Goal: Task Accomplishment & Management: Manage account settings

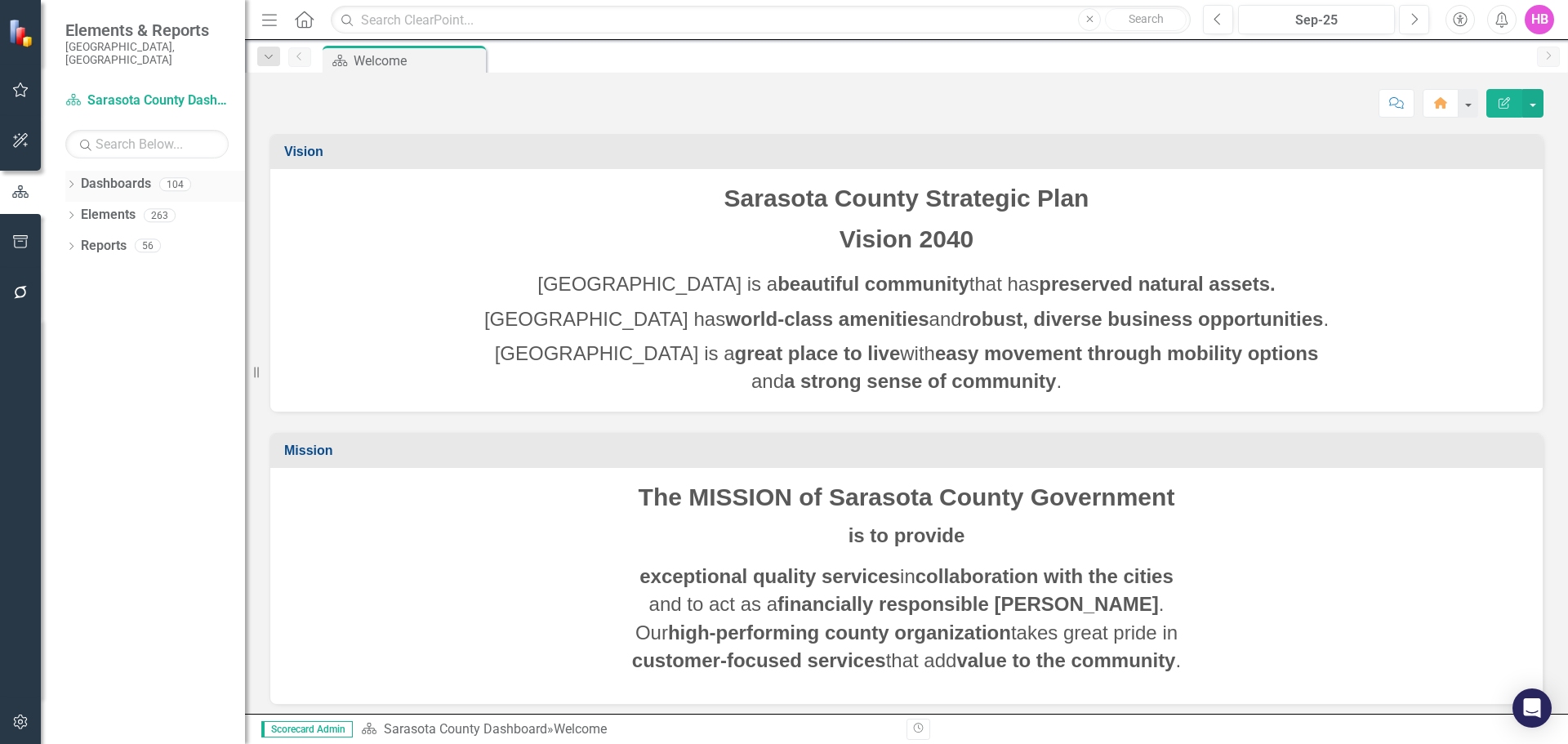
click at [76, 180] on div "Dropdown" at bounding box center [71, 186] width 12 height 14
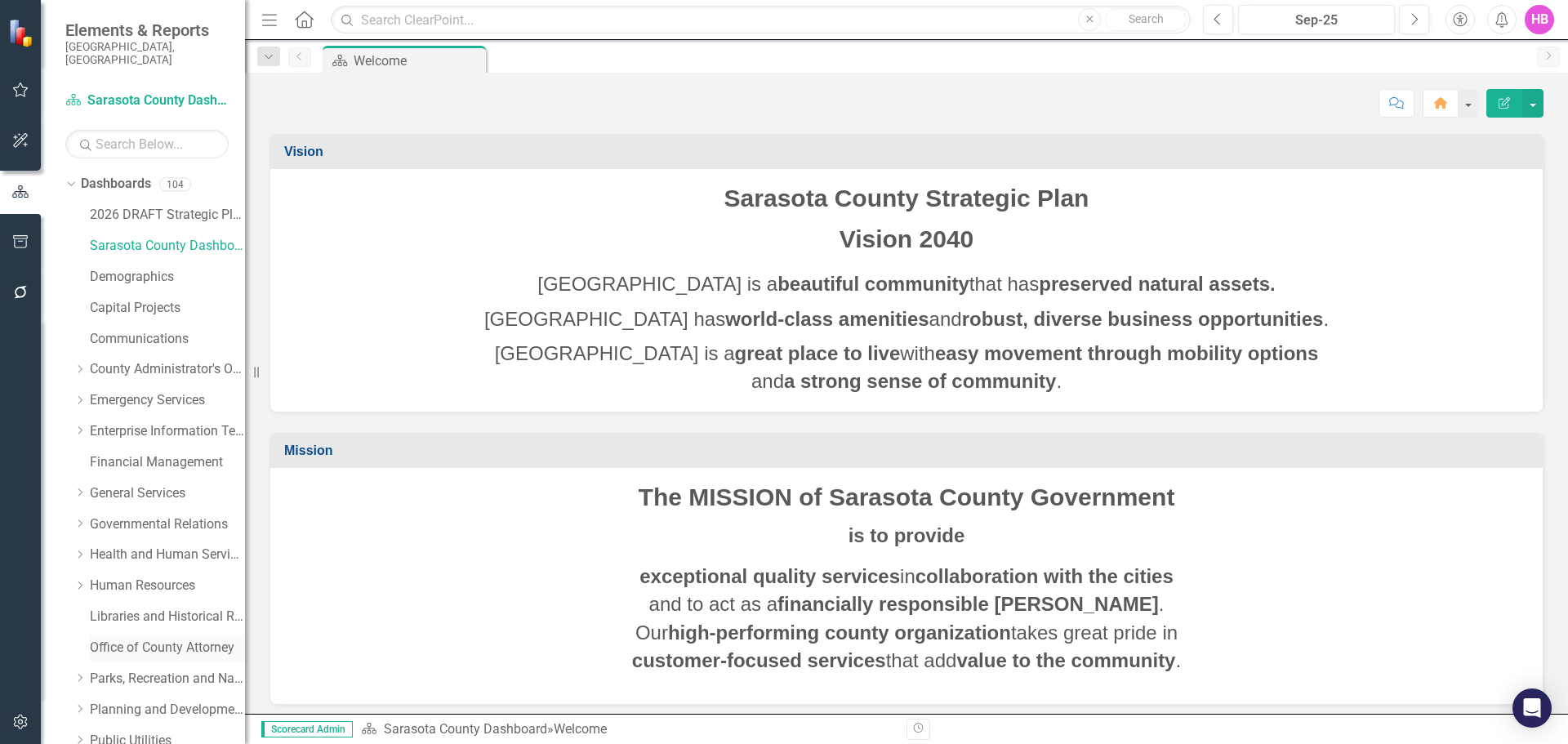
scroll to position [82, 0]
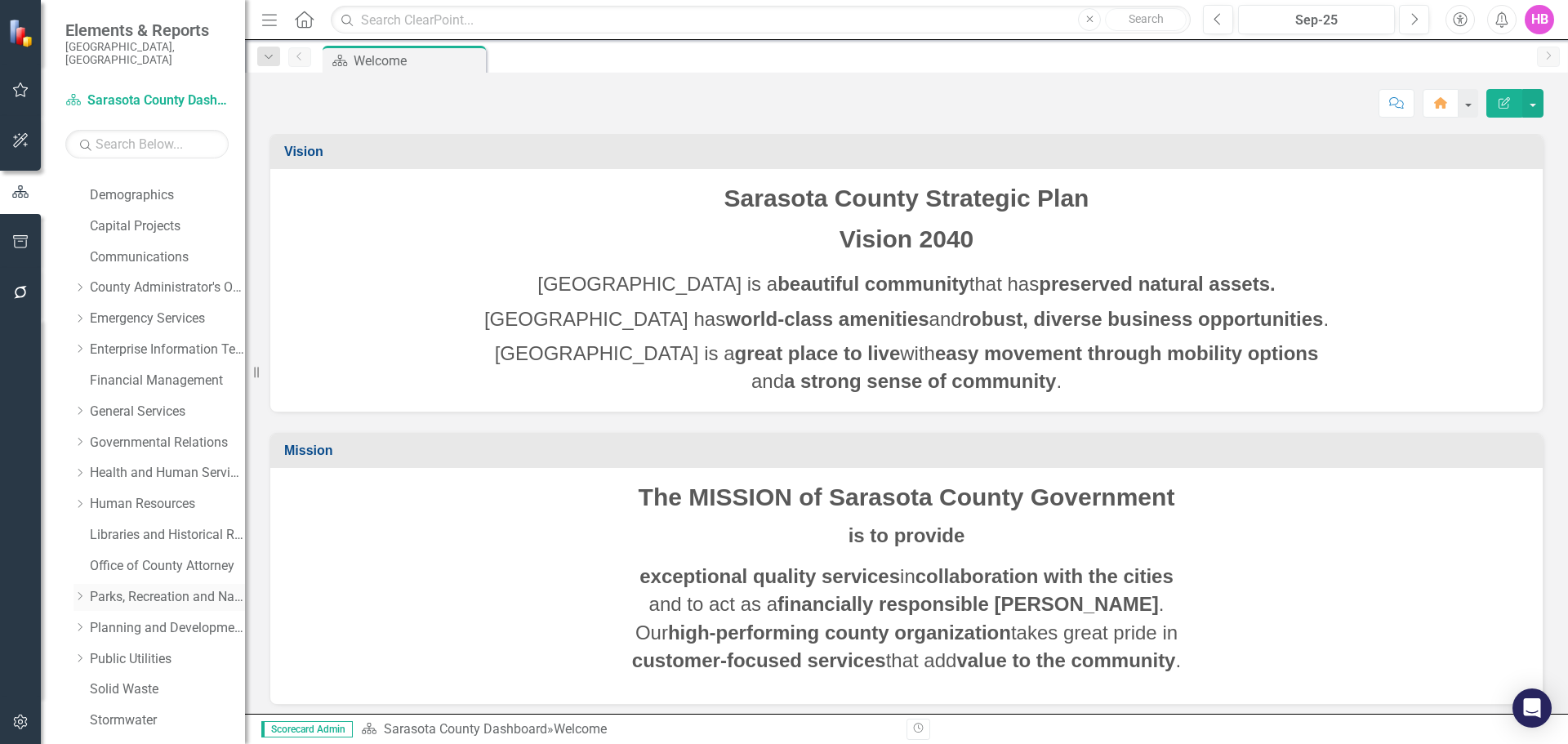
click at [124, 508] on link "Parks, Recreation and Natural Resources" at bounding box center [168, 597] width 155 height 18
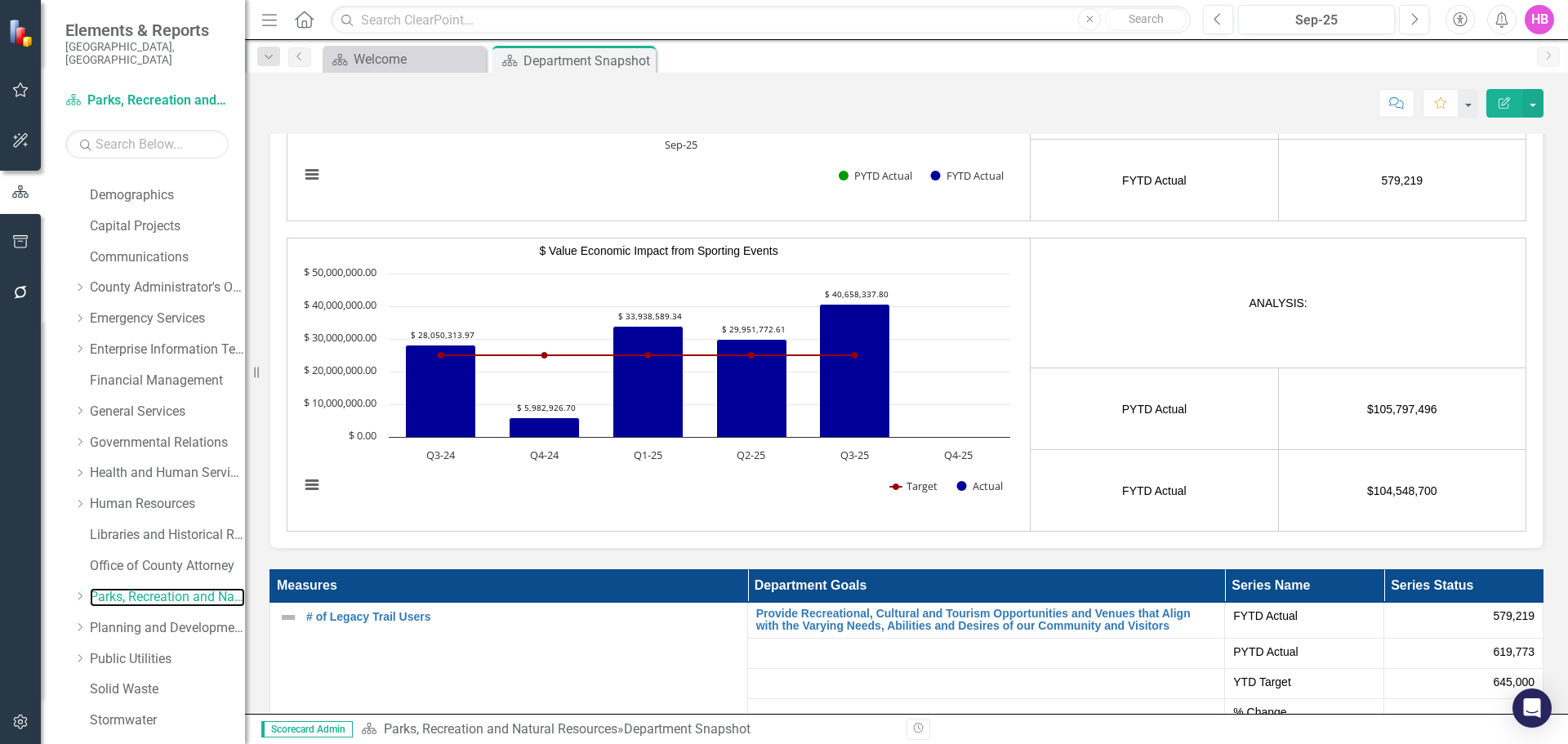
scroll to position [3184, 0]
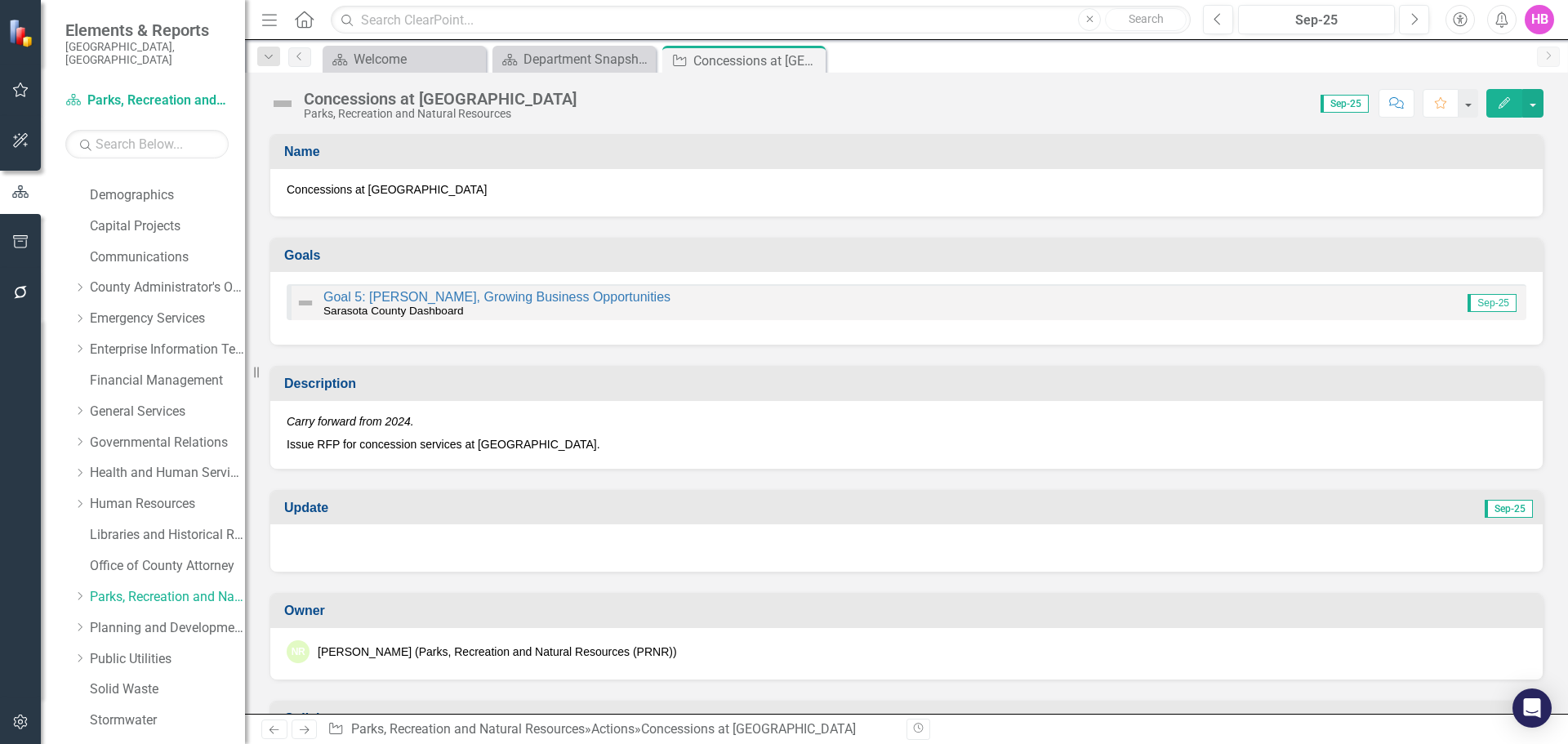
click at [1032, 97] on icon "Edit" at bounding box center [1505, 103] width 15 height 12
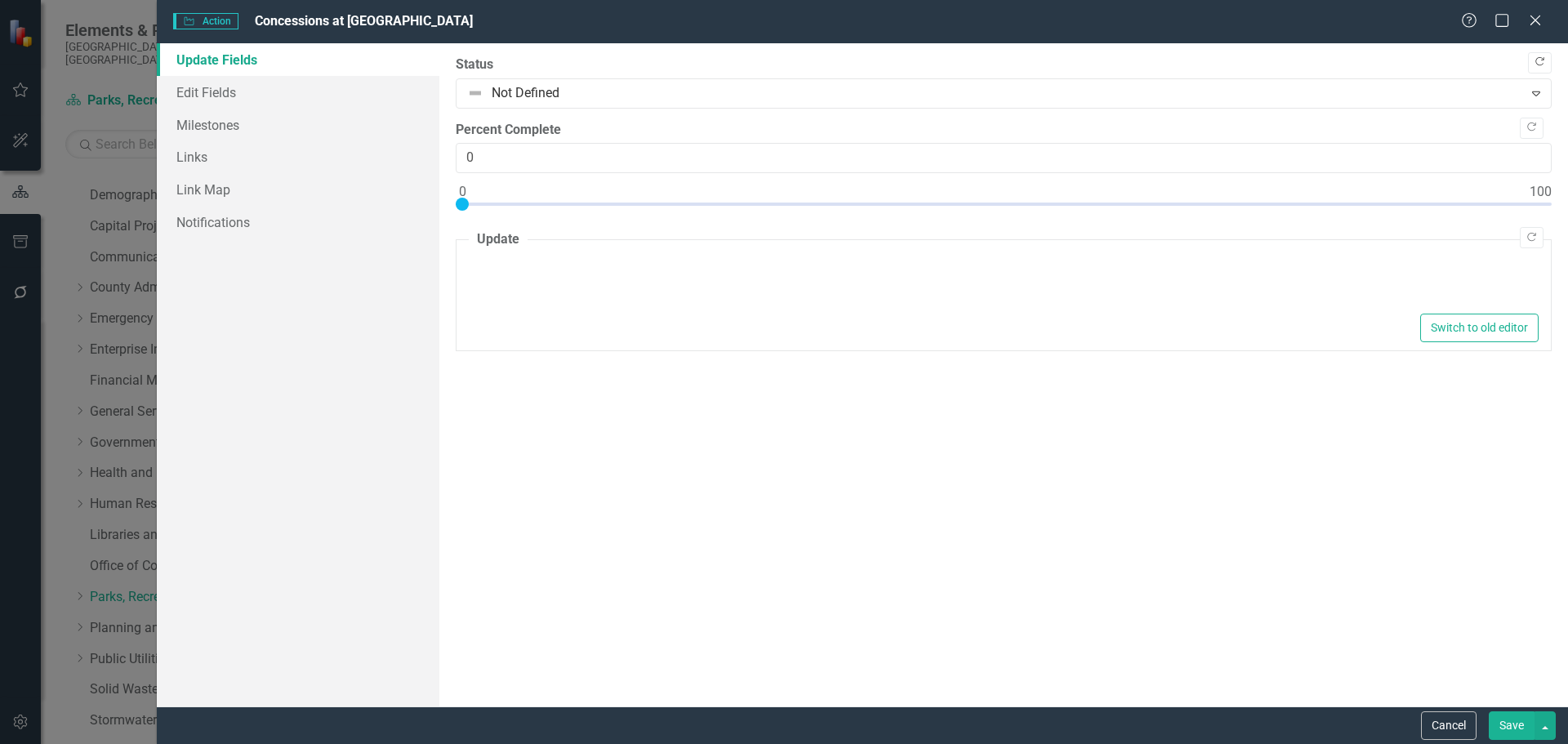
click at [1032, 59] on icon "Copy Forward" at bounding box center [1540, 62] width 13 height 10
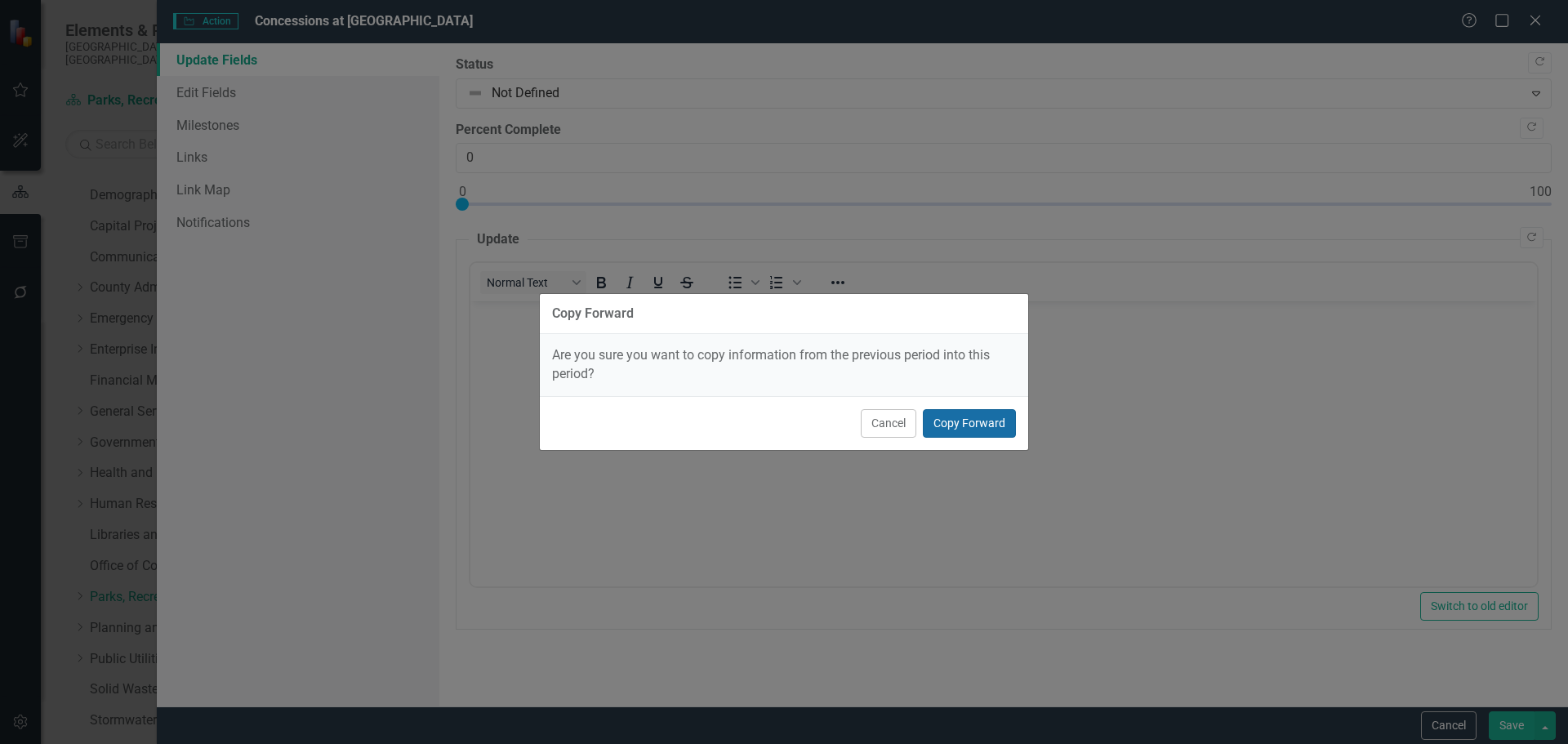
click at [982, 421] on button "Copy Forward" at bounding box center [969, 423] width 93 height 28
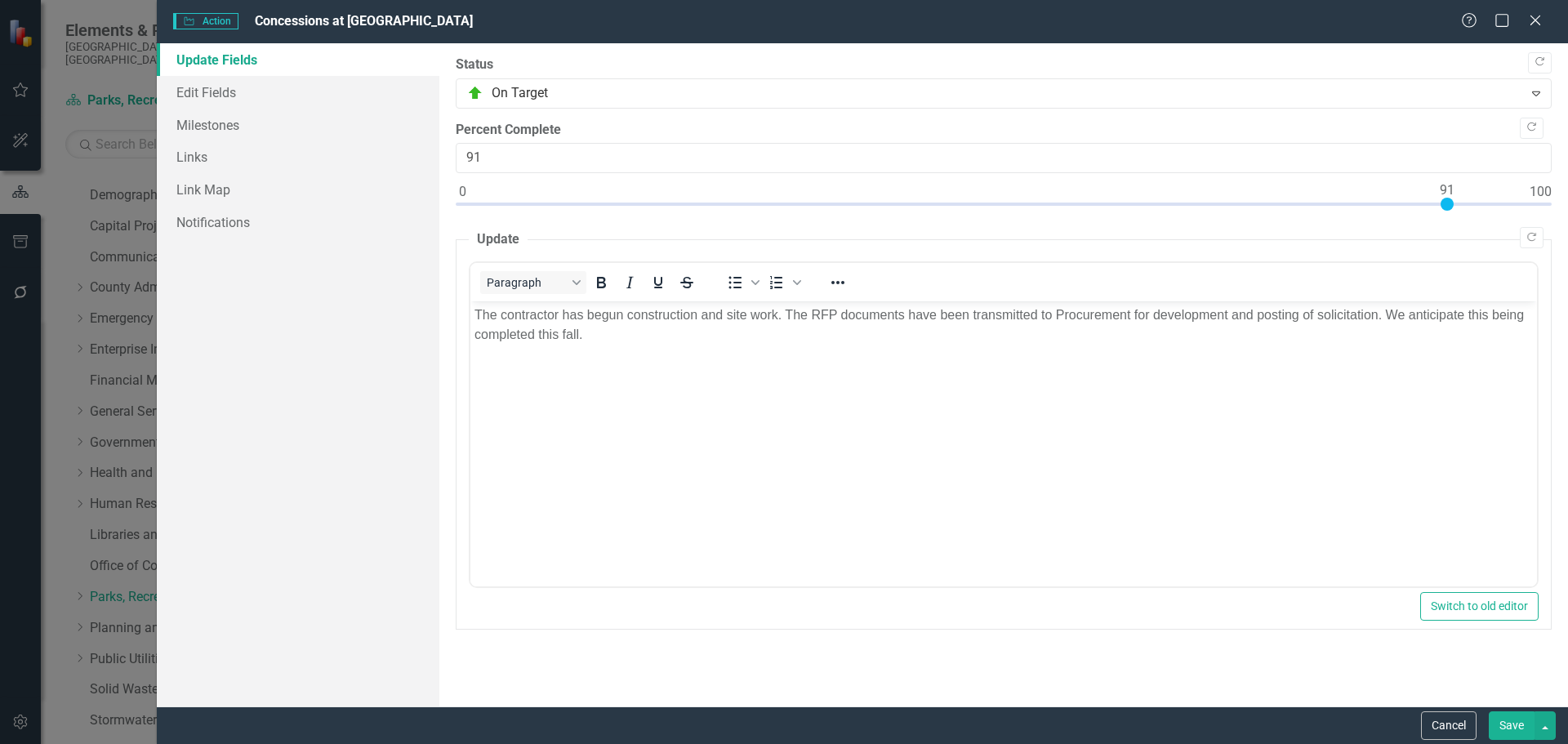
type input "90"
drag, startPoint x: 460, startPoint y: 206, endPoint x: 1439, endPoint y: 220, distance: 979.1
click at [1032, 220] on div "Copy Forward Status On Target Expand Copy Forward Percent Complete 90 Copy Forw…" at bounding box center [1004, 342] width 1096 height 574
click at [623, 356] on body "The contractor has begun construction and site work. The RFP documents have bee…" at bounding box center [1002, 423] width 1067 height 245
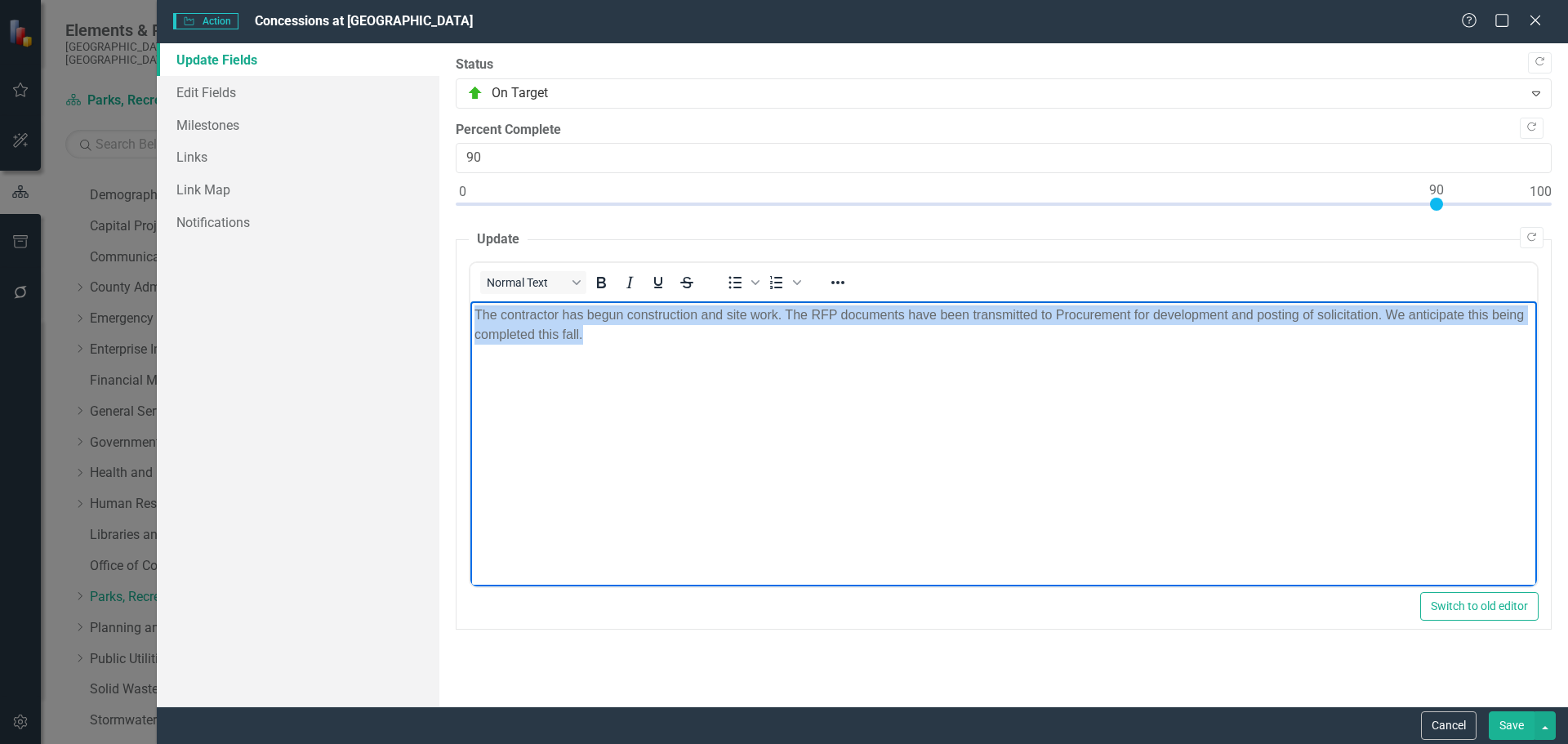
drag, startPoint x: 612, startPoint y: 335, endPoint x: 434, endPoint y: 319, distance: 178.7
click at [469, 319] on html "The contractor has begun construction and site work. The RFP documents have bee…" at bounding box center [1002, 423] width 1067 height 245
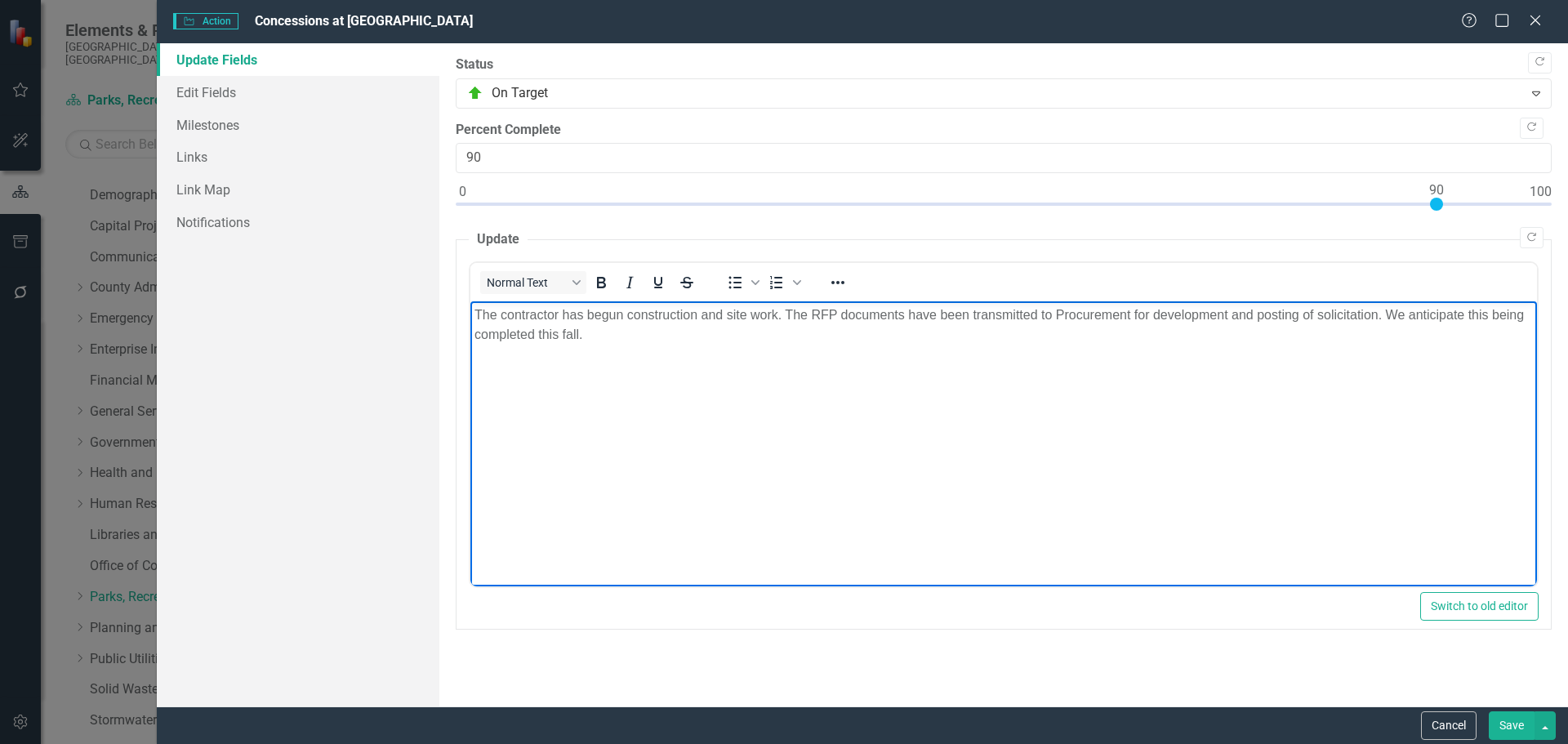
click at [584, 392] on body "The contractor has begun construction and site work. The RFP documents have bee…" at bounding box center [1002, 423] width 1067 height 245
click at [1032, 363] on body "The contractor has begun construction and site work. The RFP documents have bee…" at bounding box center [1002, 423] width 1067 height 245
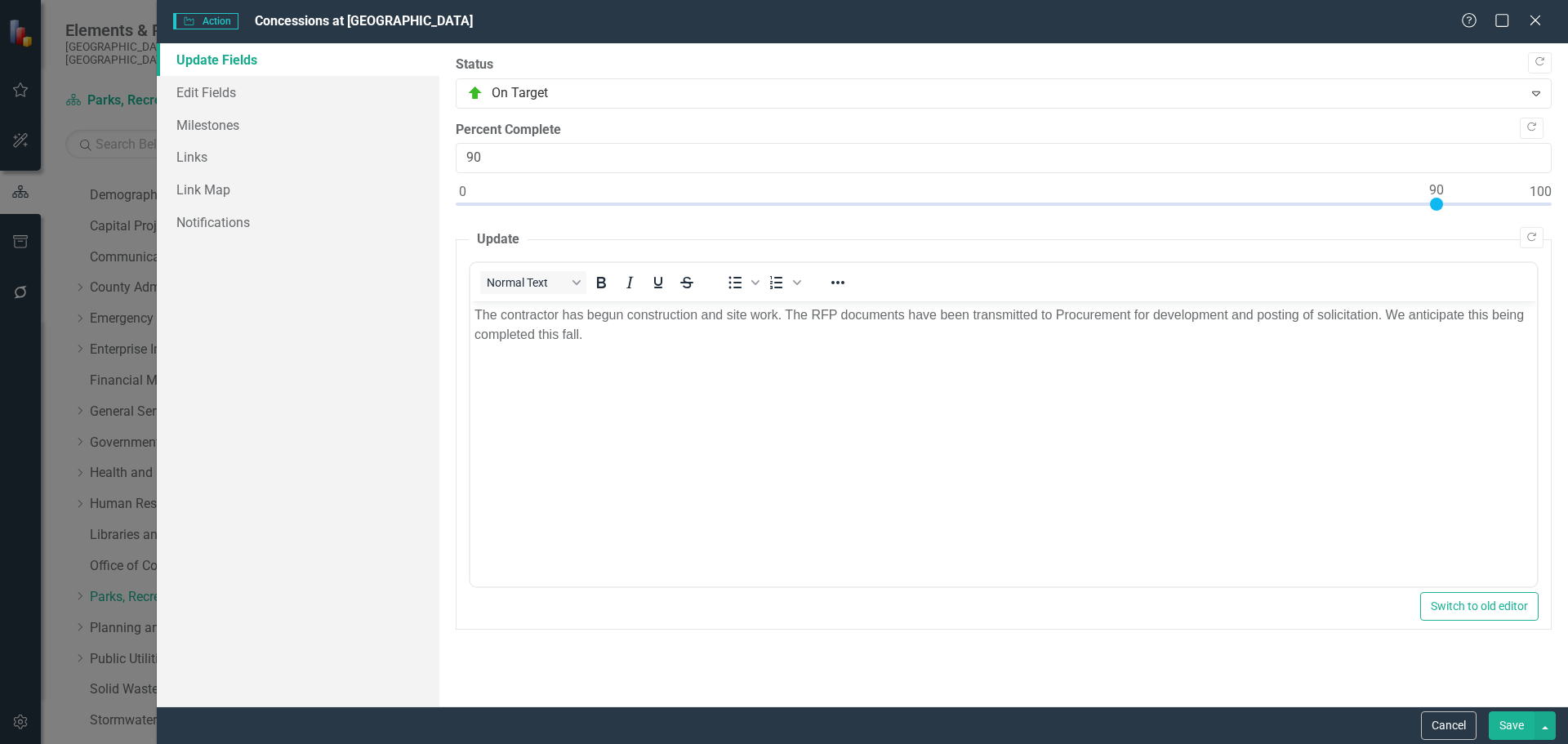
click at [1032, 508] on button "Save" at bounding box center [1511, 726] width 46 height 28
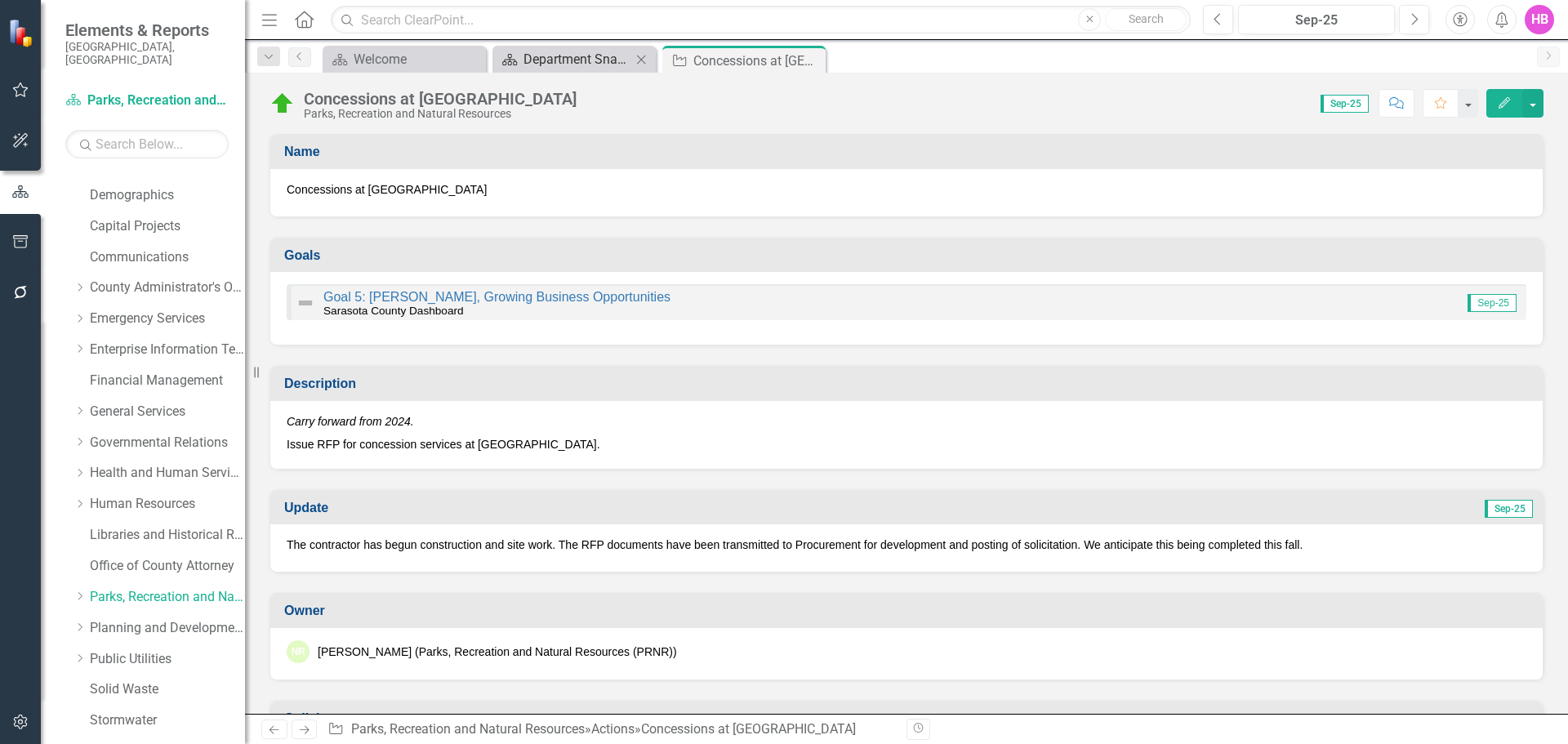
click at [556, 56] on div "Department Snapshot" at bounding box center [577, 59] width 108 height 20
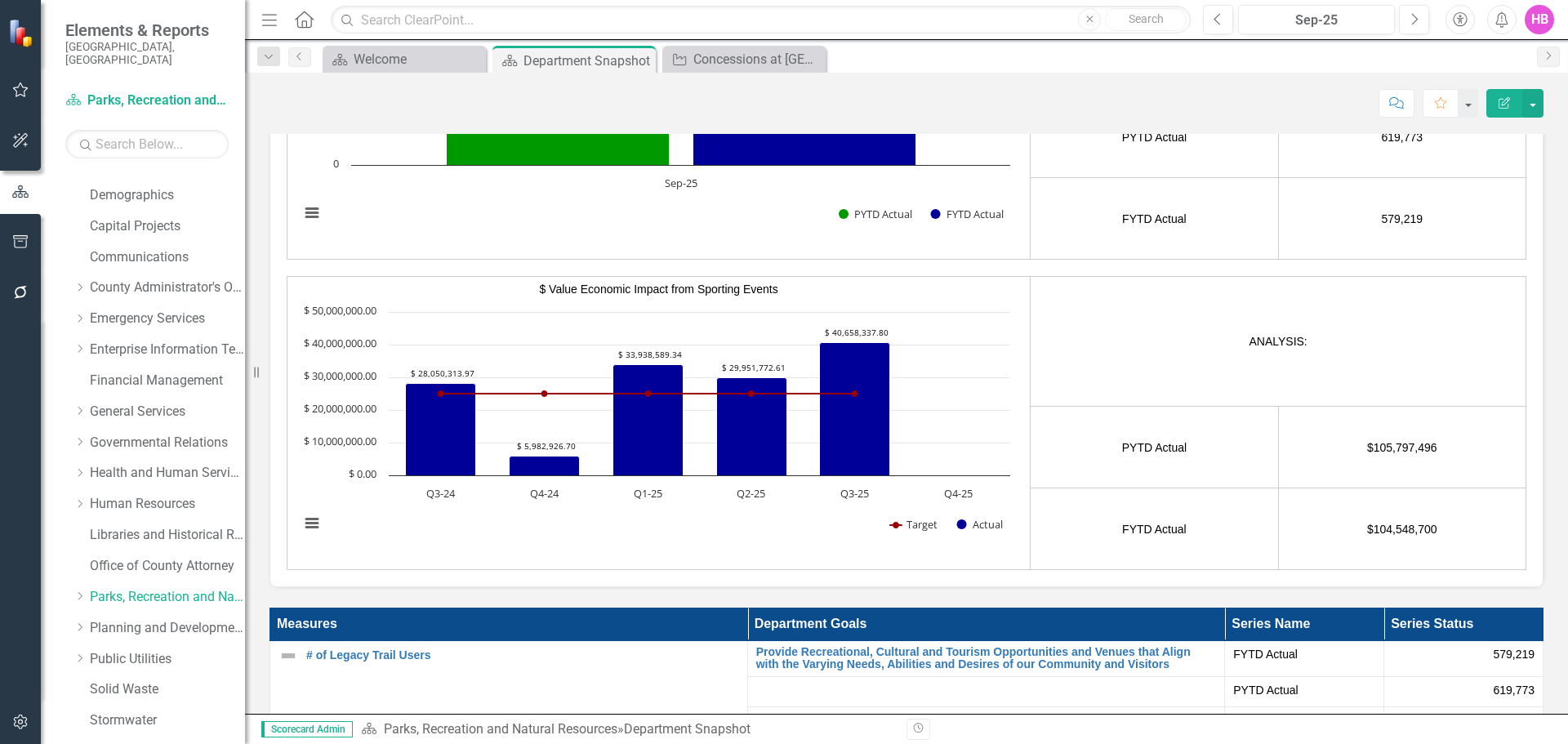
scroll to position [3102, 0]
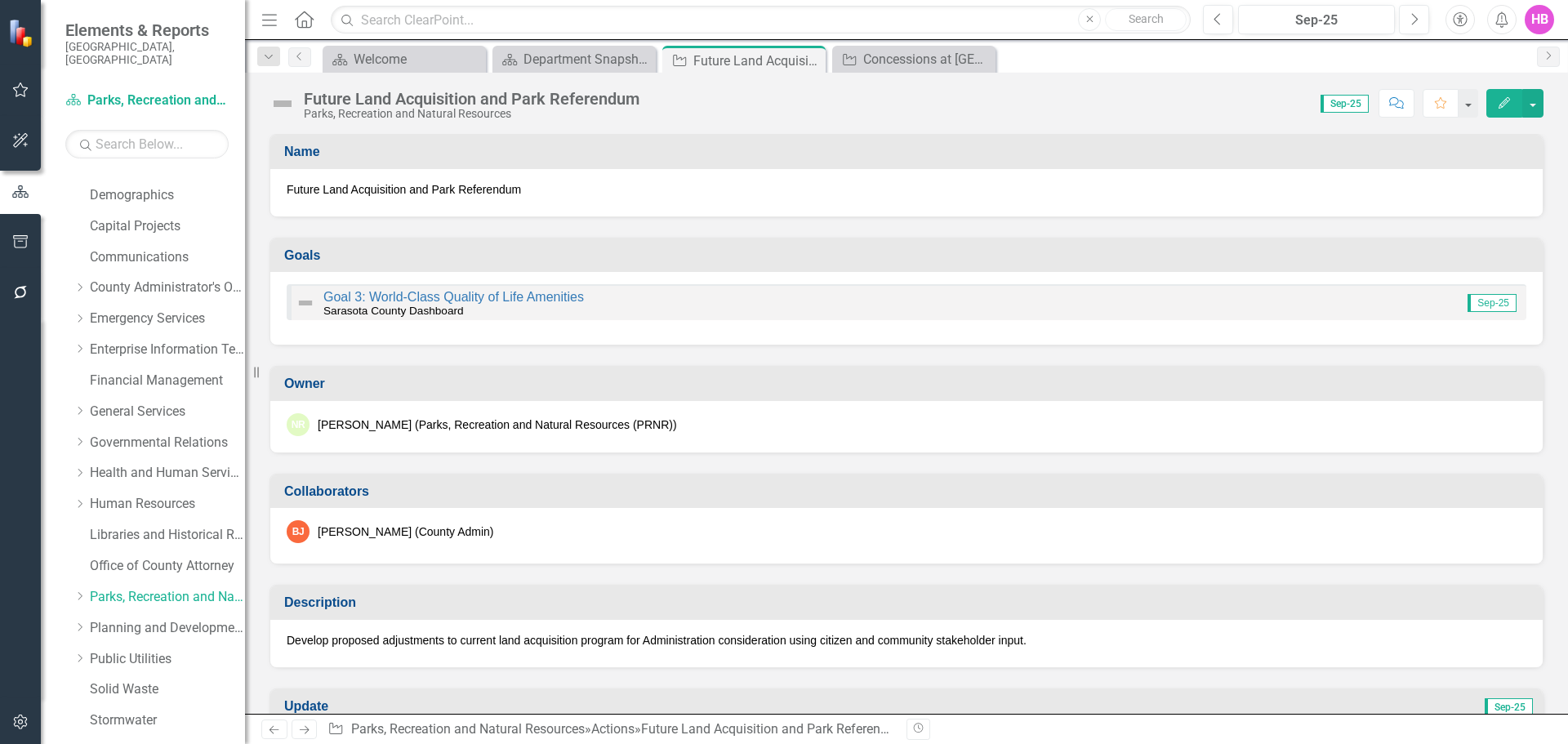
click at [1032, 112] on button "Edit" at bounding box center [1504, 104] width 36 height 28
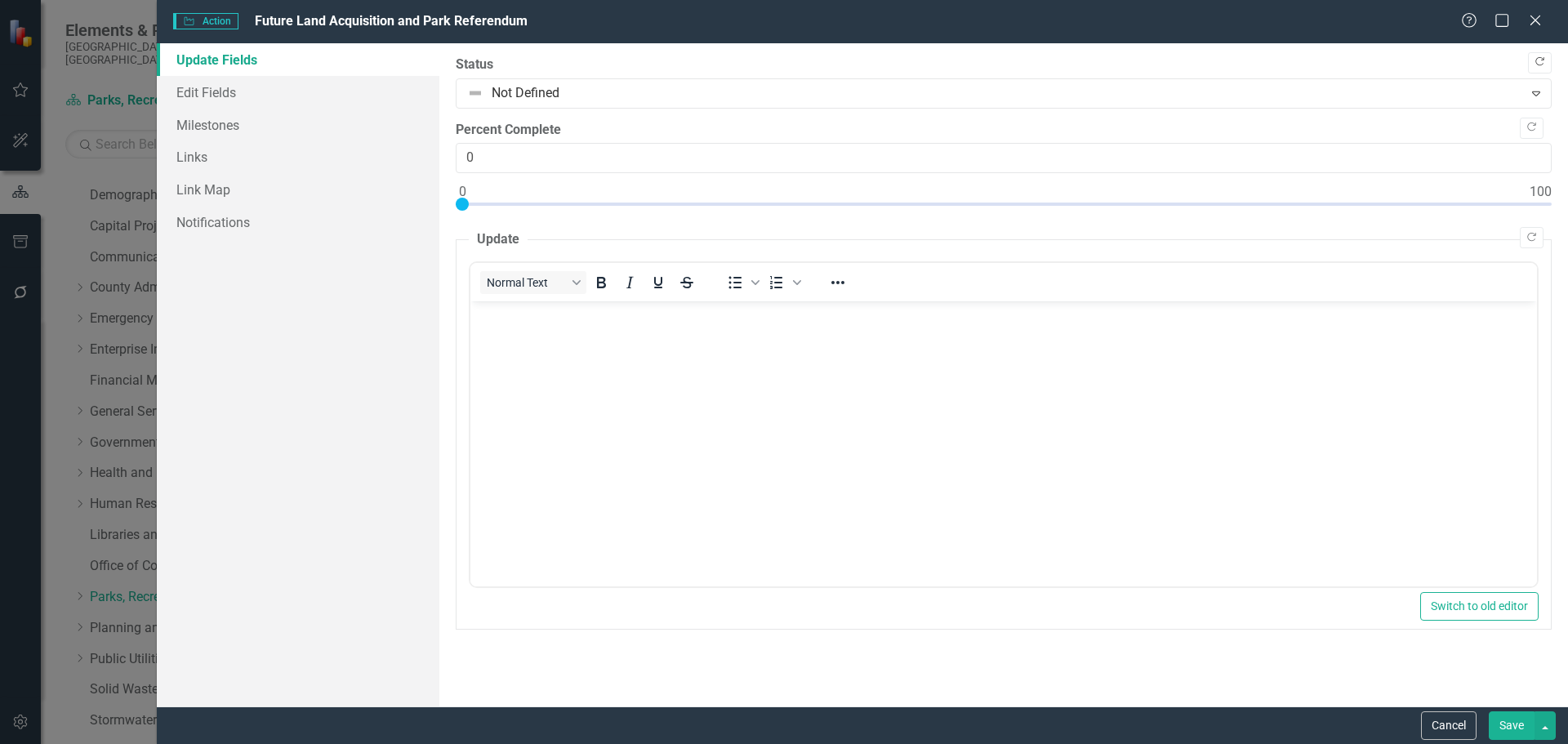
click at [1032, 62] on icon "Copy Forward" at bounding box center [1540, 62] width 13 height 10
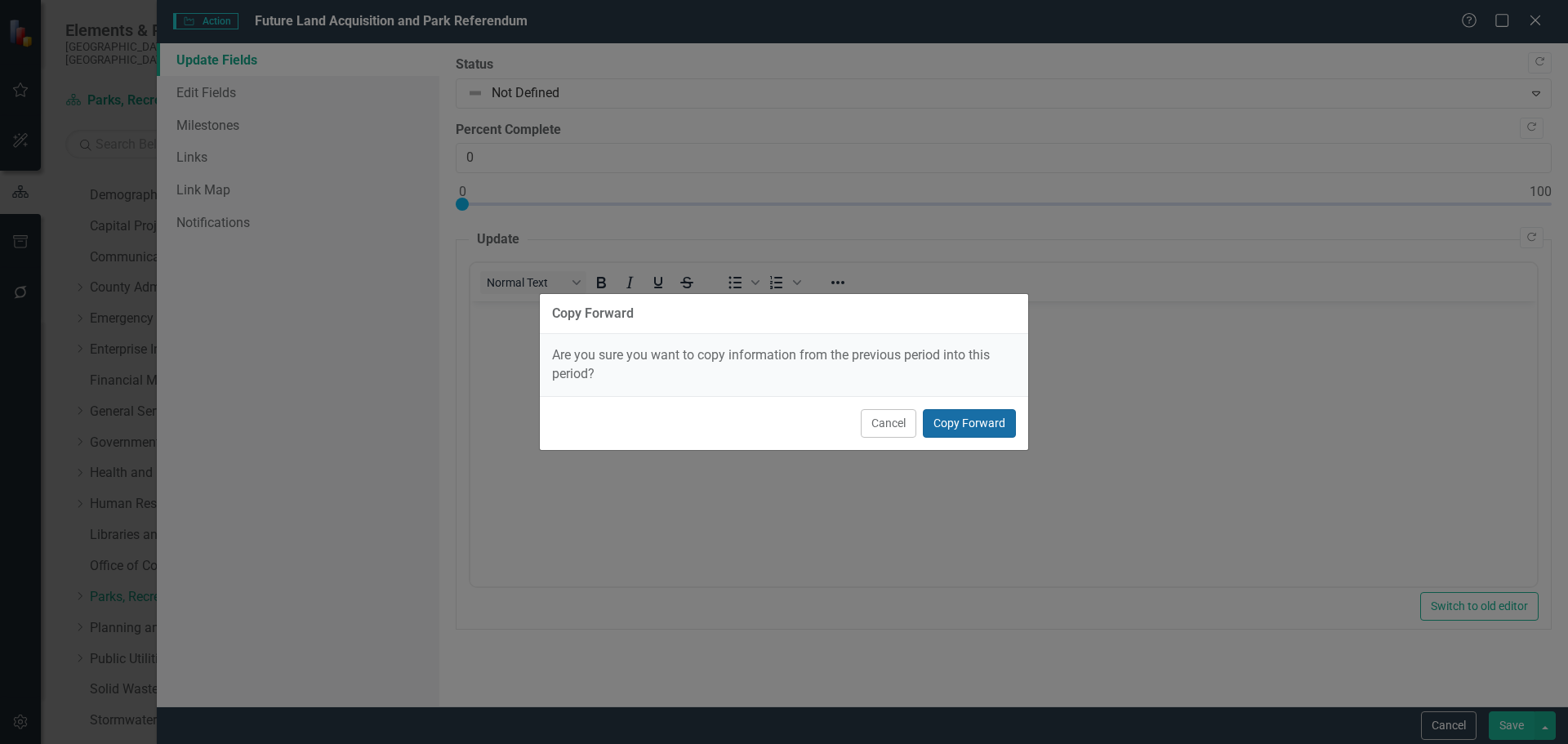
click at [973, 416] on button "Copy Forward" at bounding box center [969, 423] width 93 height 28
type input "95"
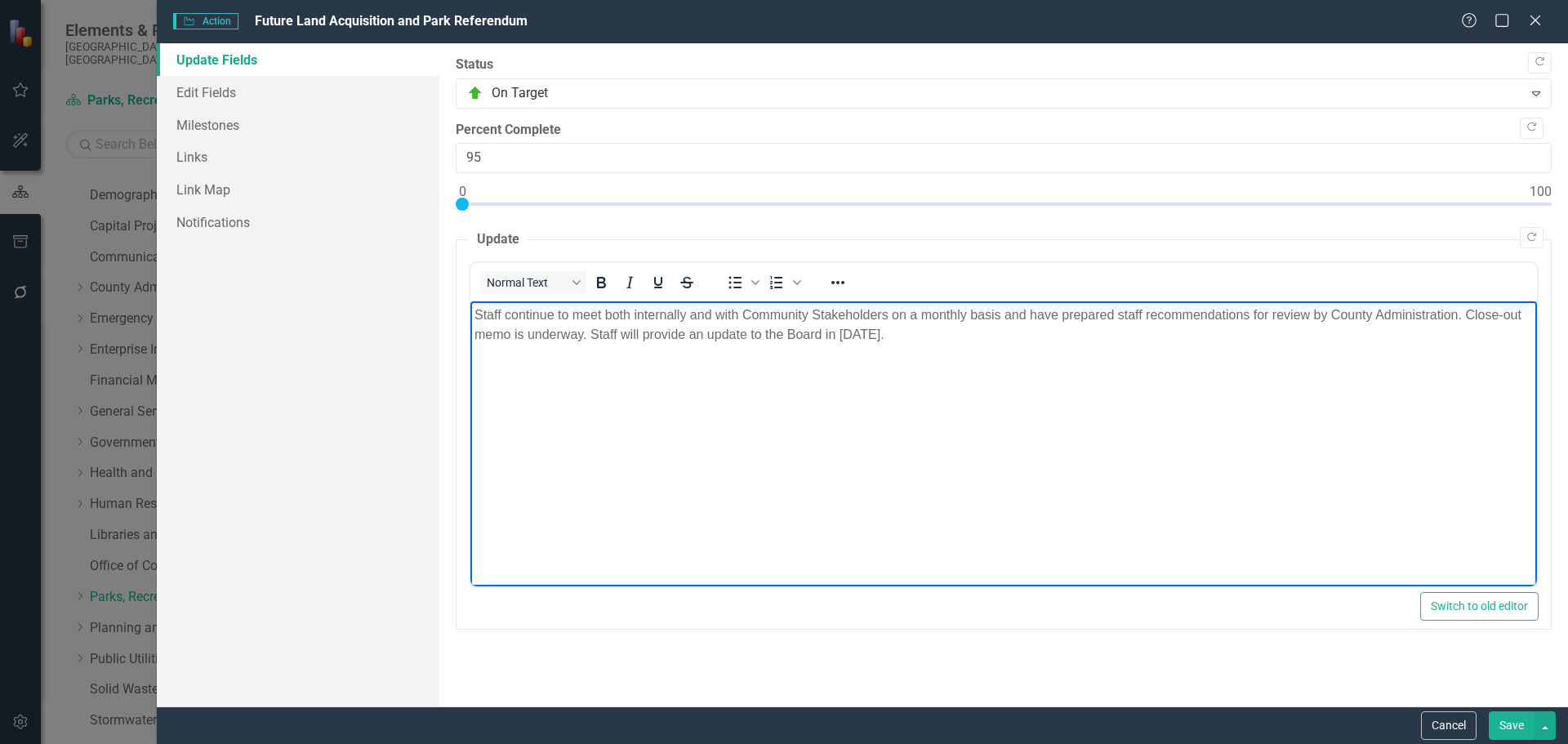
drag, startPoint x: 900, startPoint y: 337, endPoint x: 813, endPoint y: 605, distance: 281.8
click at [469, 301] on html "Staff continue to meet both internally and with Community Stakeholders on a mon…" at bounding box center [1002, 423] width 1067 height 245
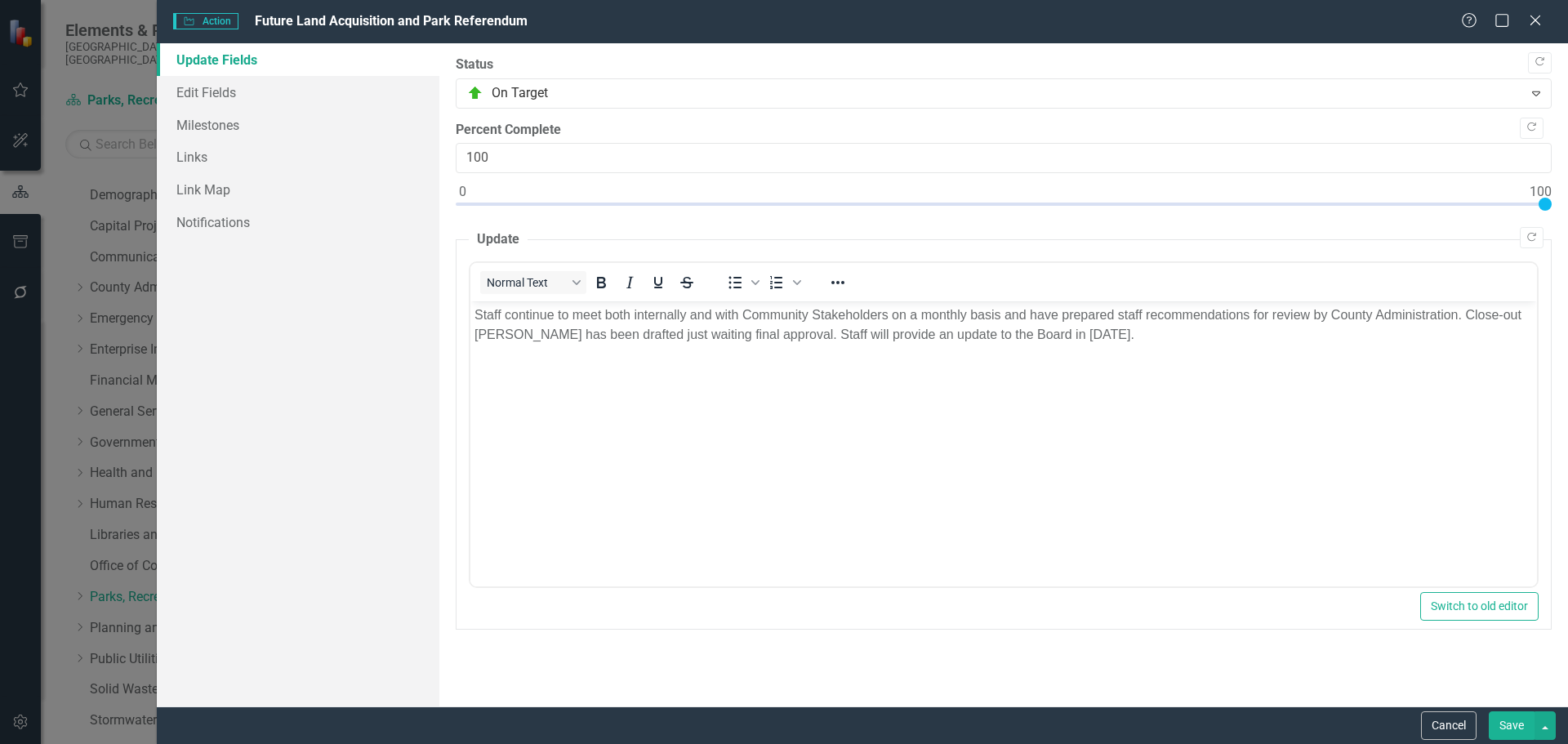
type input "99"
drag, startPoint x: 458, startPoint y: 205, endPoint x: 1528, endPoint y: 222, distance: 1070.1
click at [1032, 222] on div "Copy Forward Status On Target Expand Copy Forward Percent Complete 99 Copy Forw…" at bounding box center [1004, 342] width 1096 height 574
click at [512, 398] on body "Staff continue to meet both internally and with Community Stakeholders on a mon…" at bounding box center [1002, 423] width 1067 height 245
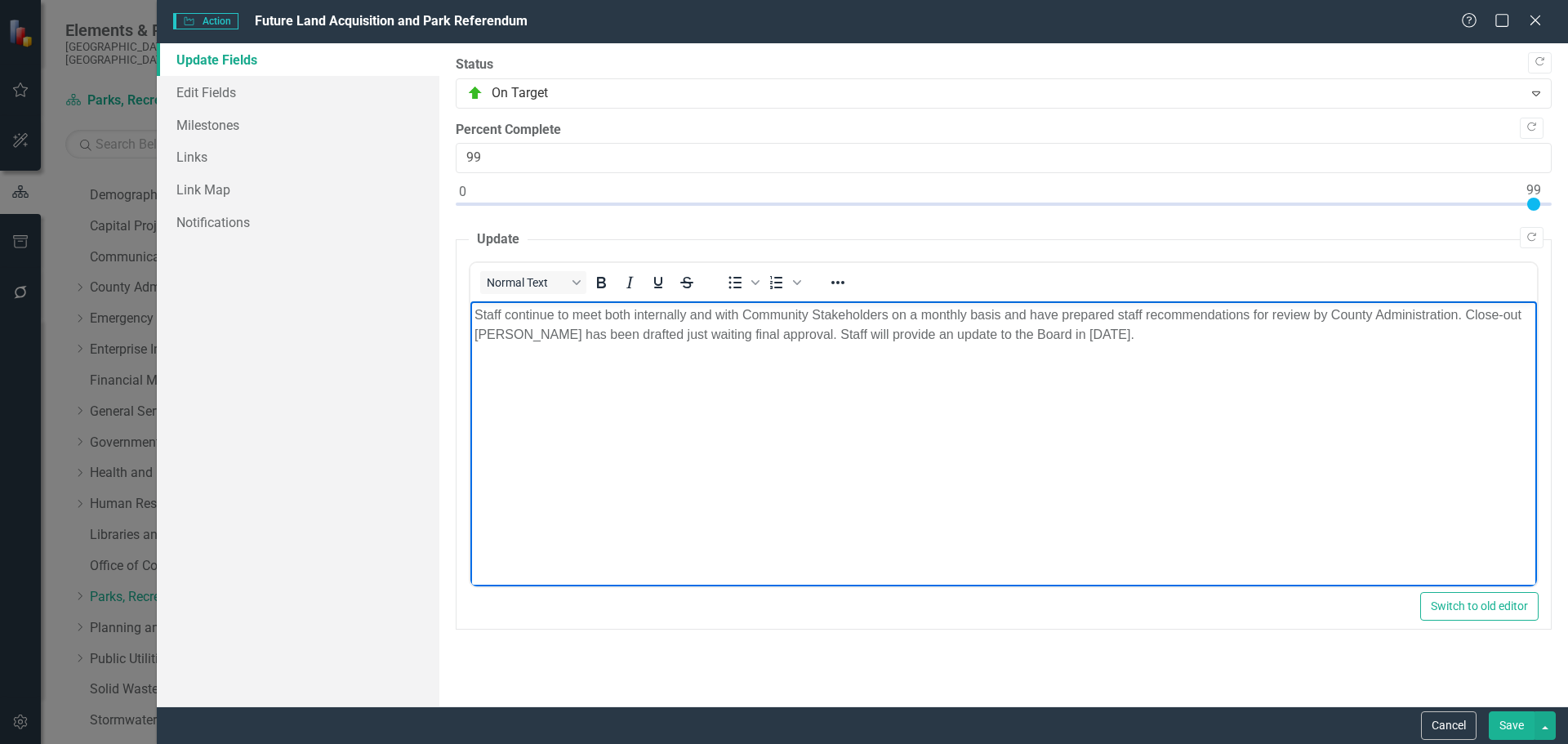
click at [1032, 320] on p "Staff continue to meet both internally and with Community Stakeholders on a mon…" at bounding box center [1002, 325] width 1058 height 39
click at [623, 337] on p "Staff continue to meet both internally and with Community Stakeholders on a mon…" at bounding box center [1002, 325] width 1058 height 39
click at [705, 337] on p "Staff continue to meet both internally and with Community Stakeholders on a mon…" at bounding box center [1002, 325] width 1058 height 39
click at [775, 342] on p "Staff continue to meet both internally and with Community Stakeholders on a mon…" at bounding box center [1002, 325] width 1058 height 39
click at [1020, 332] on p "Staff continue to meet both internally and with Community Stakeholders on a mon…" at bounding box center [1002, 325] width 1058 height 39
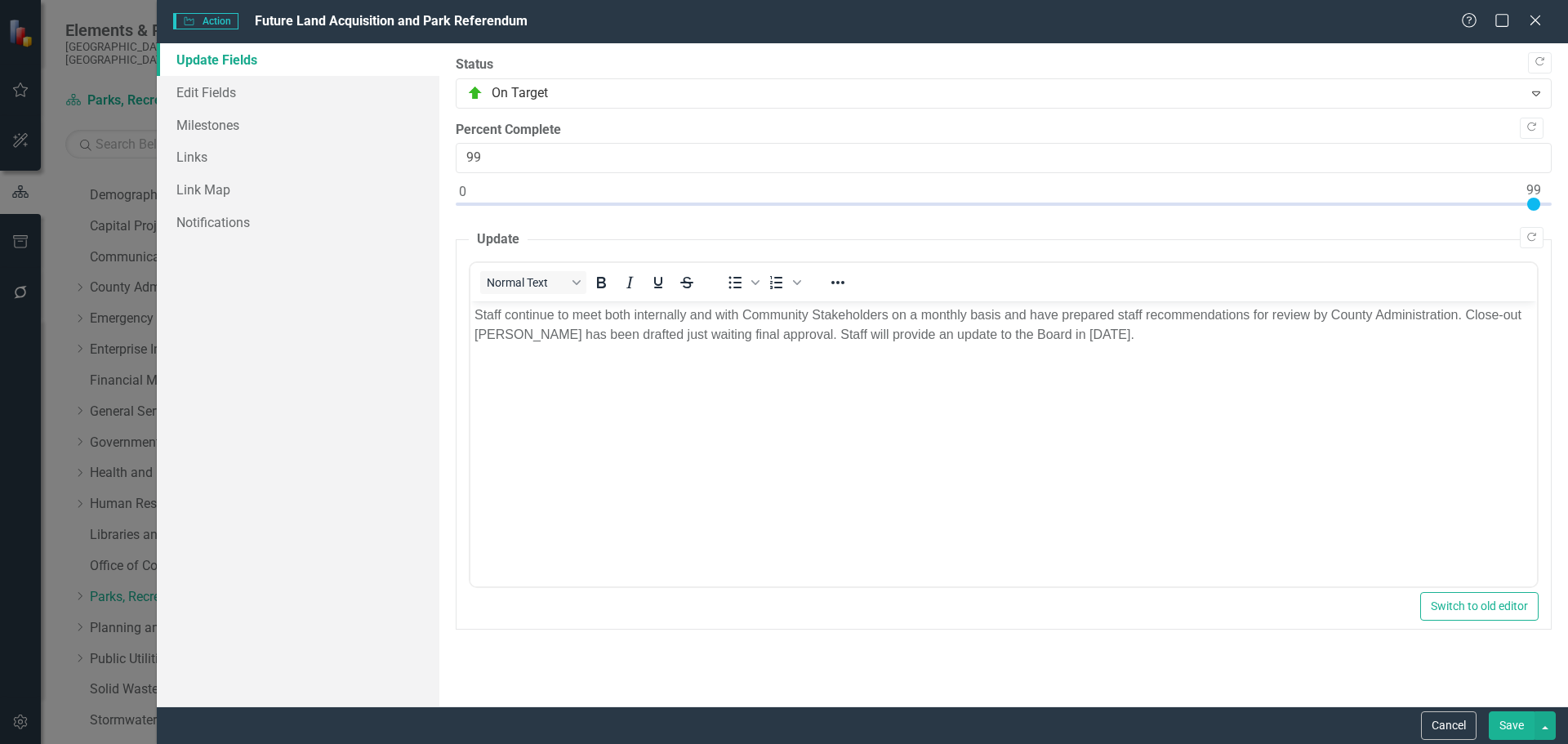
click at [1032, 508] on button "Save" at bounding box center [1511, 726] width 46 height 28
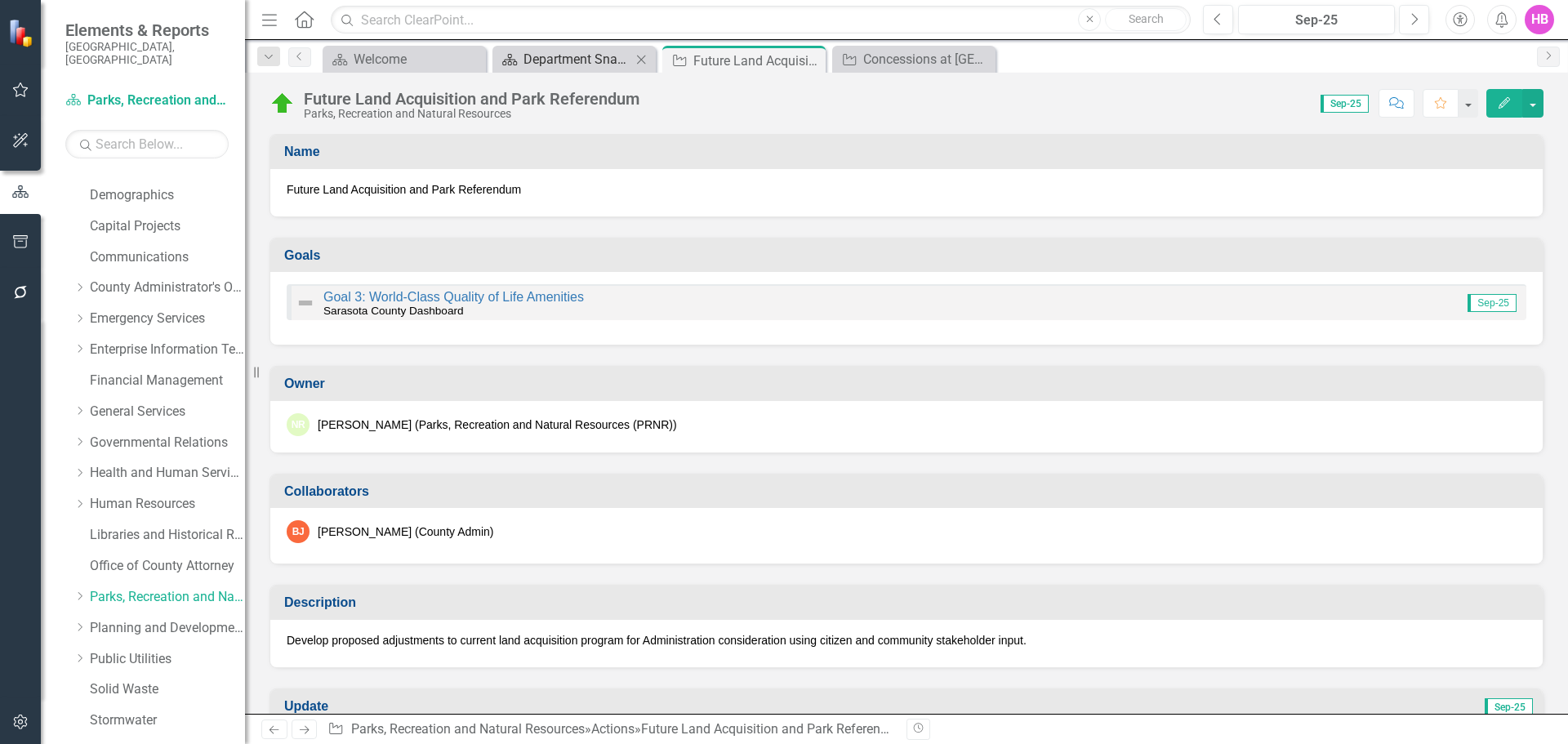
click at [571, 65] on div "Department Snapshot" at bounding box center [577, 59] width 108 height 20
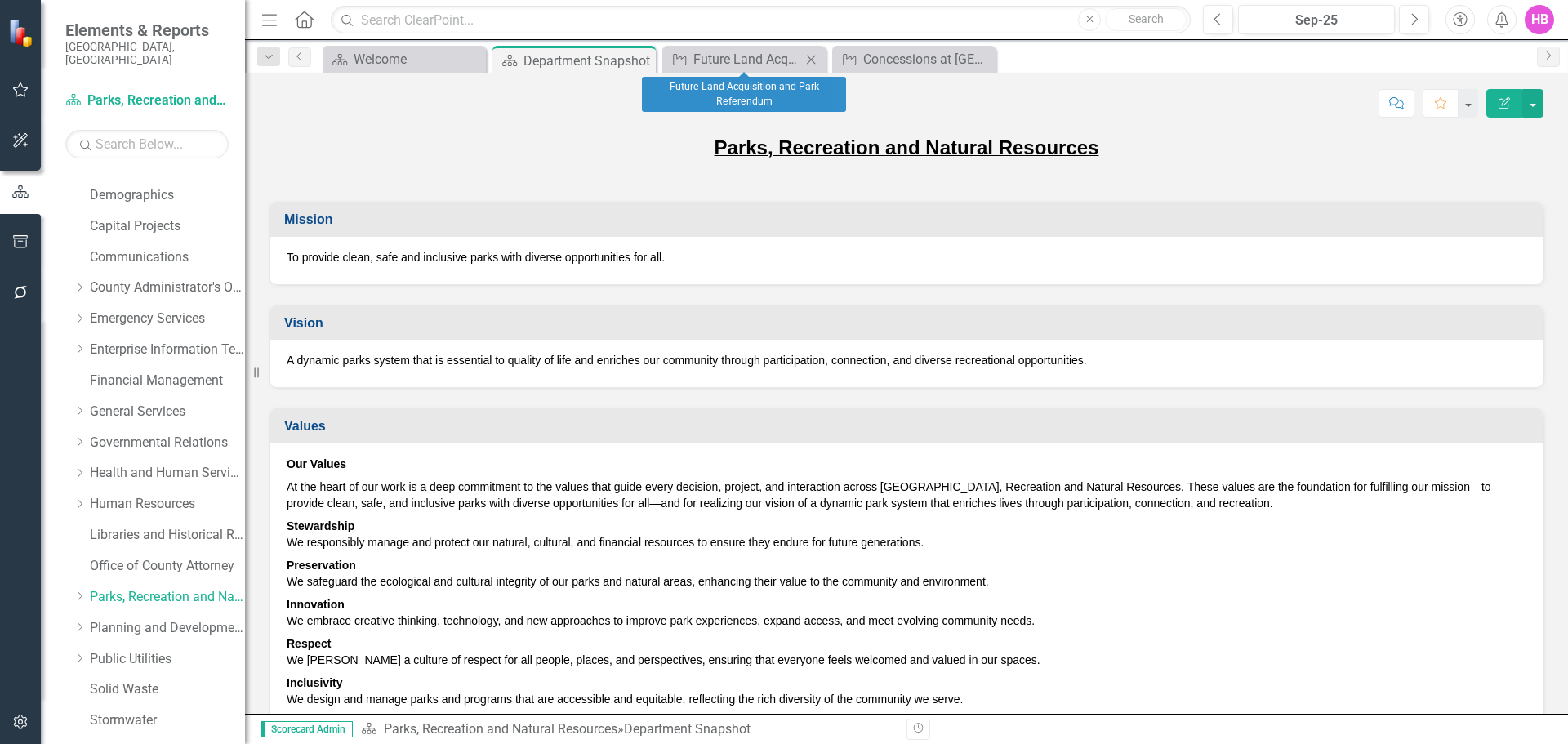
click at [814, 58] on icon "Close" at bounding box center [811, 60] width 17 height 13
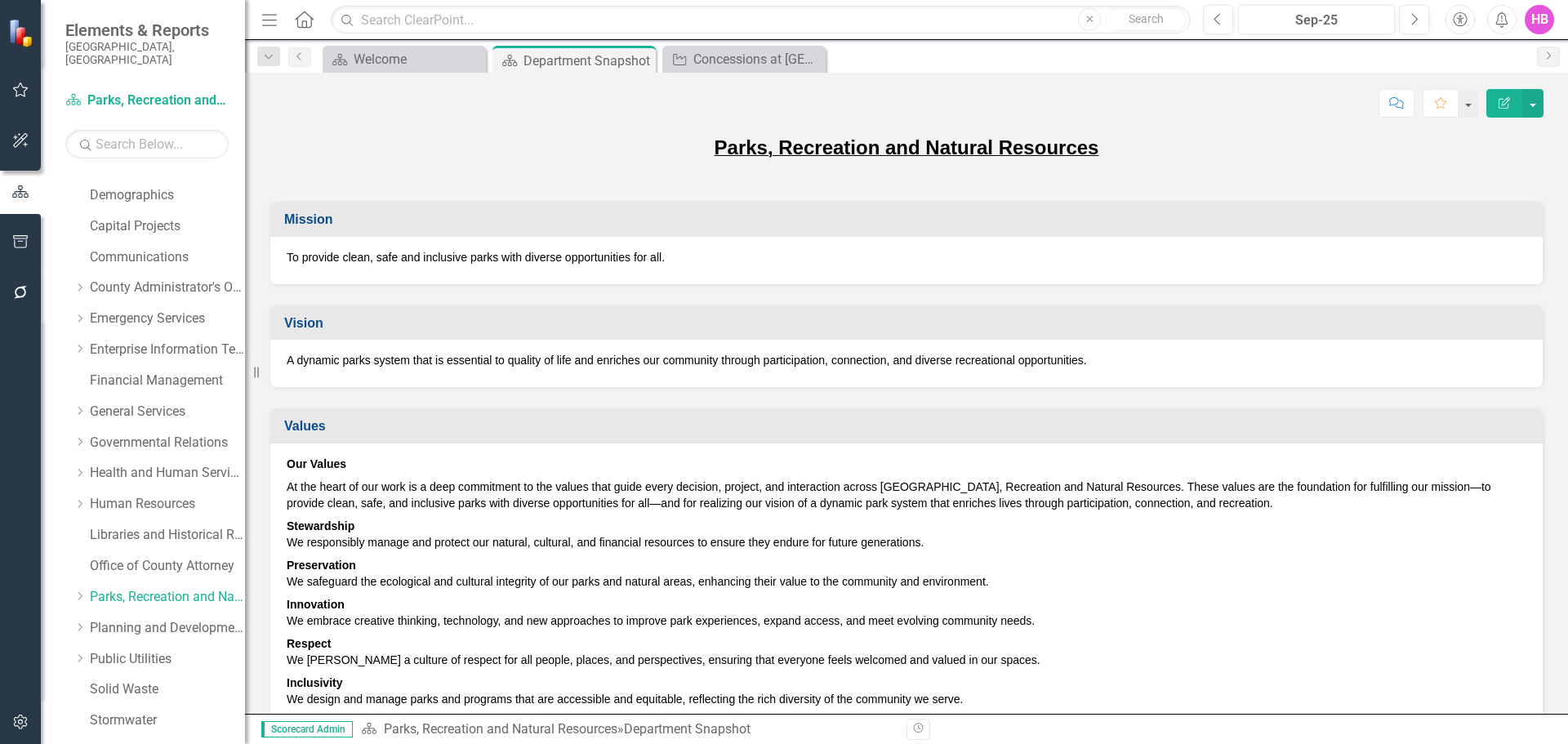
click at [0, 0] on icon "Close" at bounding box center [0, 0] width 0 height 0
click at [596, 69] on div "Department Snapshot" at bounding box center [567, 61] width 88 height 20
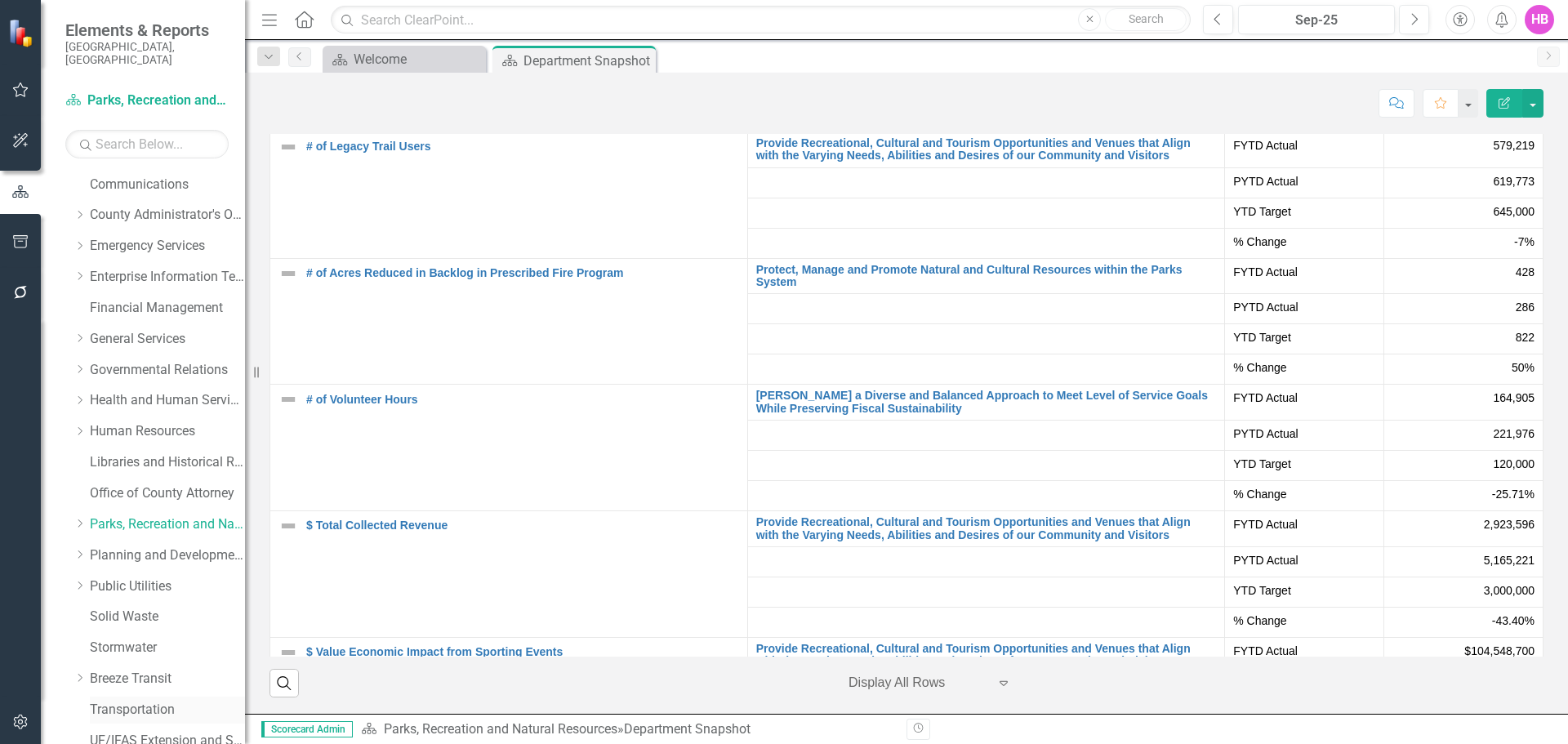
scroll to position [279, 0]
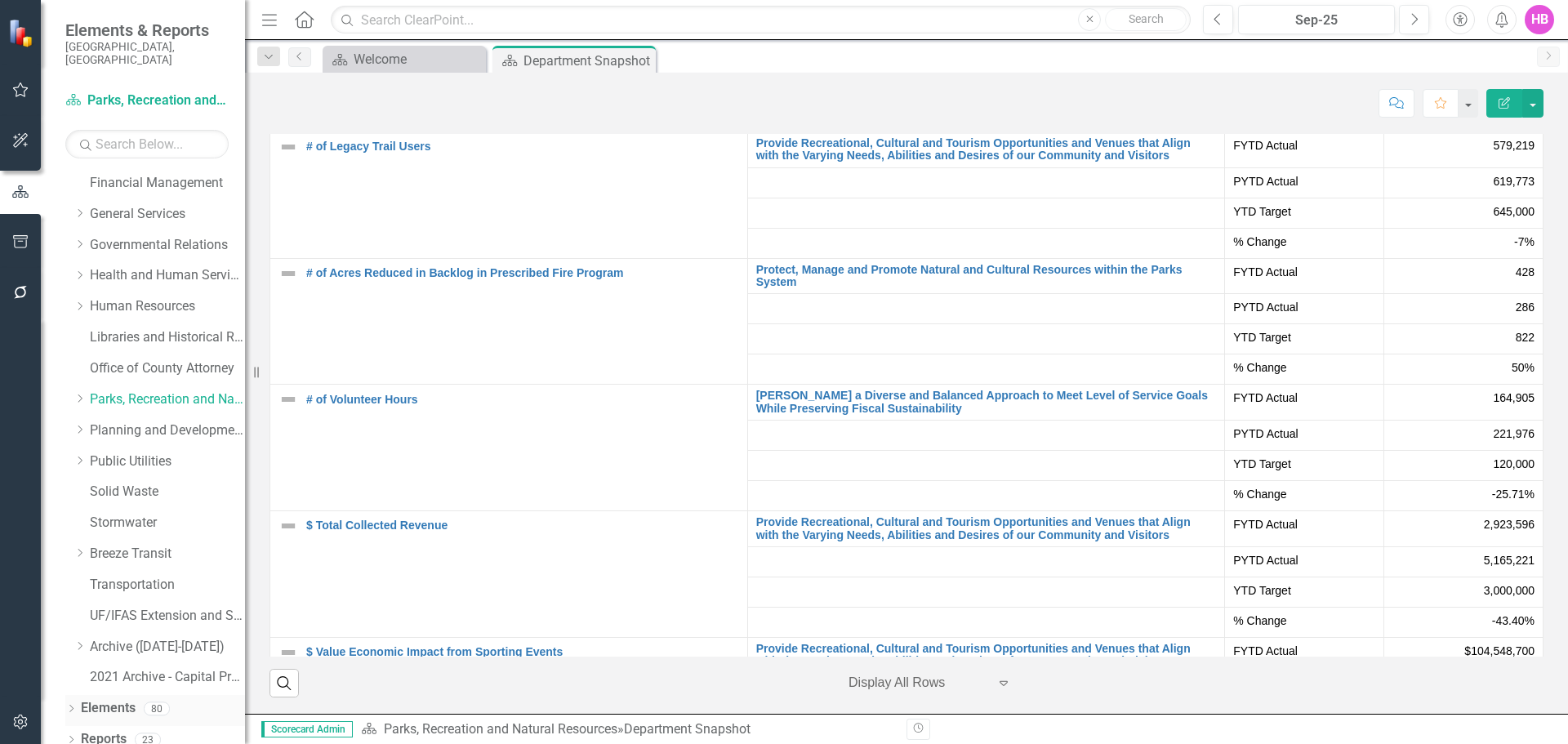
click at [72, 508] on icon "Dropdown" at bounding box center [71, 710] width 12 height 9
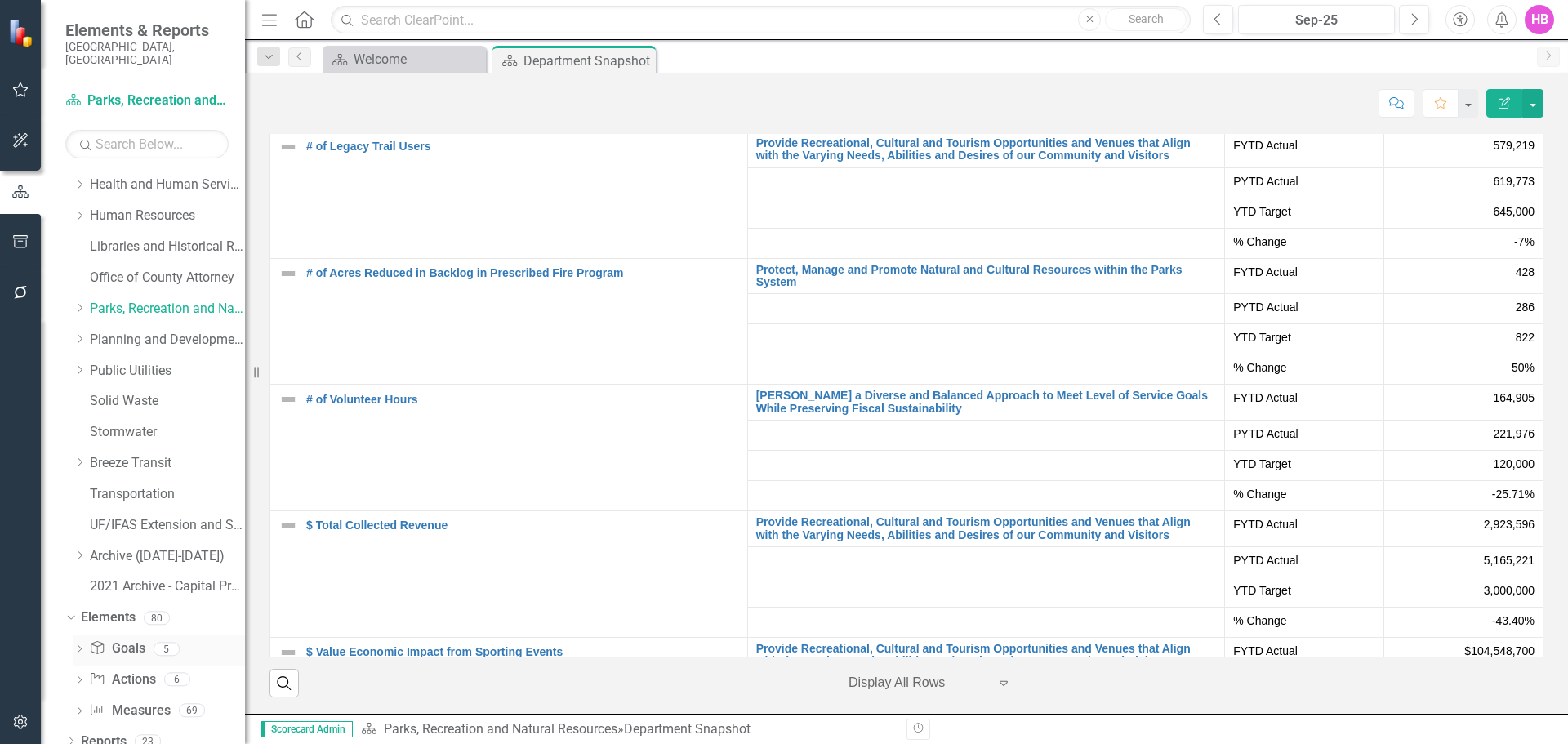
scroll to position [372, 0]
click at [79, 508] on icon "Dropdown" at bounding box center [79, 711] width 12 height 9
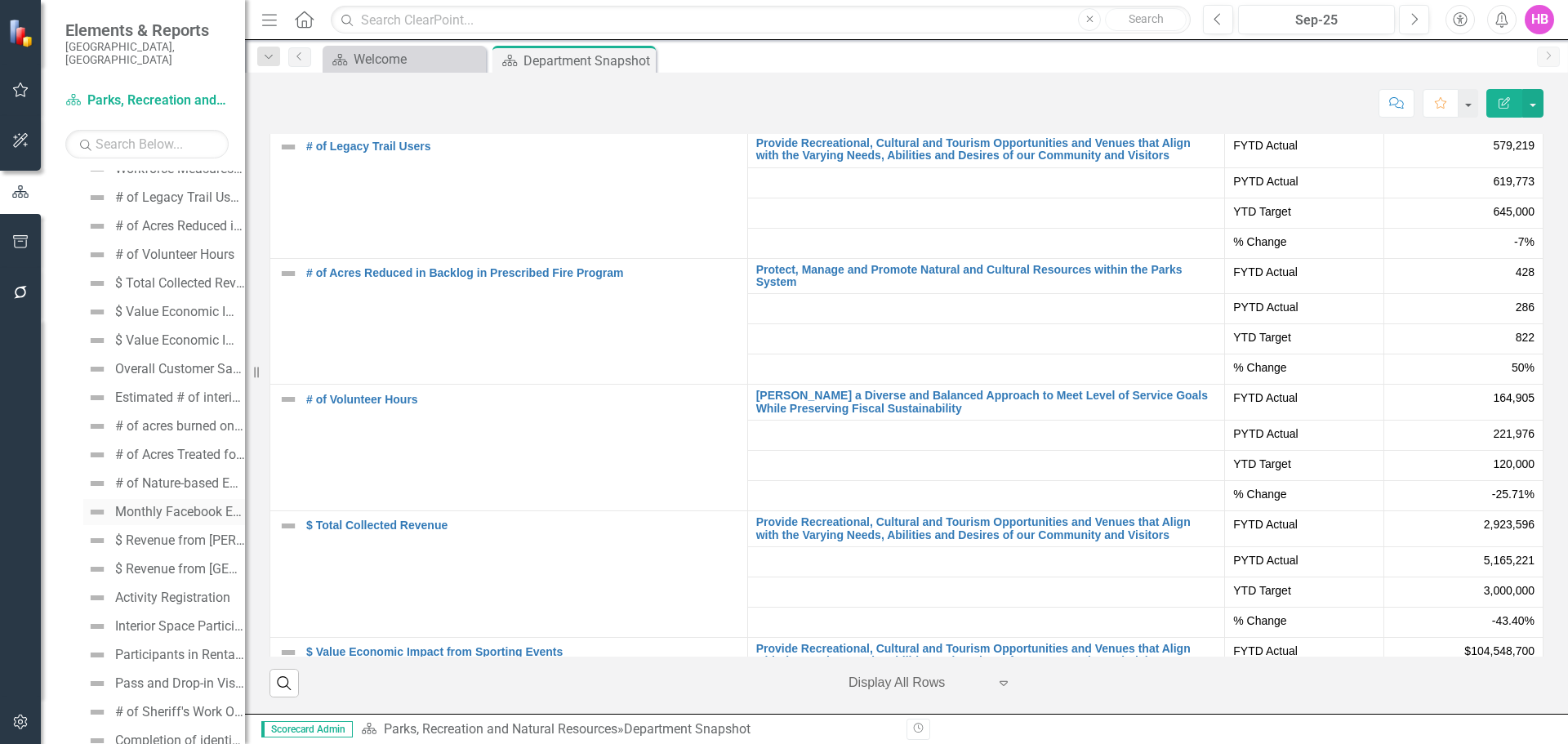
scroll to position [943, 0]
click at [168, 185] on div "# of Legacy Trail Users" at bounding box center [180, 193] width 129 height 15
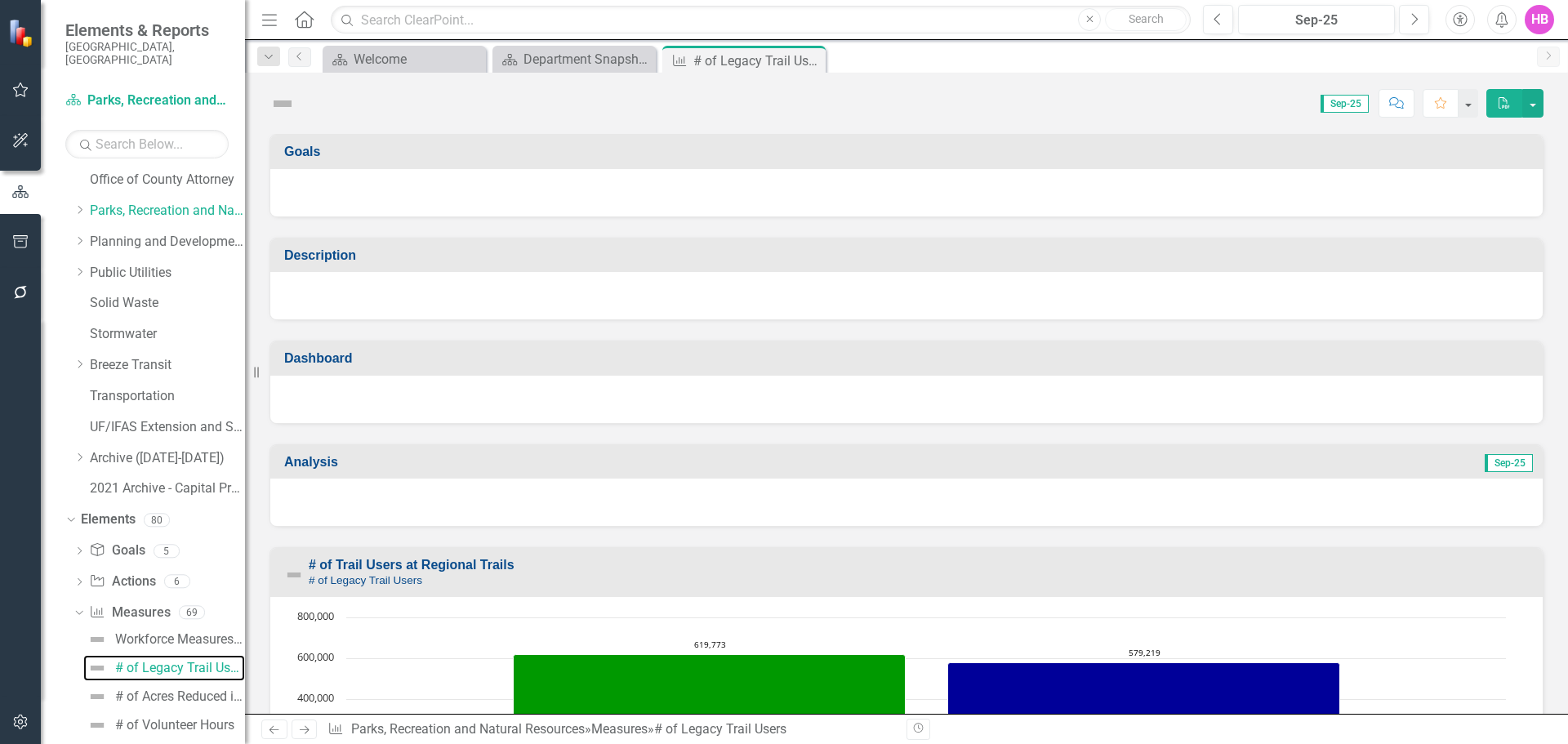
scroll to position [391, 0]
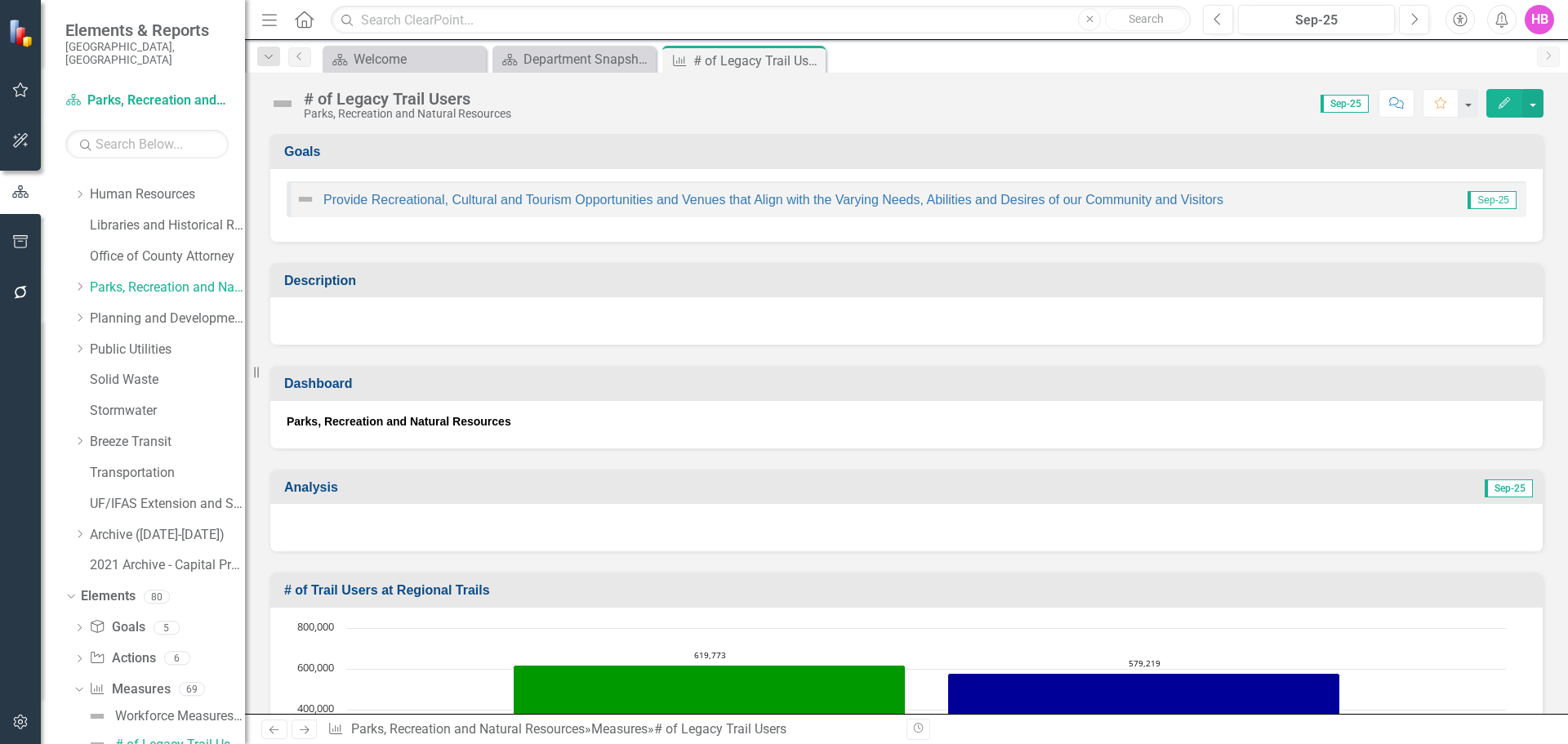
click at [1032, 107] on icon "Edit" at bounding box center [1505, 103] width 15 height 12
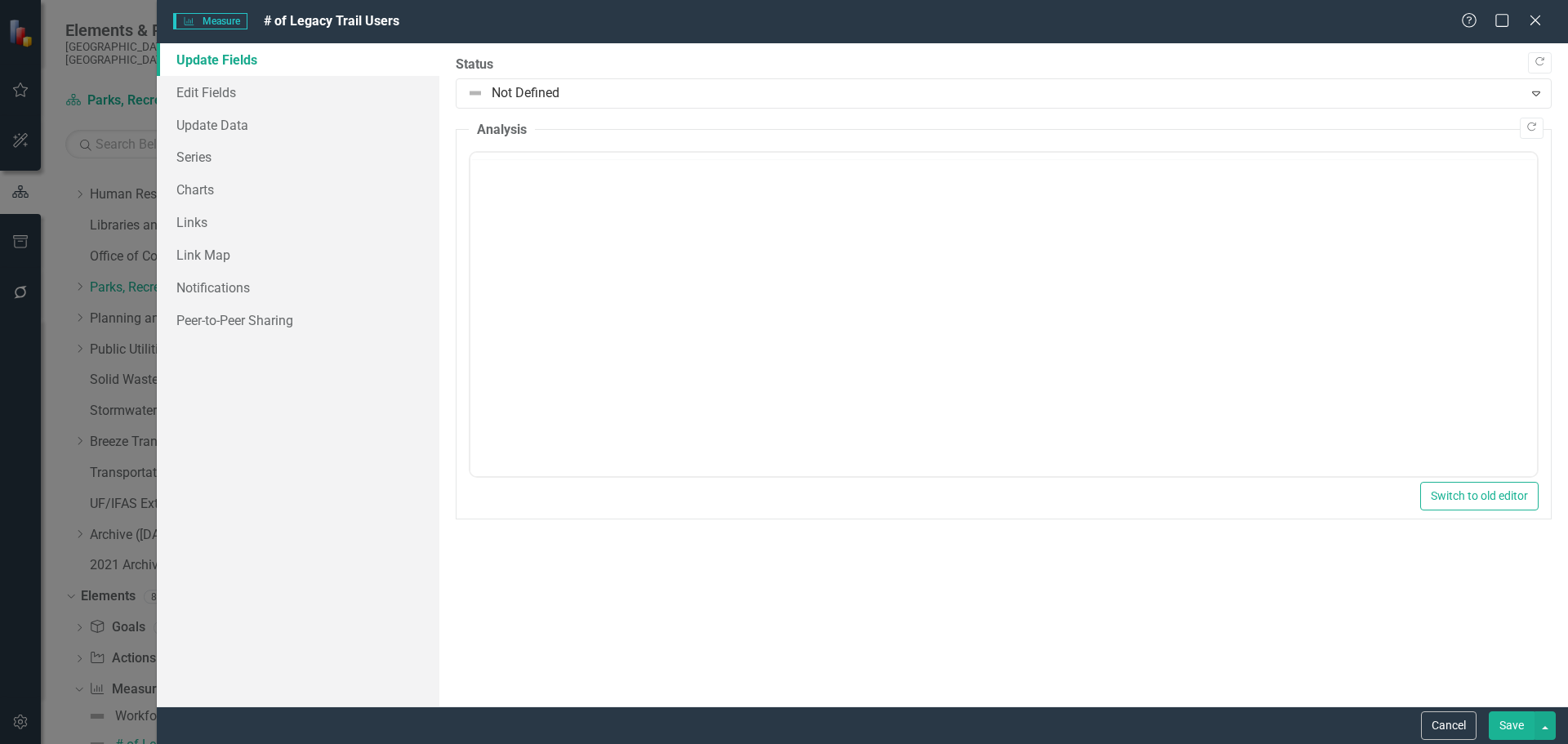
scroll to position [0, 0]
click at [200, 93] on link "Edit Fields" at bounding box center [298, 92] width 282 height 33
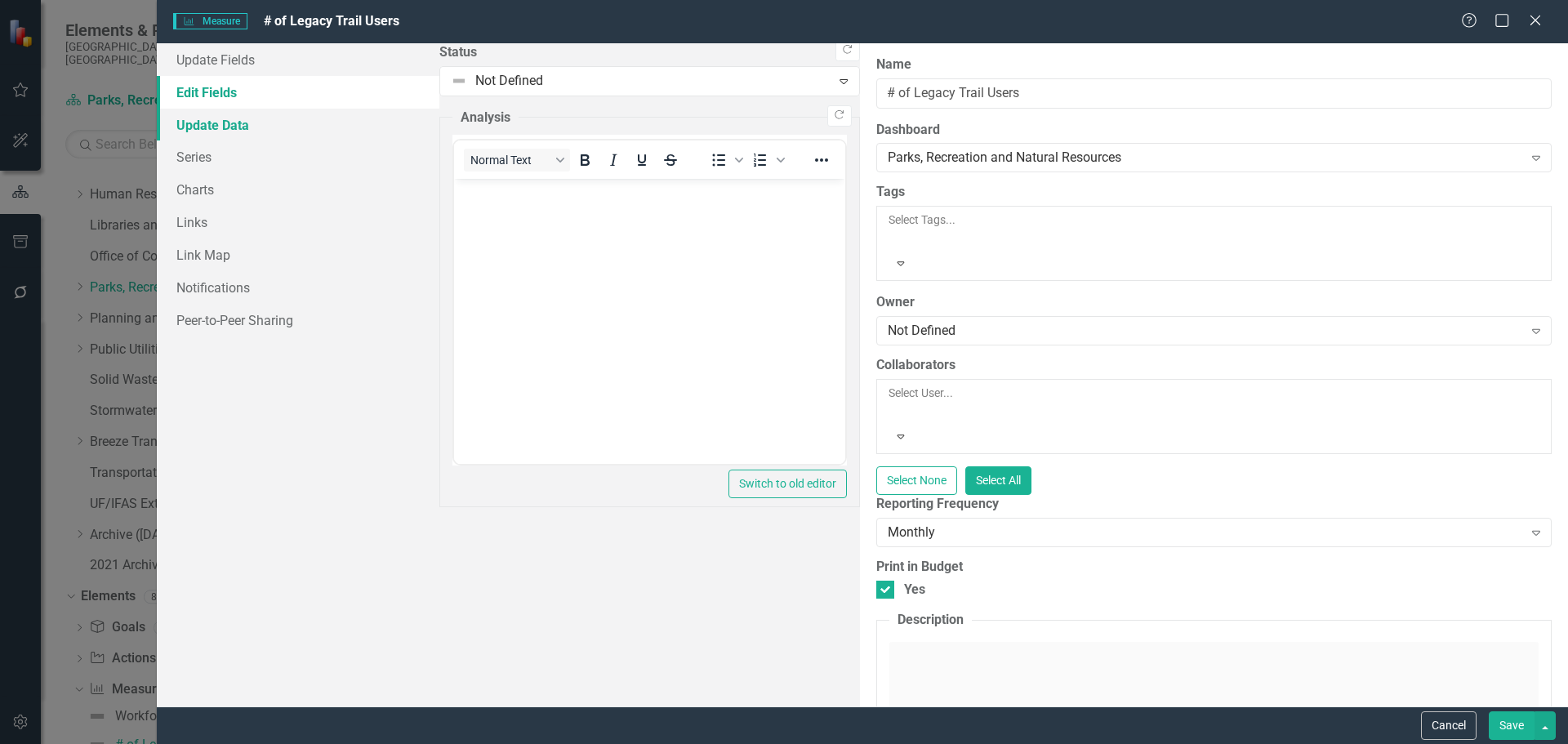
click at [231, 134] on link "Update Data" at bounding box center [298, 124] width 282 height 33
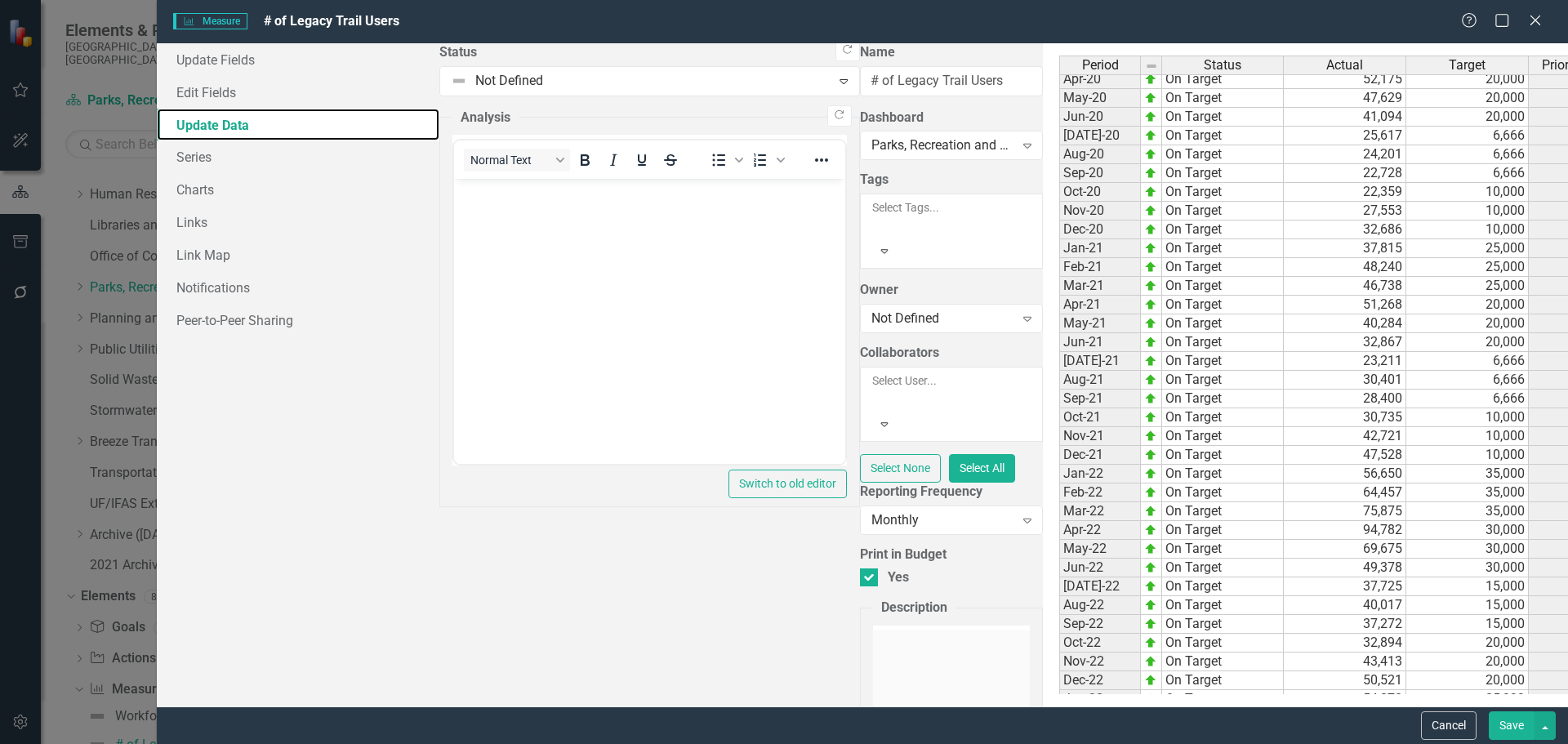
scroll to position [2143, 0]
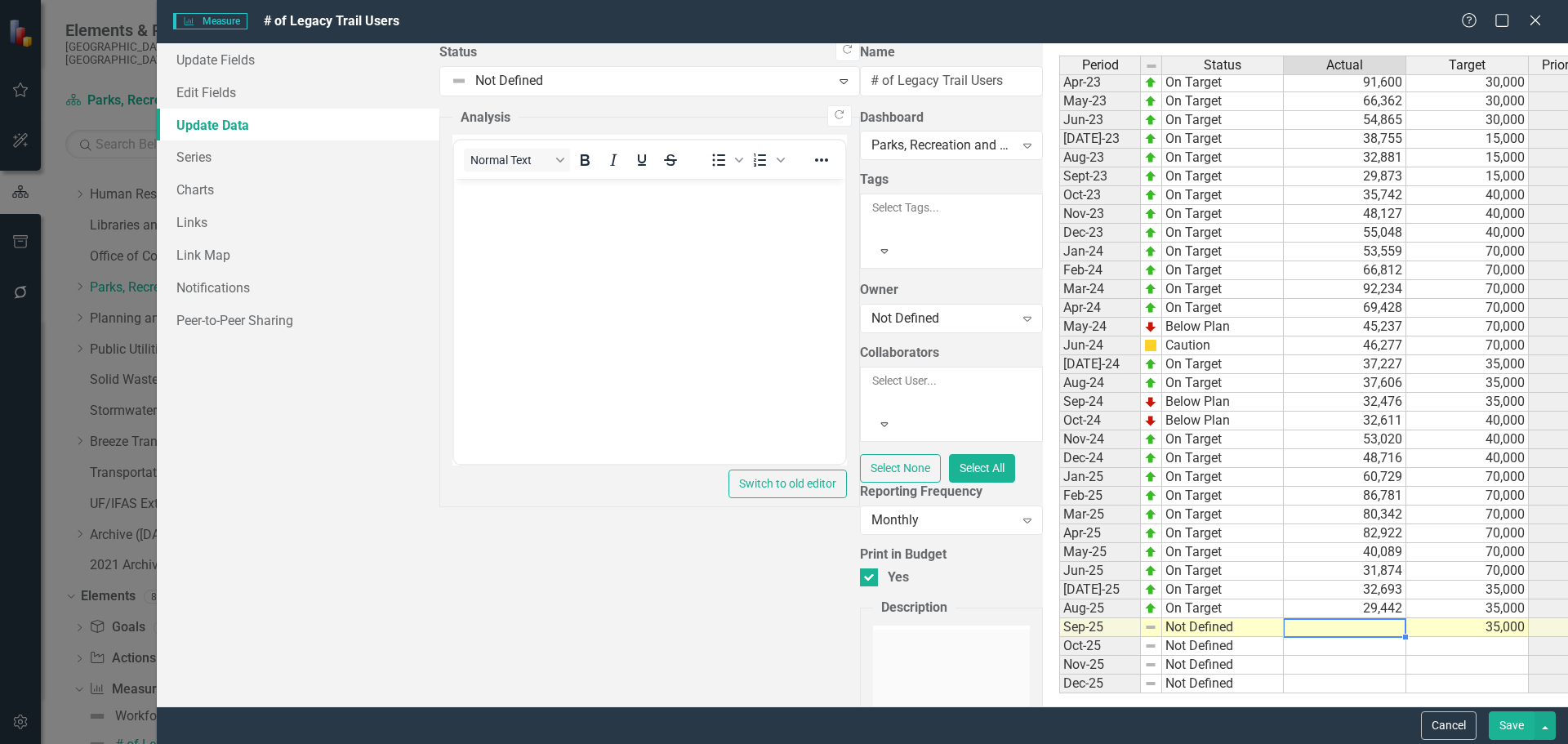
click at [1032, 508] on td at bounding box center [1345, 627] width 123 height 18
type textarea "36285"
click at [1032, 508] on td at bounding box center [1468, 646] width 123 height 18
click at [203, 58] on link "Update Fields" at bounding box center [298, 59] width 282 height 33
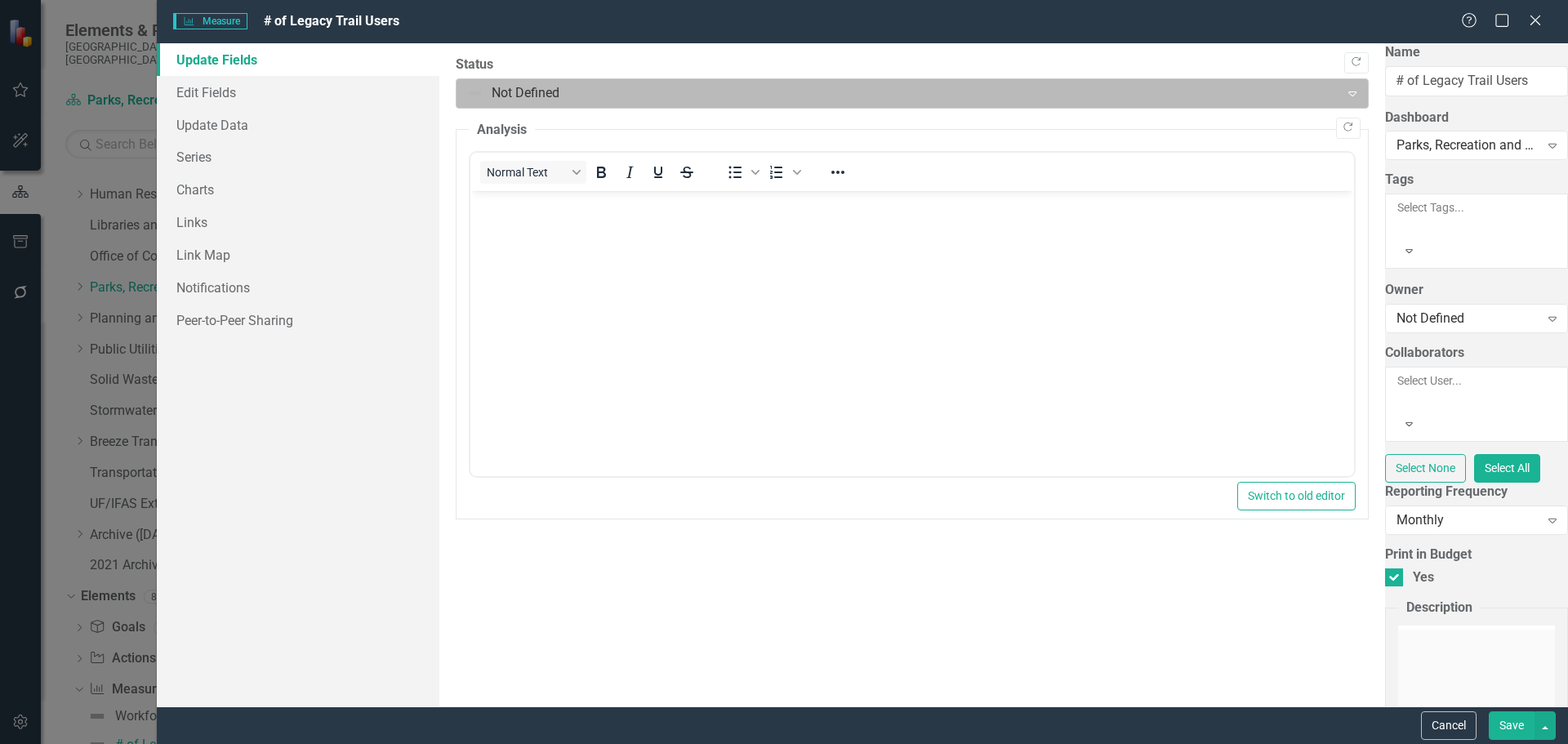
click at [544, 94] on div at bounding box center [898, 94] width 862 height 22
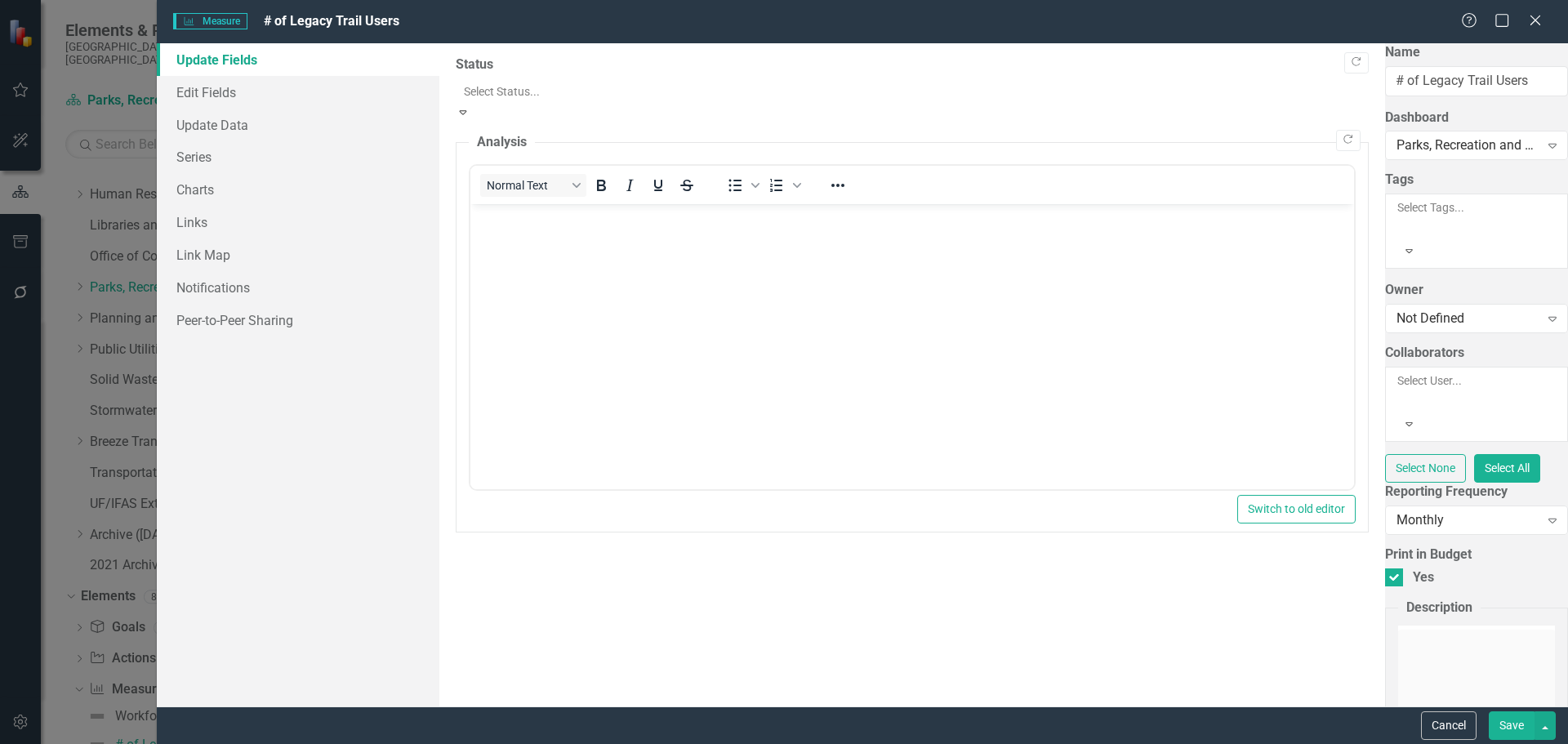
click at [1032, 134] on icon "Copy Forward" at bounding box center [1347, 139] width 13 height 10
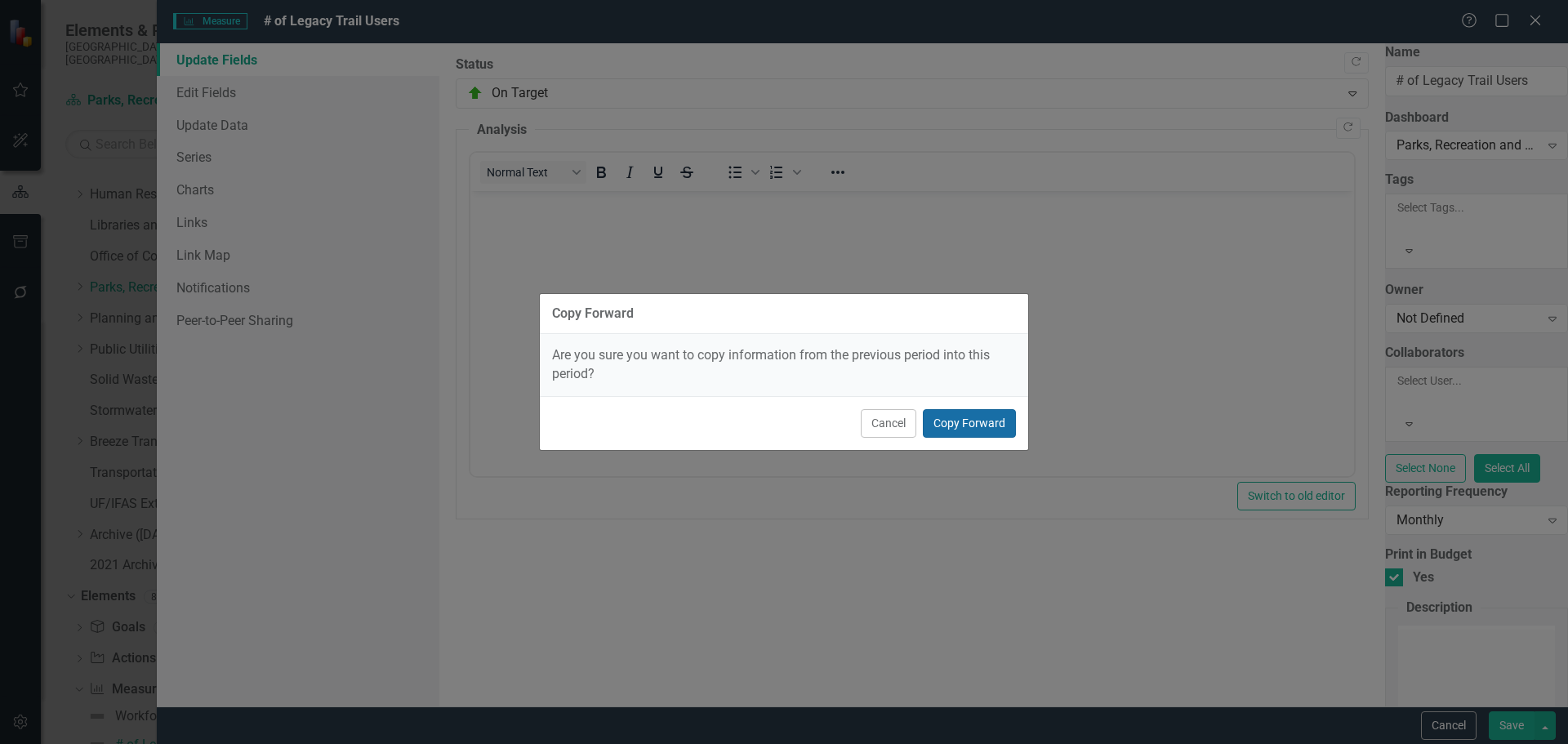
click at [1011, 415] on button "Copy Forward" at bounding box center [969, 423] width 93 height 28
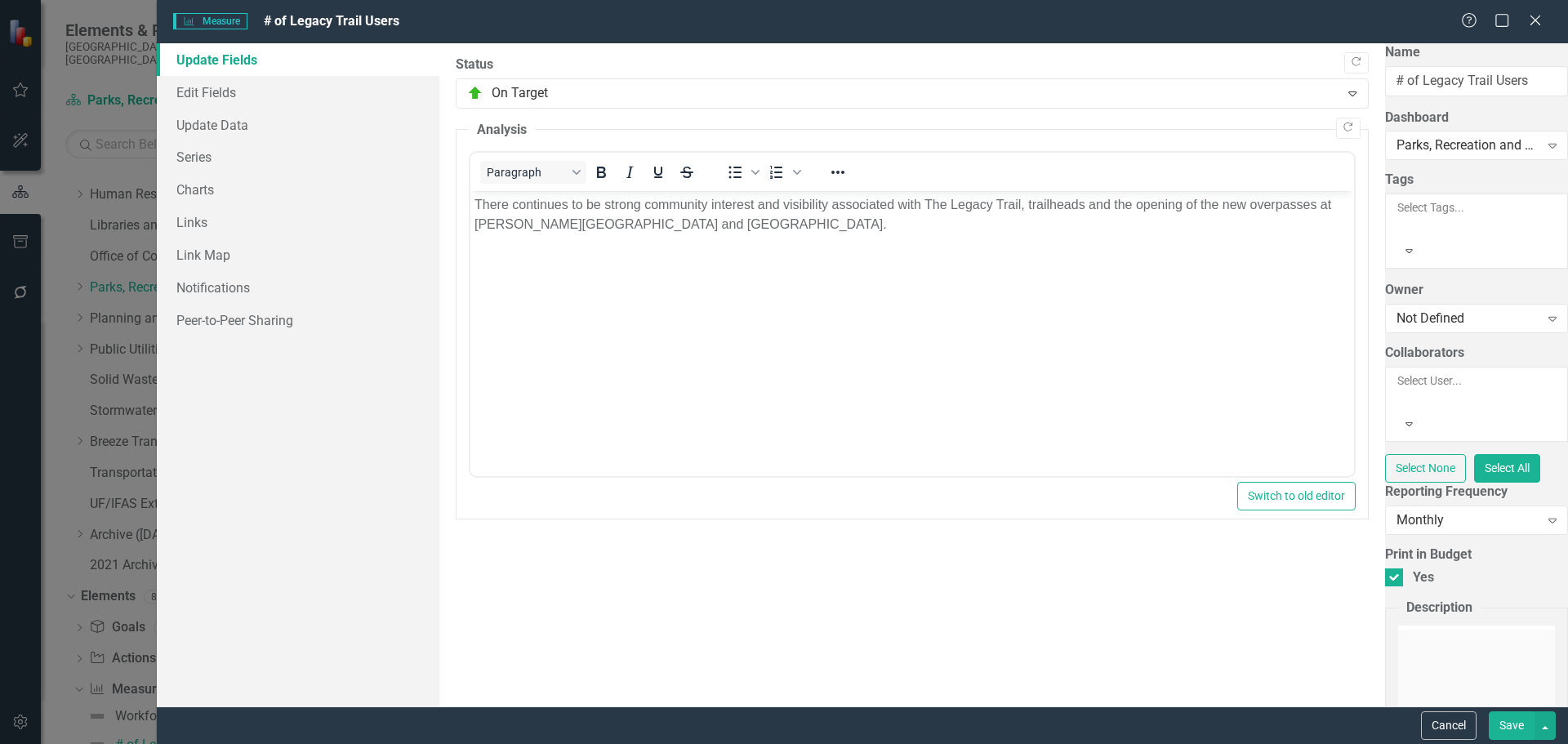
click at [1032, 508] on button "Save" at bounding box center [1511, 726] width 46 height 28
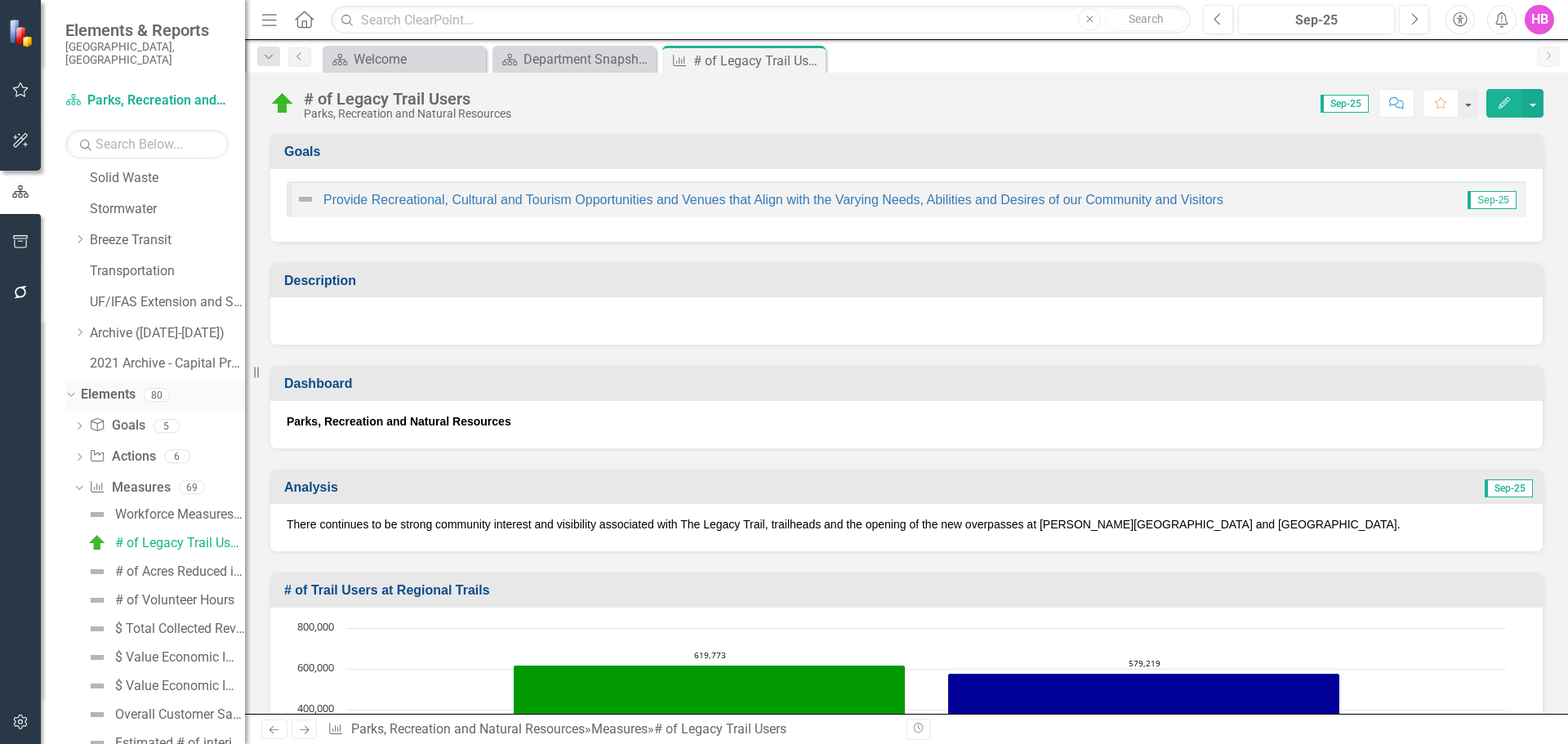
scroll to position [636, 0]
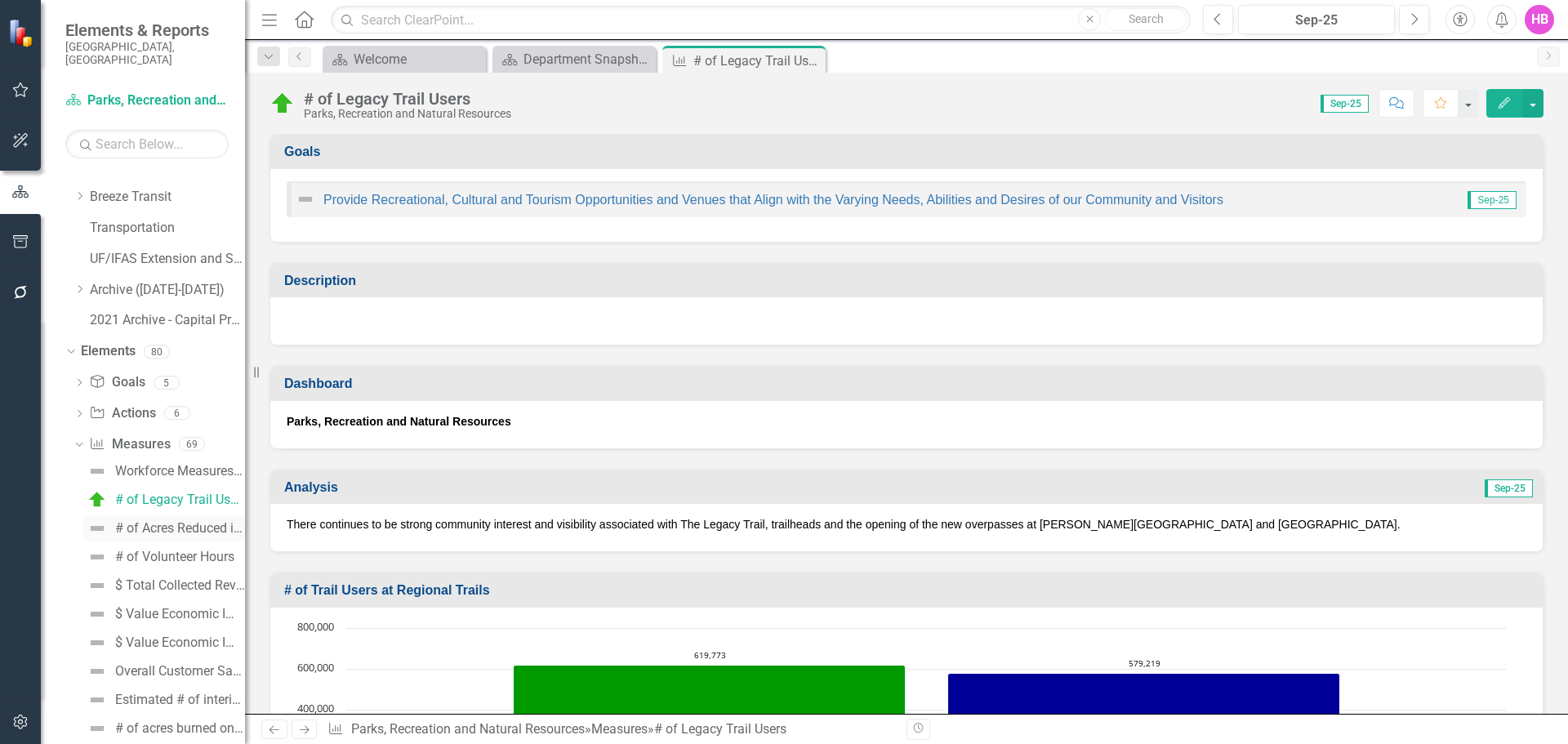
click at [150, 508] on div "# of Acres Reduced in Backlog in Prescribed Fire Program" at bounding box center [180, 529] width 129 height 15
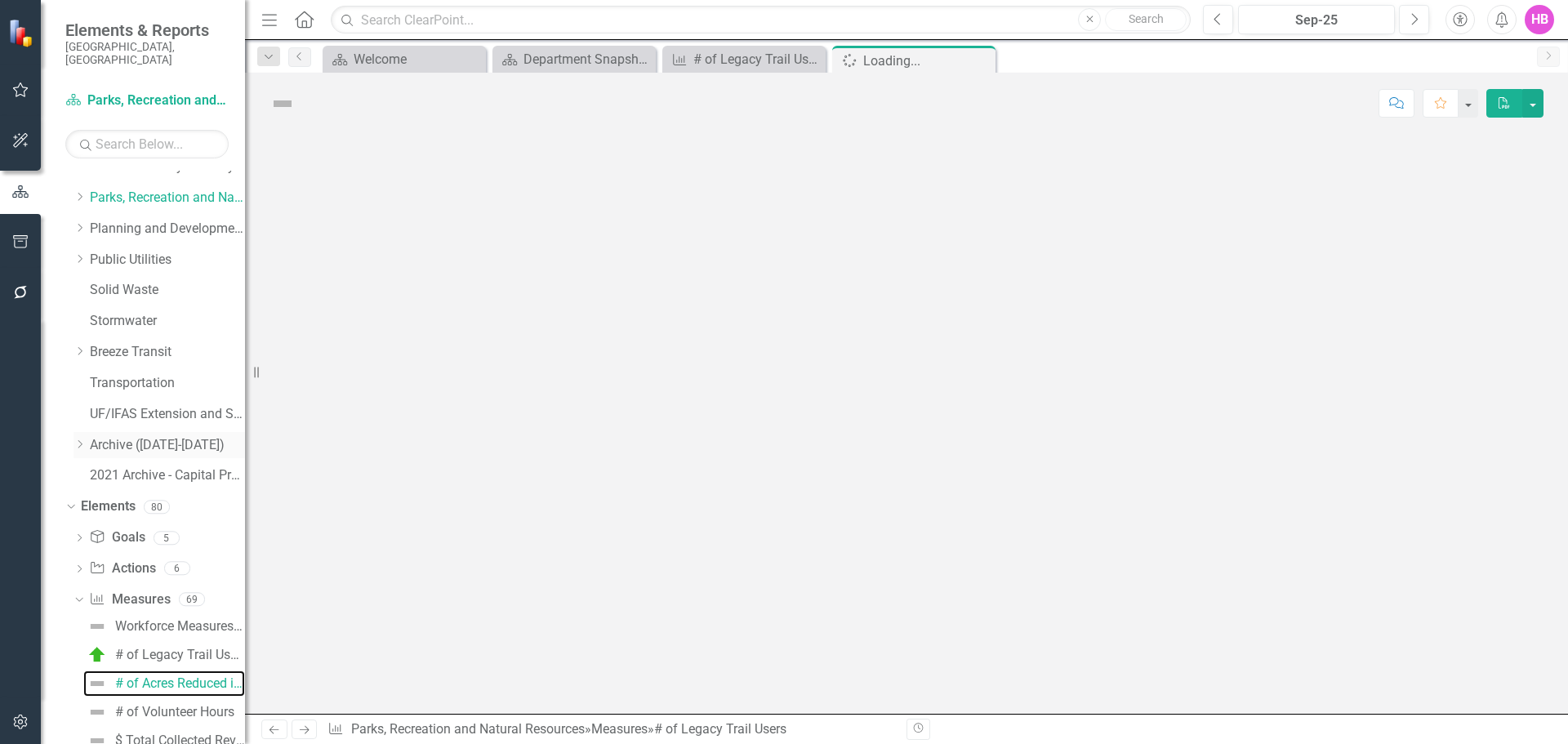
scroll to position [420, 0]
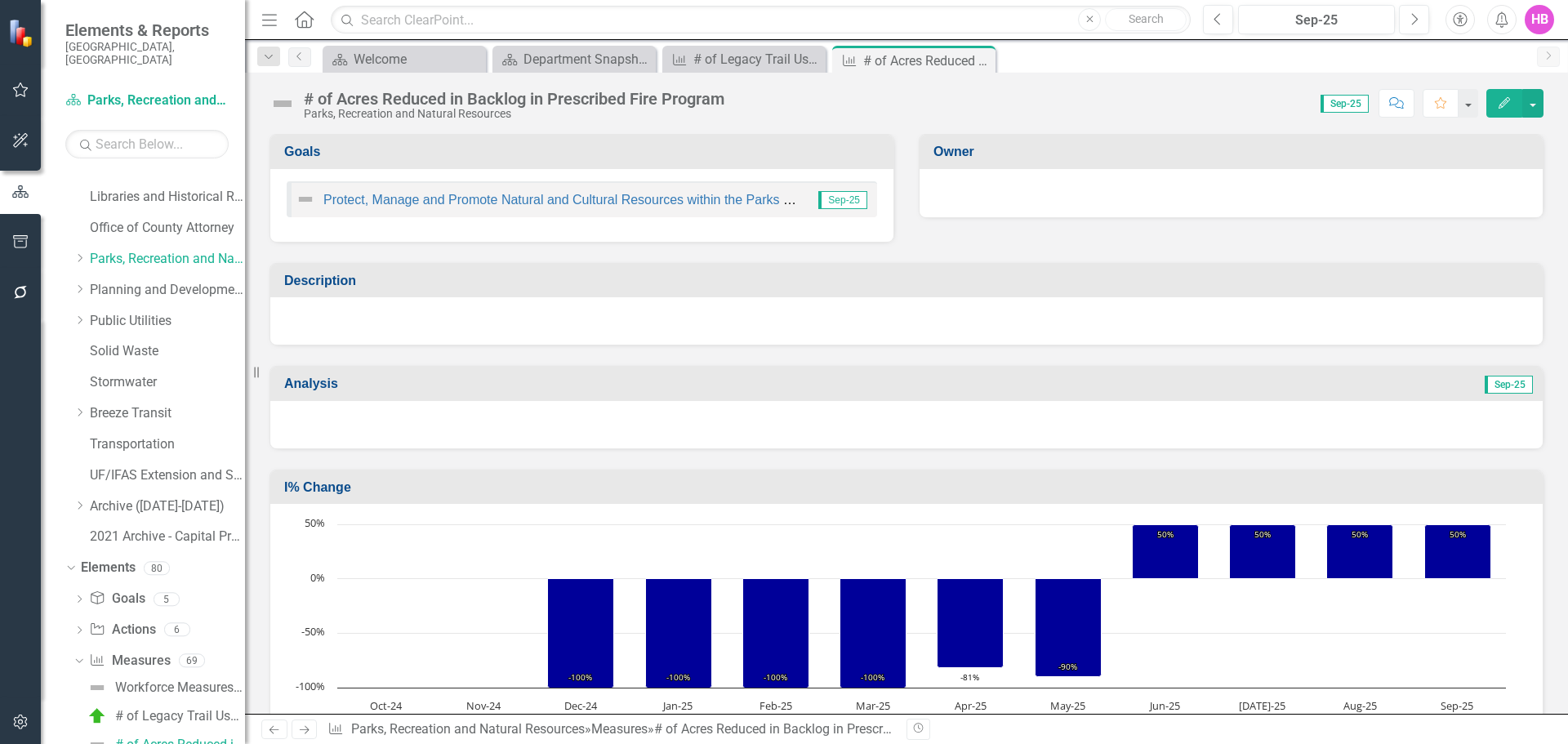
click at [1032, 107] on icon "button" at bounding box center [1505, 103] width 12 height 12
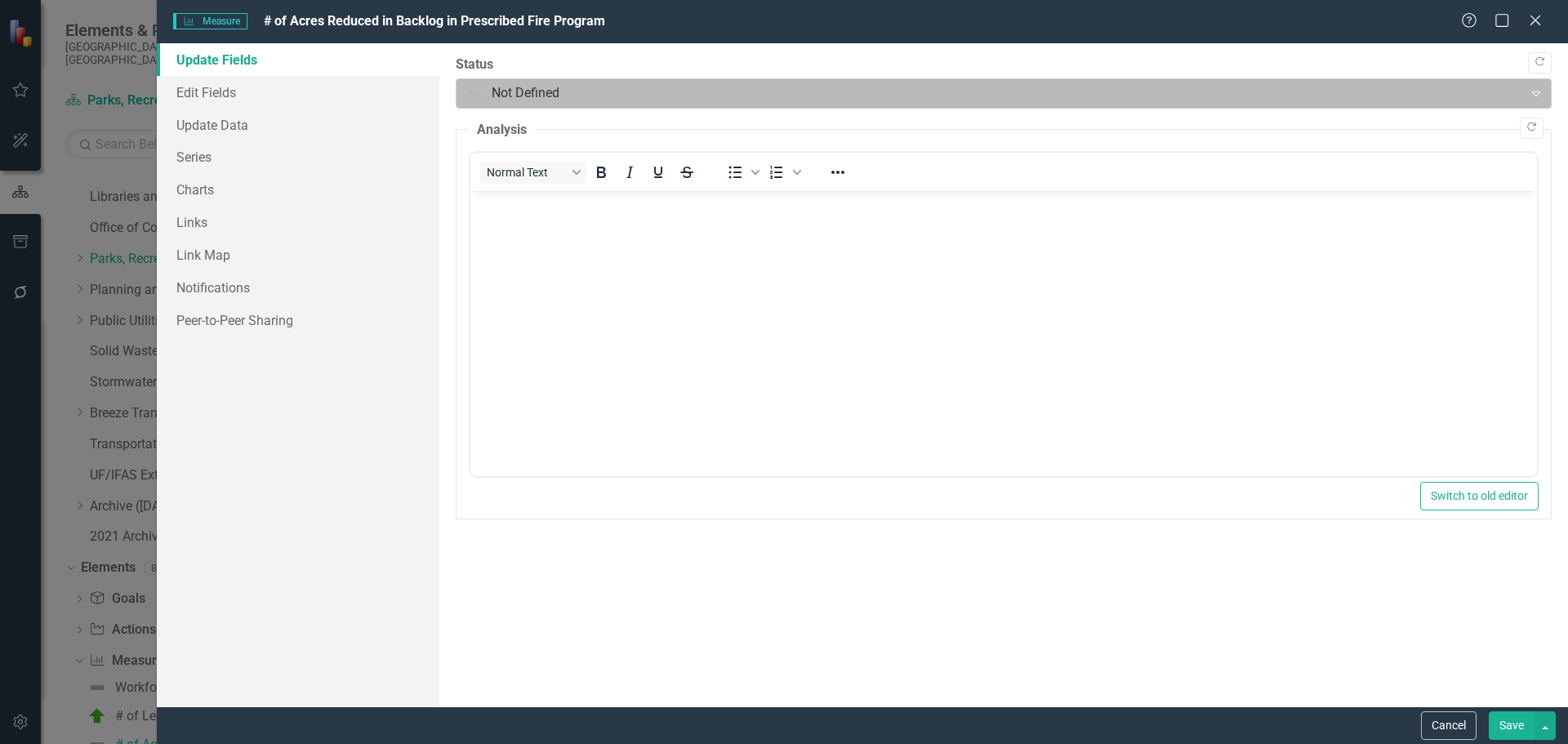
scroll to position [0, 0]
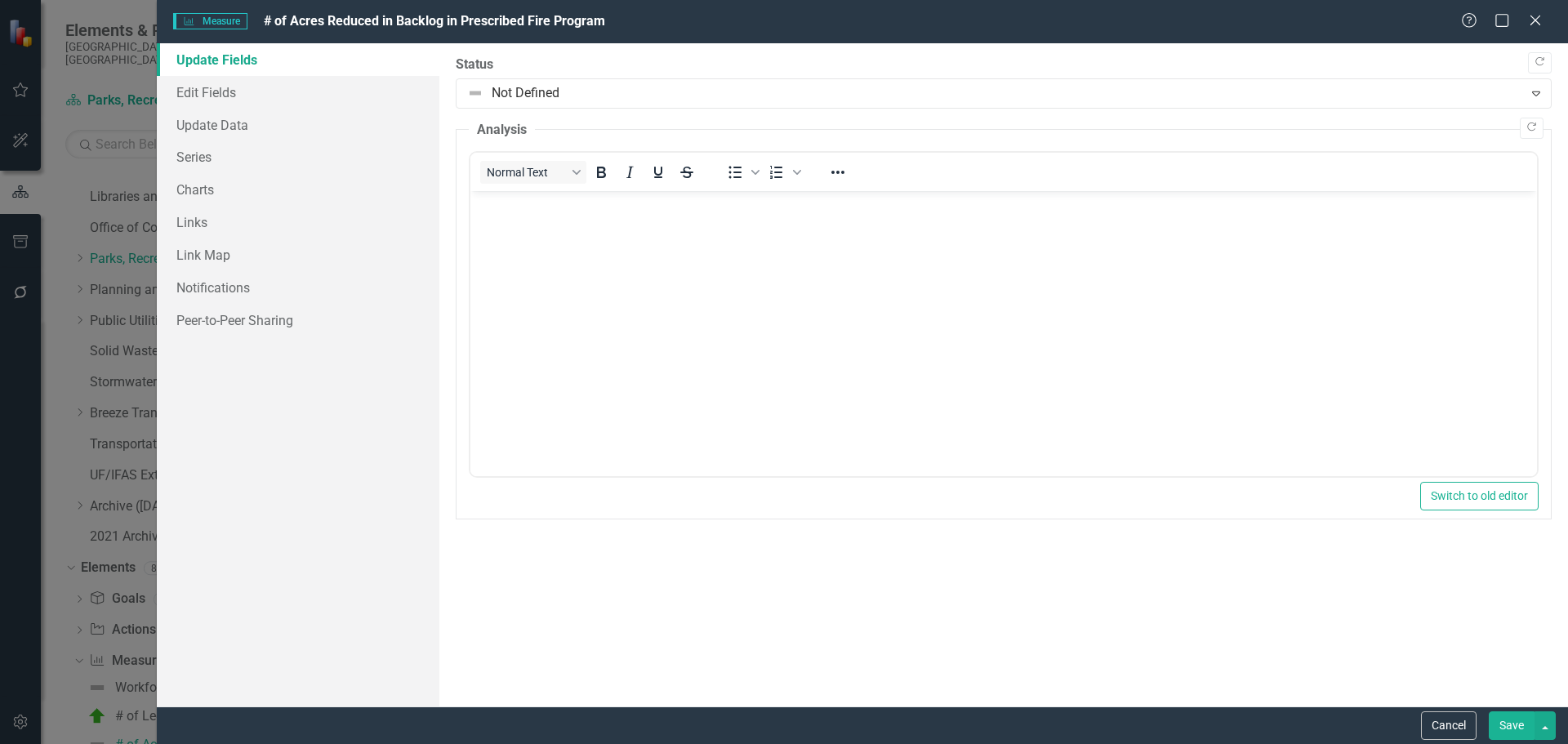
click at [1032, 61] on label "Status" at bounding box center [1004, 64] width 1096 height 18
click at [1032, 63] on icon "Copy Forward" at bounding box center [1540, 62] width 13 height 10
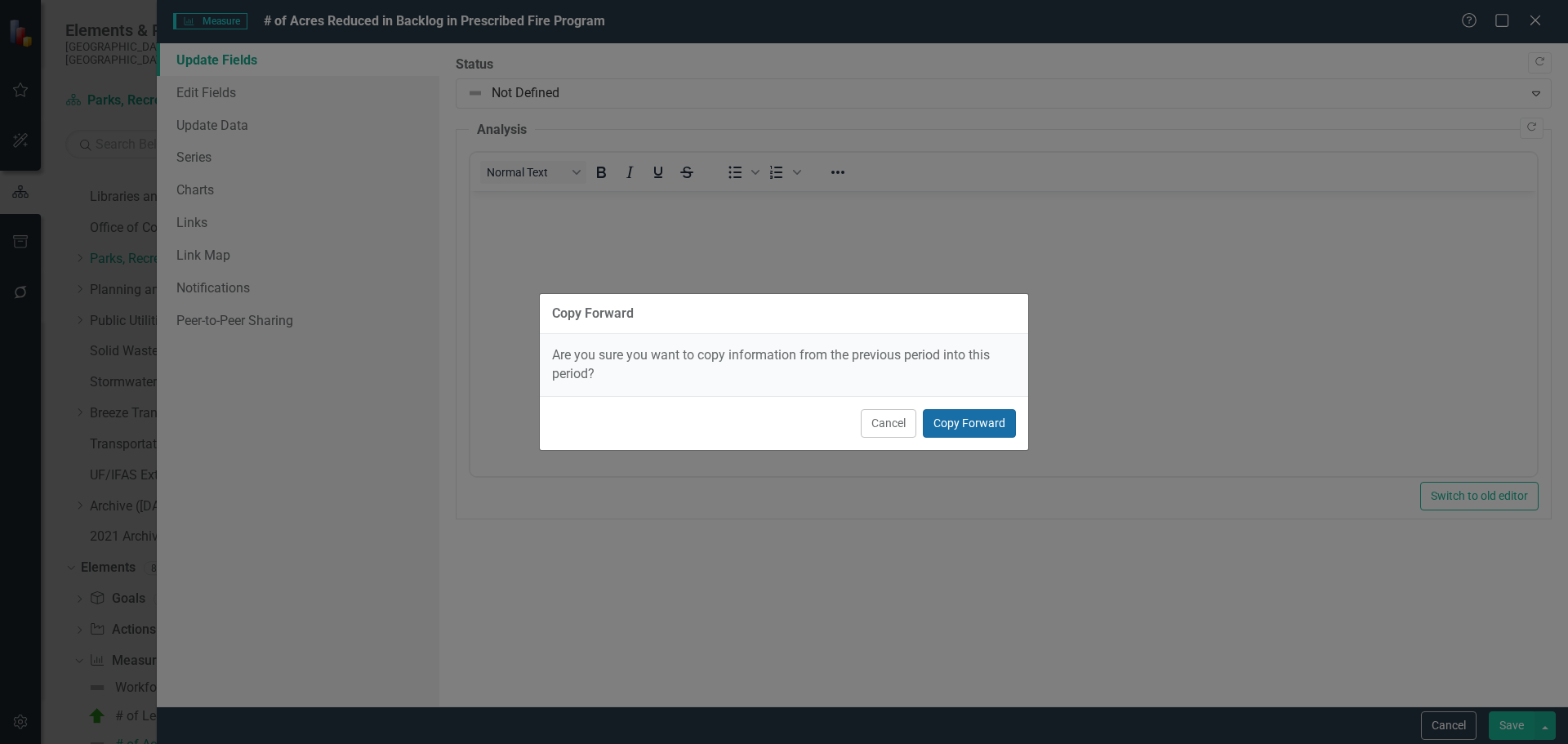
click at [993, 428] on button "Copy Forward" at bounding box center [969, 423] width 93 height 28
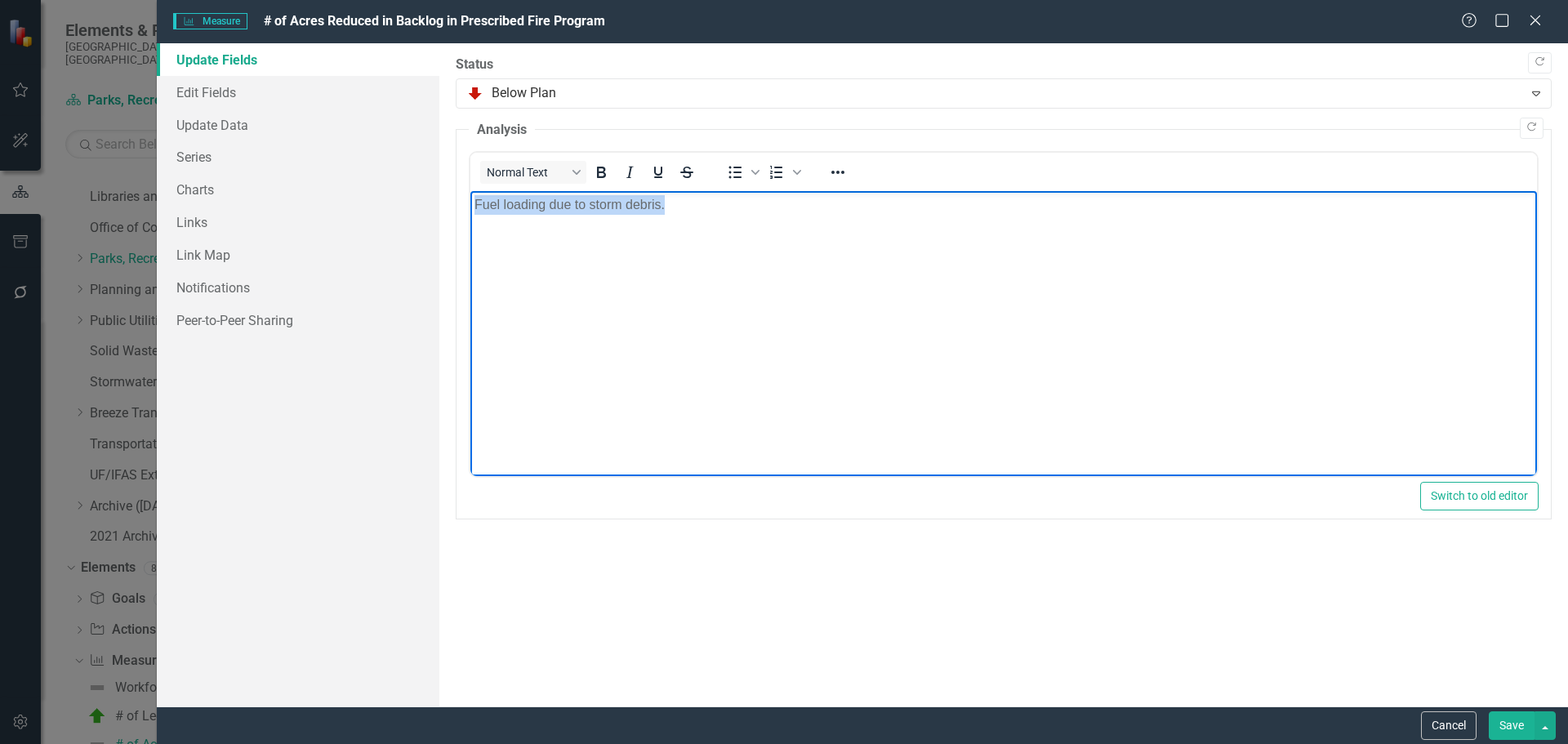
drag, startPoint x: 592, startPoint y: 204, endPoint x: 454, endPoint y: 203, distance: 138.0
click at [469, 203] on html "Fuel loading due to storm debris." at bounding box center [1002, 313] width 1067 height 245
copy p "Fuel loading due to storm debris."
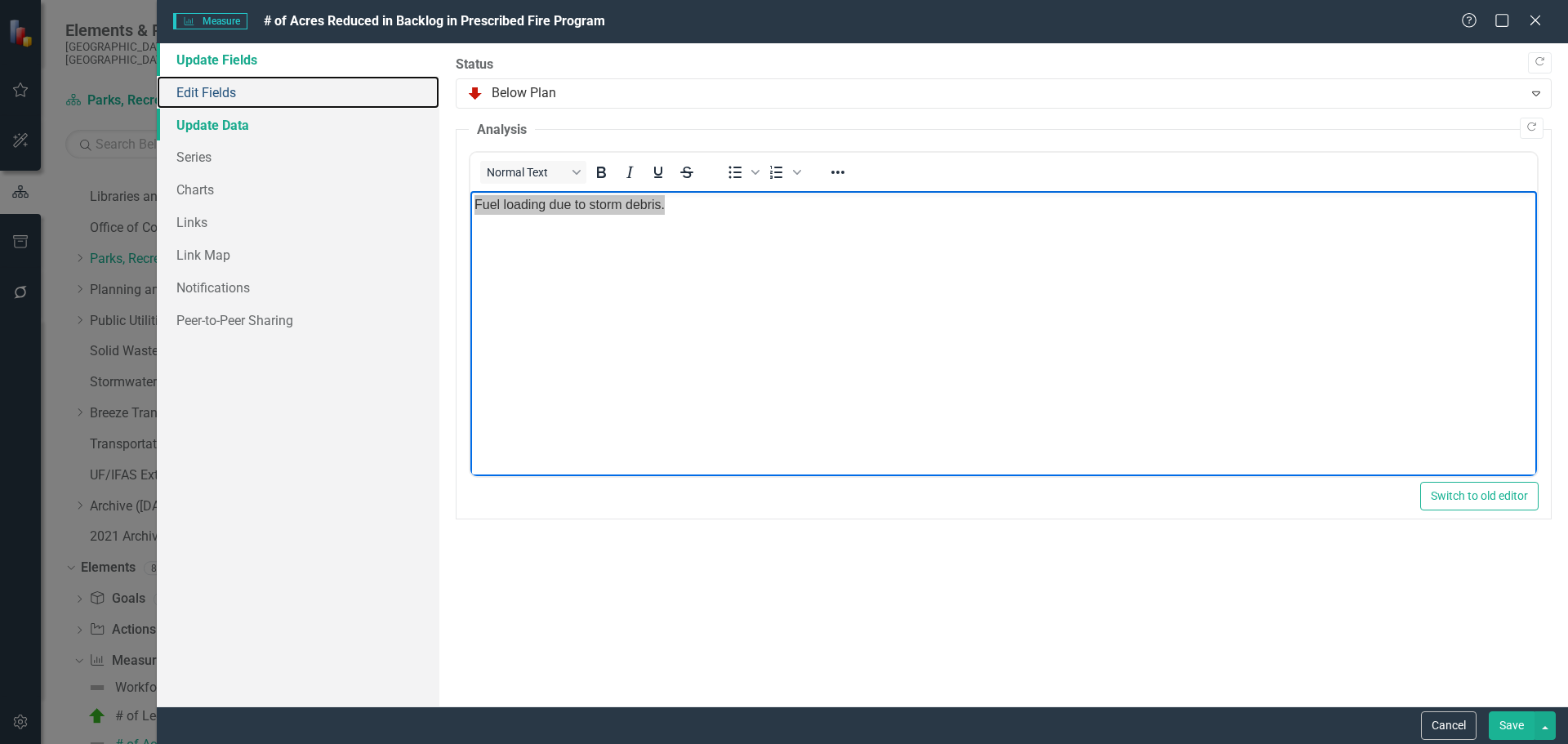
drag, startPoint x: 197, startPoint y: 99, endPoint x: 201, endPoint y: 119, distance: 20.4
click at [197, 99] on link "Edit Fields" at bounding box center [298, 92] width 282 height 33
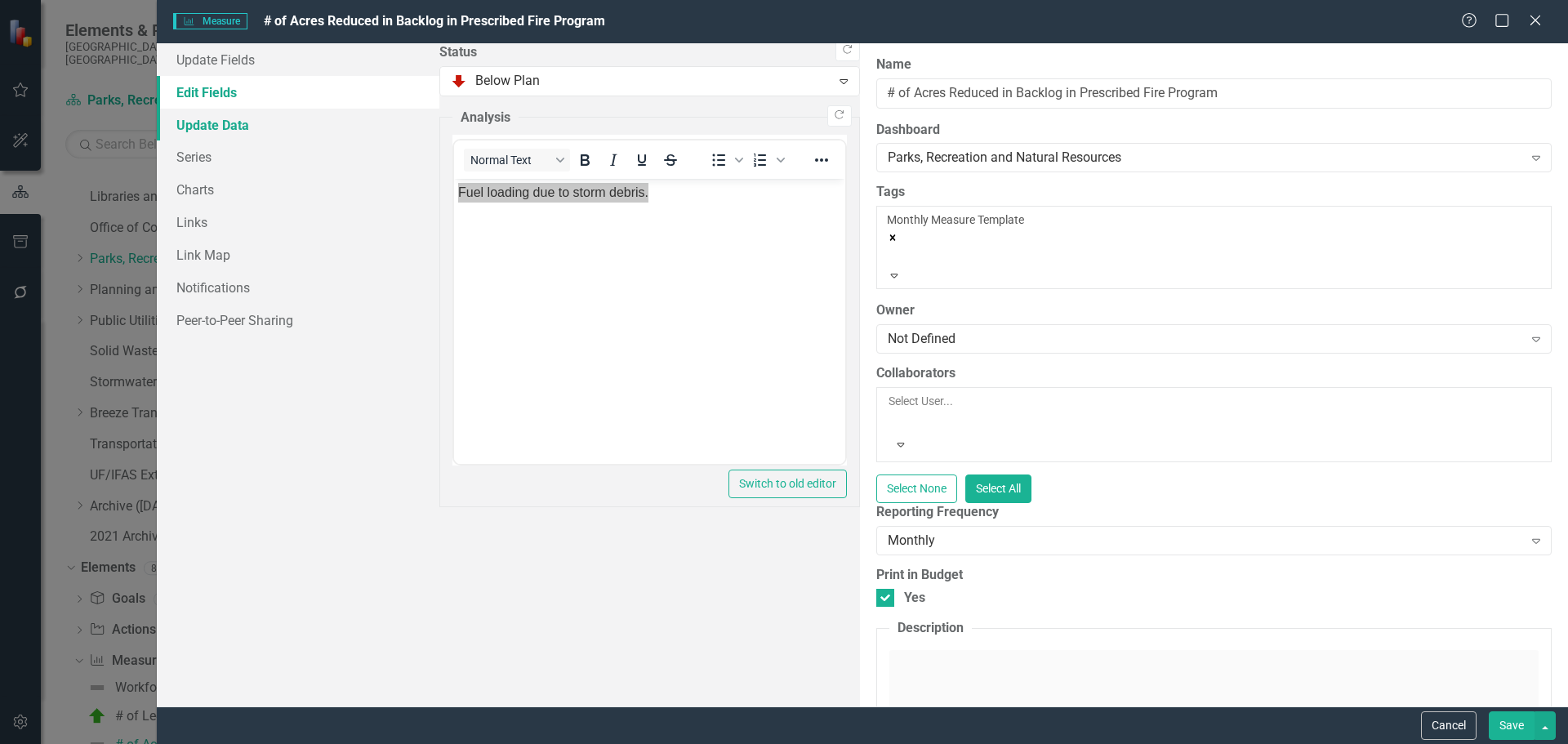
click at [204, 131] on link "Update Data" at bounding box center [298, 124] width 282 height 33
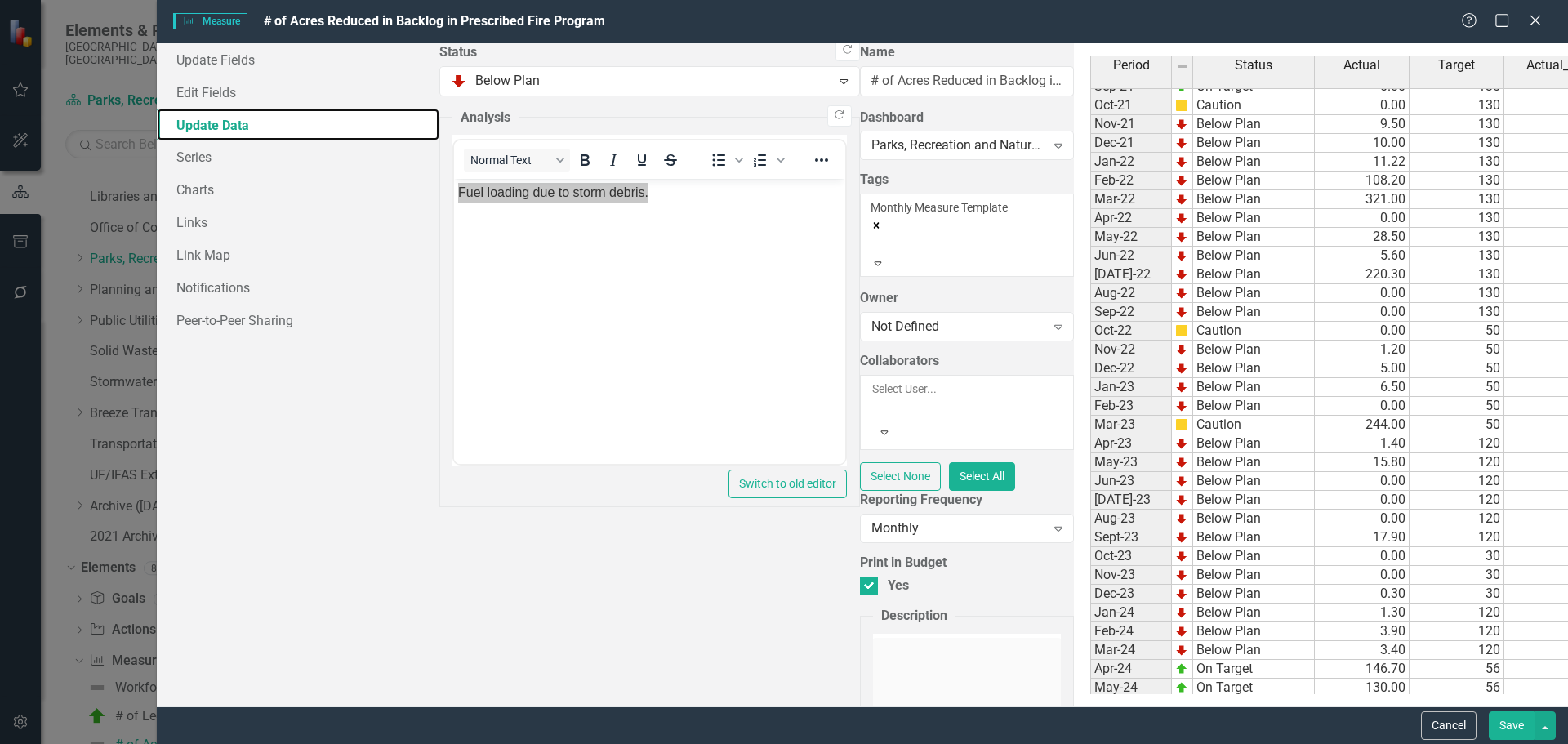
scroll to position [2156, 0]
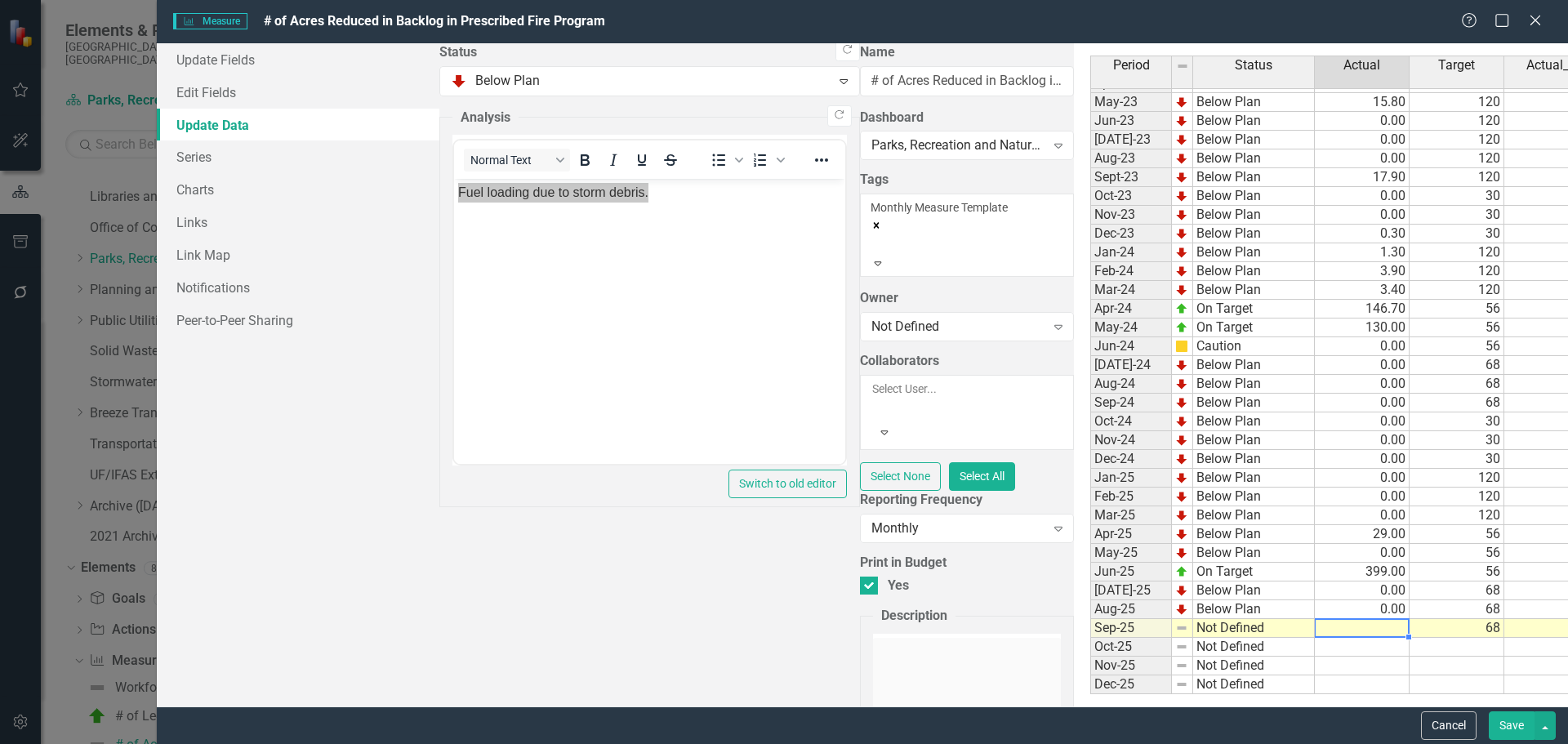
type textarea "0"
click at [177, 48] on link "Update Fields" at bounding box center [298, 59] width 282 height 33
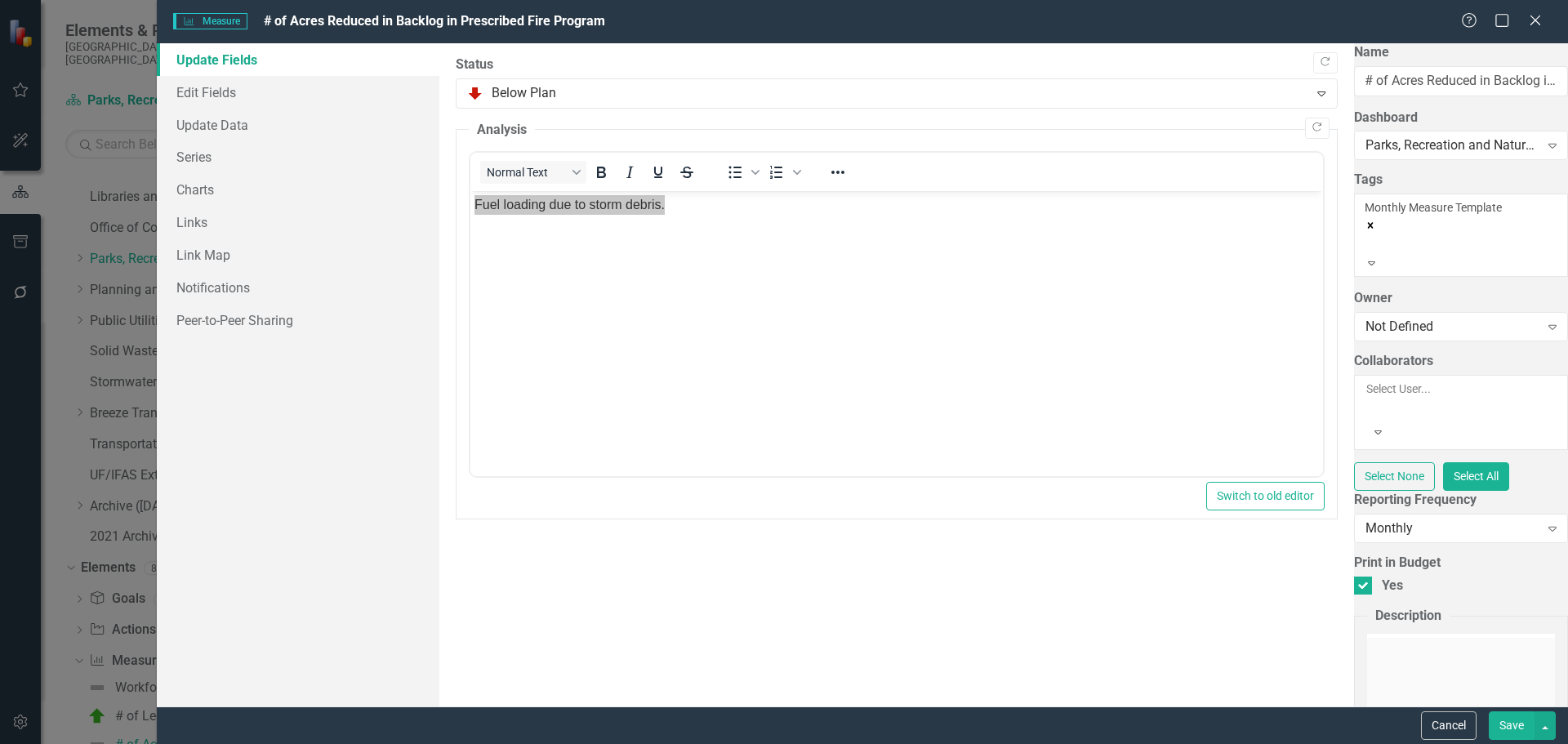
click at [1032, 508] on button "Save" at bounding box center [1511, 726] width 46 height 28
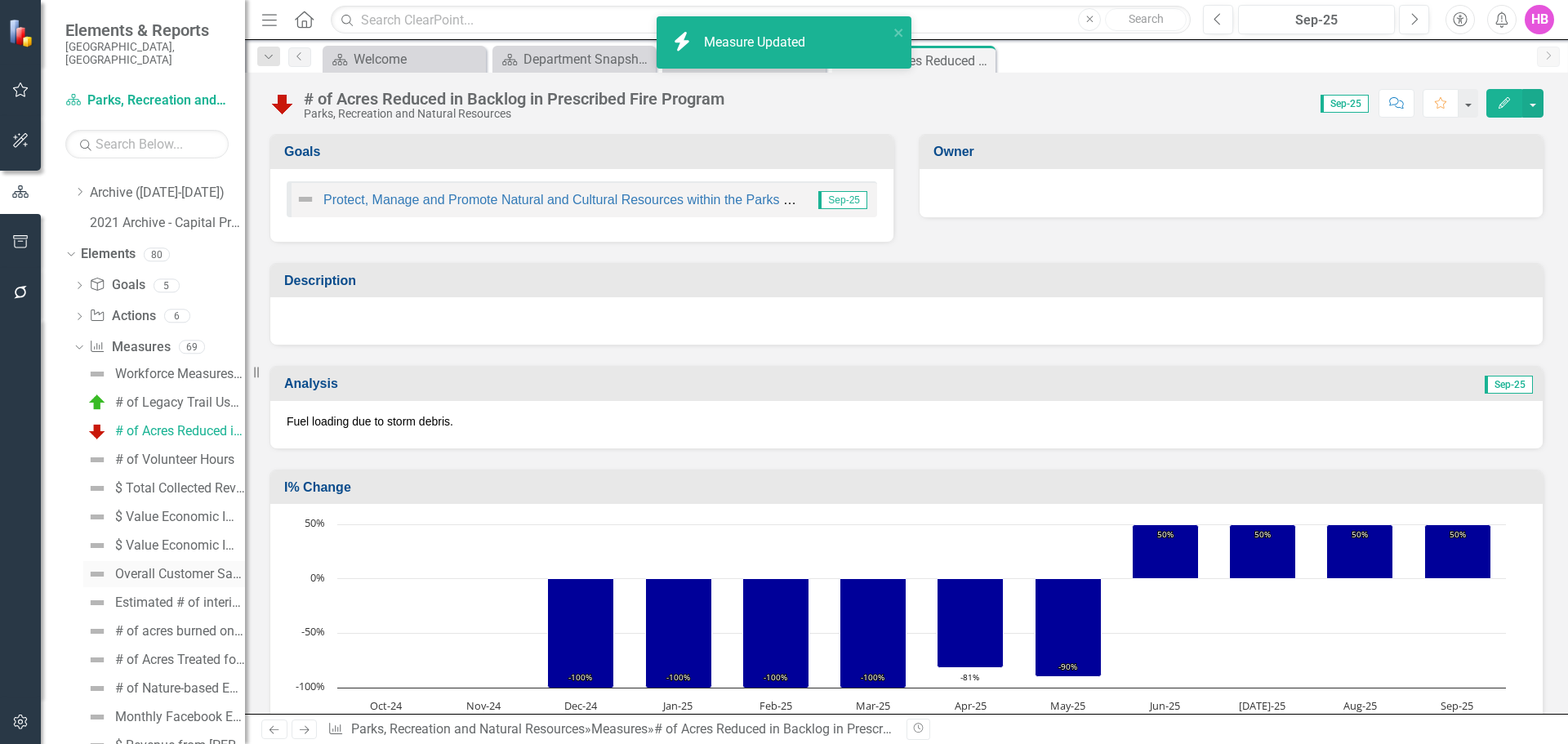
scroll to position [747, 0]
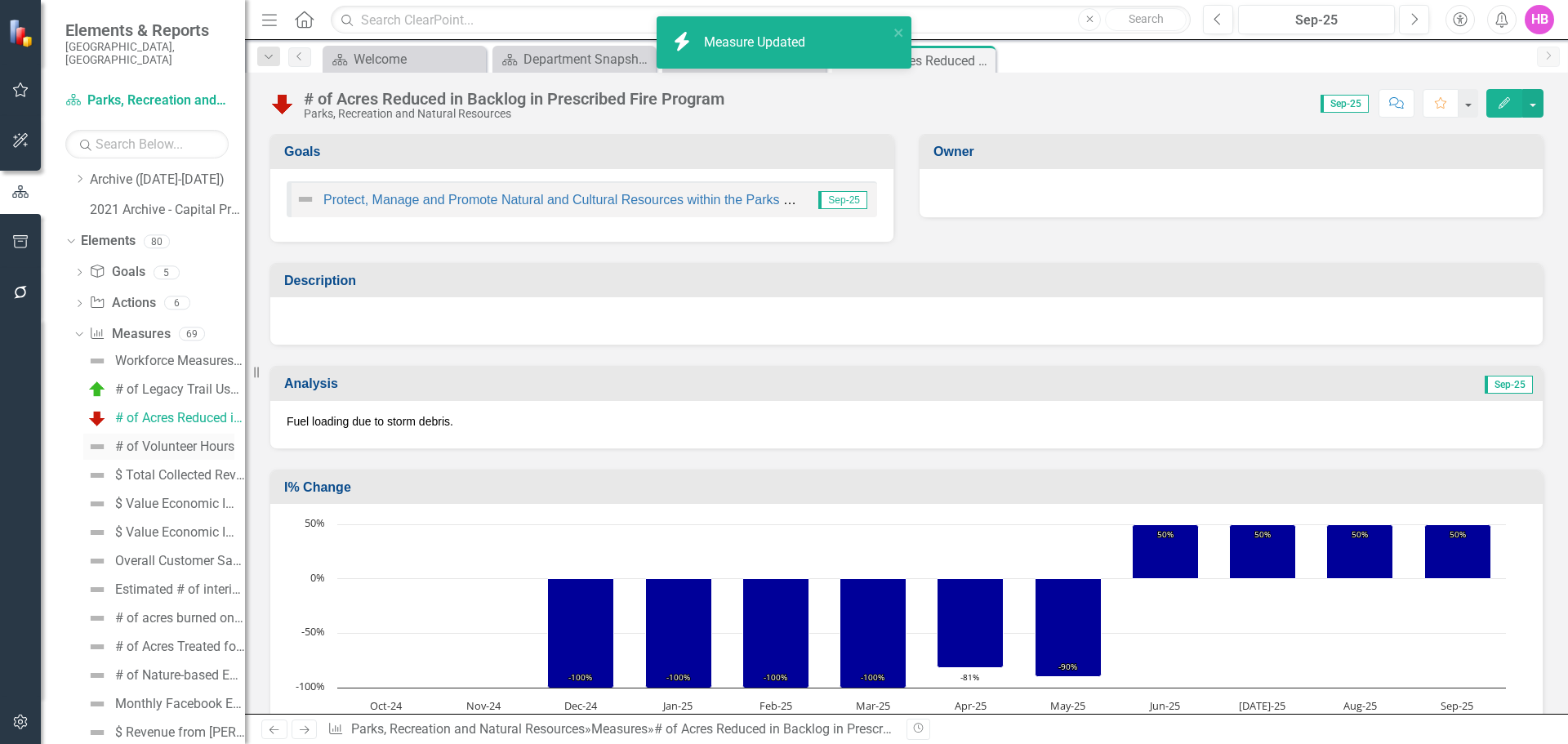
click at [155, 439] on div "# of Volunteer Hours" at bounding box center [175, 447] width 119 height 15
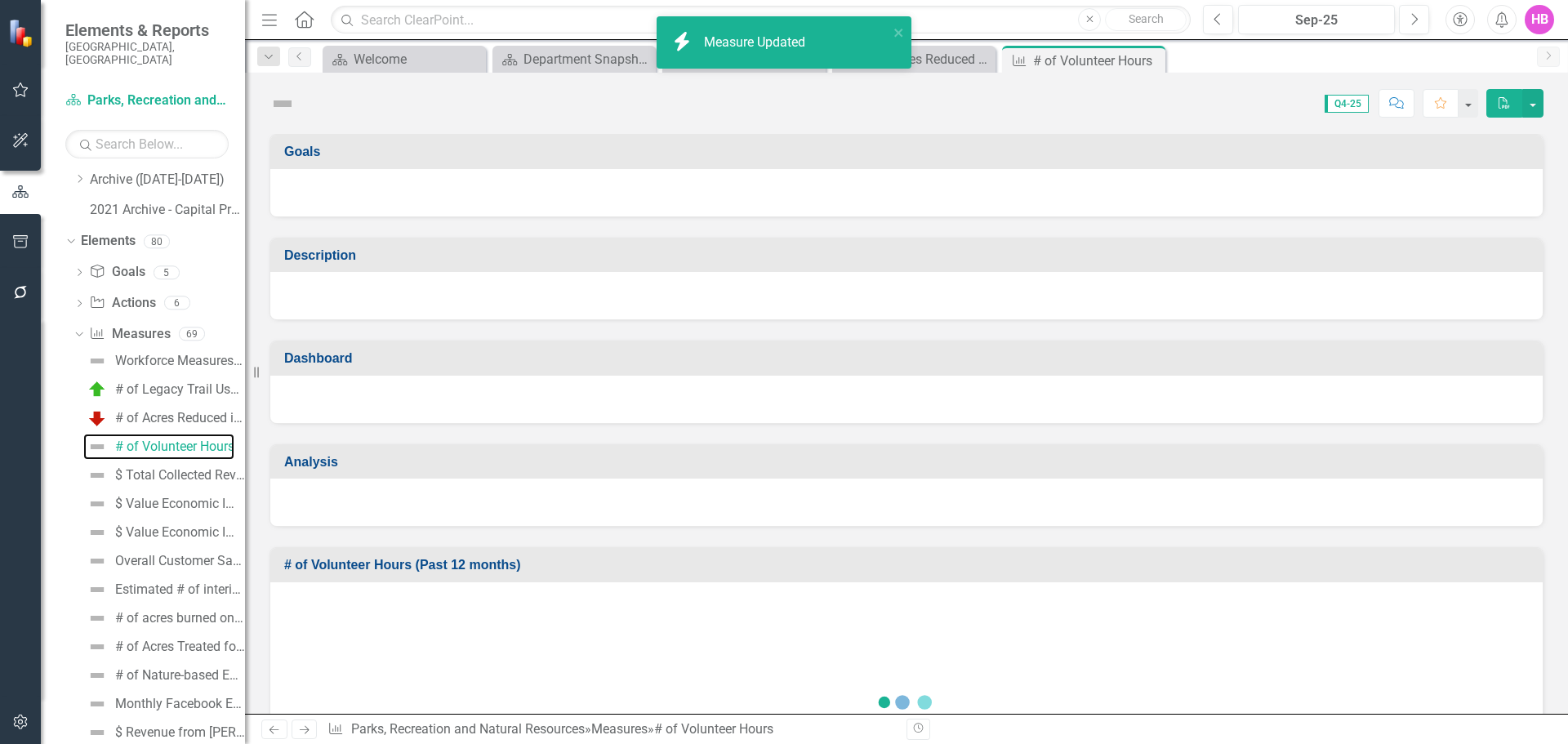
scroll to position [448, 0]
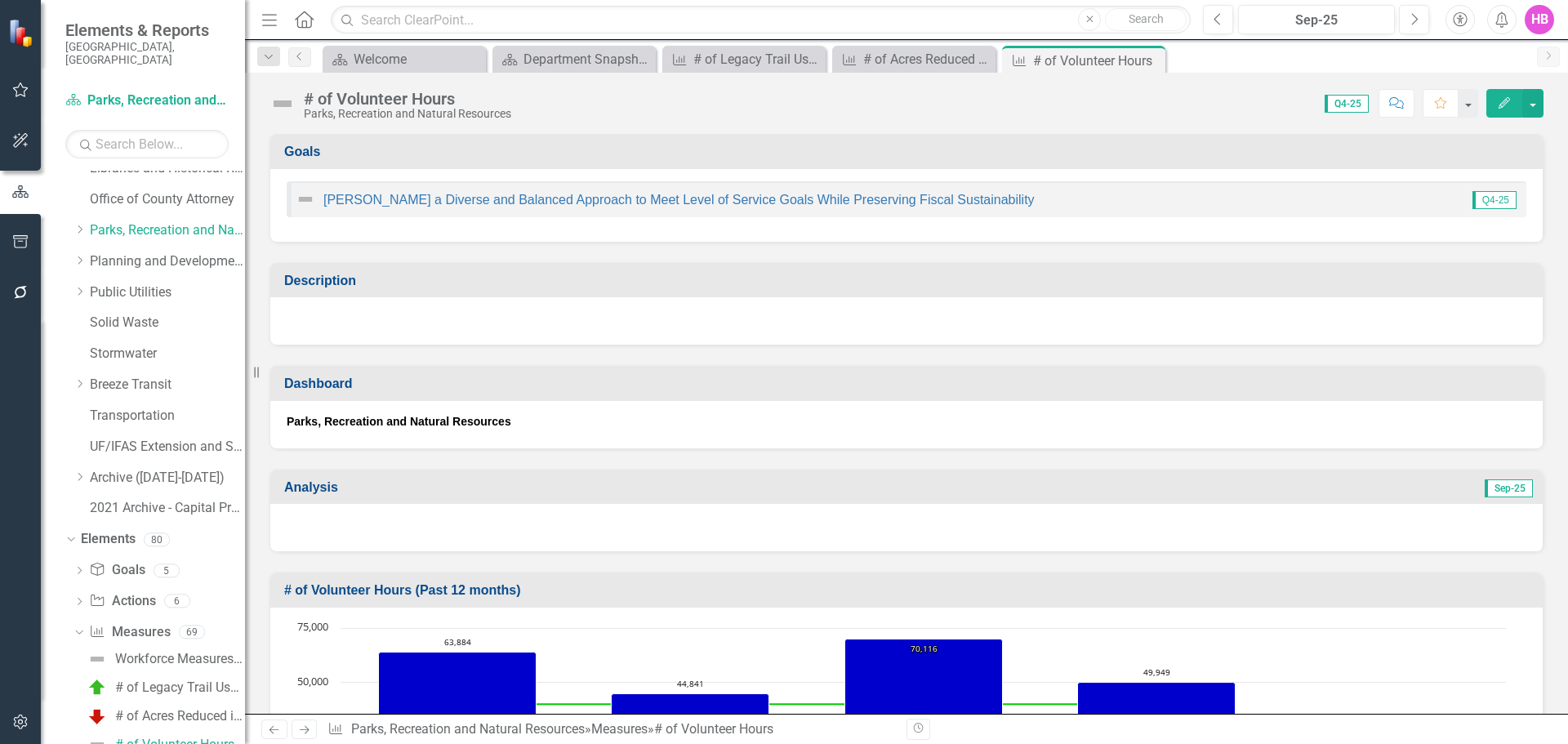
click at [1032, 101] on icon "Edit" at bounding box center [1505, 103] width 15 height 12
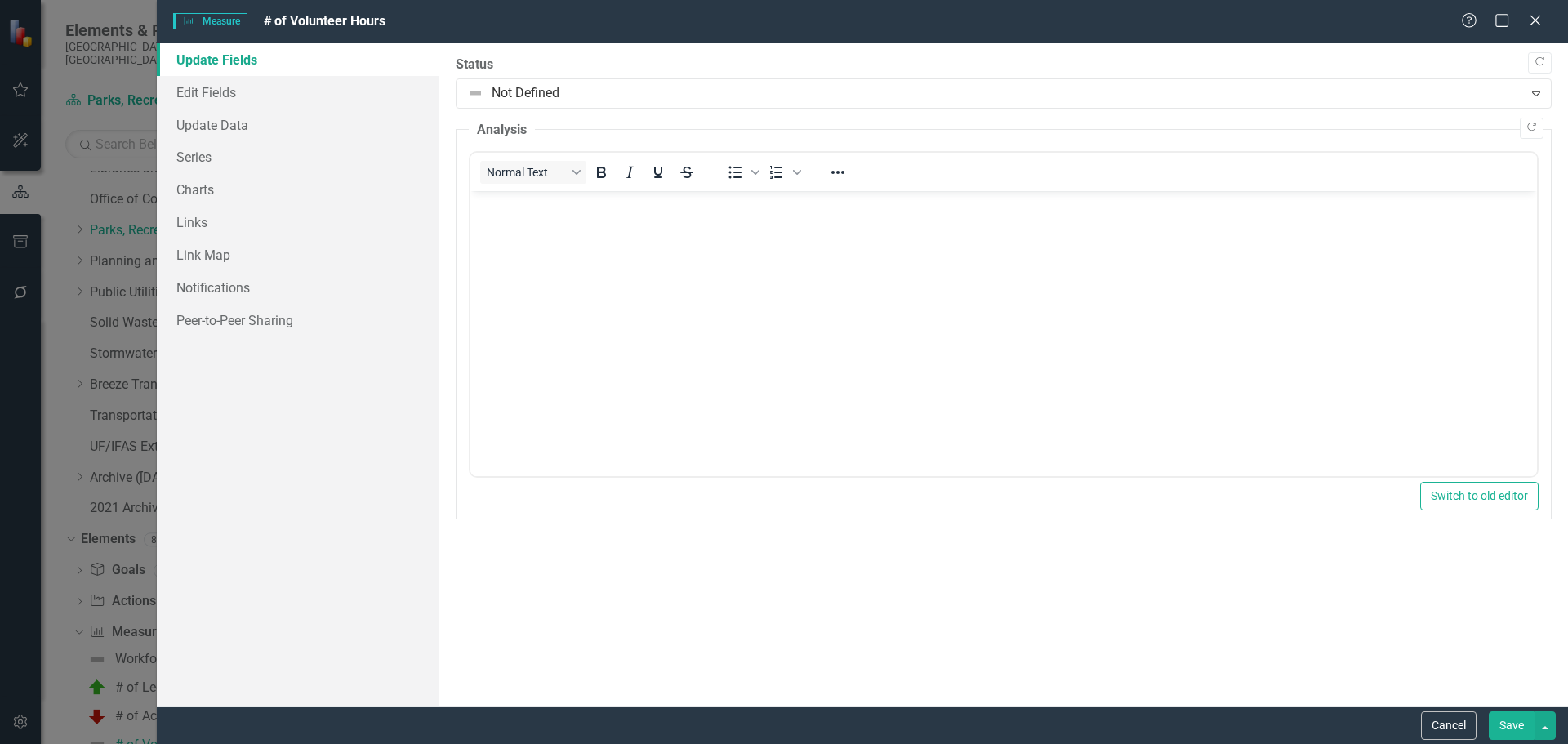
scroll to position [0, 0]
click at [1032, 63] on icon "Copy Forward" at bounding box center [1540, 62] width 13 height 10
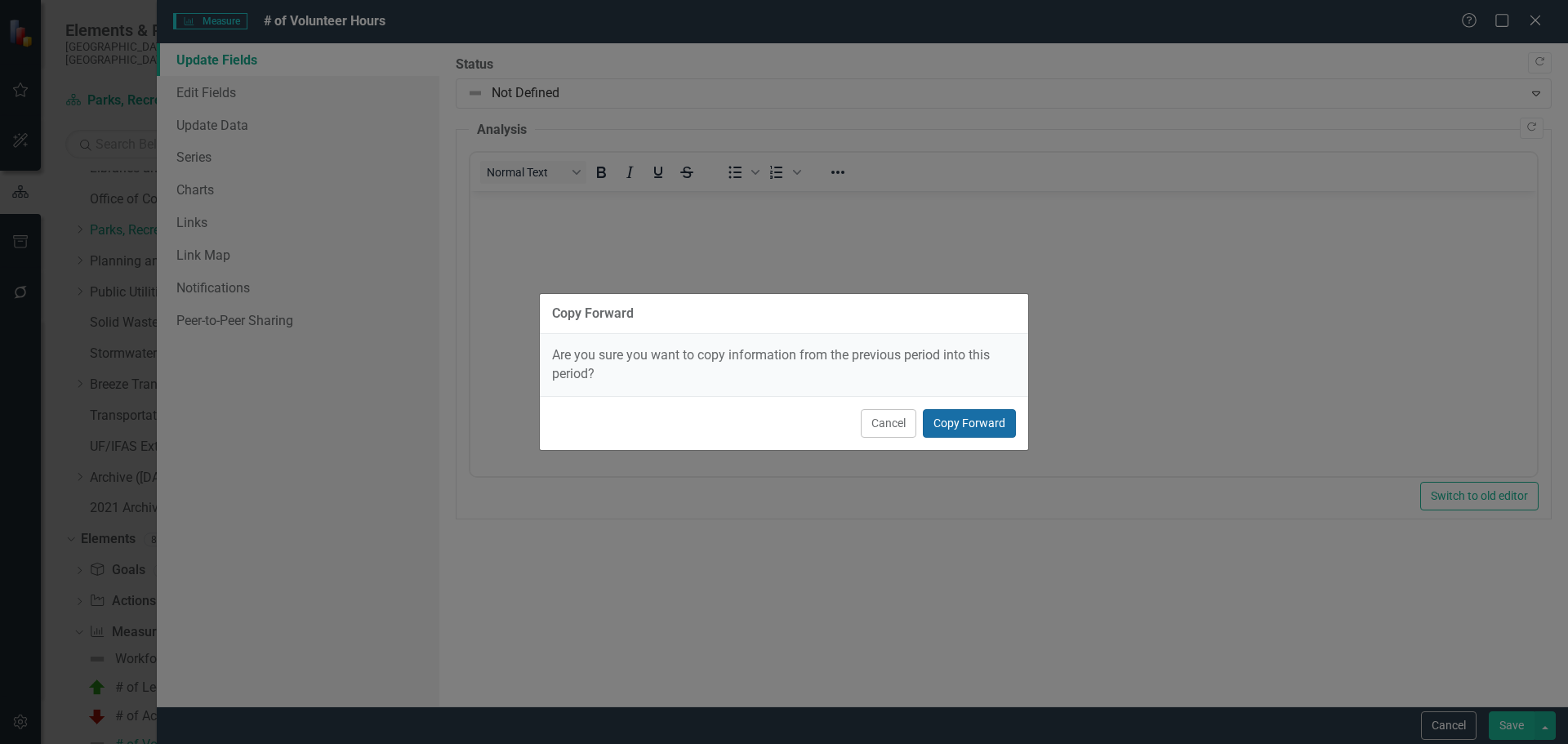
click at [984, 426] on button "Copy Forward" at bounding box center [969, 423] width 93 height 28
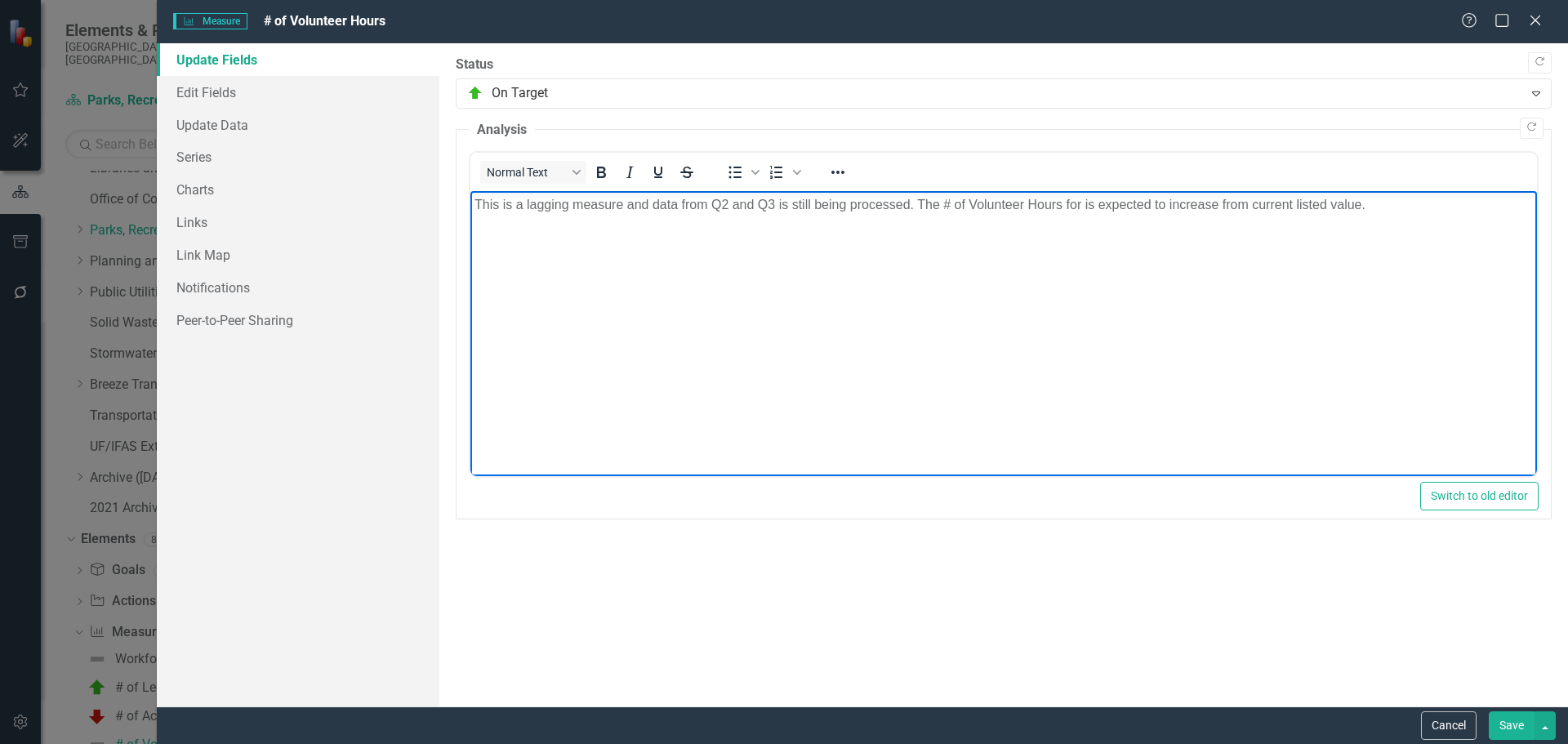
click at [725, 205] on p "This is a lagging measure and data from Q2 and Q3 is still being processed. The…" at bounding box center [1002, 205] width 1058 height 19
click at [223, 95] on link "Edit Fields" at bounding box center [298, 92] width 282 height 33
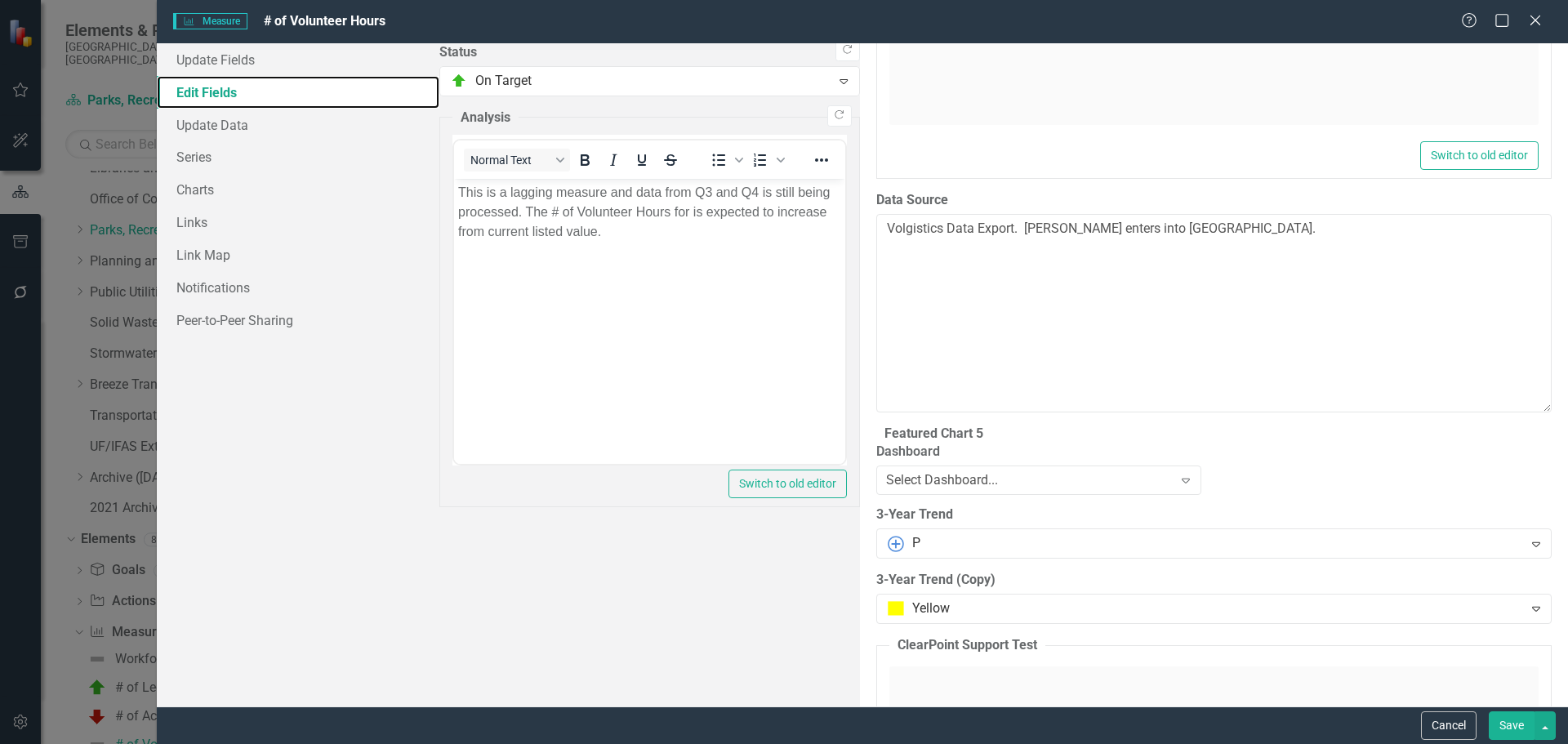
scroll to position [965, 0]
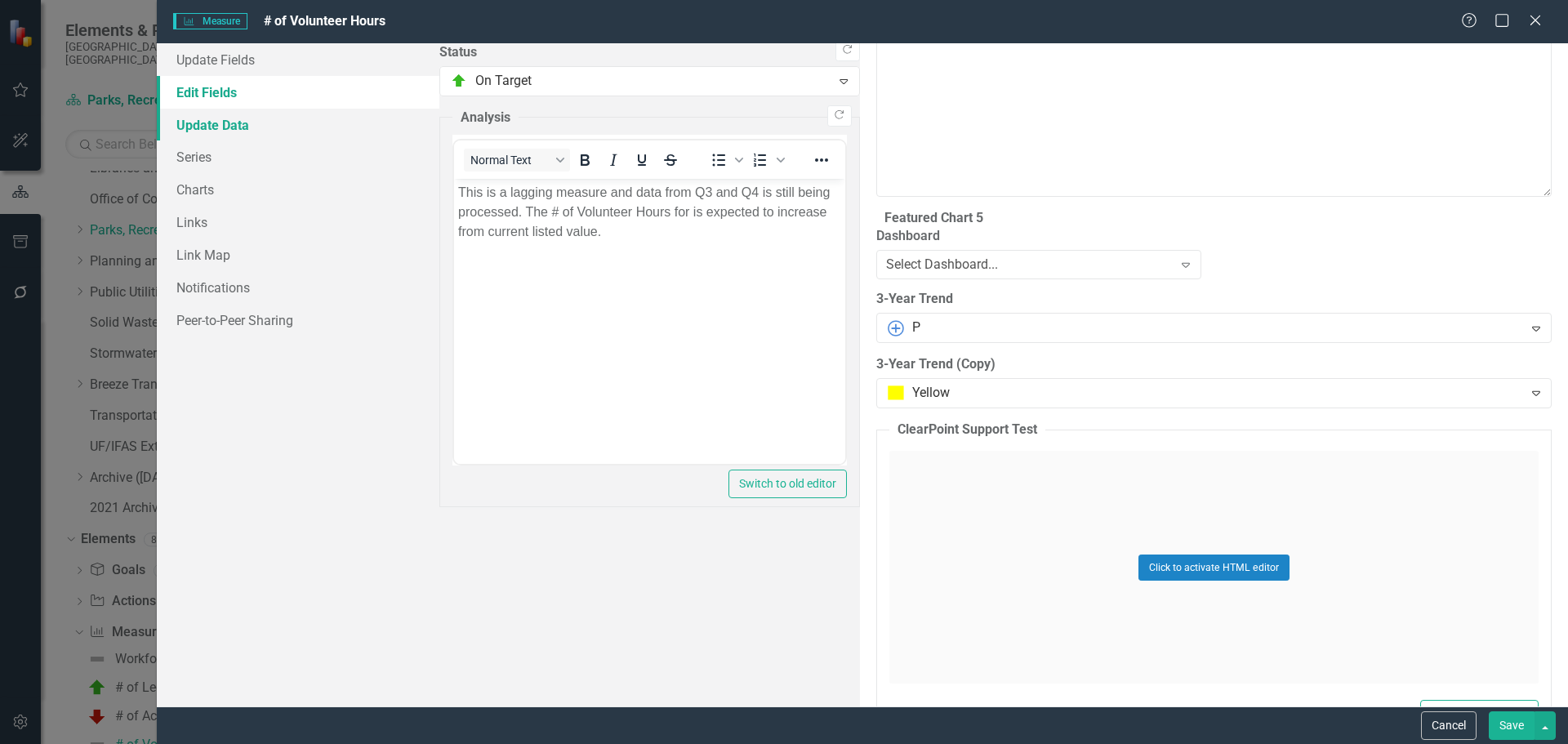
click at [232, 127] on link "Update Data" at bounding box center [298, 124] width 282 height 33
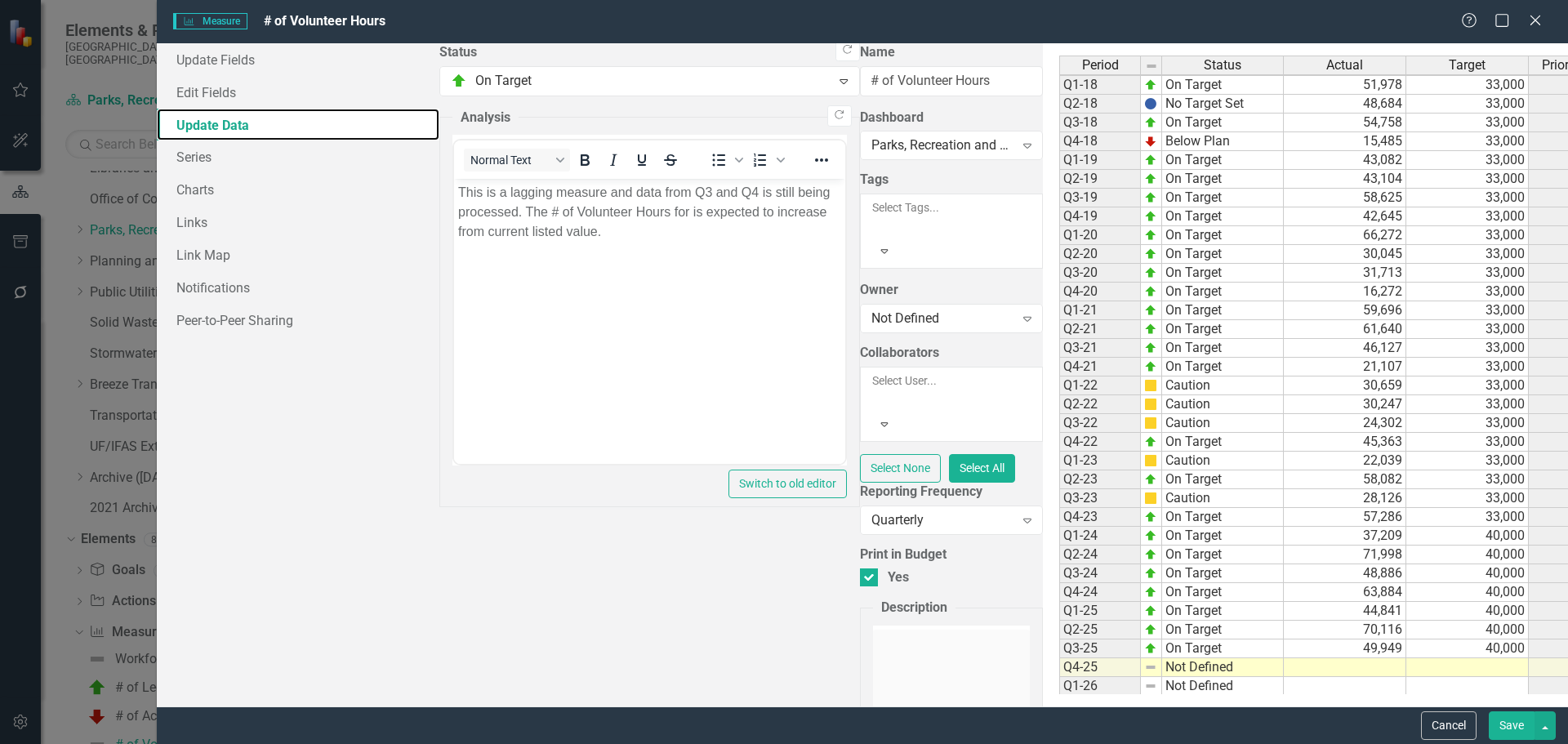
scroll to position [378, 0]
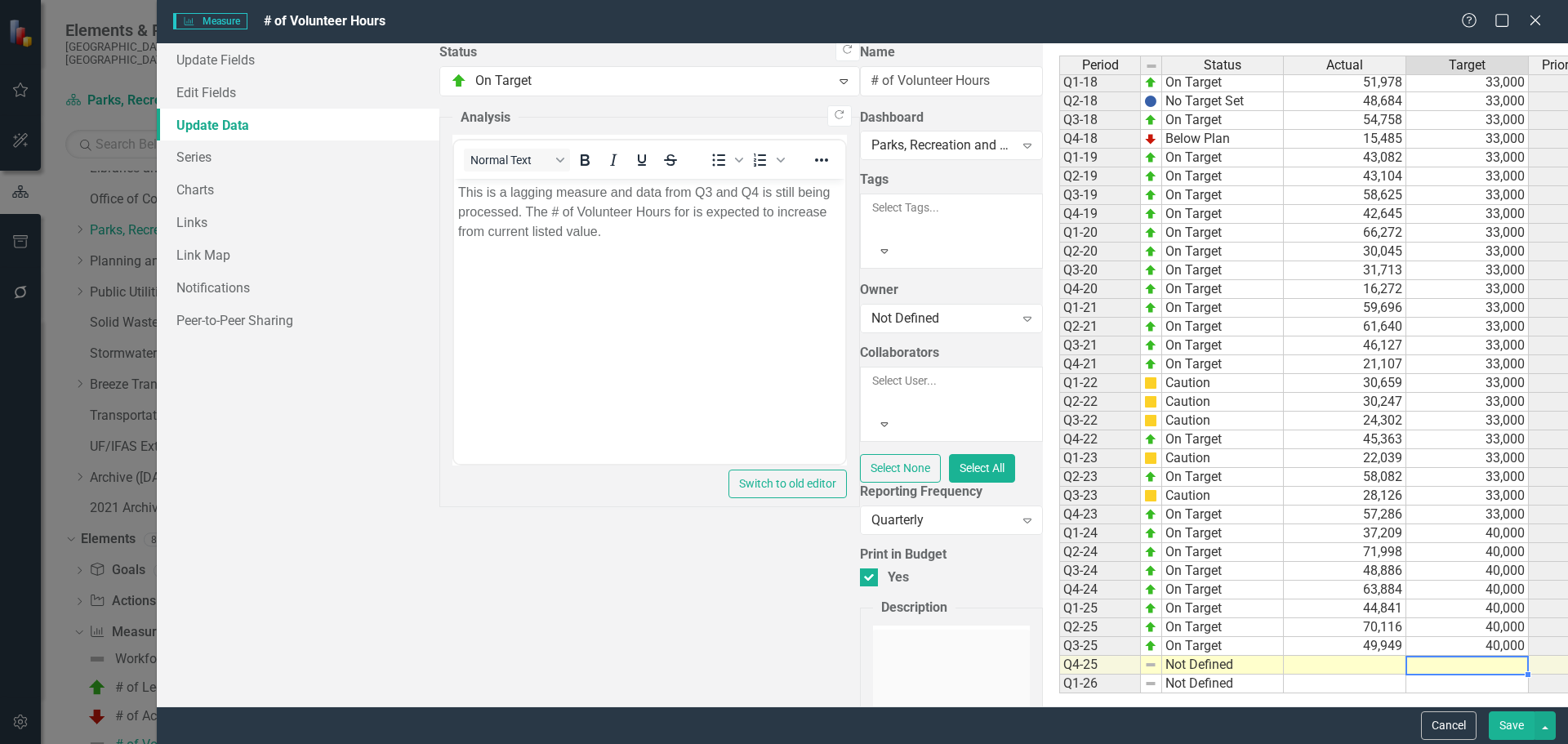
click at [1032, 508] on td at bounding box center [1468, 665] width 123 height 18
type textarea "40000"
click at [1032, 508] on td at bounding box center [1345, 665] width 123 height 18
type textarea "6014.56"
click at [222, 91] on link "Edit Fields" at bounding box center [298, 92] width 282 height 33
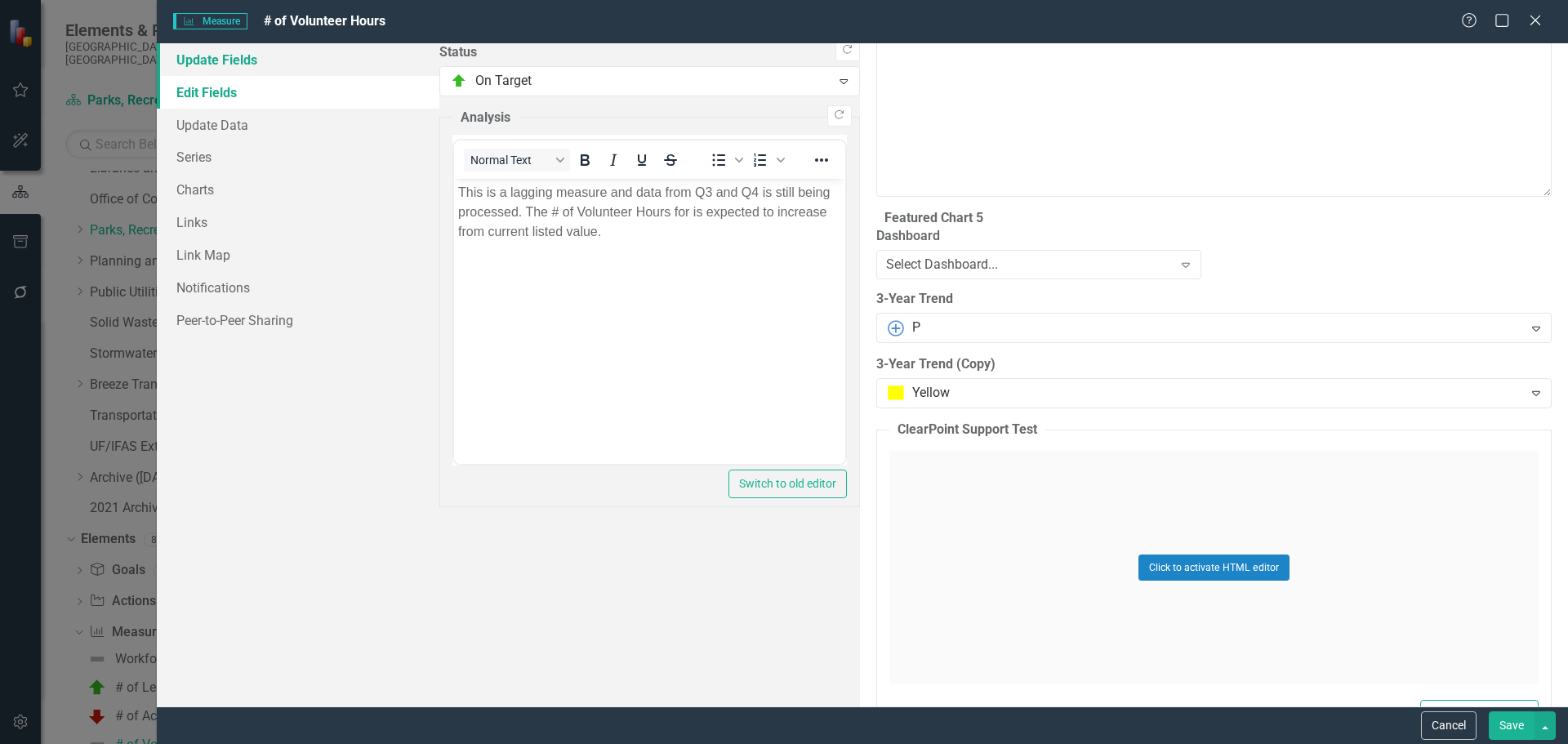
click at [227, 58] on link "Update Fields" at bounding box center [298, 59] width 282 height 33
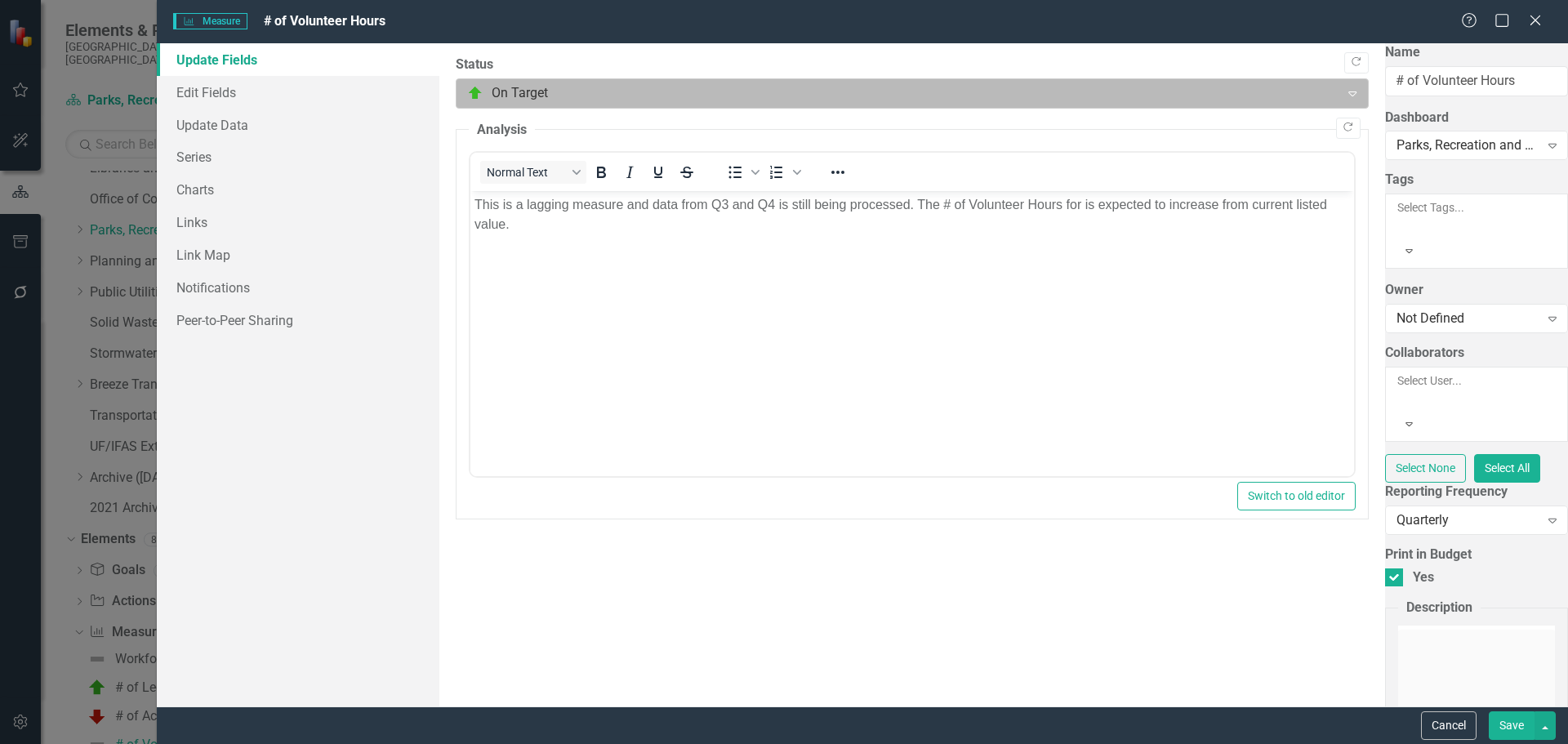
click at [512, 94] on div at bounding box center [898, 94] width 862 height 22
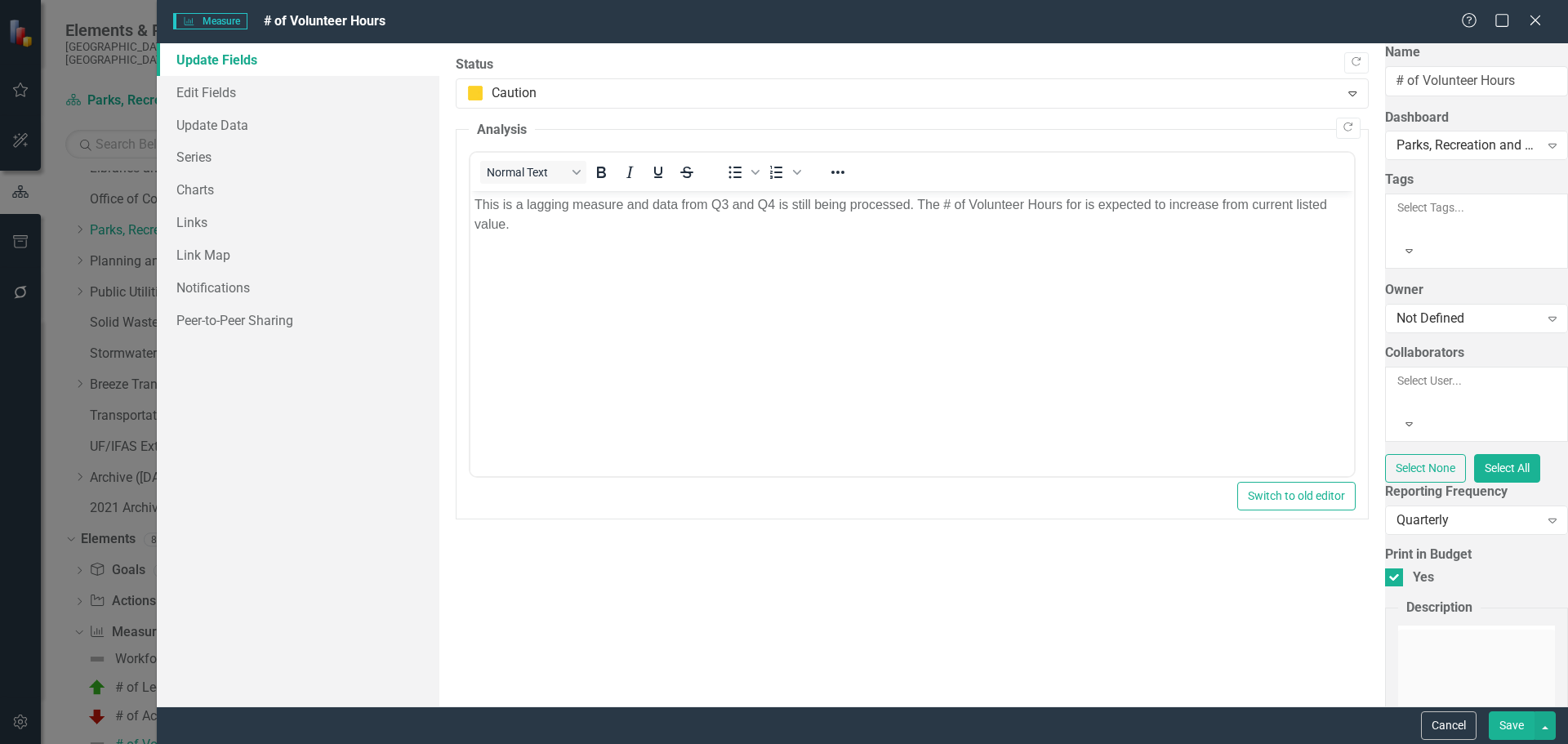
click at [1032, 508] on button "Save" at bounding box center [1511, 726] width 46 height 28
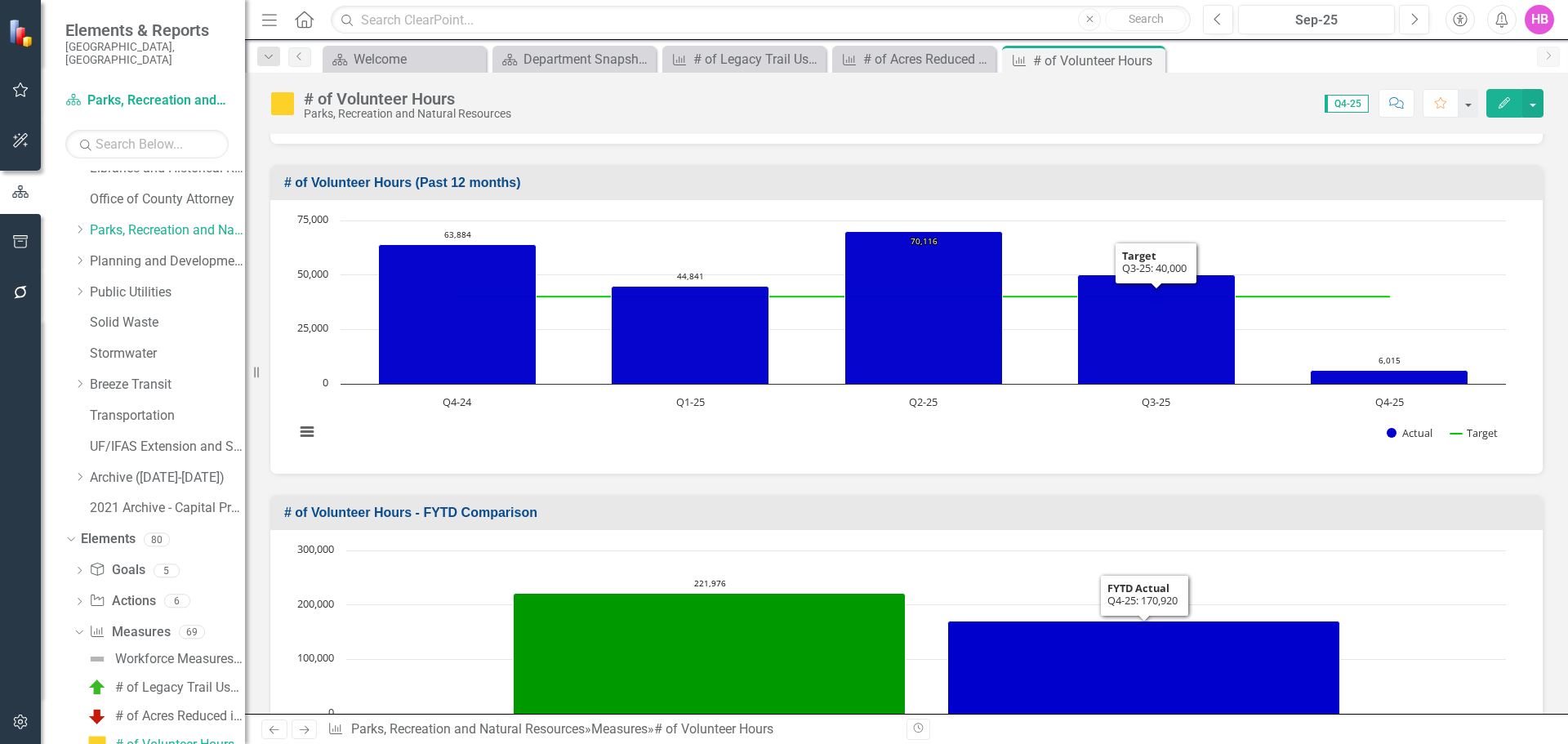
scroll to position [362, 0]
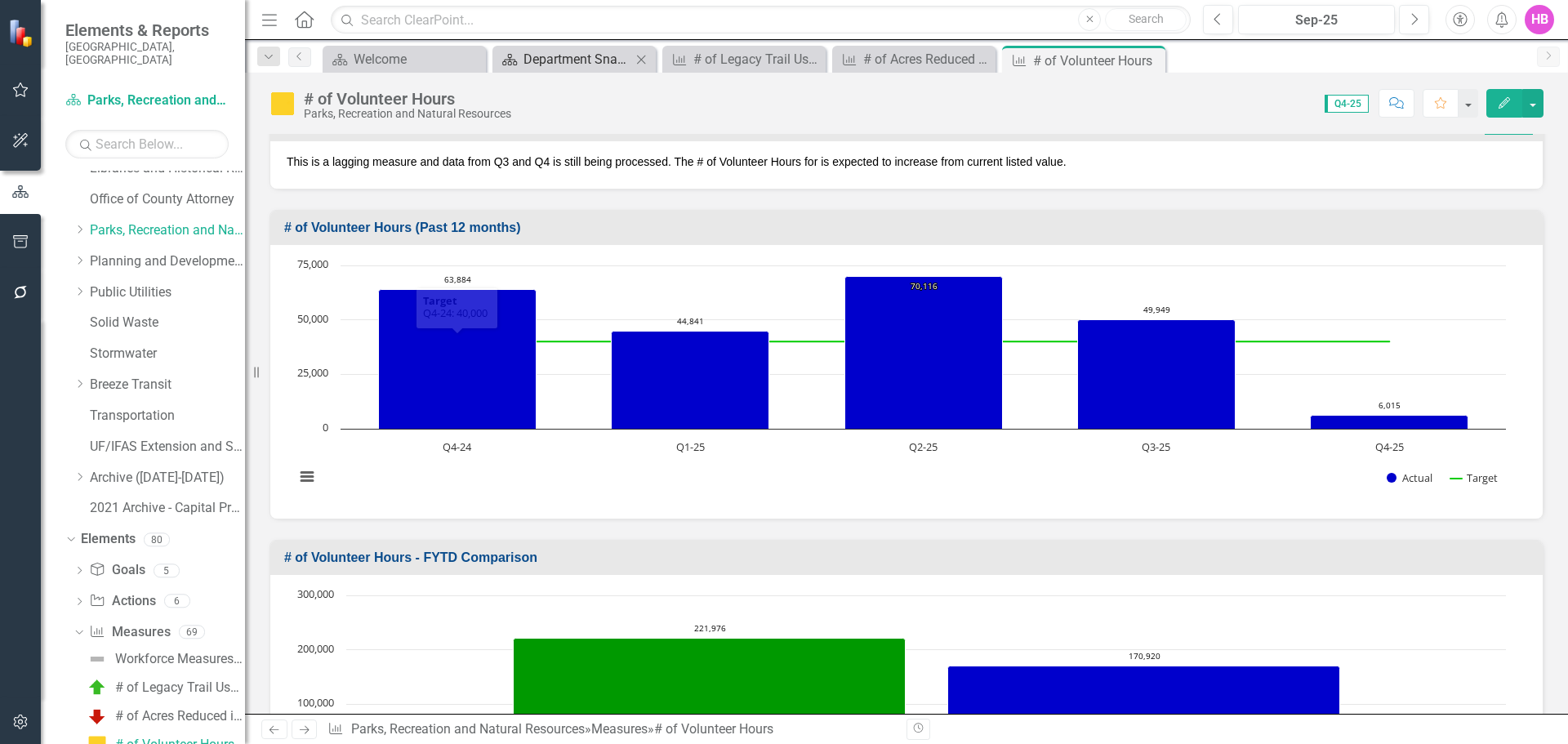
click at [545, 68] on div "Department Snapshot" at bounding box center [577, 59] width 108 height 20
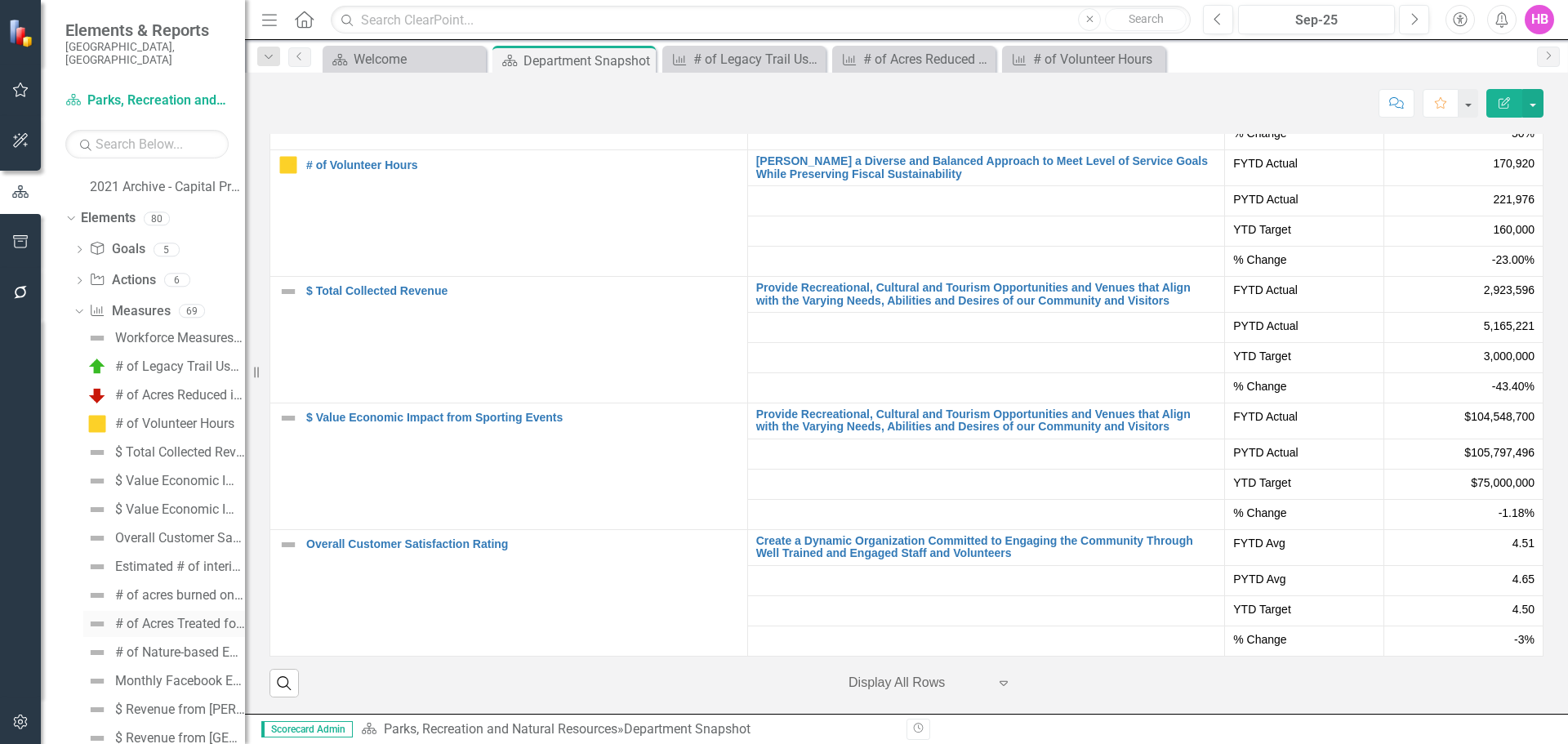
scroll to position [775, 0]
click at [136, 439] on div "$ Total Collected Revenue" at bounding box center [180, 447] width 129 height 15
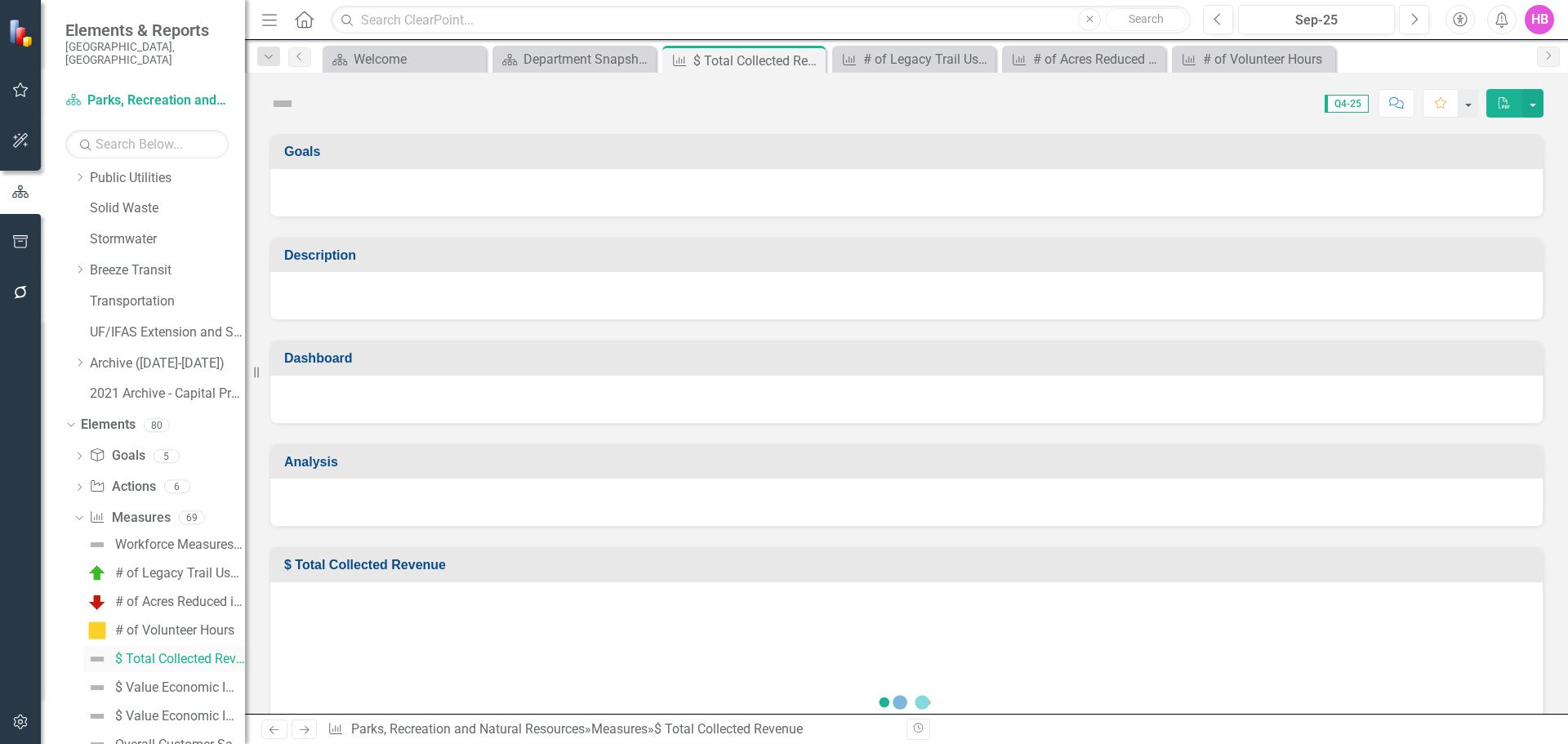
scroll to position [477, 0]
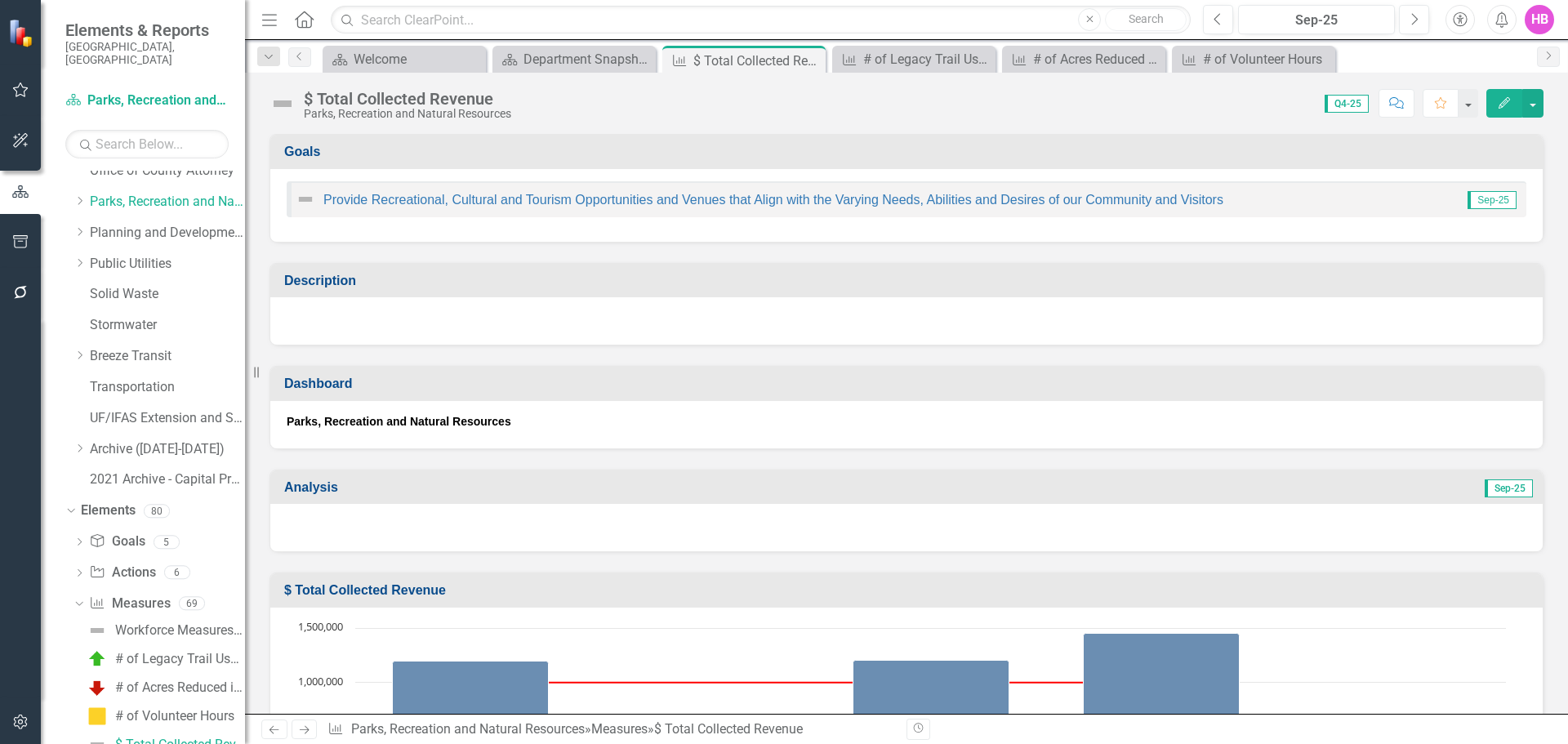
click at [1032, 106] on button "Edit" at bounding box center [1504, 104] width 36 height 28
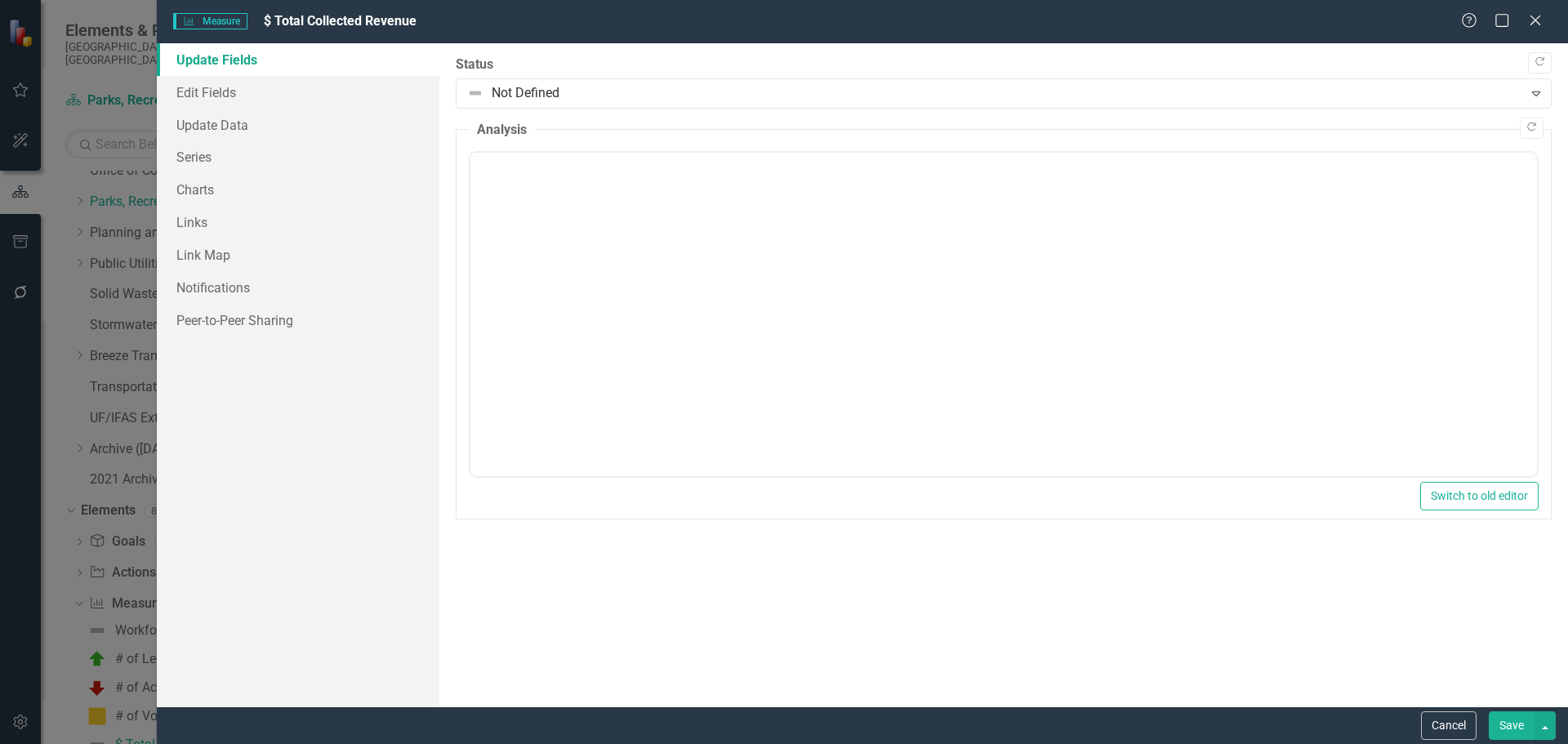
scroll to position [0, 0]
click at [1032, 64] on button "Copy Forward" at bounding box center [1540, 63] width 23 height 21
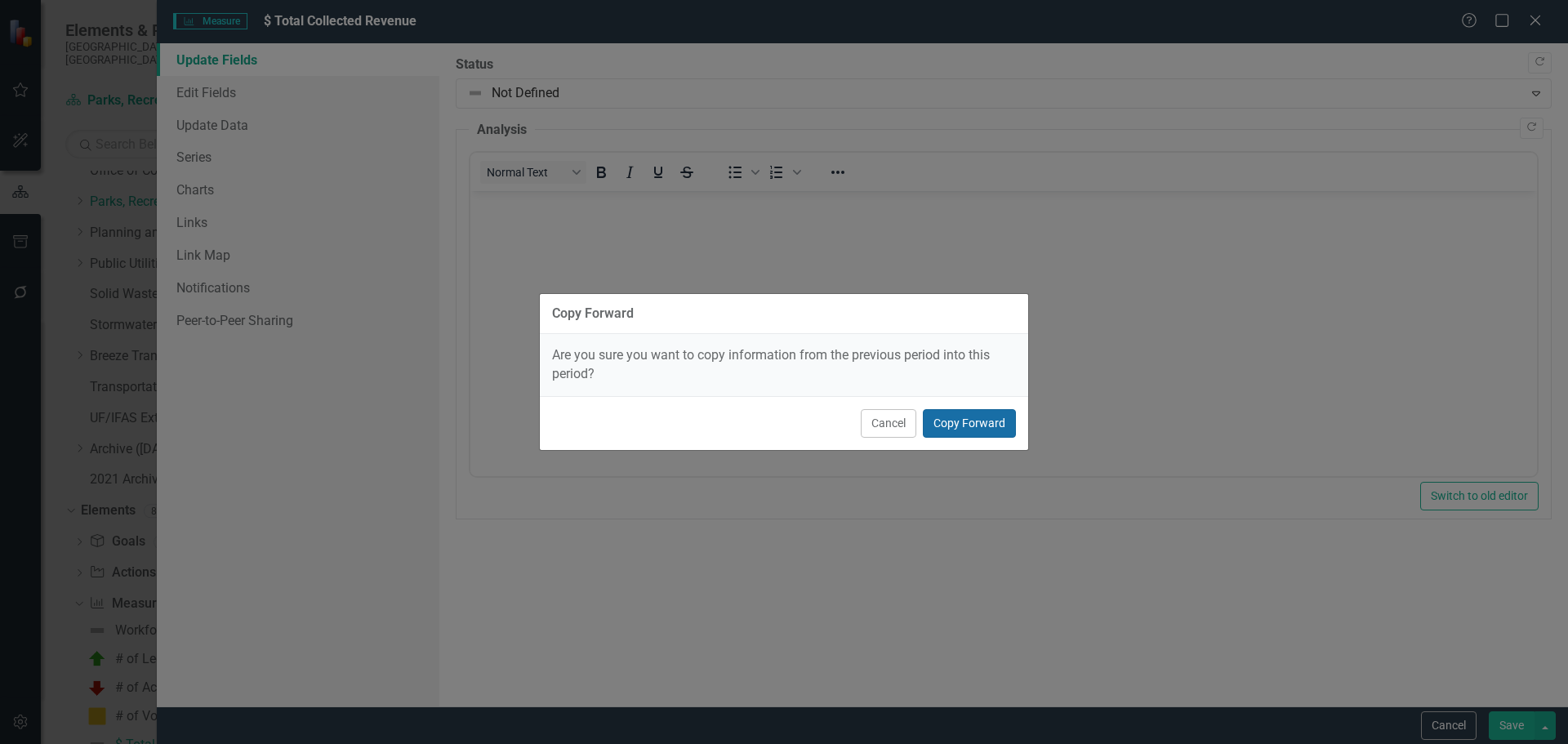
click at [970, 428] on button "Copy Forward" at bounding box center [969, 423] width 93 height 28
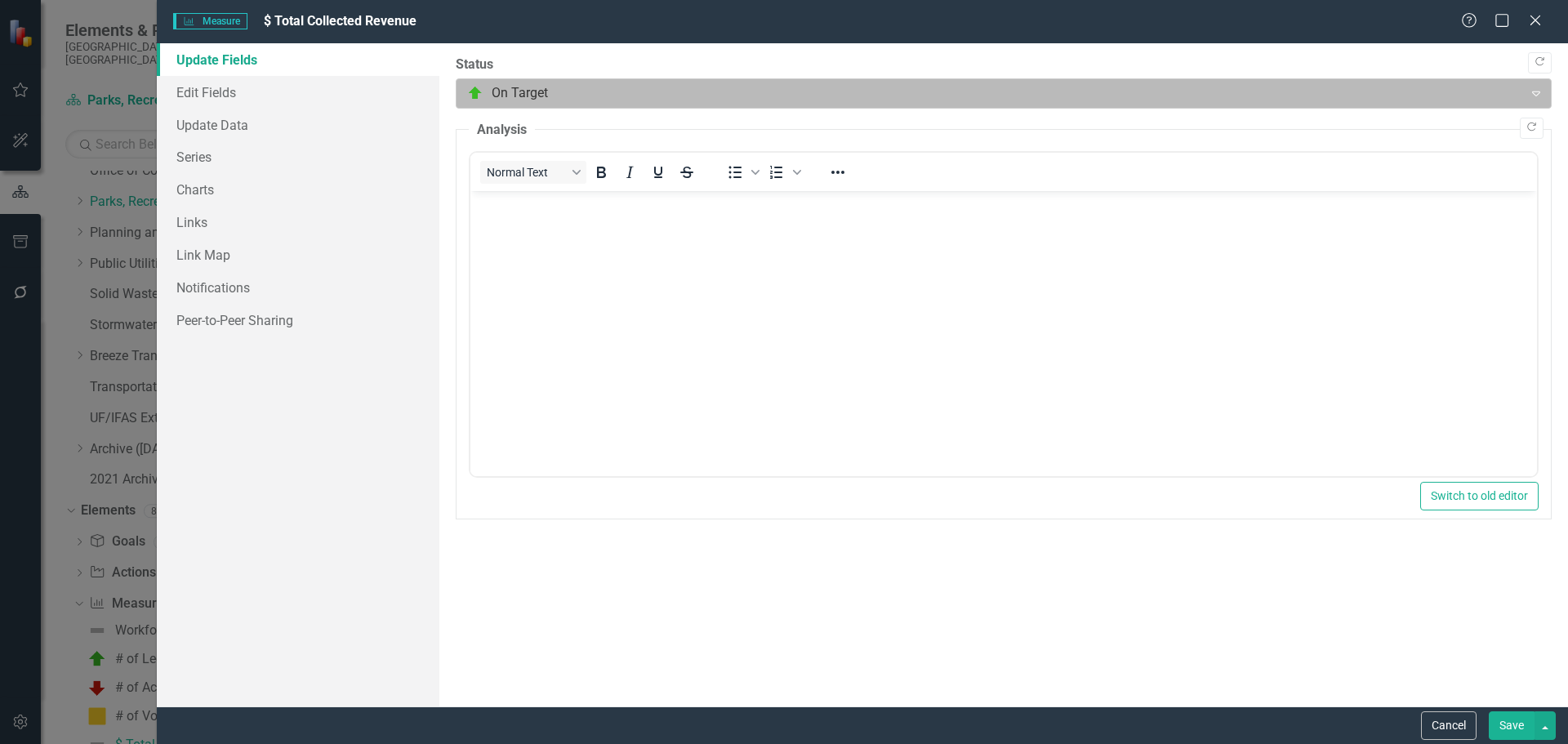
click at [542, 93] on div at bounding box center [990, 94] width 1046 height 22
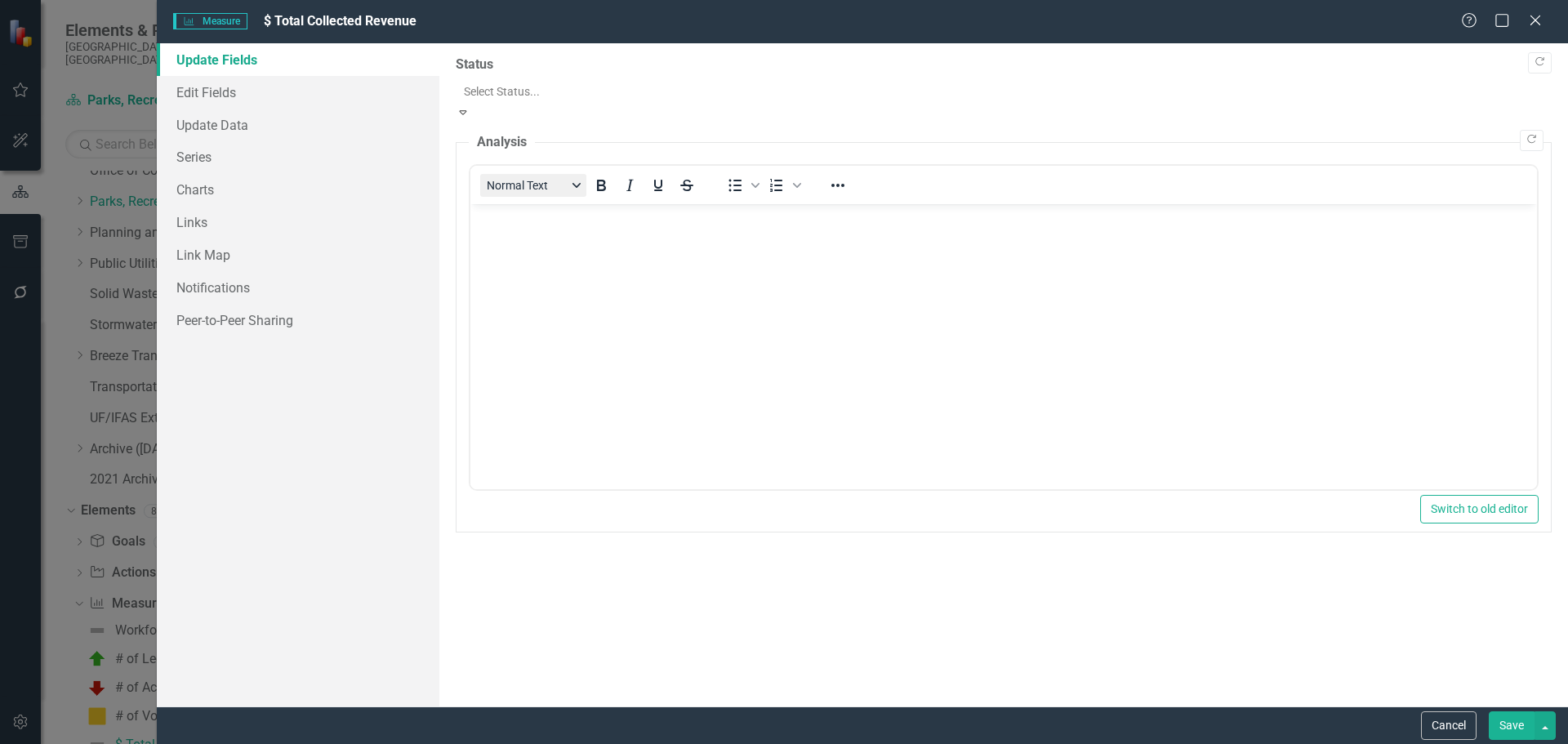
drag, startPoint x: 534, startPoint y: 169, endPoint x: 492, endPoint y: 163, distance: 42.4
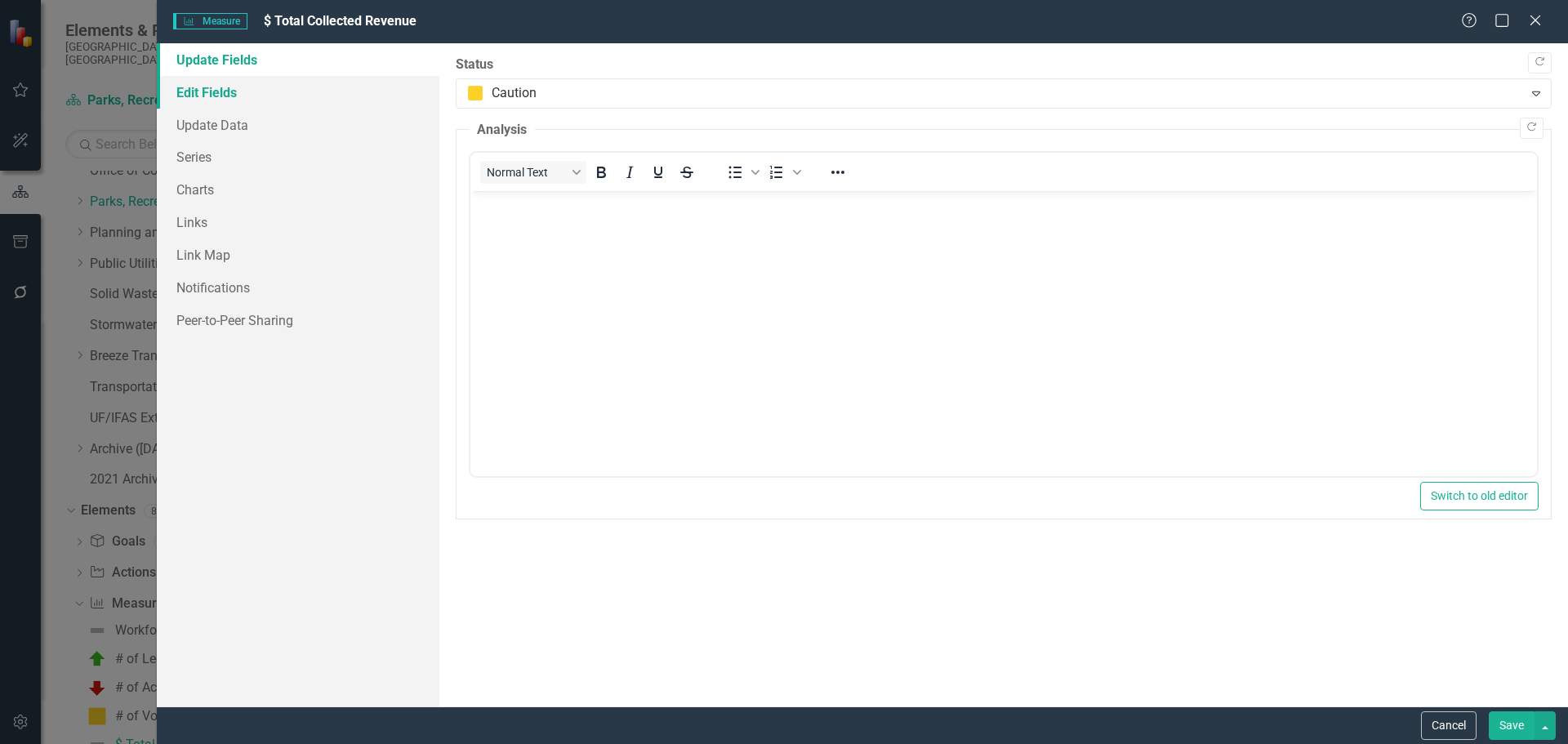
click at [238, 95] on link "Edit Fields" at bounding box center [298, 92] width 282 height 33
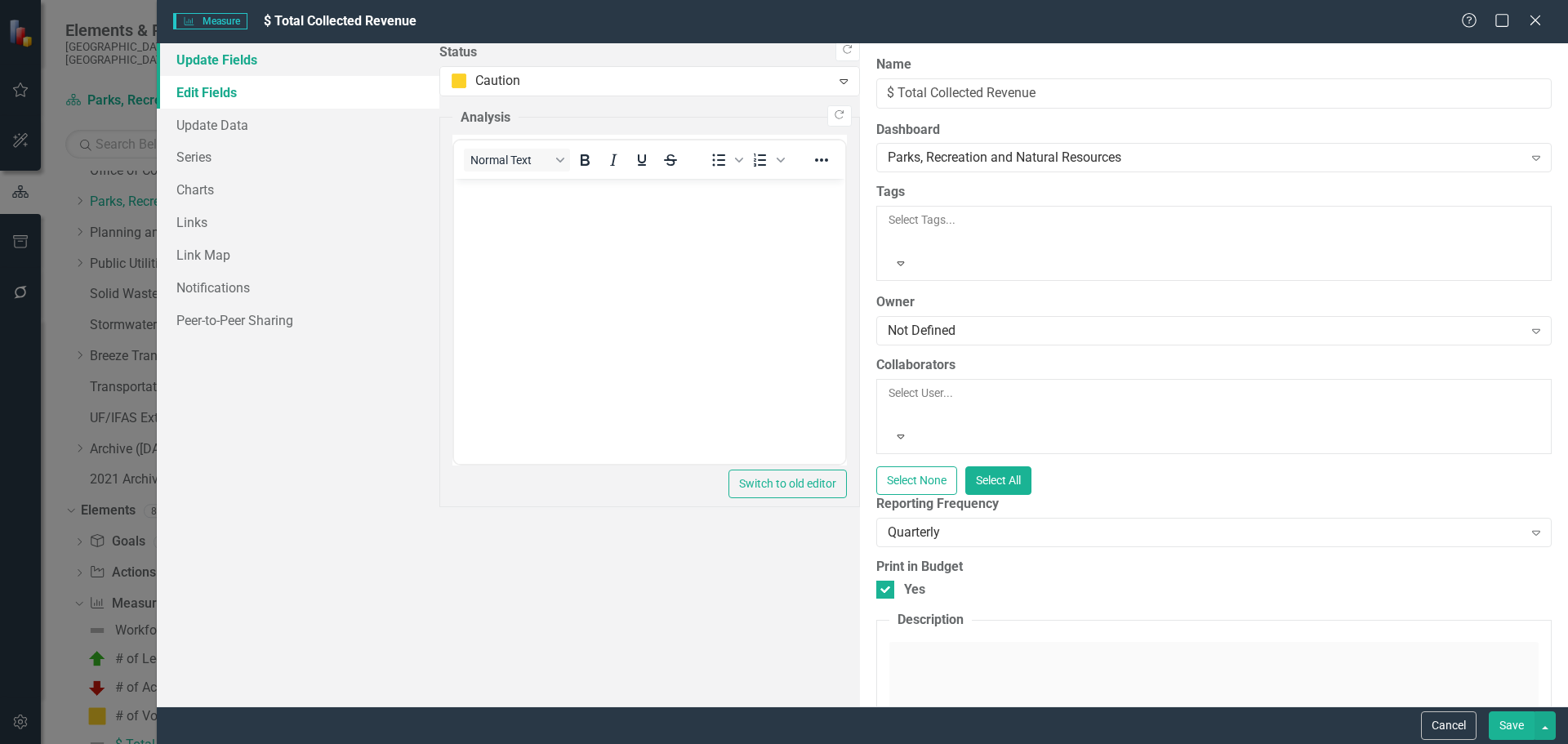
click at [236, 61] on link "Update Fields" at bounding box center [298, 59] width 282 height 33
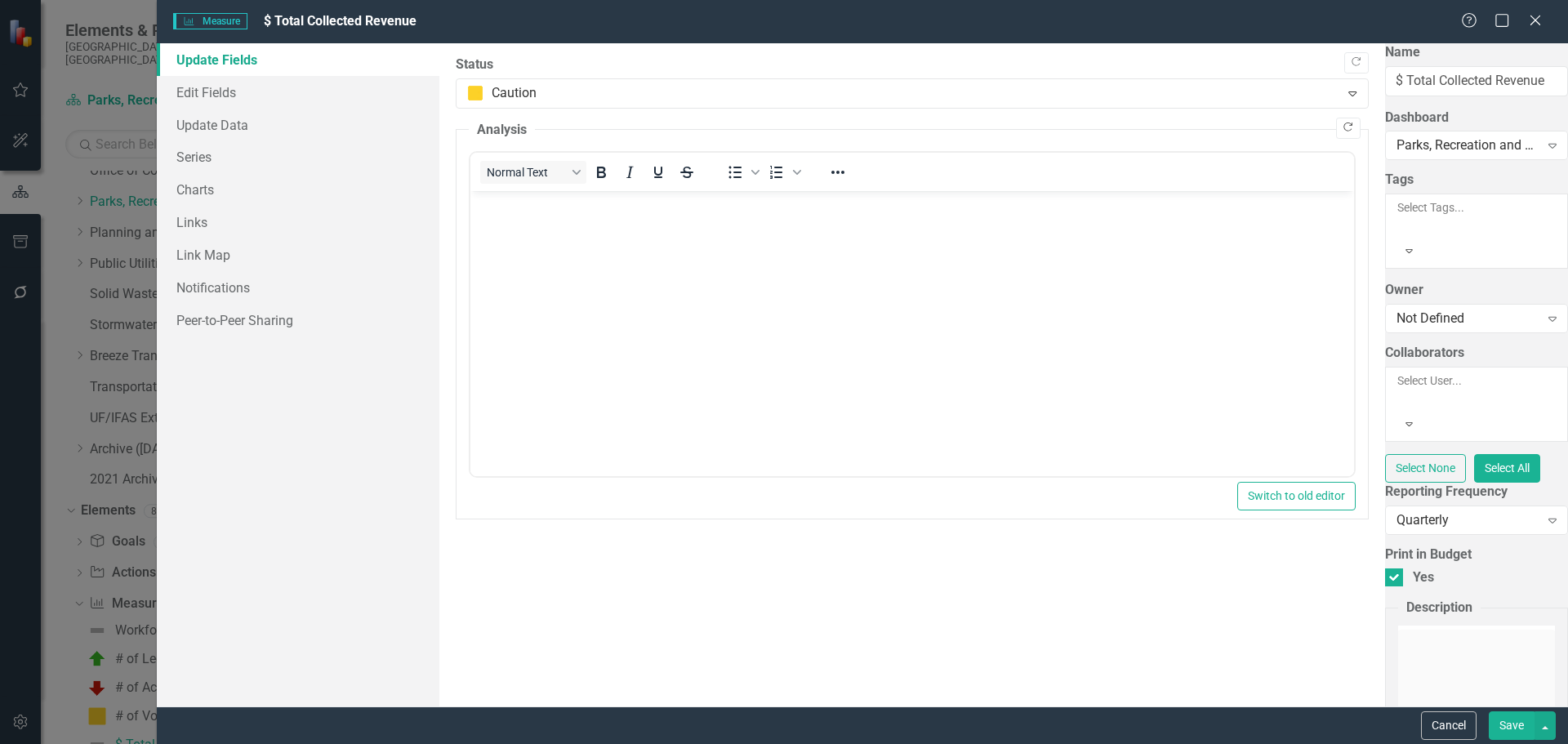
click at [1032, 127] on button "Copy Forward" at bounding box center [1348, 128] width 23 height 21
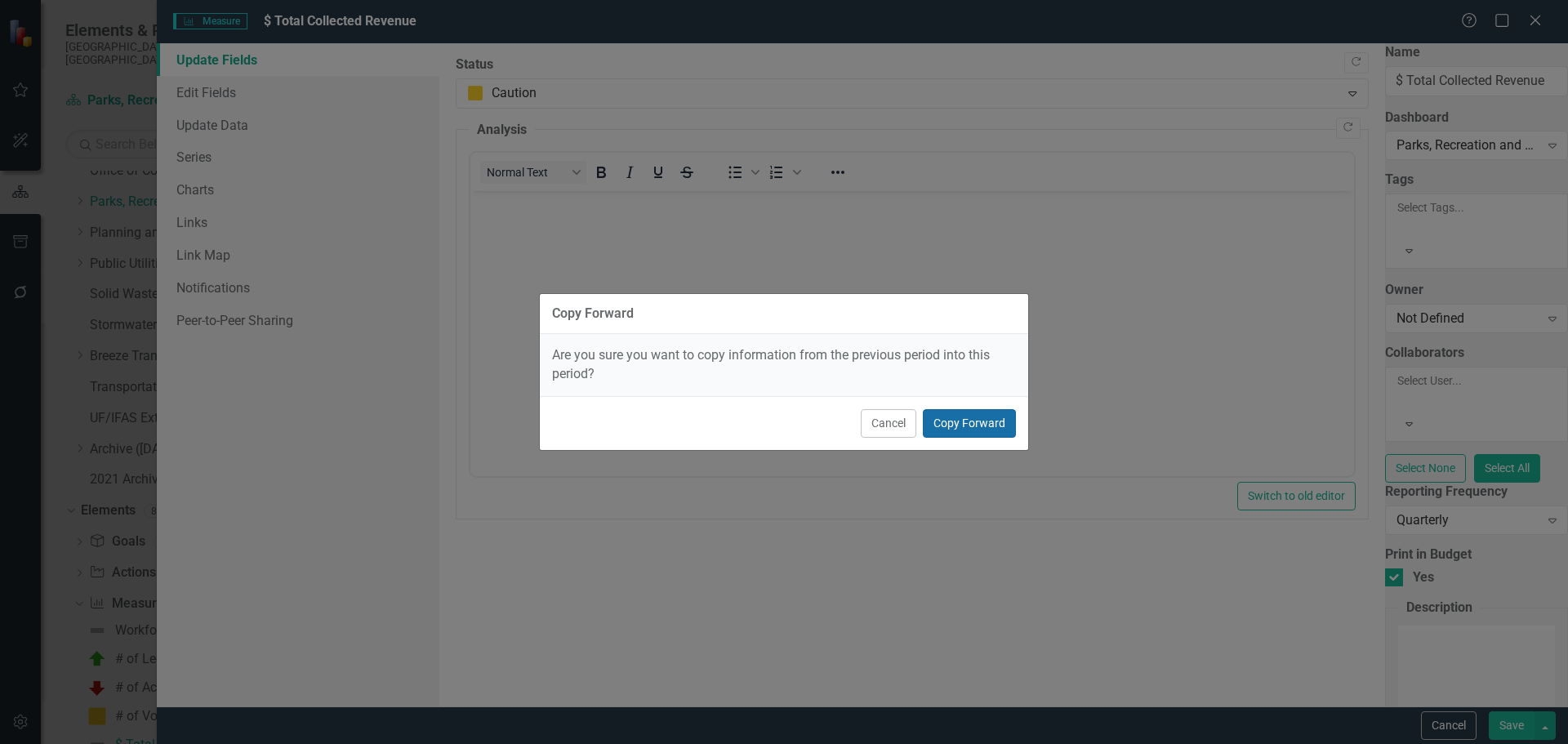
click at [946, 436] on button "Copy Forward" at bounding box center [969, 423] width 93 height 28
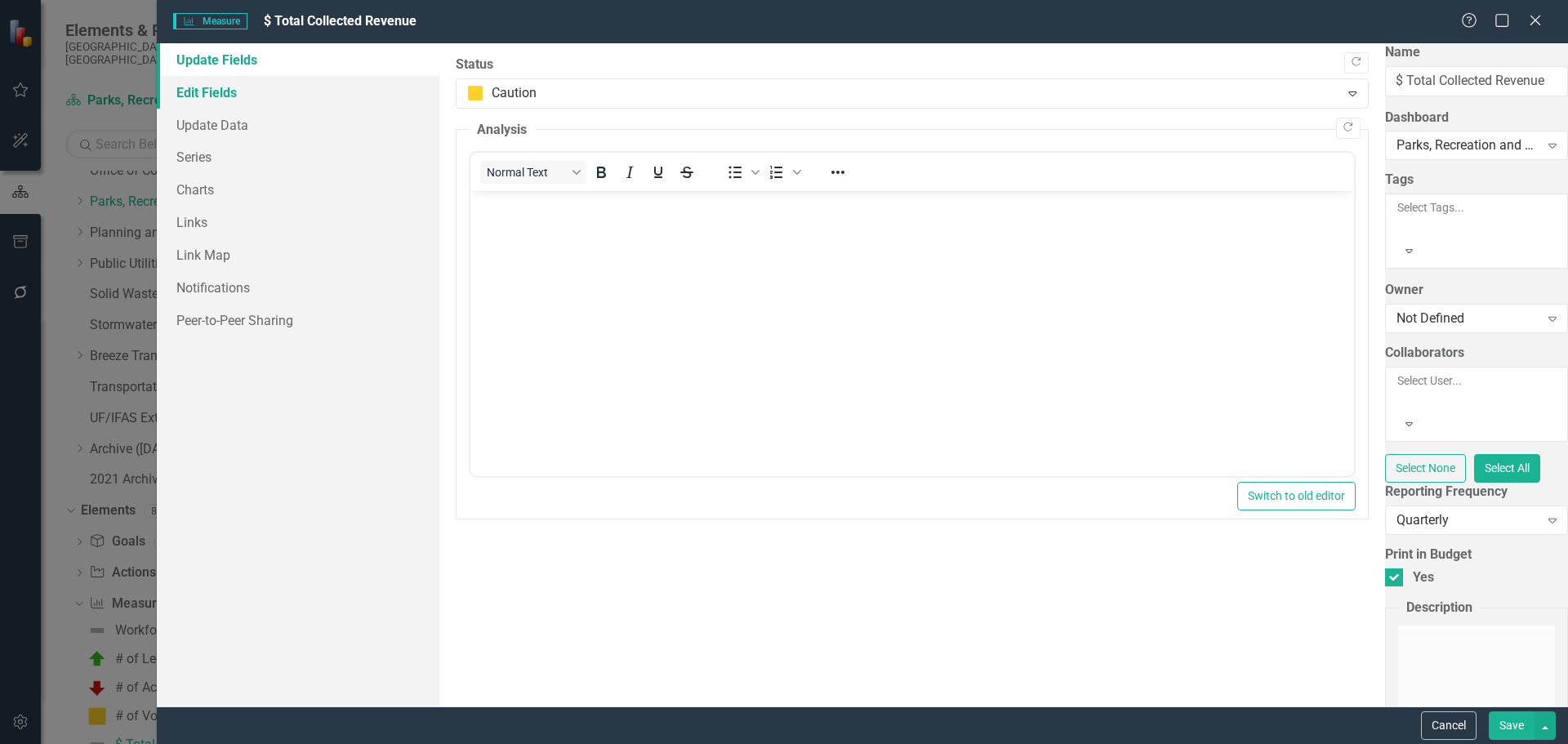
click at [232, 94] on link "Edit Fields" at bounding box center [298, 92] width 282 height 33
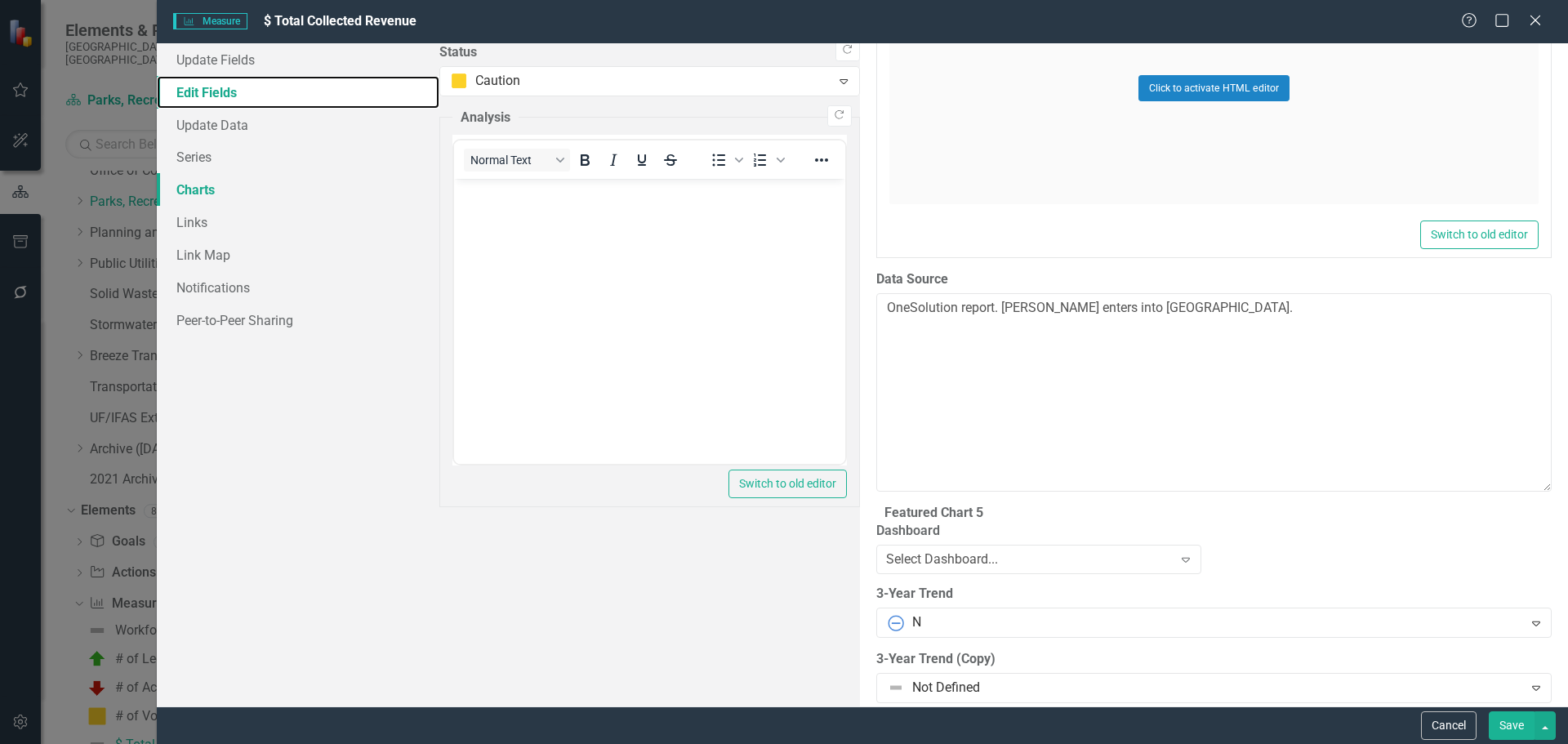
scroll to position [393, 0]
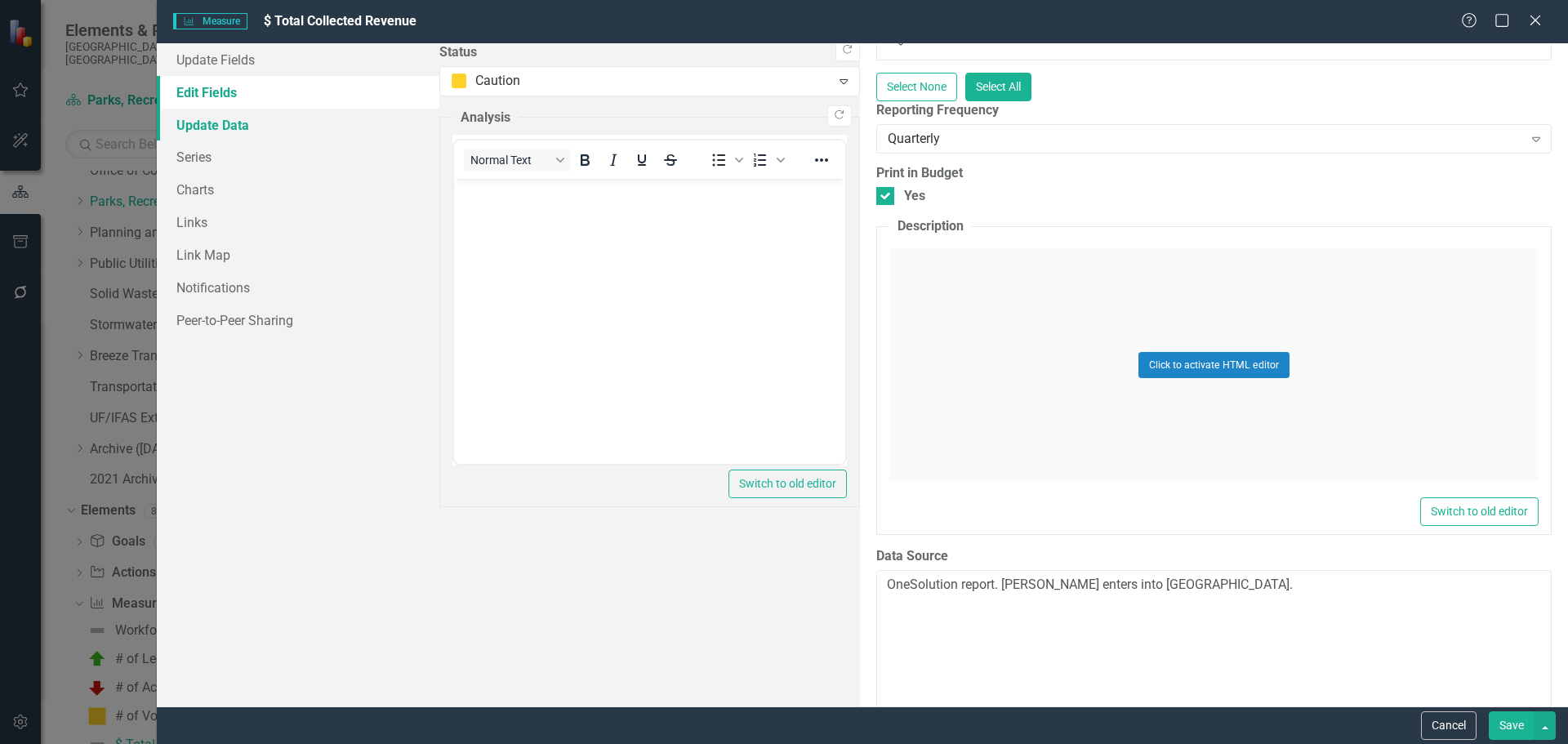
drag, startPoint x: 226, startPoint y: 124, endPoint x: 249, endPoint y: 133, distance: 24.7
click at [226, 125] on link "Update Data" at bounding box center [298, 124] width 282 height 33
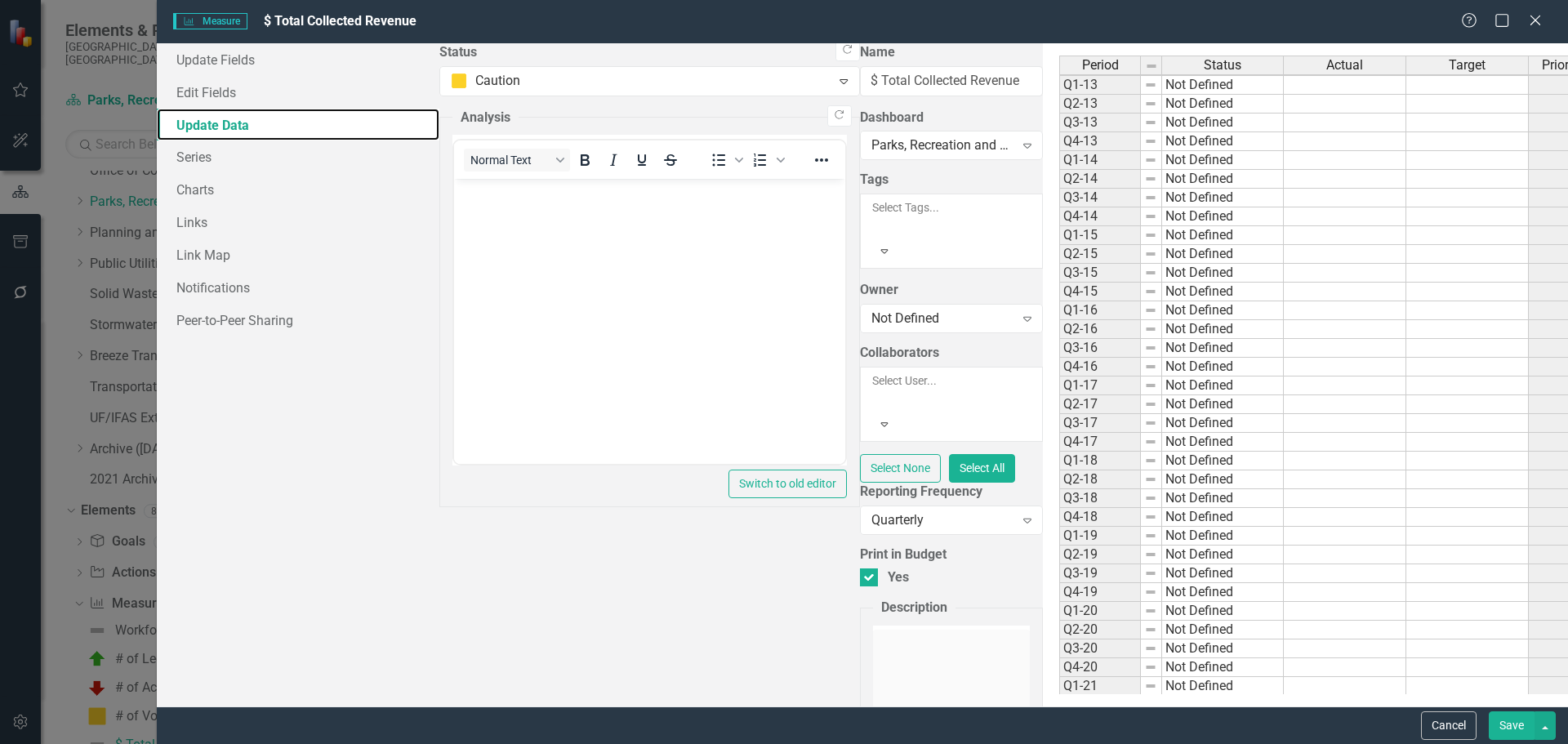
scroll to position [378, 0]
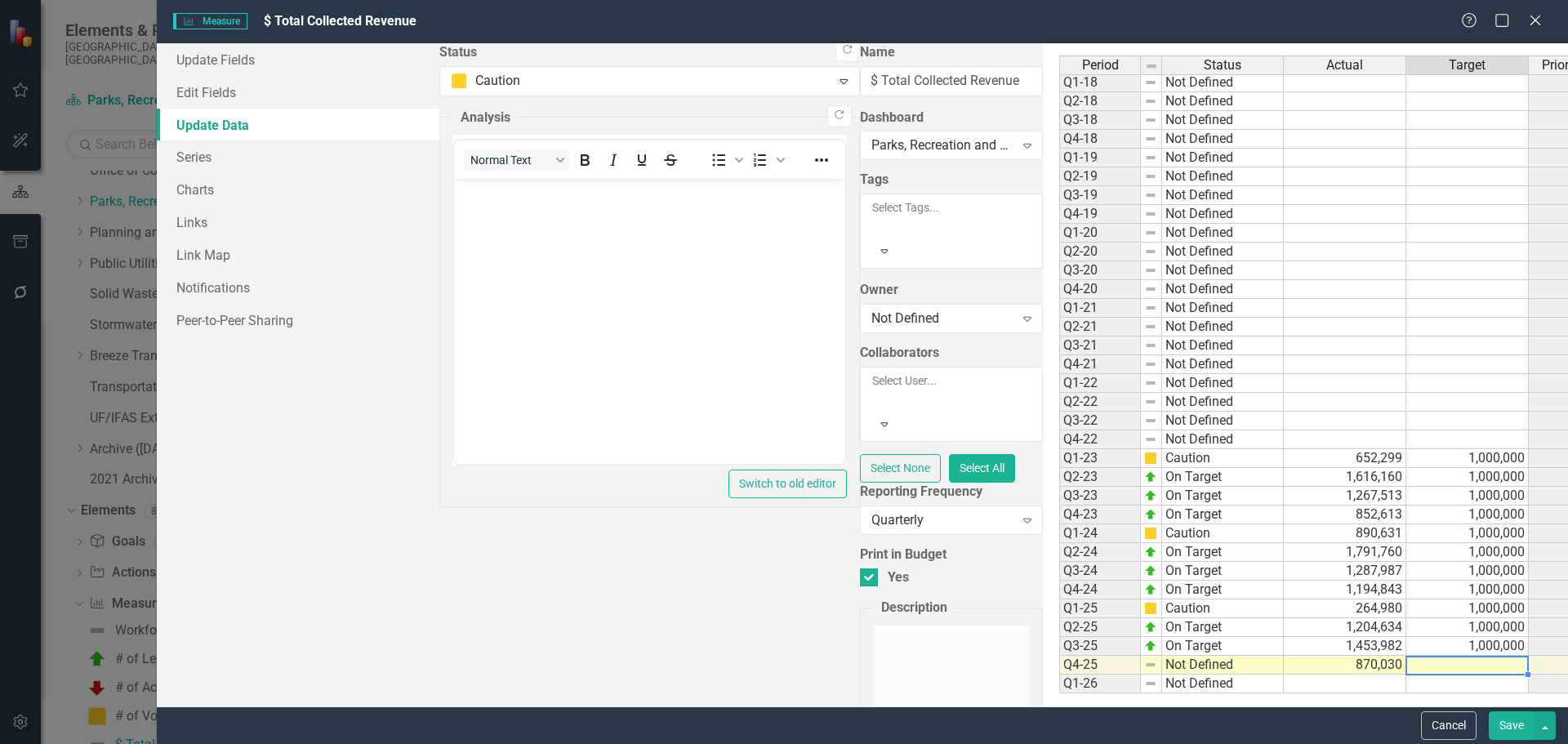
click at [1032, 508] on td at bounding box center [1468, 665] width 123 height 18
type textarea "1000000"
click at [1032, 508] on button "Save" at bounding box center [1511, 726] width 46 height 28
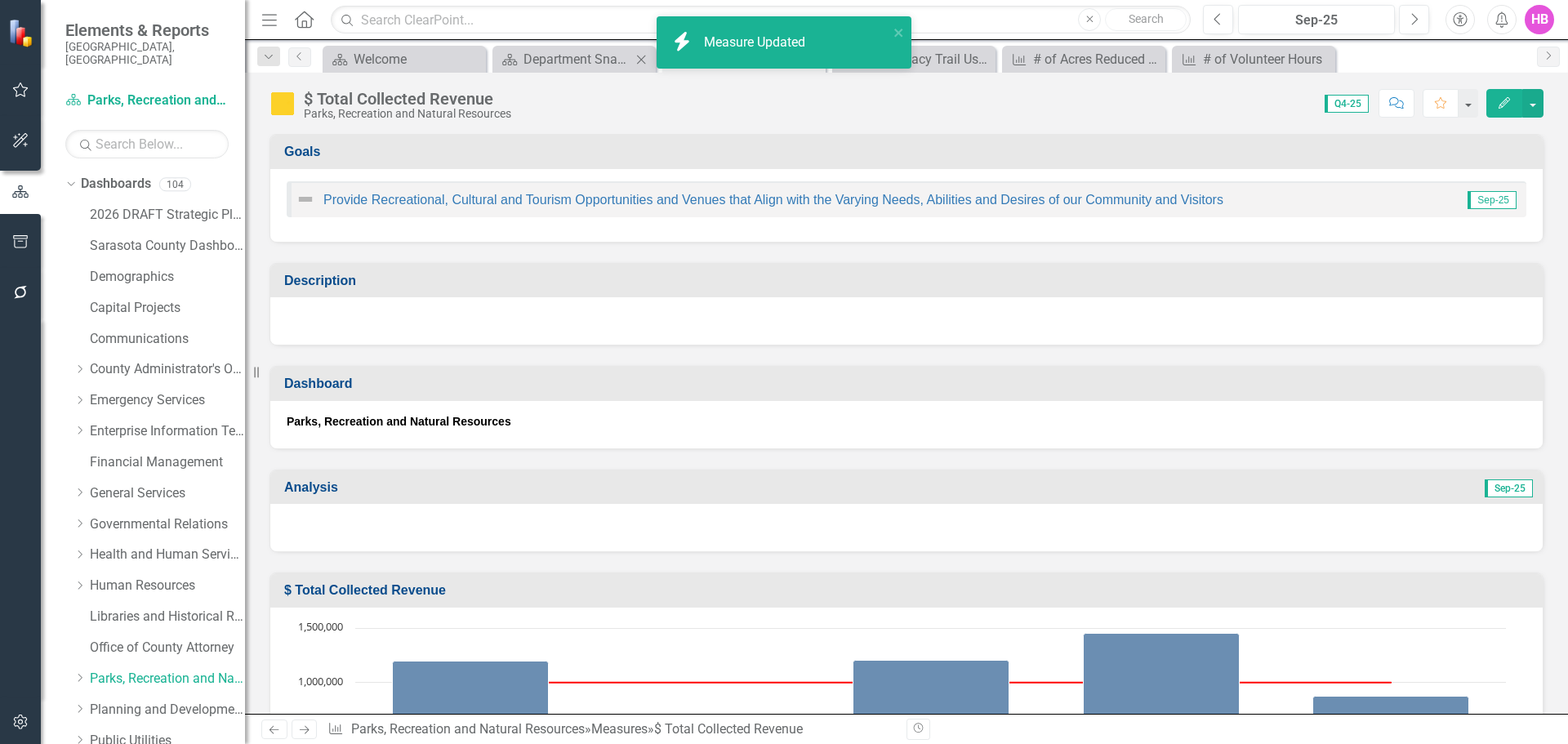
scroll to position [477, 0]
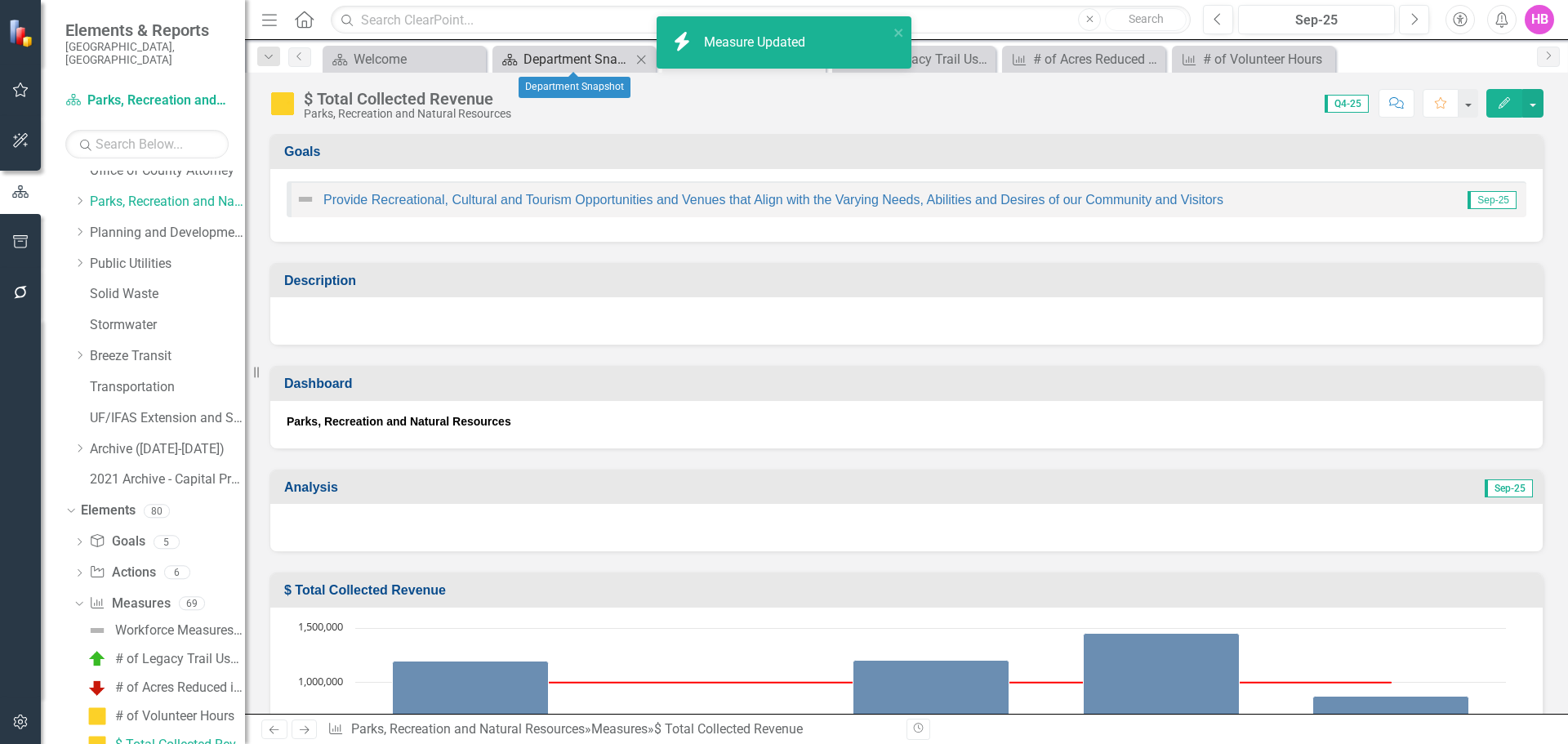
click at [590, 60] on div "Department Snapshot" at bounding box center [577, 59] width 108 height 20
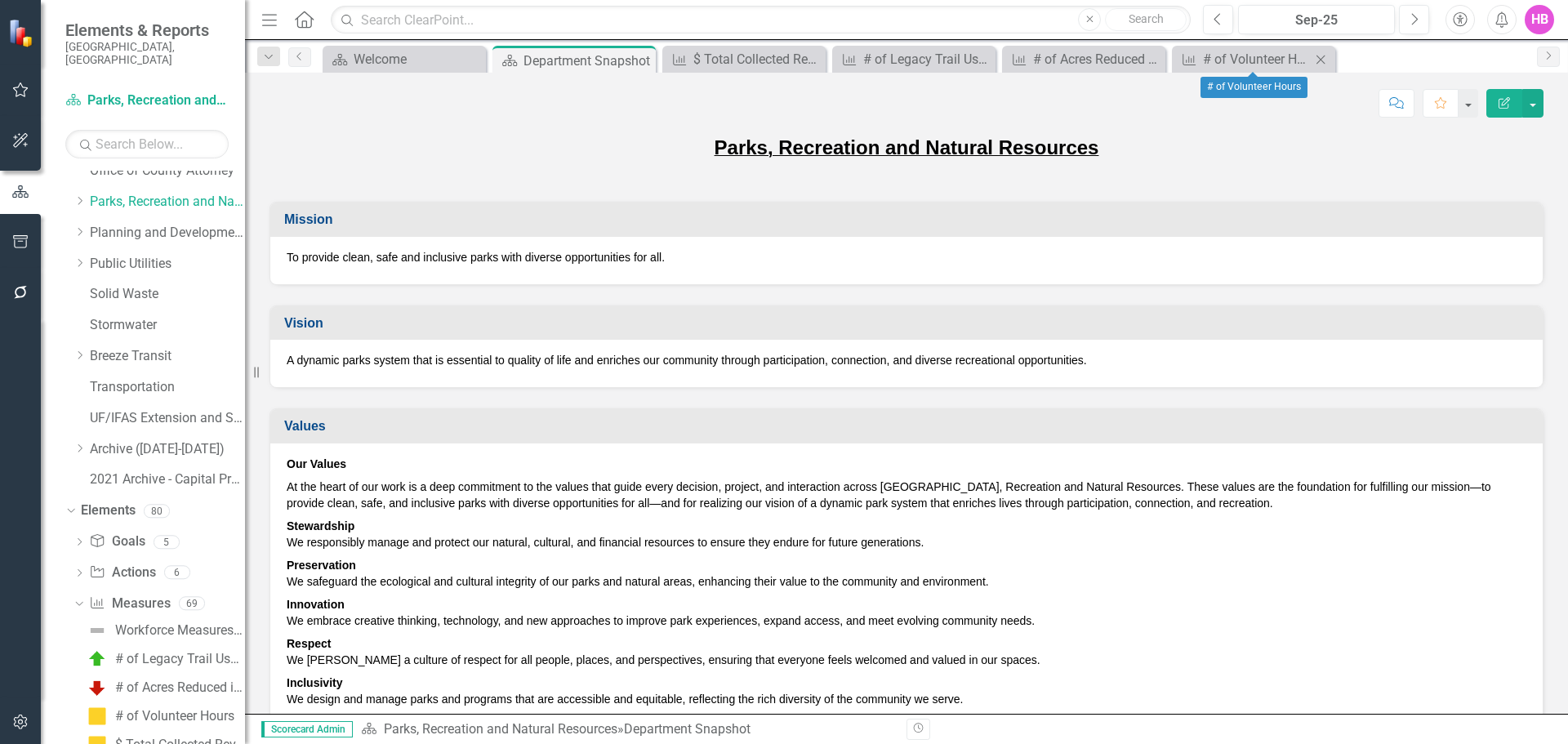
click at [1318, 59] on icon "Close" at bounding box center [1321, 60] width 17 height 13
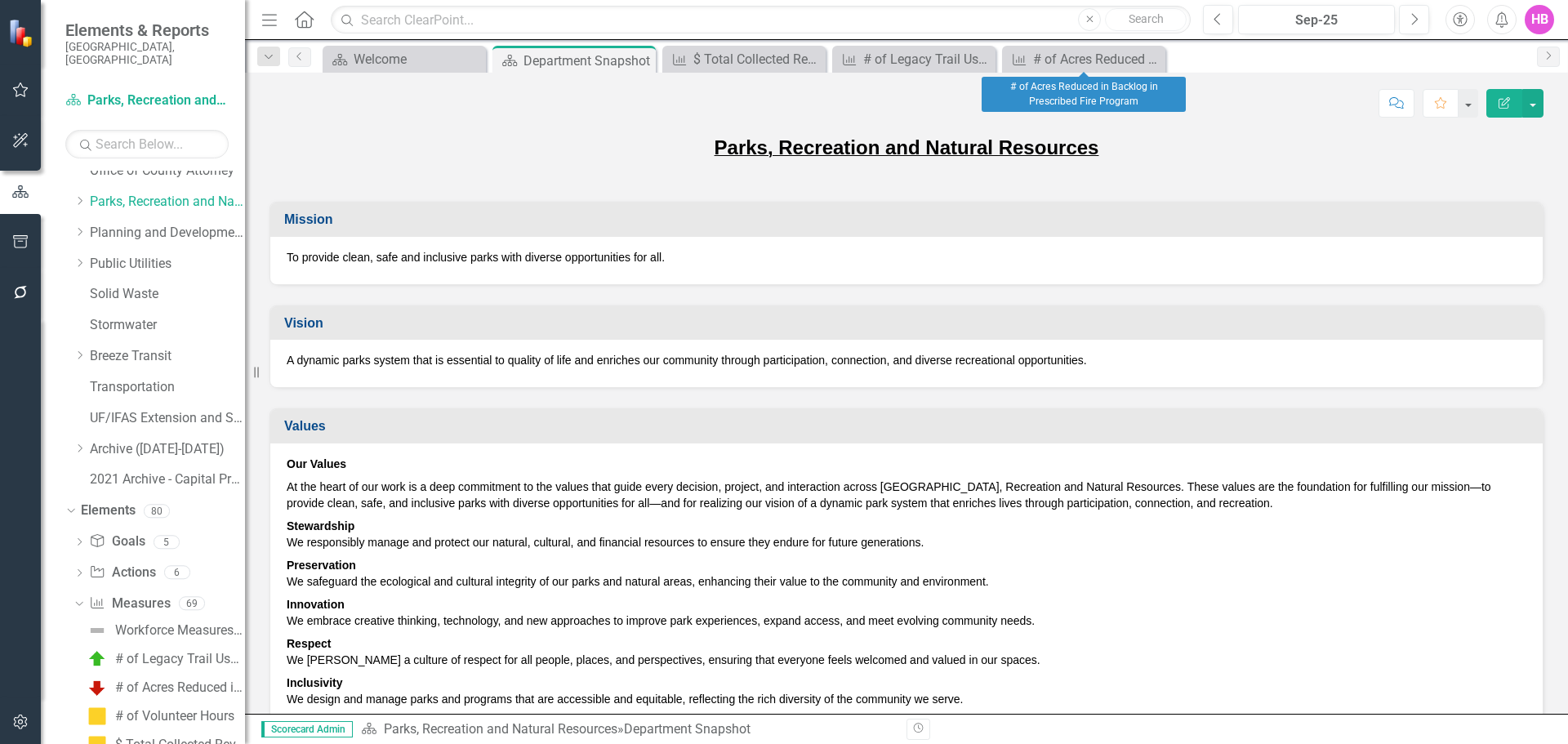
drag, startPoint x: 1151, startPoint y: 61, endPoint x: 1094, endPoint y: 66, distance: 57.2
click at [0, 0] on icon "Close" at bounding box center [0, 0] width 0 height 0
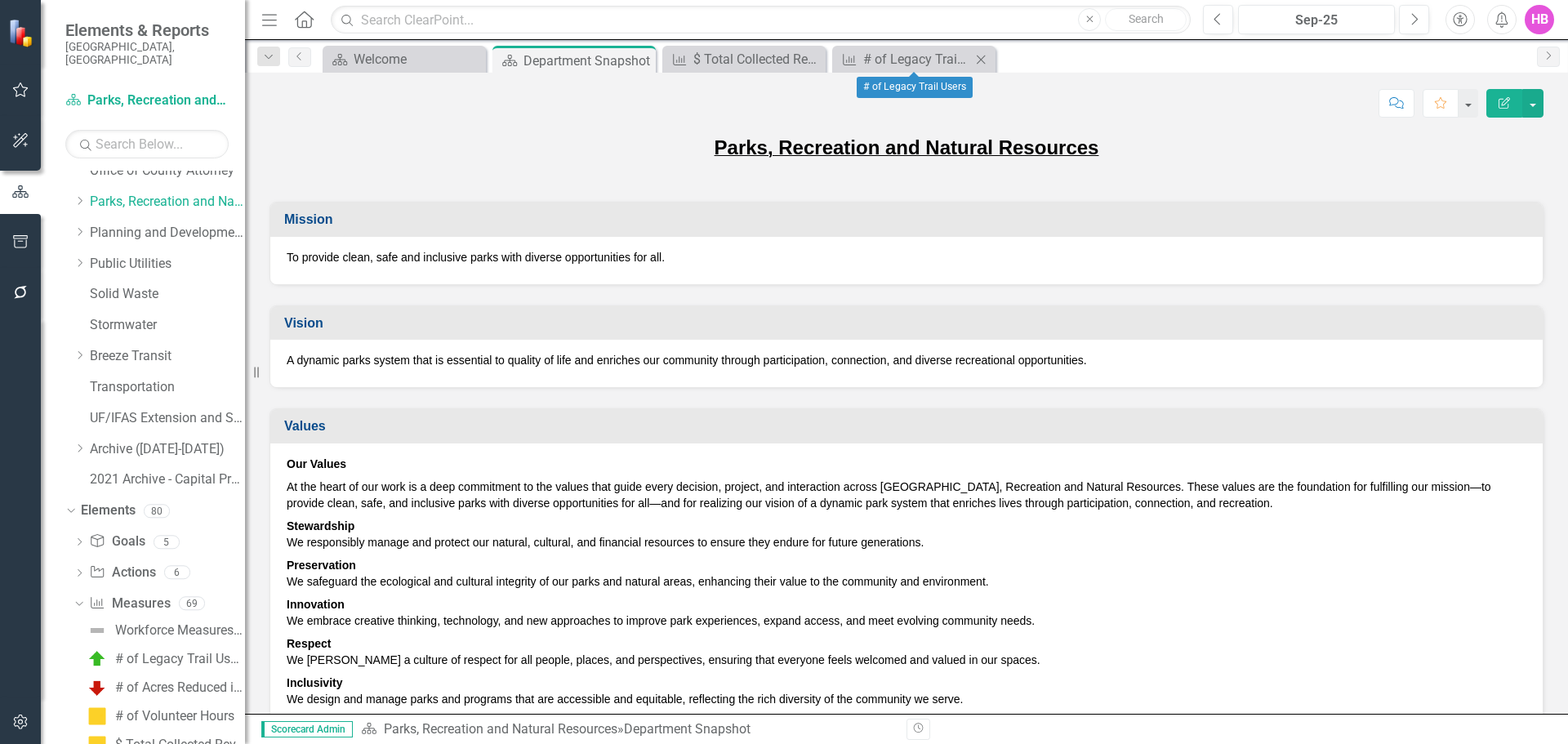
click at [978, 59] on icon "Close" at bounding box center [981, 60] width 17 height 13
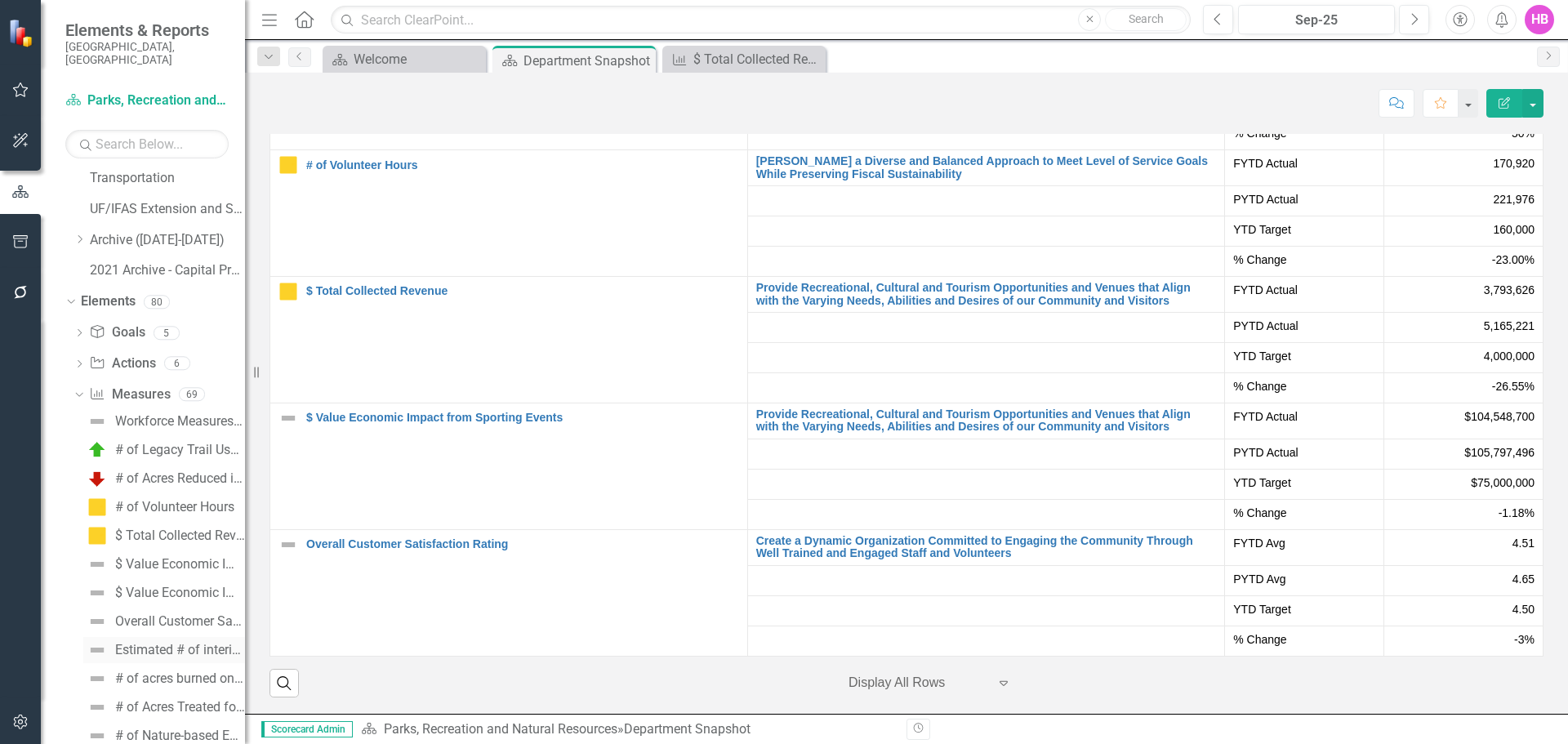
scroll to position [721, 0]
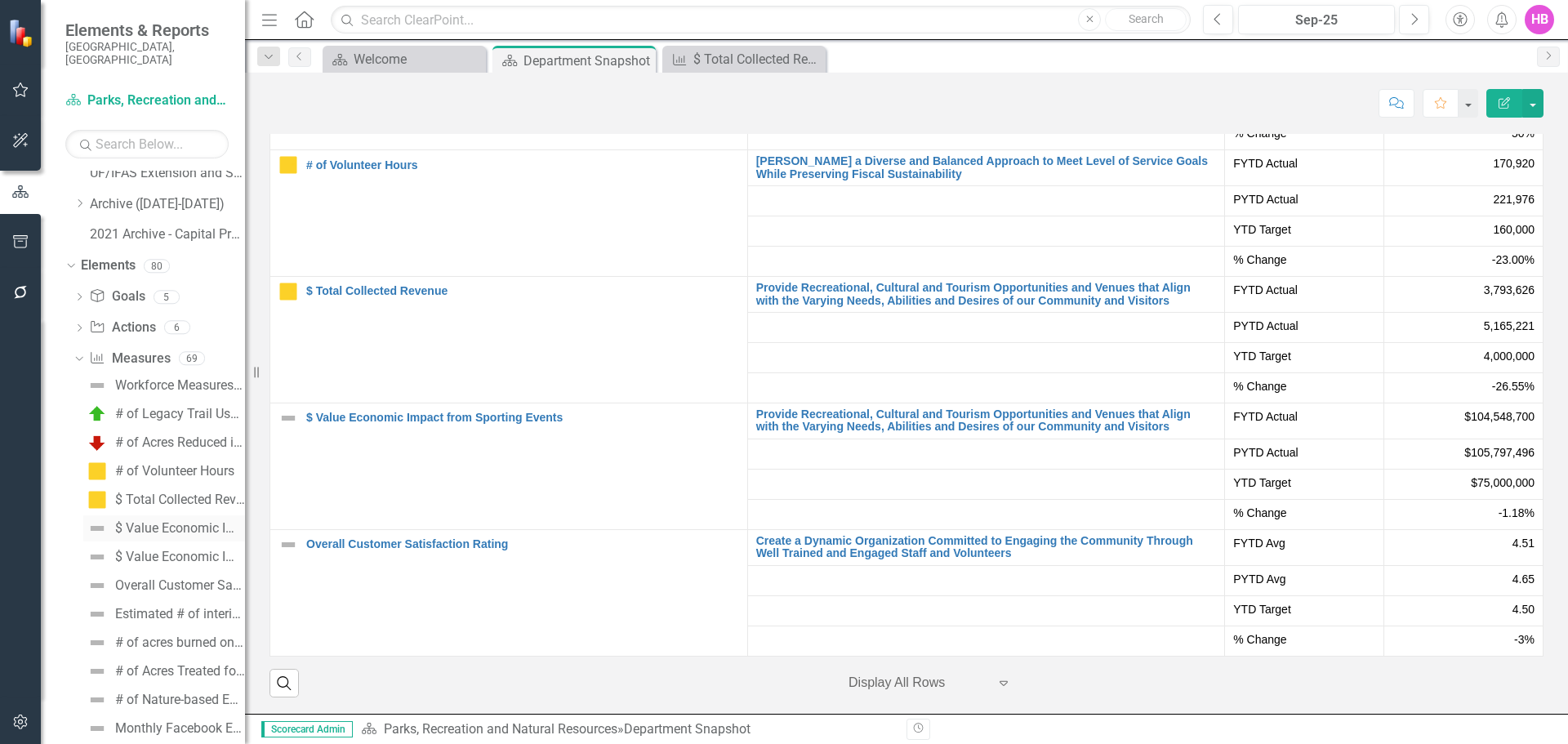
click at [129, 521] on div "$ Value Economic Impact from Sporting Events" at bounding box center [180, 529] width 129 height 15
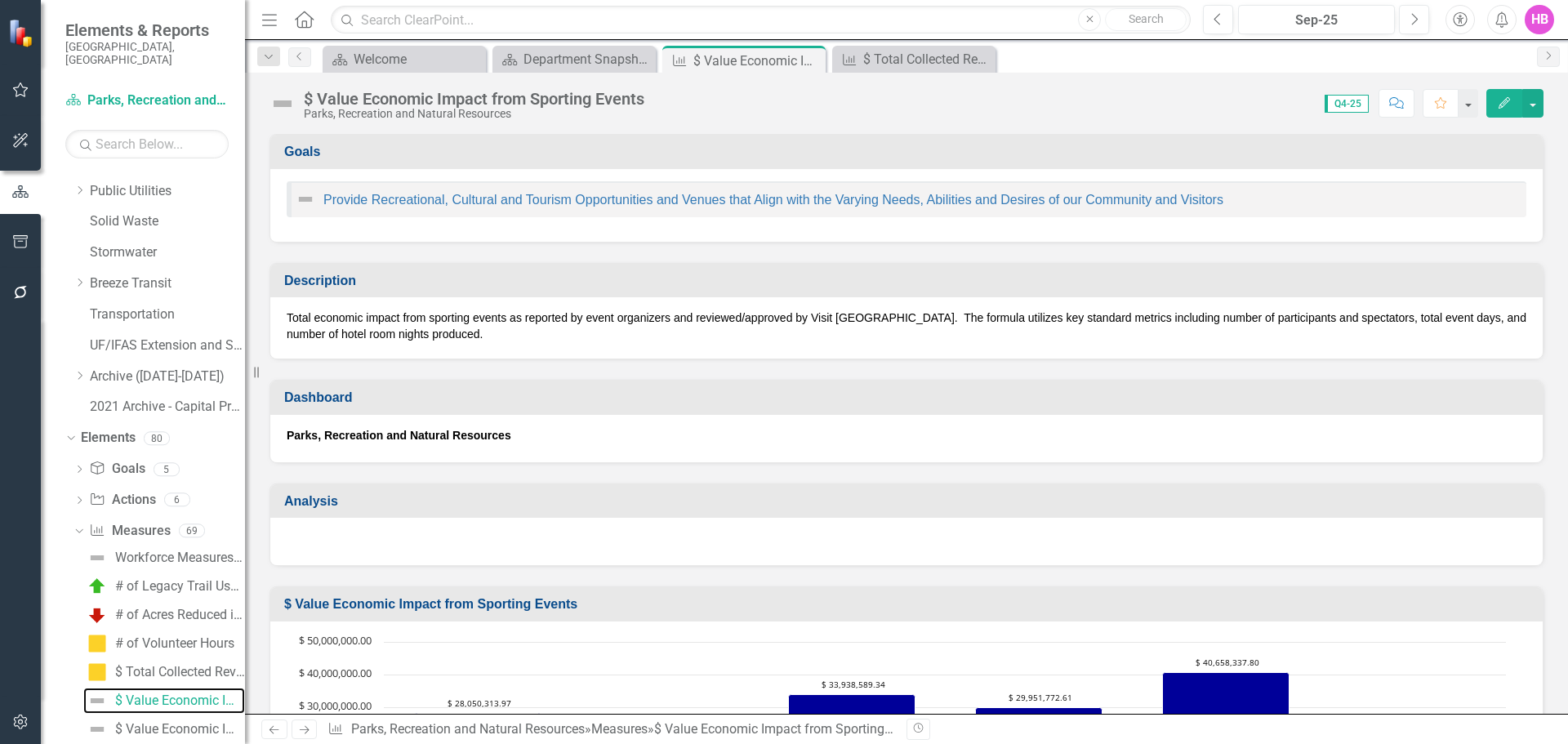
scroll to position [505, 0]
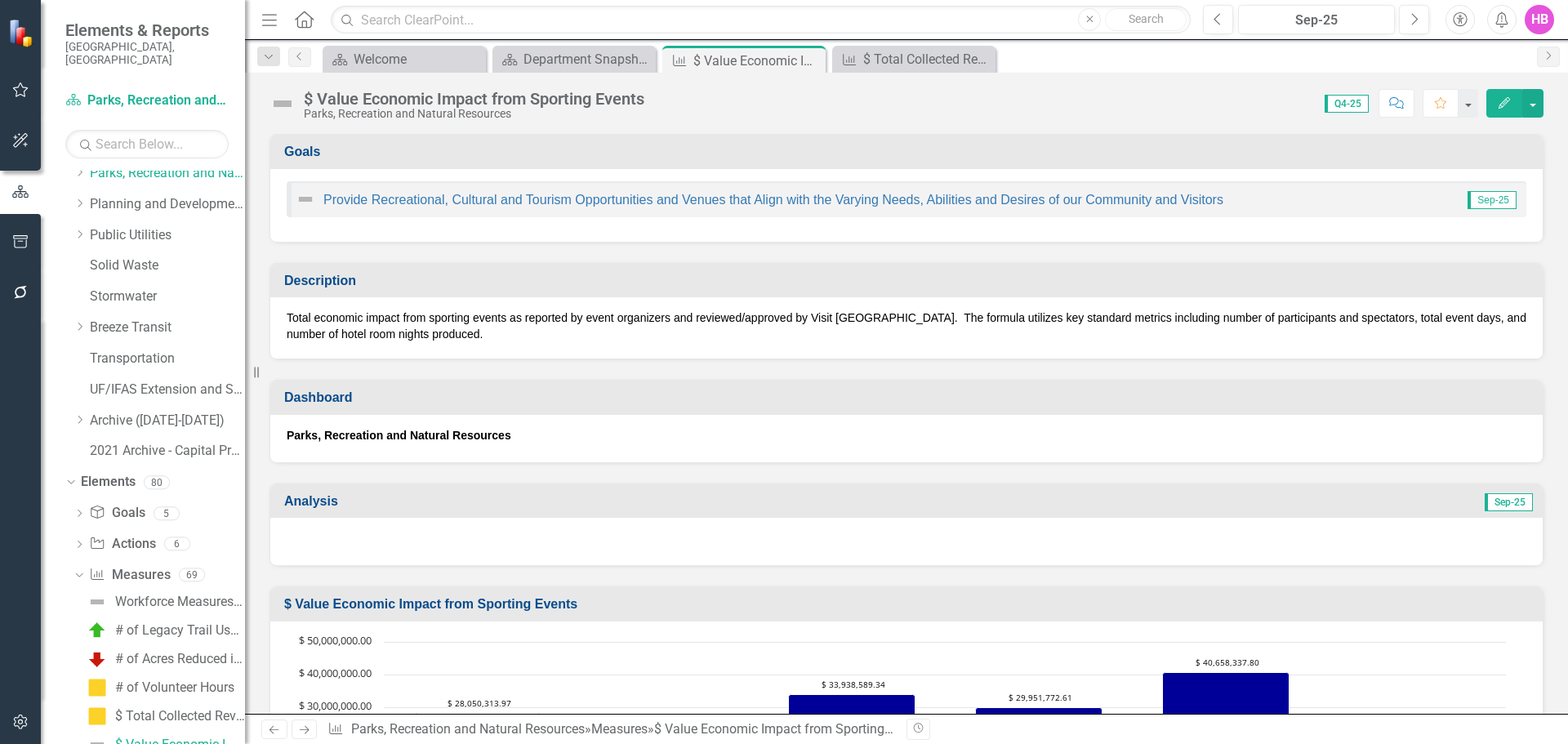
click at [1494, 108] on button "Edit" at bounding box center [1504, 104] width 36 height 28
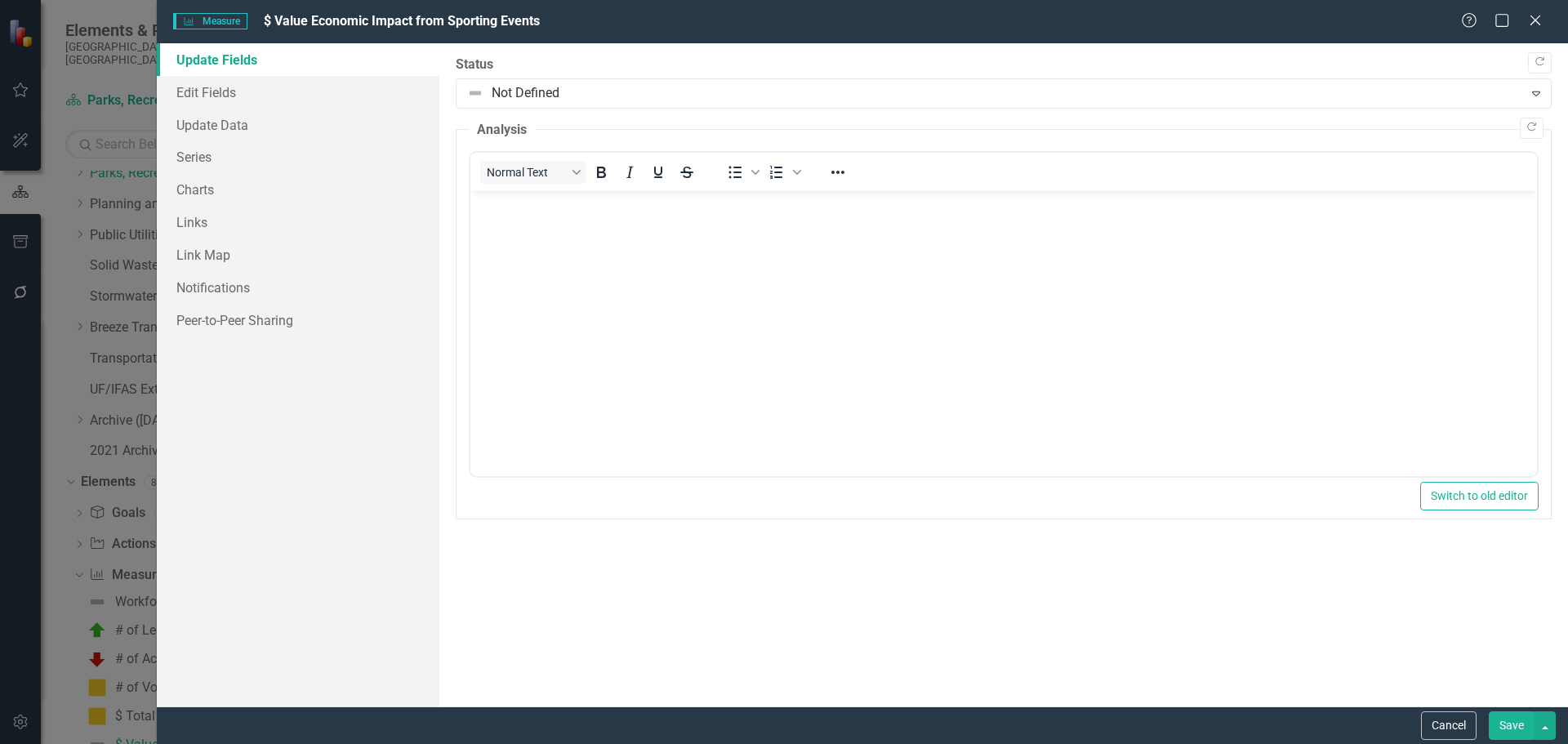
scroll to position [0, 0]
click at [1538, 64] on icon "Copy Forward" at bounding box center [1540, 62] width 13 height 10
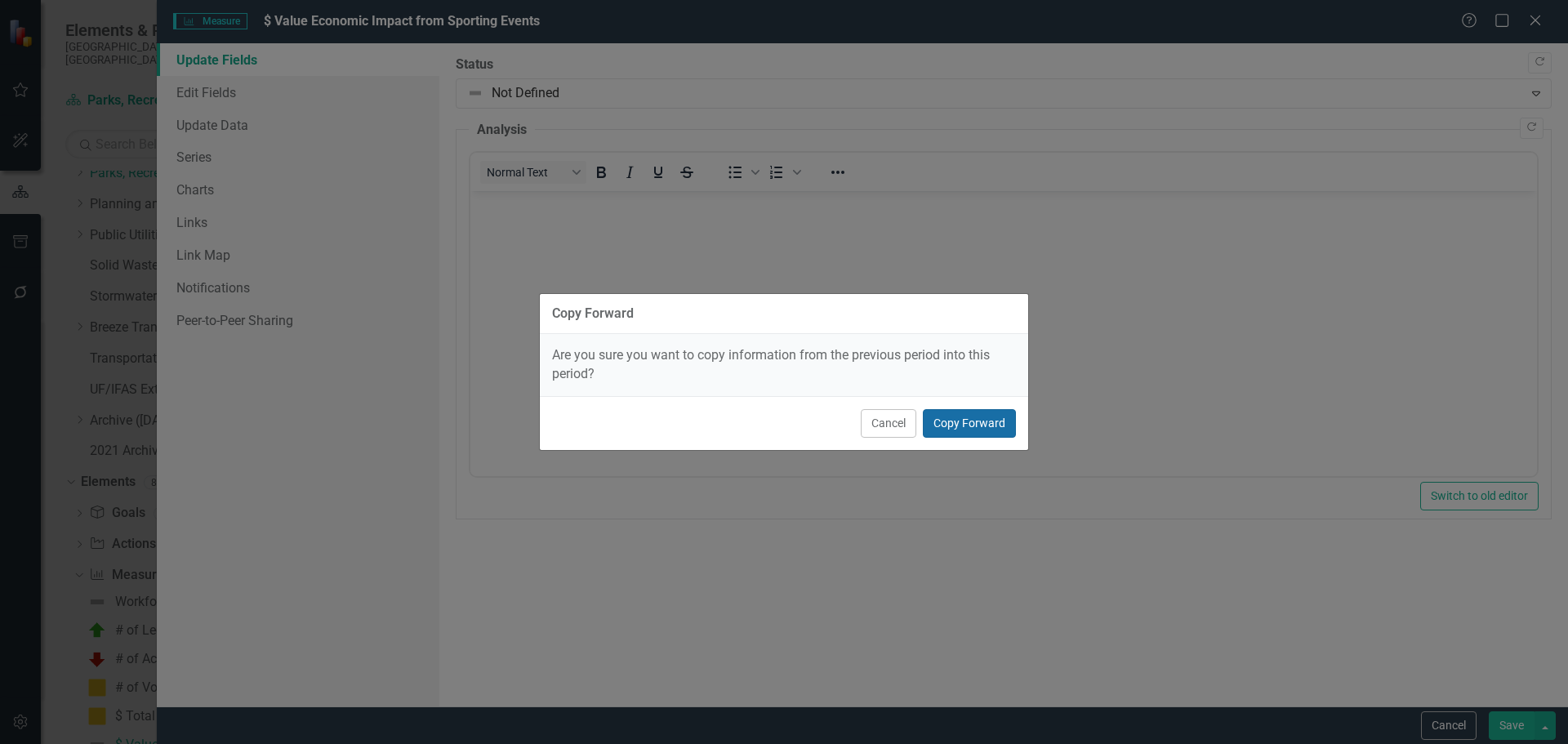
click at [983, 422] on button "Copy Forward" at bounding box center [969, 423] width 93 height 28
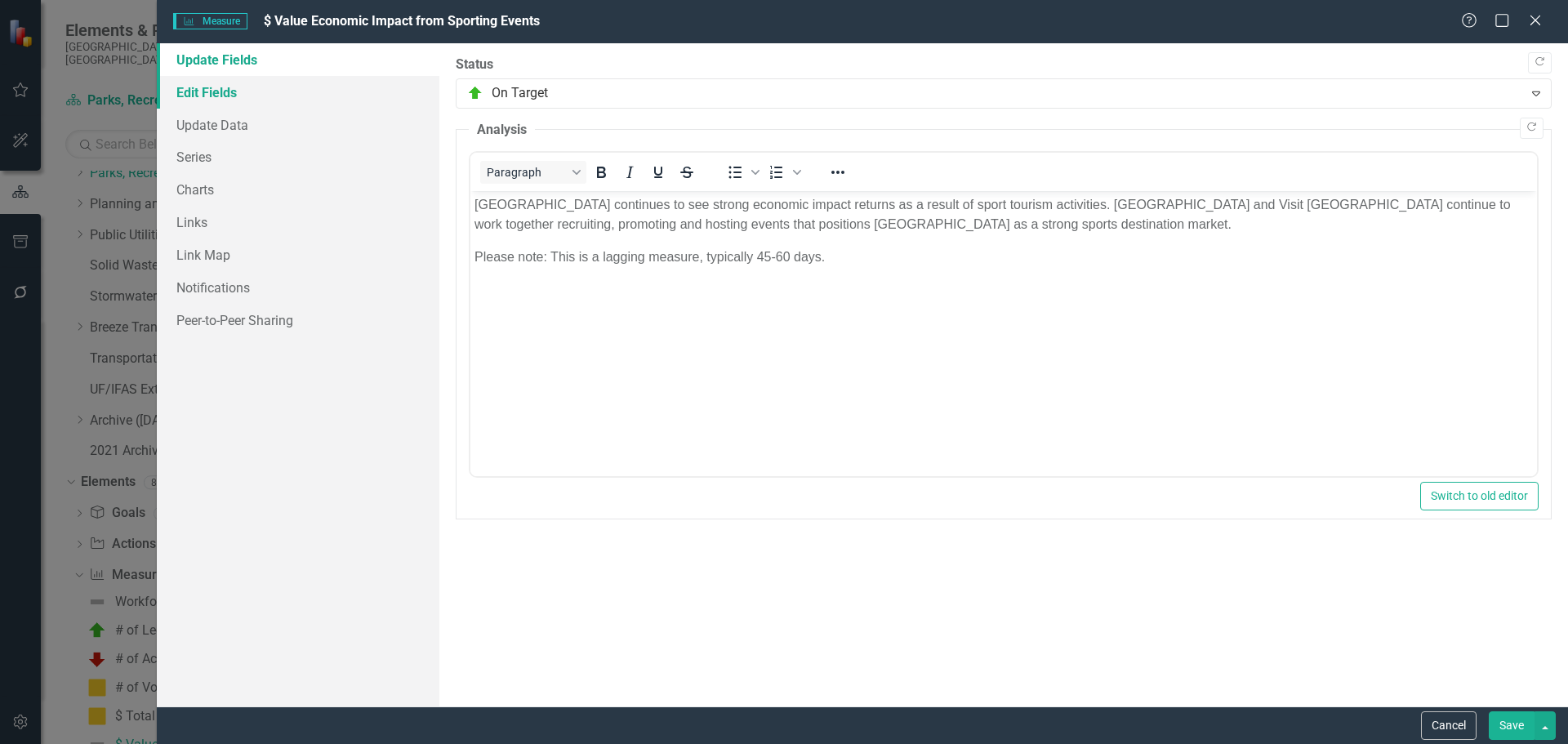
click at [232, 94] on link "Edit Fields" at bounding box center [298, 92] width 282 height 33
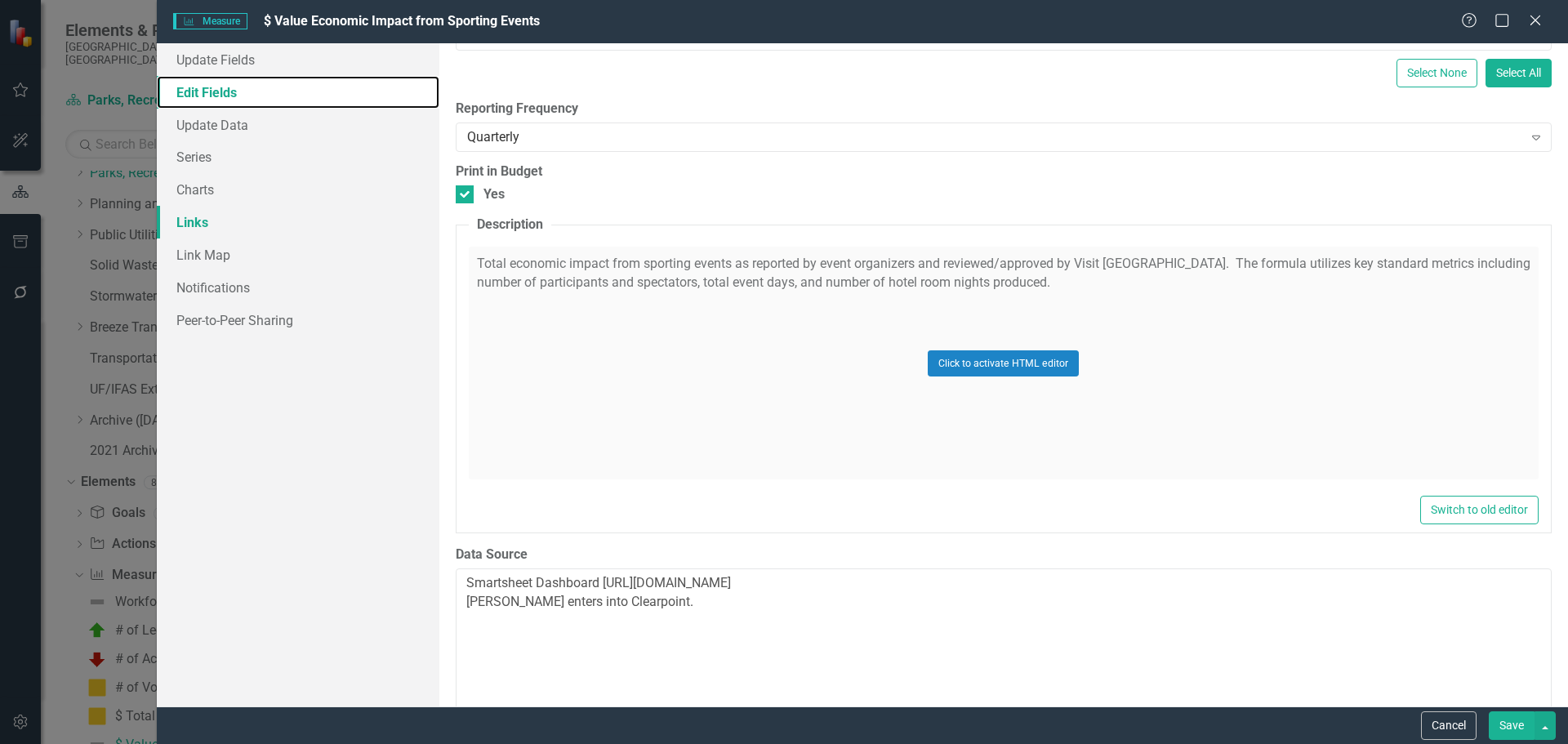
scroll to position [164, 0]
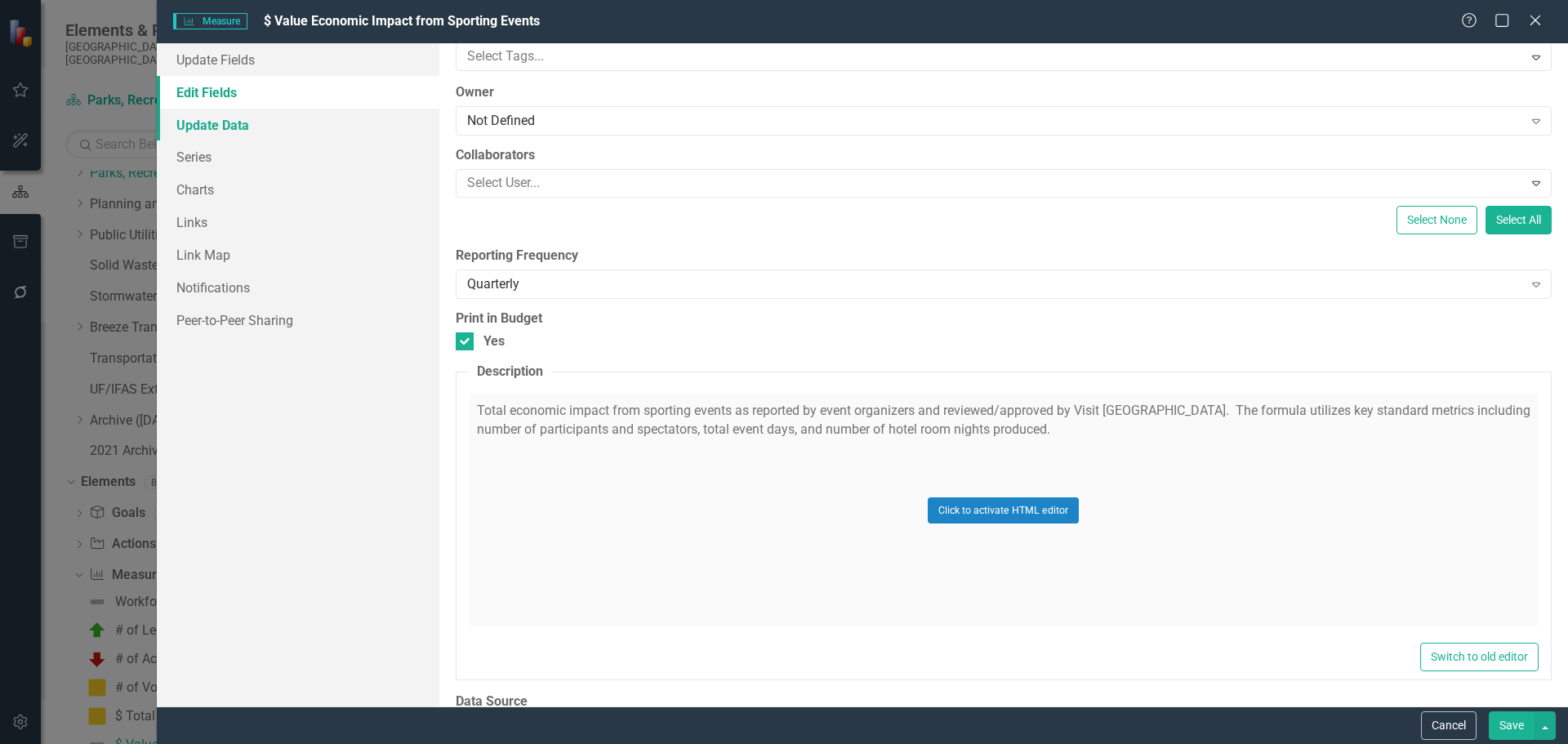
click at [251, 119] on link "Update Data" at bounding box center [298, 124] width 282 height 33
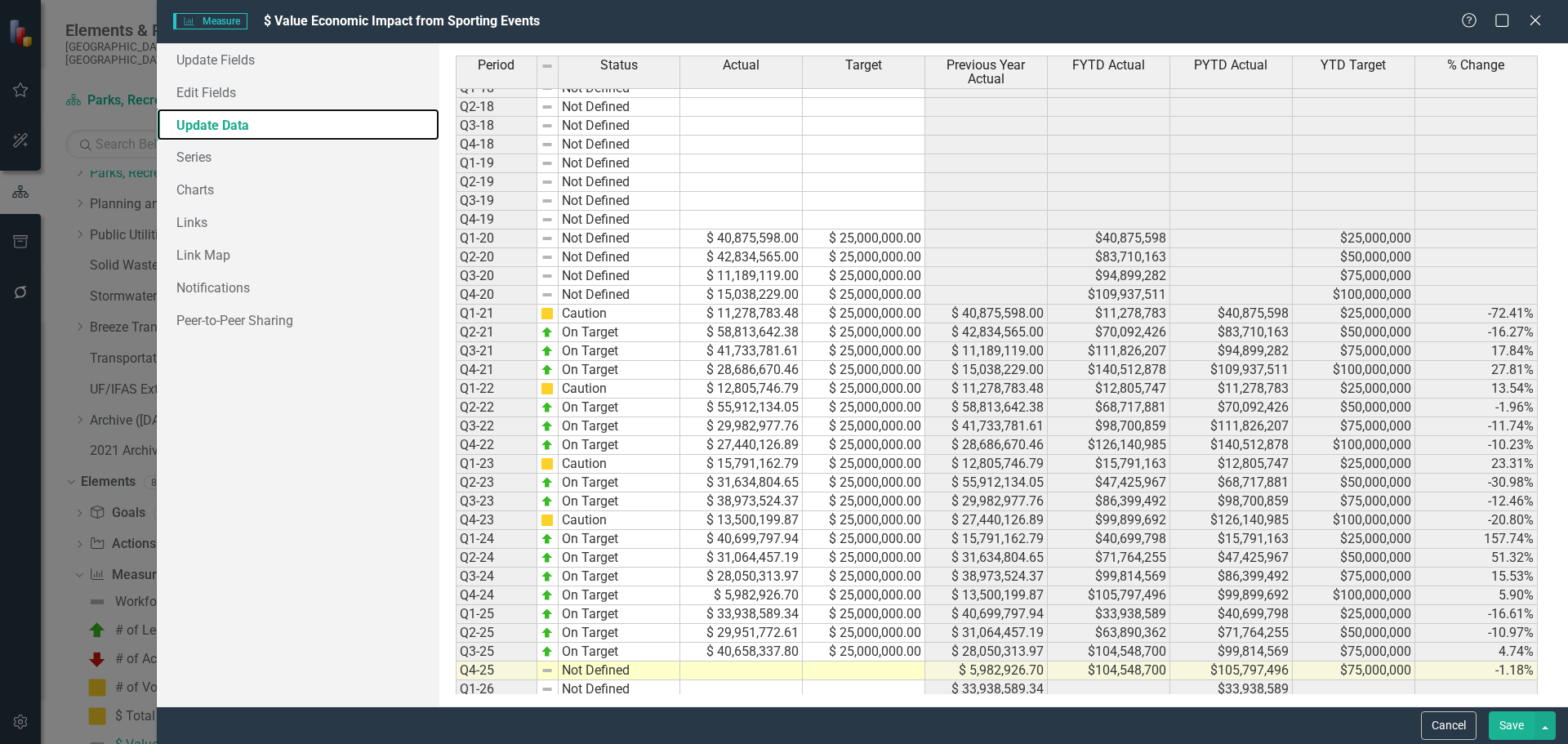
scroll to position [391, 0]
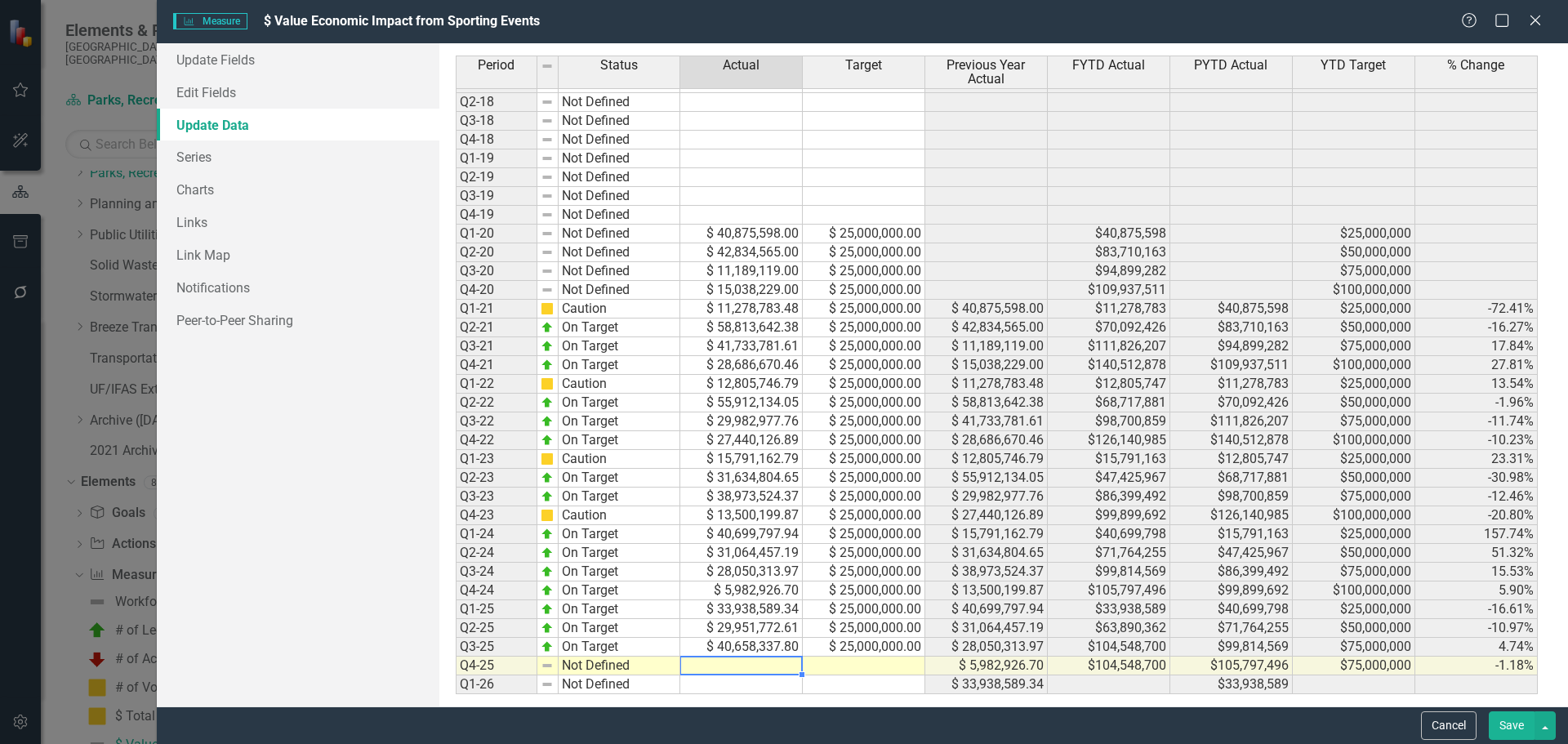
click at [885, 666] on td at bounding box center [864, 666] width 123 height 18
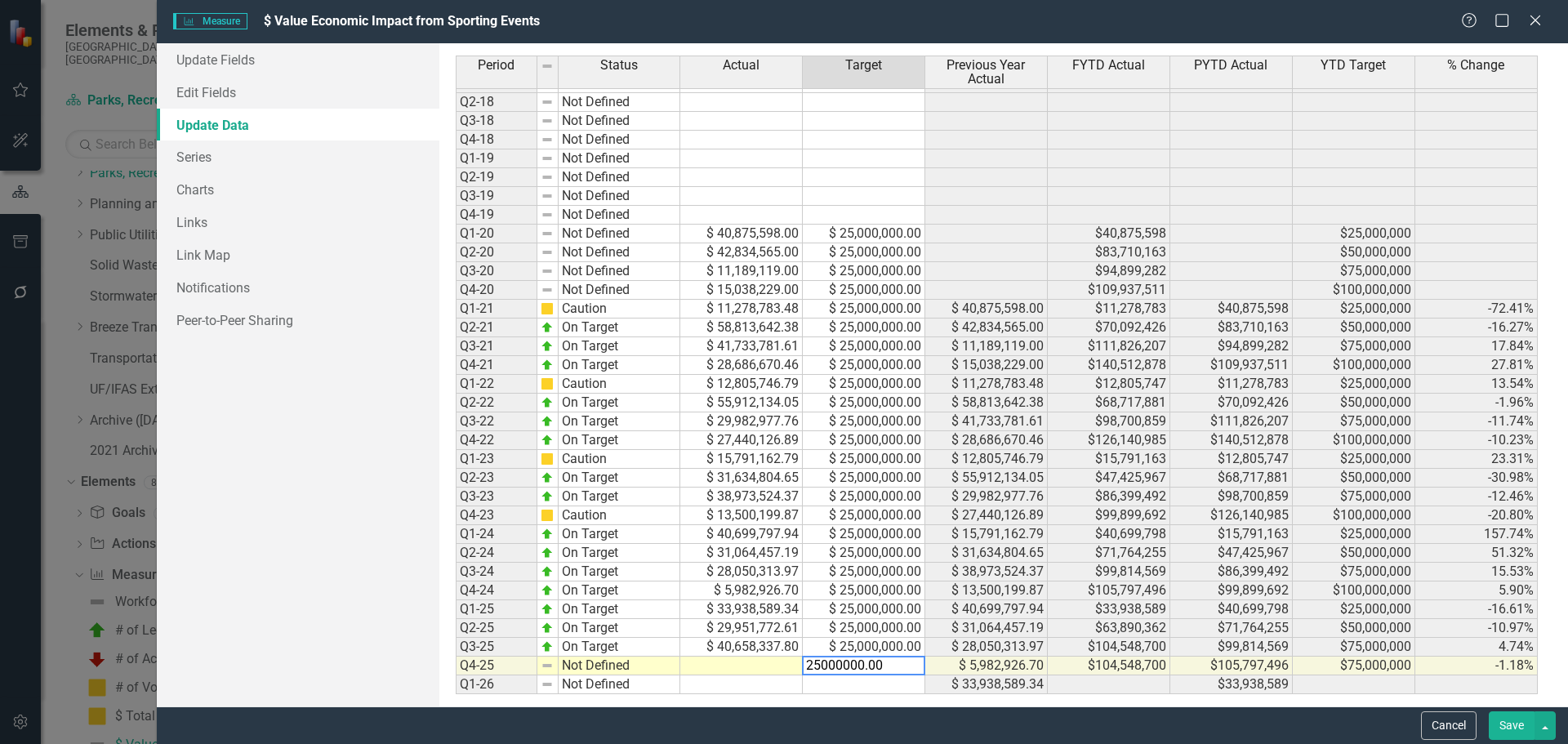
type textarea "25000000.00"
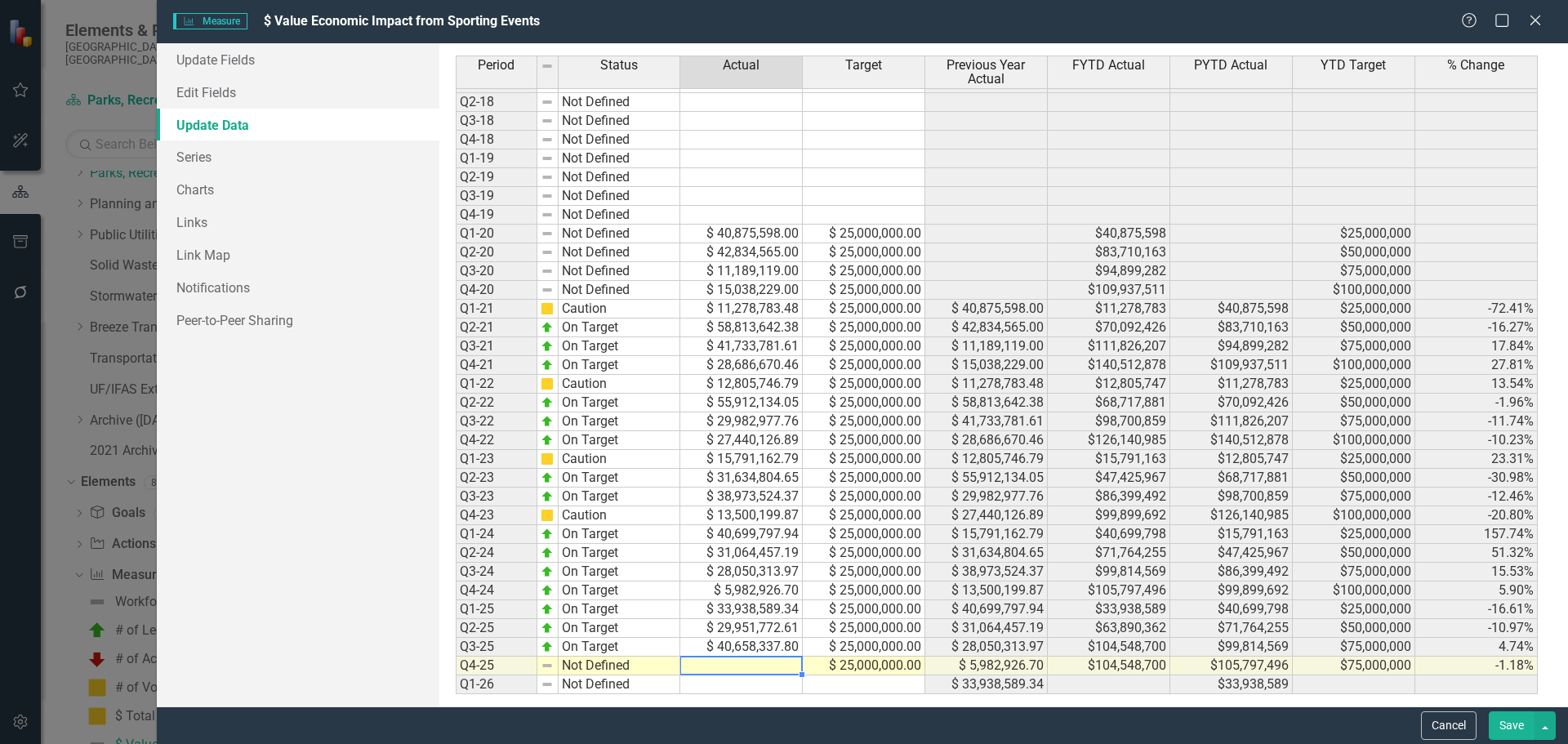
click at [779, 660] on td at bounding box center [741, 666] width 123 height 18
click at [743, 667] on td at bounding box center [741, 666] width 123 height 18
type textarea "2496561.31"
click at [747, 683] on td at bounding box center [741, 685] width 123 height 18
click at [739, 642] on td "$ 40,658,337.80" at bounding box center [741, 647] width 123 height 18
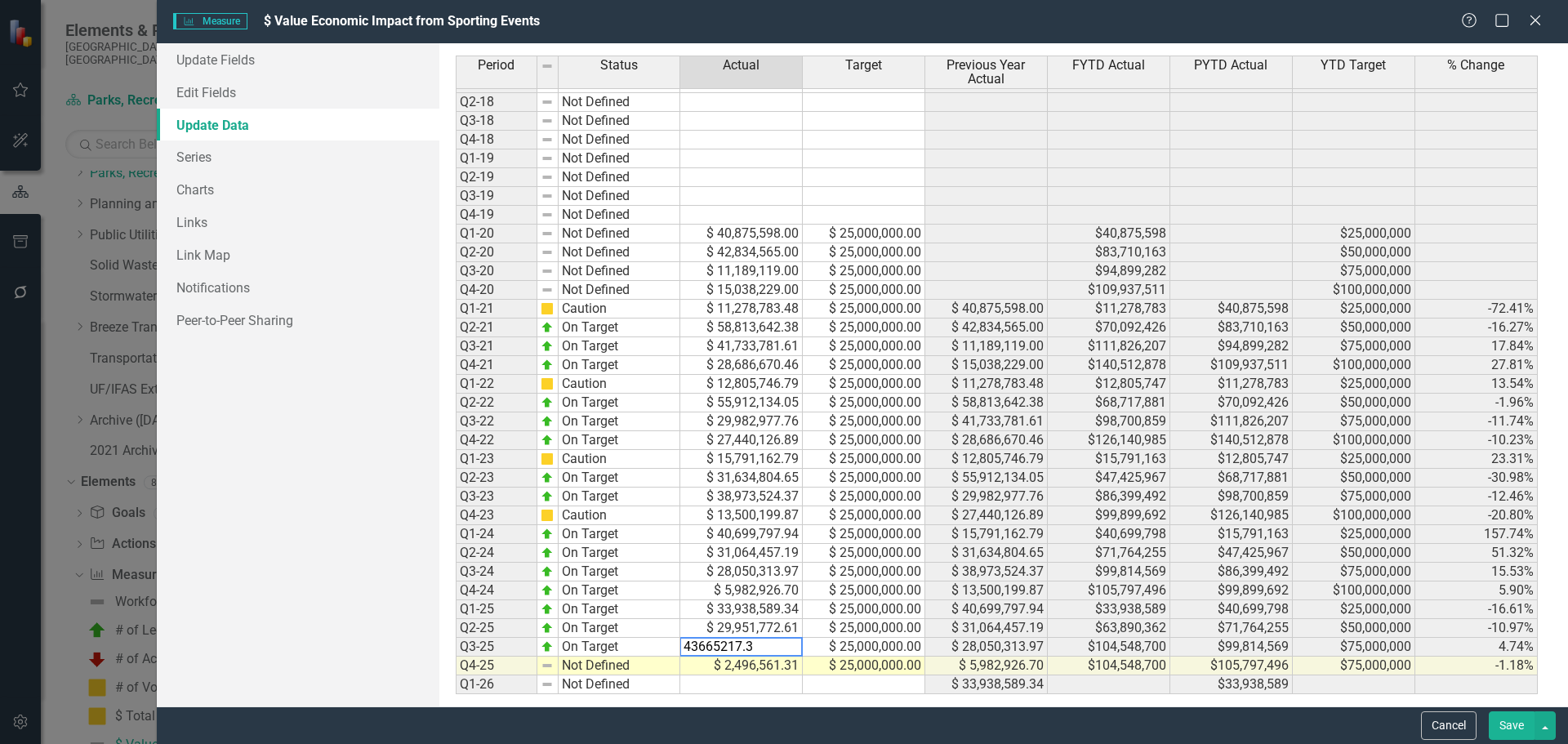
type textarea "25000000"
click at [875, 651] on td "$ 25,000,000.00" at bounding box center [864, 647] width 123 height 18
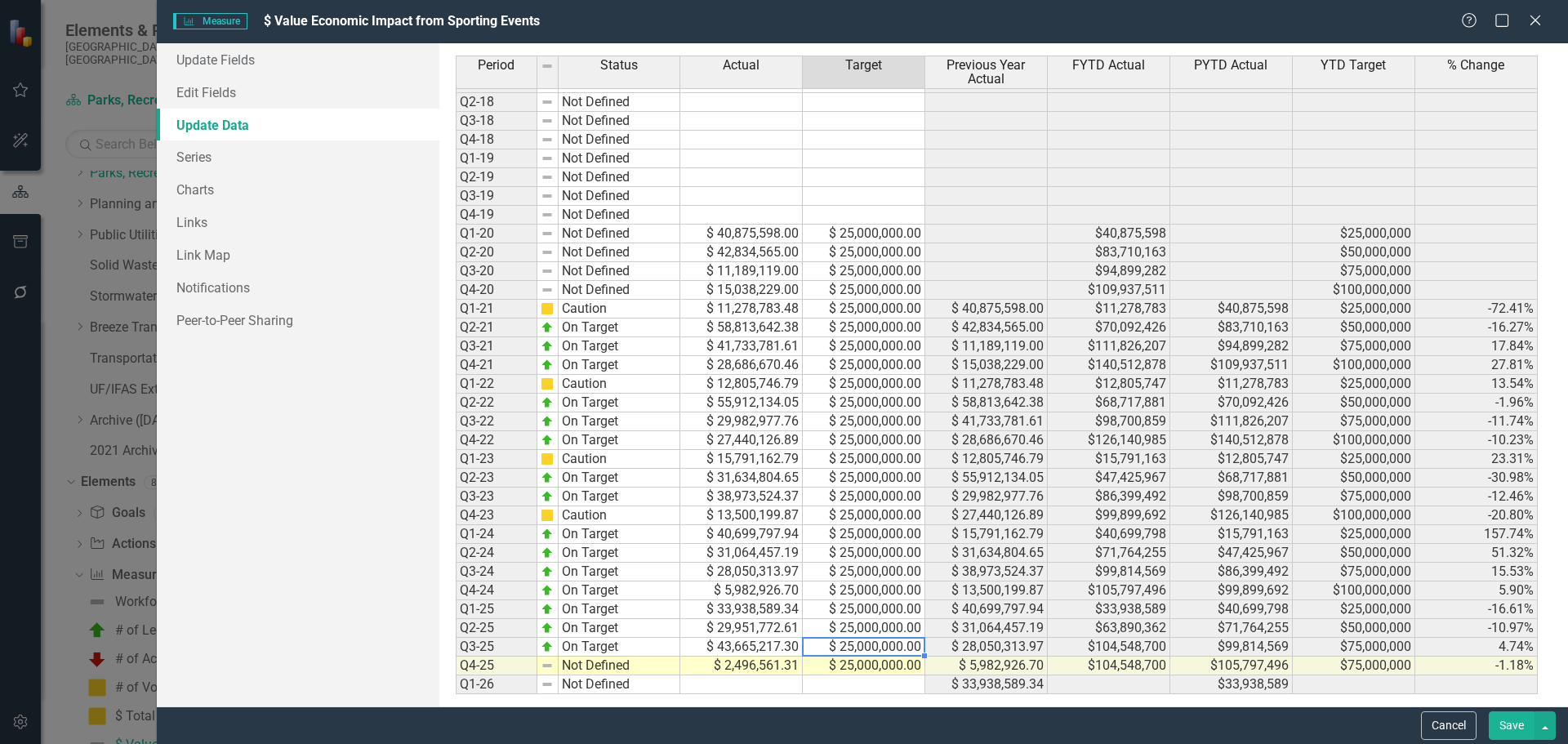
click at [753, 667] on td "$ 2,496,561.31" at bounding box center [741, 666] width 123 height 18
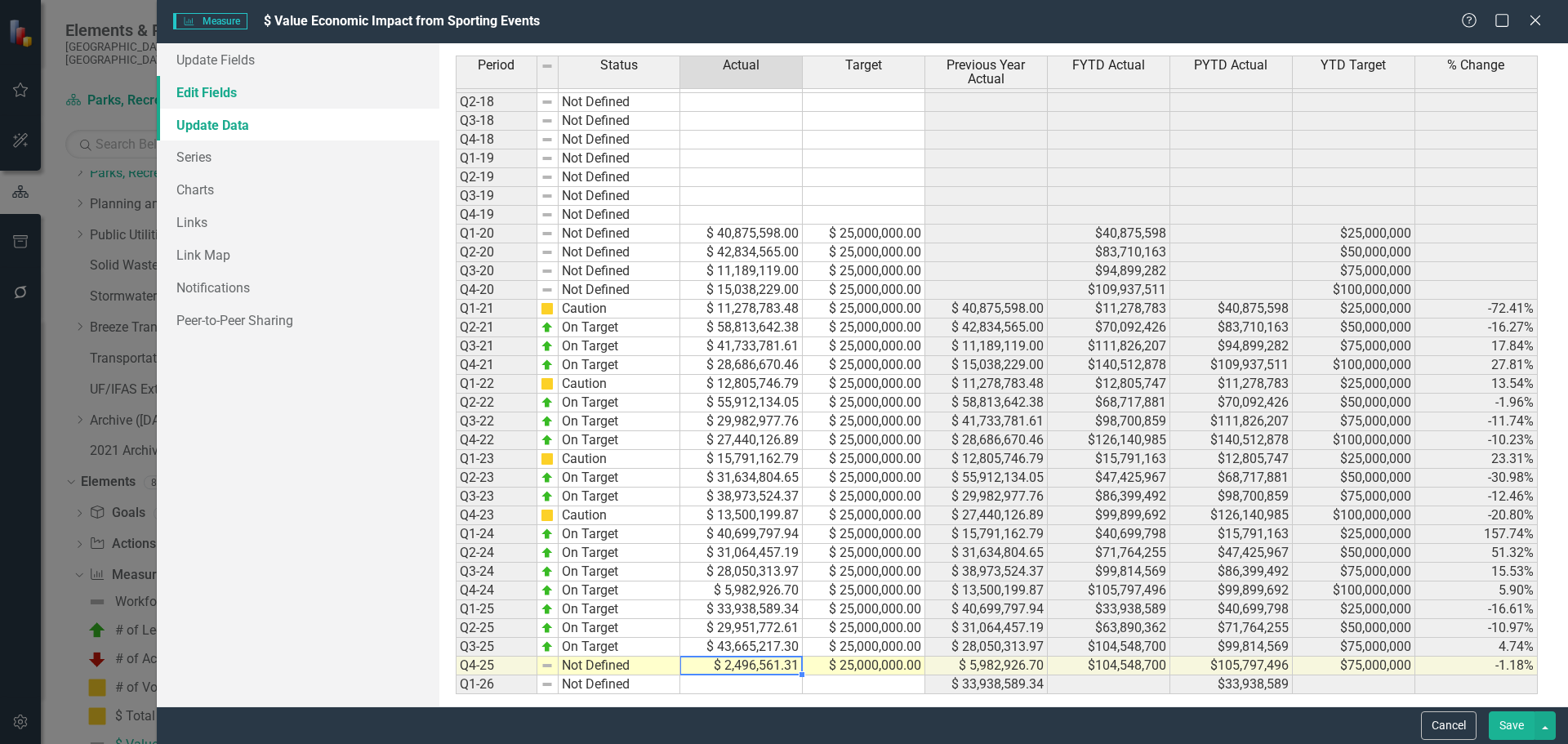
click at [216, 98] on link "Edit Fields" at bounding box center [298, 92] width 282 height 33
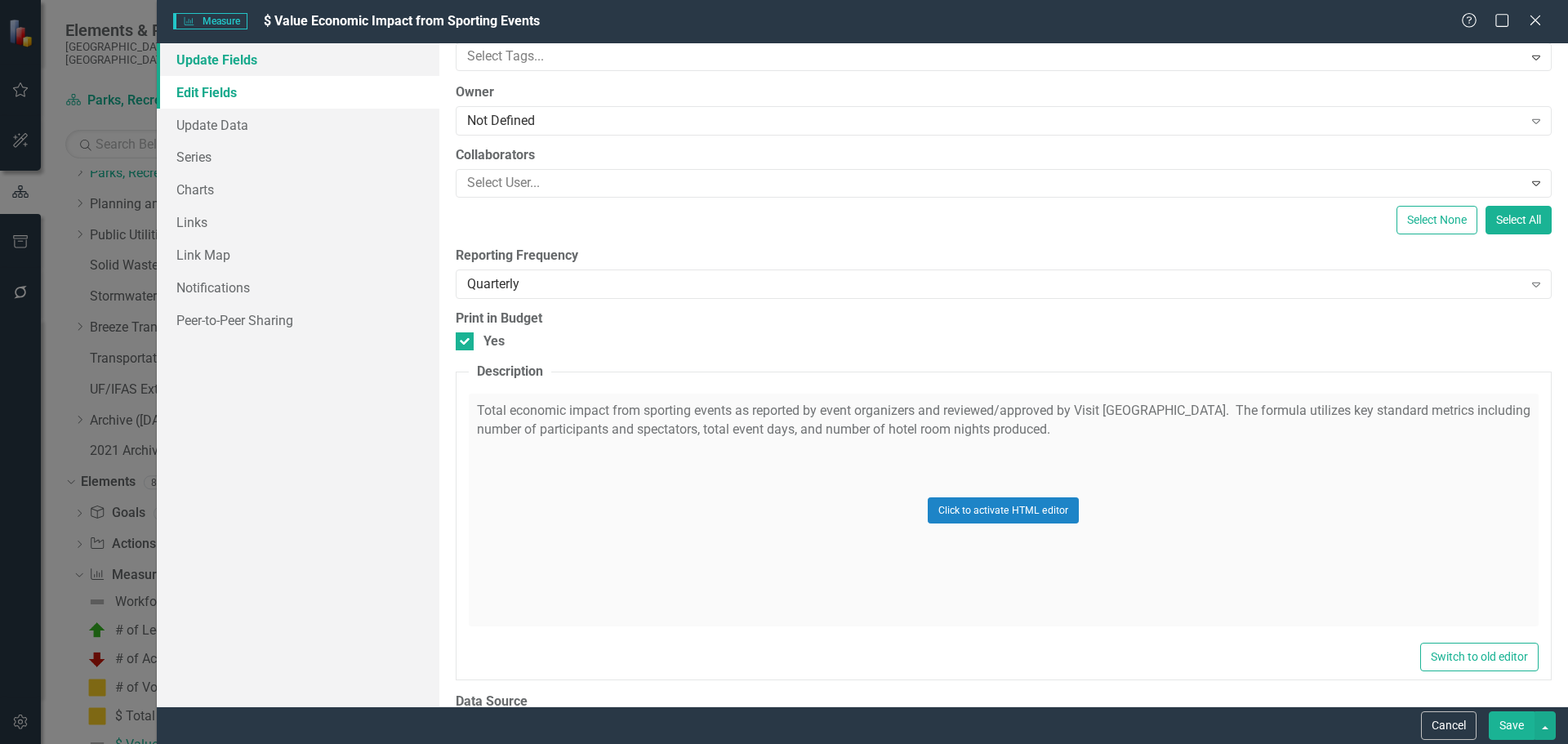
click at [223, 58] on link "Update Fields" at bounding box center [298, 59] width 282 height 33
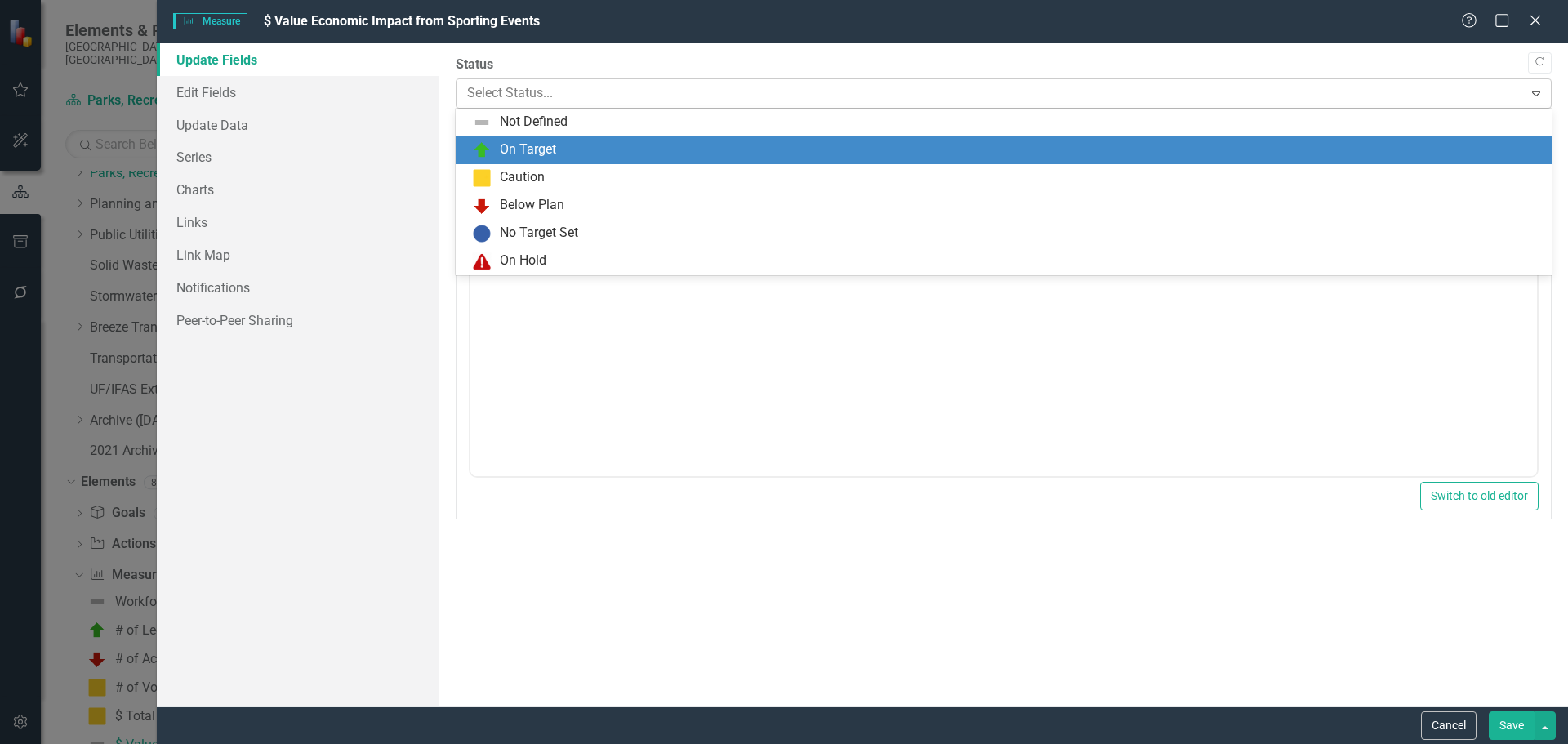
click at [538, 97] on div at bounding box center [990, 94] width 1046 height 22
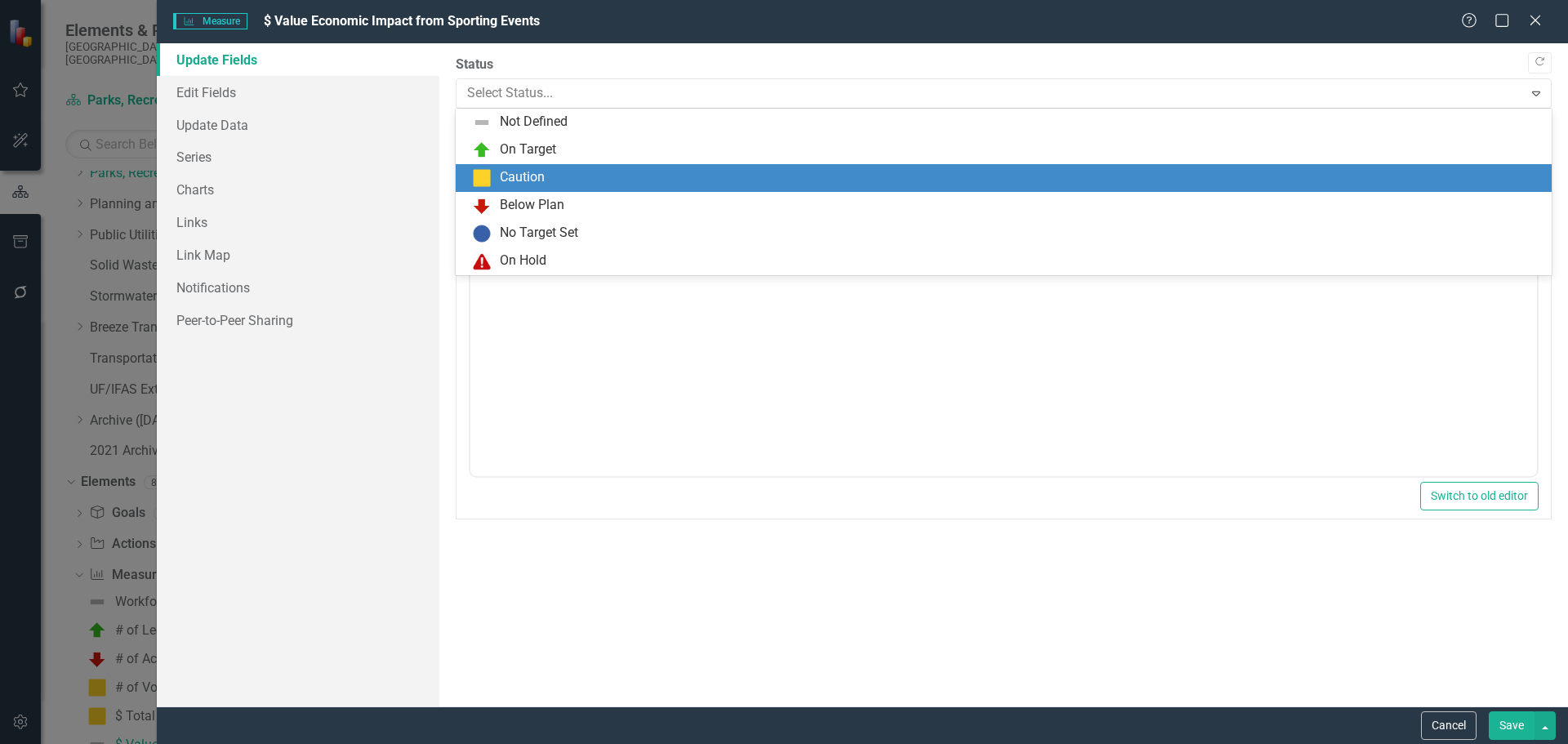
click at [520, 172] on div "Caution" at bounding box center [522, 177] width 45 height 18
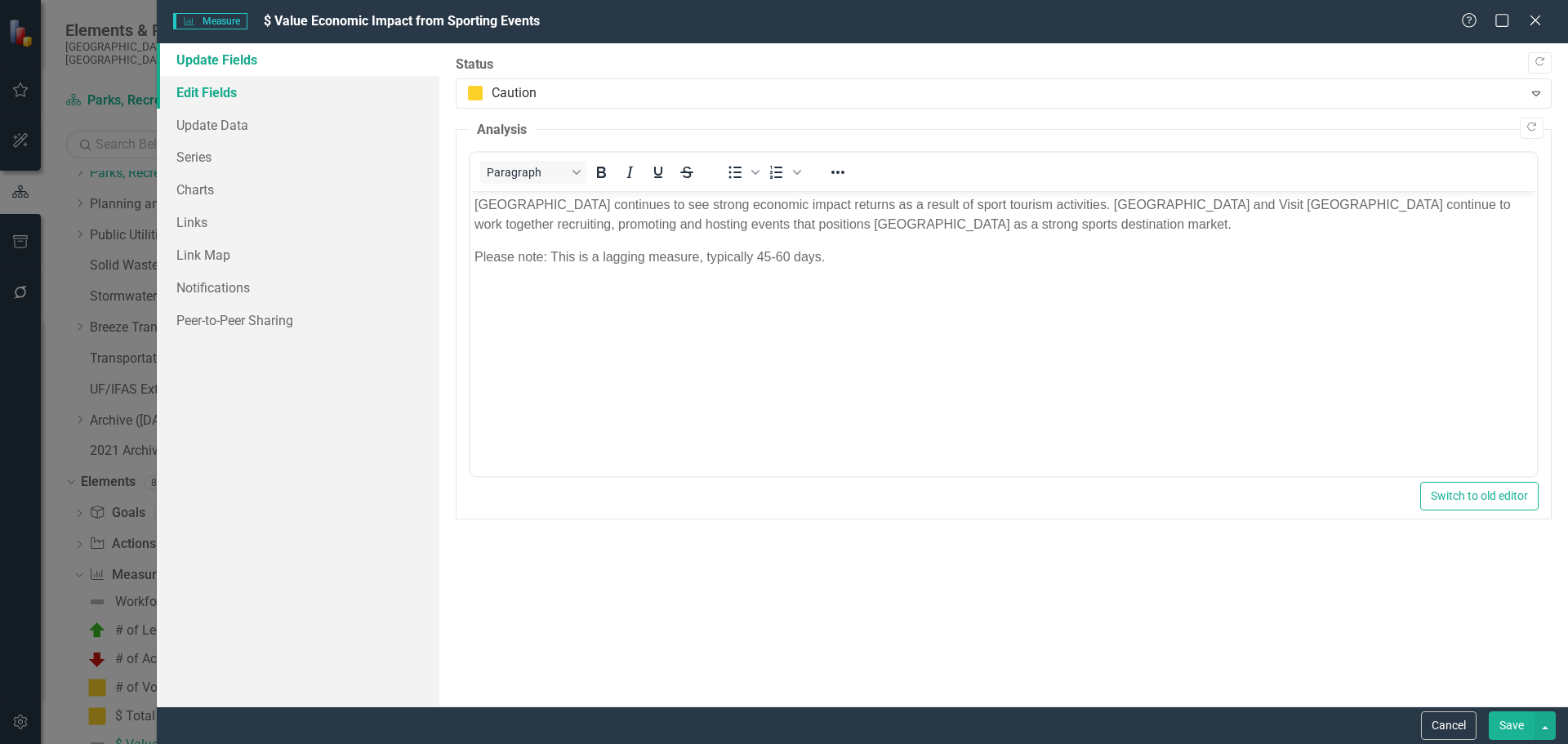
click at [210, 97] on link "Edit Fields" at bounding box center [298, 92] width 282 height 33
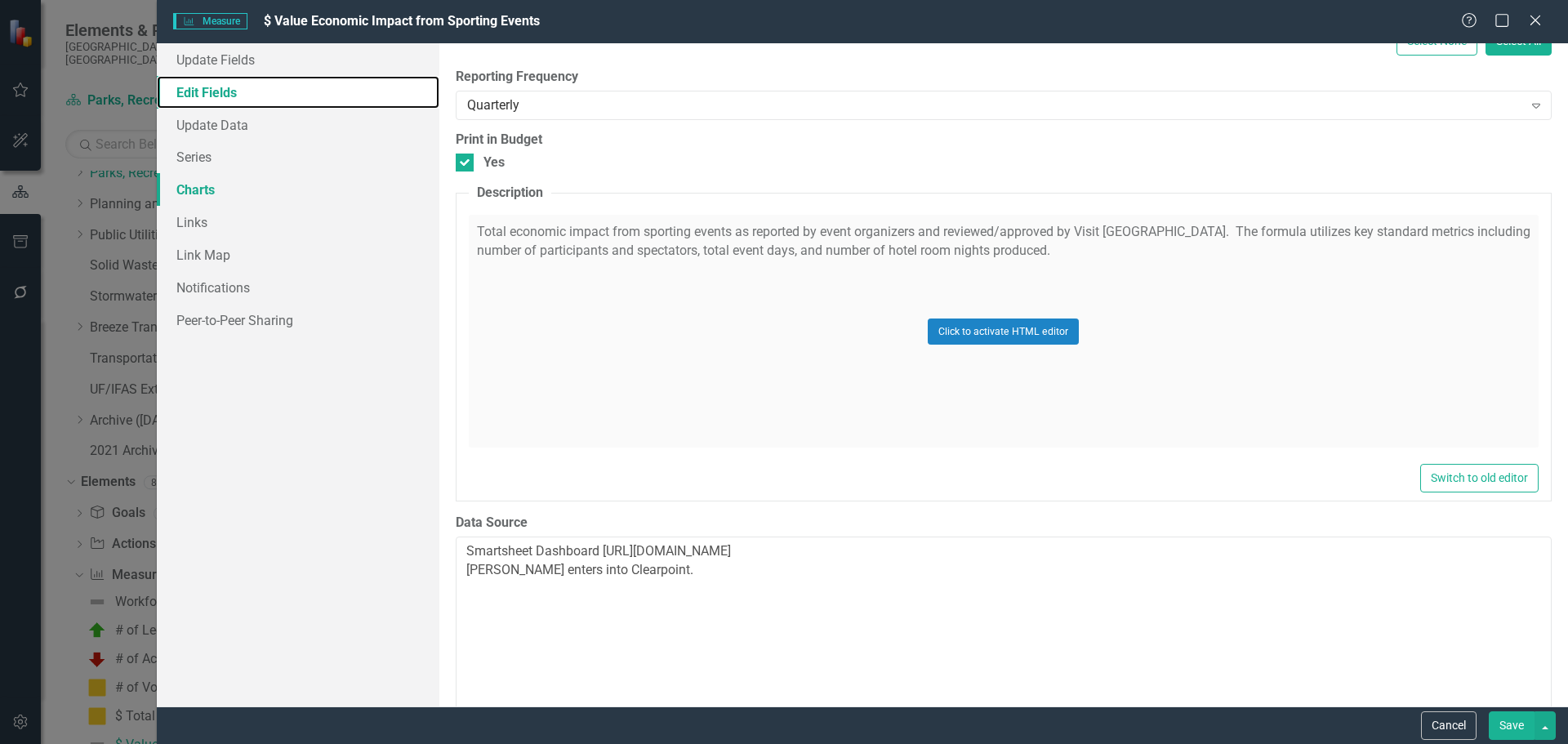
scroll to position [326, 0]
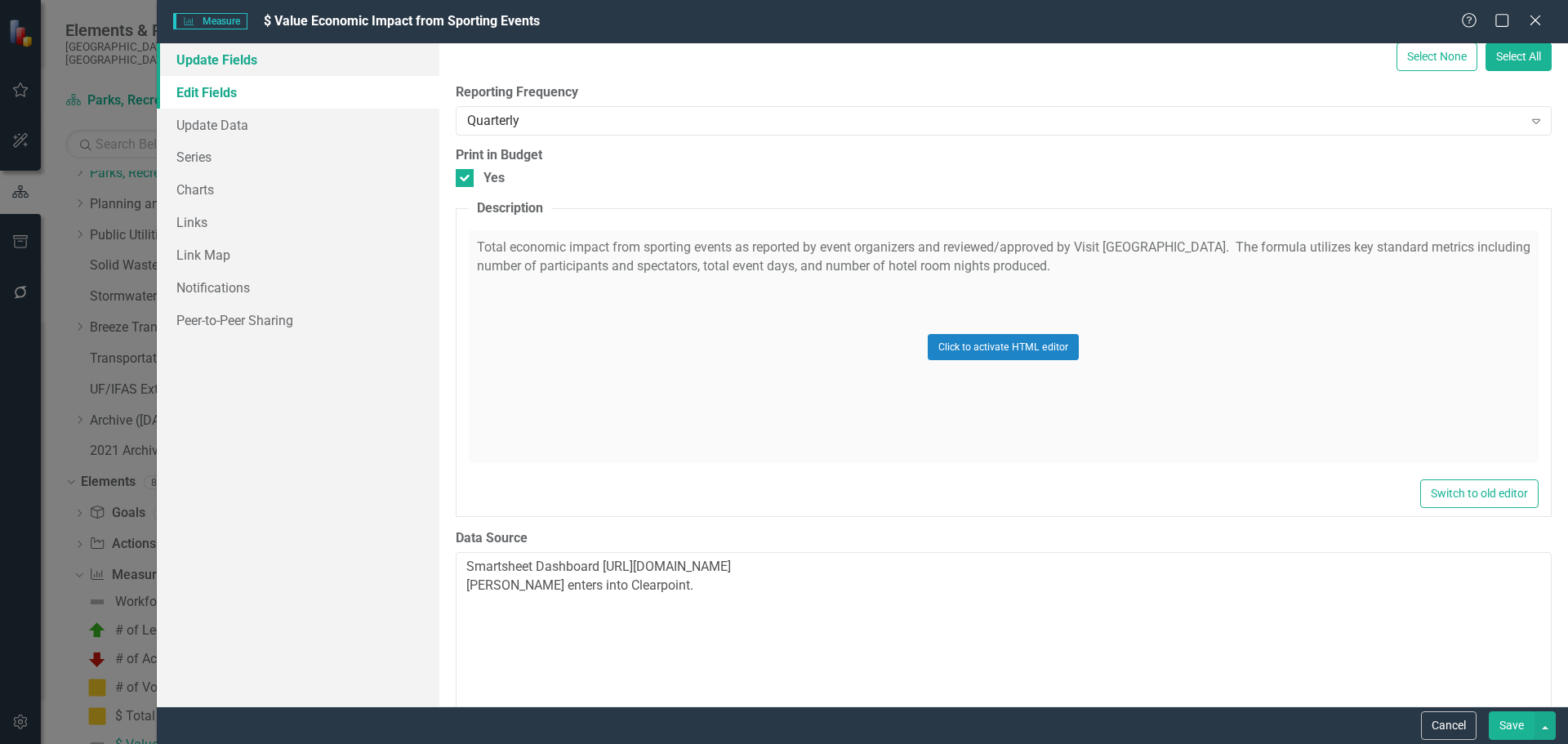
click at [197, 59] on link "Update Fields" at bounding box center [298, 59] width 282 height 33
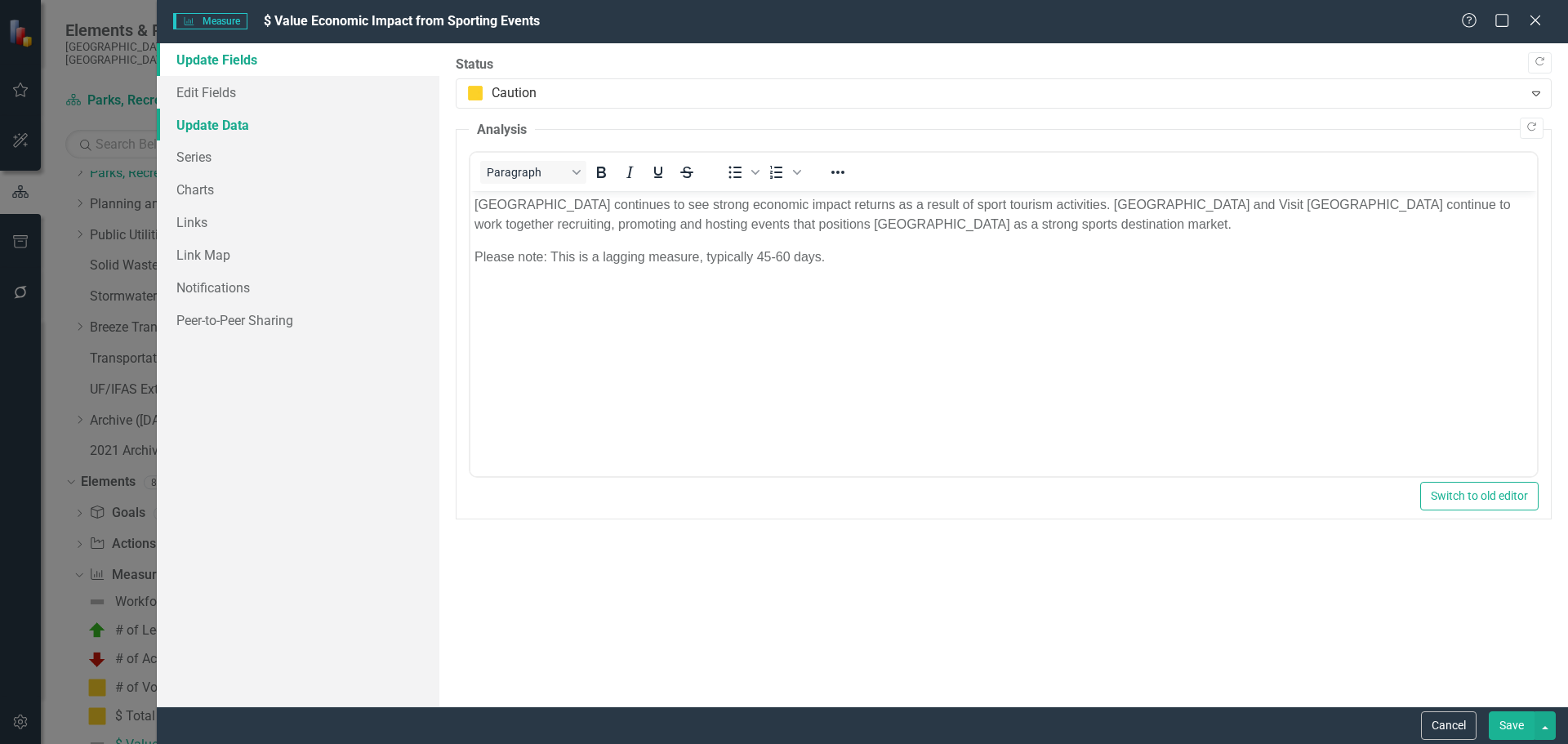
click at [231, 125] on link "Update Data" at bounding box center [298, 124] width 282 height 33
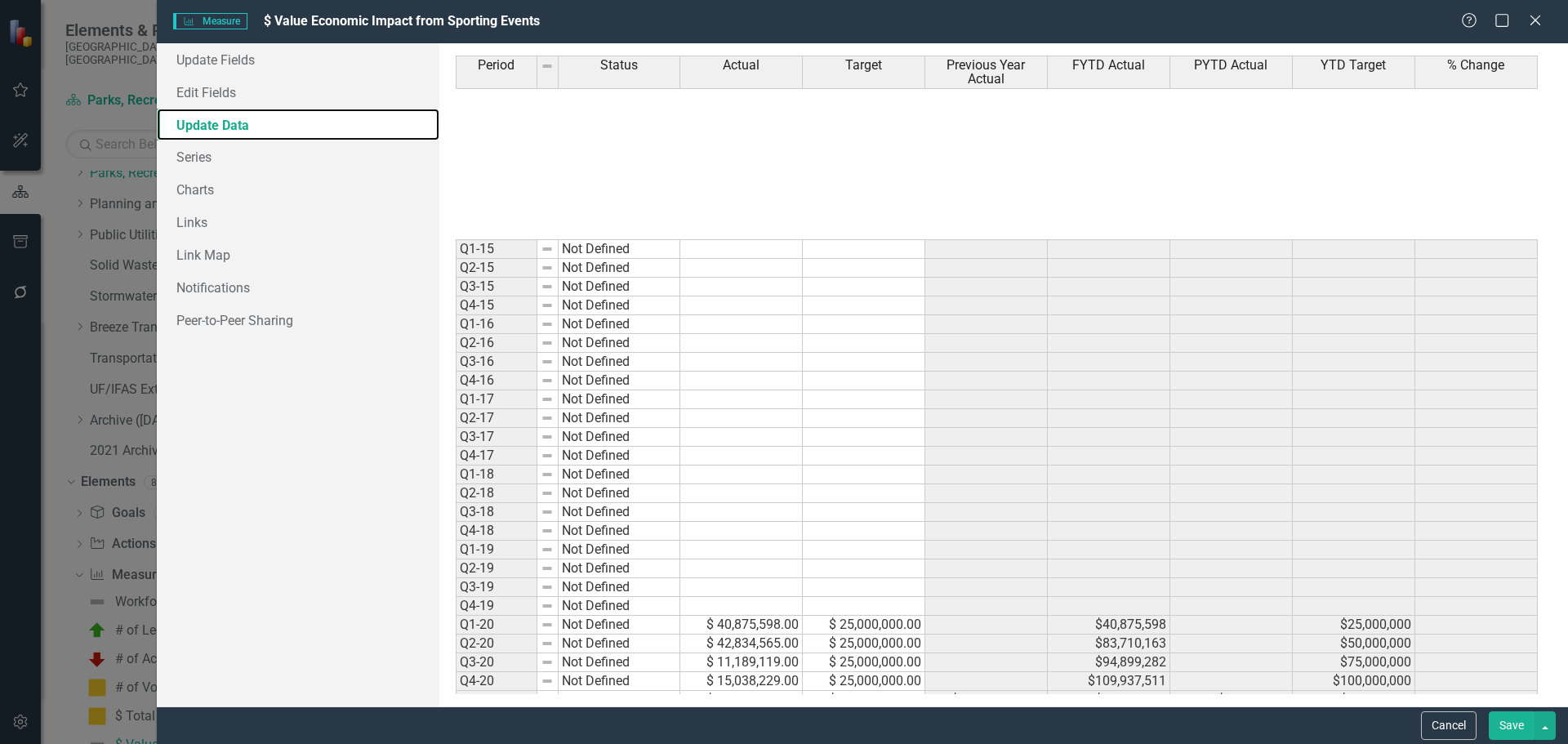
scroll to position [391, 0]
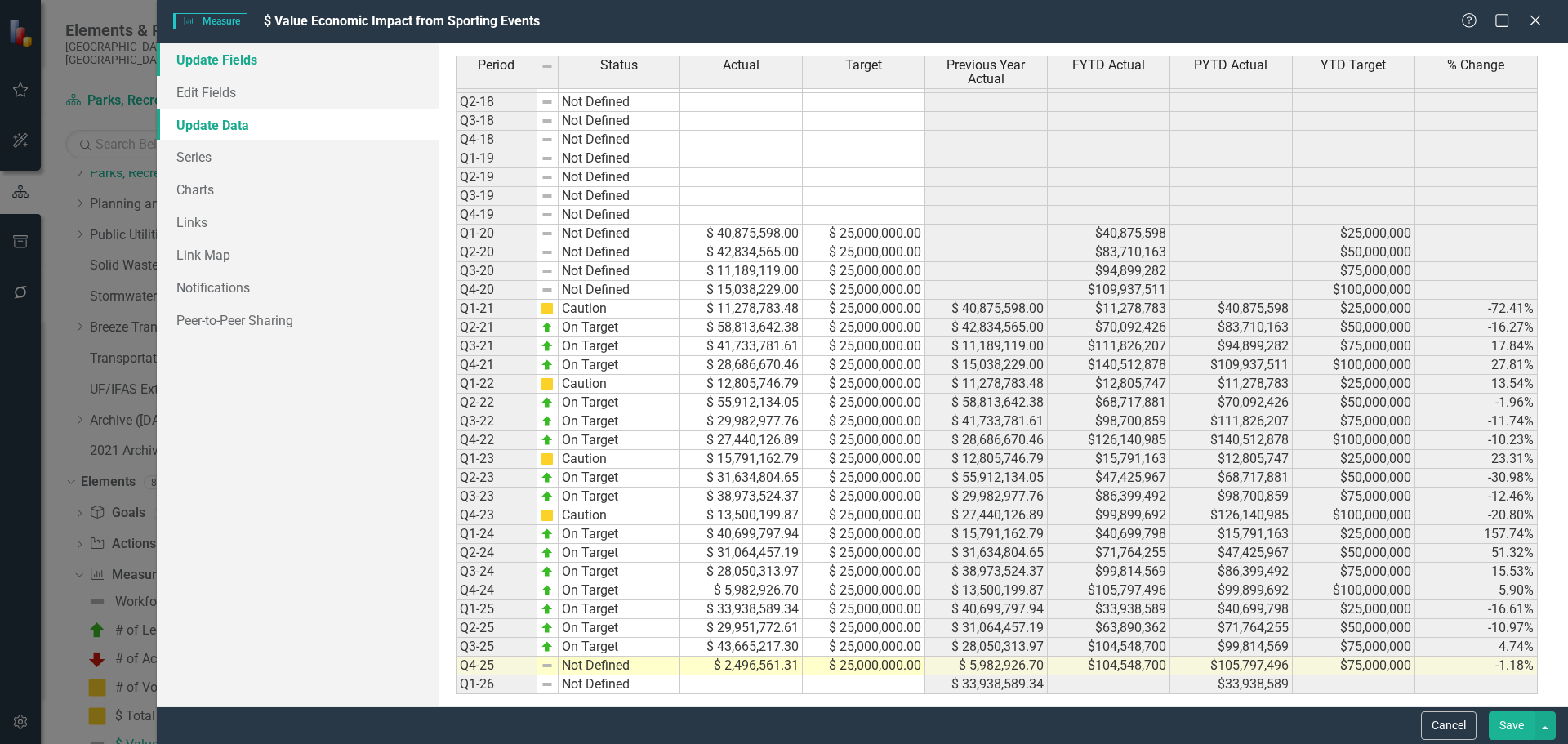
click at [193, 59] on link "Update Fields" at bounding box center [298, 59] width 282 height 33
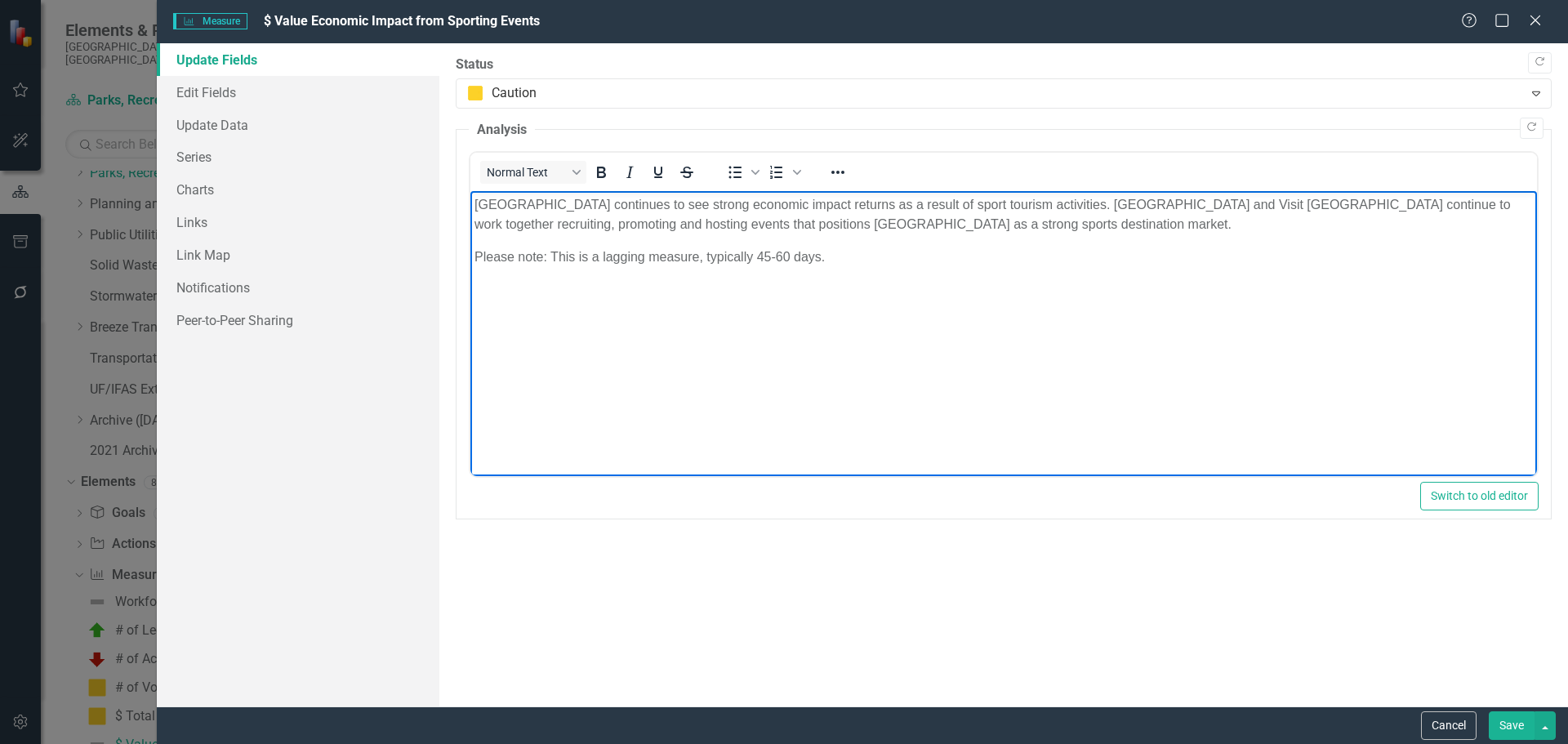
click at [820, 258] on p "Please note: This is a lagging measure, typically 45-60 days." at bounding box center [1002, 256] width 1058 height 19
click at [751, 255] on p "Please note: This is a lagging measure, typically 45-60 days." at bounding box center [1002, 256] width 1058 height 19
click at [938, 272] on body "Sarasota County continues to see strong economic impact returns as a result of …" at bounding box center [1002, 313] width 1067 height 245
click at [1505, 728] on button "Save" at bounding box center [1511, 726] width 46 height 28
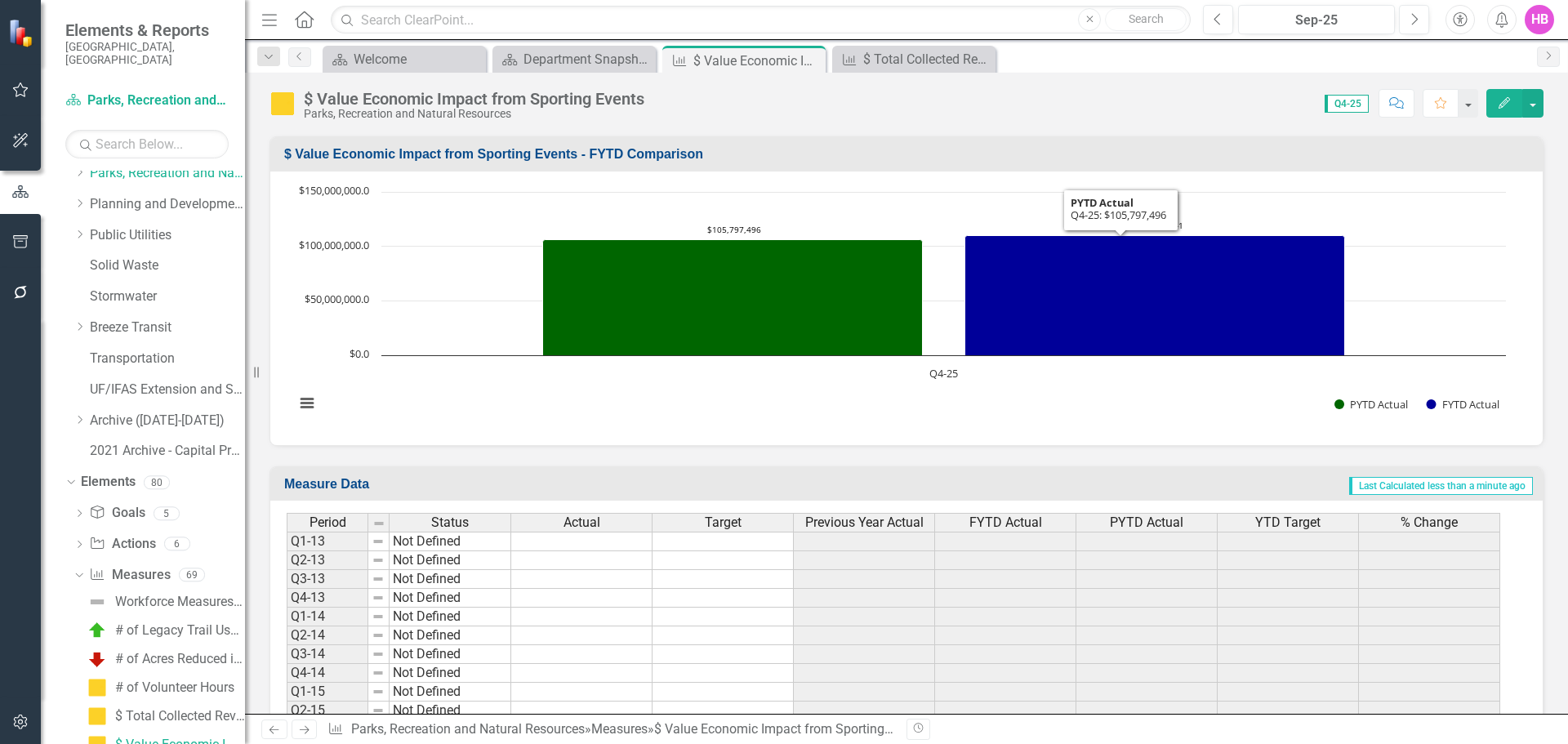
scroll to position [164, 0]
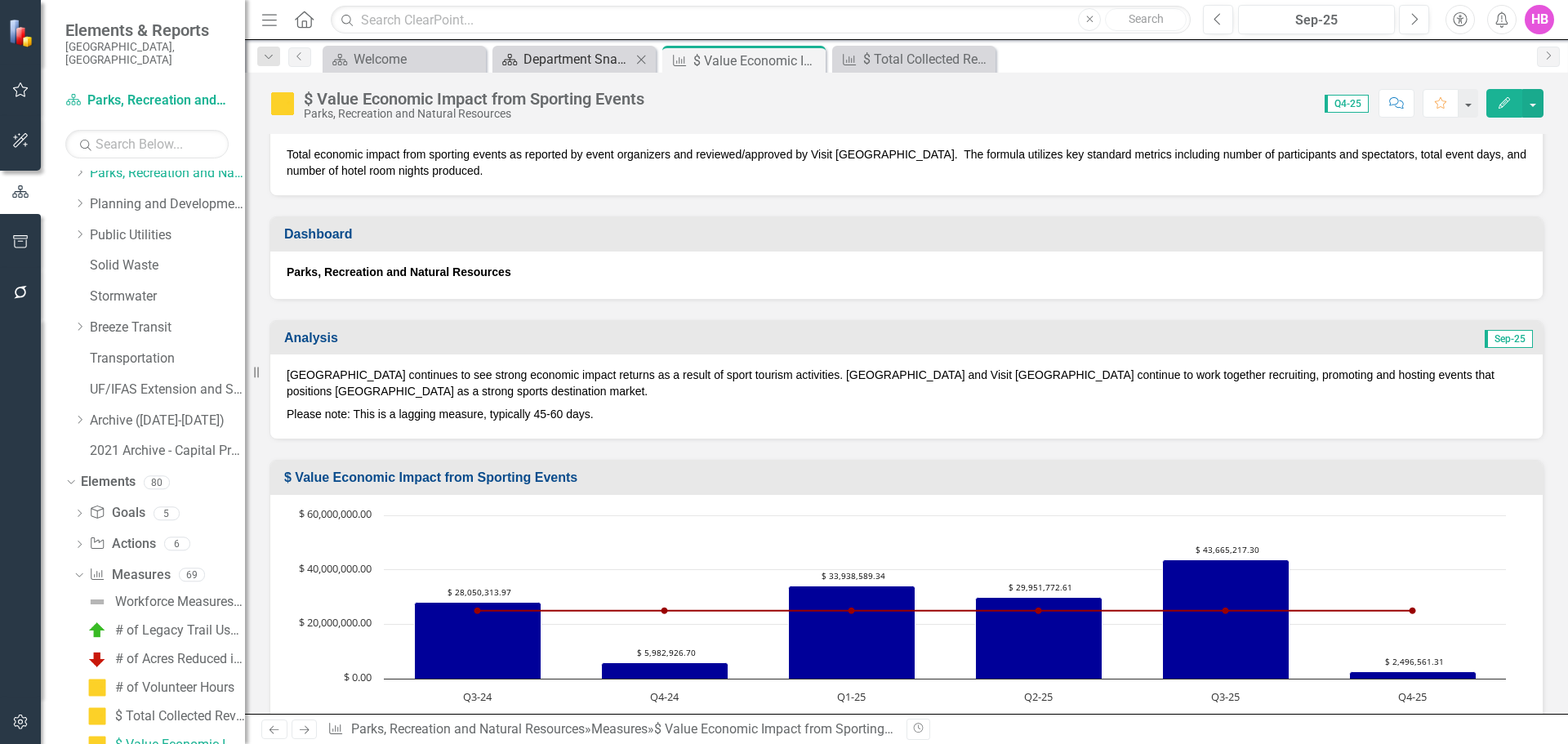
click at [564, 58] on div "Department Snapshot" at bounding box center [577, 59] width 108 height 20
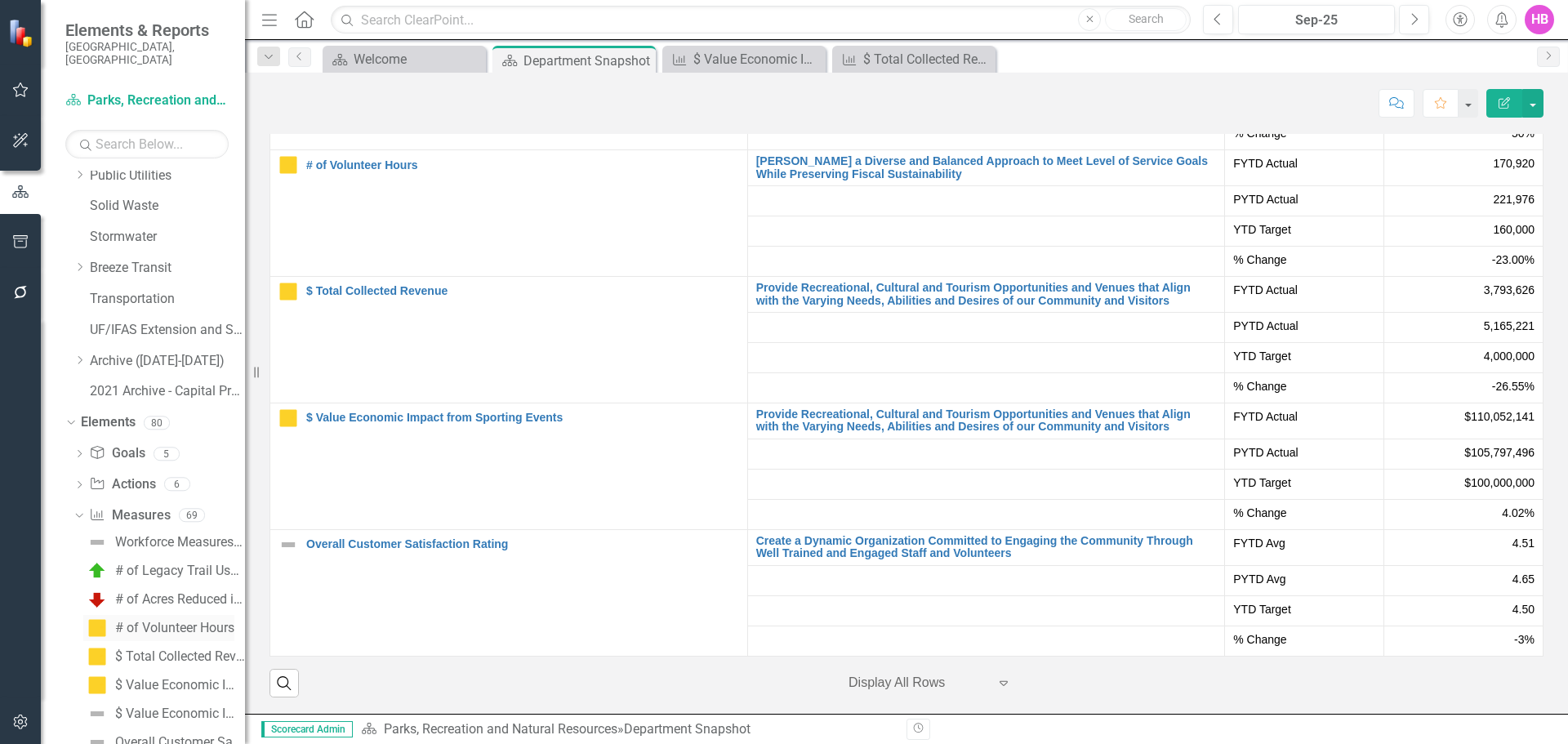
scroll to position [669, 0]
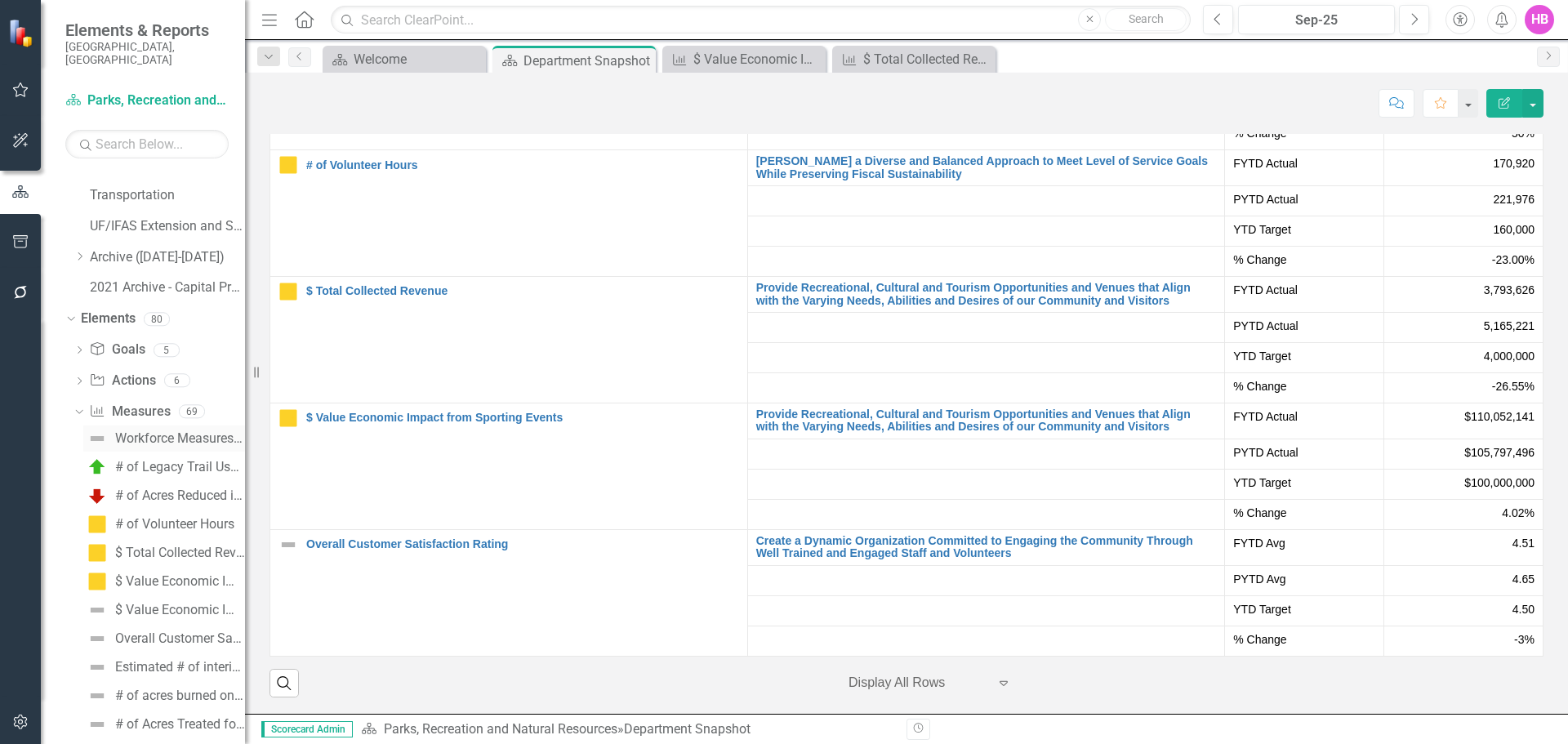
click at [165, 431] on div "Workforce Measures - Parks, Recreation and Natural Resources" at bounding box center [180, 438] width 129 height 15
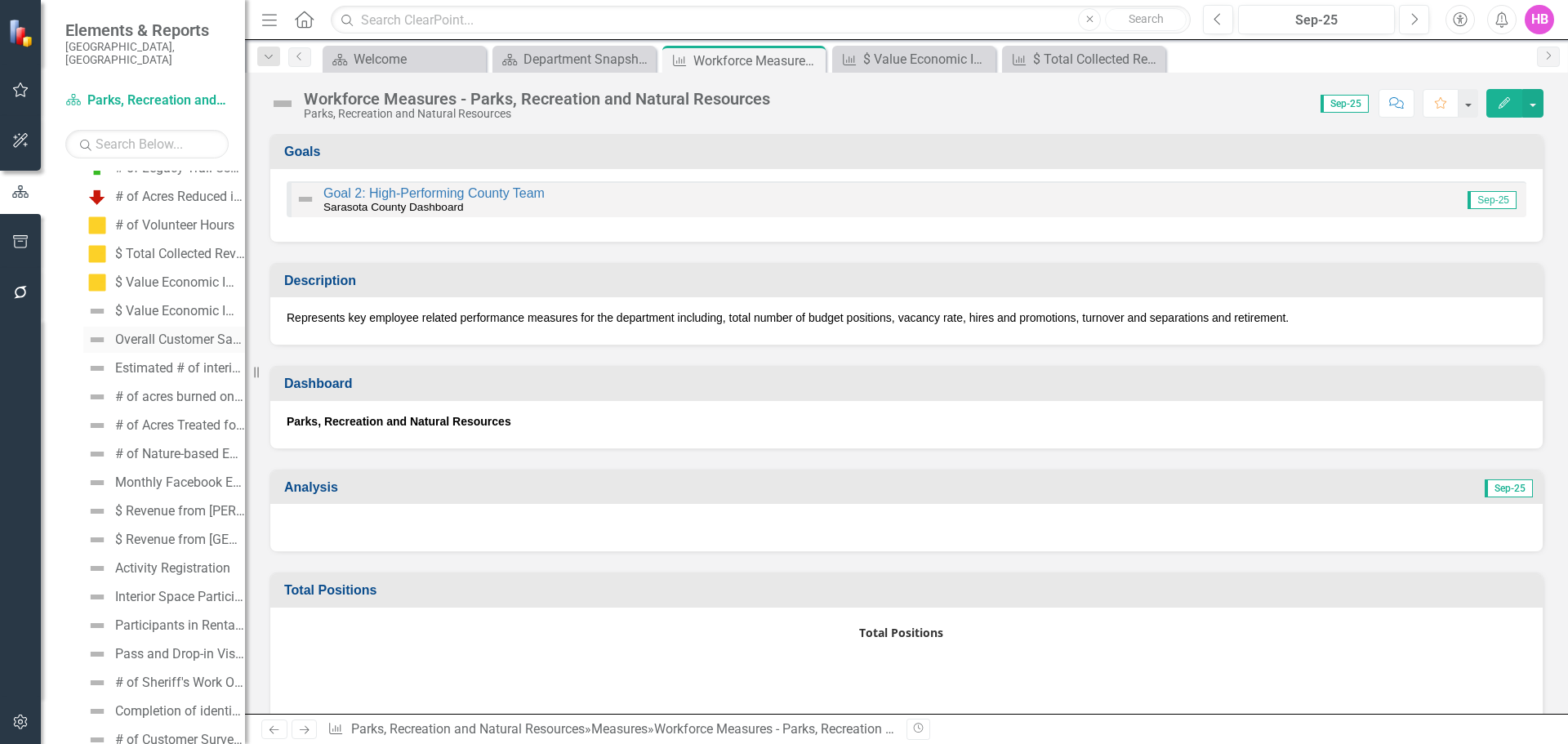
scroll to position [934, 0]
click at [162, 337] on div "$ Value Economic Impact from Sporting Events (test)" at bounding box center [180, 345] width 129 height 15
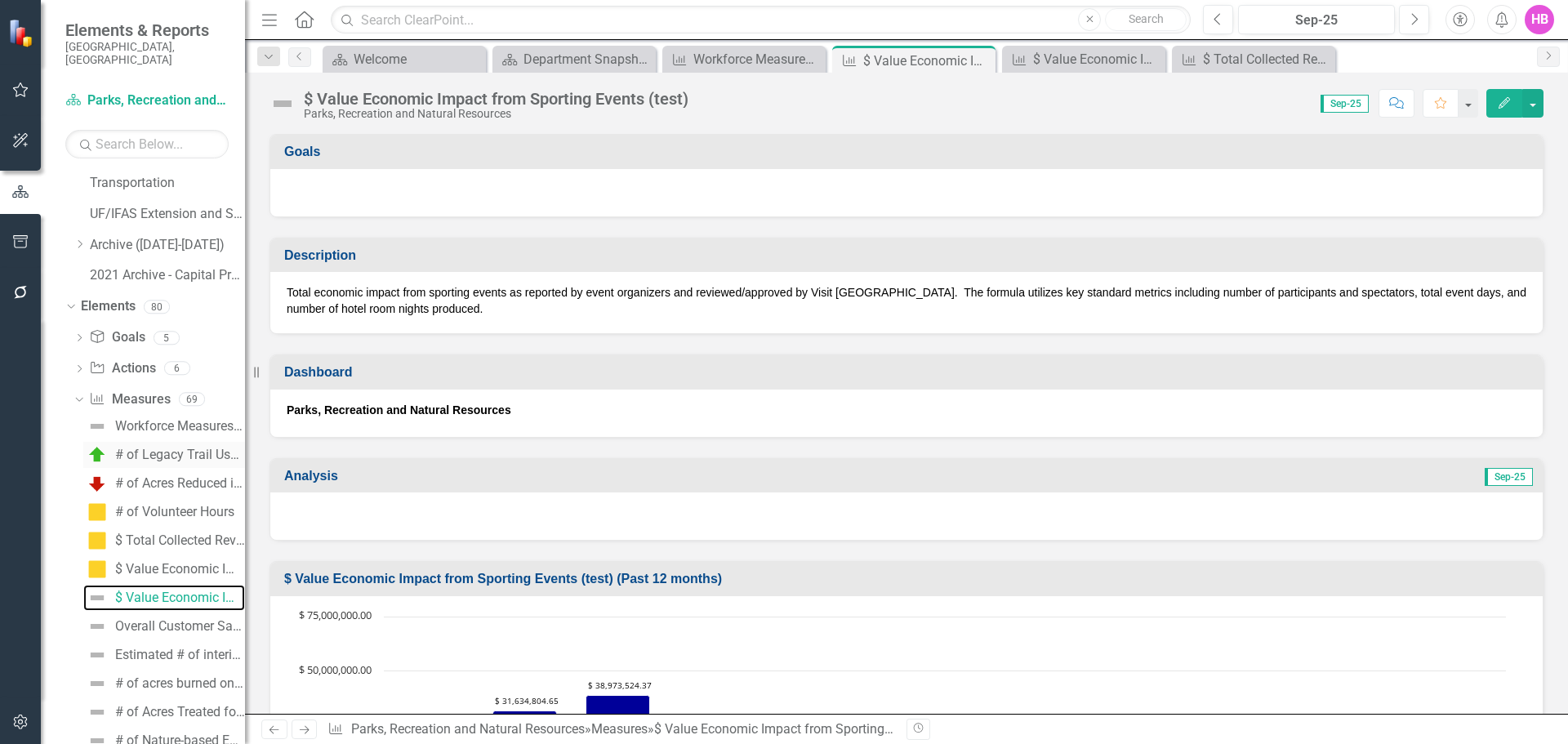
scroll to position [697, 0]
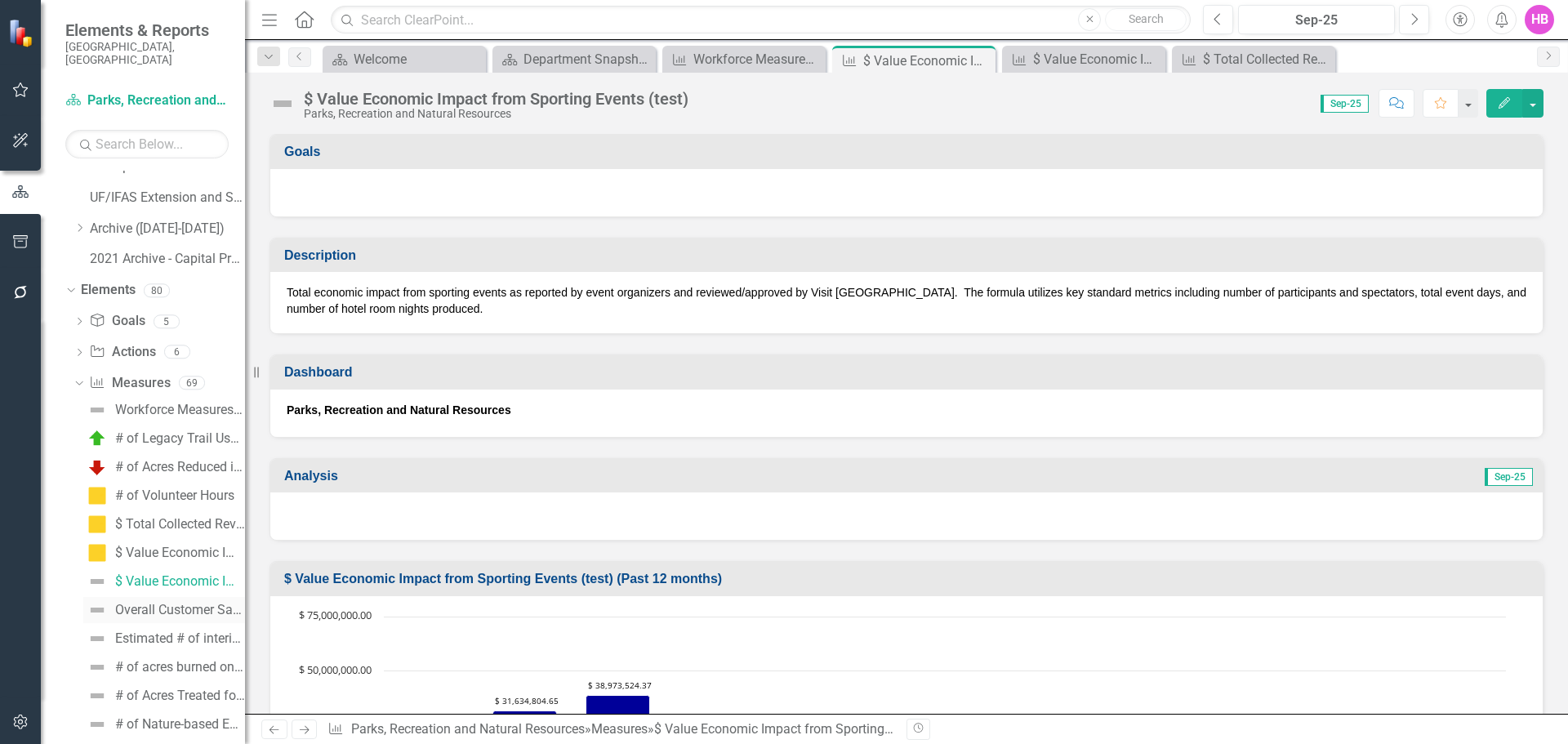
click at [160, 603] on div "Overall Customer Satisfaction Rating" at bounding box center [180, 610] width 129 height 15
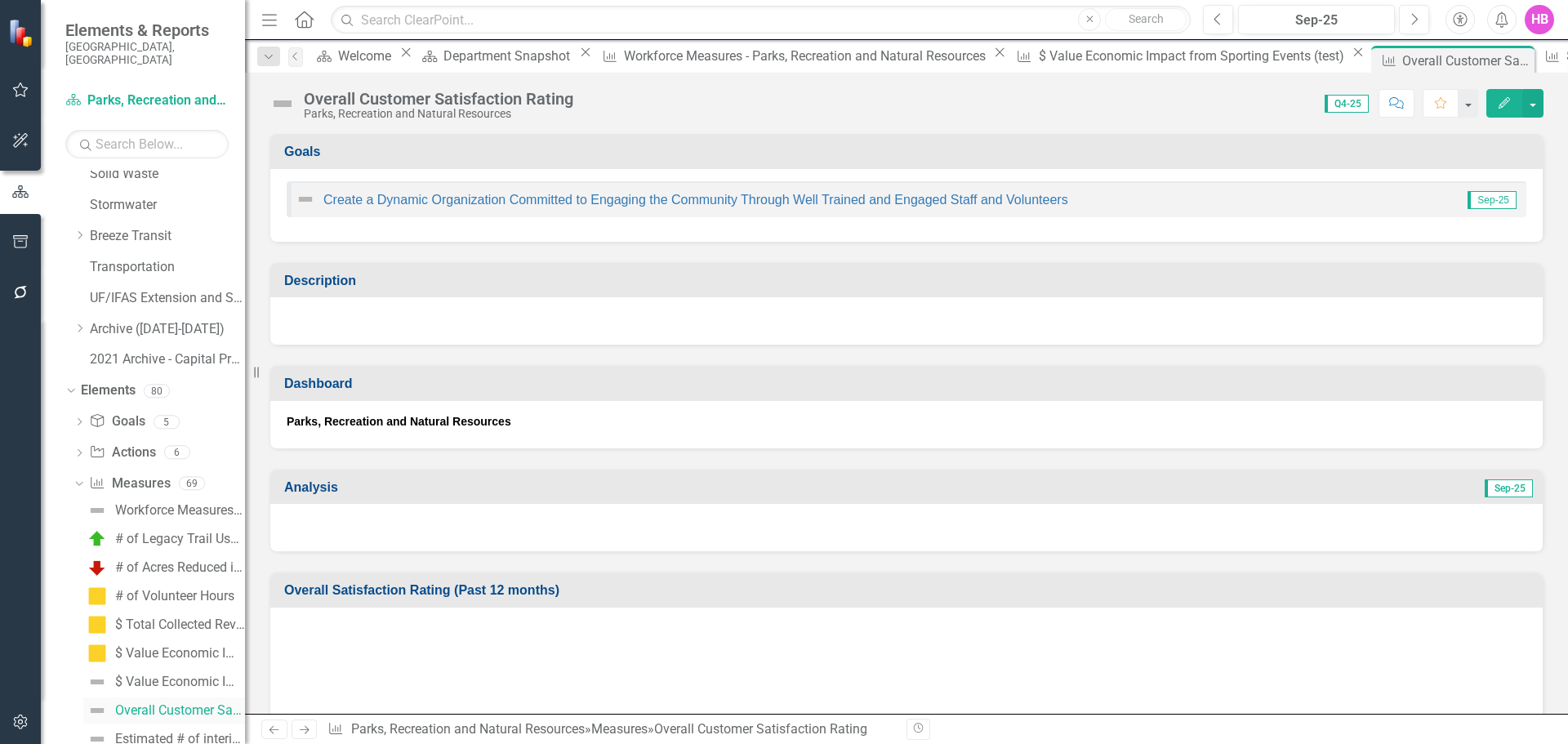
scroll to position [563, 0]
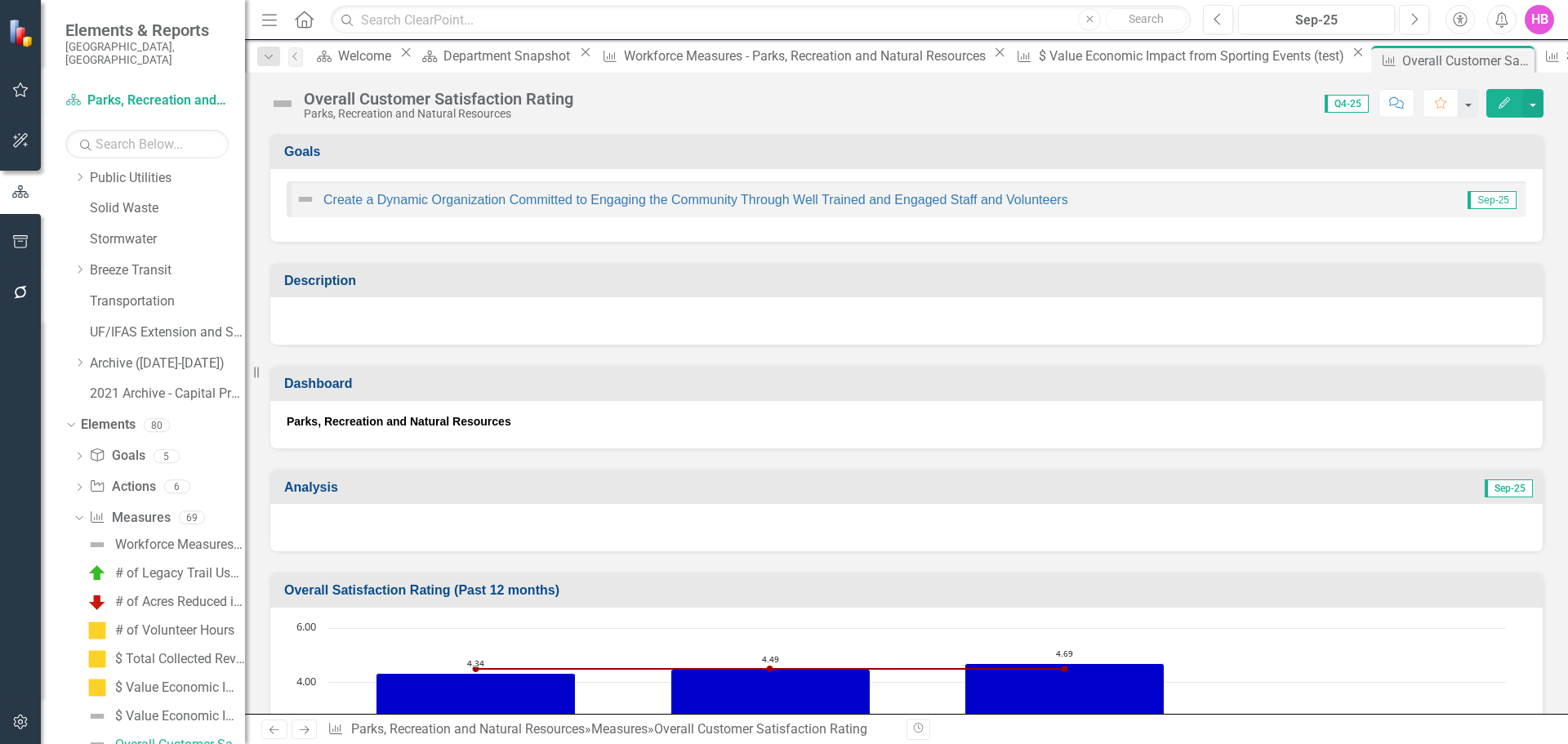
click at [1499, 102] on icon "Edit" at bounding box center [1505, 103] width 15 height 12
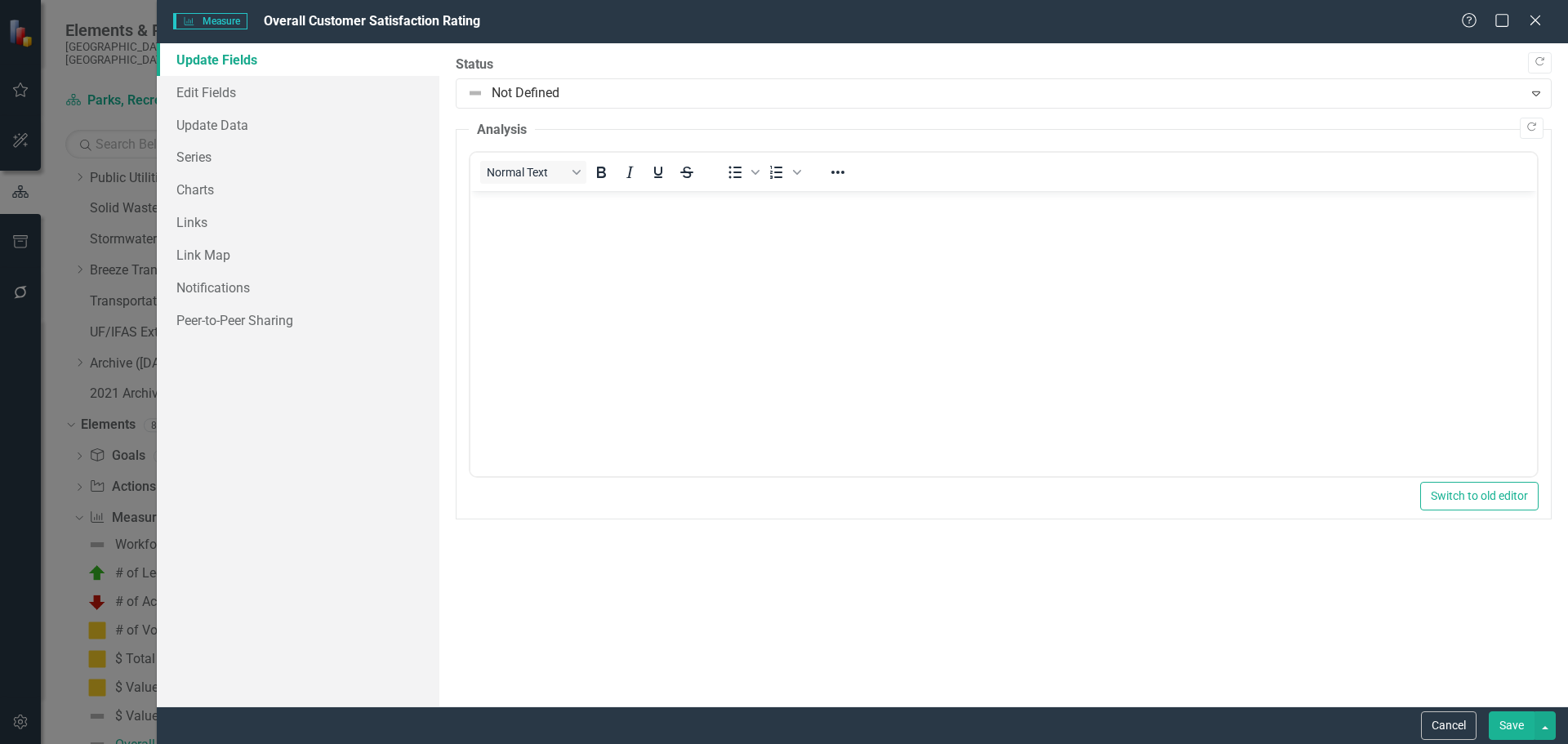
scroll to position [0, 0]
click at [1534, 63] on icon "Copy Forward" at bounding box center [1540, 62] width 13 height 10
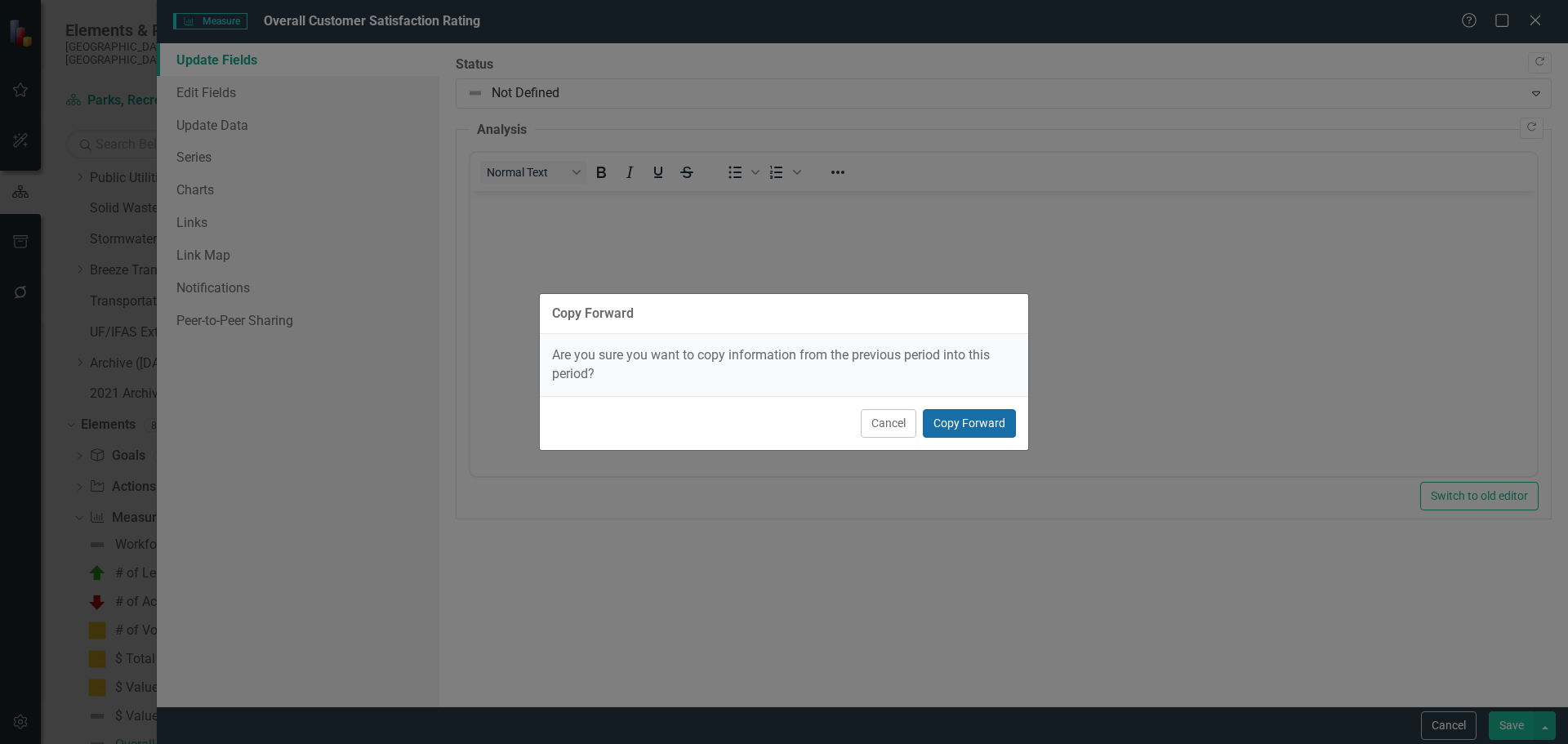
click at [974, 428] on button "Copy Forward" at bounding box center [969, 423] width 93 height 28
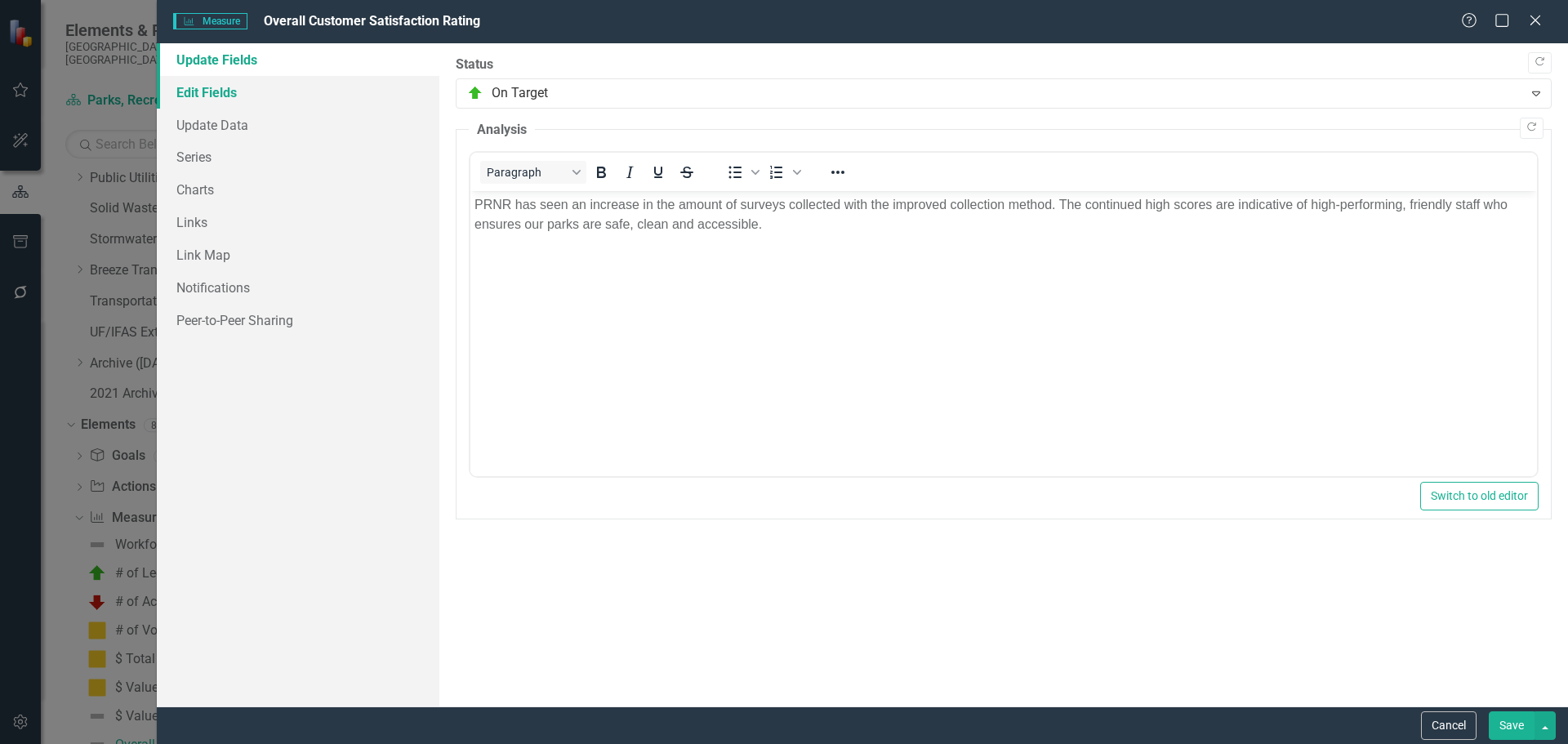
click at [197, 101] on link "Edit Fields" at bounding box center [298, 92] width 282 height 33
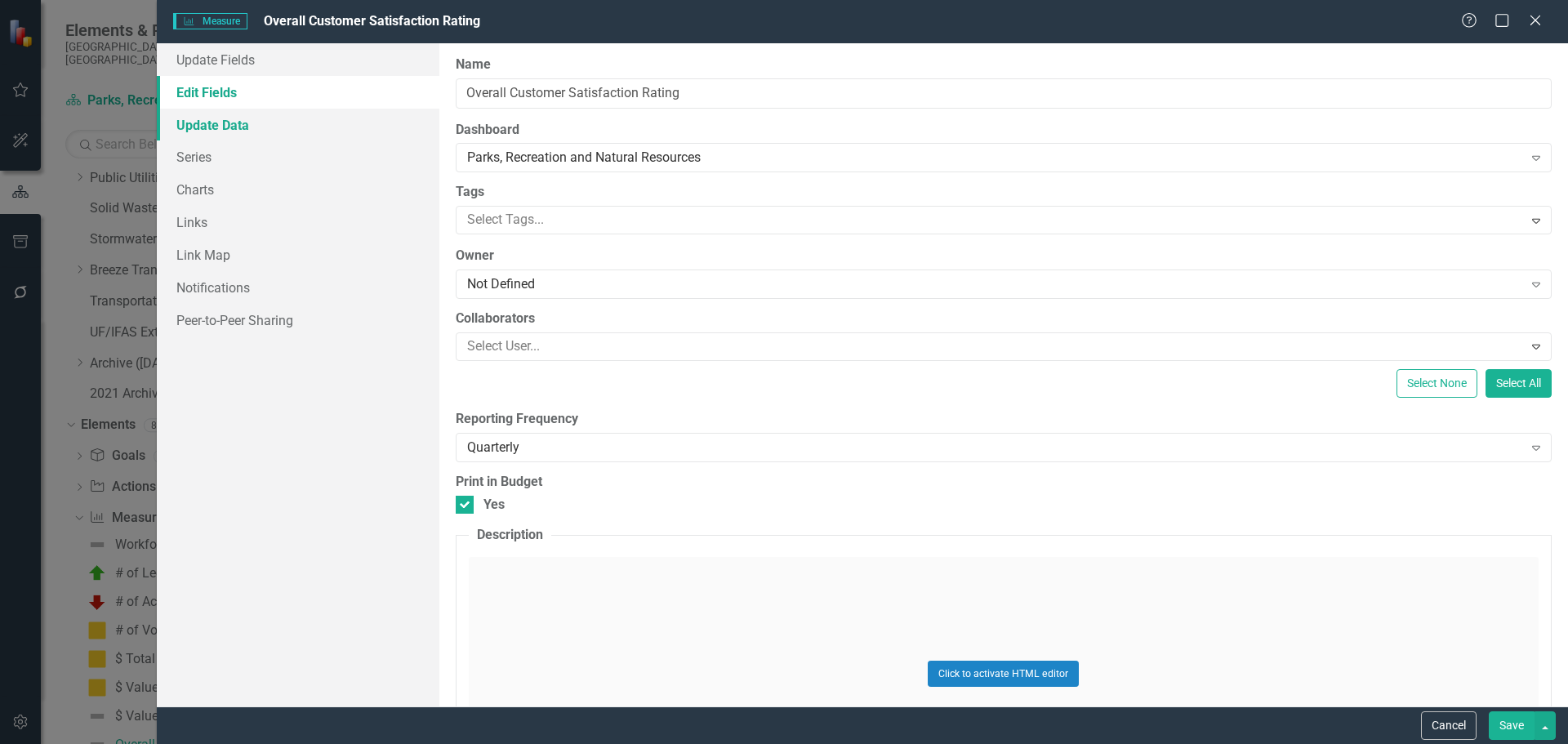
click at [196, 119] on link "Update Data" at bounding box center [298, 124] width 282 height 33
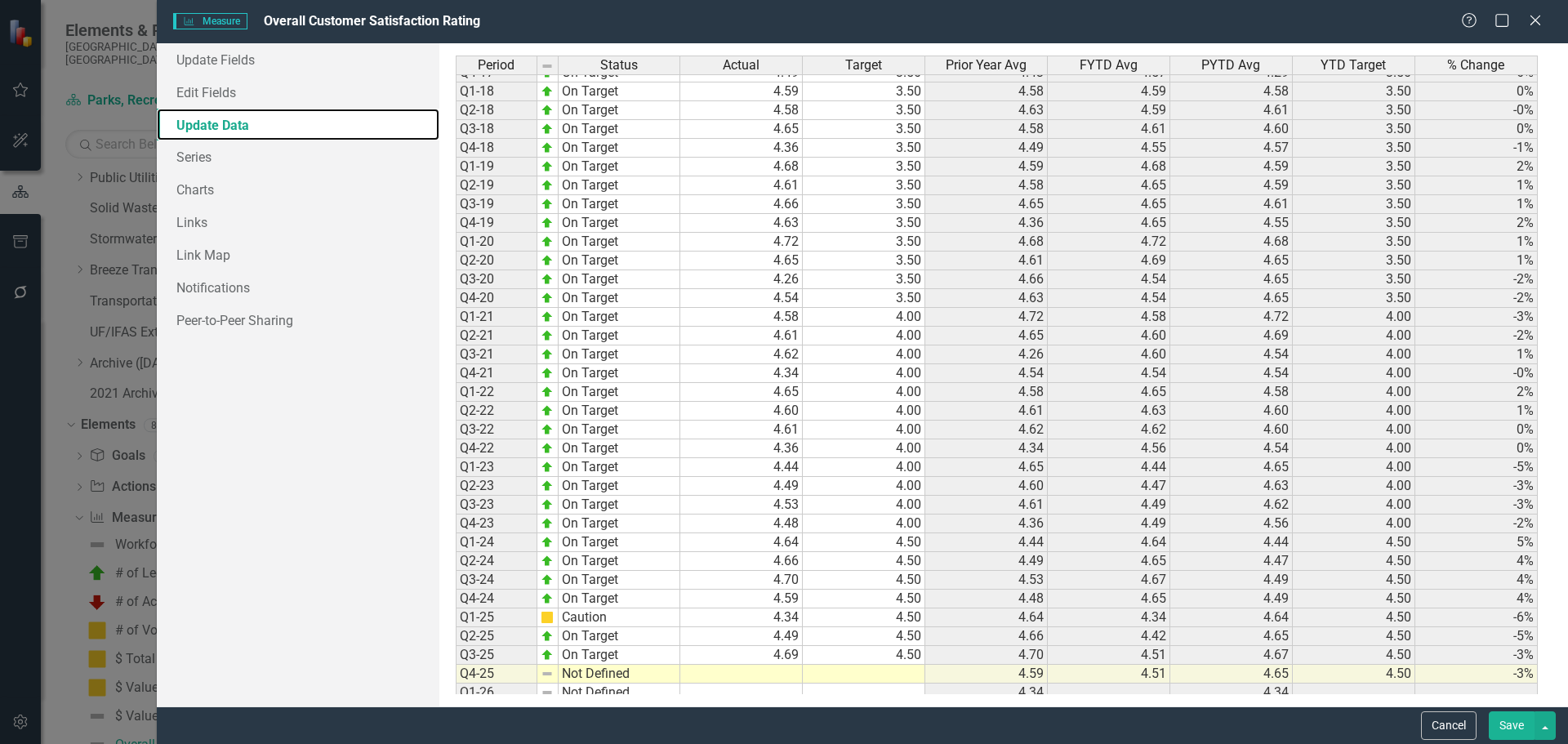
scroll to position [378, 0]
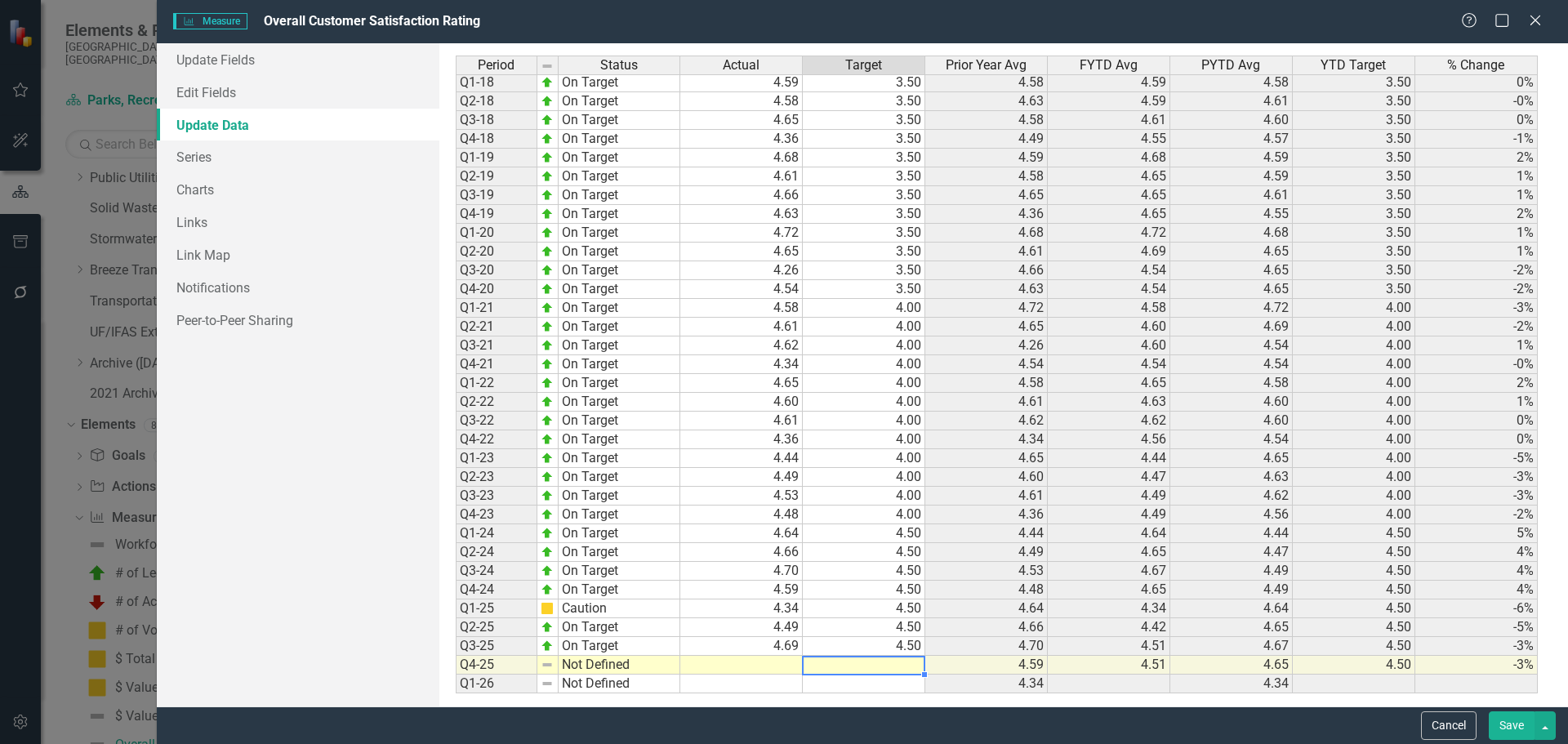
click at [456, 655] on div "Period Status Actual Target Prior Year Avg FYTD Avg PYTD Avg YTD Target % Chang…" at bounding box center [456, 261] width 0 height 865
type textarea "4.5"
click at [760, 670] on td at bounding box center [741, 665] width 123 height 18
click at [775, 667] on td at bounding box center [741, 665] width 123 height 18
type textarea "4.69"
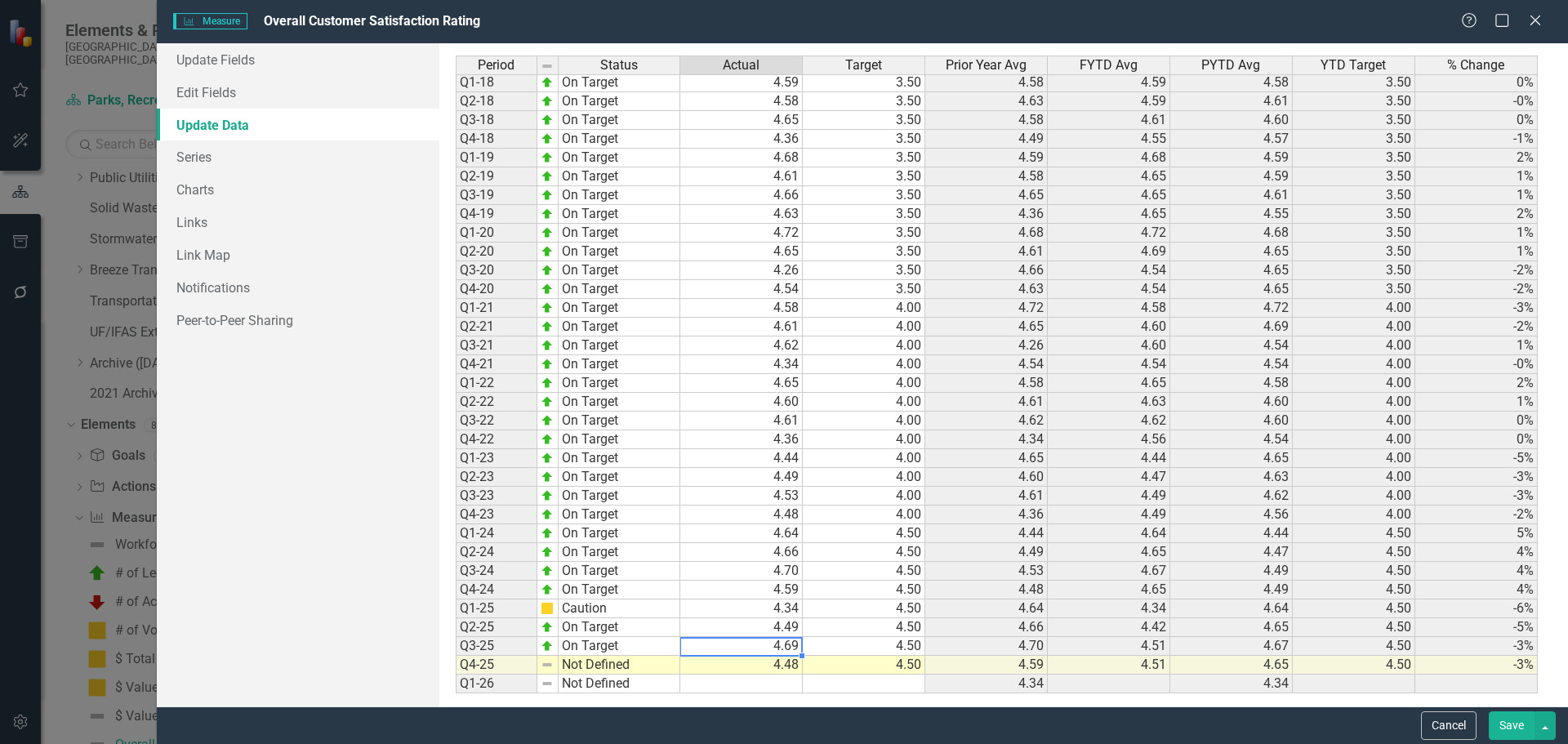
click at [769, 648] on td "4.69" at bounding box center [741, 646] width 123 height 18
click at [197, 56] on link "Update Fields" at bounding box center [298, 59] width 282 height 33
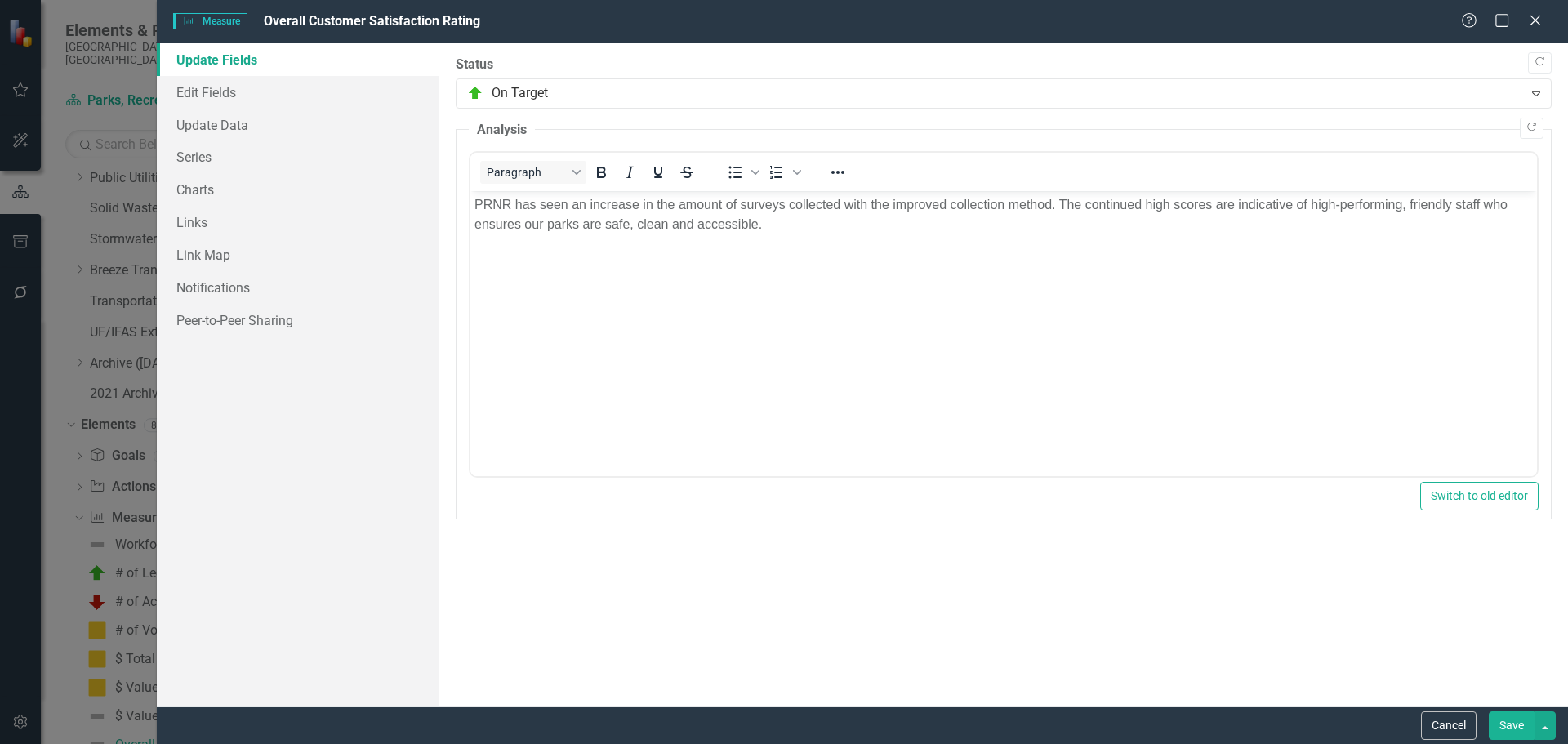
click at [1506, 726] on button "Save" at bounding box center [1511, 726] width 46 height 28
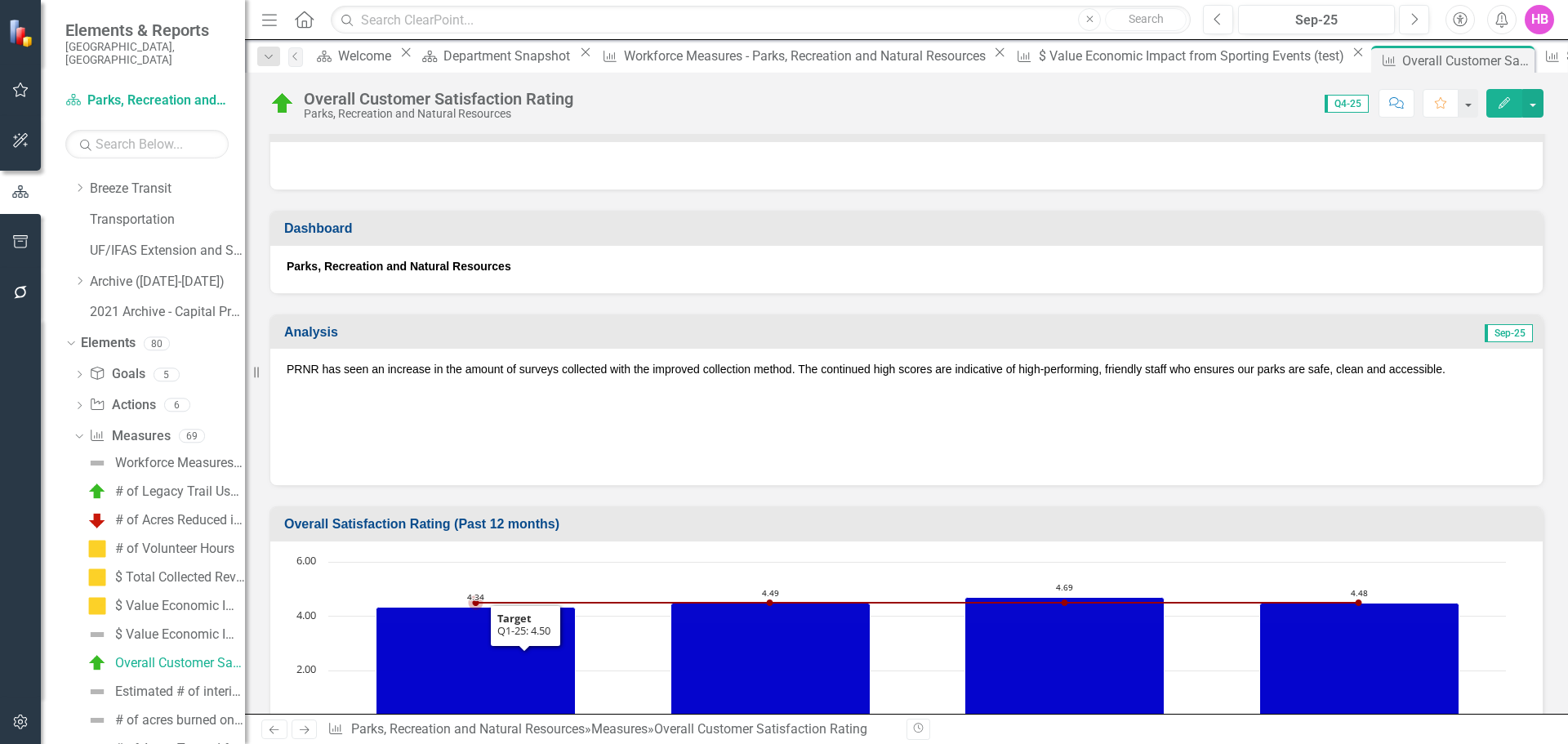
scroll to position [0, 0]
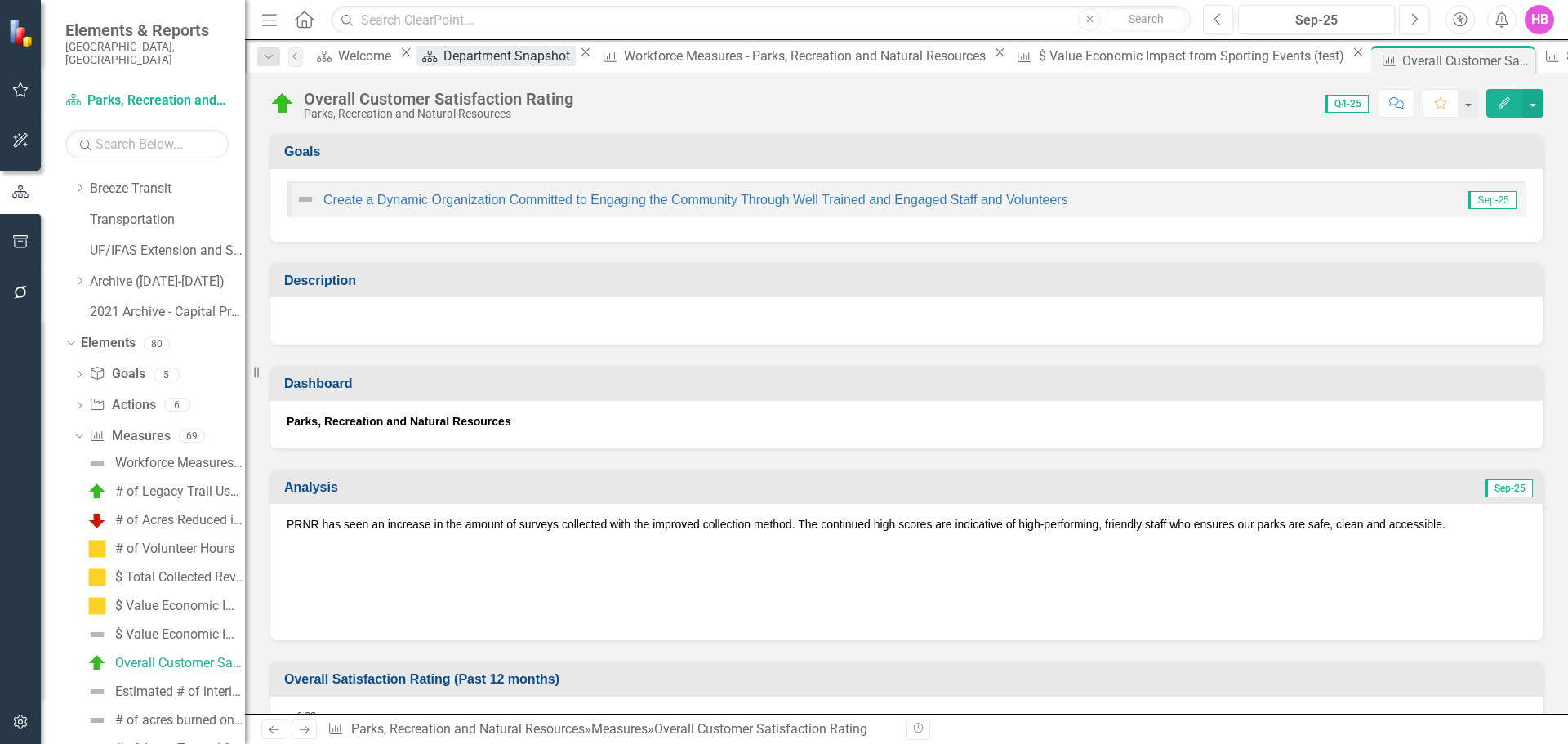
click at [546, 53] on div "Department Snapshot" at bounding box center [509, 56] width 131 height 20
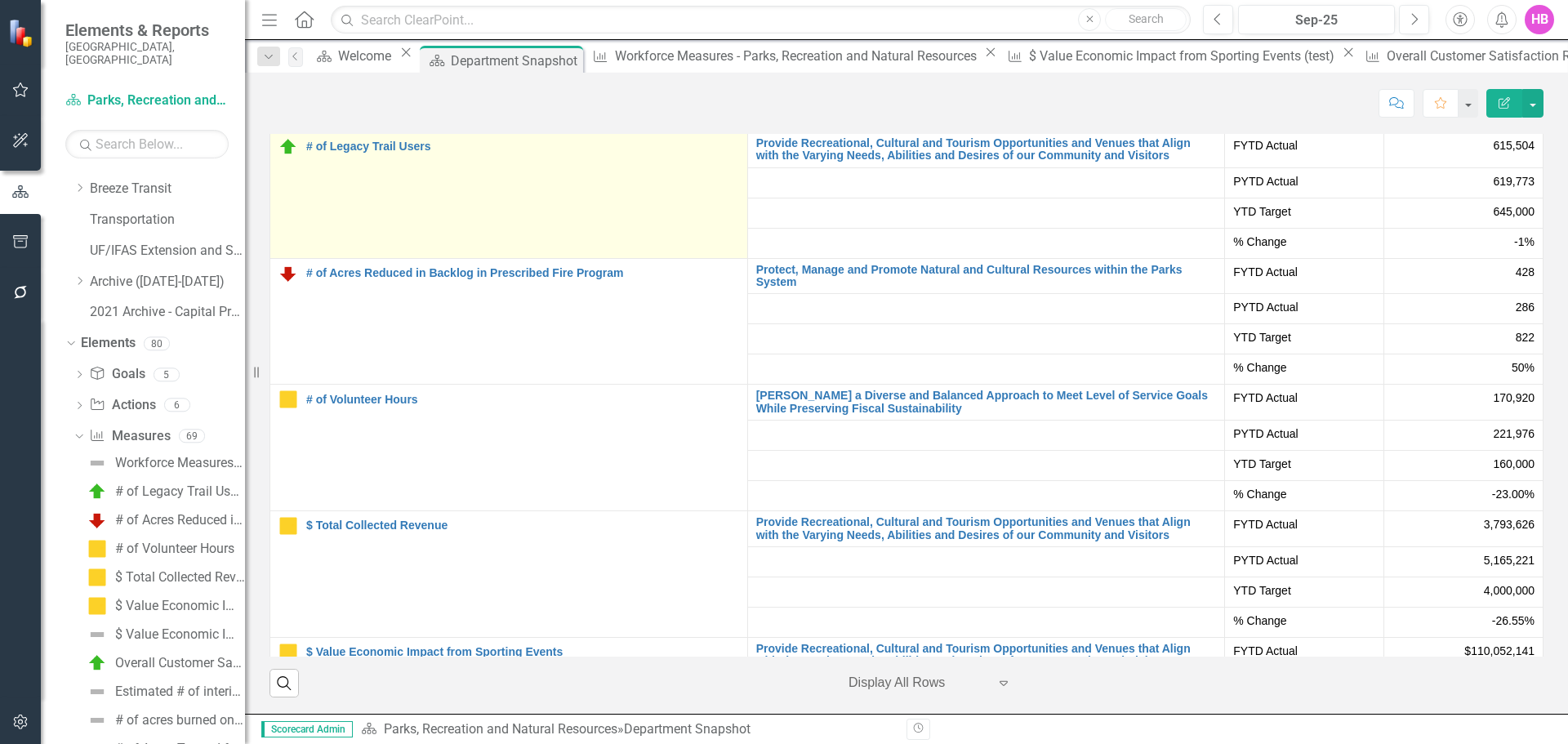
scroll to position [3966, 0]
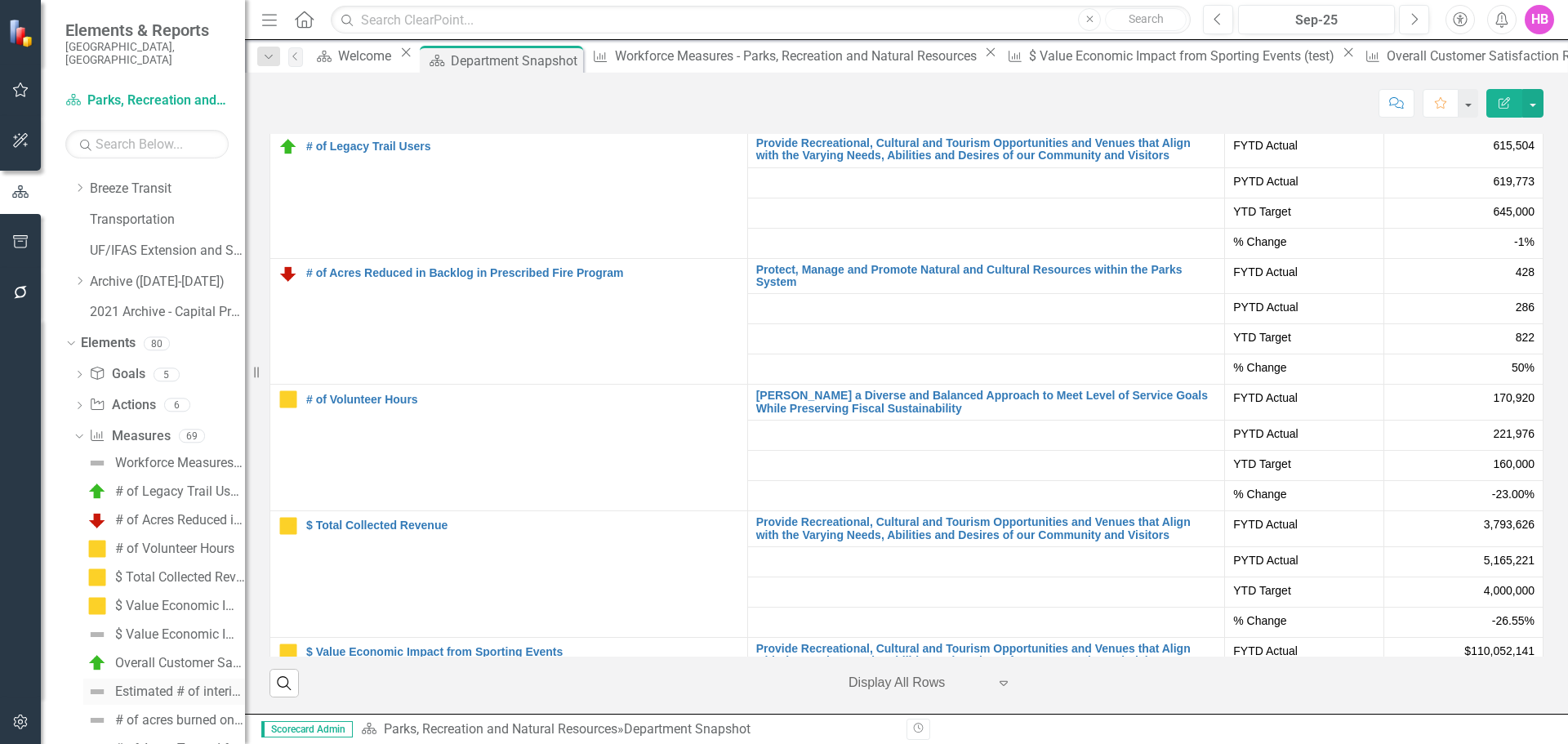
click at [185, 684] on div "Estimated # of interior and exterior participants reported on reservation permi…" at bounding box center [180, 691] width 129 height 15
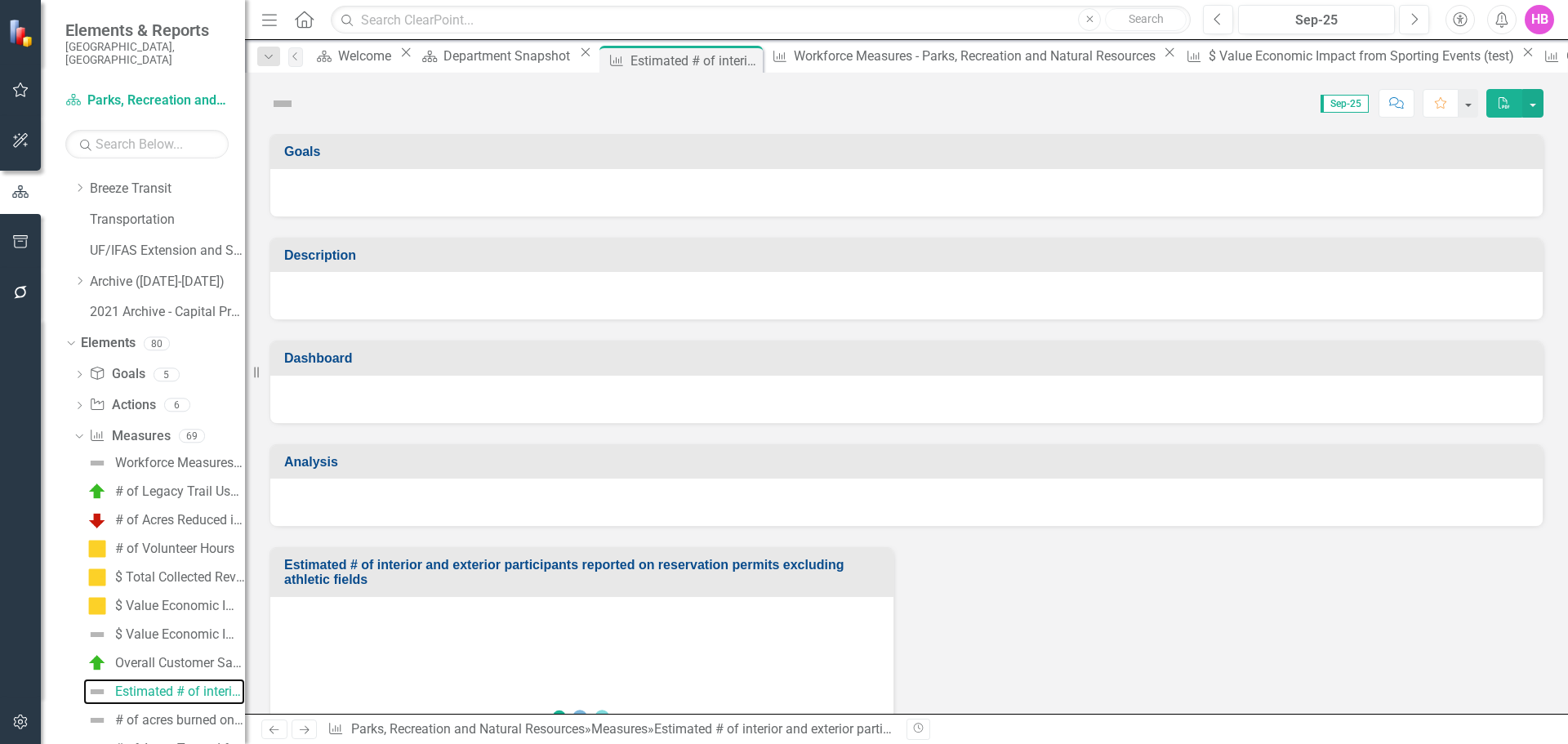
scroll to position [591, 0]
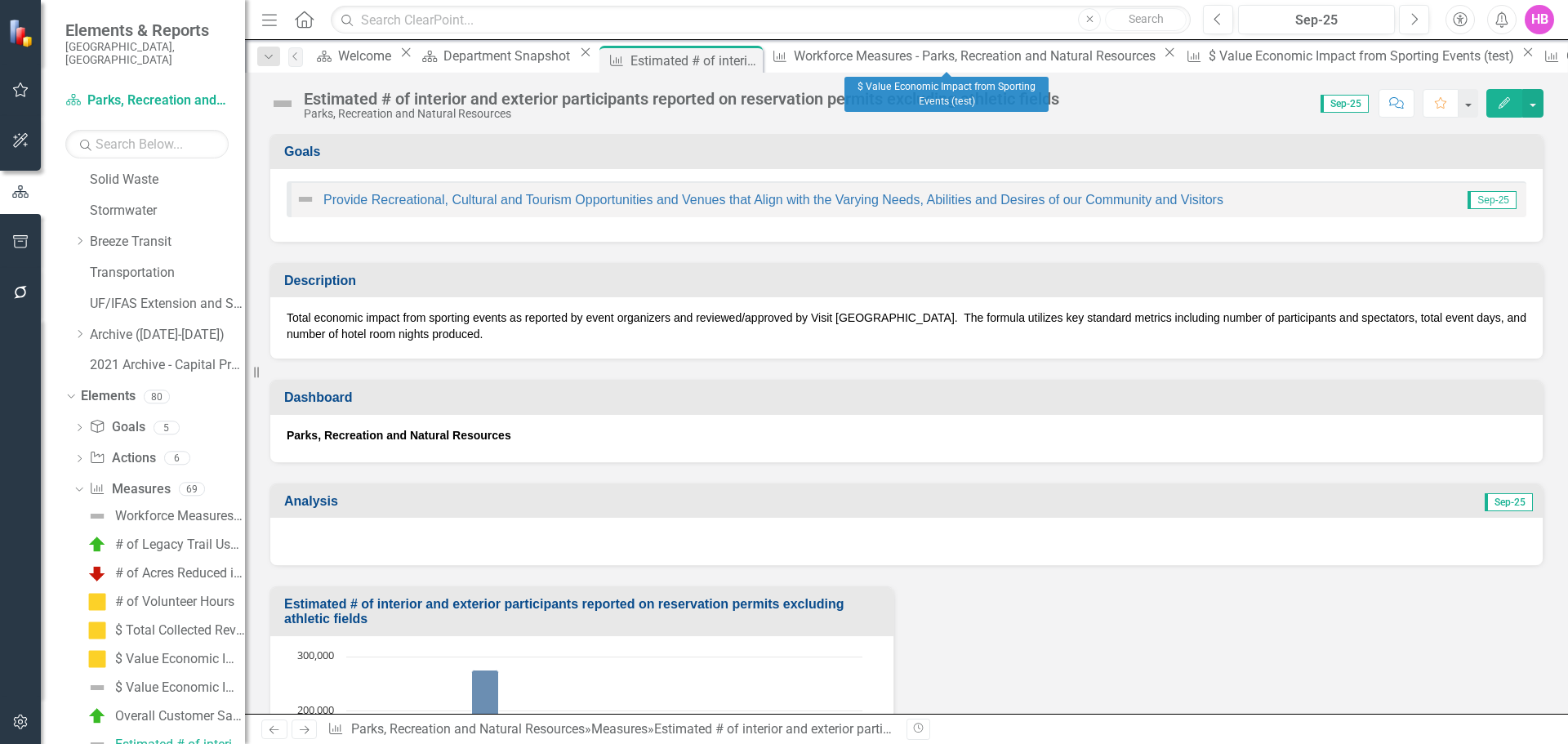
click at [1524, 57] on icon at bounding box center [1528, 53] width 9 height 9
click at [1428, 58] on icon "Close" at bounding box center [1436, 53] width 17 height 13
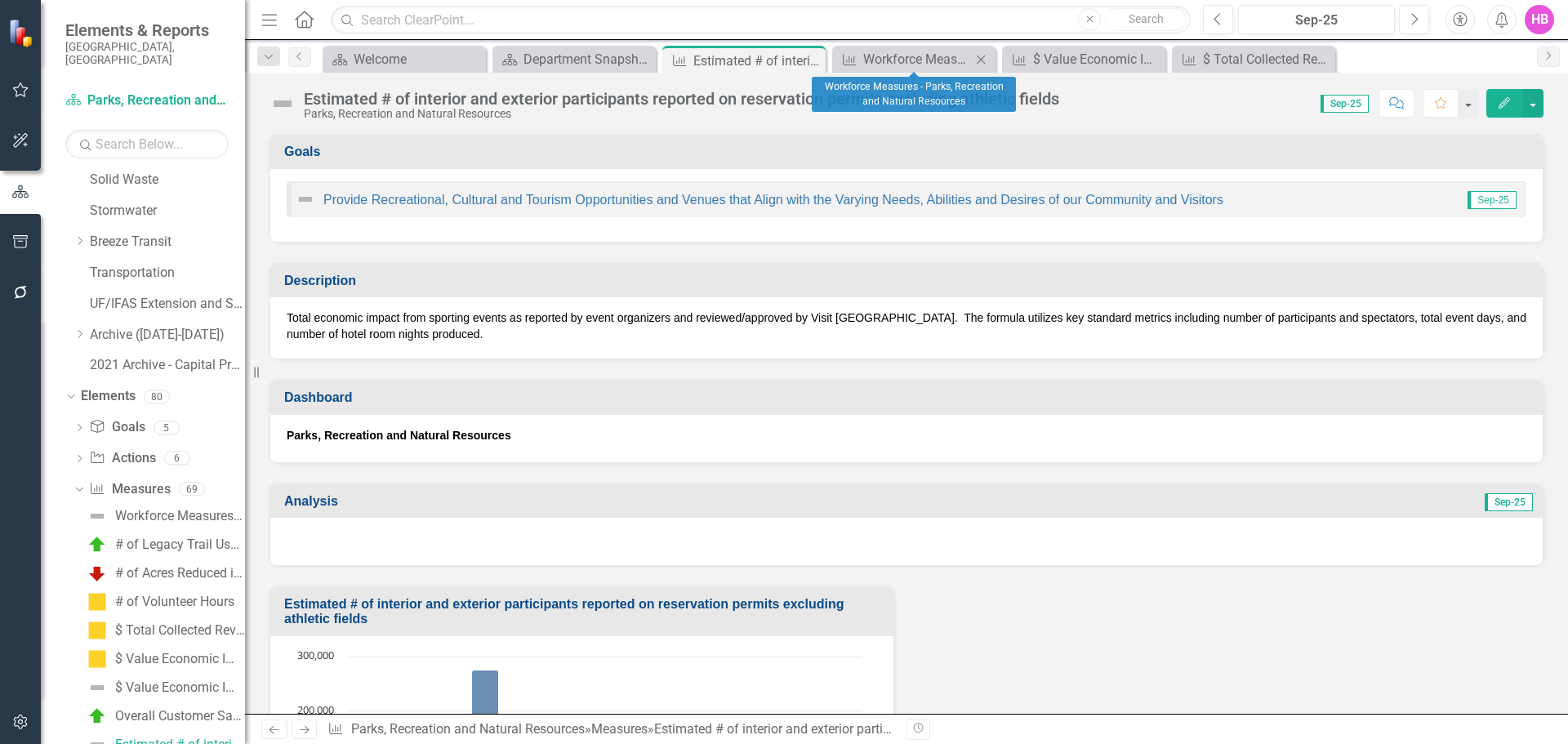
click at [985, 58] on icon "Close" at bounding box center [981, 60] width 17 height 13
click at [977, 58] on icon "Close" at bounding box center [981, 60] width 17 height 13
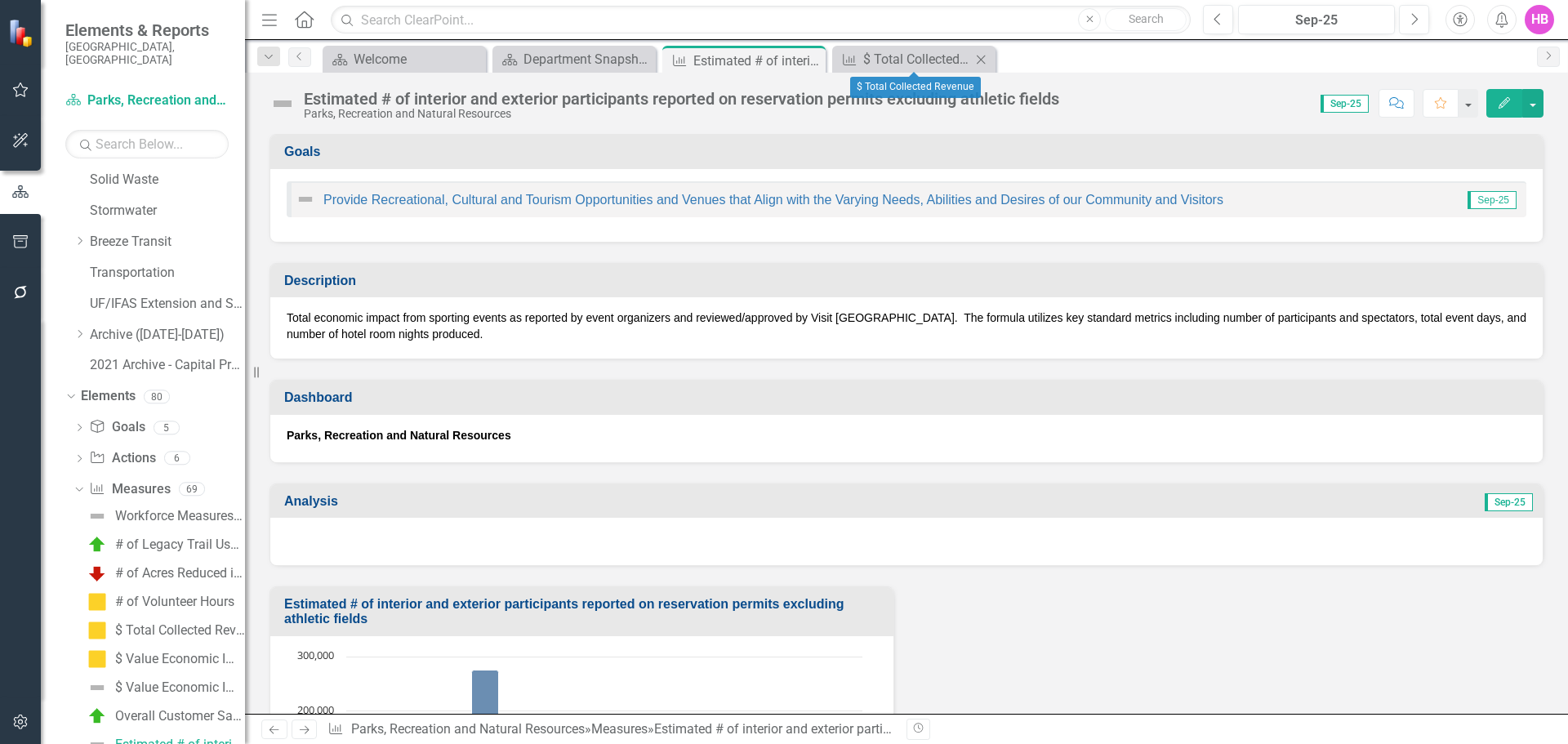
click at [977, 59] on icon "Close" at bounding box center [981, 60] width 17 height 13
click at [1503, 104] on icon "Edit" at bounding box center [1505, 103] width 15 height 12
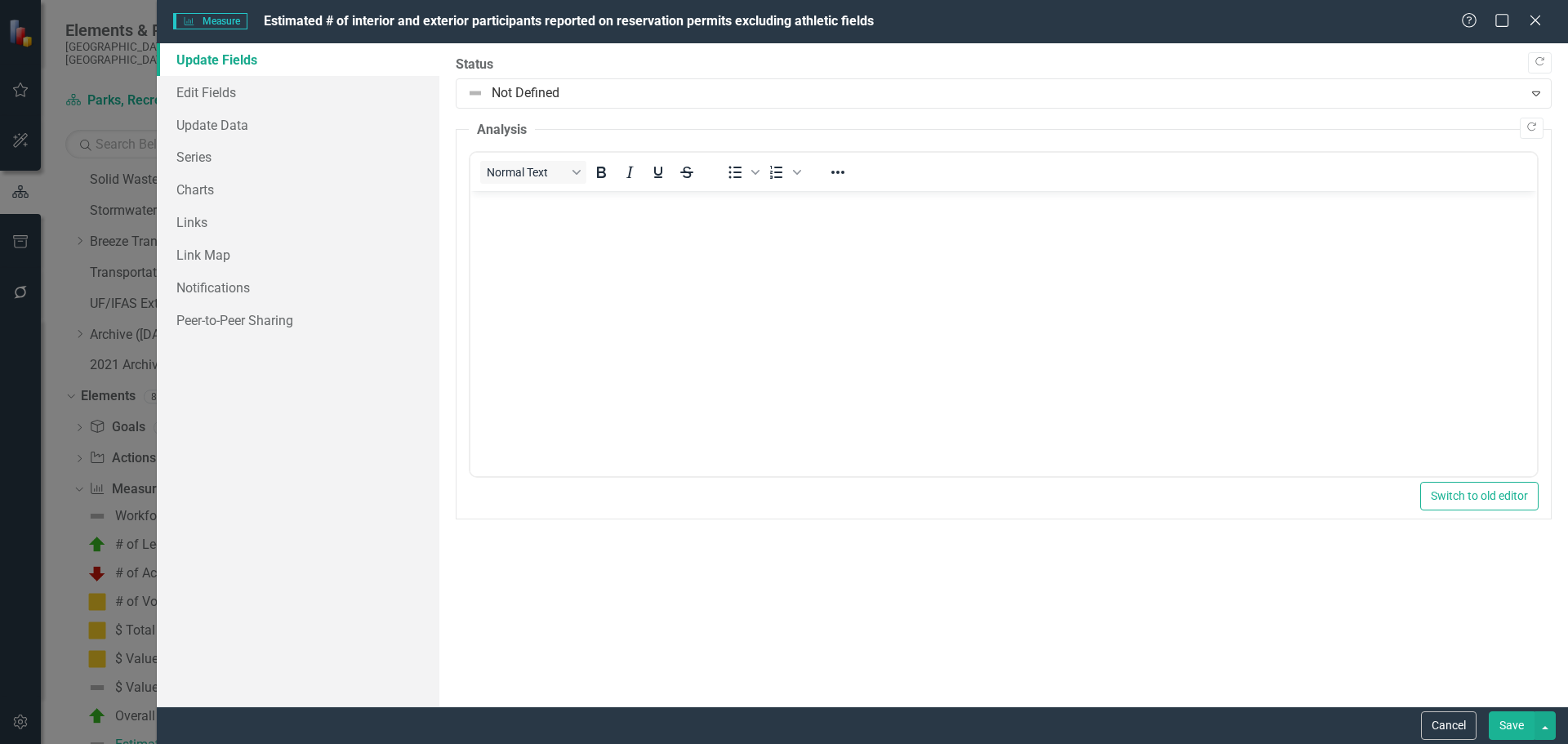
scroll to position [0, 0]
click at [215, 92] on link "Edit Fields" at bounding box center [298, 92] width 282 height 33
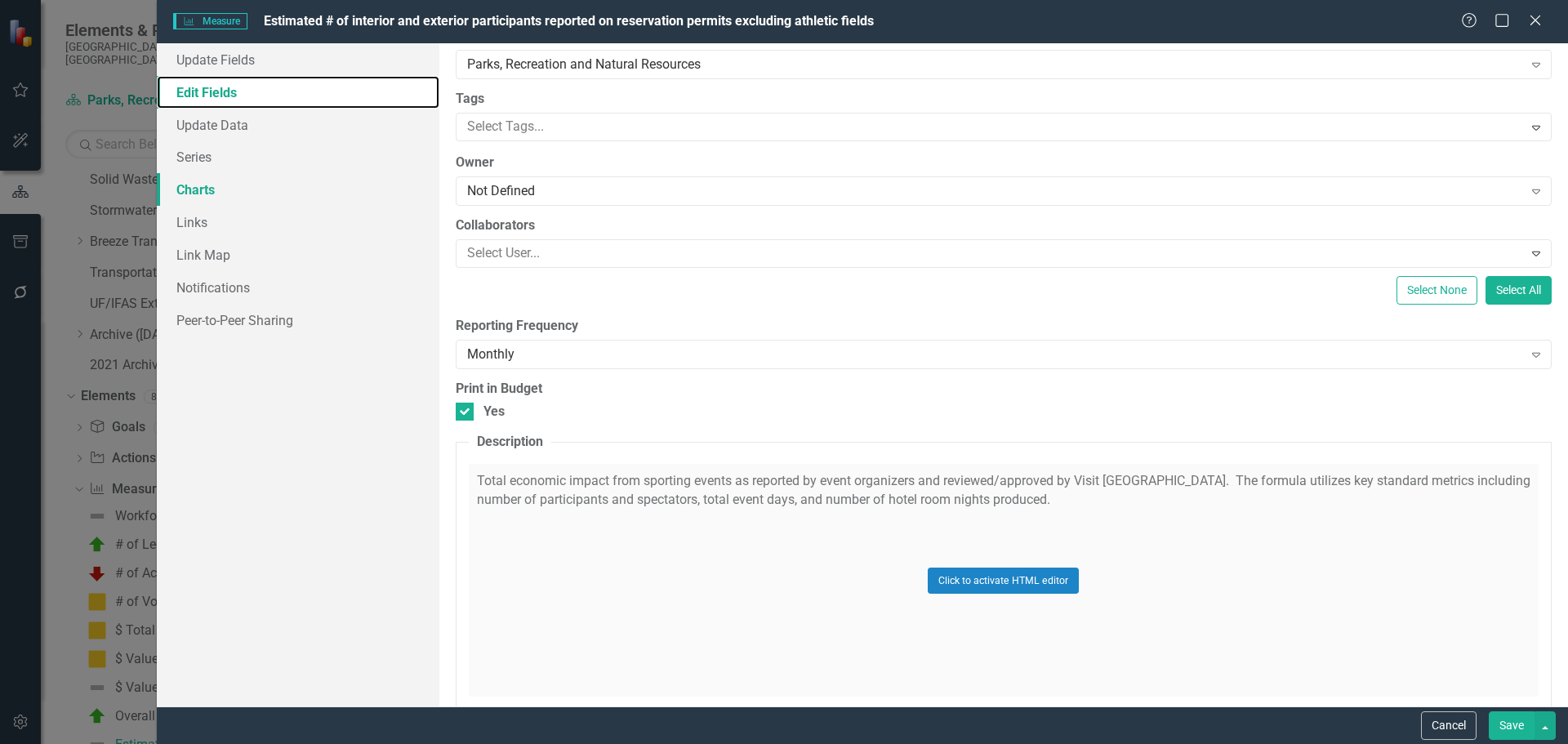
scroll to position [82, 0]
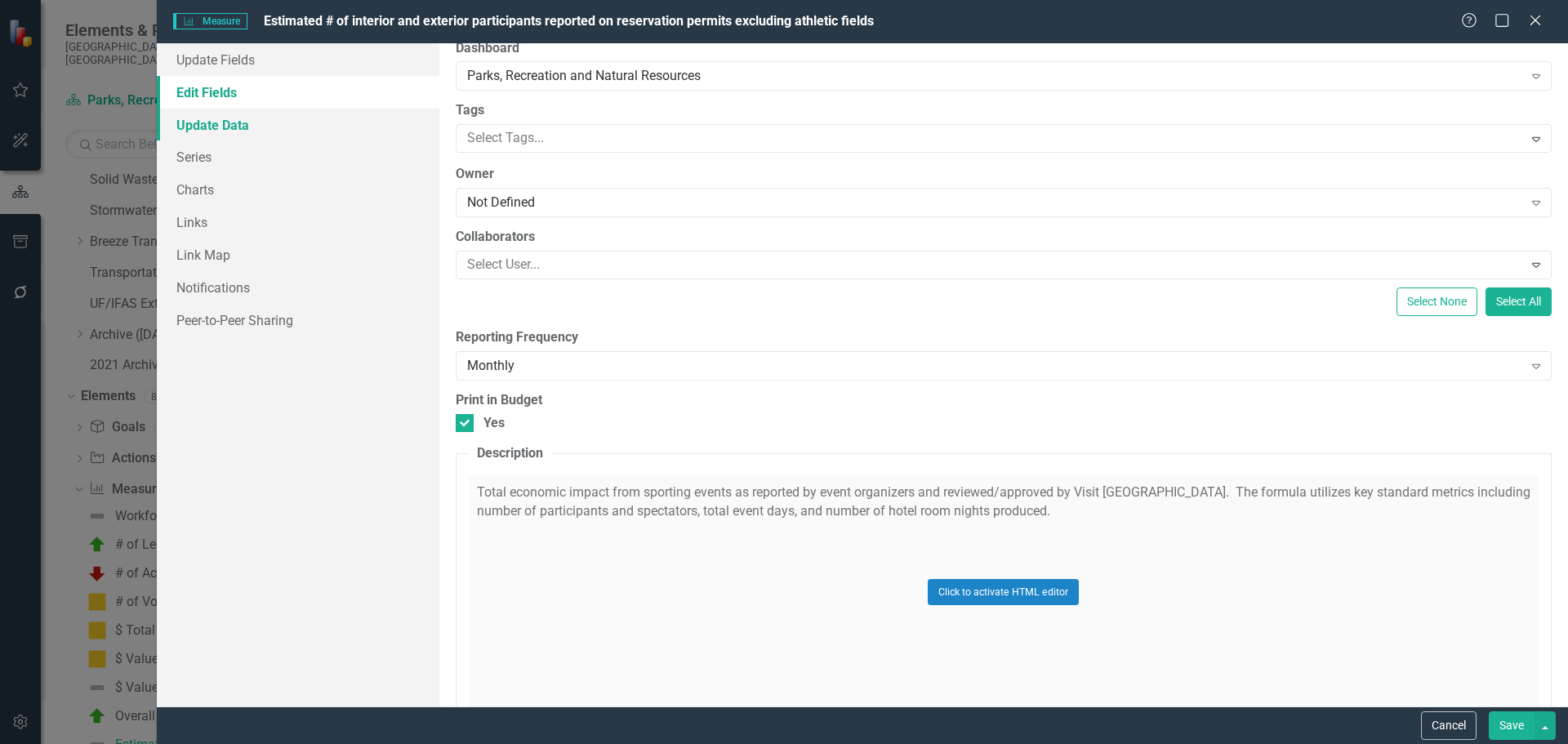
click at [238, 128] on link "Update Data" at bounding box center [298, 124] width 282 height 33
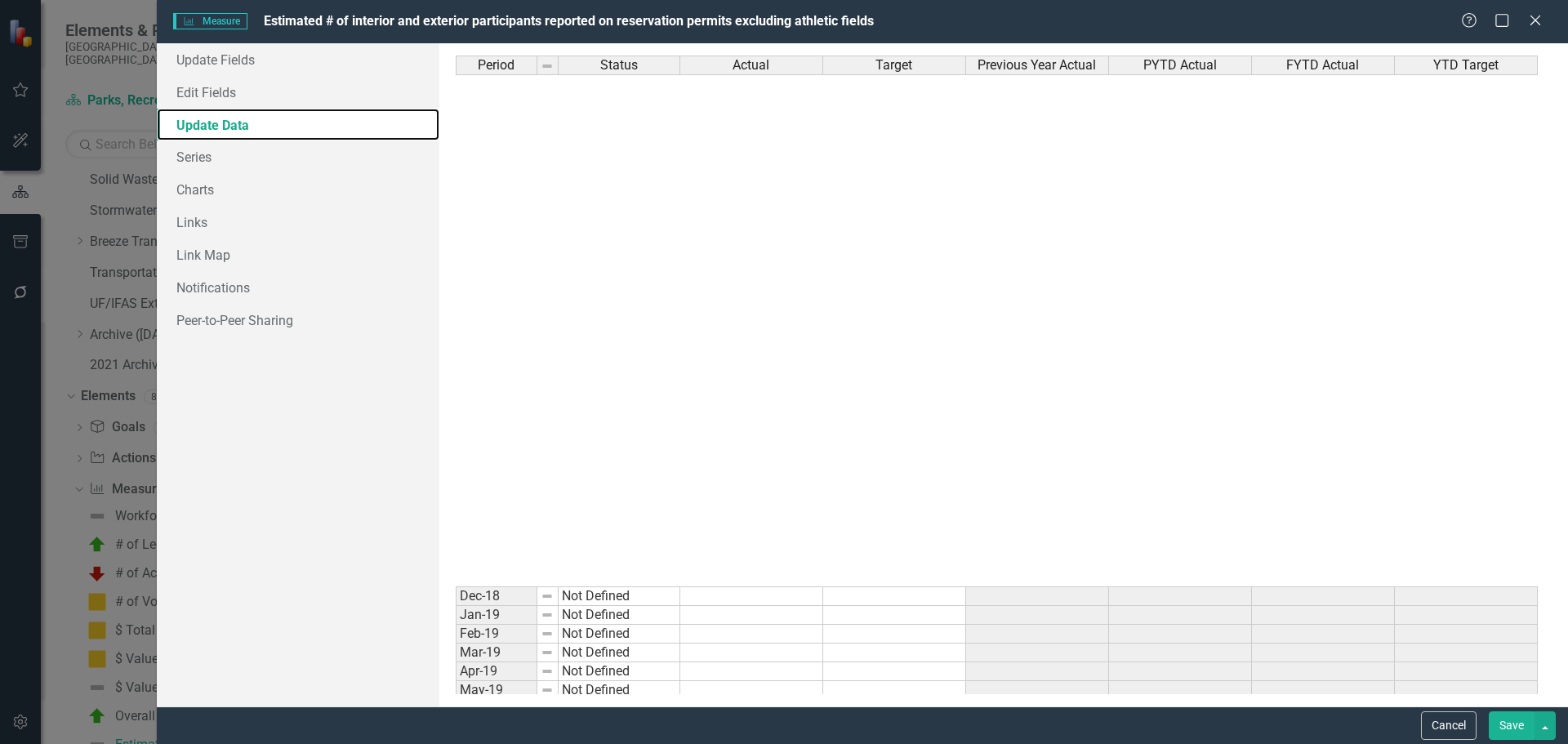
scroll to position [1388, 0]
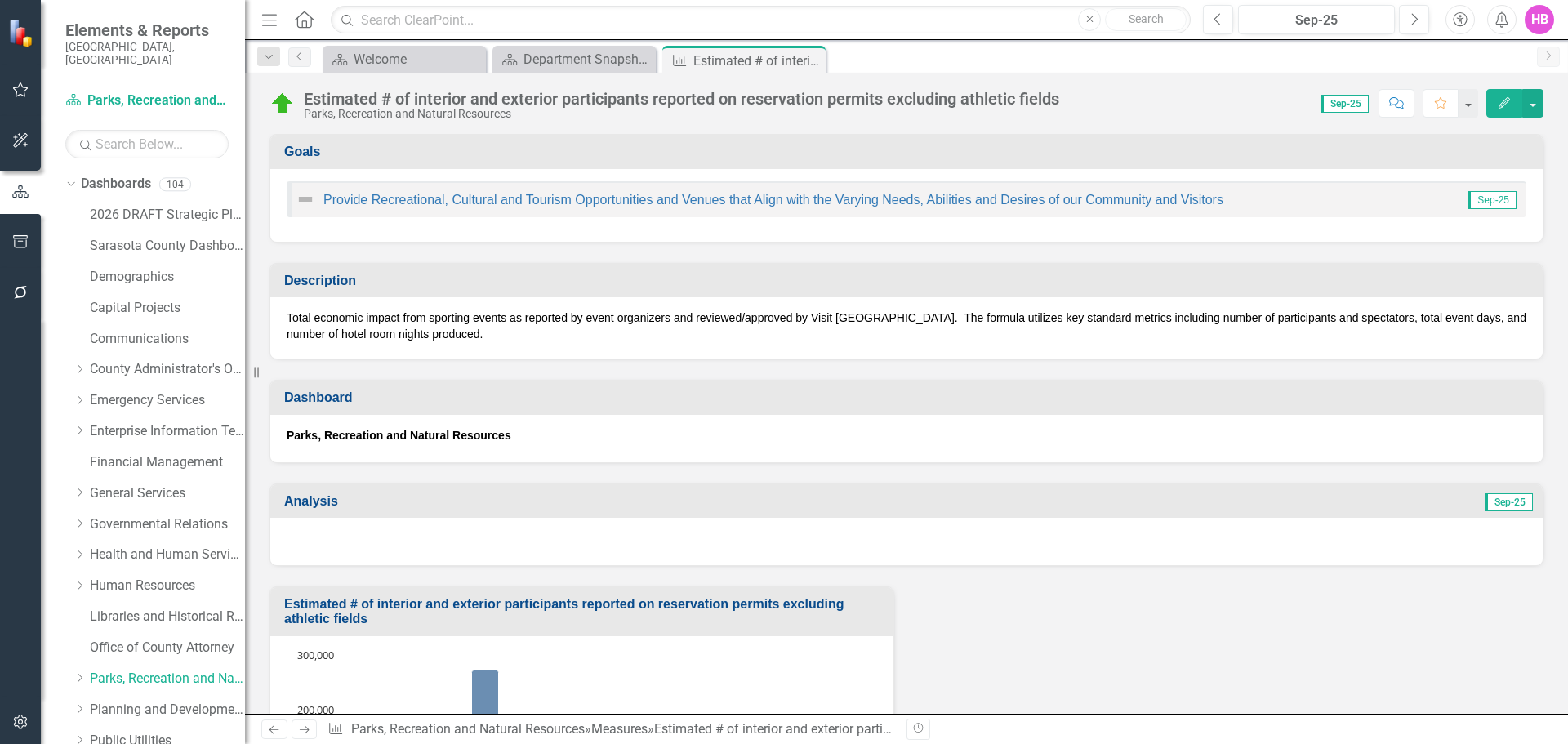
scroll to position [468, 0]
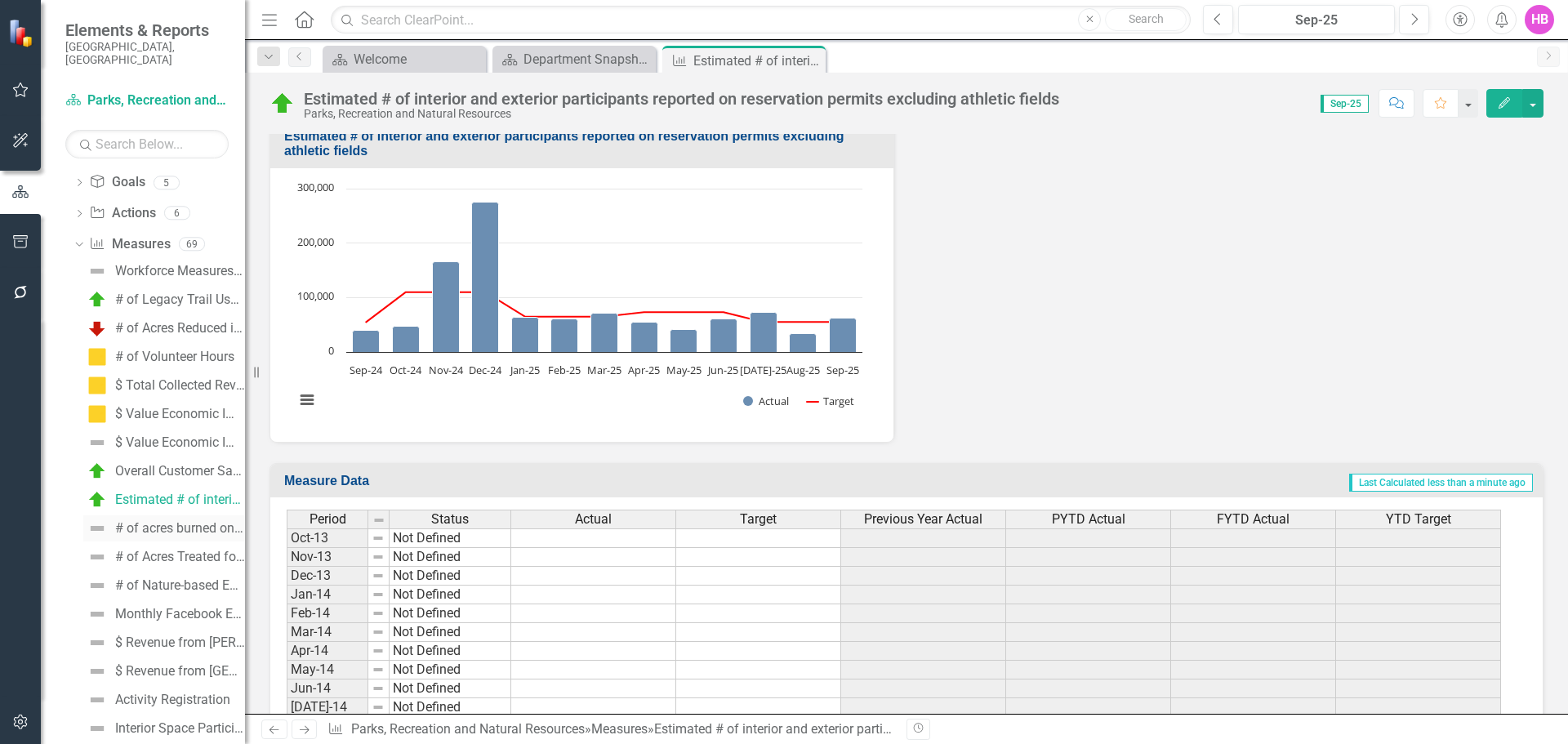
click at [134, 521] on div "# of acres burned on natural areas" at bounding box center [180, 529] width 129 height 15
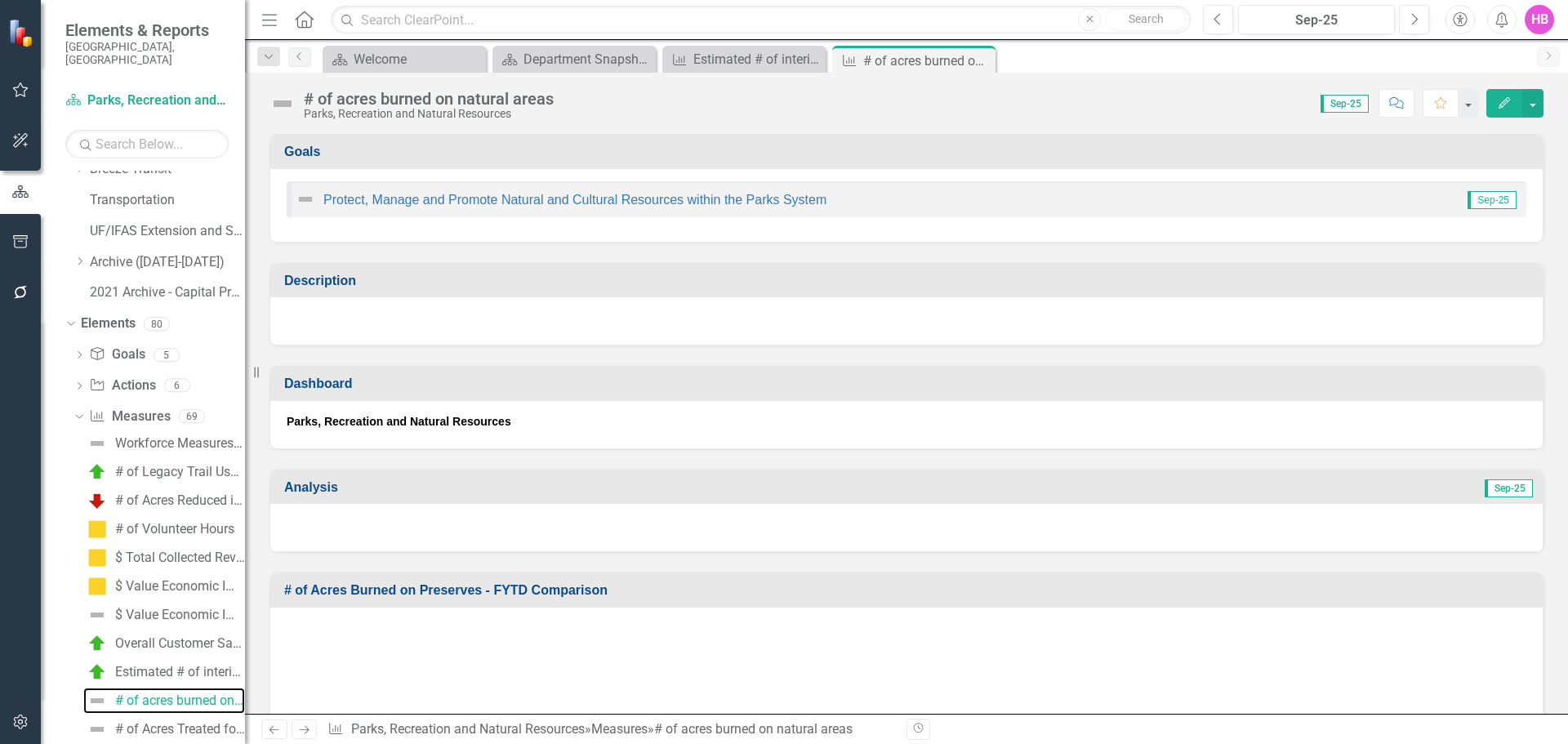
scroll to position [620, 0]
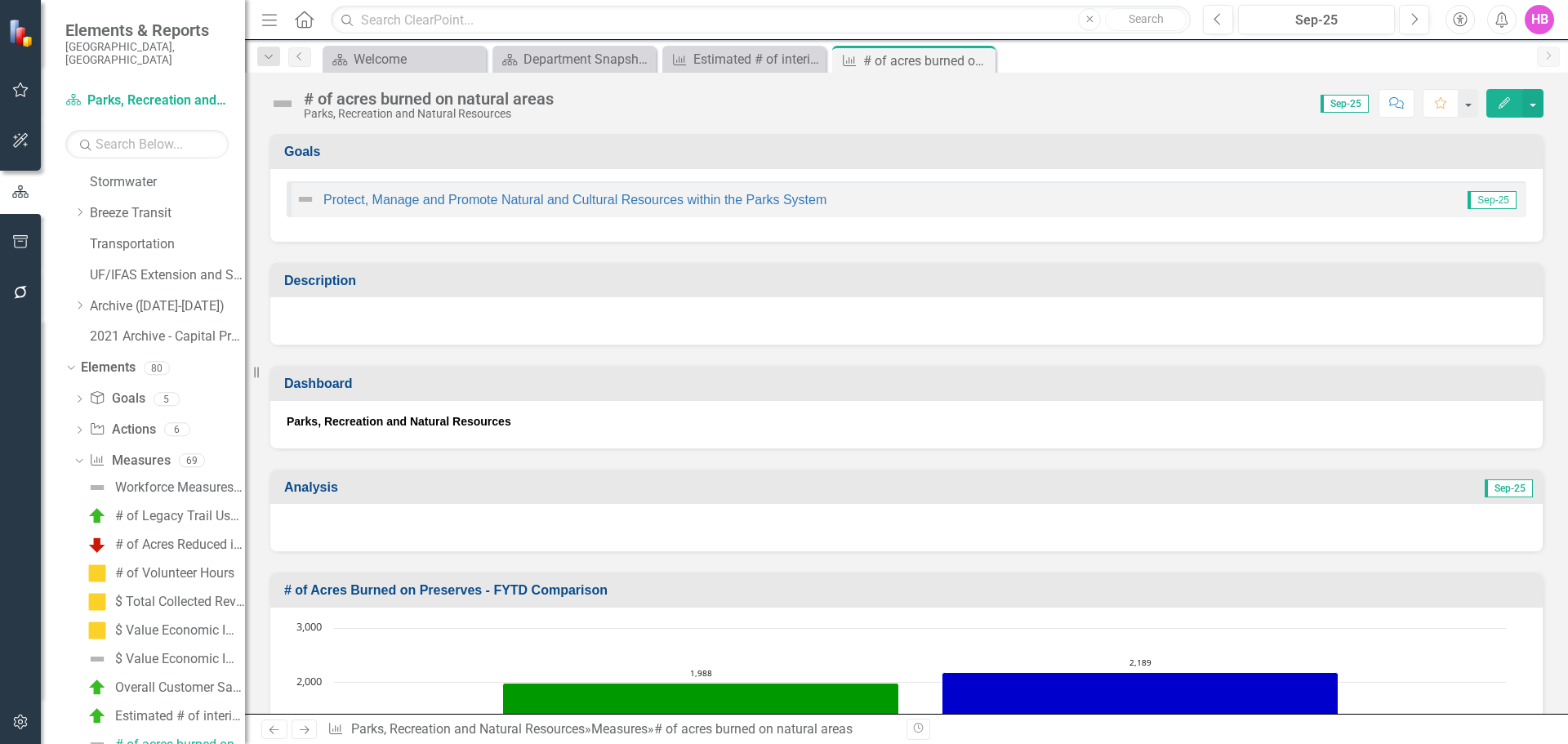
click at [1510, 104] on icon "Edit" at bounding box center [1505, 103] width 15 height 12
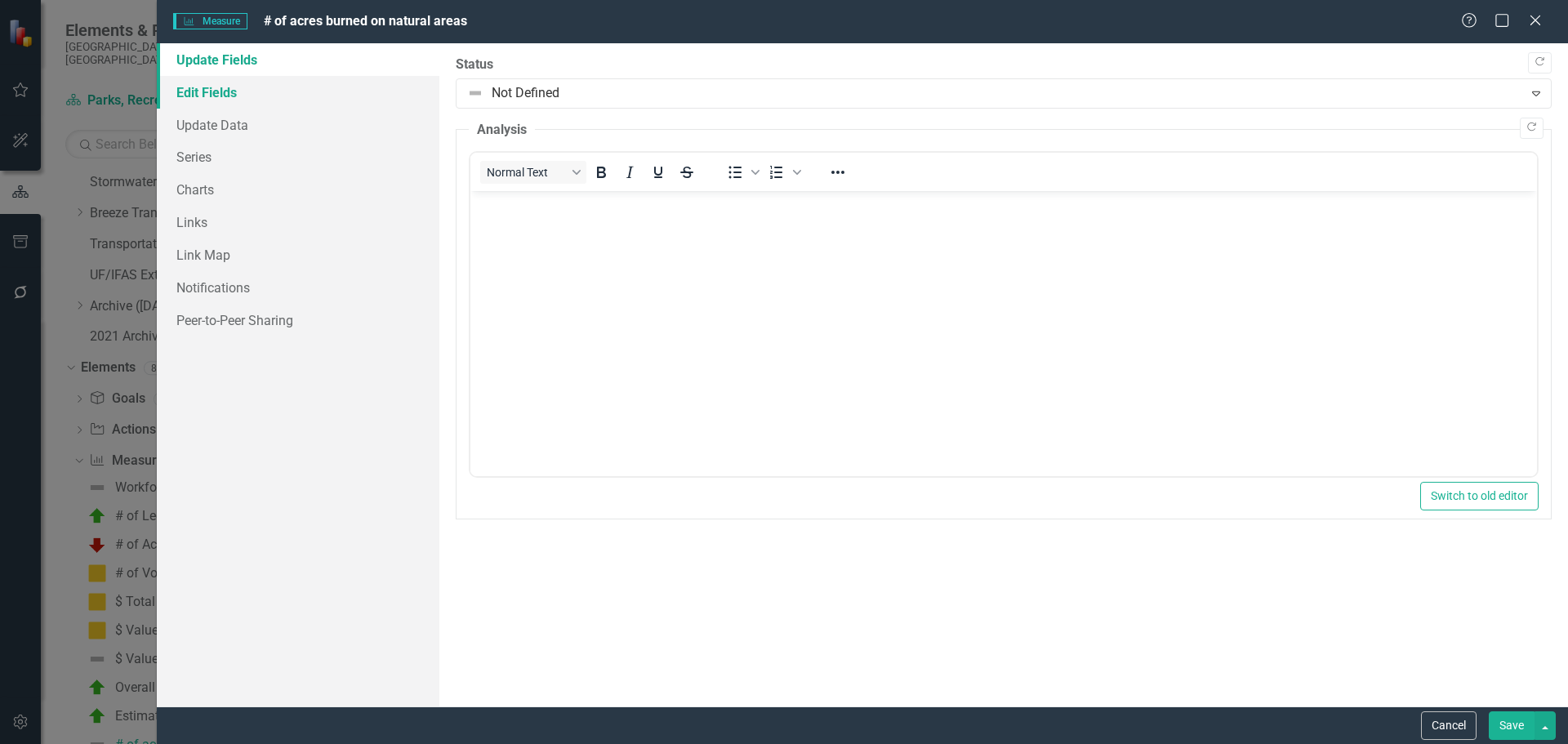
scroll to position [0, 0]
drag, startPoint x: 220, startPoint y: 88, endPoint x: 229, endPoint y: 91, distance: 9.5
click at [221, 88] on link "Edit Fields" at bounding box center [298, 92] width 282 height 33
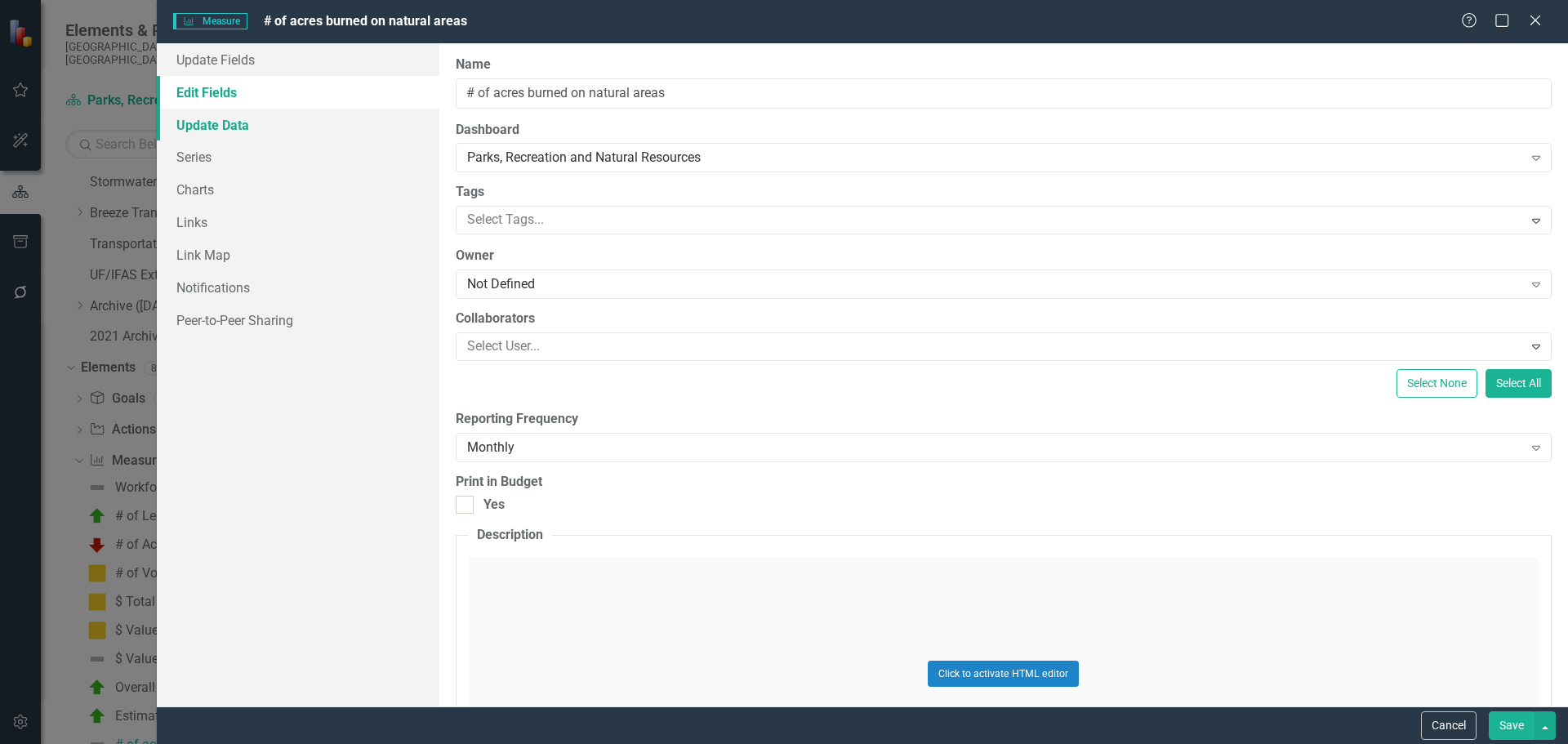
click at [226, 114] on link "Update Data" at bounding box center [298, 124] width 282 height 33
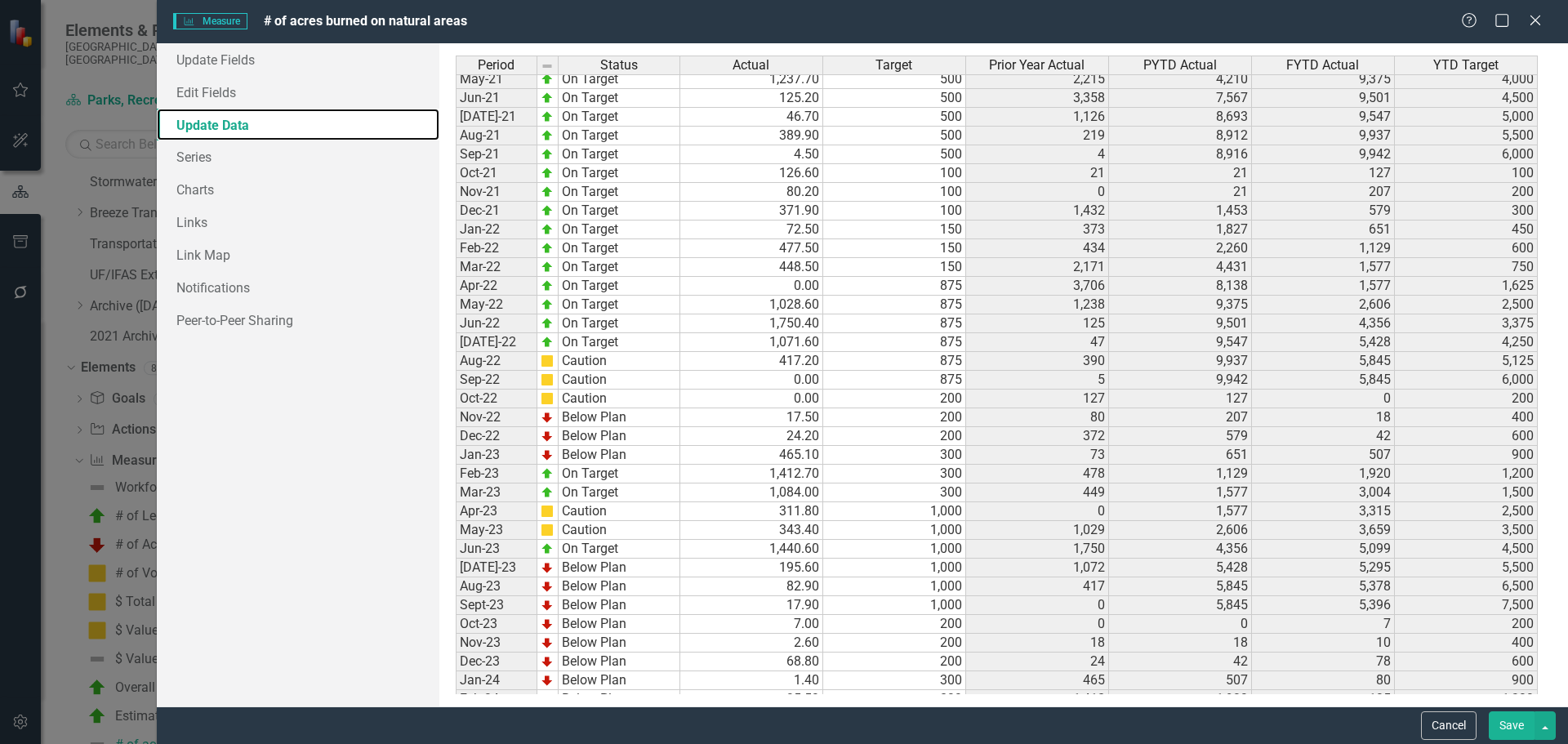
scroll to position [2143, 0]
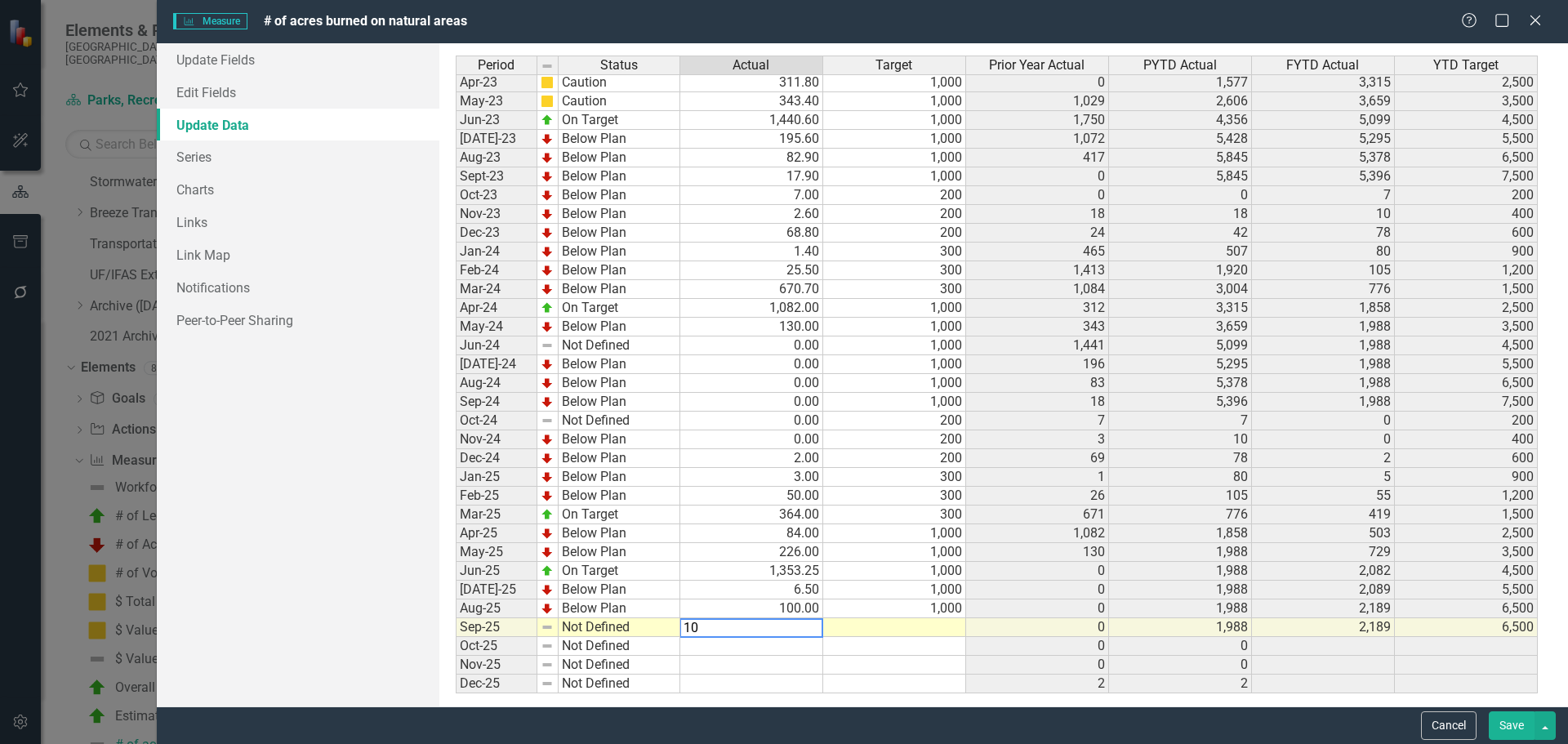
type textarea "100"
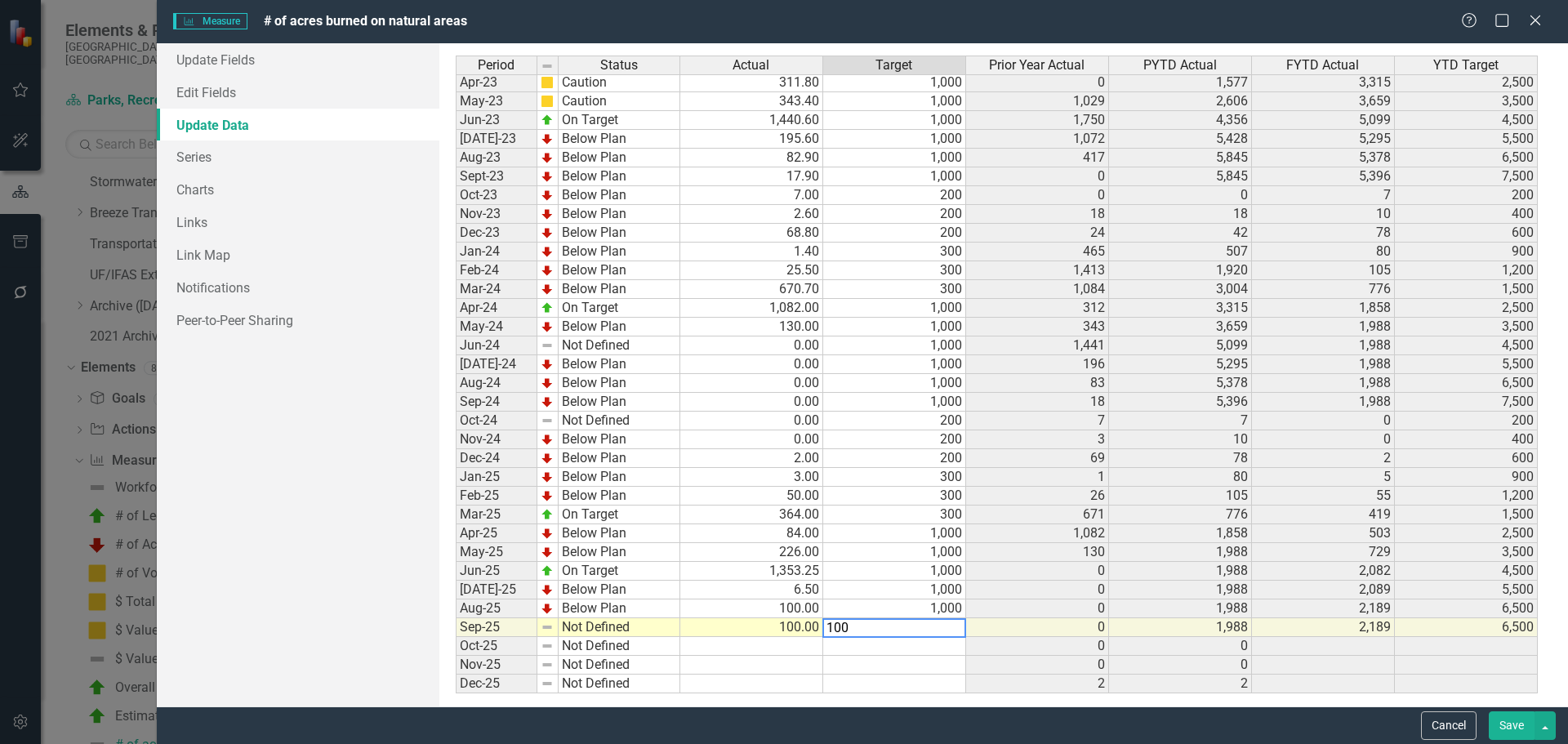
type textarea "1000"
click at [240, 49] on link "Update Fields" at bounding box center [298, 59] width 282 height 33
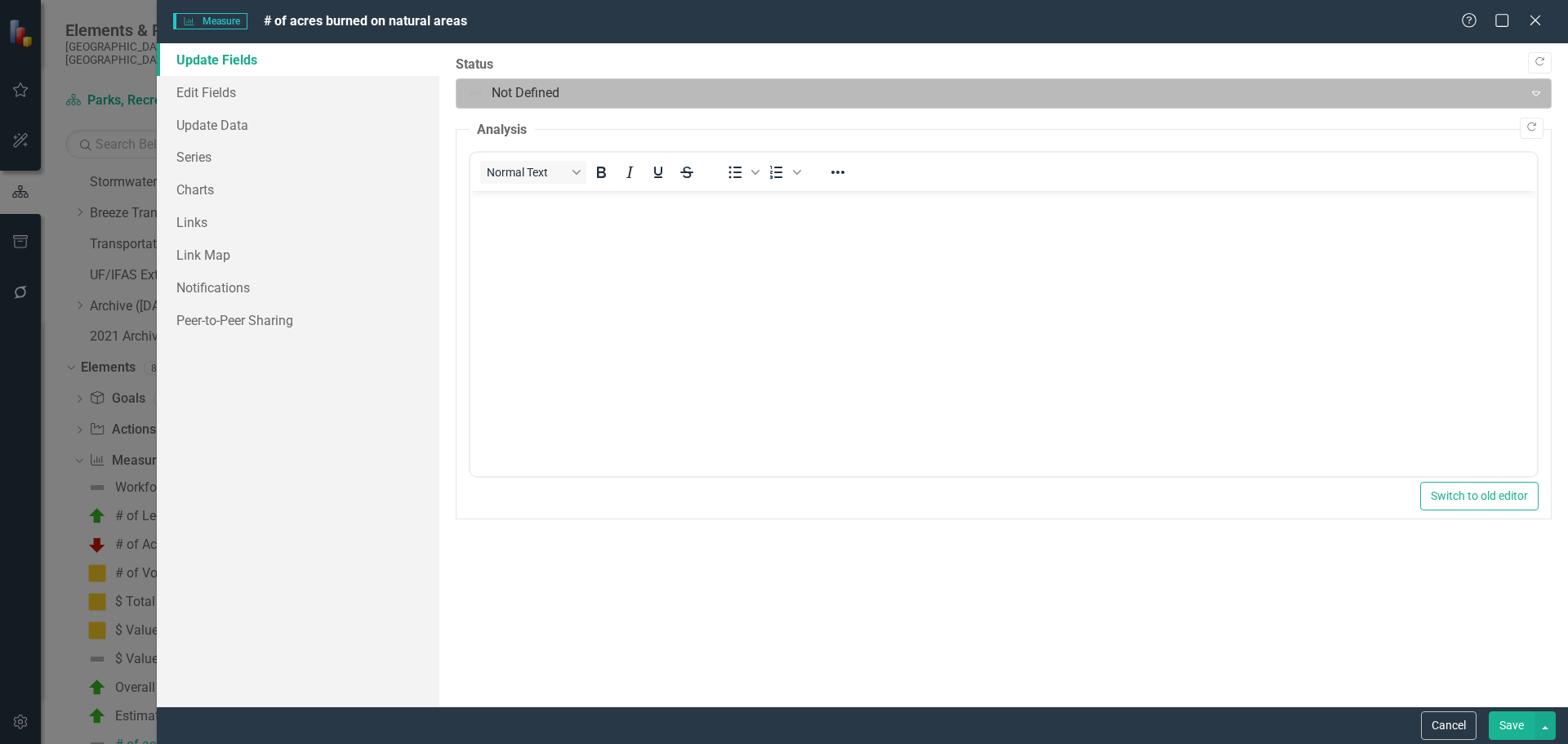
click at [521, 90] on div at bounding box center [990, 94] width 1046 height 22
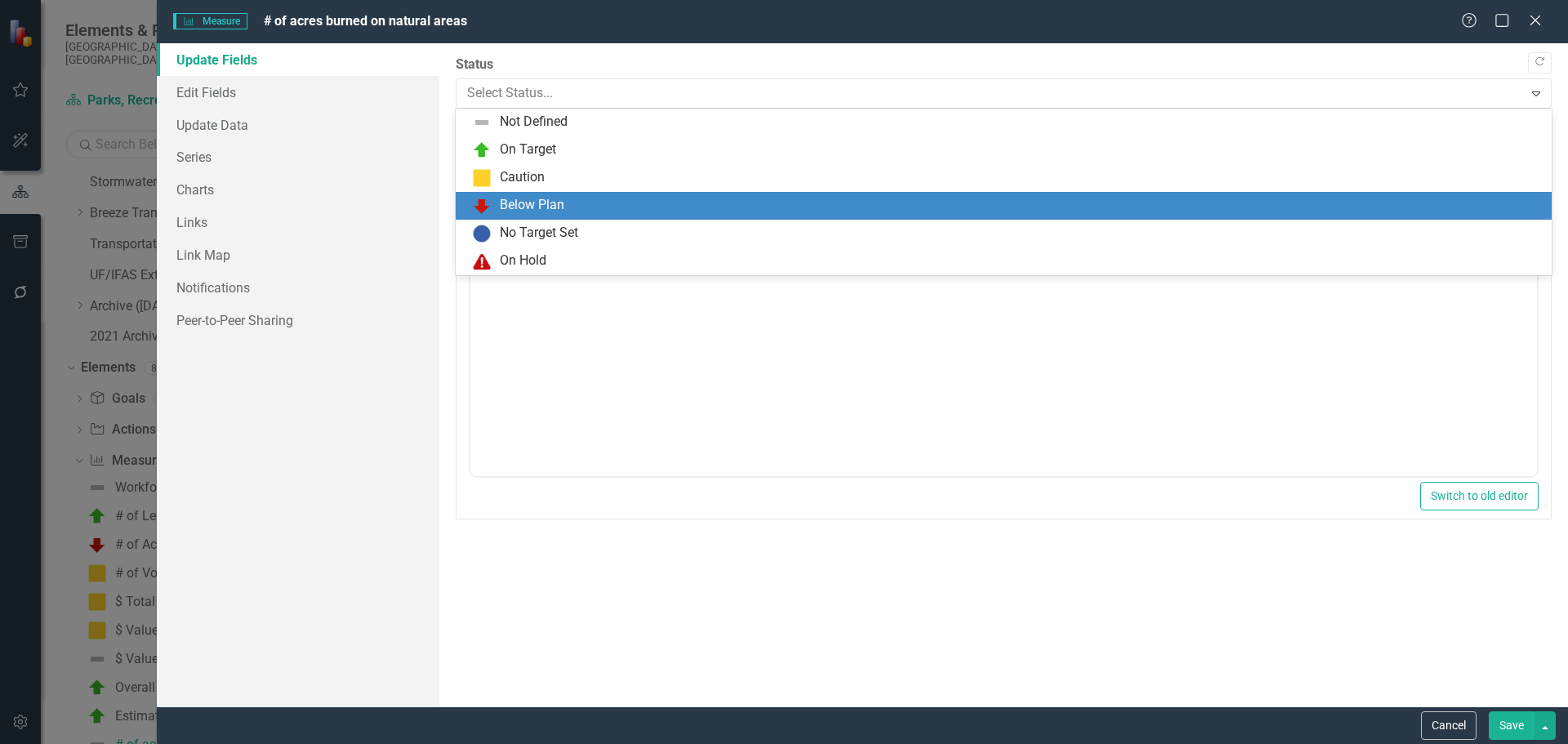
click at [521, 195] on div "Below Plan" at bounding box center [1004, 205] width 1096 height 28
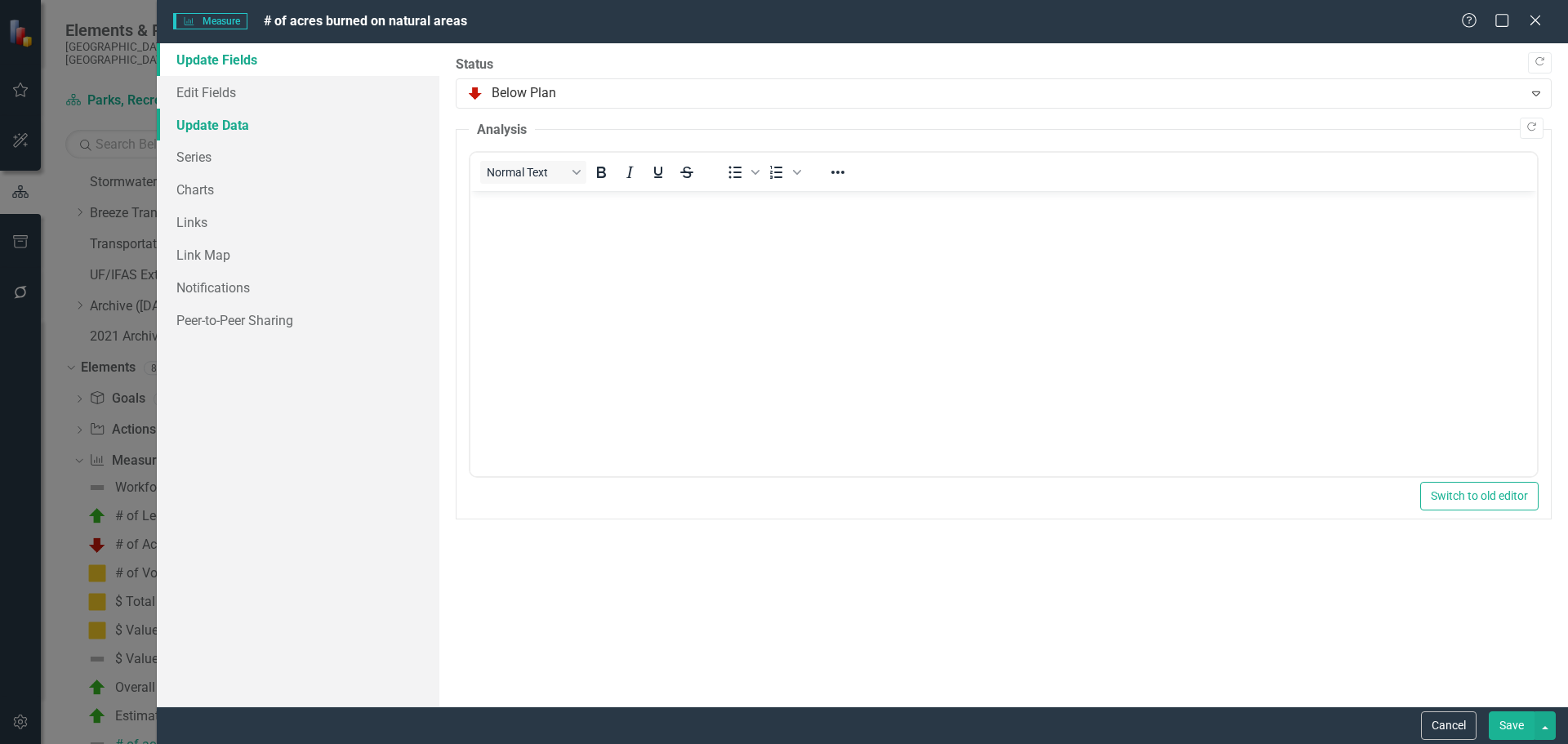
click at [224, 119] on link "Update Data" at bounding box center [298, 124] width 282 height 33
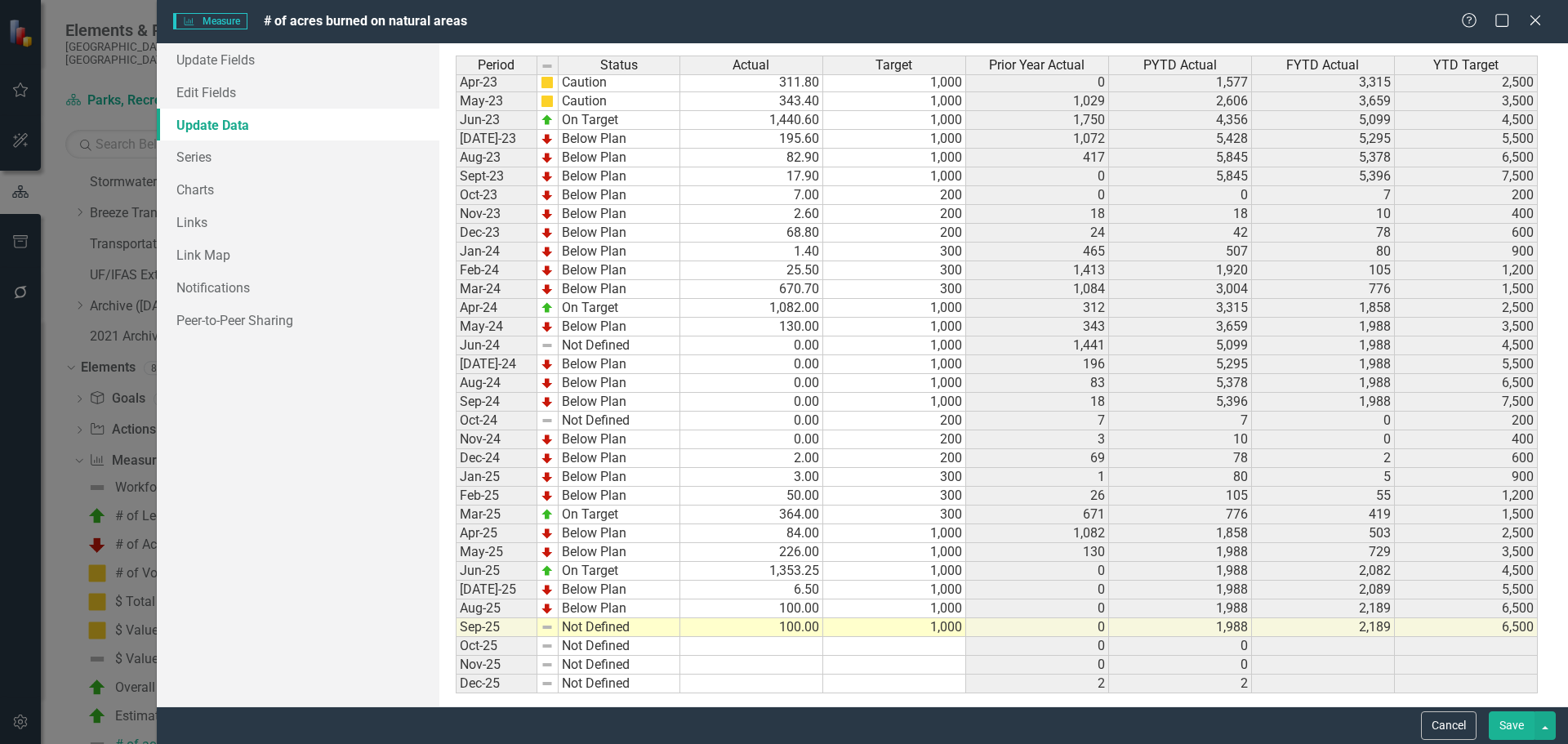
click at [1518, 726] on button "Save" at bounding box center [1511, 726] width 46 height 28
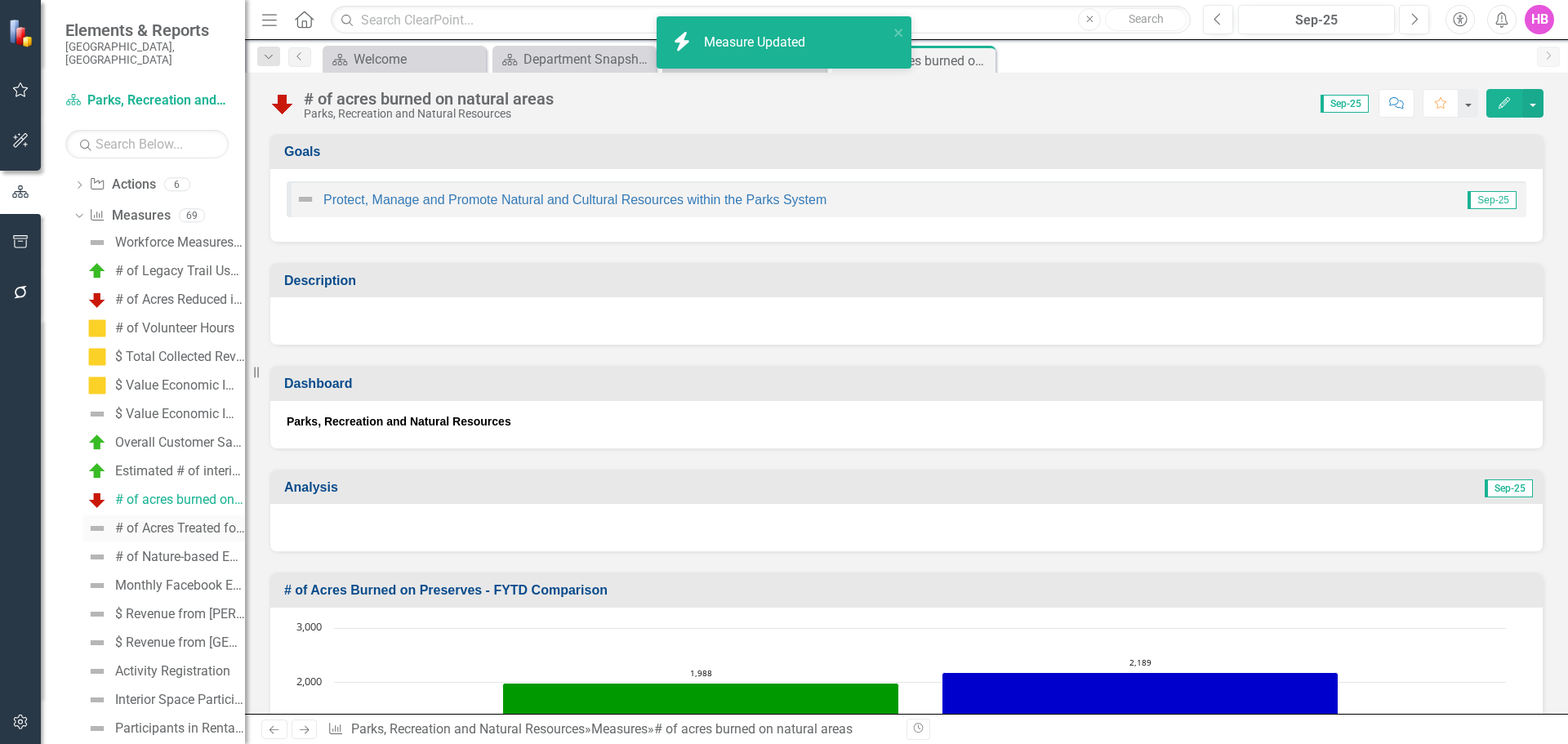
click at [145, 521] on div "# of Acres Treated for Infestation of Non-Native Vegetation NEW" at bounding box center [180, 529] width 129 height 15
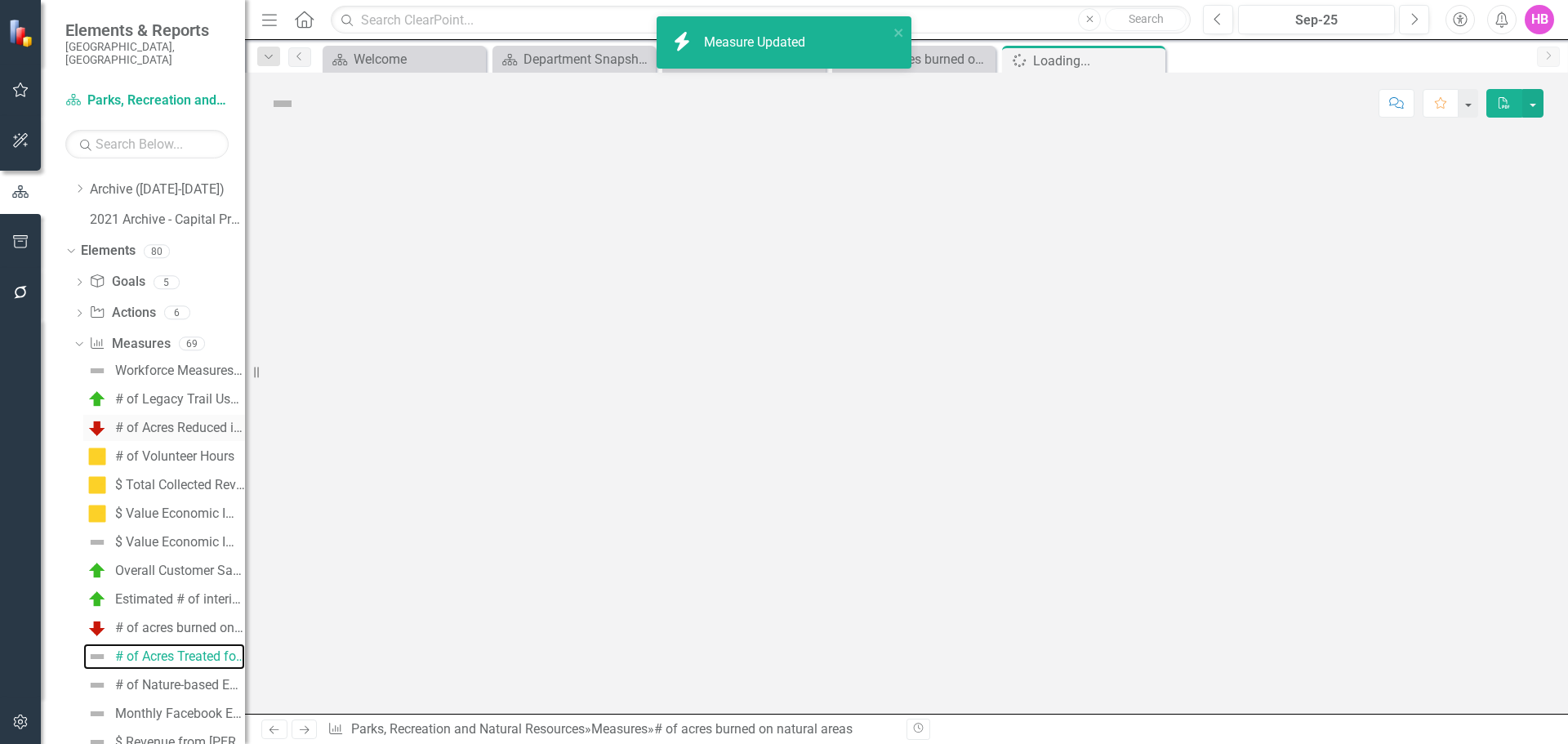
scroll to position [648, 0]
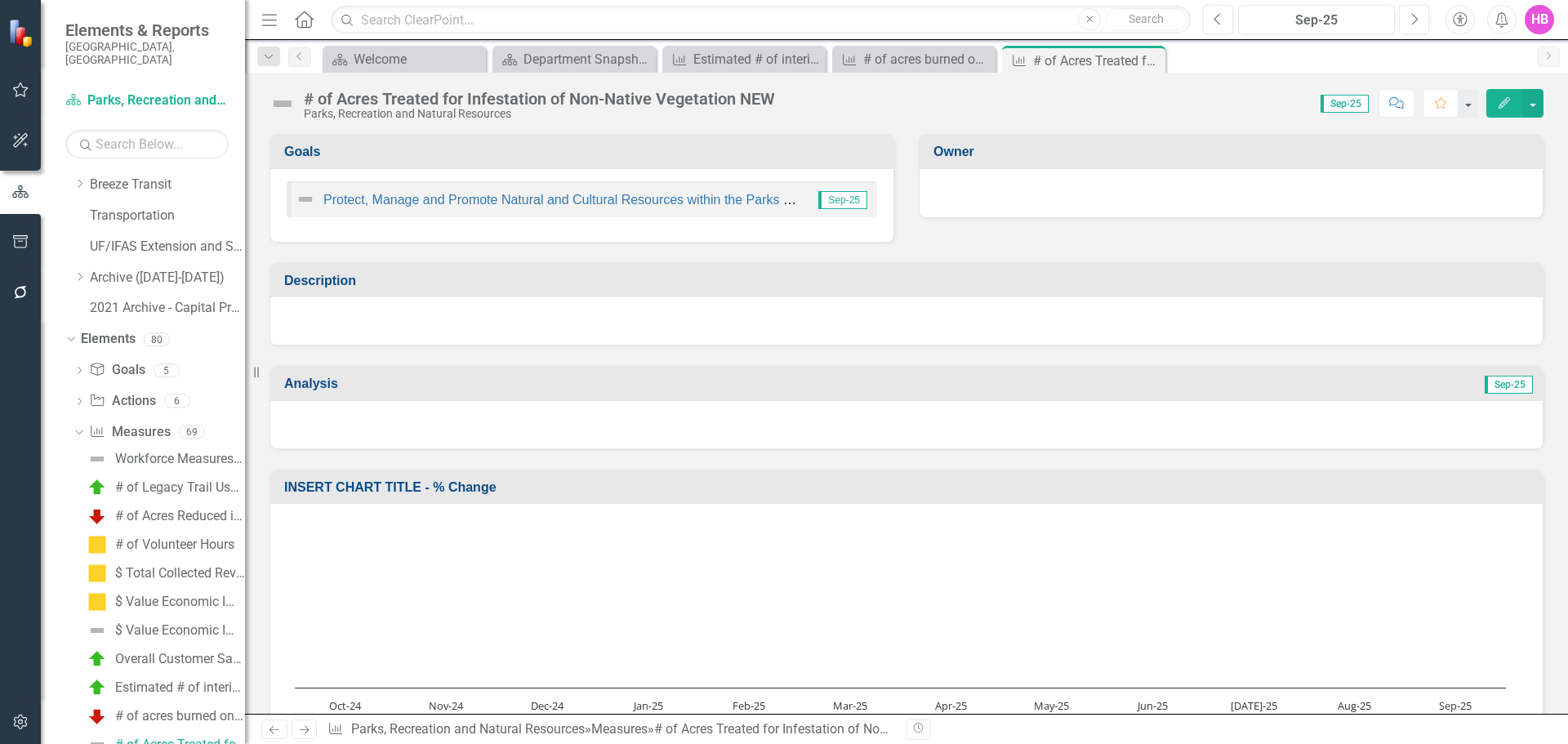
click at [1505, 103] on icon "Edit" at bounding box center [1505, 103] width 15 height 12
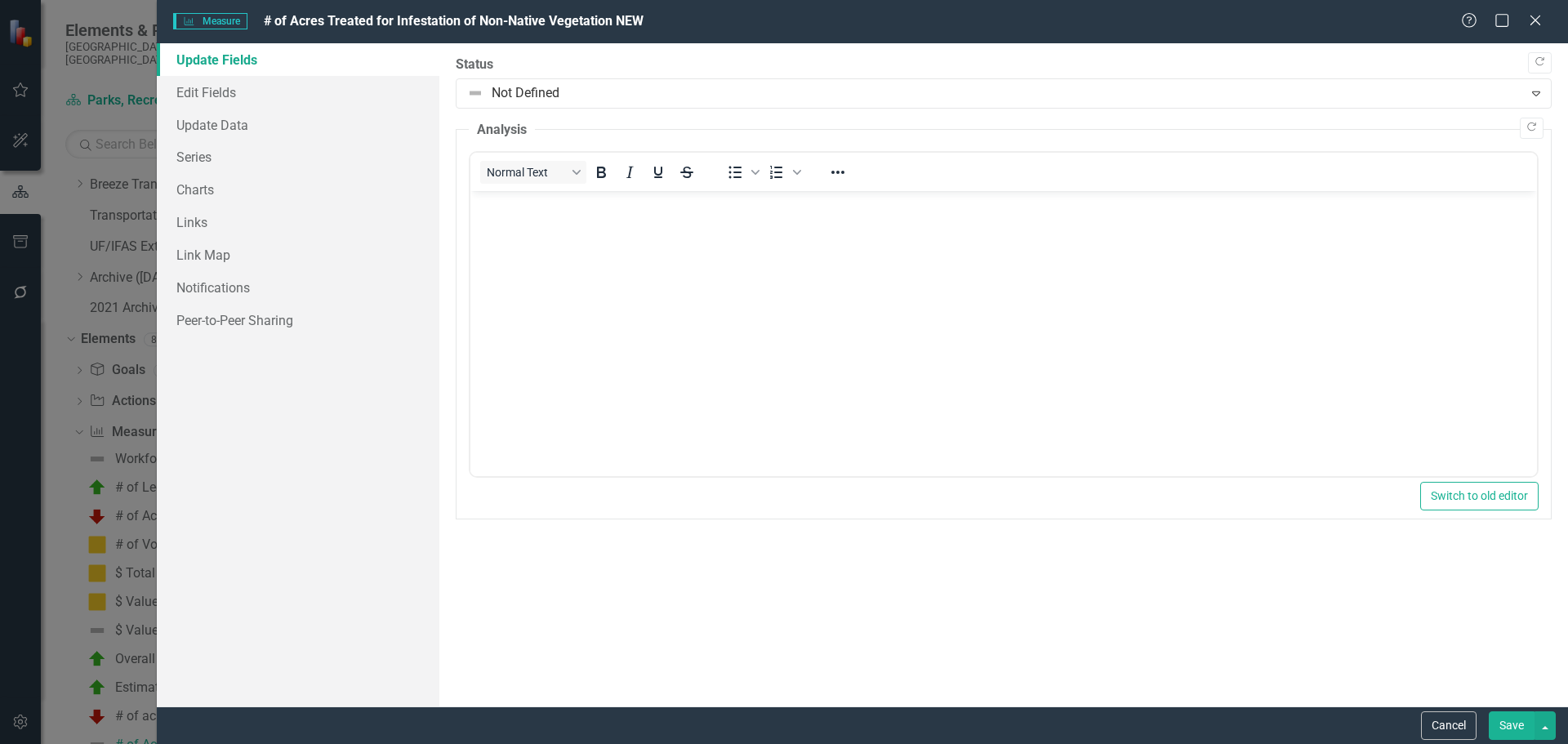
scroll to position [0, 0]
click at [211, 126] on link "Update Data" at bounding box center [298, 124] width 282 height 33
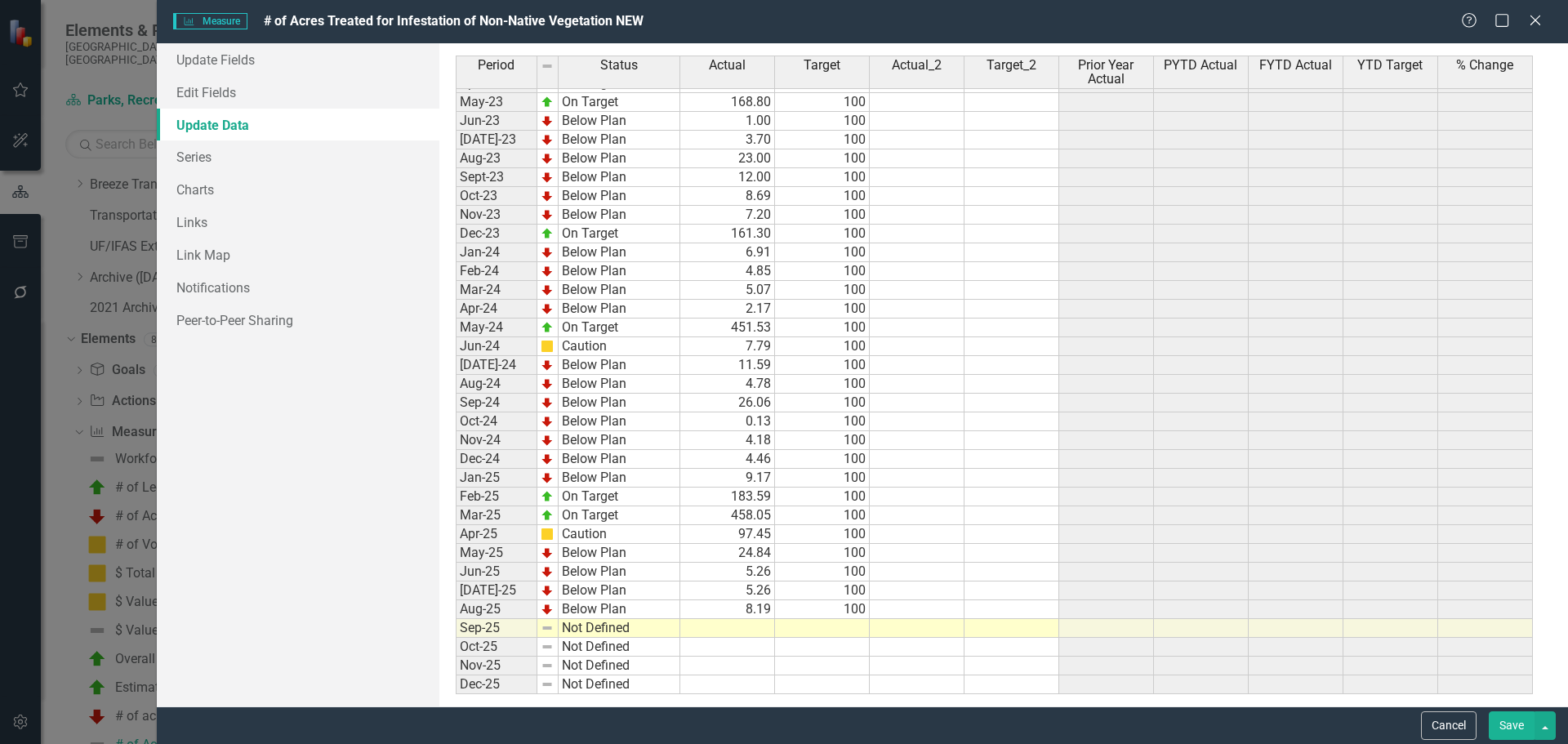
click at [744, 623] on tbody "Feb-22 Below Plan 37.75 100 Mar-22 Below Plan 61.75 100 Apr-22 Below Plan 26.83…" at bounding box center [995, 252] width 1078 height 883
type textarea "17.19"
click at [816, 626] on td at bounding box center [822, 628] width 94 height 18
type textarea "100"
click at [204, 58] on link "Update Fields" at bounding box center [298, 59] width 282 height 33
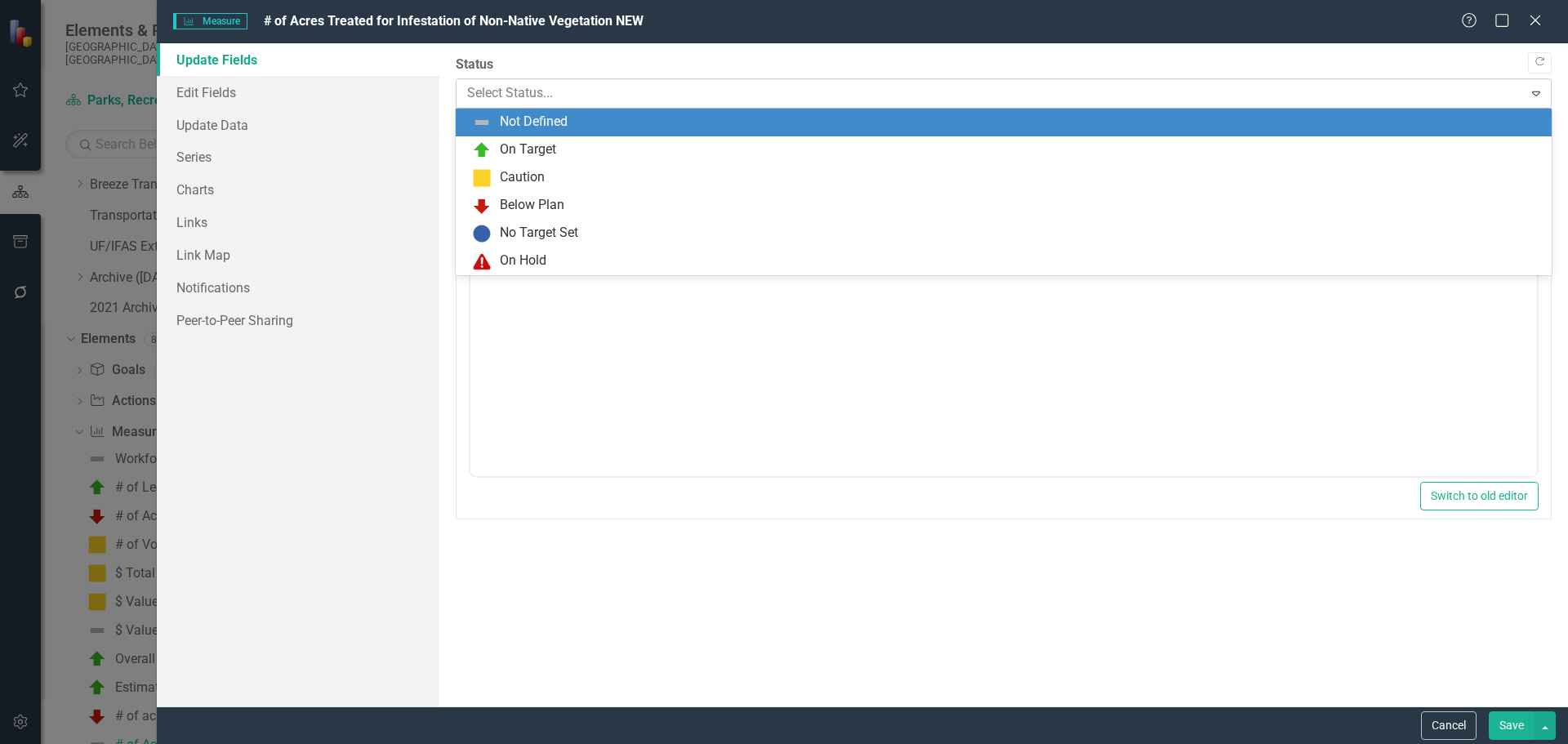
click at [556, 96] on div at bounding box center [990, 94] width 1046 height 22
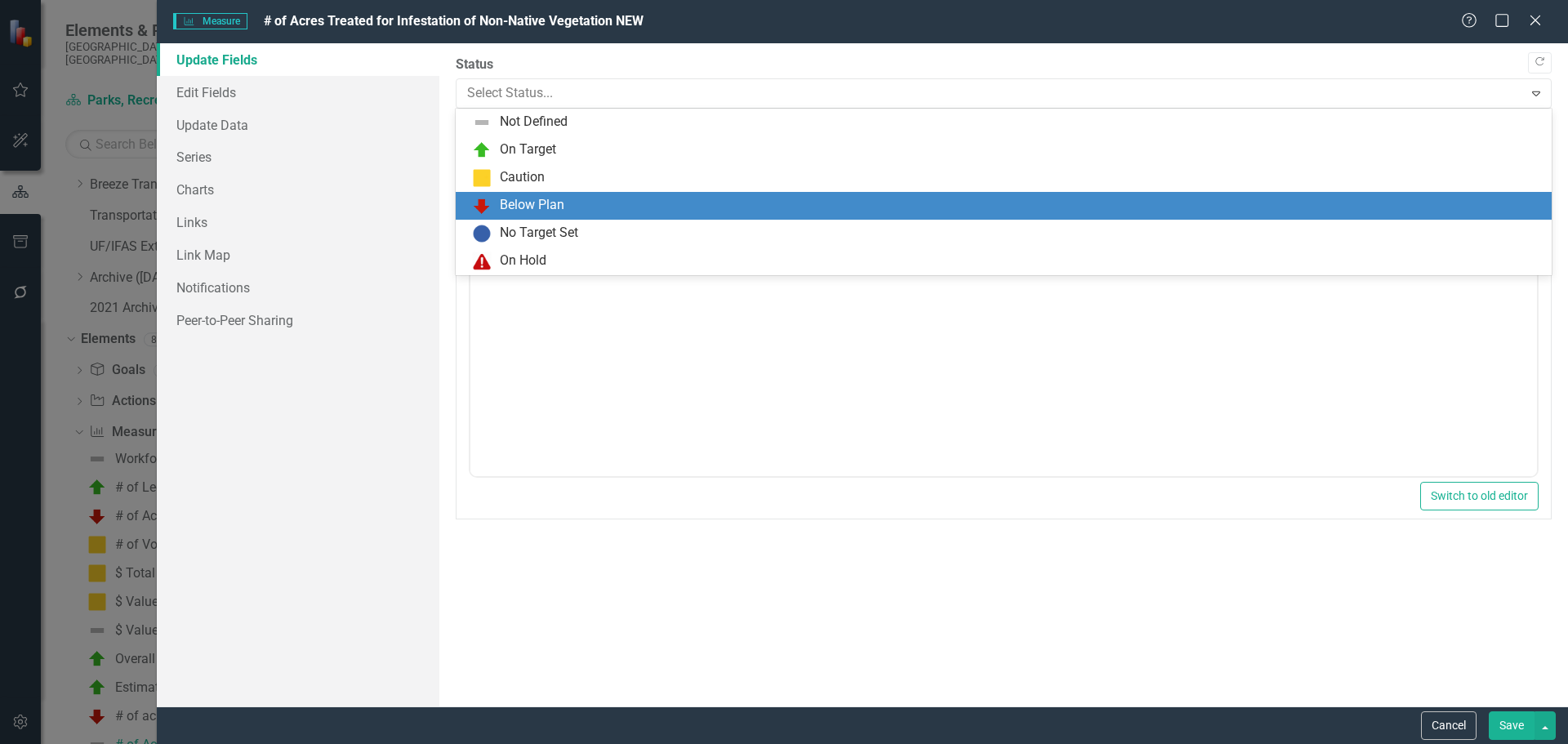
drag, startPoint x: 513, startPoint y: 198, endPoint x: 31, endPoint y: 2, distance: 520.3
click at [513, 198] on div "Below Plan" at bounding box center [531, 205] width 64 height 18
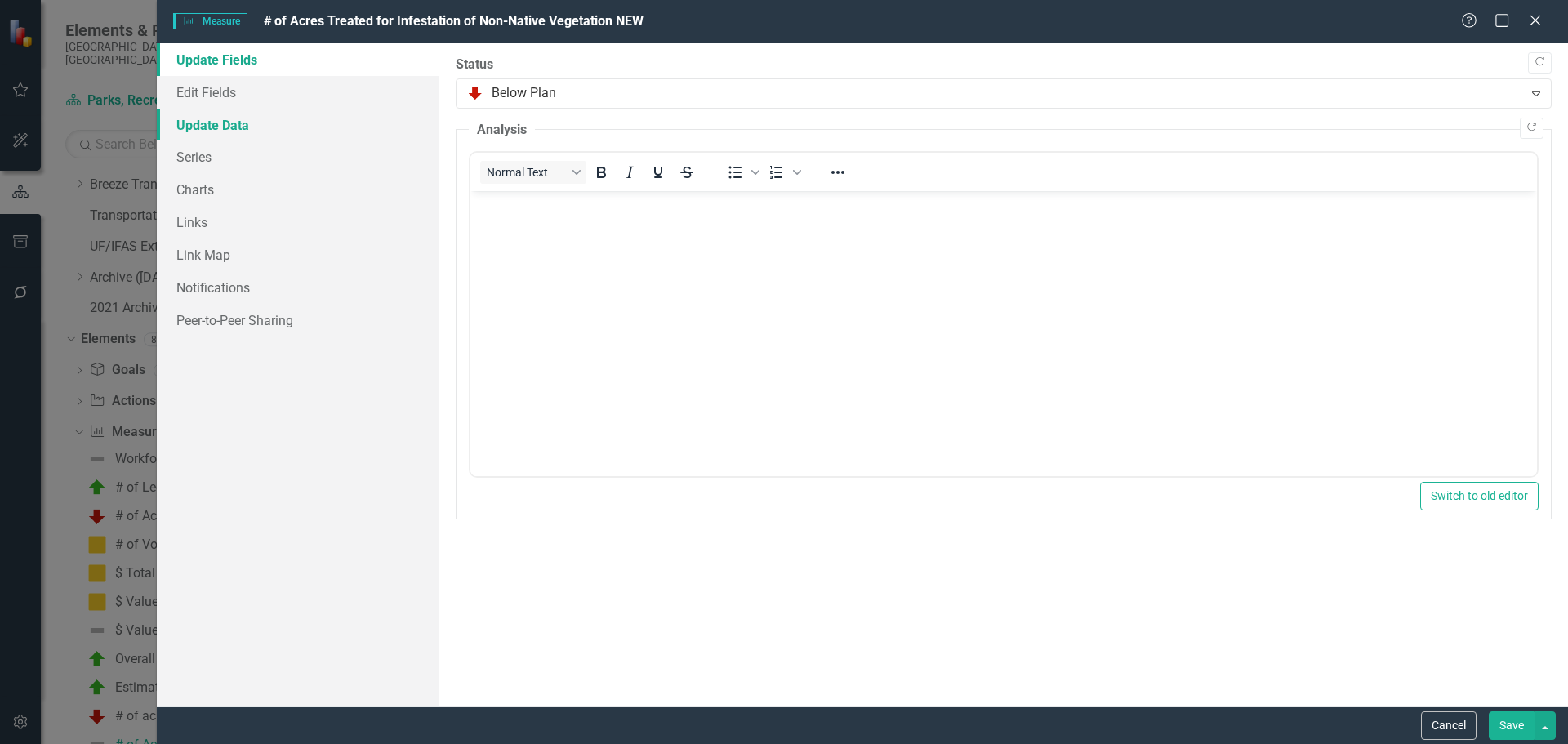
click at [218, 124] on link "Update Data" at bounding box center [298, 124] width 282 height 33
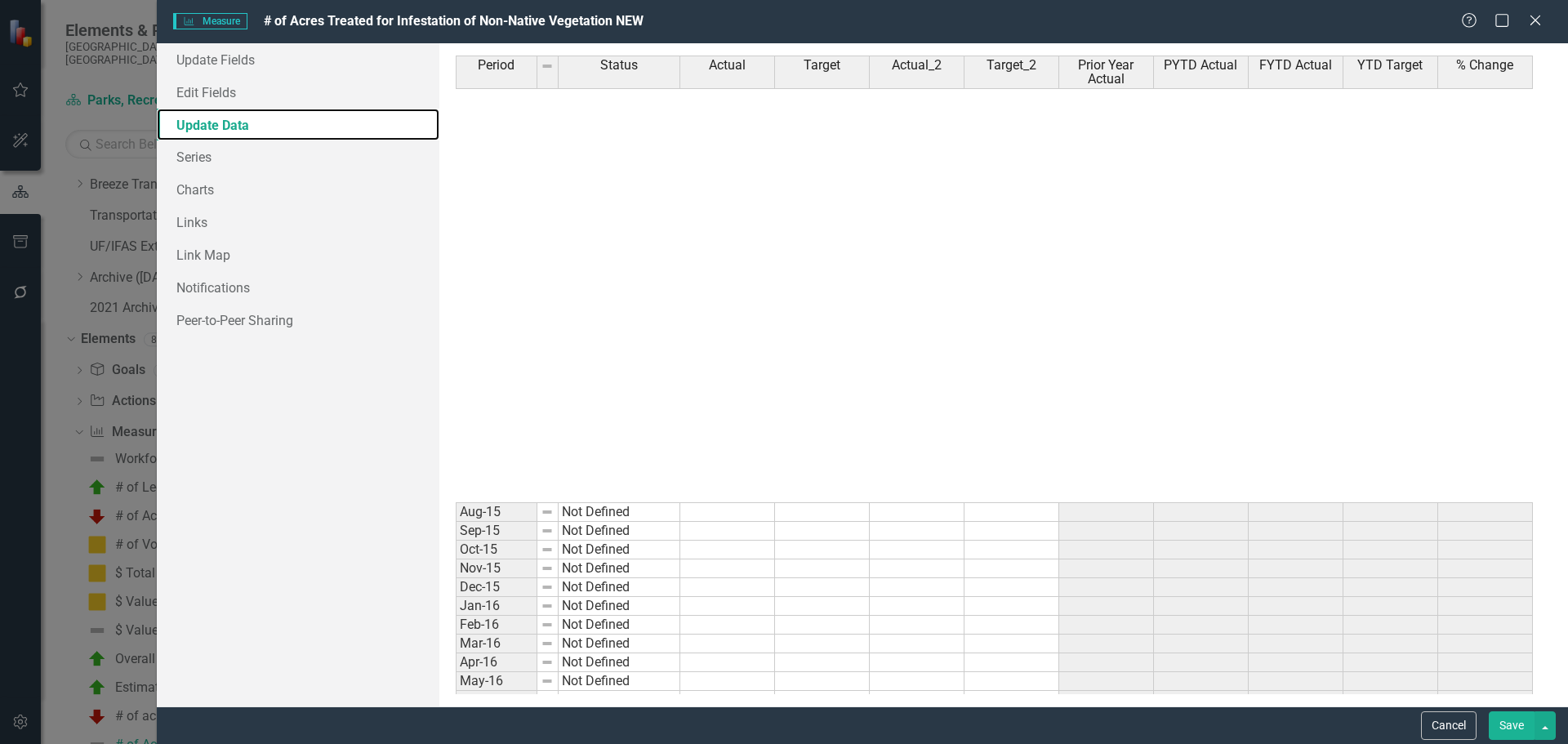
scroll to position [653, 0]
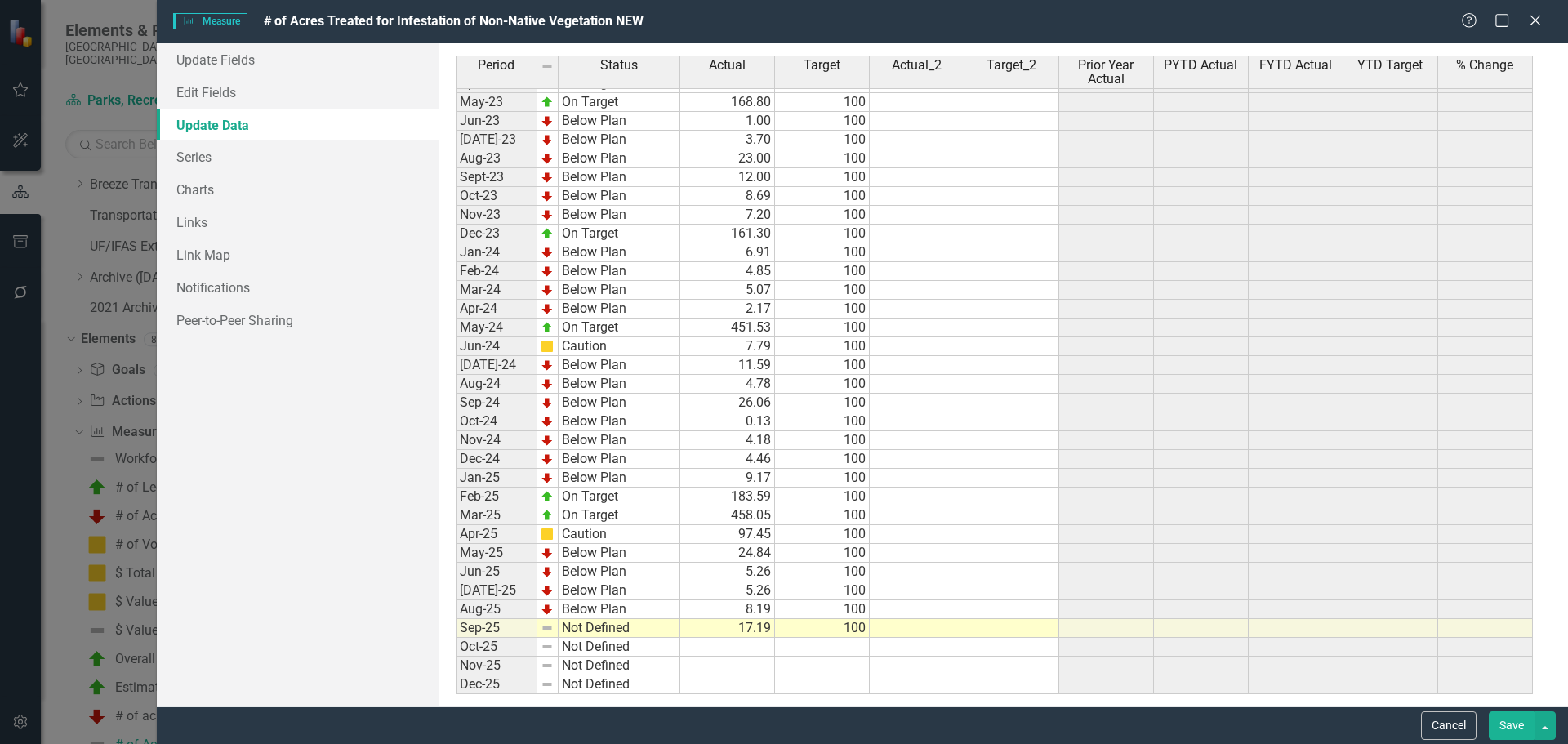
click at [1494, 731] on button "Save" at bounding box center [1511, 726] width 46 height 28
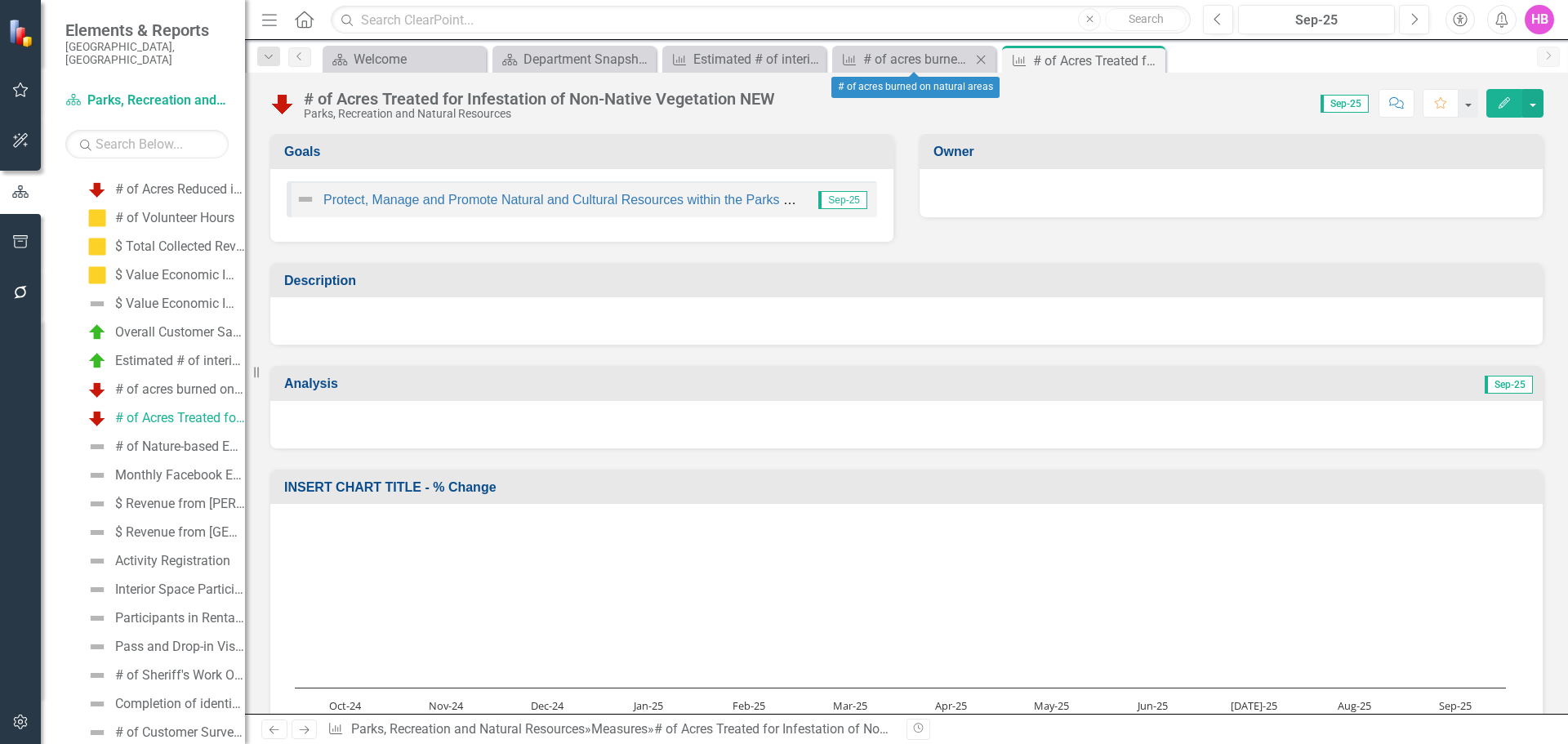
click at [979, 61] on icon at bounding box center [981, 59] width 9 height 9
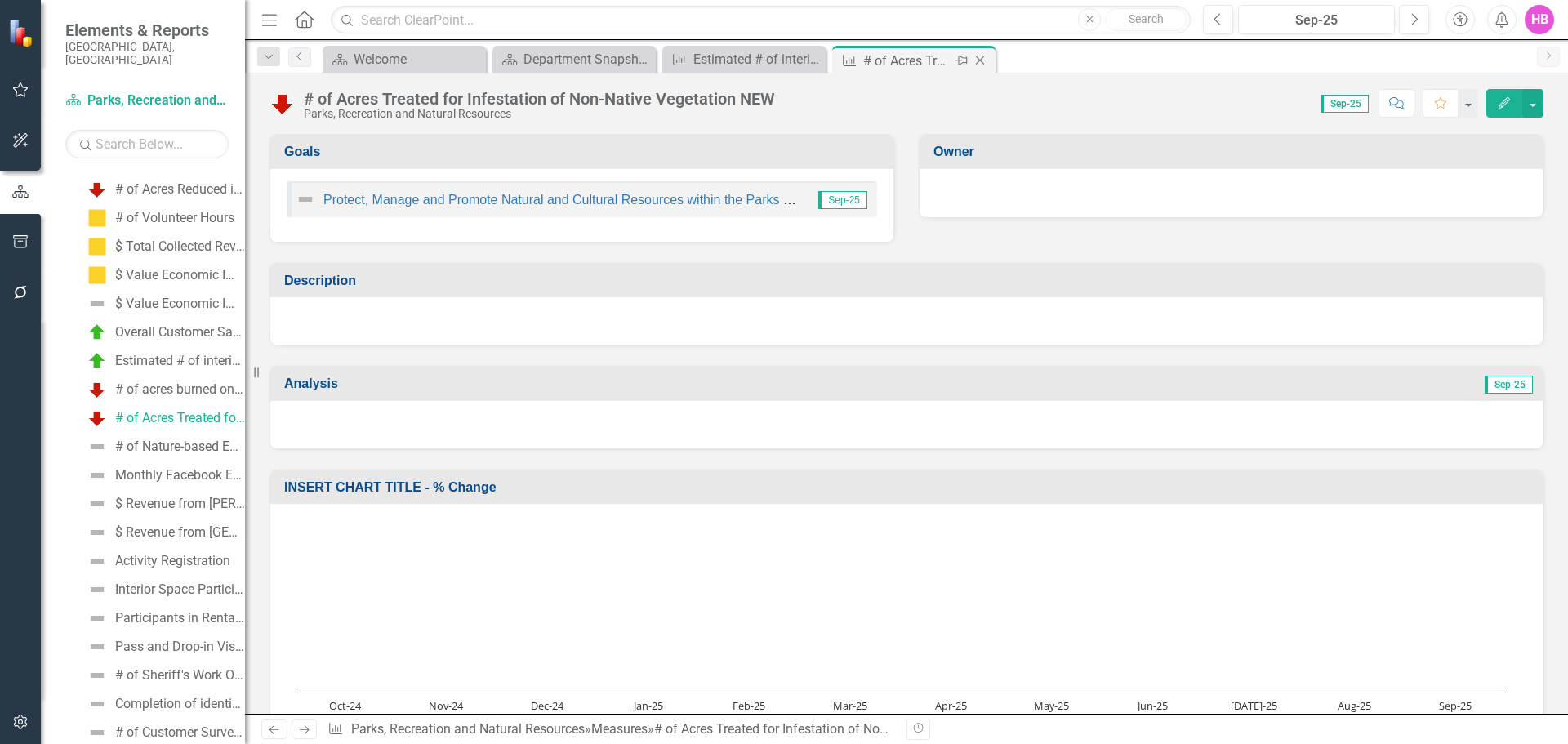
click at [979, 61] on icon at bounding box center [980, 60] width 9 height 9
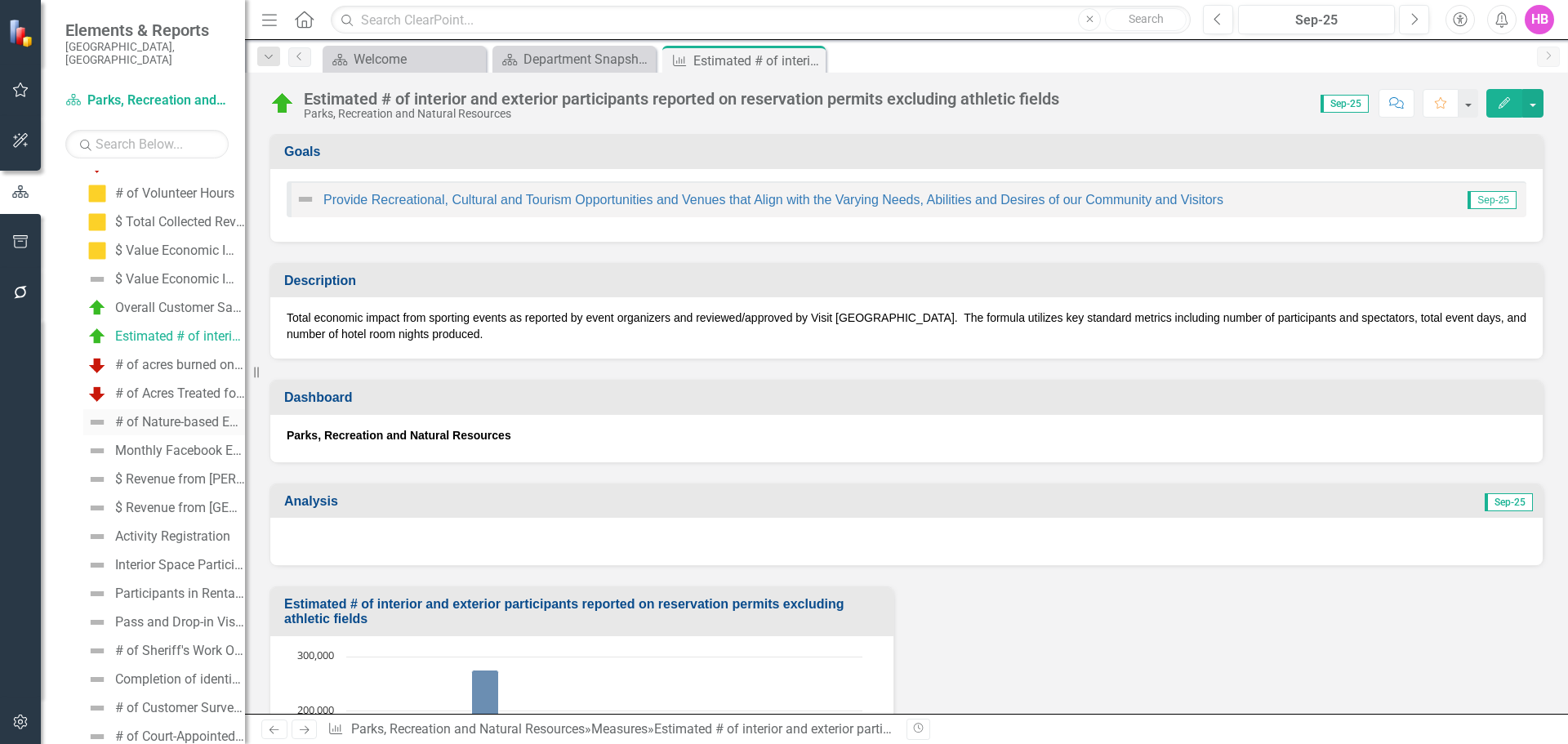
click at [140, 415] on div "# of Nature-based Education and Environmental Programs or Virtual Events" at bounding box center [180, 423] width 129 height 15
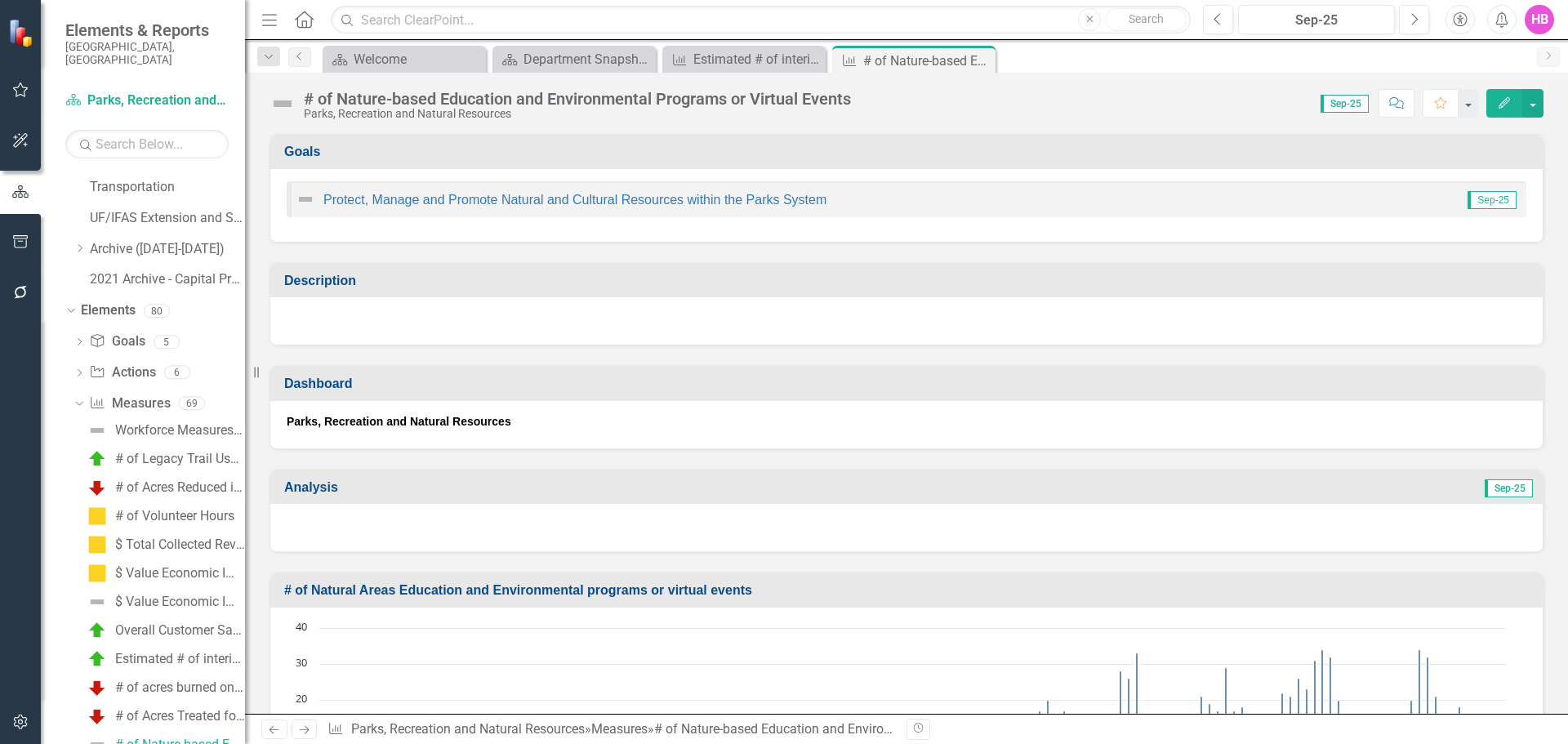
click at [1499, 97] on icon "Edit" at bounding box center [1505, 103] width 15 height 12
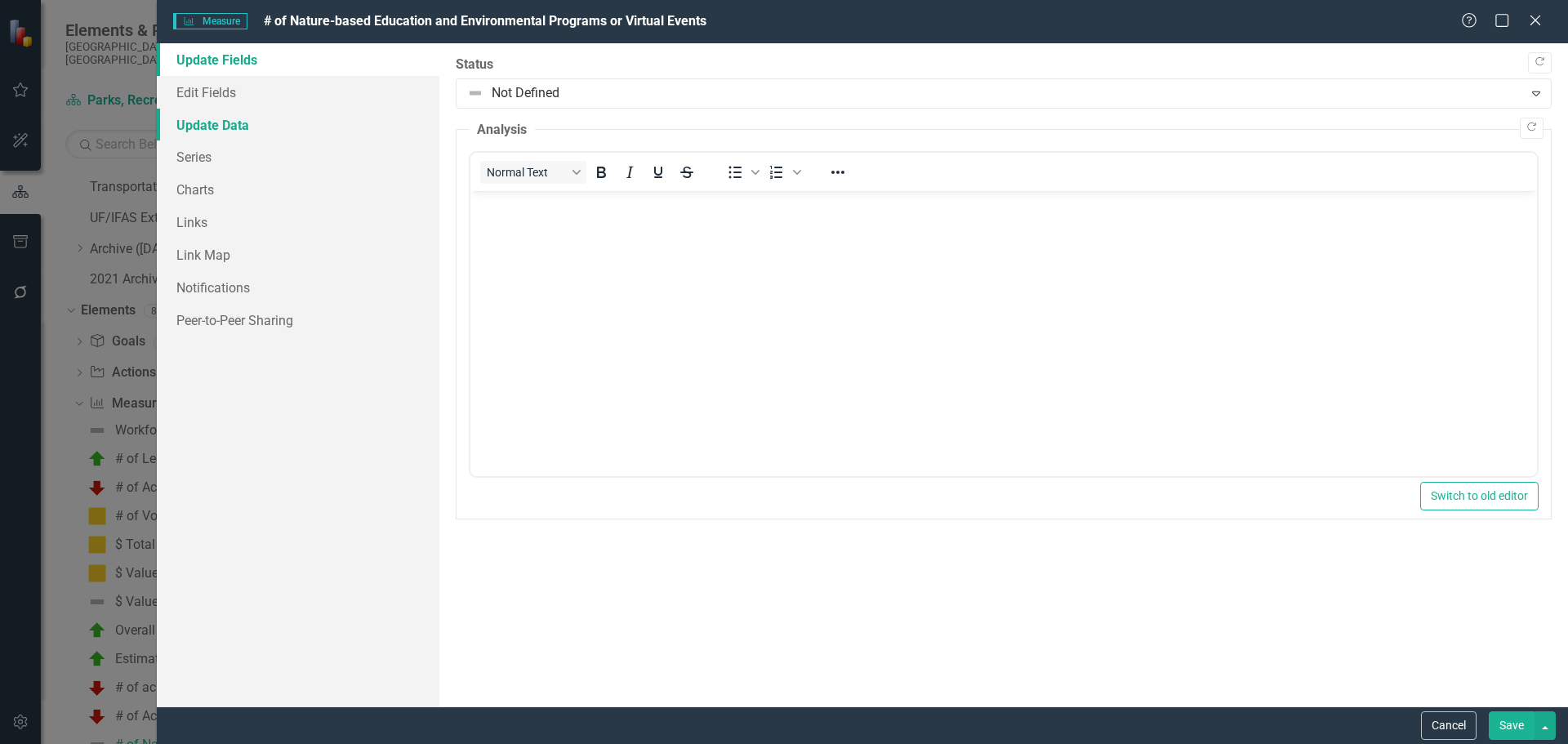
click at [198, 126] on link "Update Data" at bounding box center [298, 124] width 282 height 33
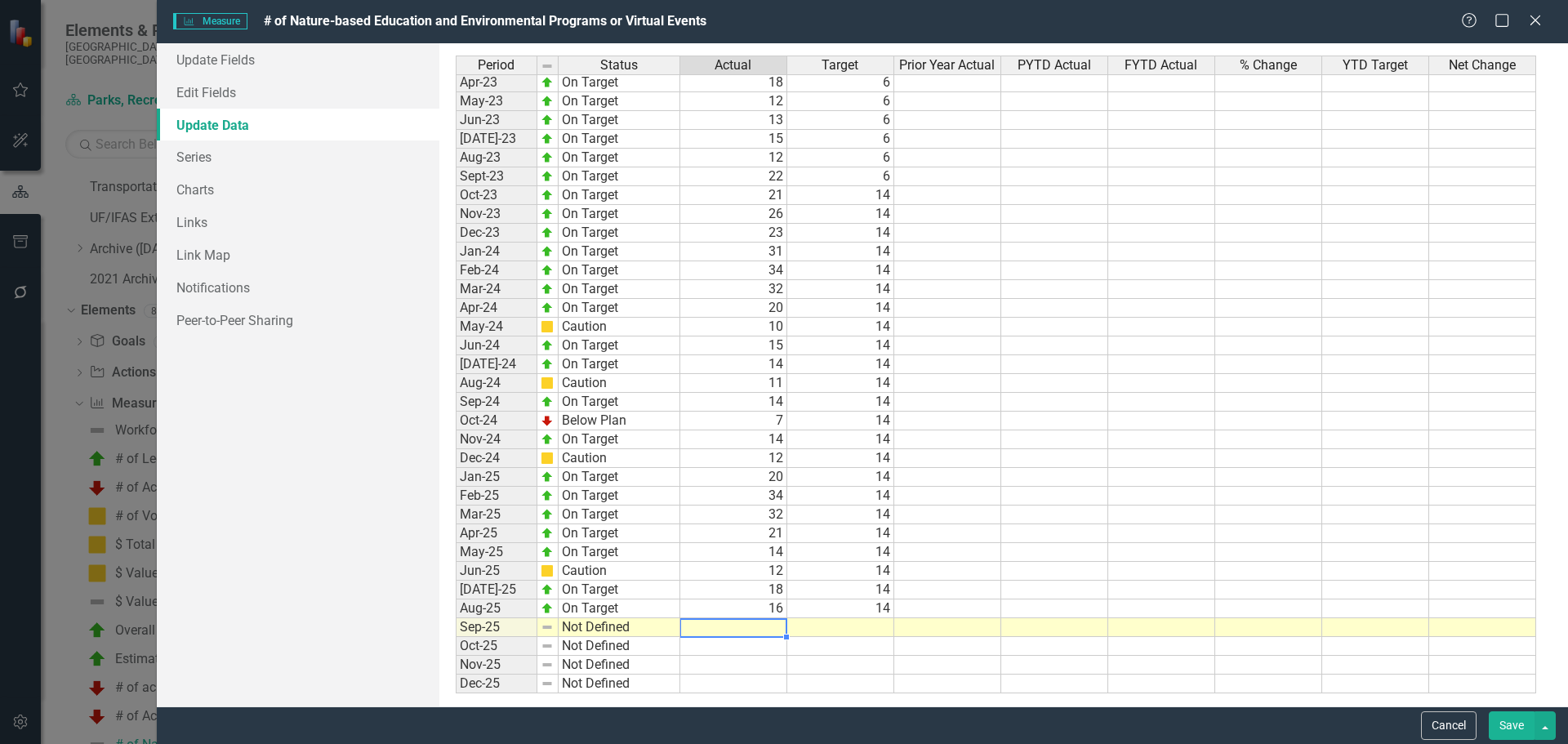
type textarea "12"
type textarea "14"
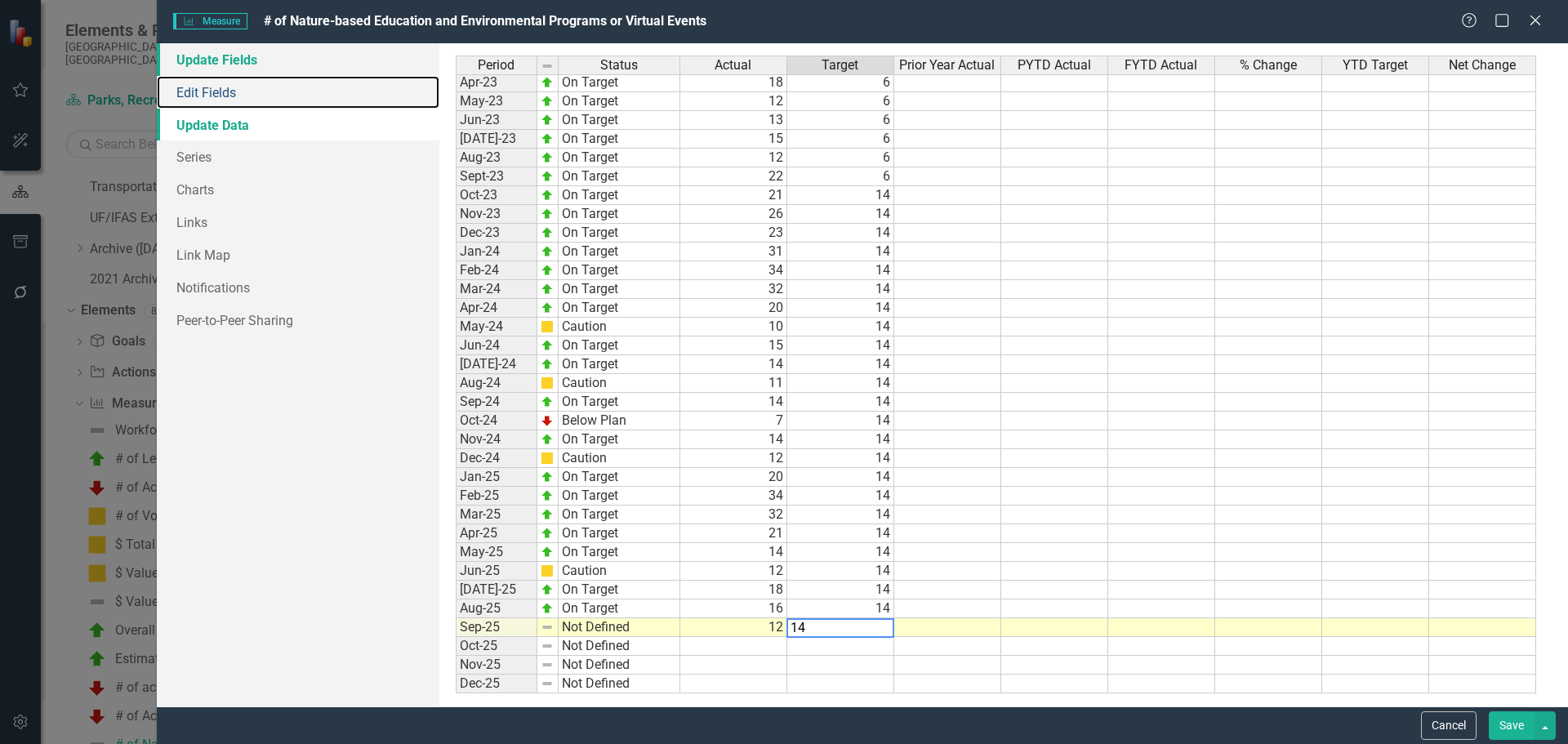
drag, startPoint x: 221, startPoint y: 93, endPoint x: 216, endPoint y: 71, distance: 22.6
click at [221, 93] on link "Edit Fields" at bounding box center [298, 92] width 282 height 33
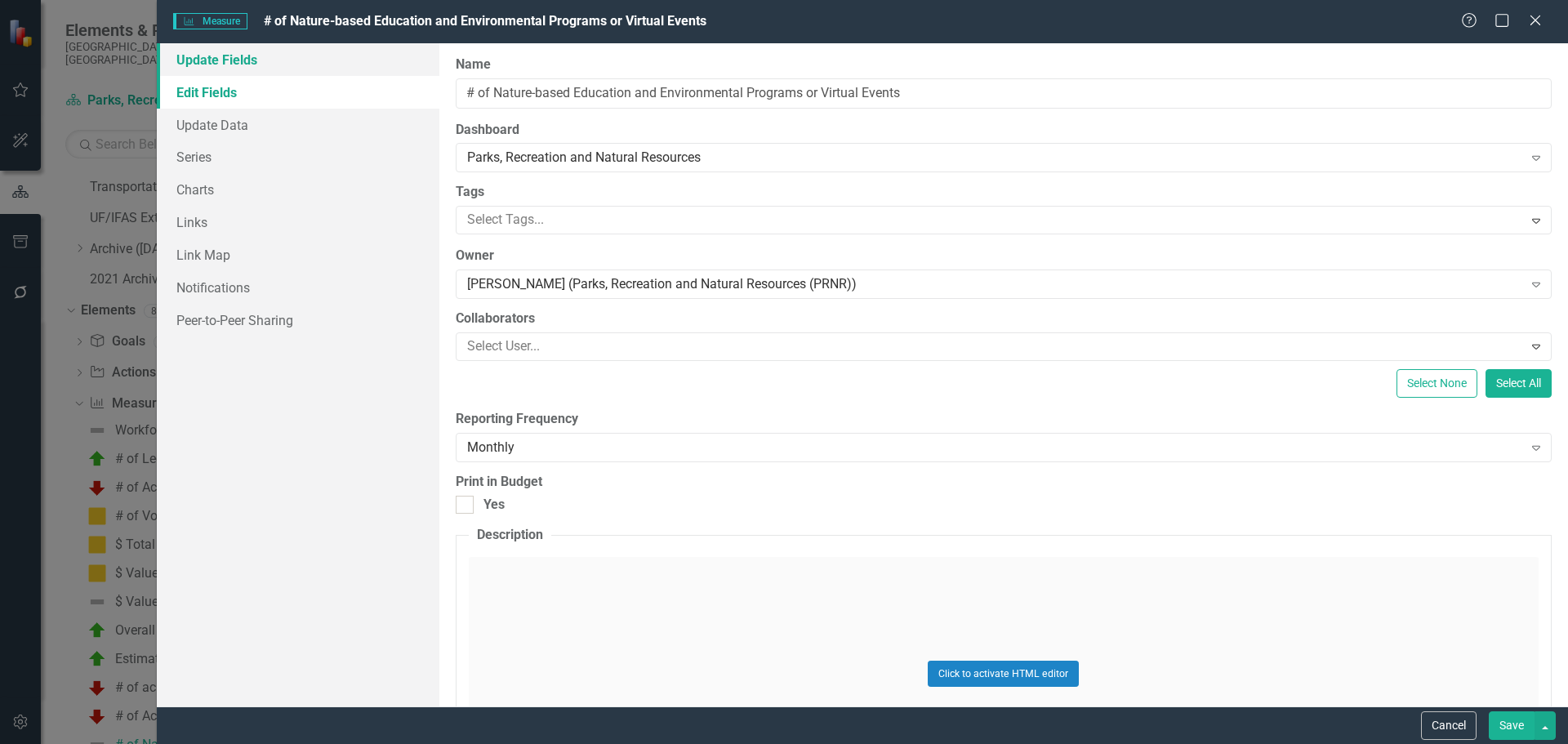
drag, startPoint x: 216, startPoint y: 68, endPoint x: 236, endPoint y: 67, distance: 20.0
click at [217, 68] on link "Update Fields" at bounding box center [298, 59] width 282 height 33
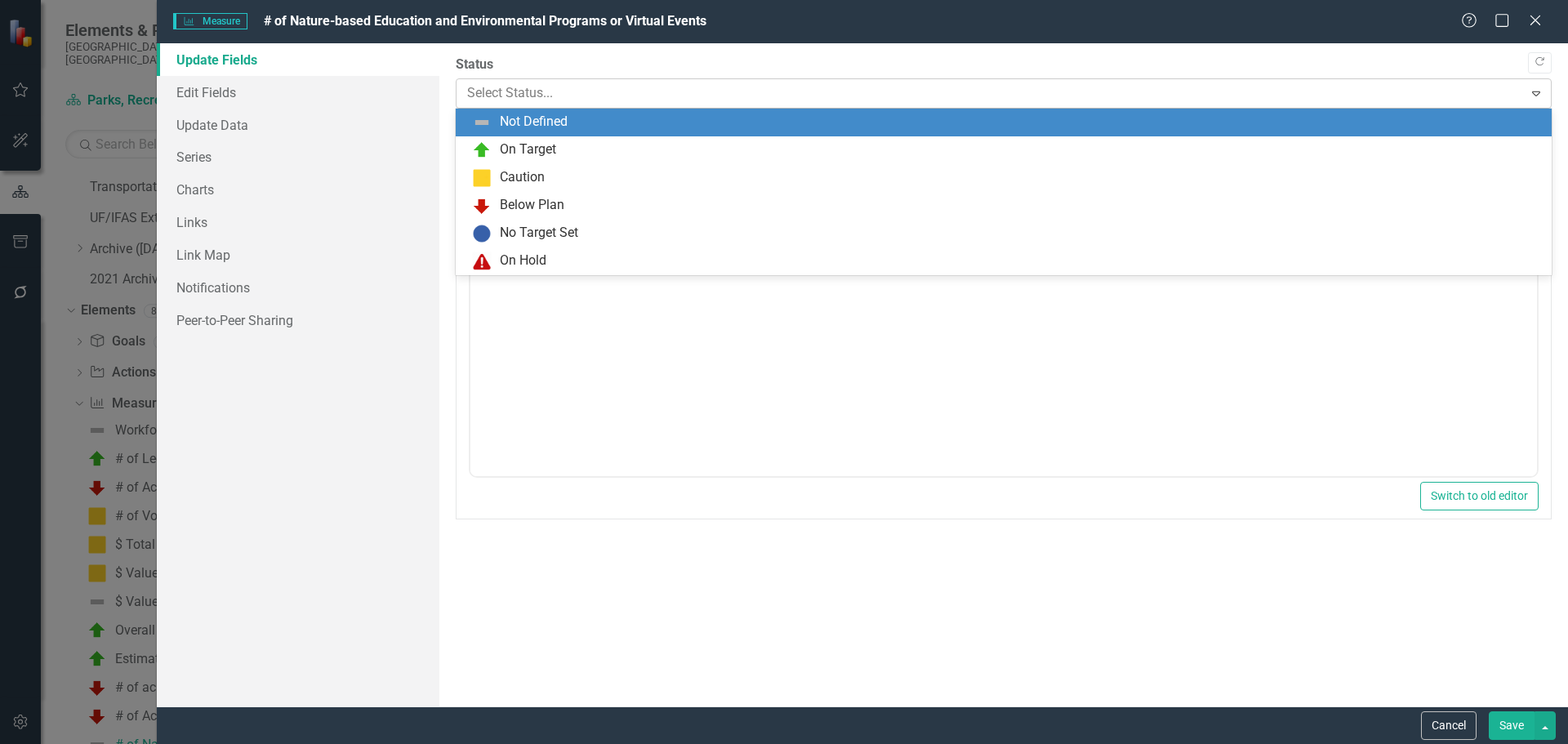
click at [504, 94] on div at bounding box center [990, 94] width 1046 height 22
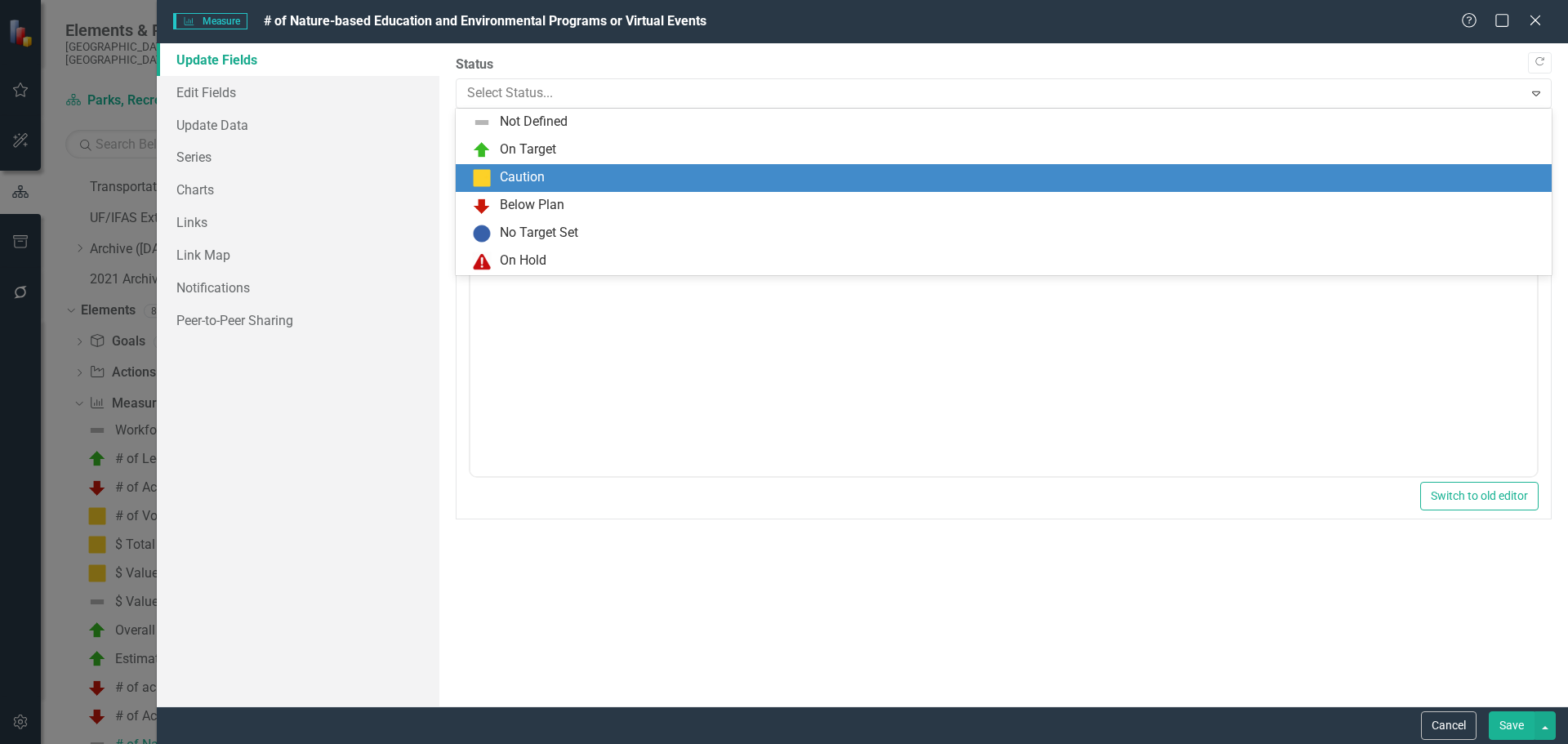
click at [516, 170] on div "Caution" at bounding box center [522, 177] width 45 height 18
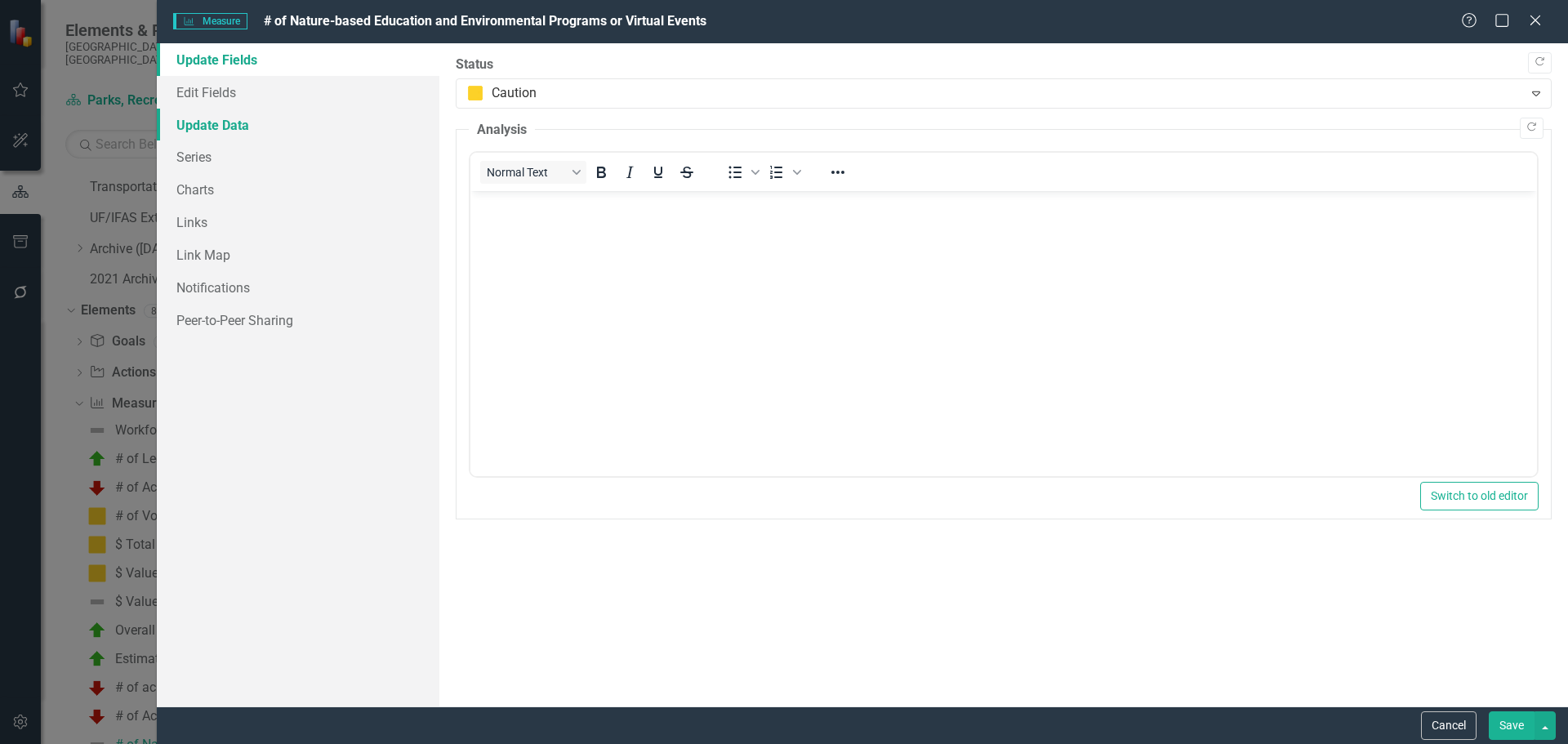
click at [216, 116] on link "Update Data" at bounding box center [298, 124] width 282 height 33
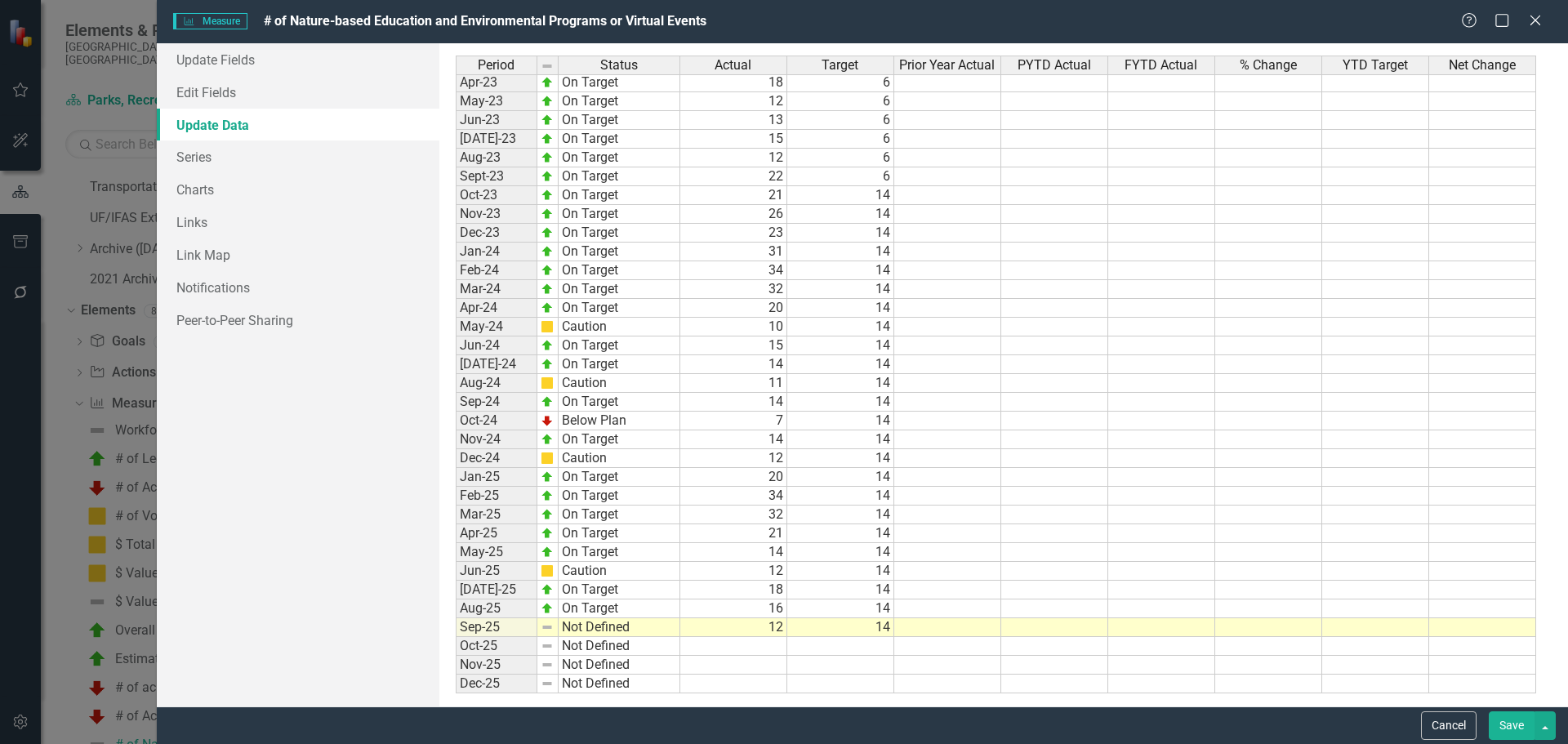
click at [1516, 731] on button "Save" at bounding box center [1511, 726] width 46 height 28
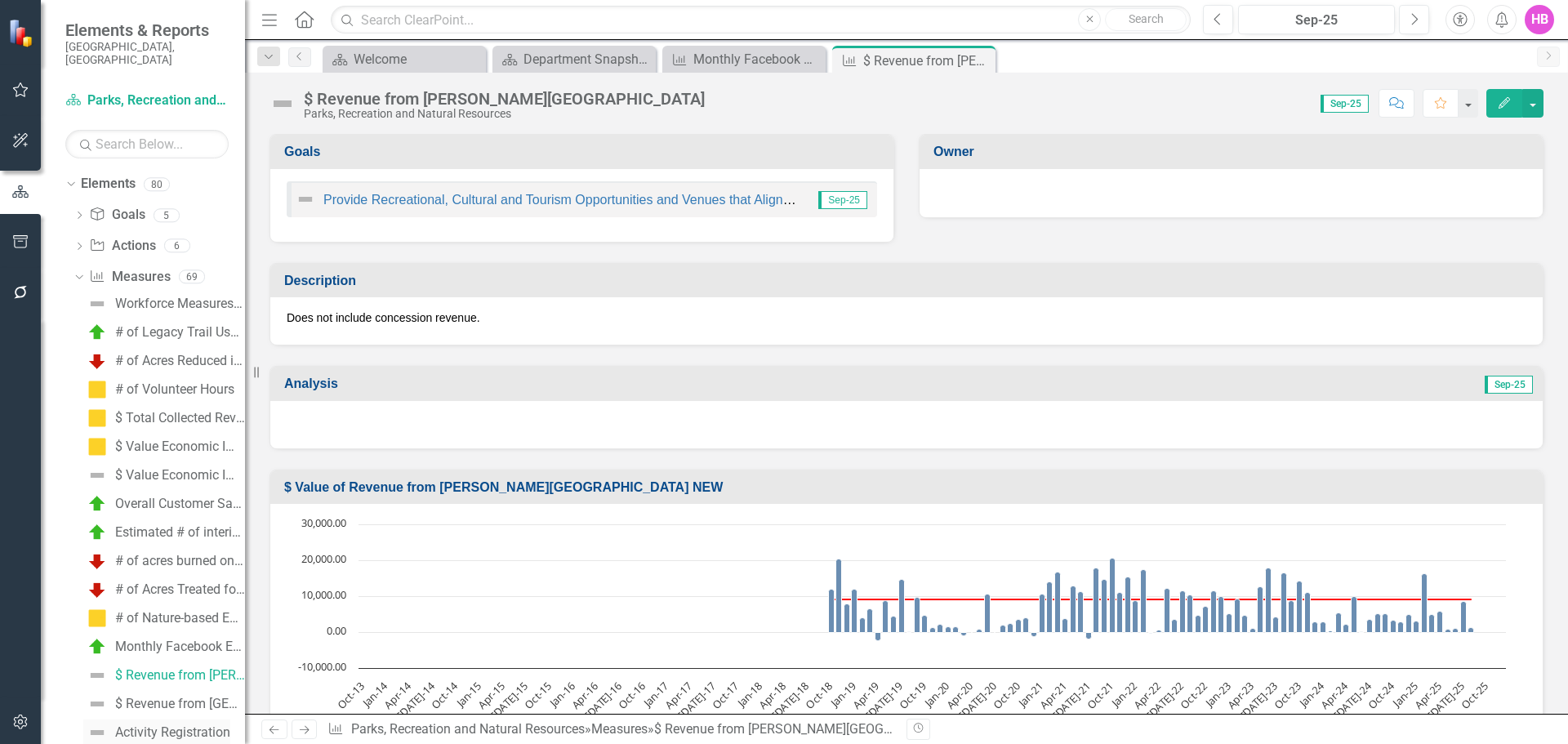
scroll to position [898, 0]
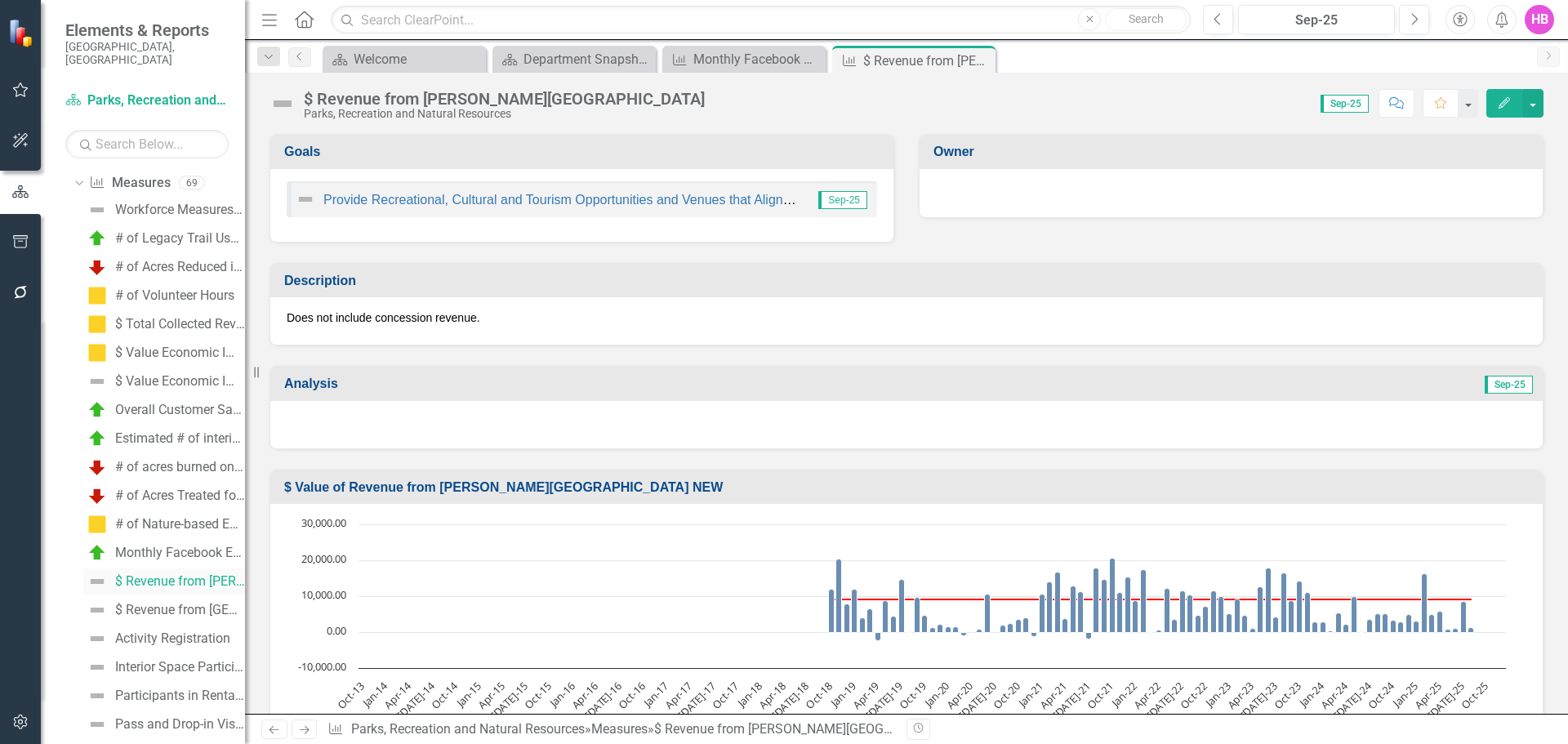
click at [159, 574] on div "$ Revenue from [PERSON_NAME][GEOGRAPHIC_DATA]" at bounding box center [180, 581] width 129 height 15
click at [1507, 103] on icon "button" at bounding box center [1505, 103] width 12 height 12
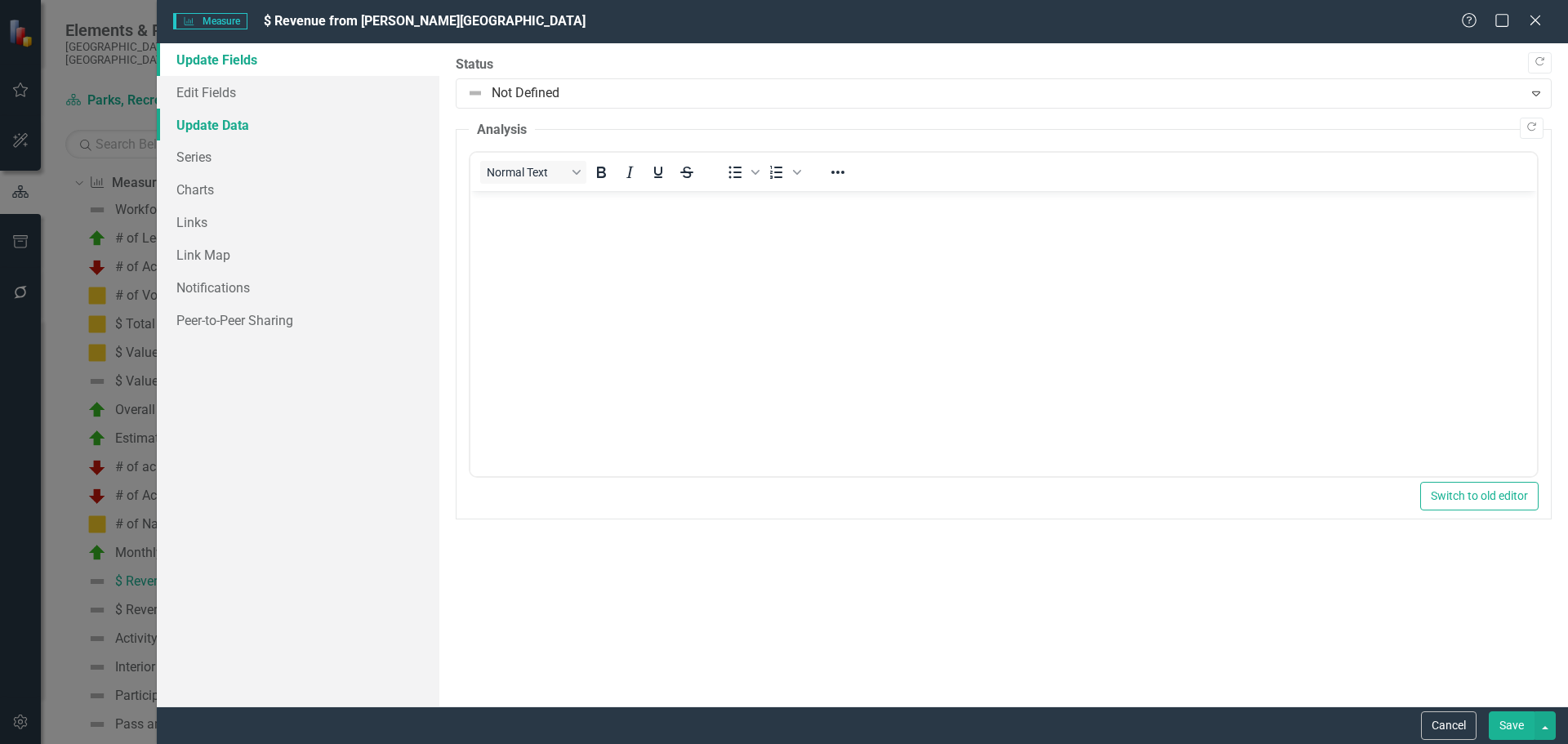
scroll to position [0, 0]
click at [222, 129] on link "Update Data" at bounding box center [298, 124] width 282 height 33
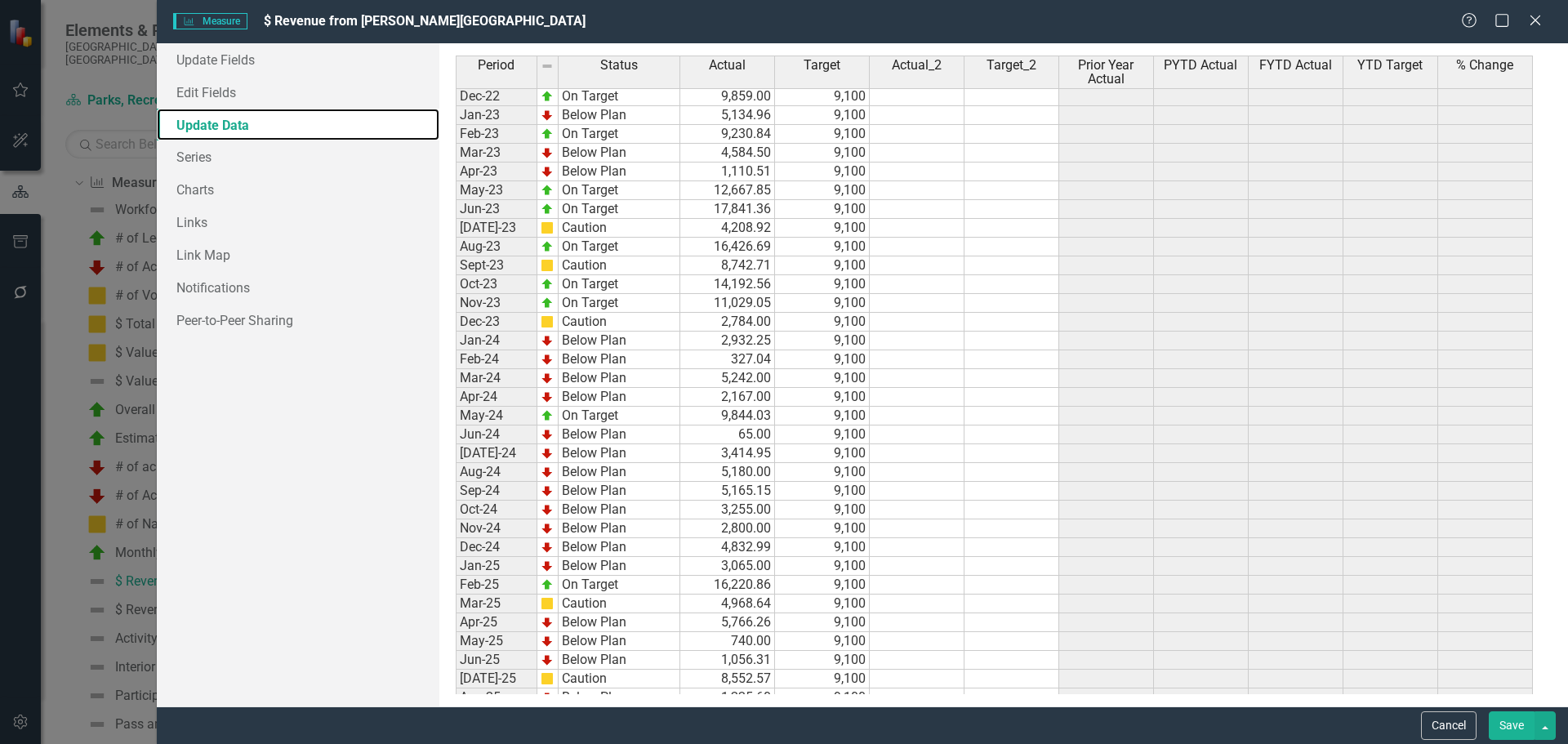
scroll to position [2156, 0]
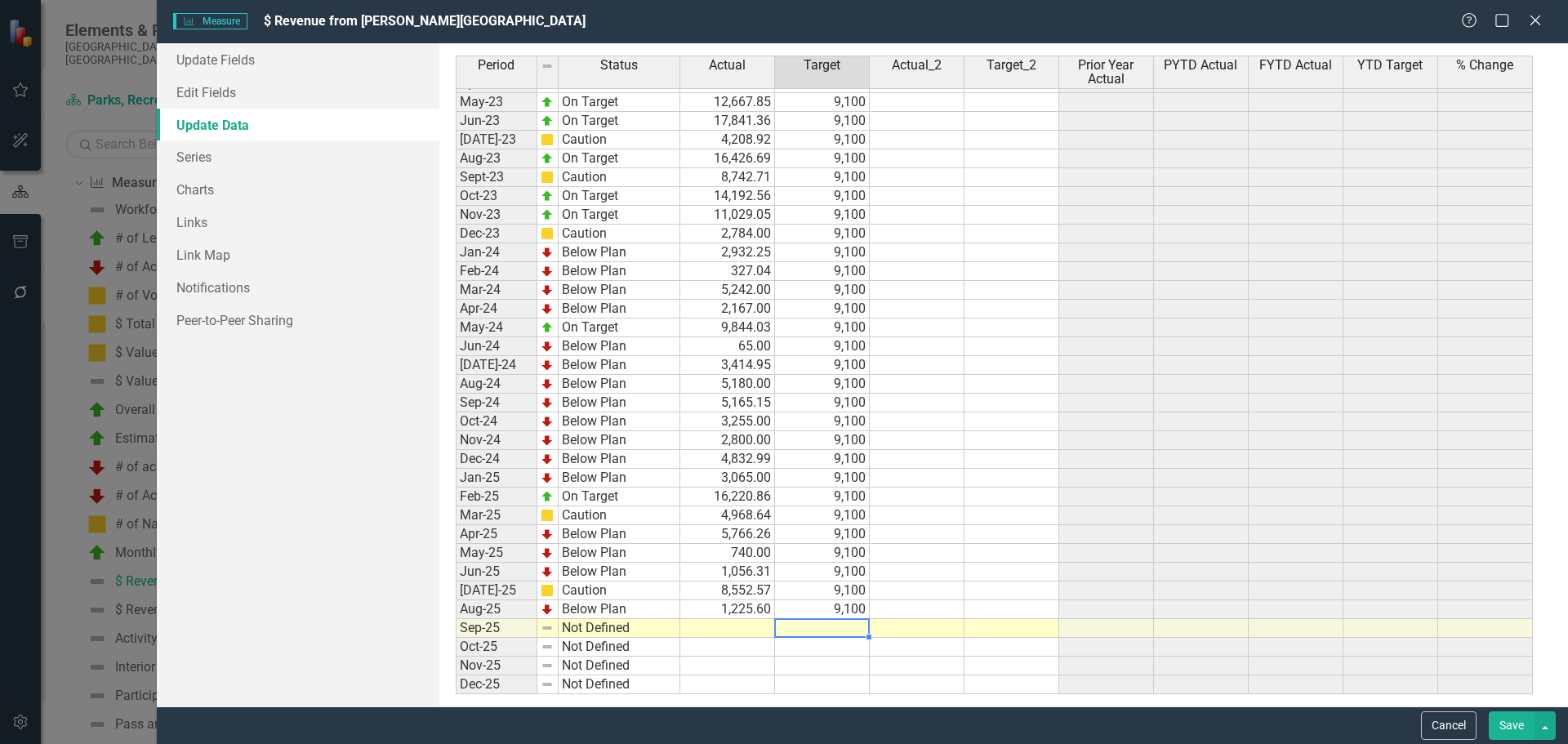
click at [837, 633] on td at bounding box center [822, 628] width 94 height 18
type textarea "9100"
click at [730, 630] on td at bounding box center [727, 628] width 94 height 18
type textarea "2958.41"
click at [206, 68] on link "Update Fields" at bounding box center [298, 59] width 282 height 33
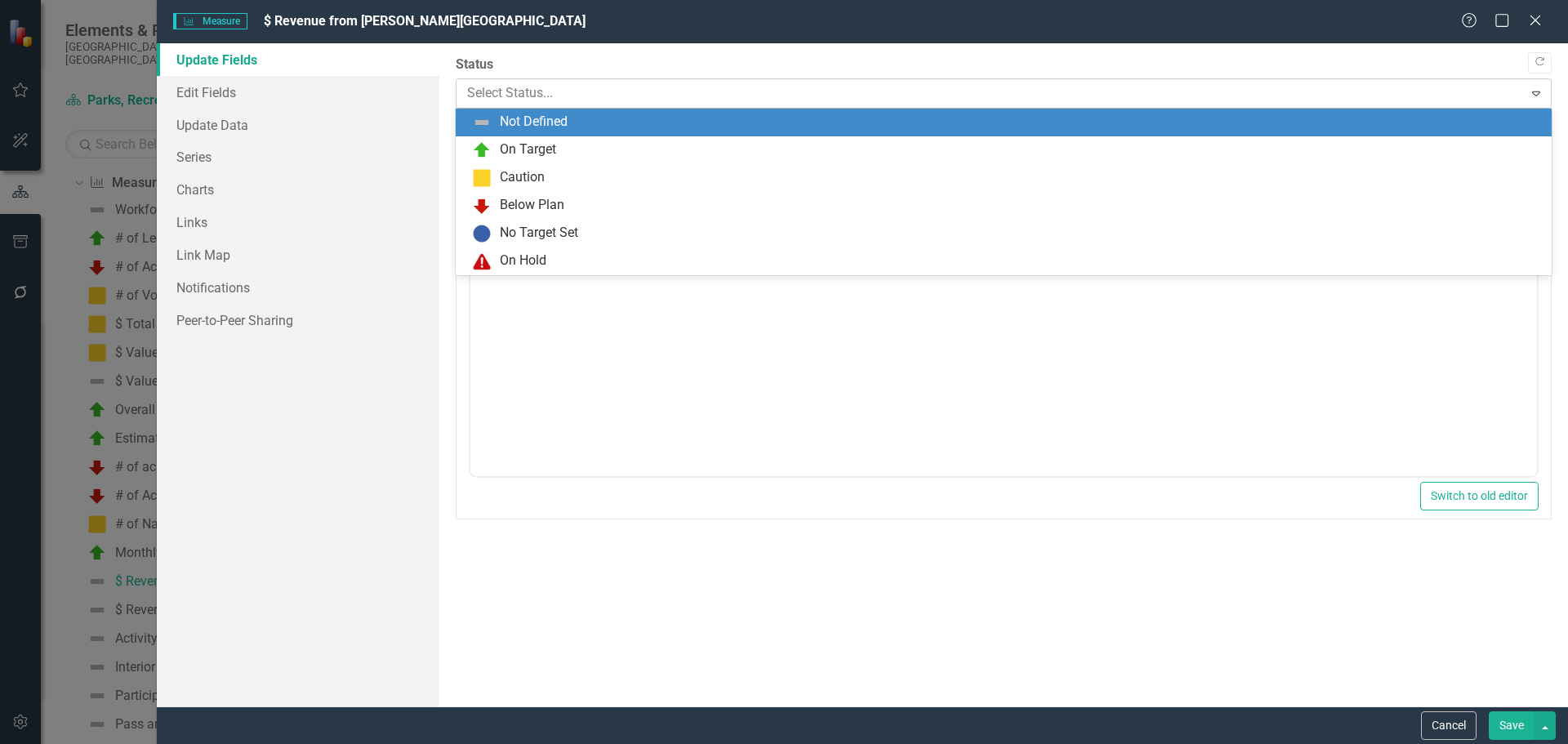
click at [561, 93] on div at bounding box center [990, 94] width 1046 height 22
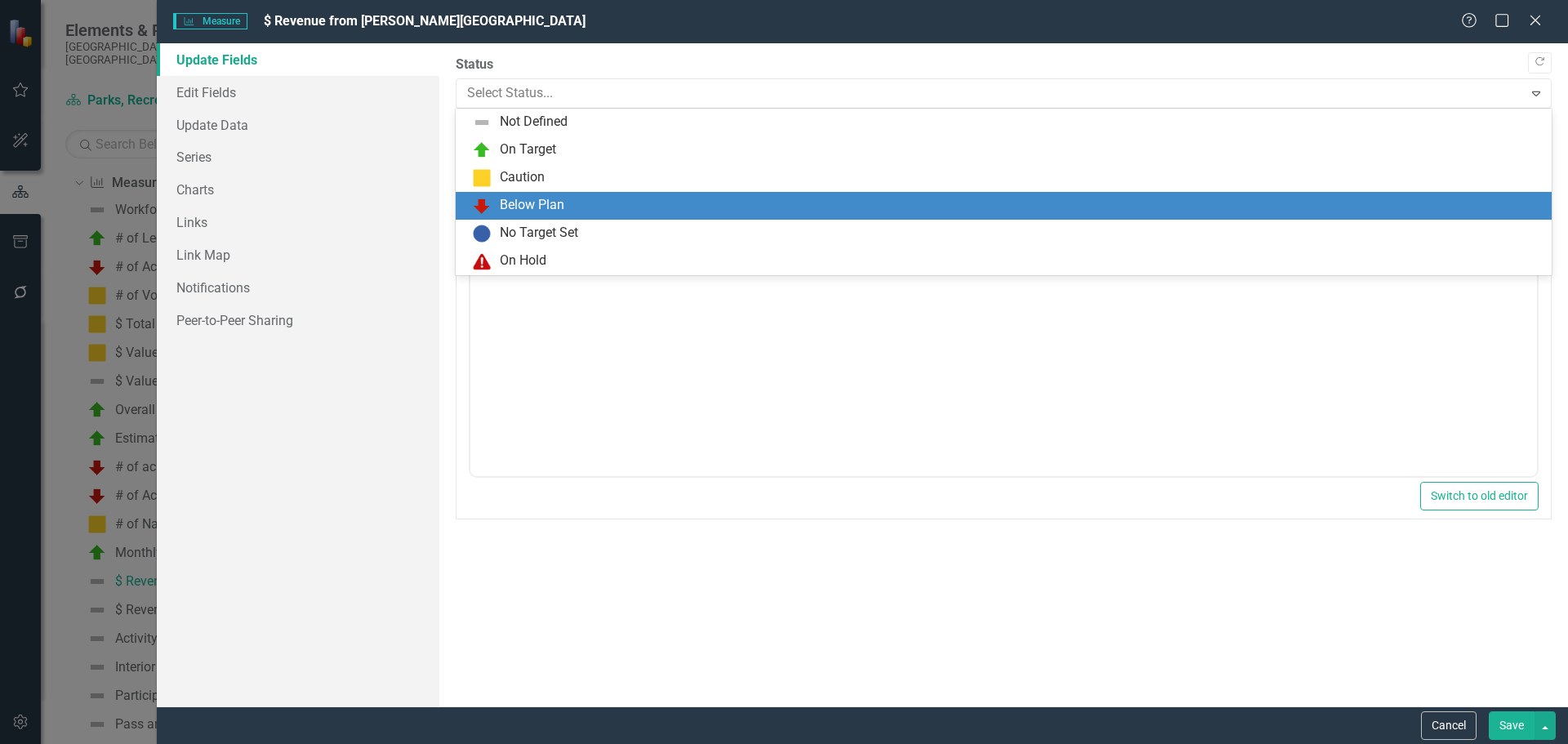
click at [518, 198] on div "Below Plan" at bounding box center [531, 205] width 64 height 18
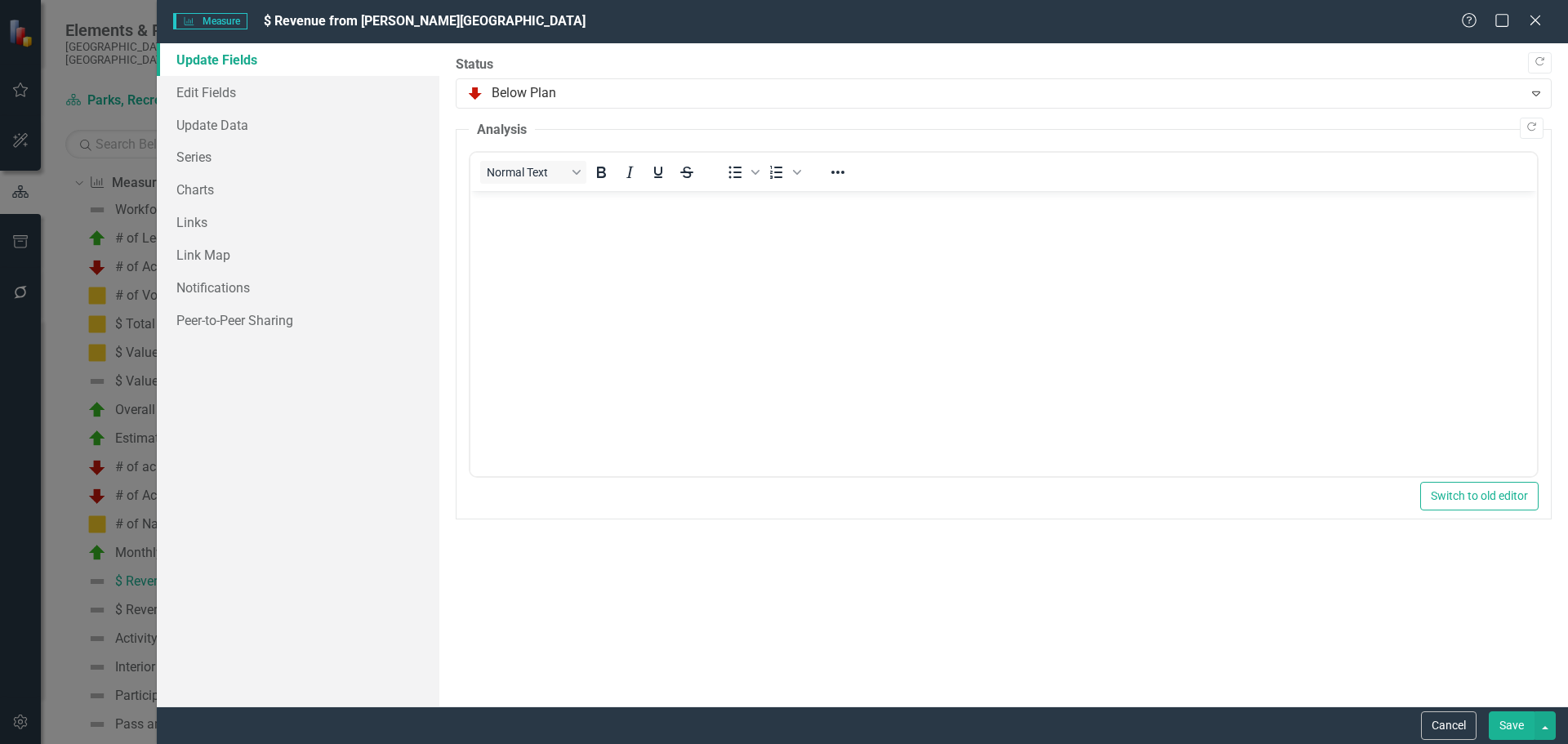
click at [1511, 726] on button "Save" at bounding box center [1511, 726] width 46 height 28
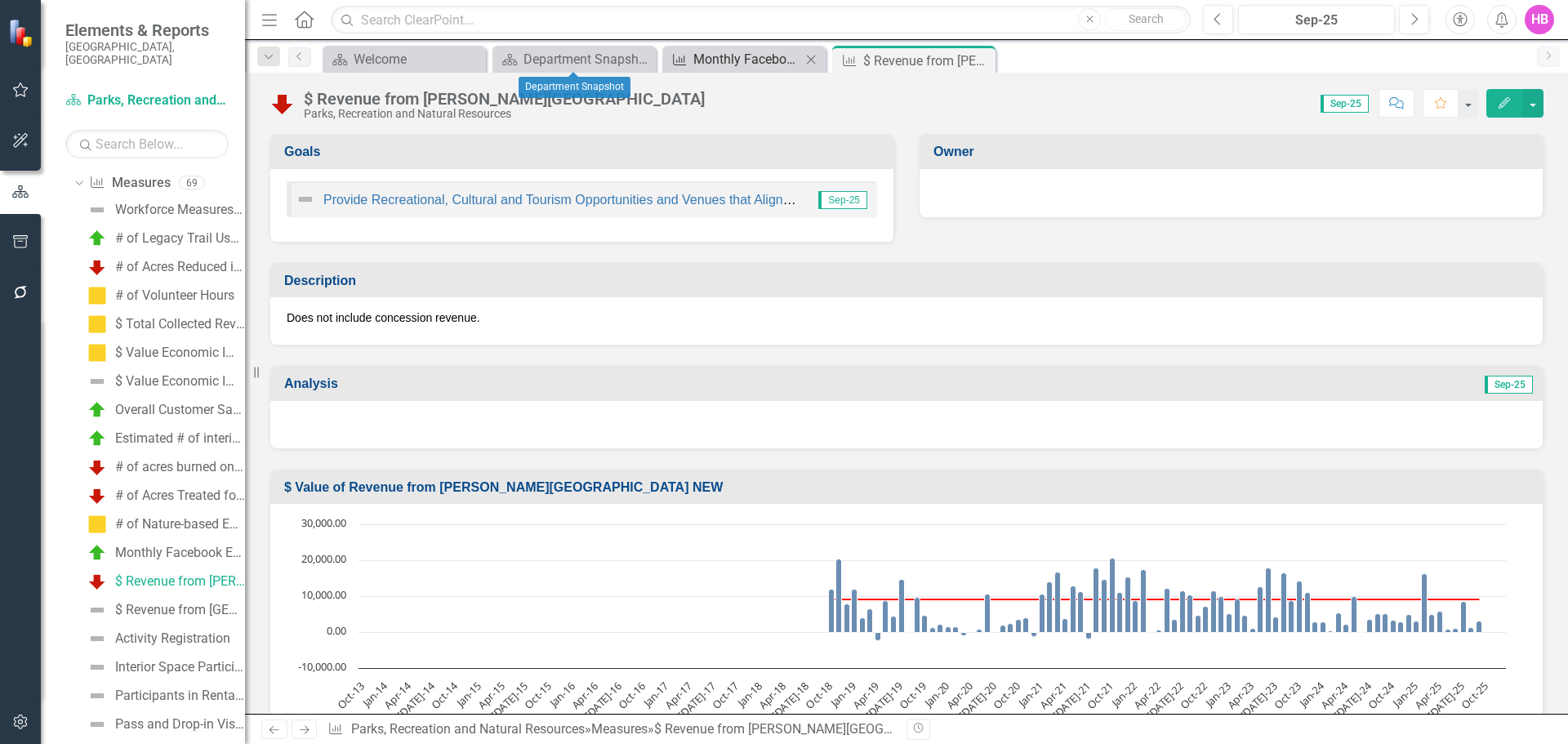
click at [715, 56] on div "Monthly Facebook Engagements with #SRQCountyParks" at bounding box center [747, 59] width 108 height 20
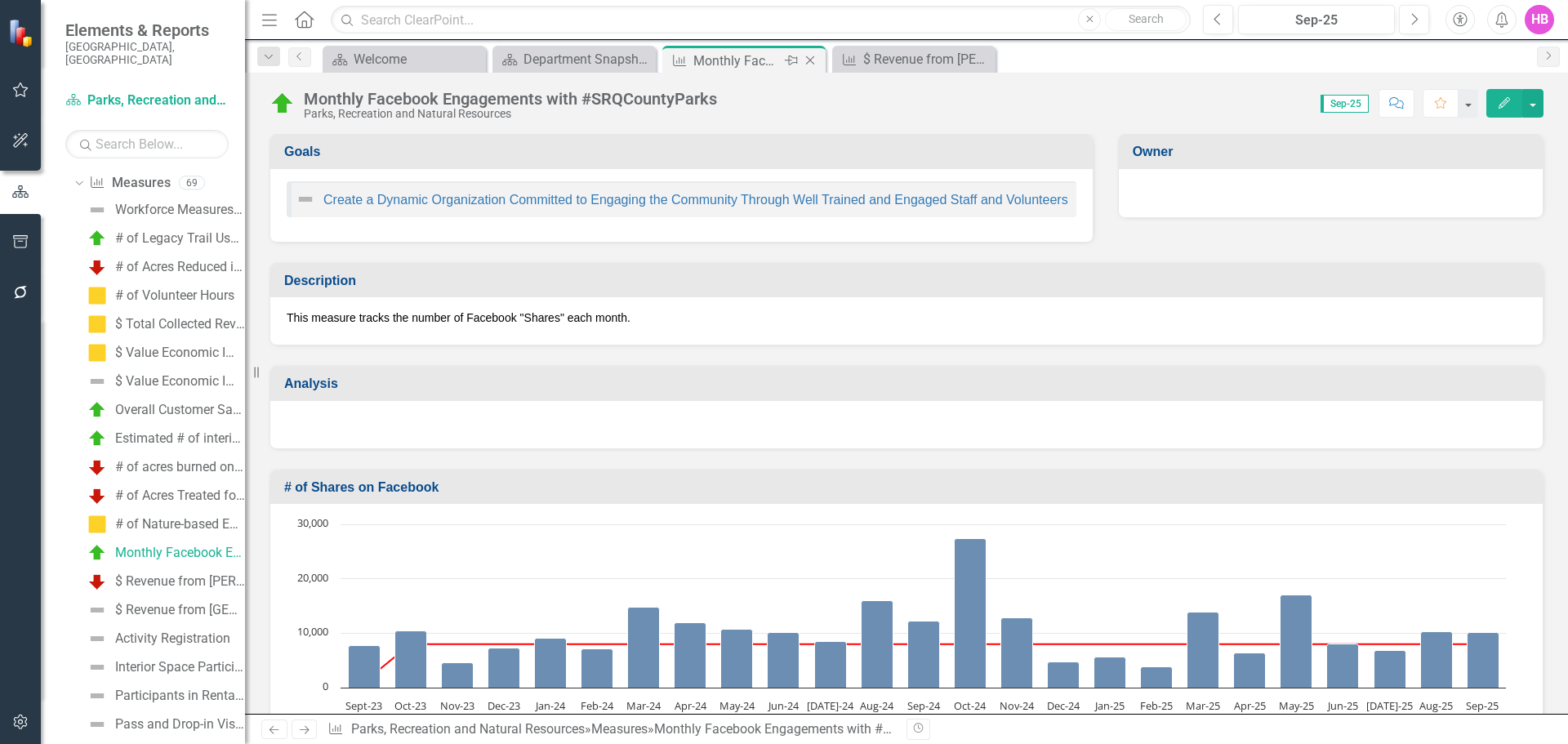
scroll to position [706, 0]
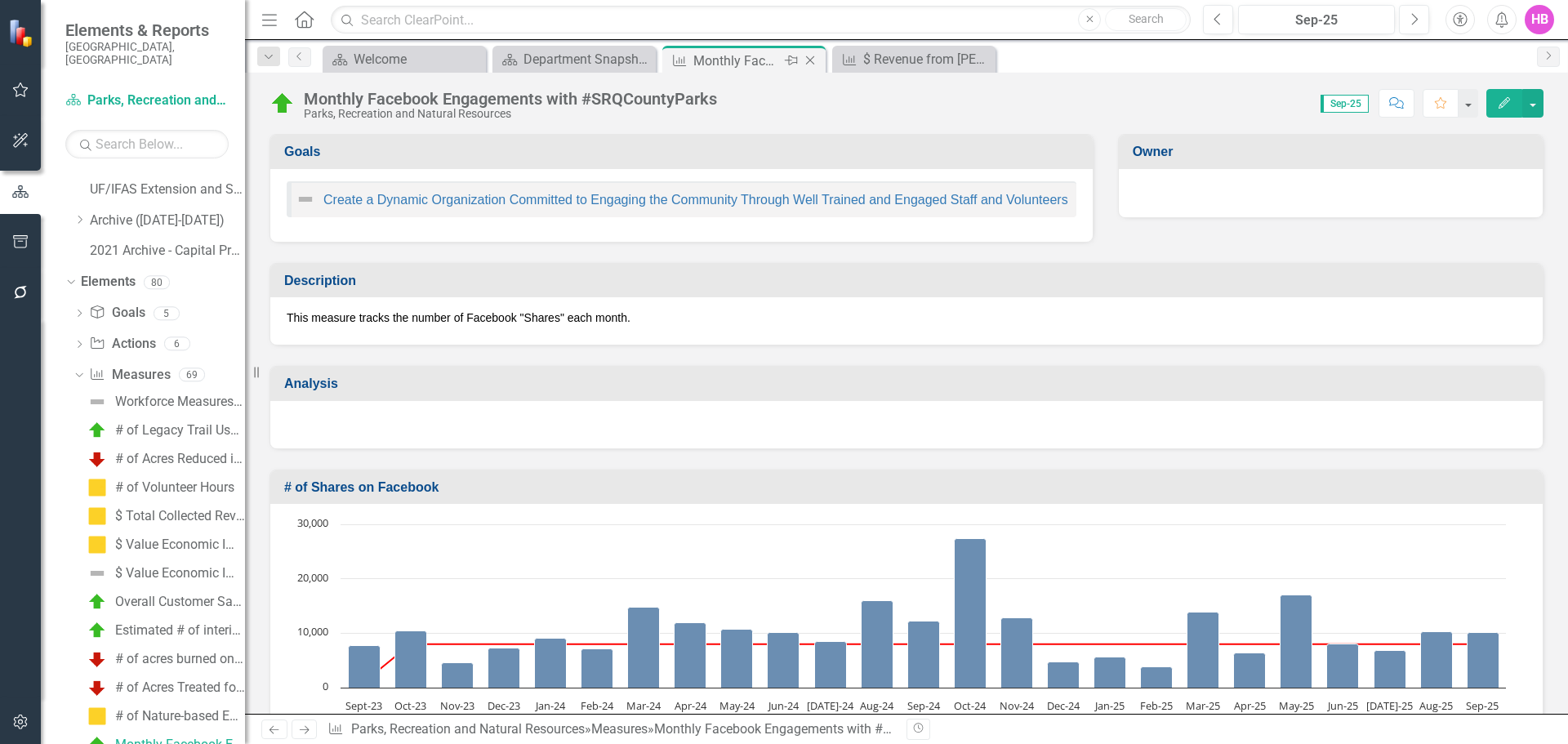
click at [805, 58] on icon "Close" at bounding box center [810, 61] width 17 height 13
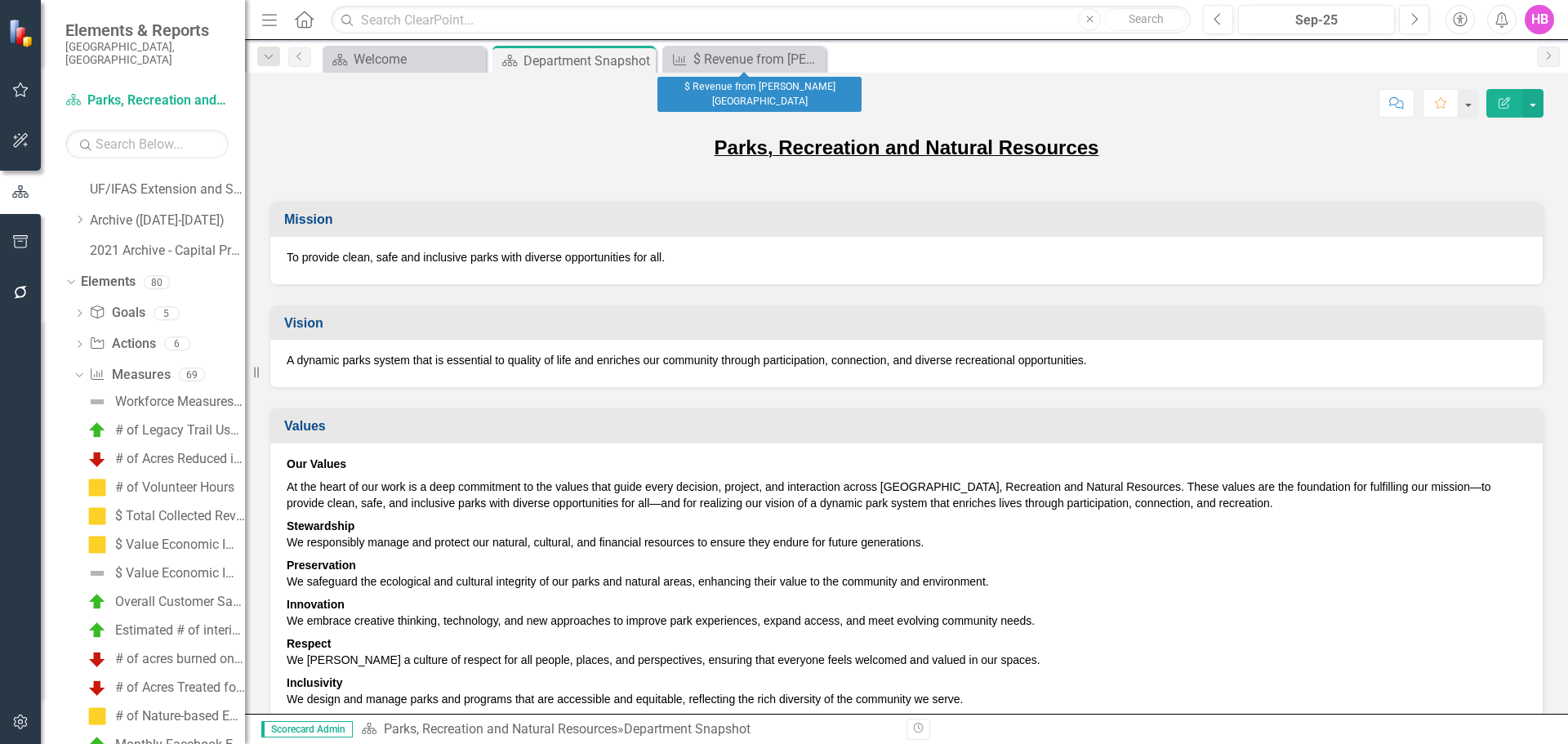
click at [0, 0] on icon "Close" at bounding box center [0, 0] width 0 height 0
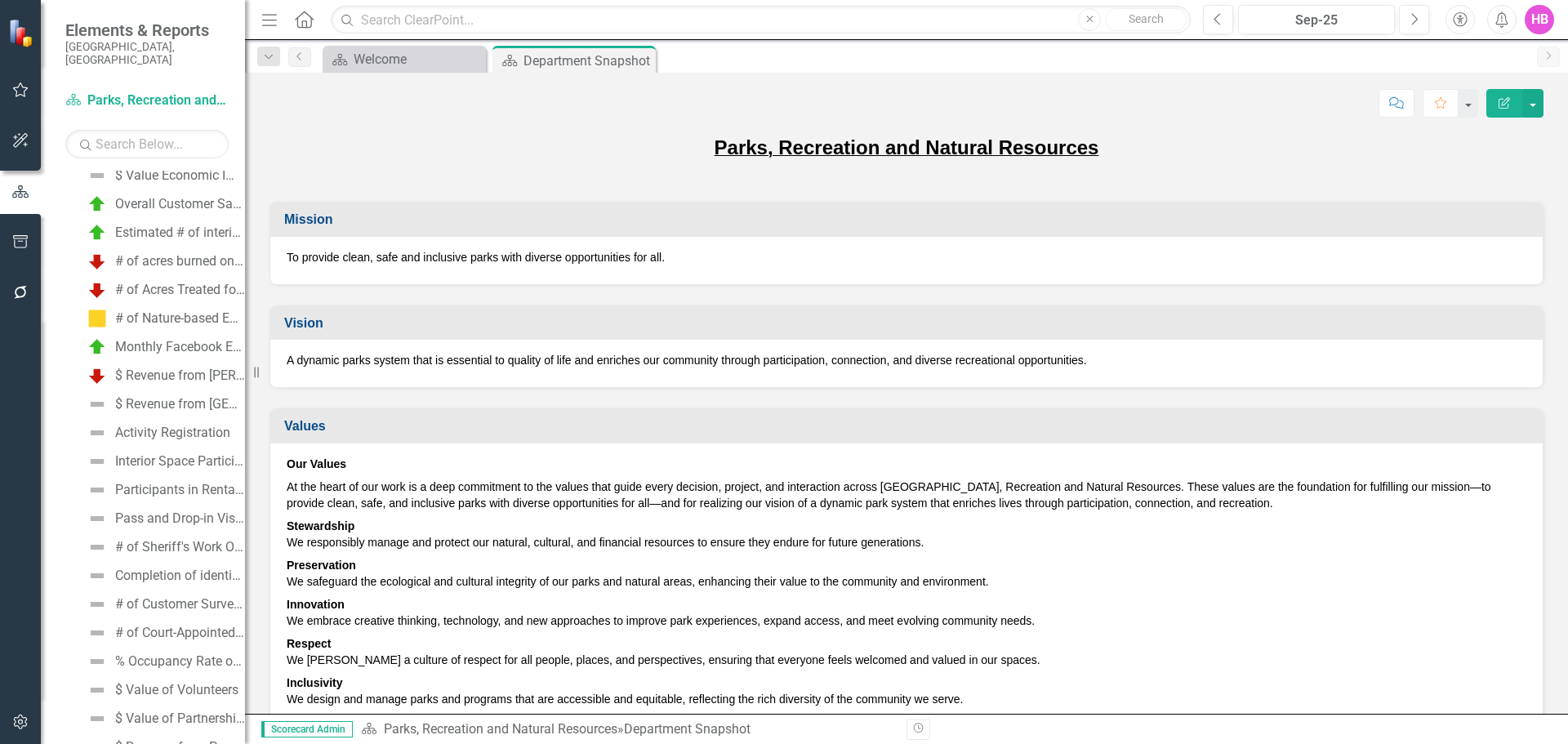
scroll to position [1032, 0]
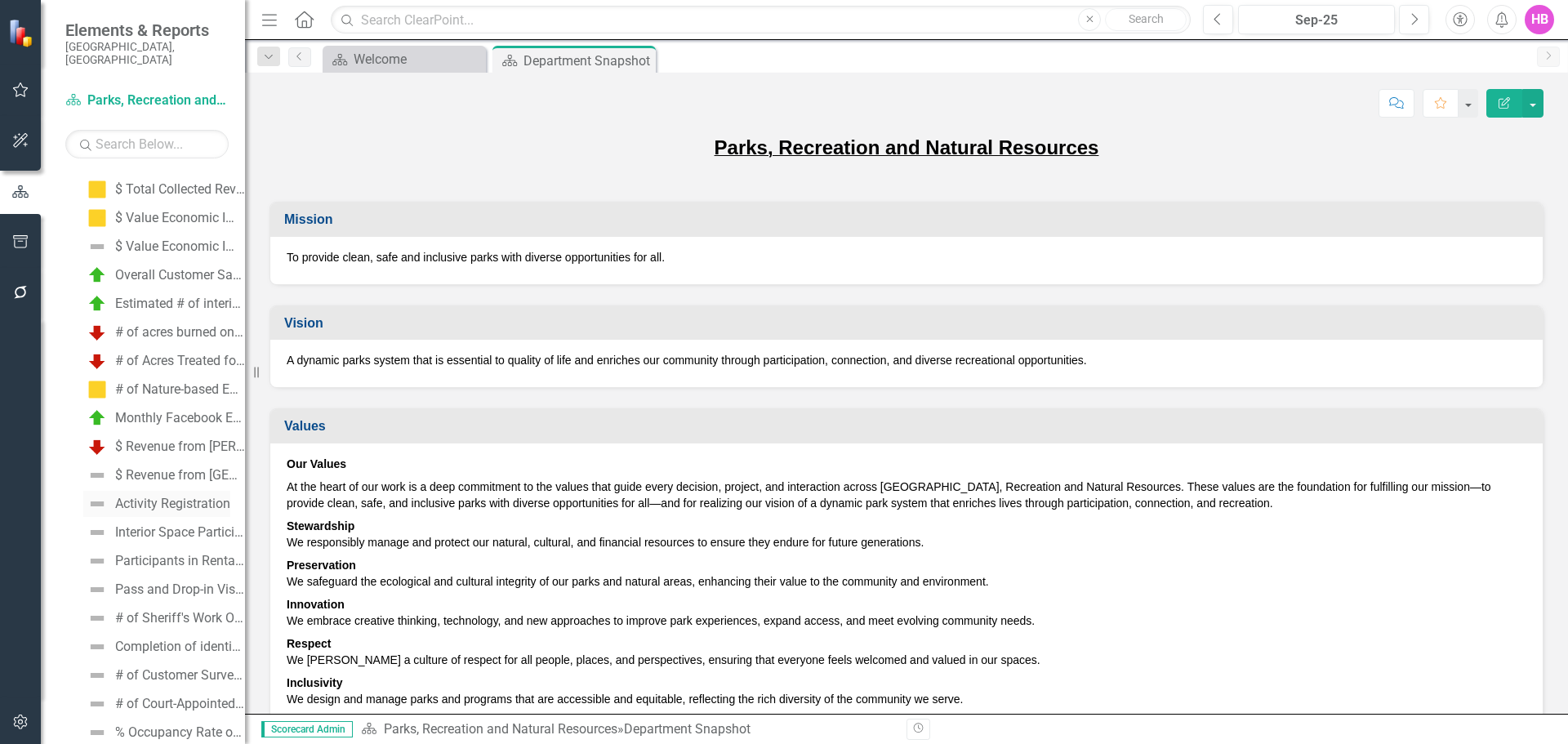
click at [154, 496] on div "Activity Registration" at bounding box center [173, 504] width 115 height 15
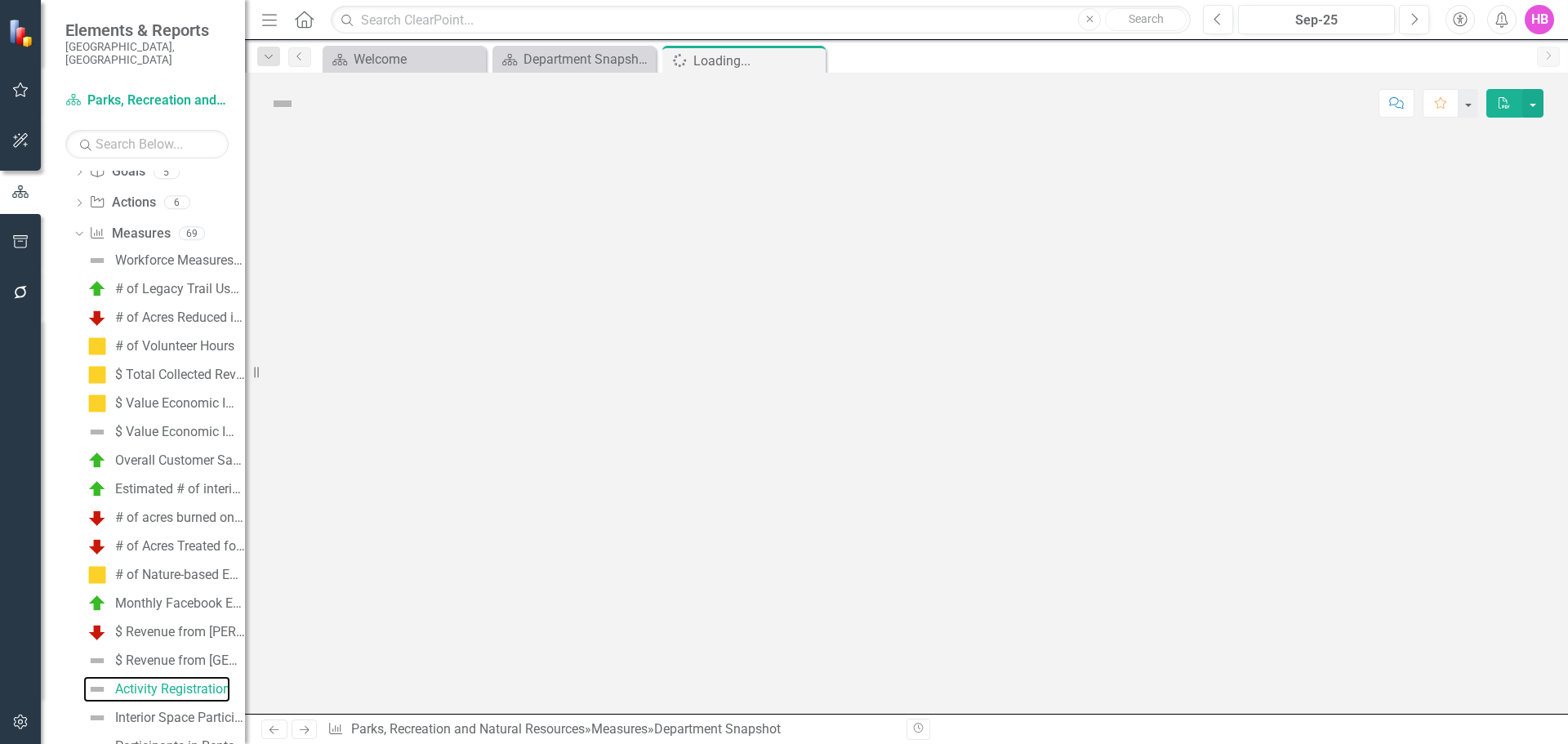
scroll to position [791, 0]
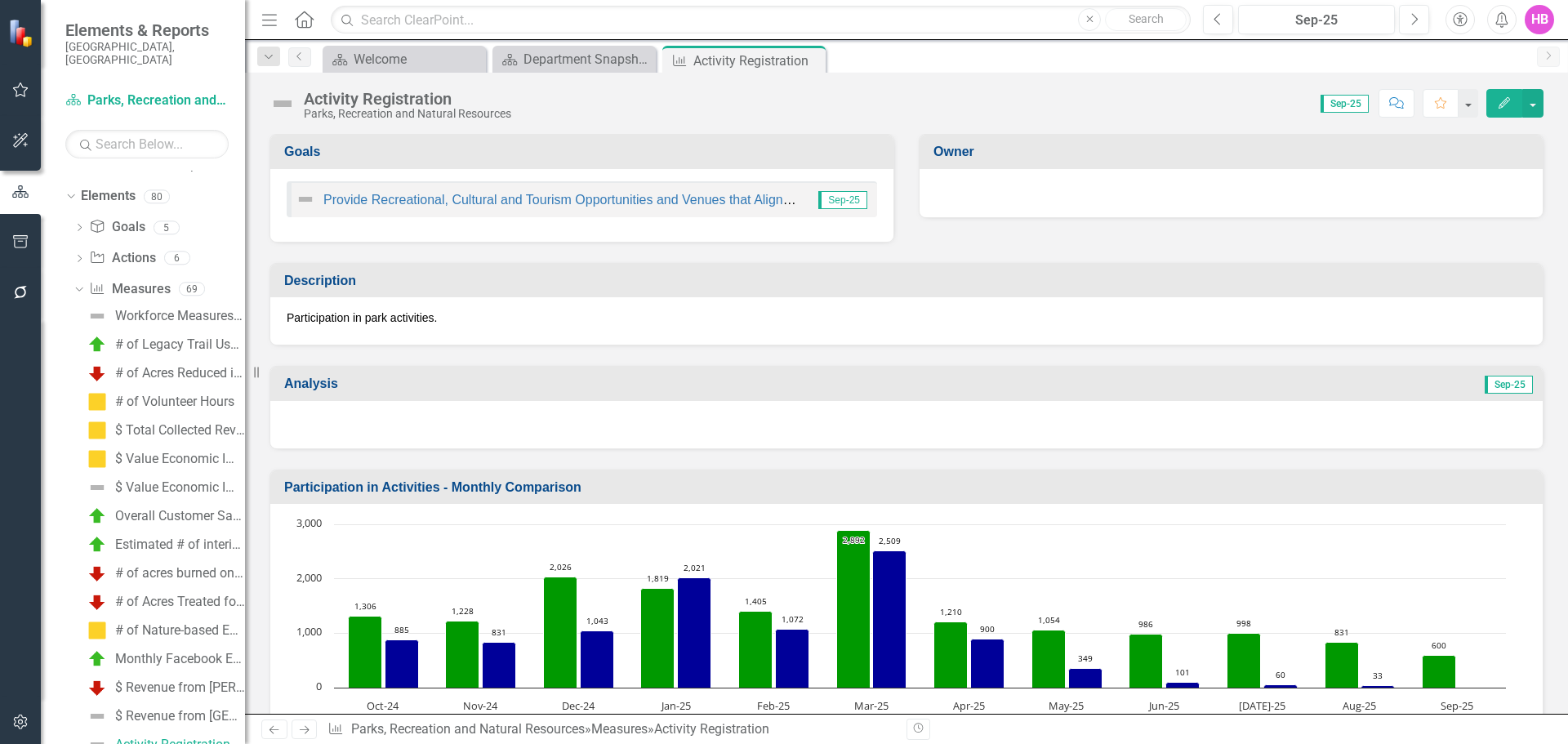
click at [1498, 97] on icon "Edit" at bounding box center [1505, 103] width 15 height 12
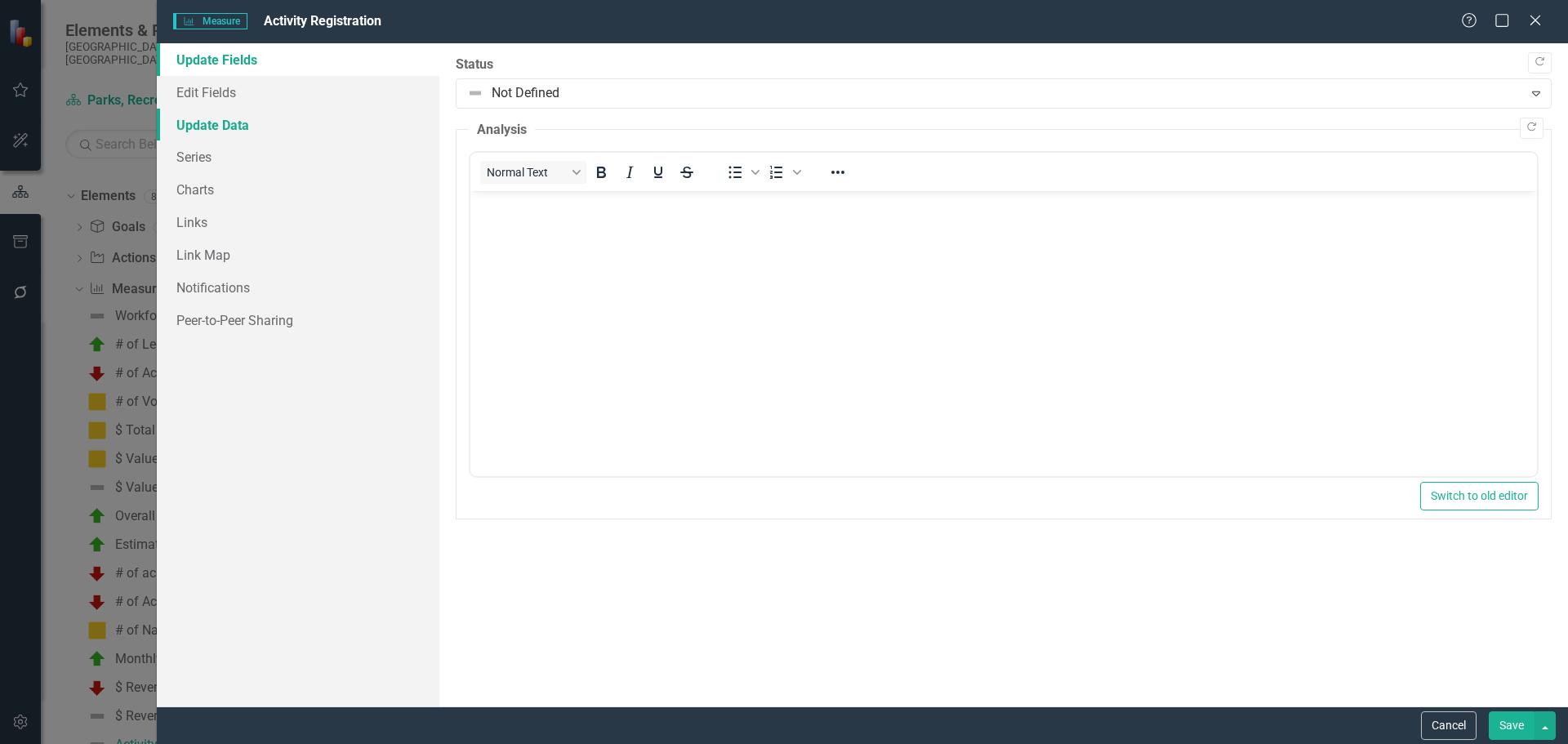
scroll to position [0, 0]
click at [211, 129] on link "Update Data" at bounding box center [298, 124] width 282 height 33
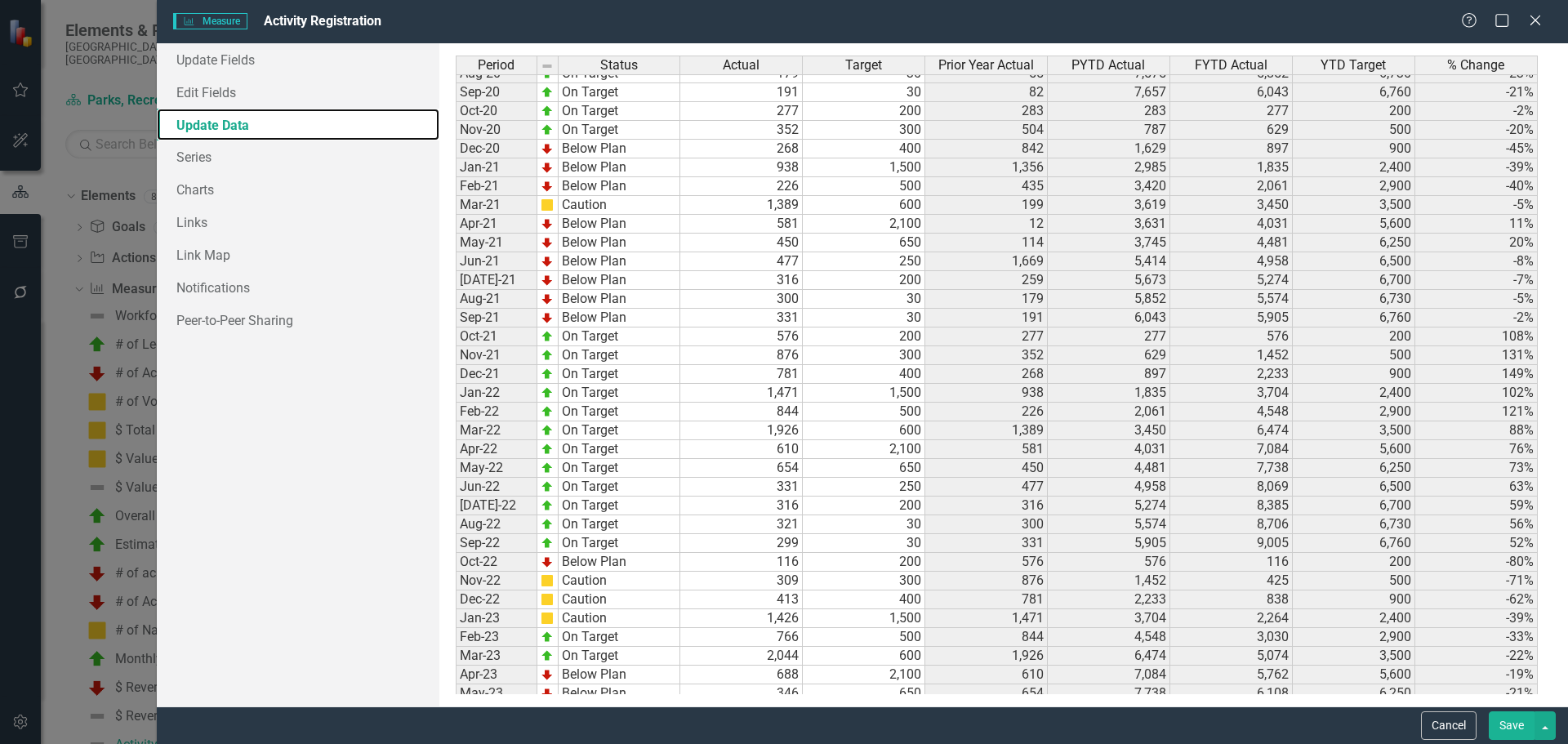
scroll to position [2143, 0]
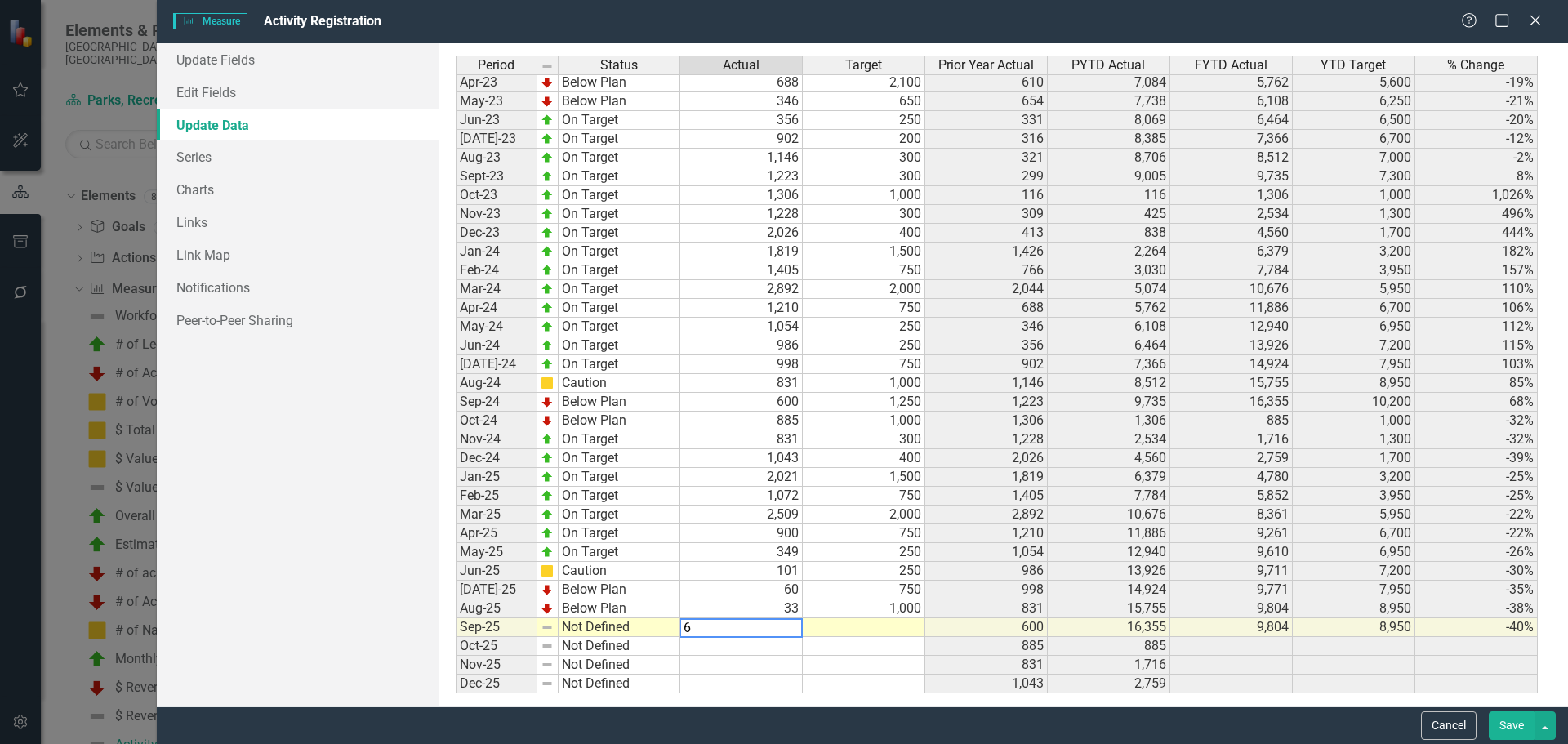
type textarea "61"
type textarea "400"
click at [216, 68] on link "Update Fields" at bounding box center [298, 59] width 282 height 33
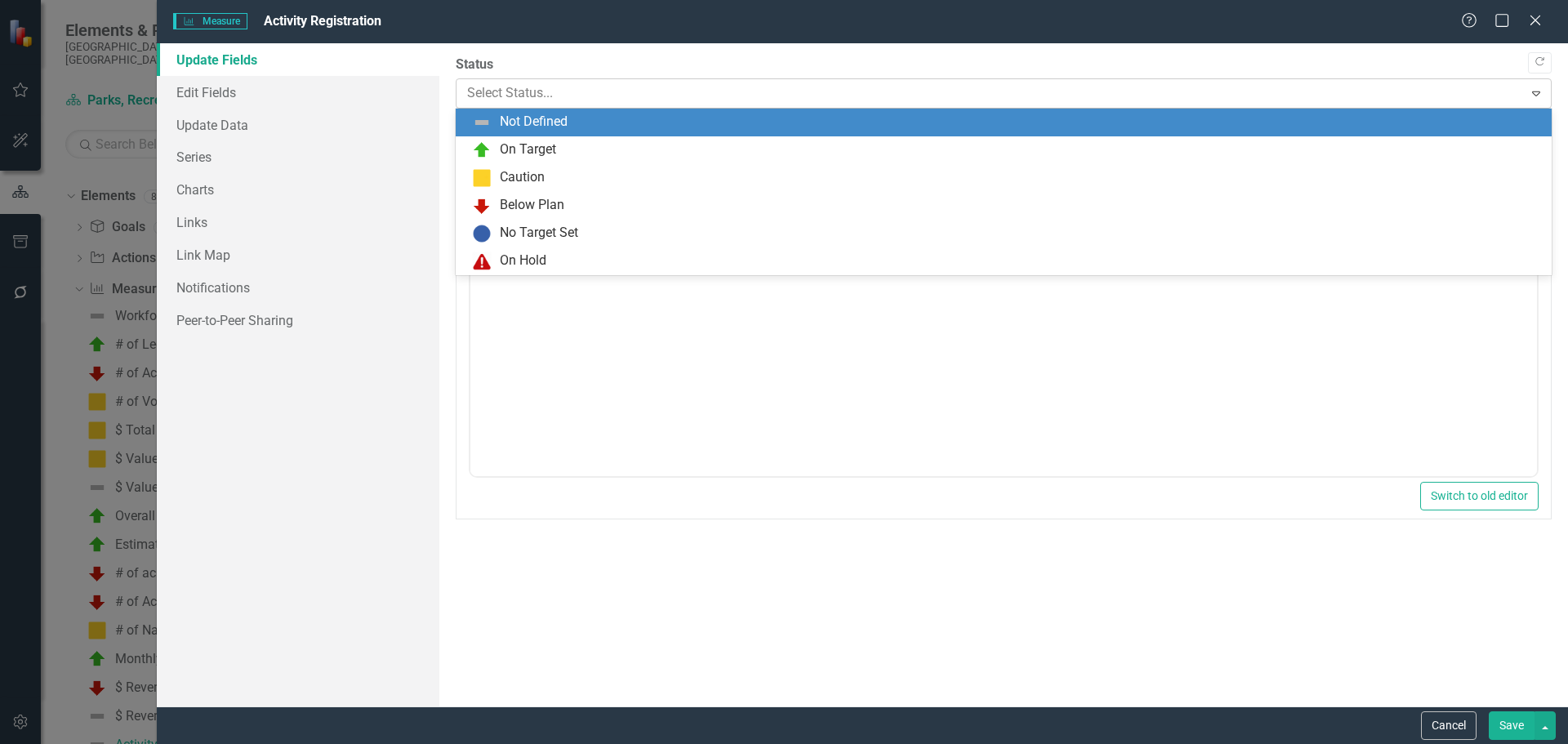
drag, startPoint x: 531, startPoint y: 88, endPoint x: 530, endPoint y: 107, distance: 19.0
click at [530, 88] on div at bounding box center [990, 94] width 1046 height 22
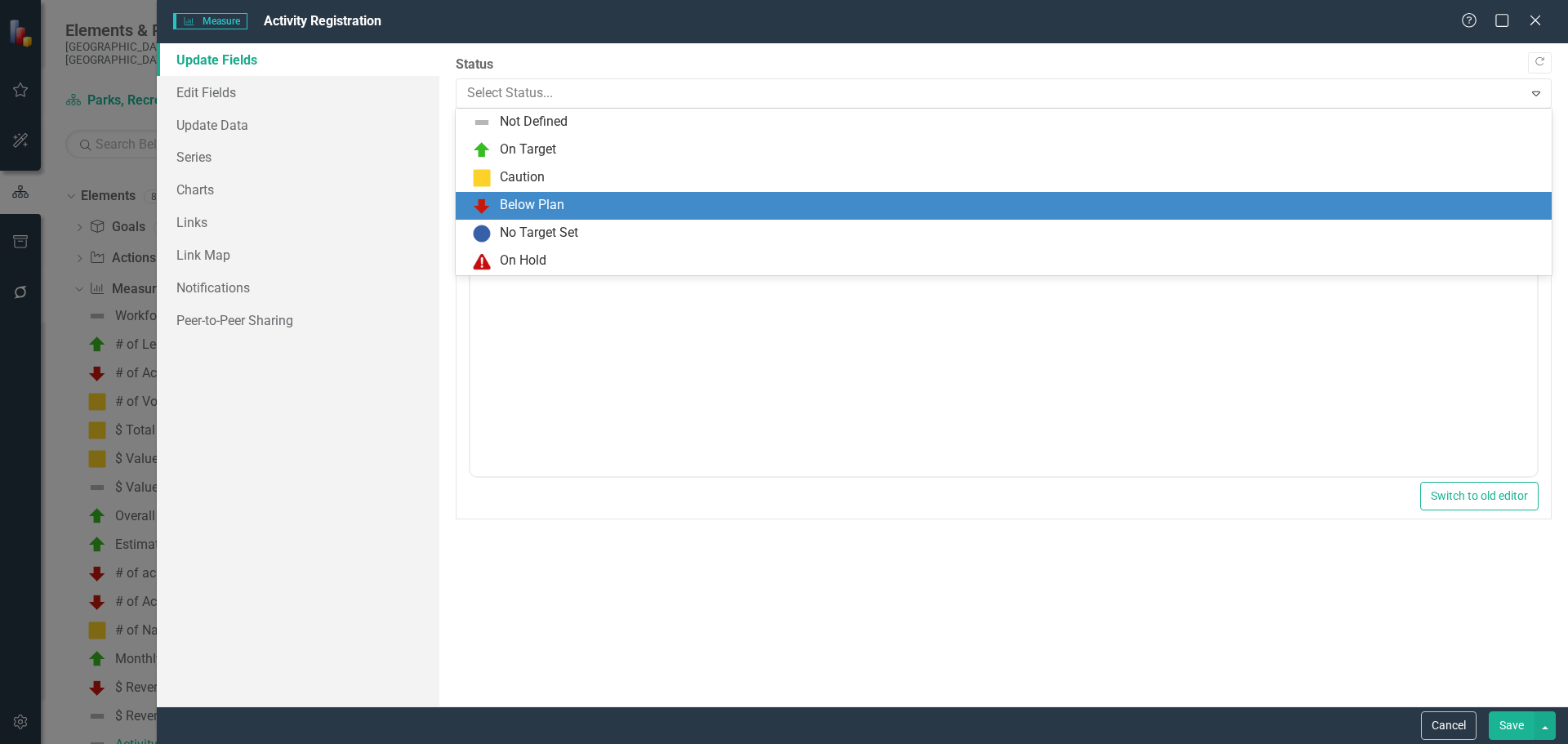
drag, startPoint x: 538, startPoint y: 200, endPoint x: 195, endPoint y: 57, distance: 371.6
click at [538, 200] on div "Below Plan" at bounding box center [531, 205] width 64 height 18
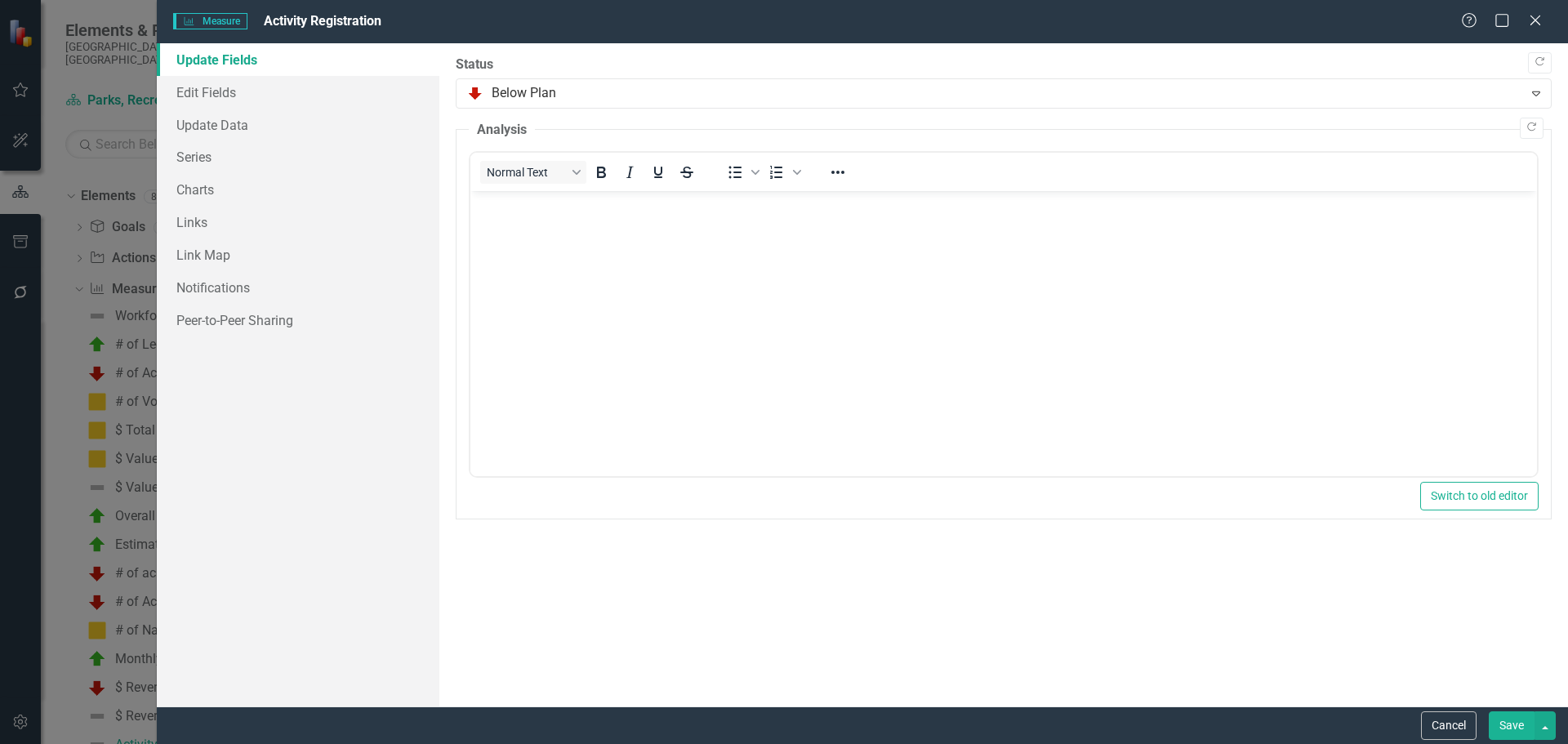
click at [1513, 726] on button "Save" at bounding box center [1511, 726] width 46 height 28
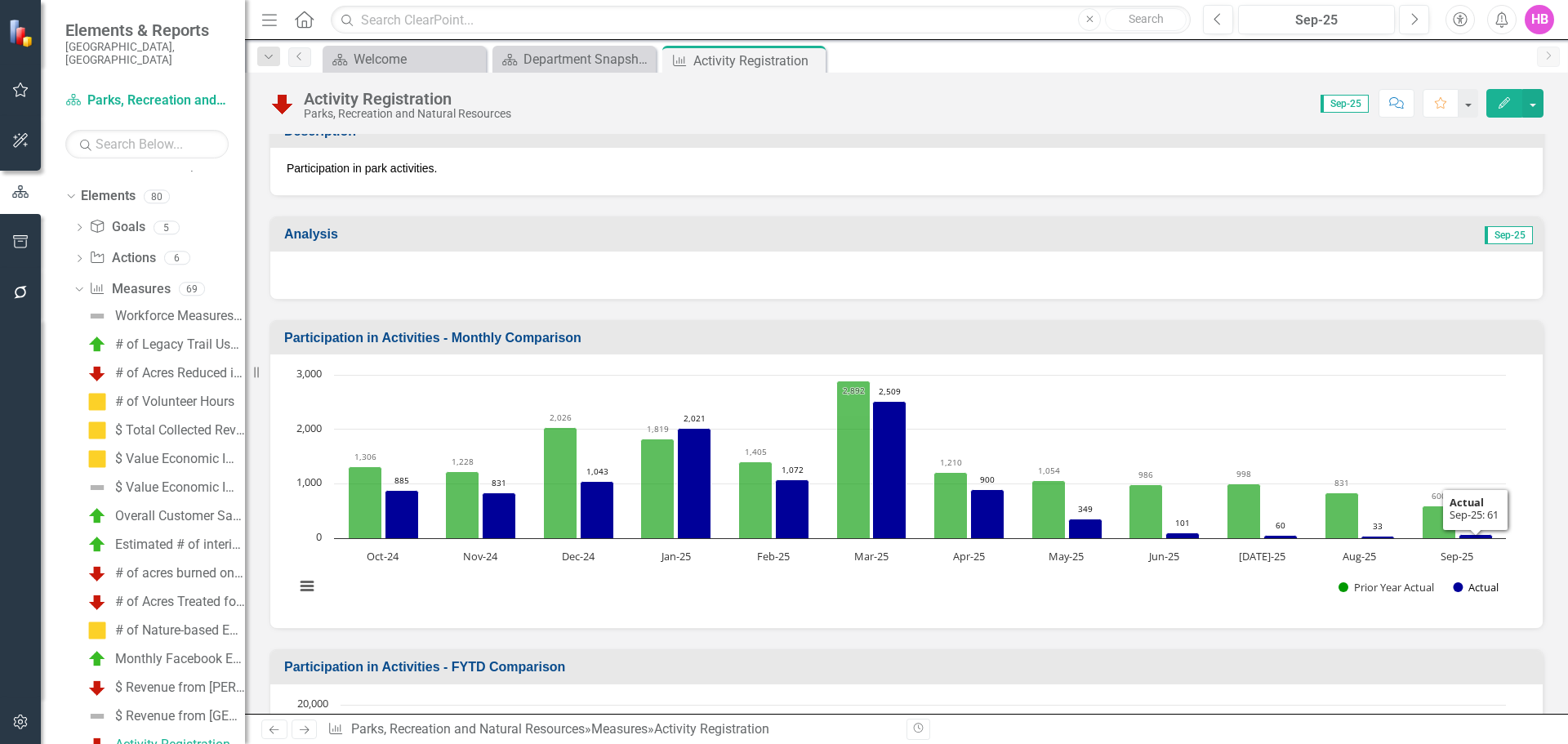
scroll to position [164, 0]
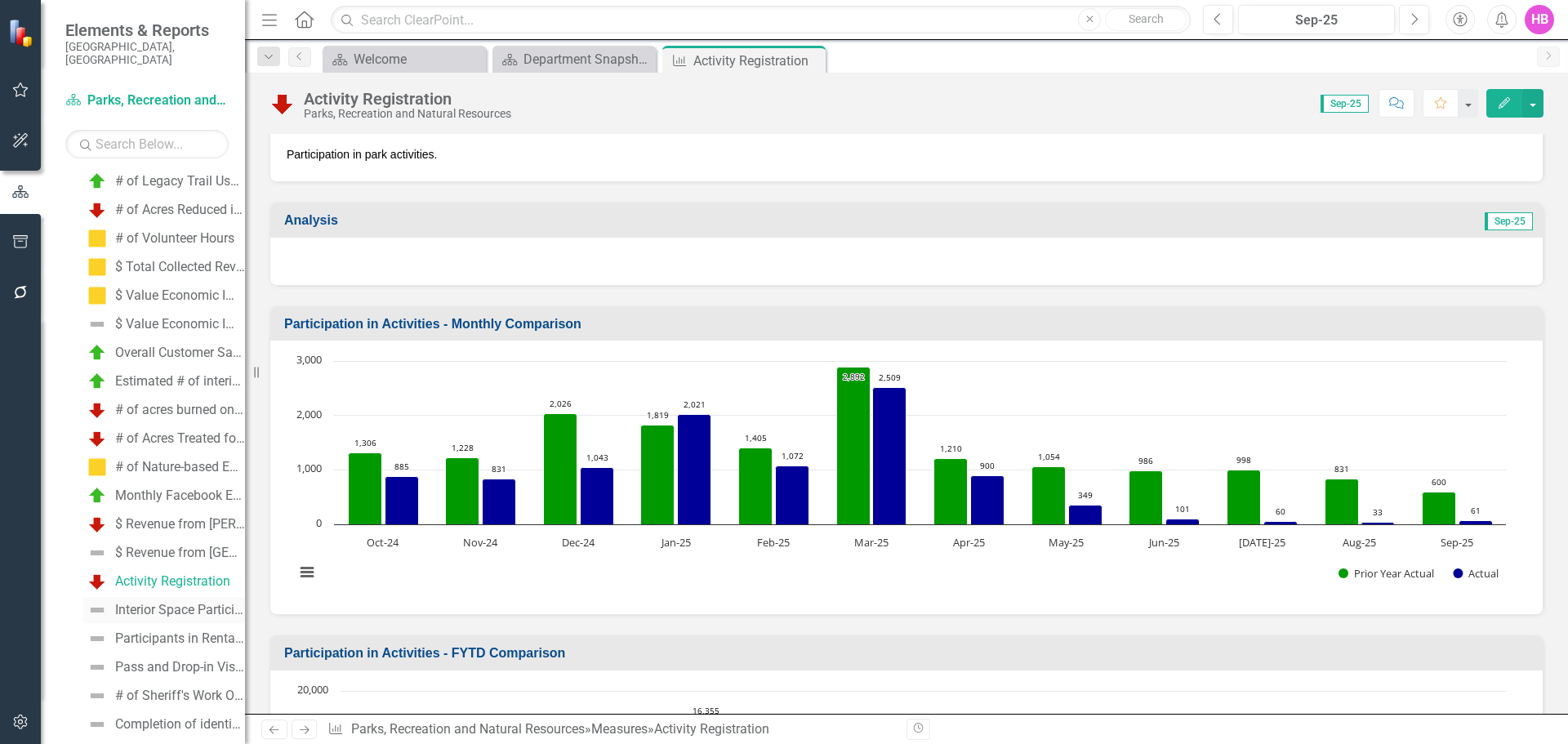
click at [162, 597] on link "Interior Space Participants" at bounding box center [165, 610] width 162 height 26
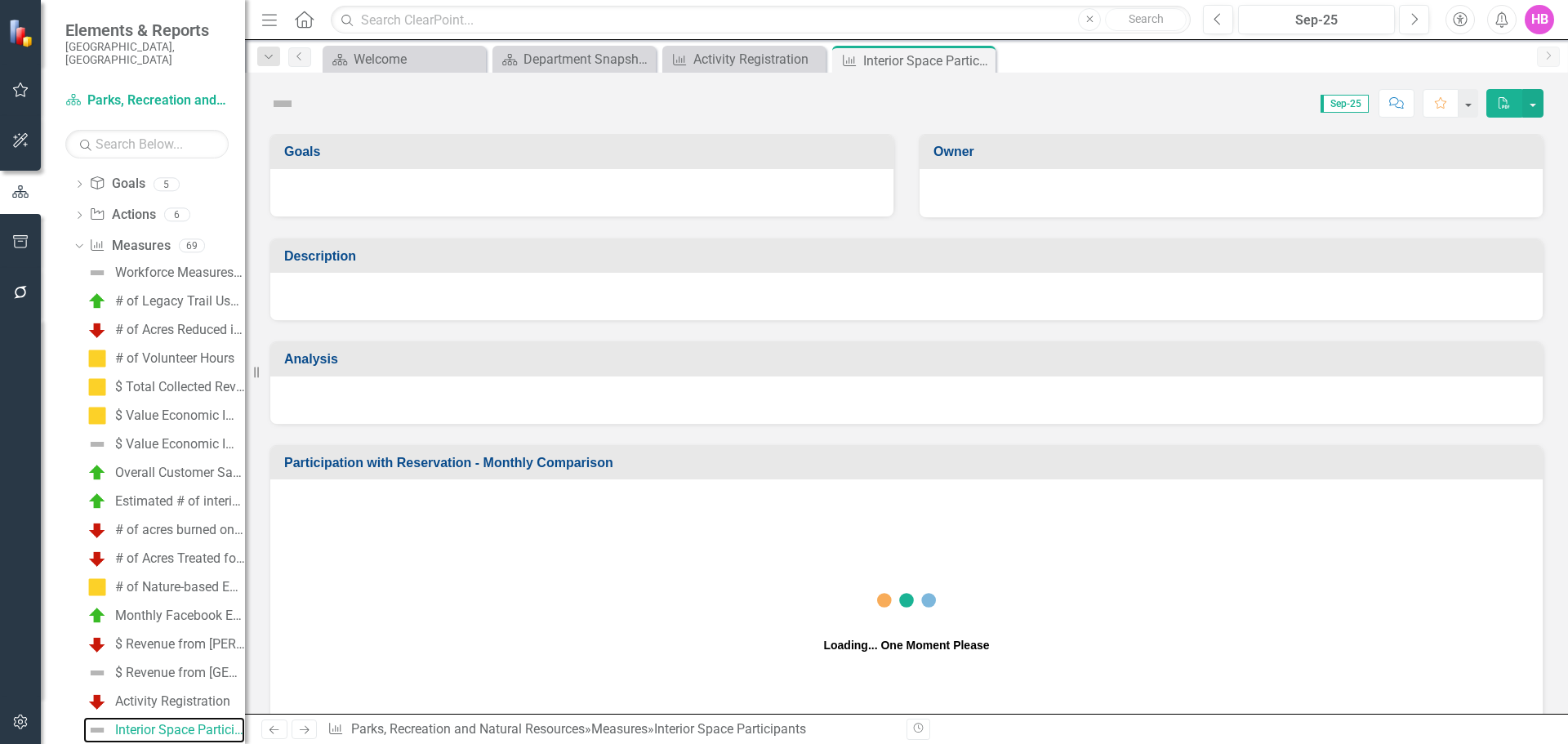
scroll to position [820, 0]
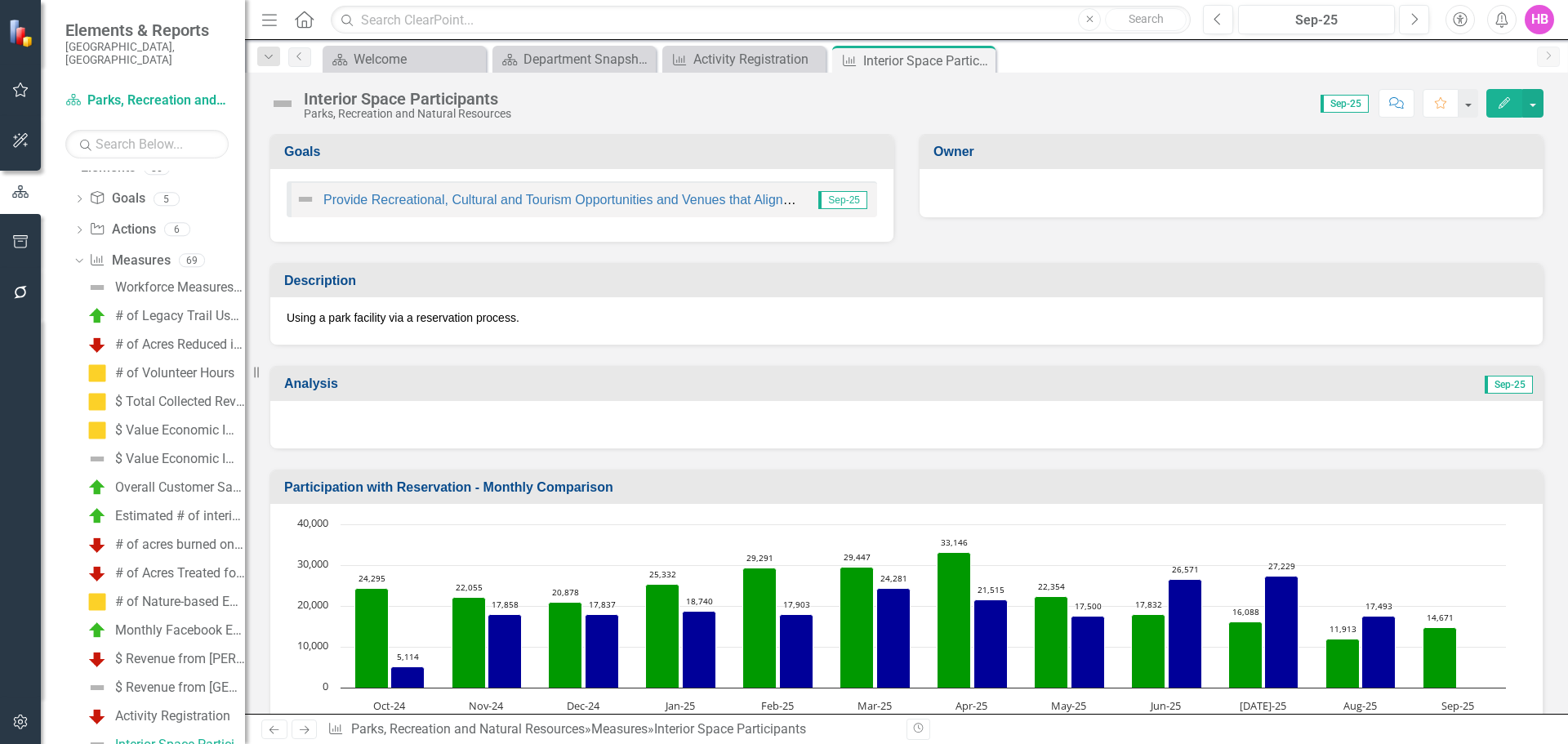
click at [1497, 105] on icon "Edit" at bounding box center [1505, 103] width 15 height 12
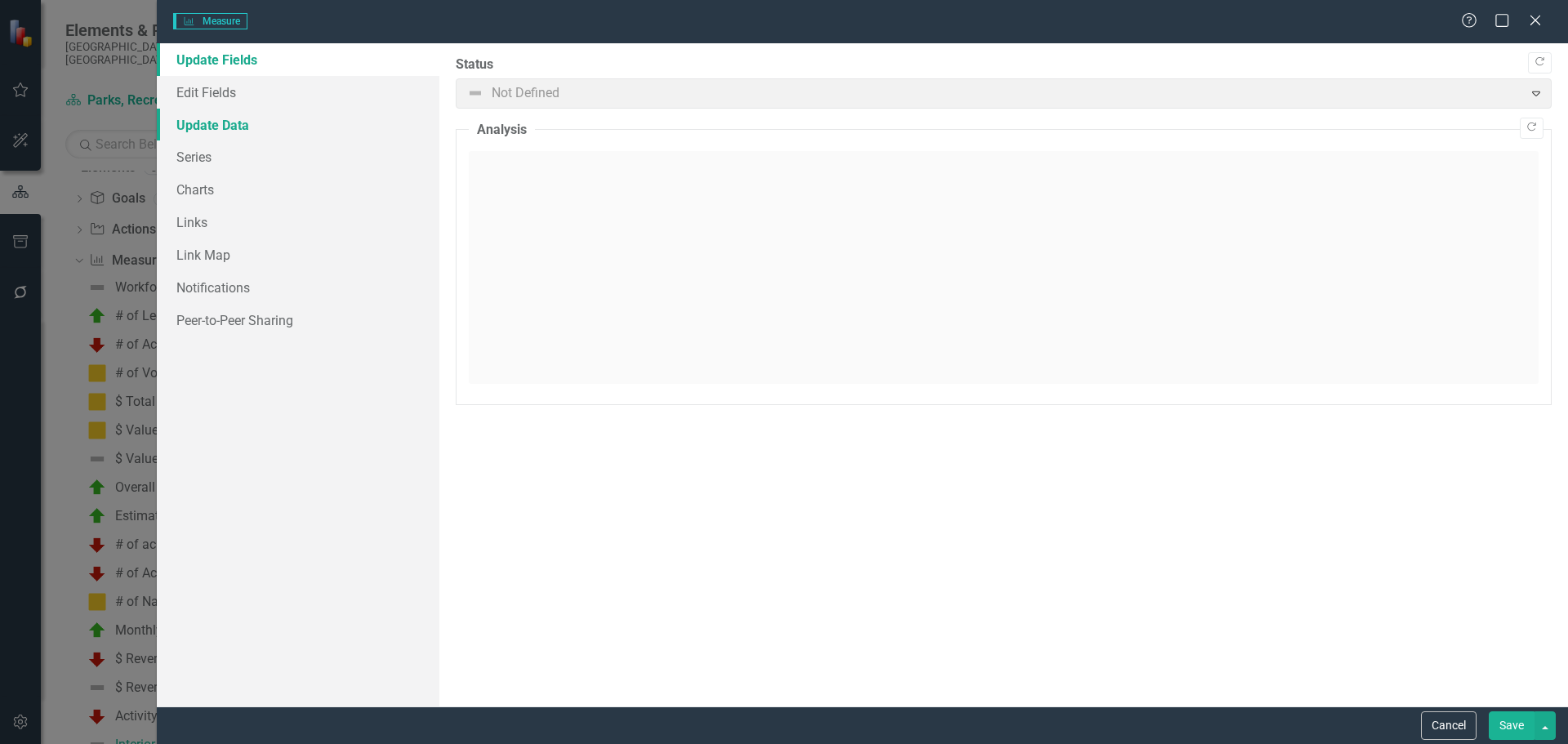
click at [213, 129] on link "Update Data" at bounding box center [298, 124] width 282 height 33
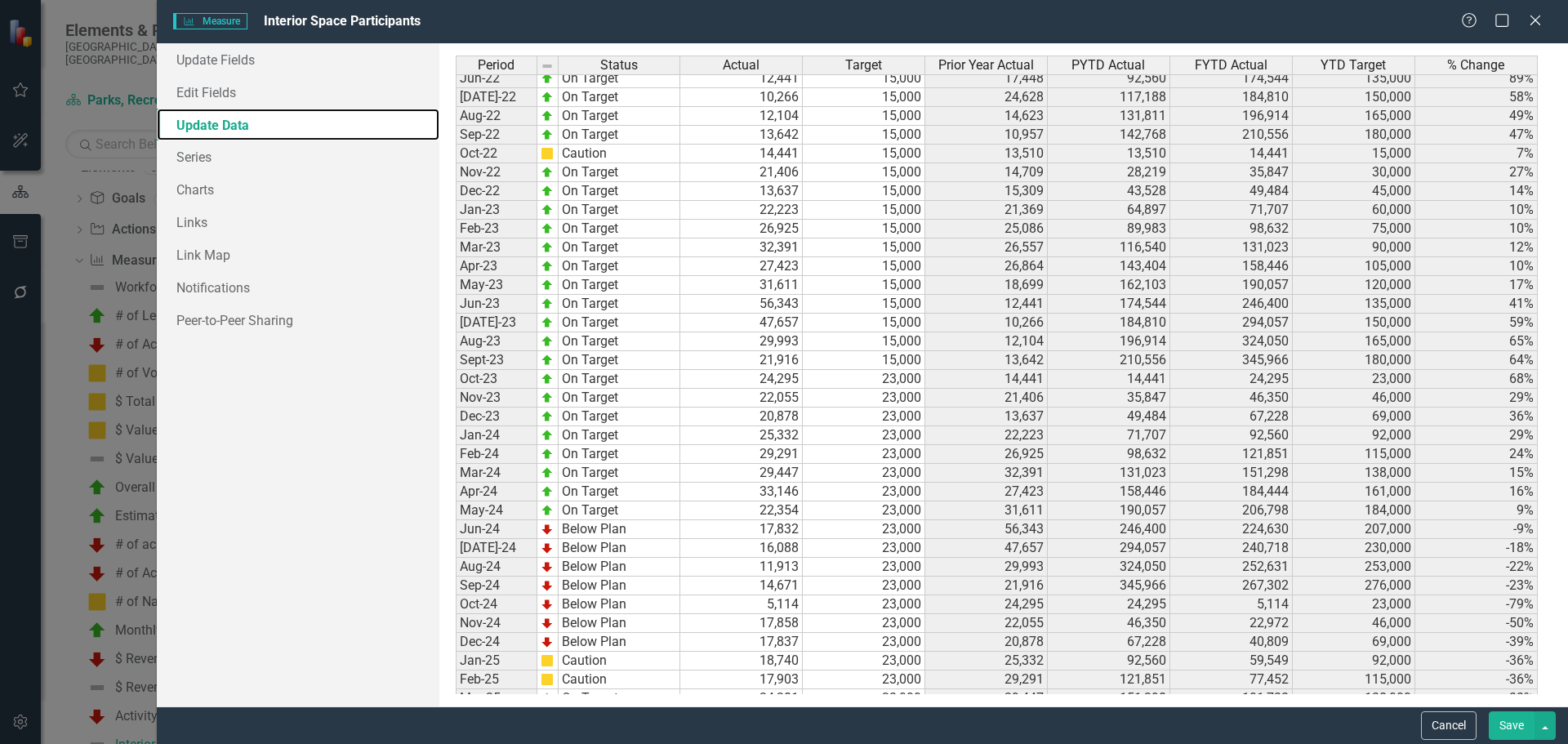
scroll to position [2143, 0]
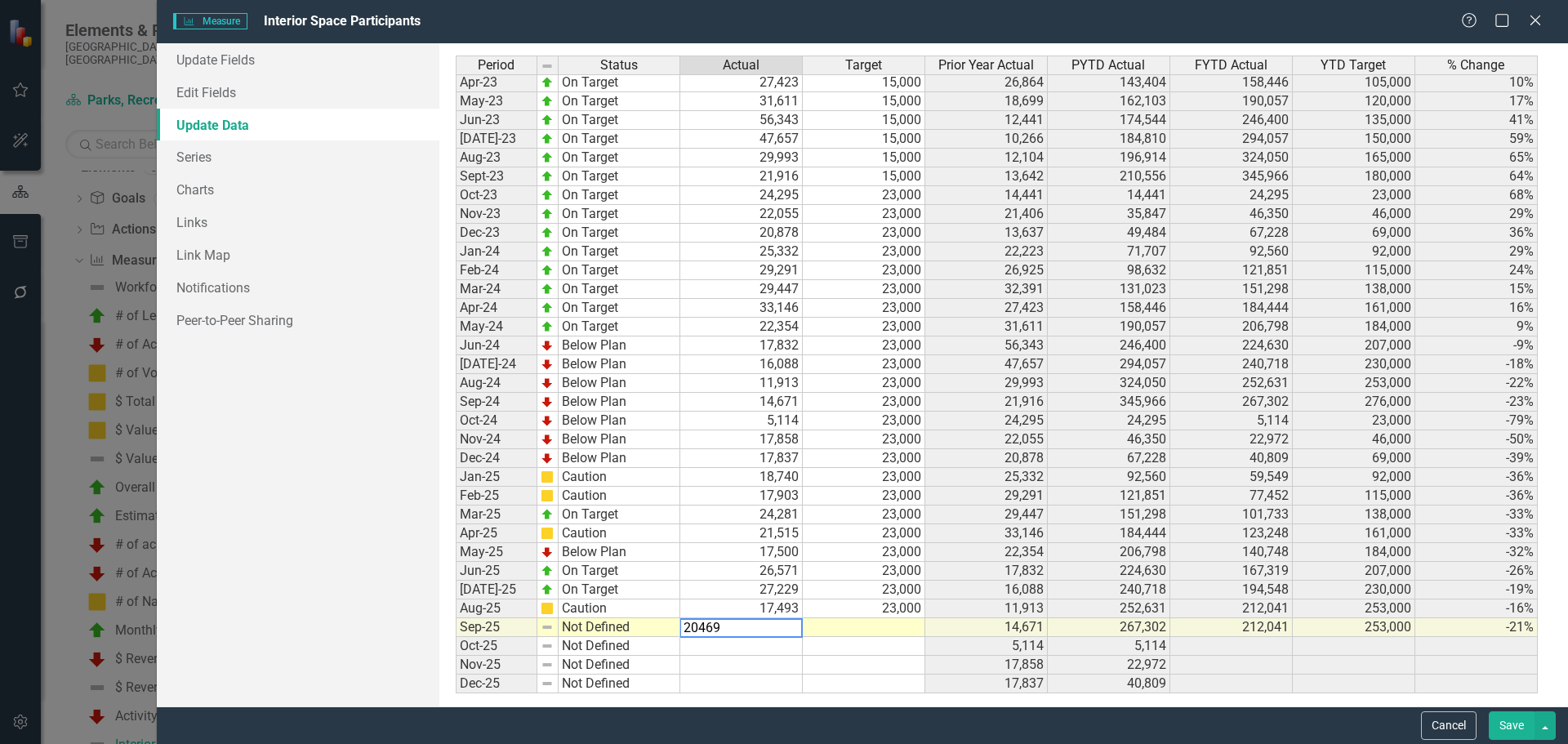
type textarea "20469"
click at [854, 625] on td at bounding box center [864, 627] width 123 height 18
type textarea "23000"
click at [207, 60] on link "Update Fields" at bounding box center [298, 59] width 282 height 33
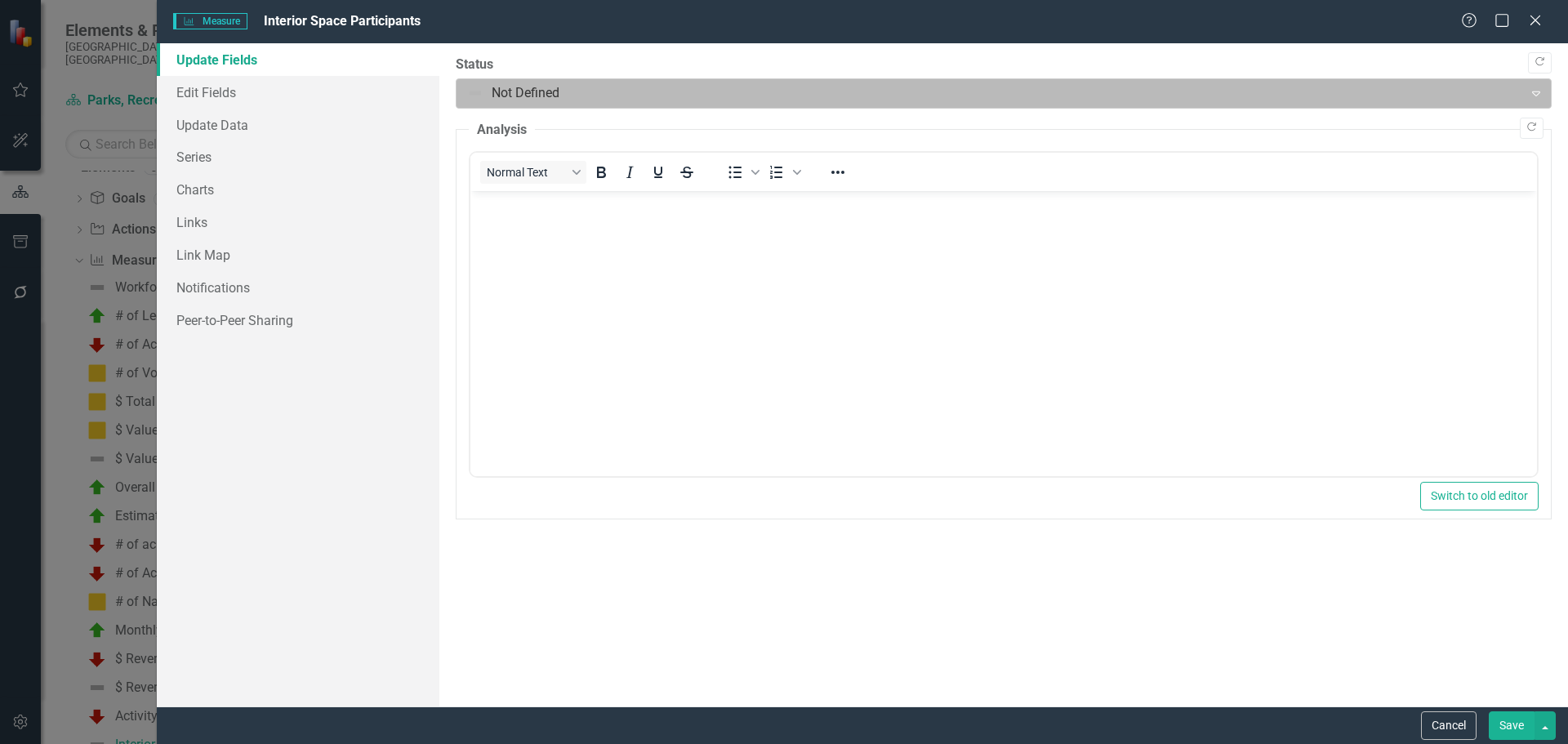
click at [504, 95] on div at bounding box center [990, 94] width 1046 height 22
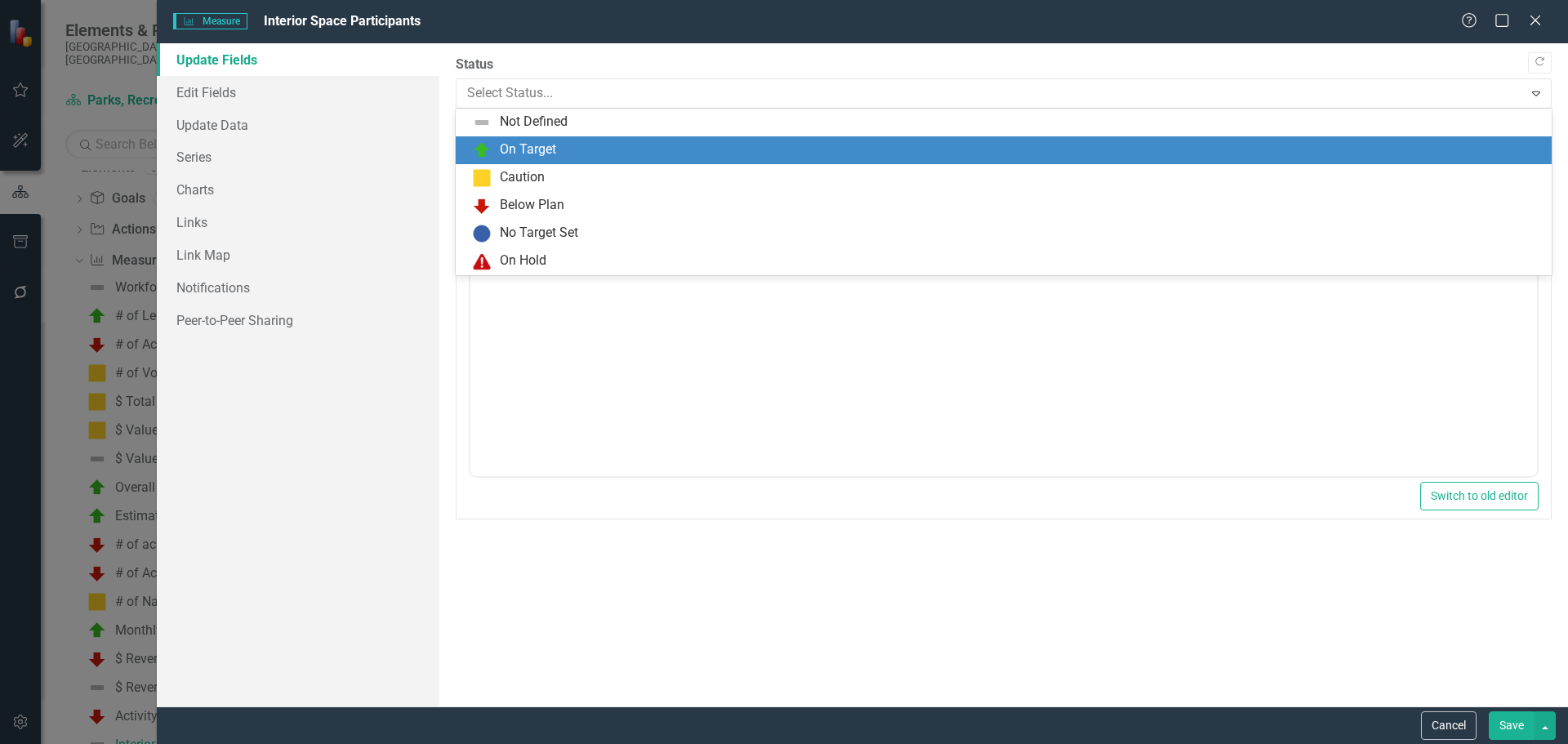
click at [507, 164] on div "Caution" at bounding box center [1004, 178] width 1096 height 28
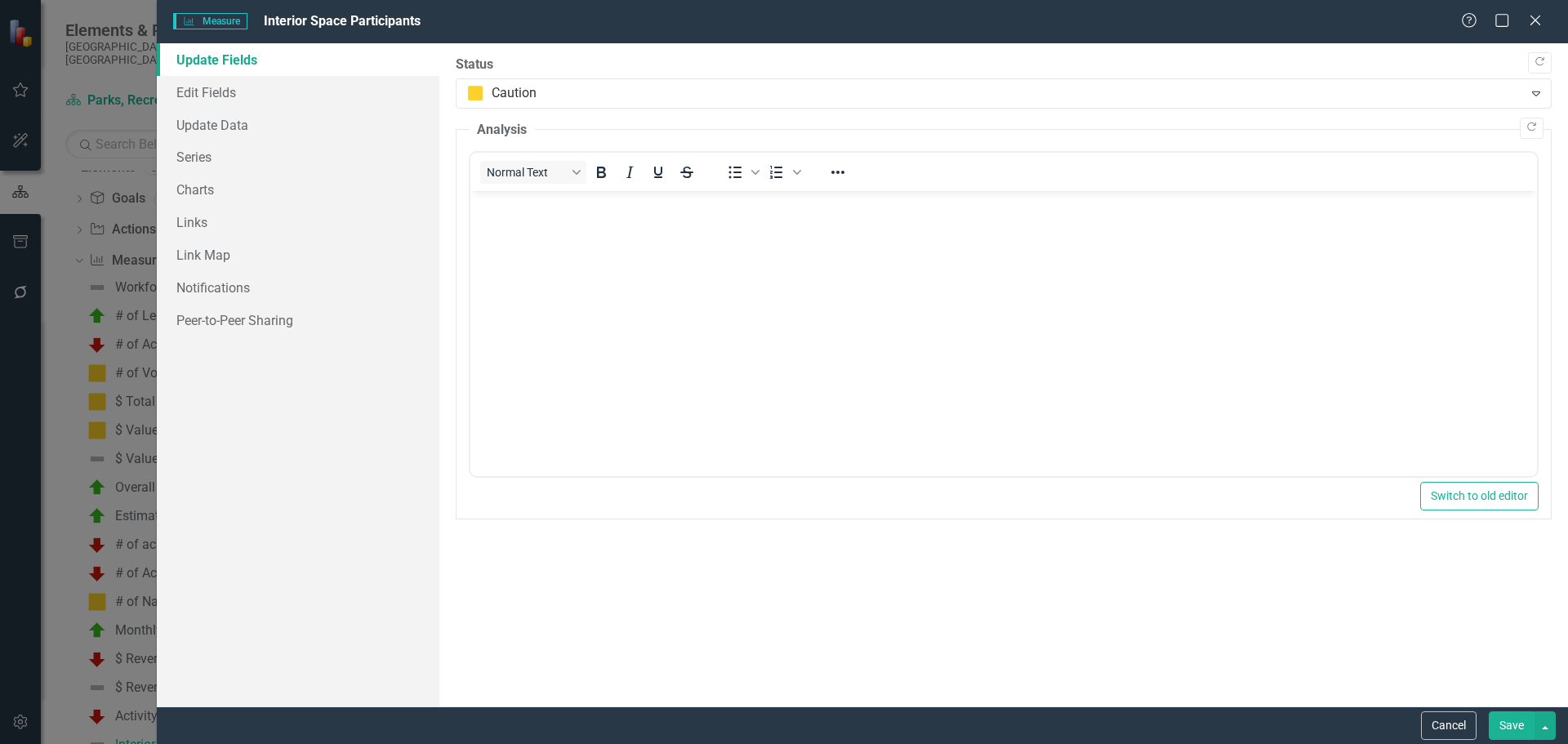
click at [1520, 729] on button "Save" at bounding box center [1511, 726] width 46 height 28
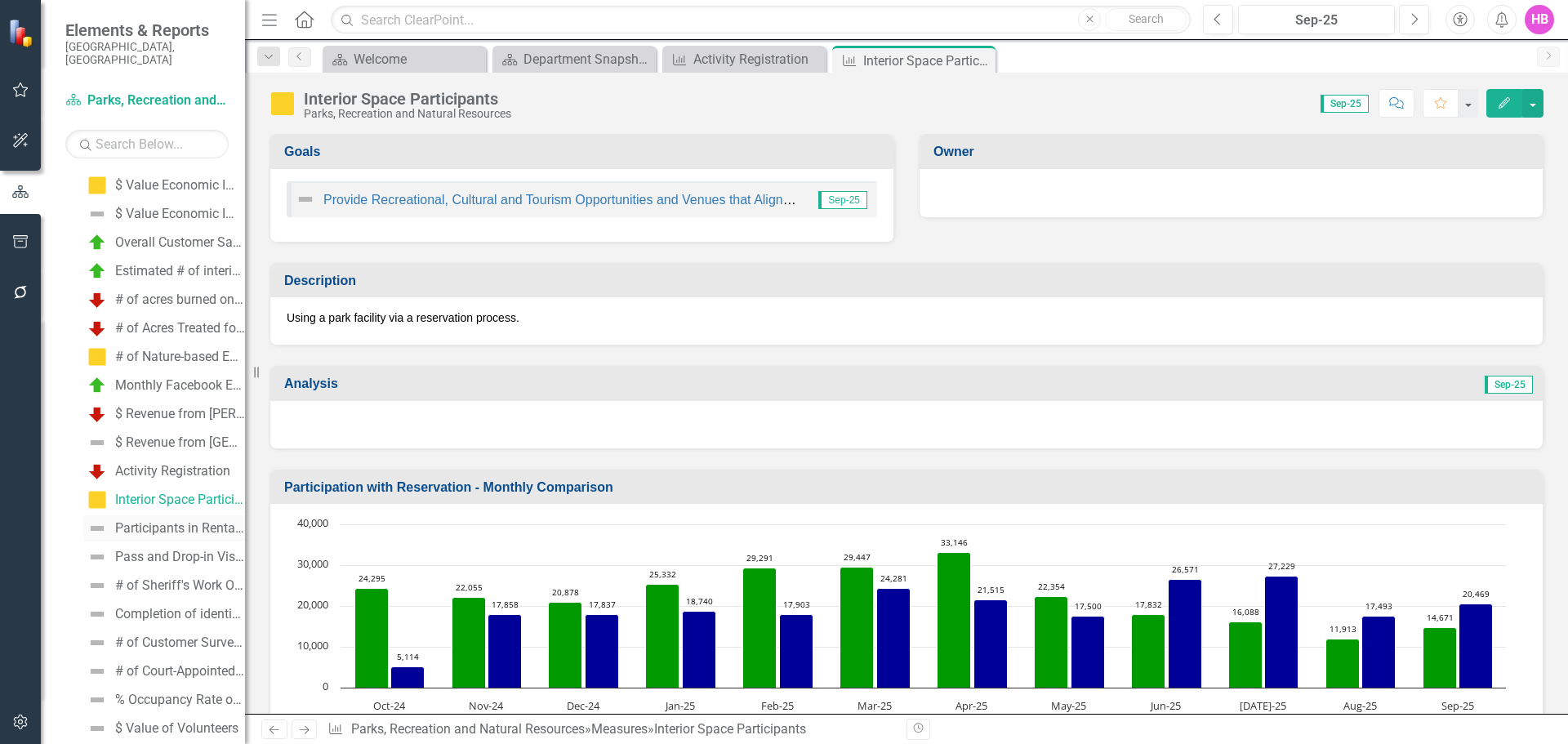
click at [134, 521] on div "Participants in Rentals at Campground" at bounding box center [180, 529] width 129 height 15
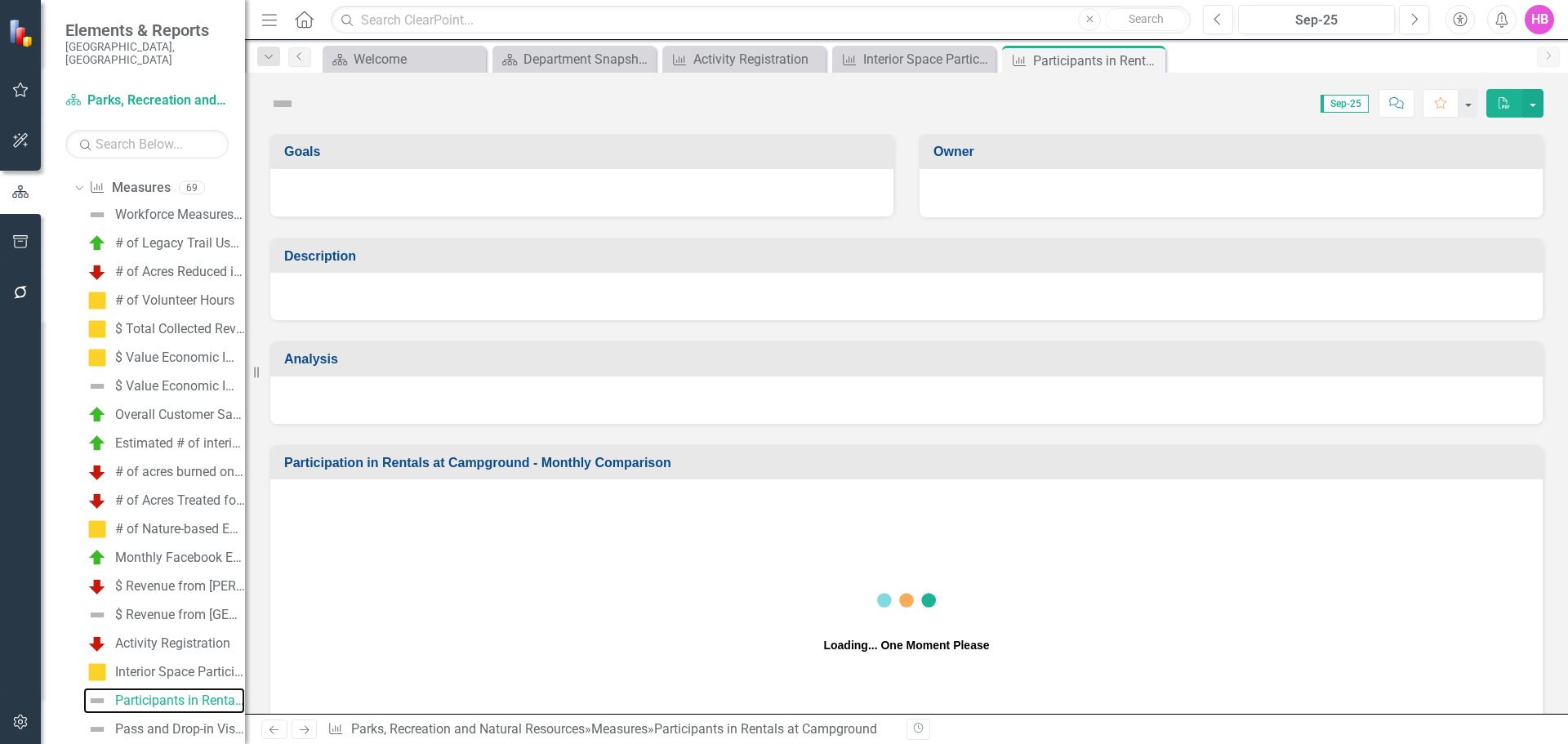
scroll to position [848, 0]
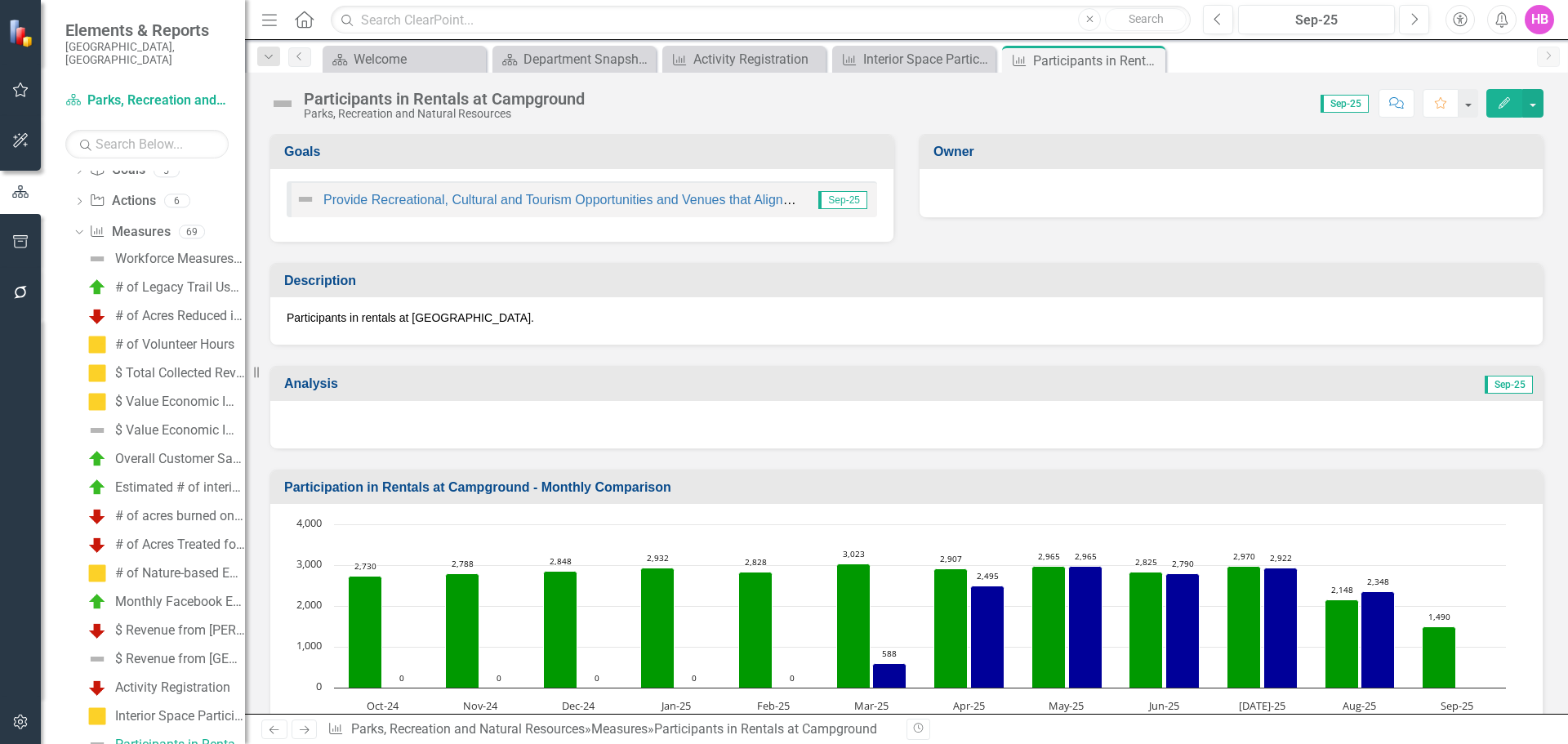
click at [1510, 109] on button "Edit" at bounding box center [1504, 104] width 36 height 28
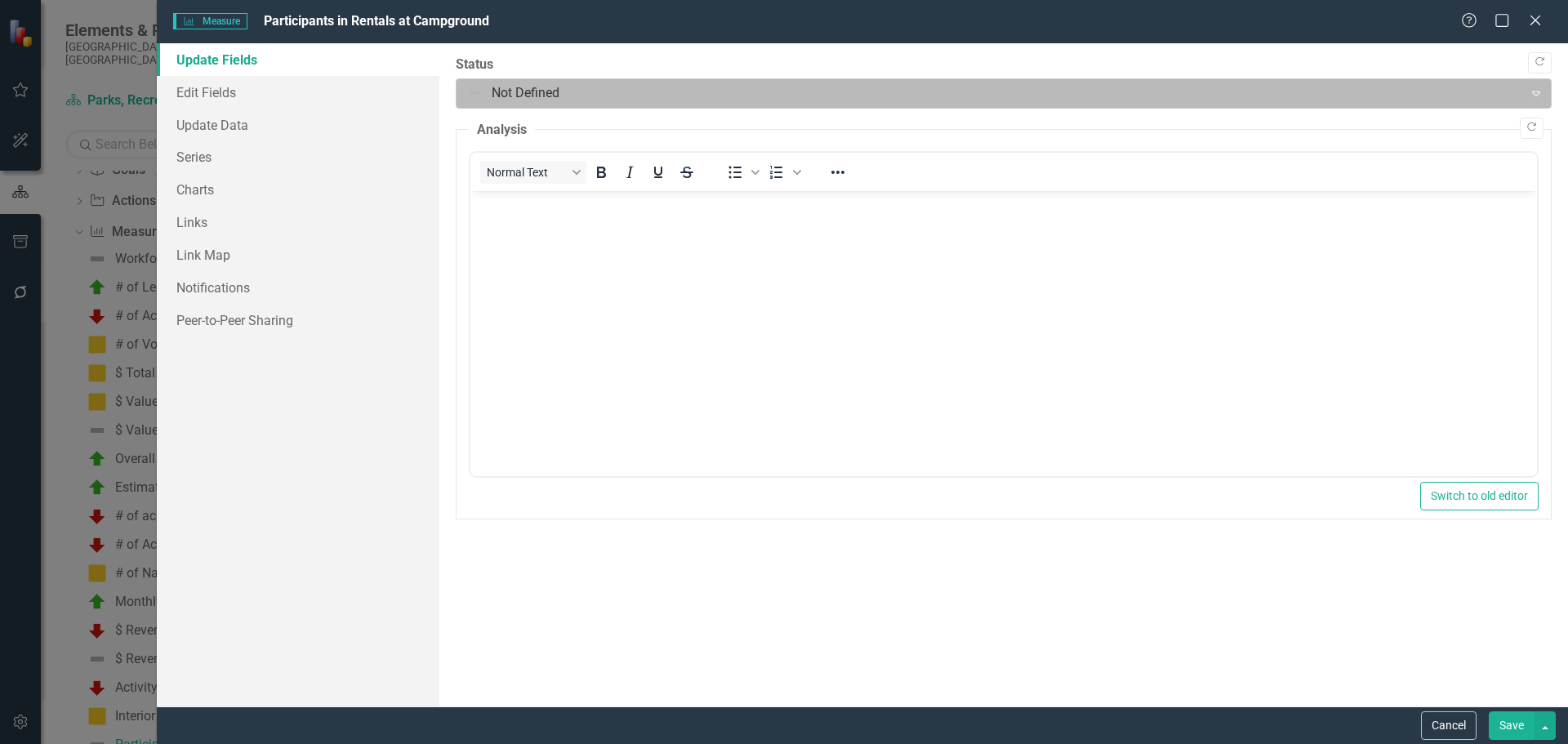
scroll to position [0, 0]
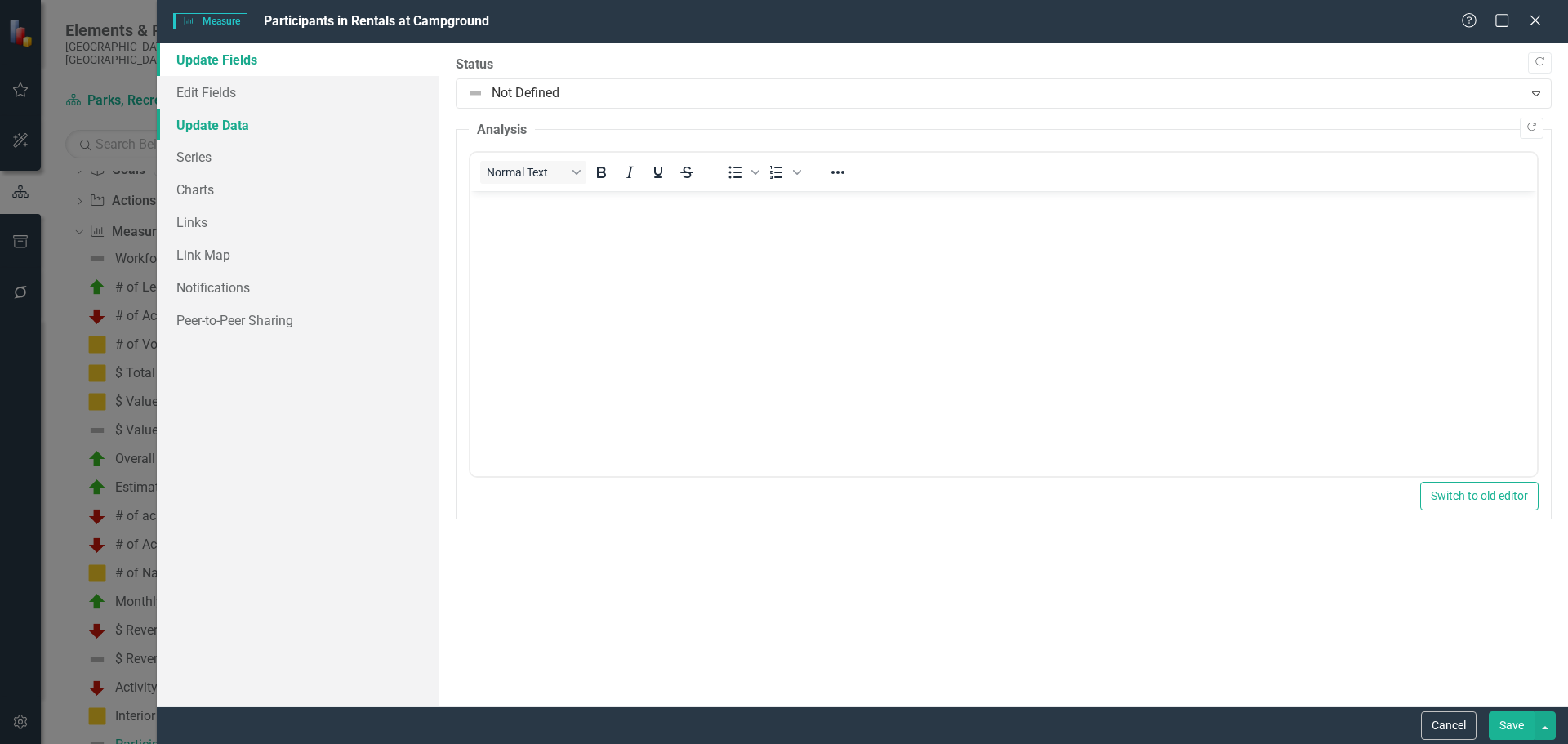
click at [216, 129] on link "Update Data" at bounding box center [298, 124] width 282 height 33
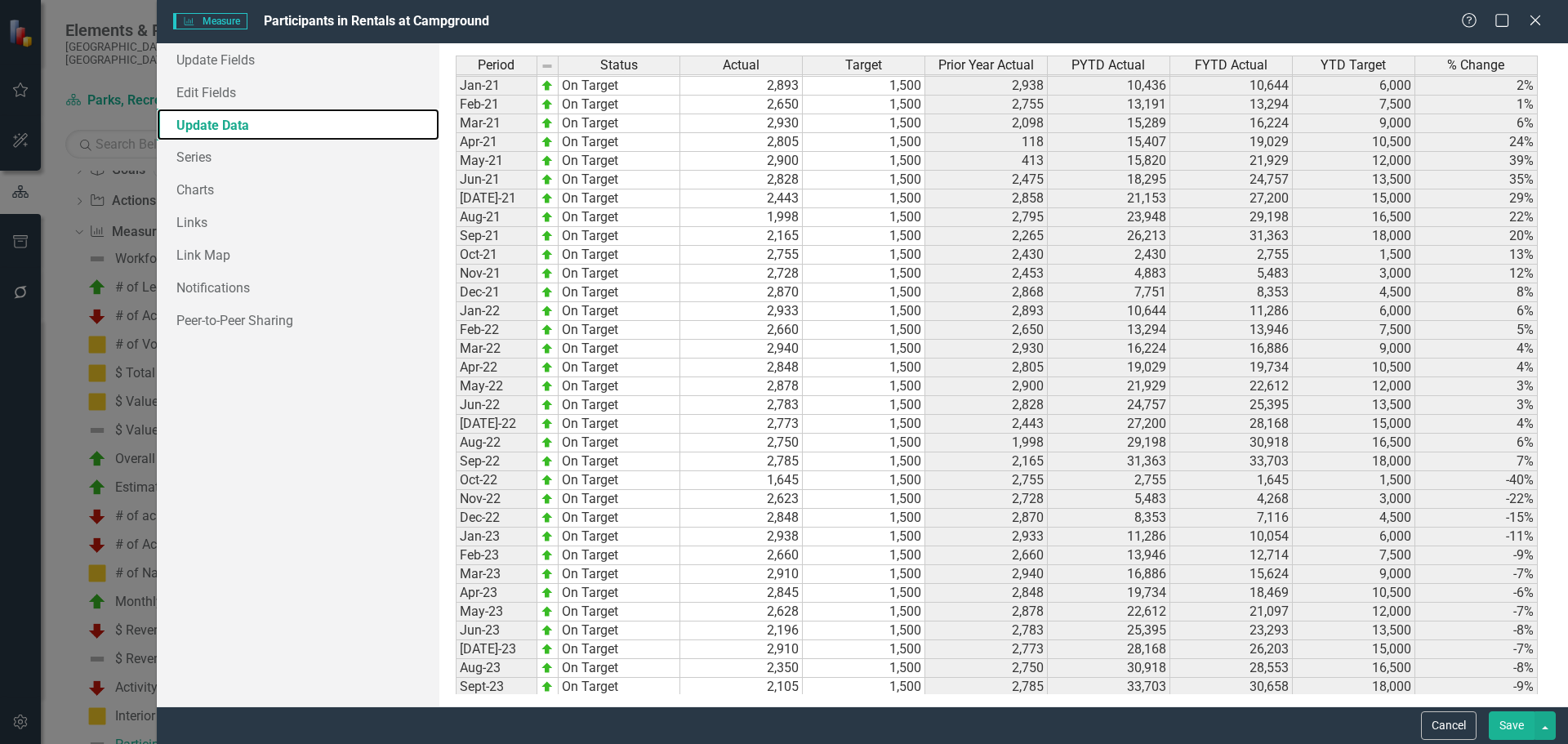
scroll to position [2083, 0]
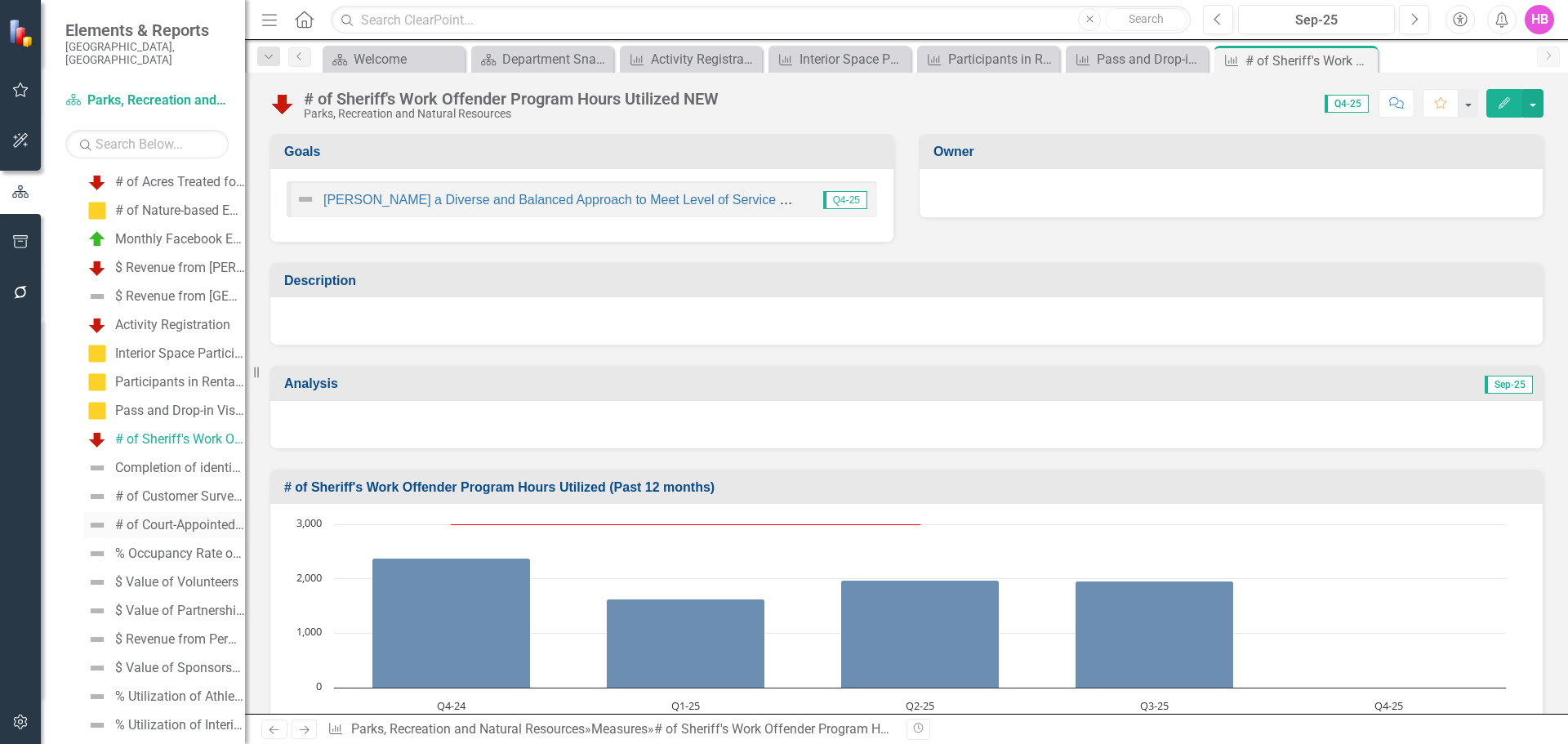
scroll to position [1232, 0]
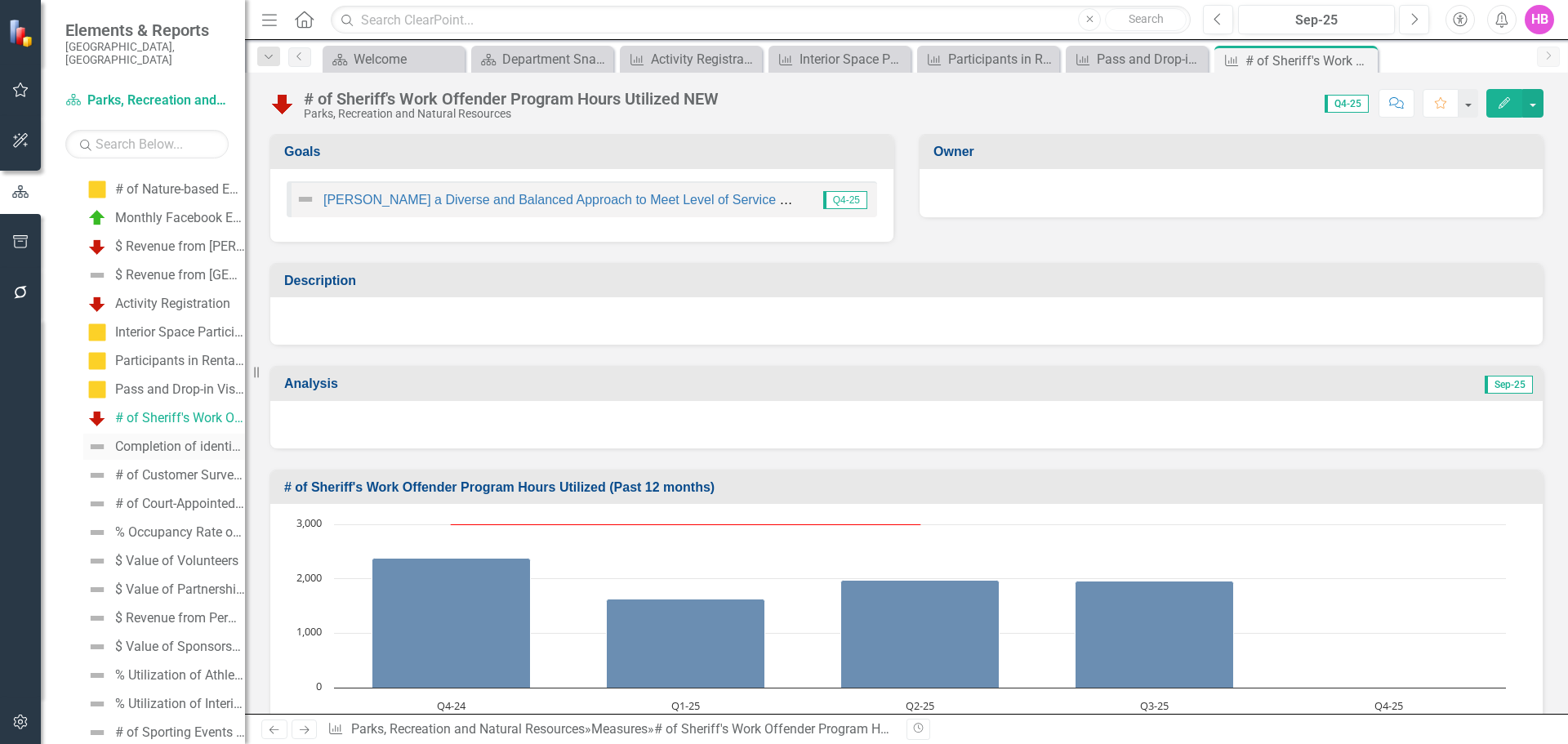
click at [151, 439] on div "Completion of identified deficiencies in the PRNR ADA Transition Plan that are …" at bounding box center [180, 447] width 129 height 15
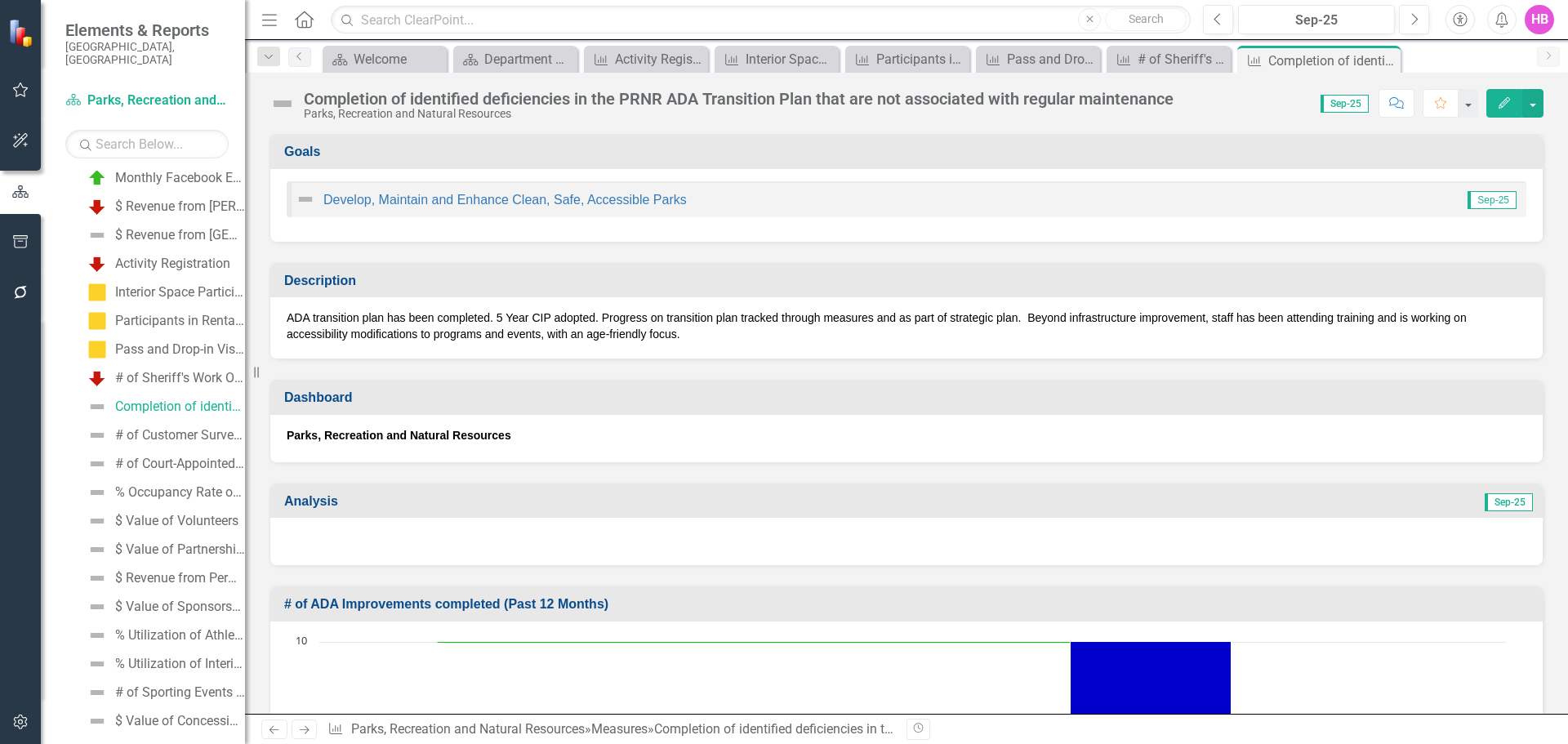
scroll to position [1261, 0]
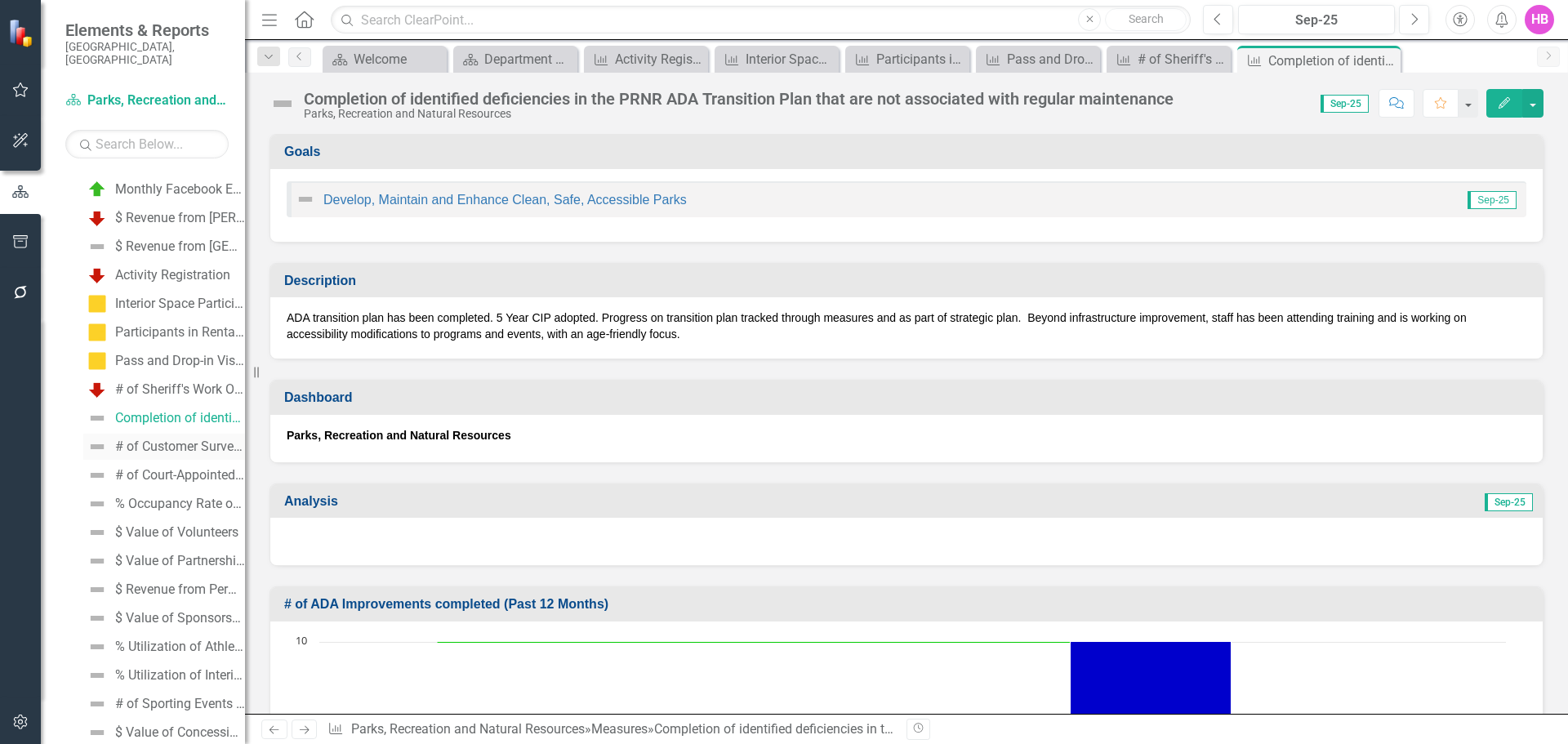
click at [140, 440] on div "# of Customer Surveys Collected" at bounding box center [180, 447] width 129 height 15
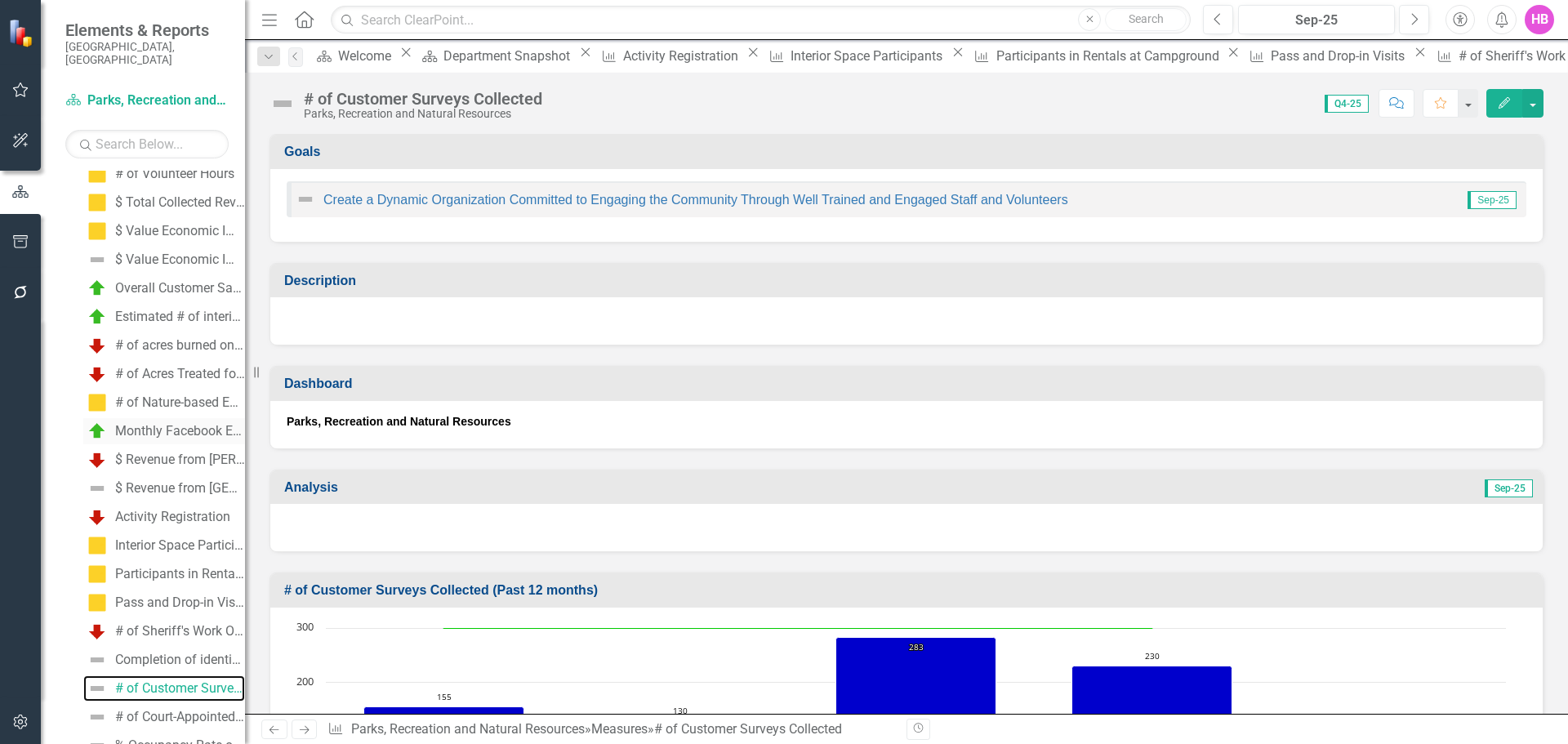
scroll to position [1045, 0]
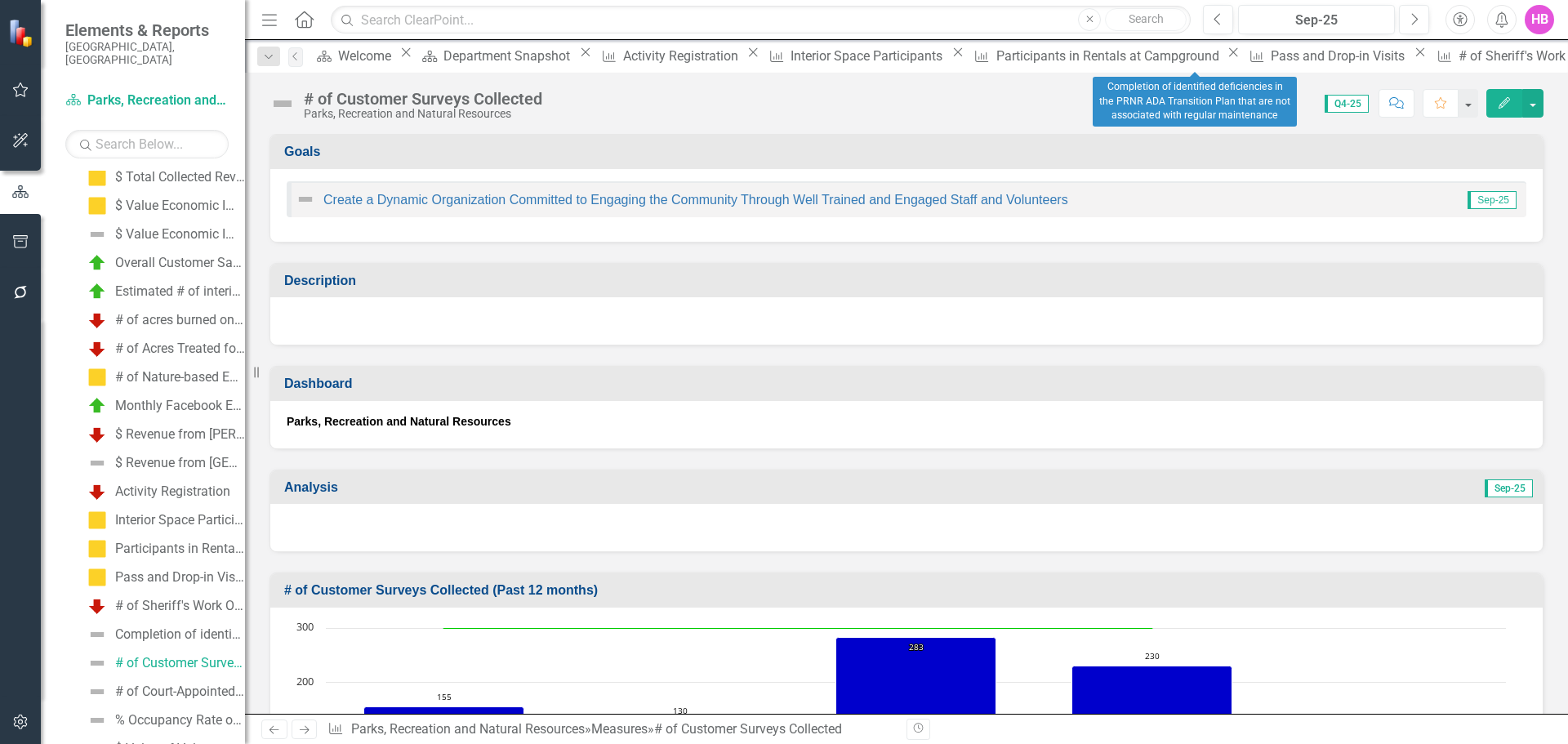
drag, startPoint x: 1237, startPoint y: 62, endPoint x: 1228, endPoint y: 62, distance: 9.0
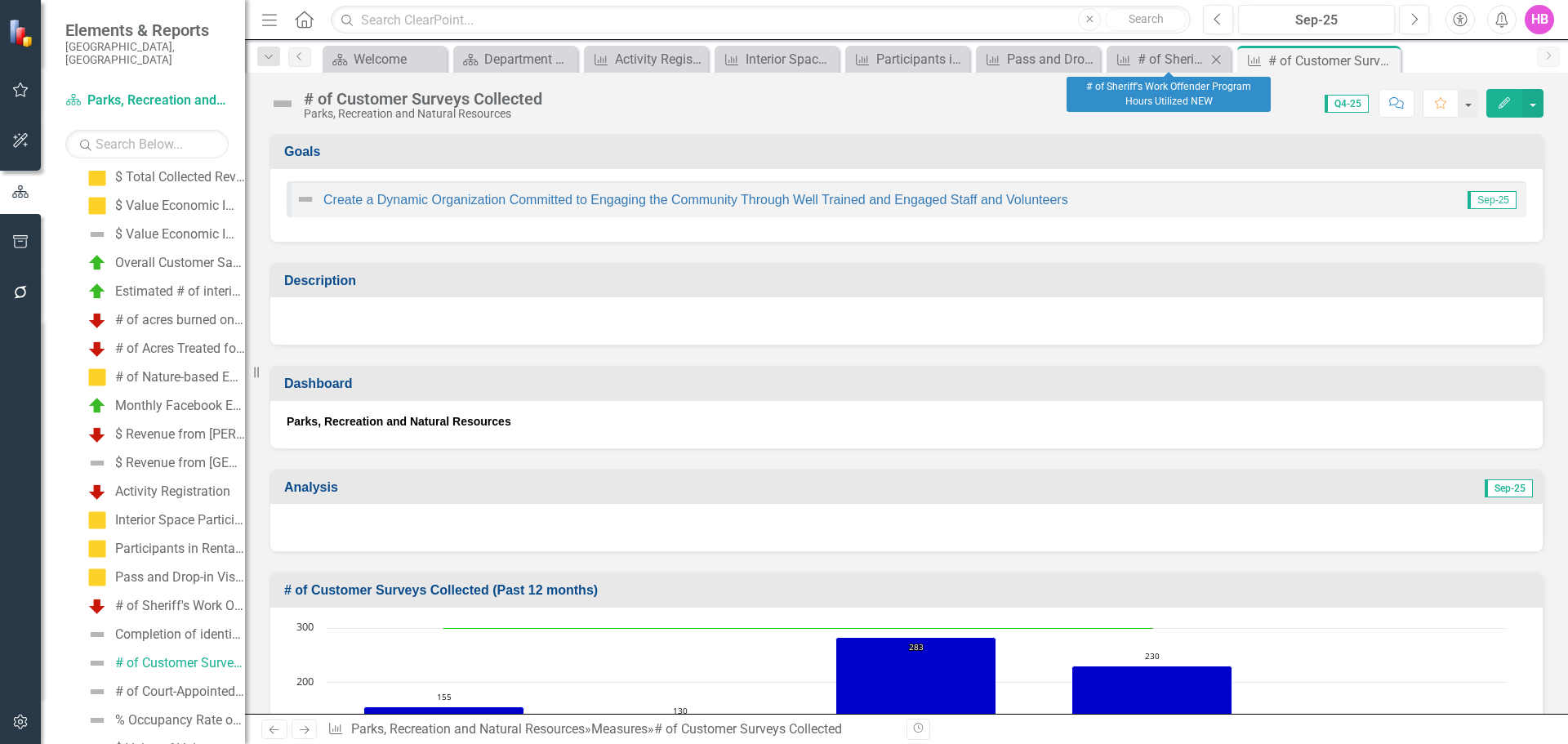
click at [1218, 60] on icon at bounding box center [1216, 59] width 9 height 9
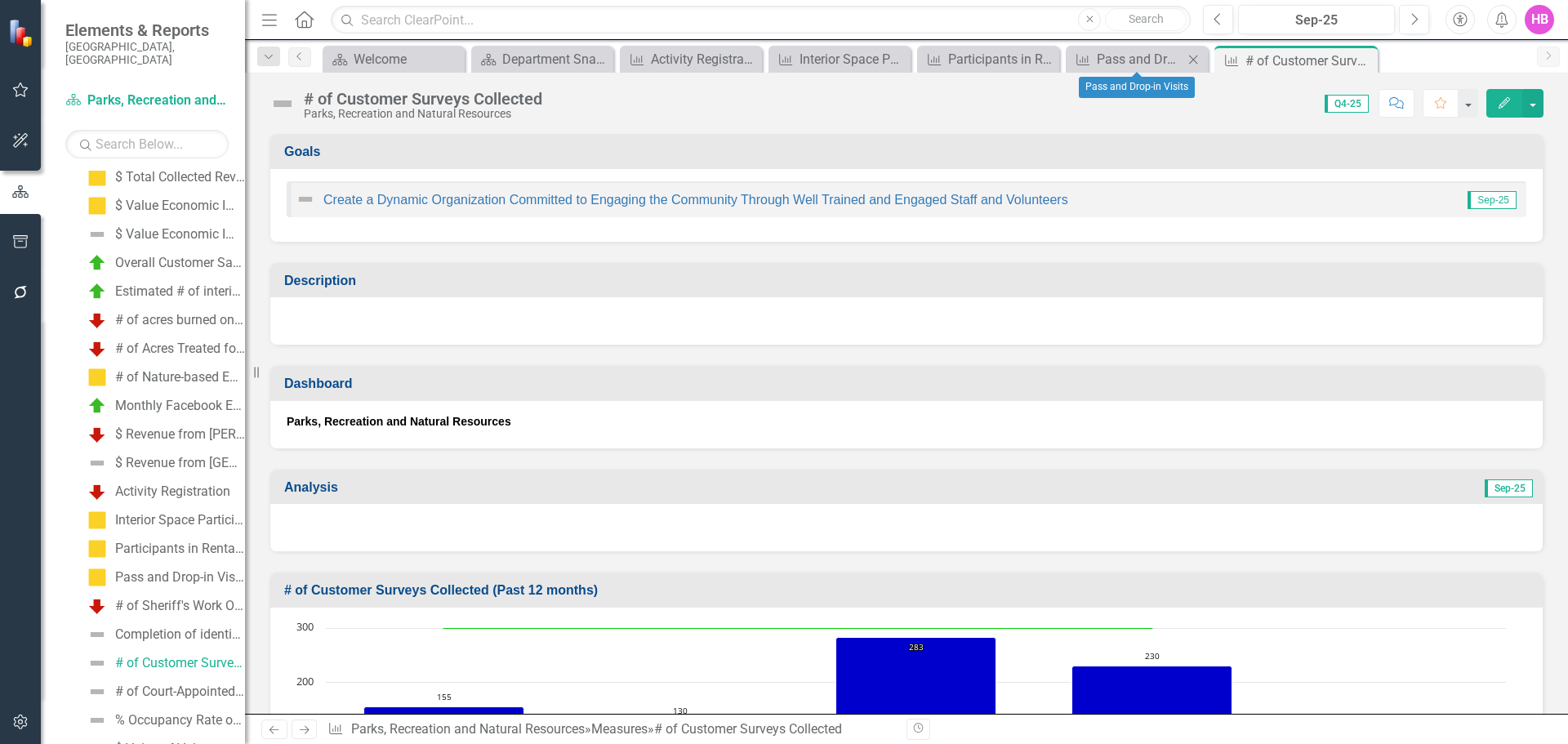
click at [1190, 62] on icon "Close" at bounding box center [1194, 60] width 17 height 13
click at [1152, 59] on icon at bounding box center [1151, 59] width 9 height 9
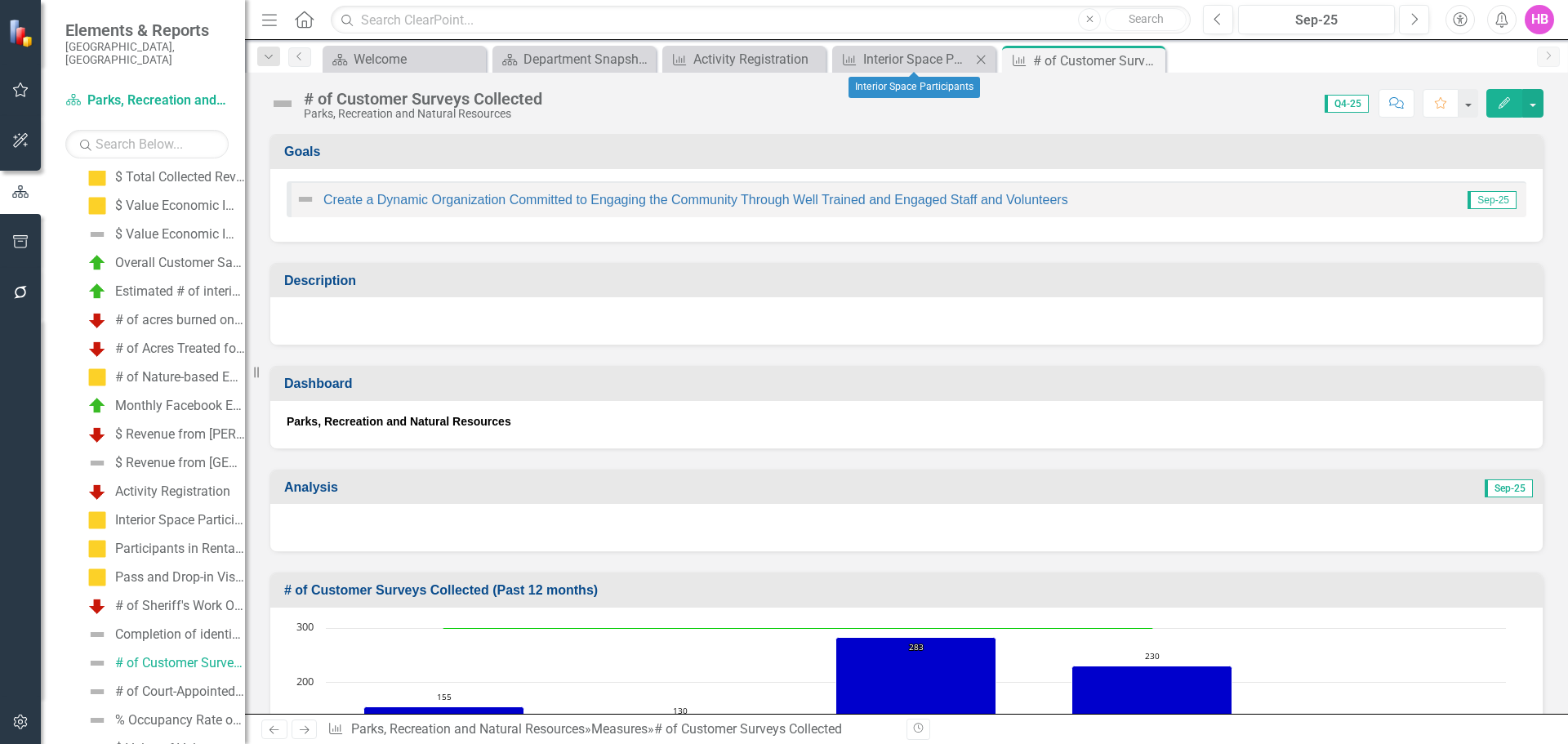
click at [985, 60] on icon "Close" at bounding box center [981, 60] width 17 height 13
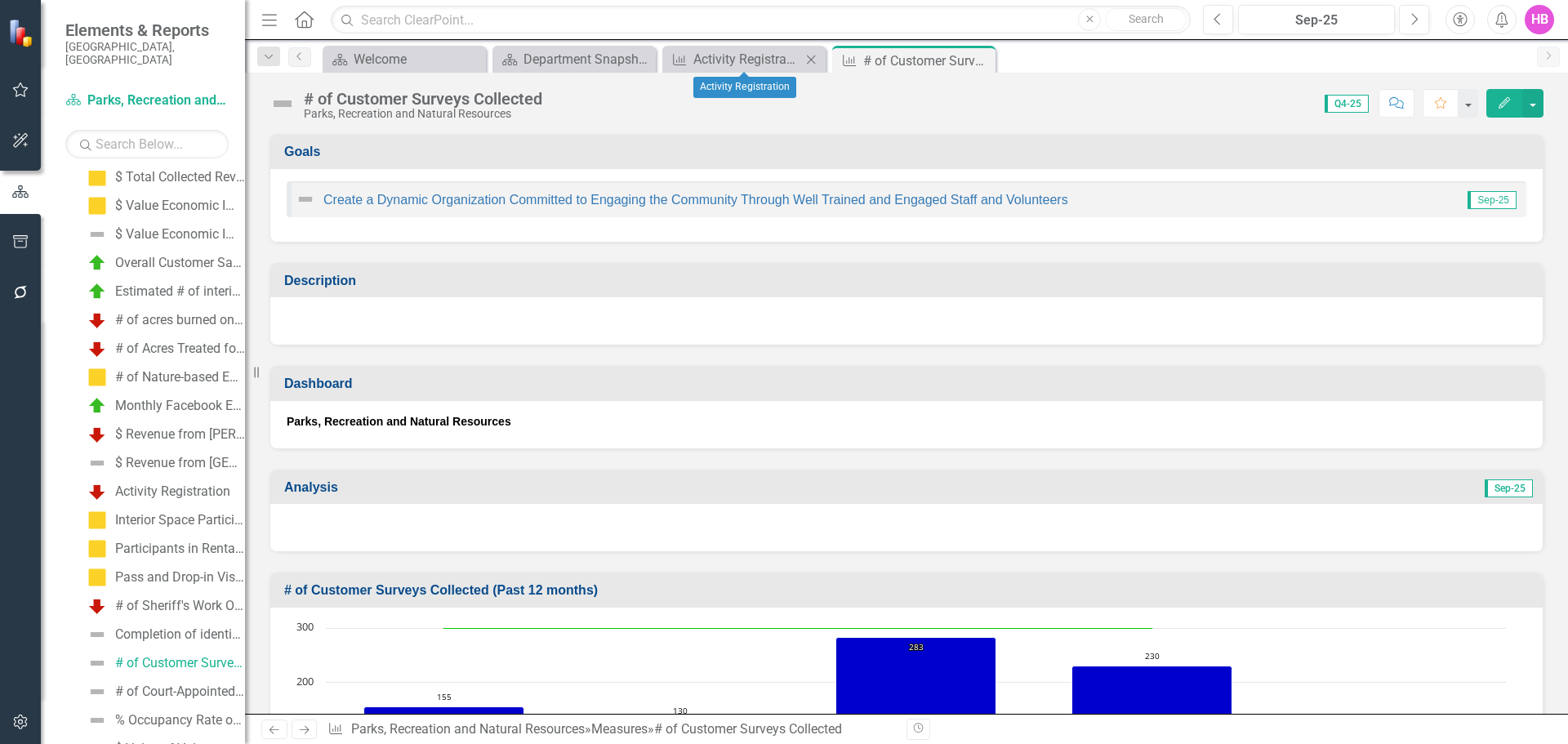
click at [809, 61] on icon at bounding box center [811, 59] width 9 height 9
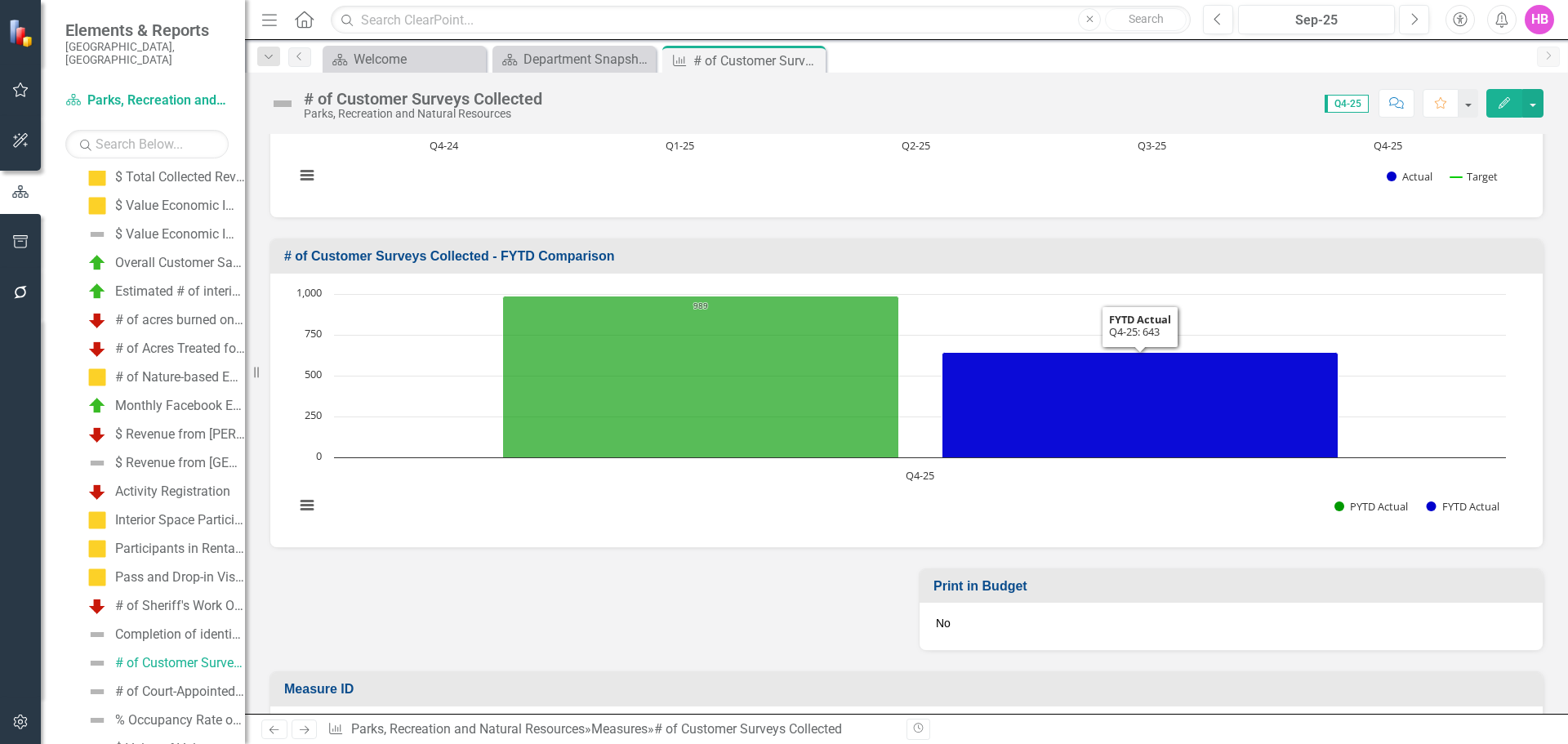
scroll to position [721, 0]
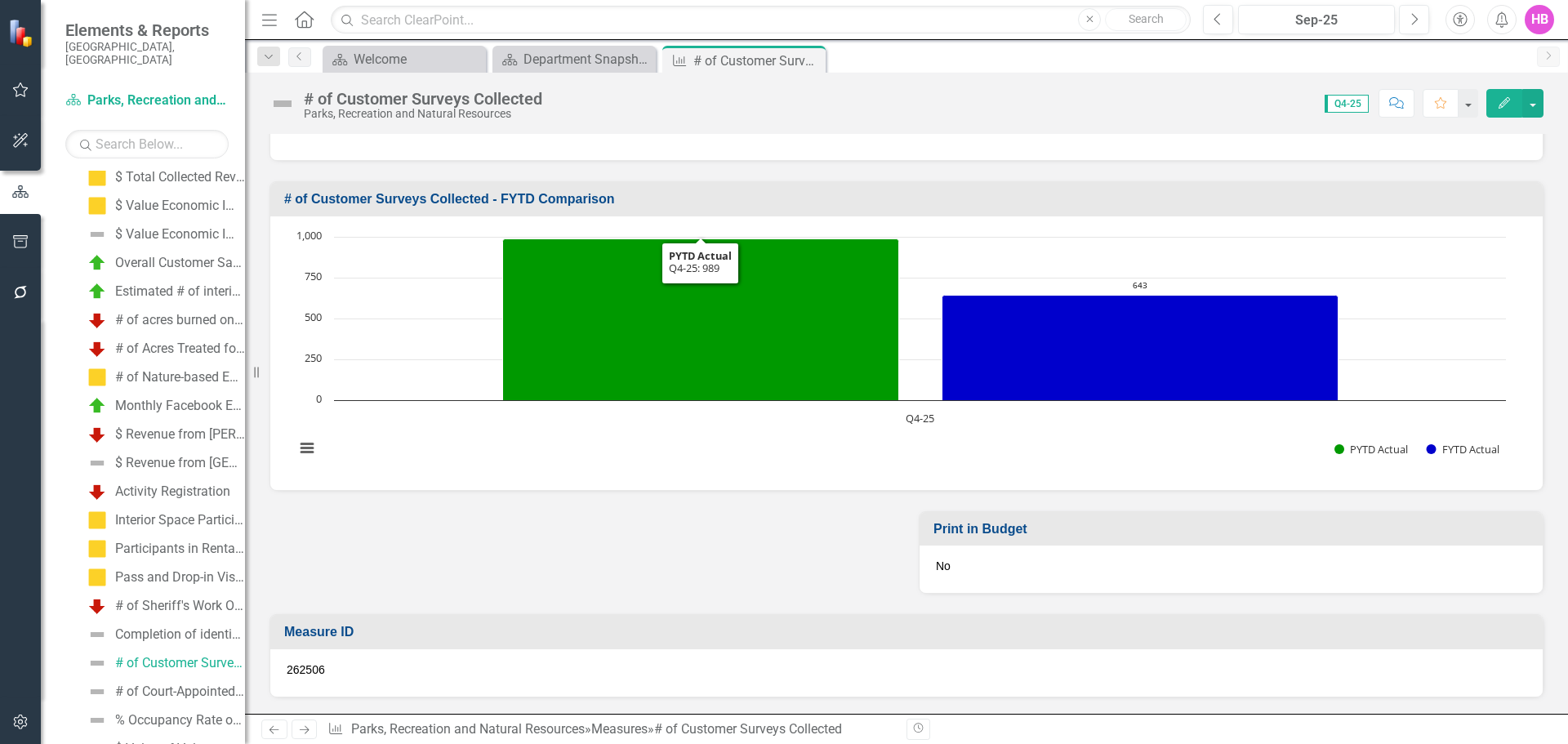
click at [1501, 109] on button "Edit" at bounding box center [1504, 104] width 36 height 28
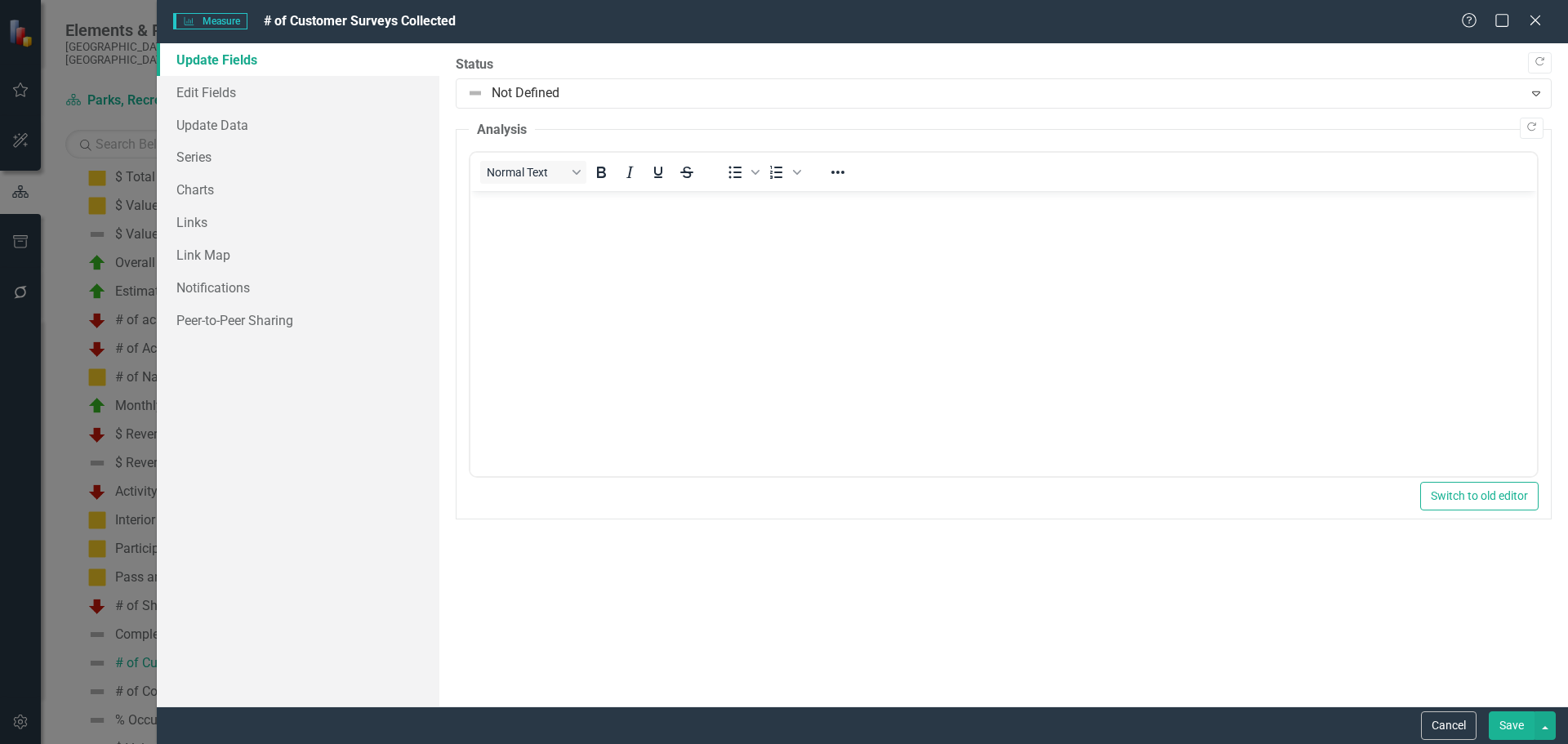
scroll to position [0, 0]
click at [253, 115] on link "Update Data" at bounding box center [298, 124] width 282 height 33
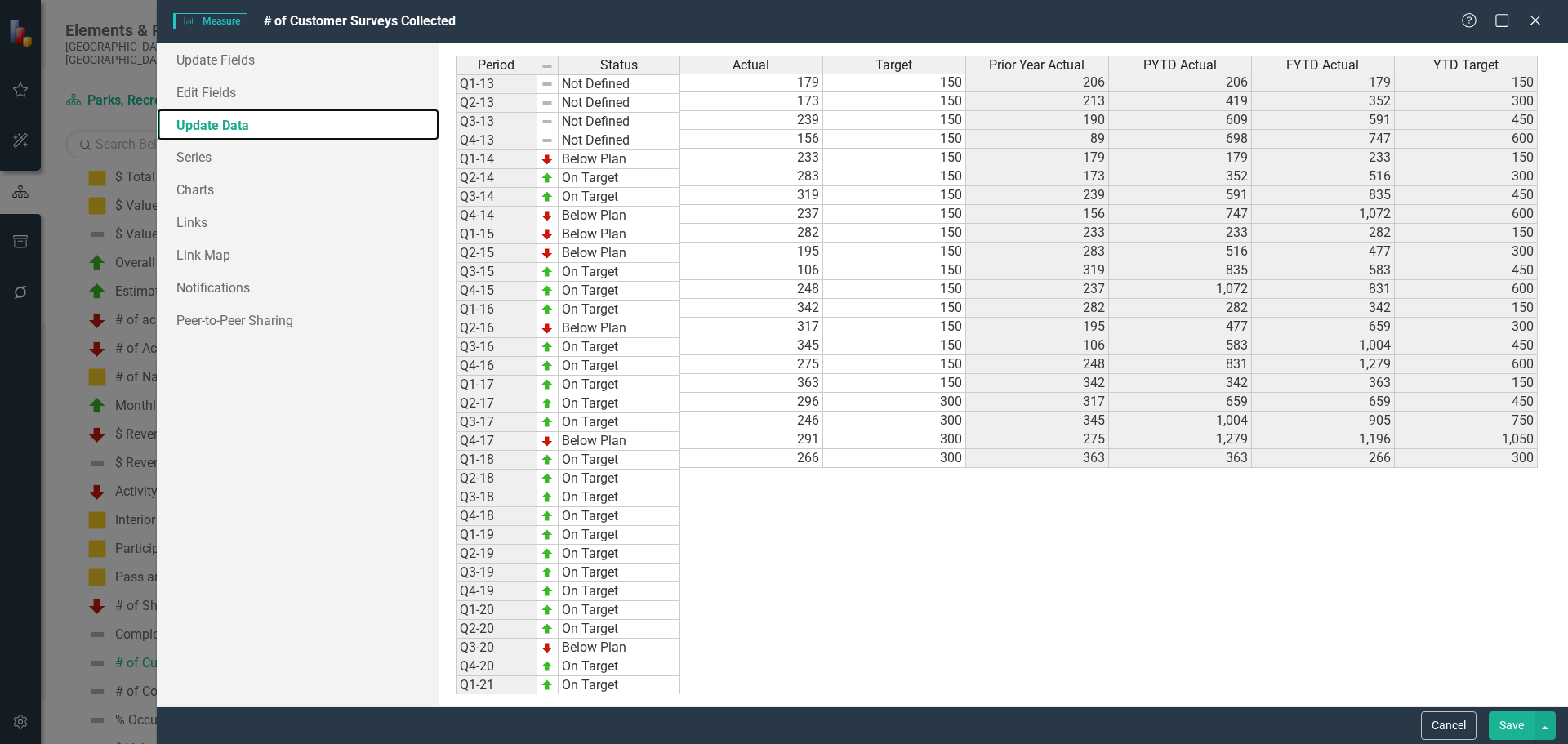
scroll to position [378, 0]
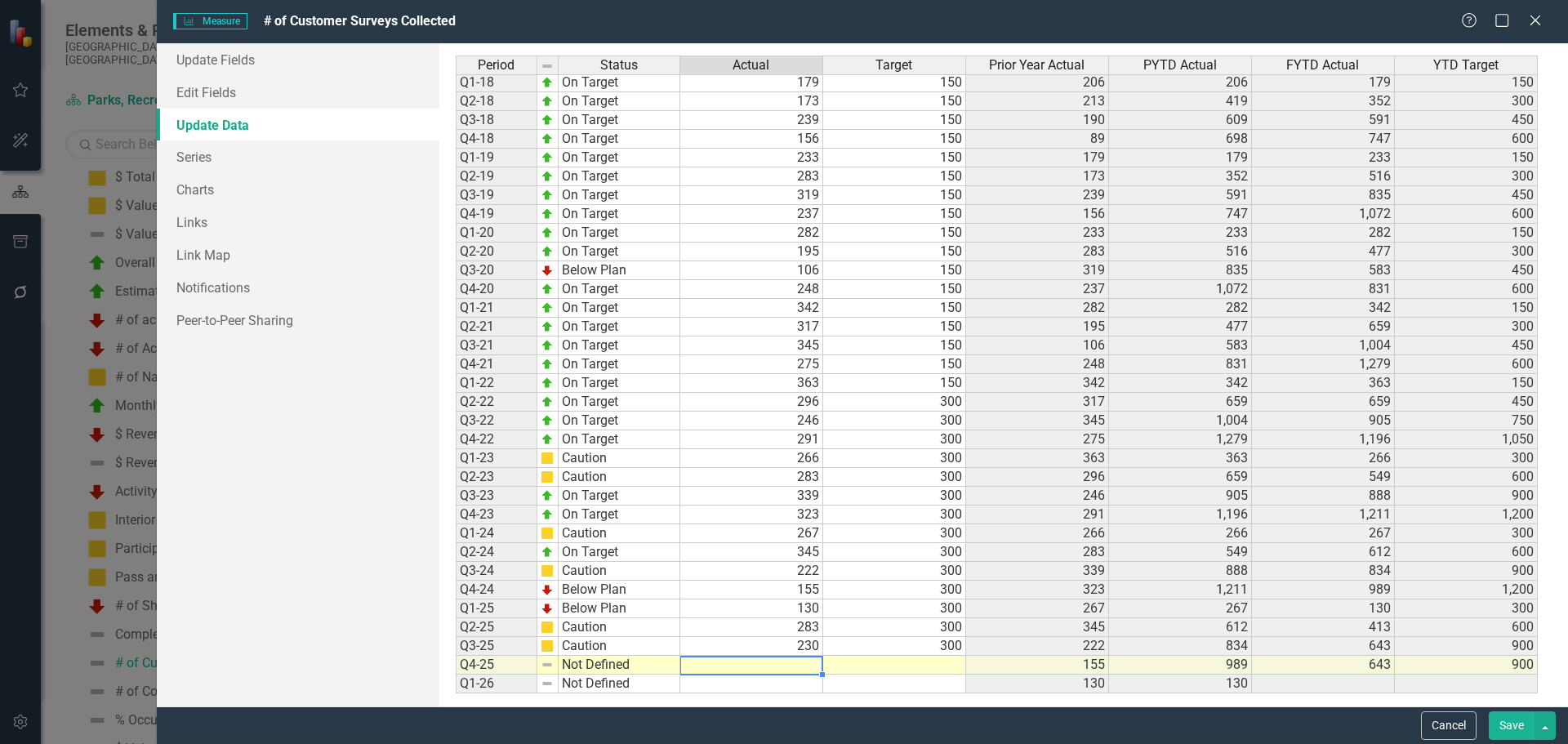
click at [733, 671] on td at bounding box center [751, 665] width 143 height 18
type textarea "124"
click at [906, 660] on td at bounding box center [895, 665] width 143 height 18
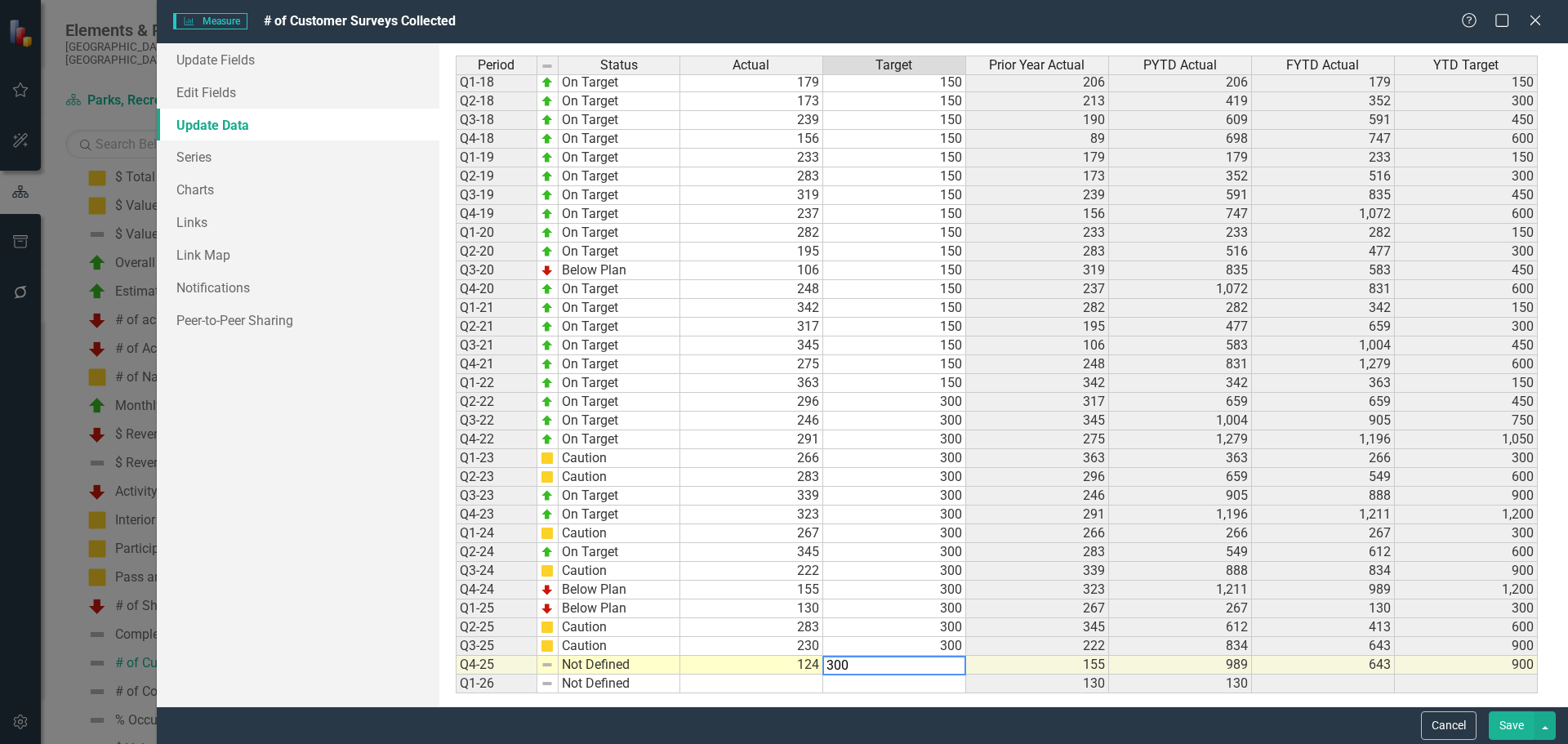
type textarea "300"
click at [457, 128] on tbody "Q1-15 Below Plan Q2-15 Below Plan Q3-15 On Target Q4-15 On Target Q1-16 On Targ…" at bounding box center [568, 270] width 225 height 846
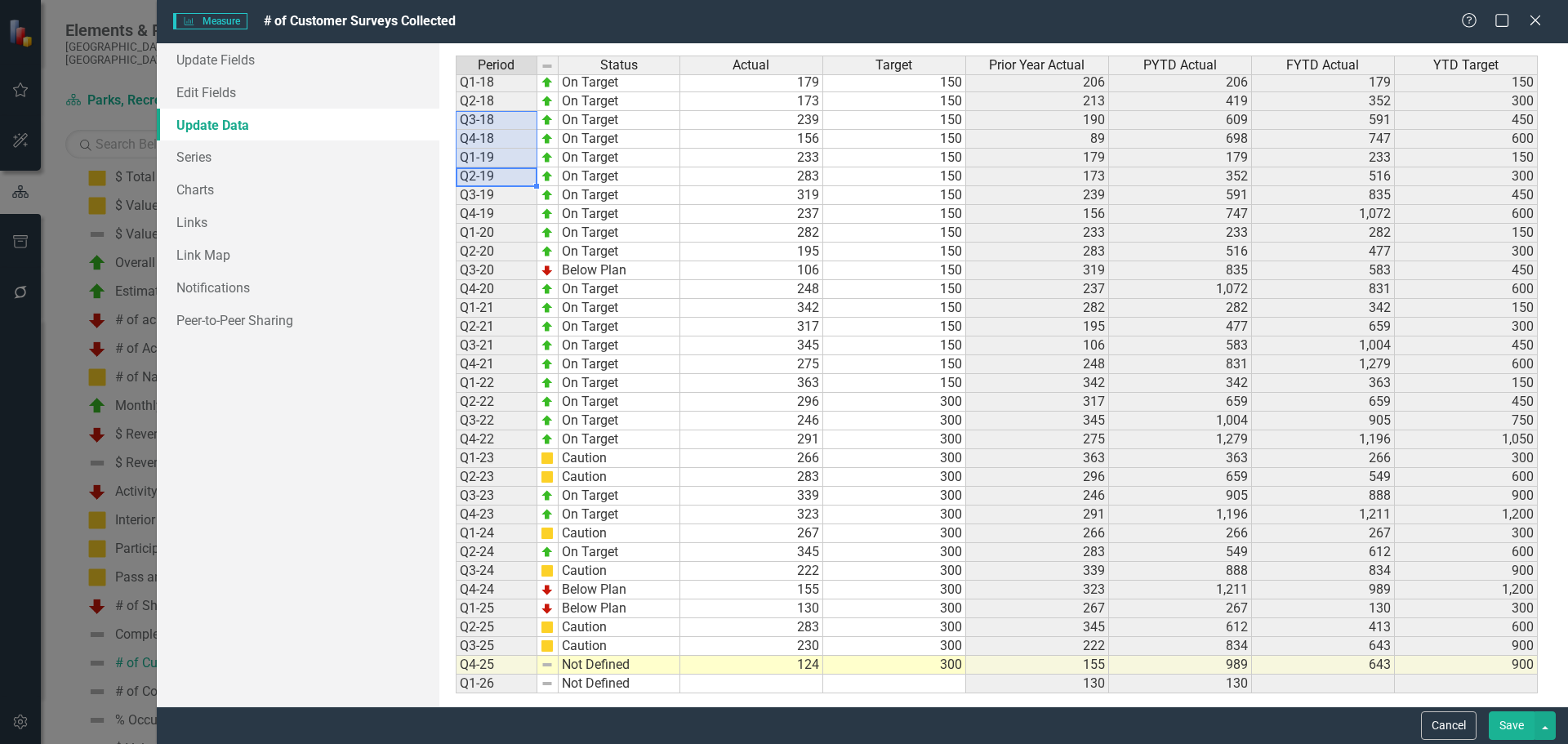
drag, startPoint x: 789, startPoint y: 669, endPoint x: 801, endPoint y: 668, distance: 12.0
click at [789, 668] on td "124" at bounding box center [751, 665] width 143 height 18
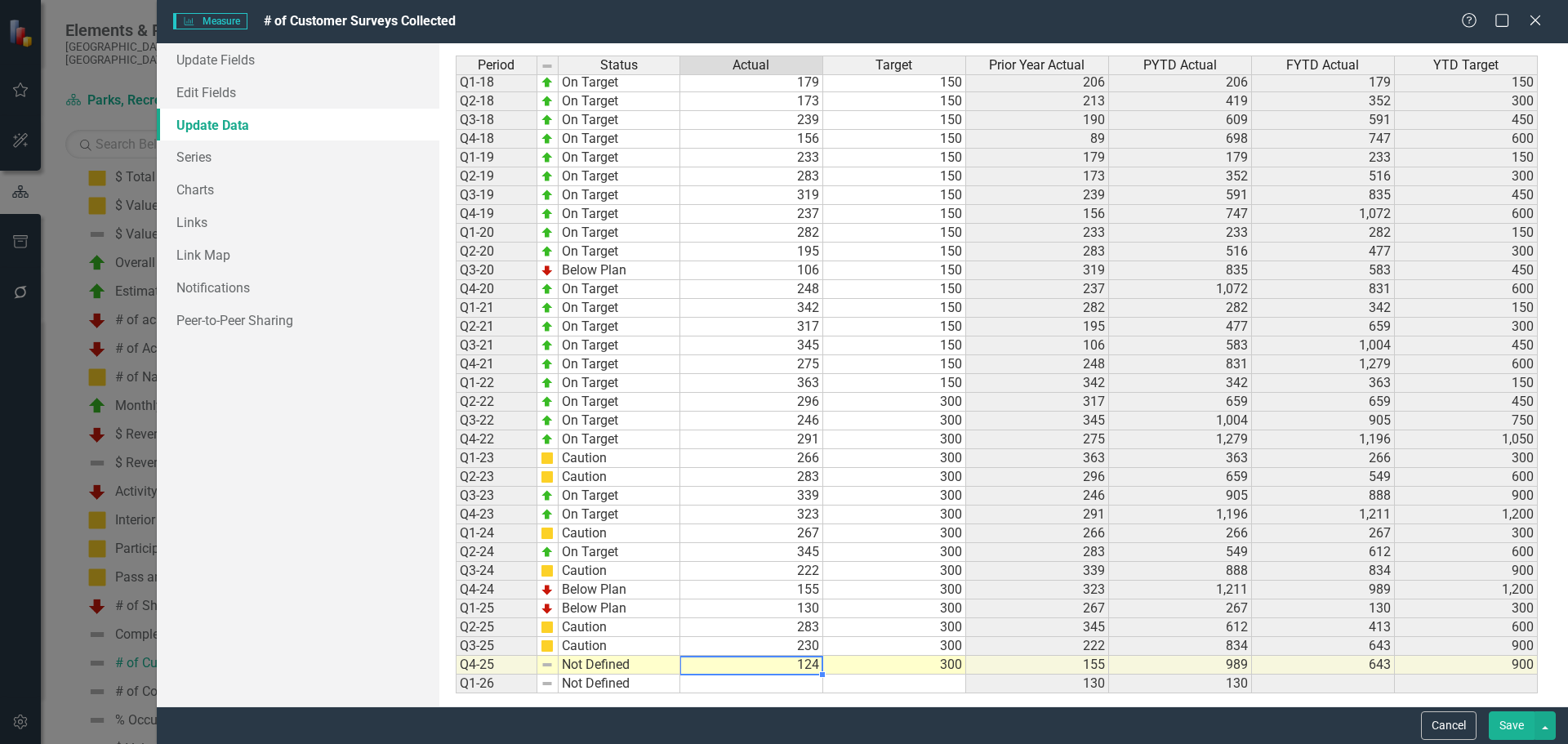
click at [885, 666] on td "300" at bounding box center [895, 665] width 143 height 18
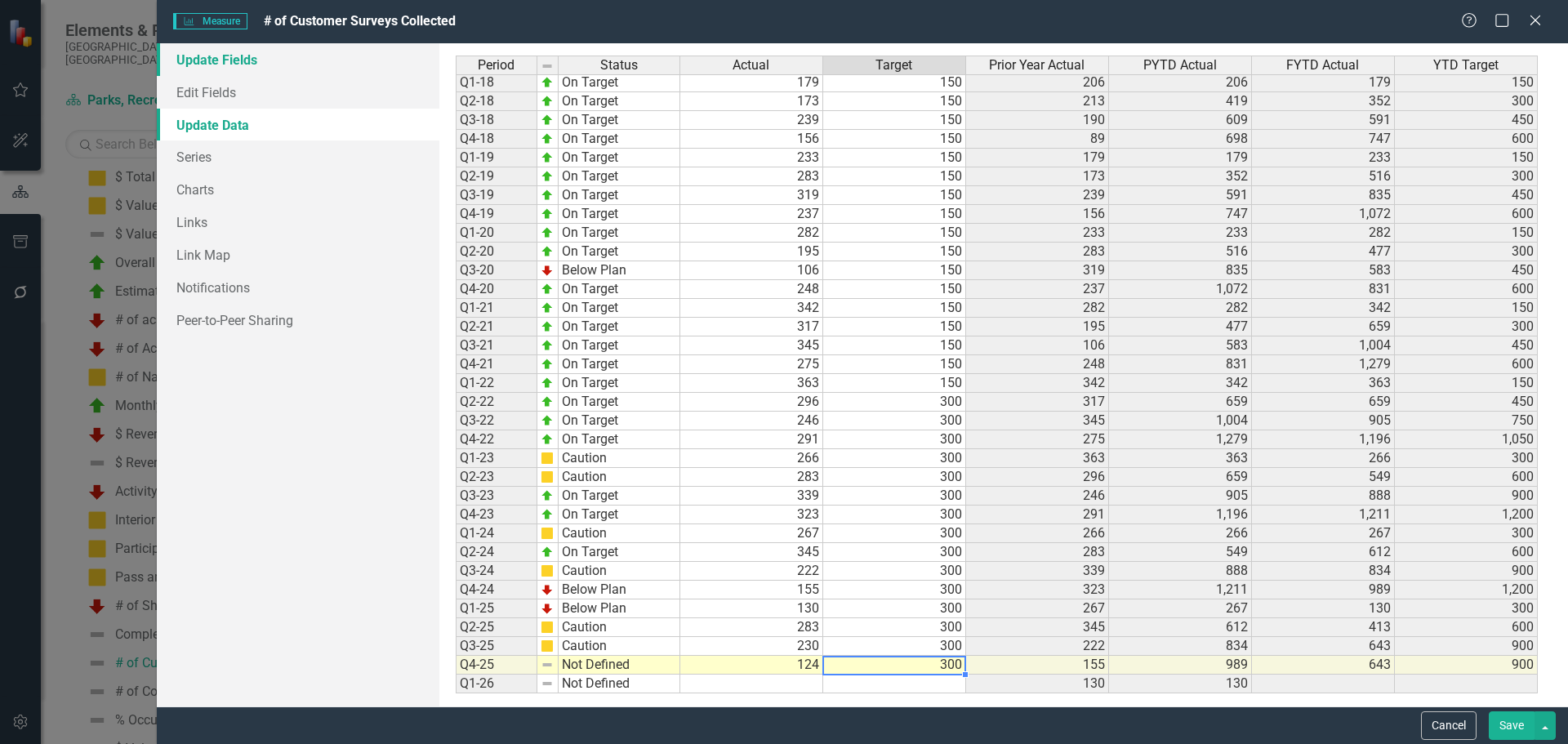
click at [219, 63] on link "Update Fields" at bounding box center [298, 59] width 282 height 33
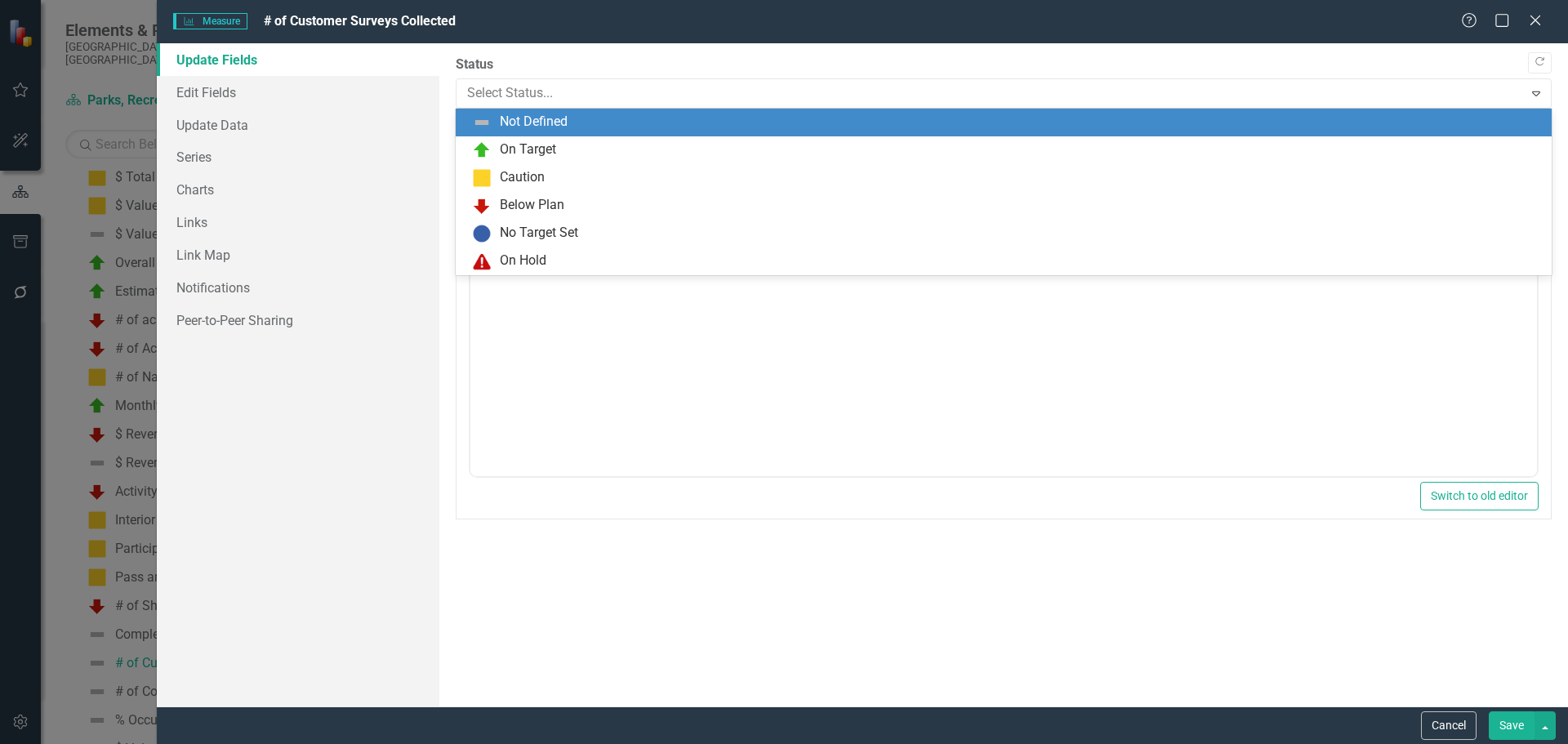
drag, startPoint x: 589, startPoint y: 91, endPoint x: 581, endPoint y: 123, distance: 33.0
click at [587, 91] on div at bounding box center [990, 94] width 1046 height 22
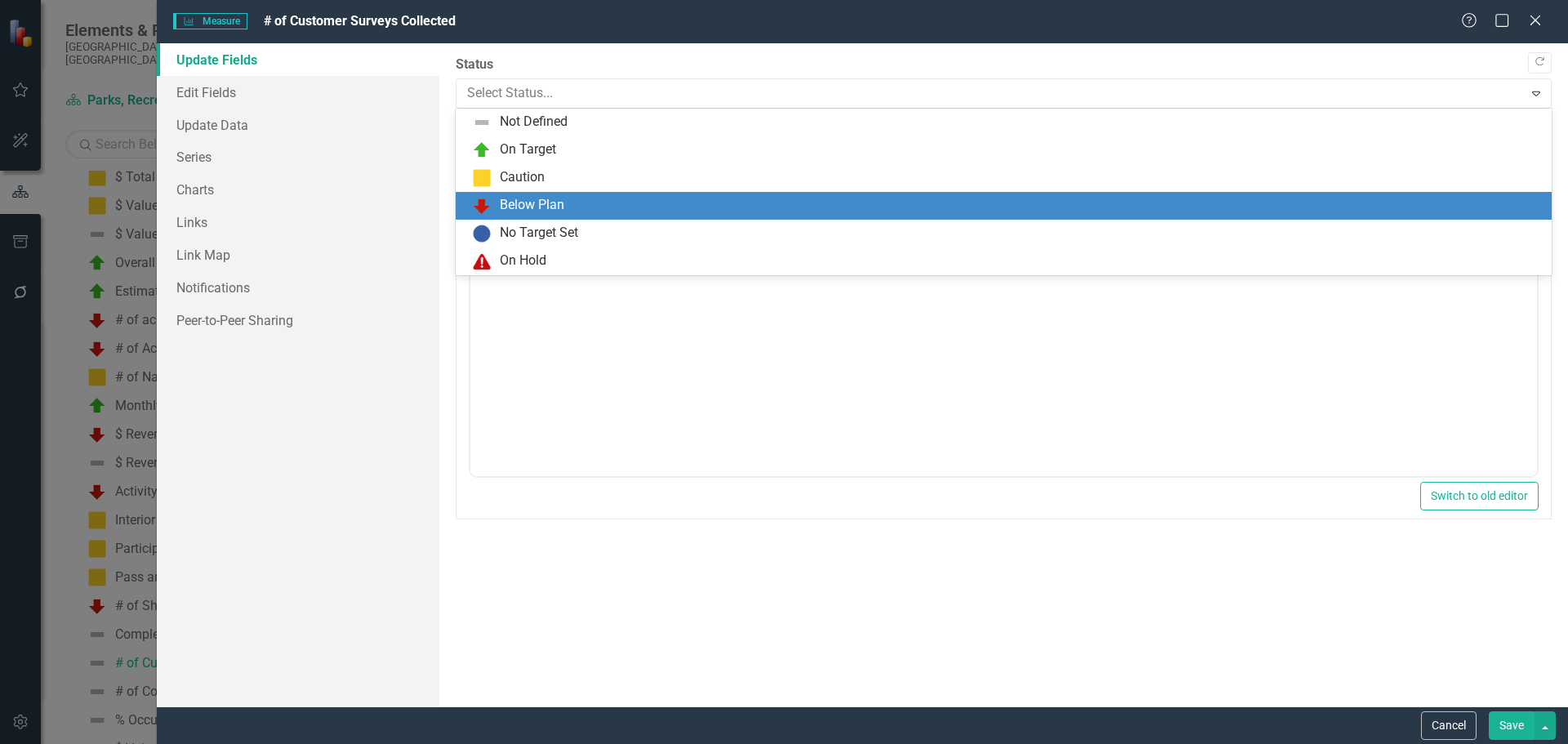
click at [551, 205] on div "Below Plan" at bounding box center [531, 205] width 64 height 18
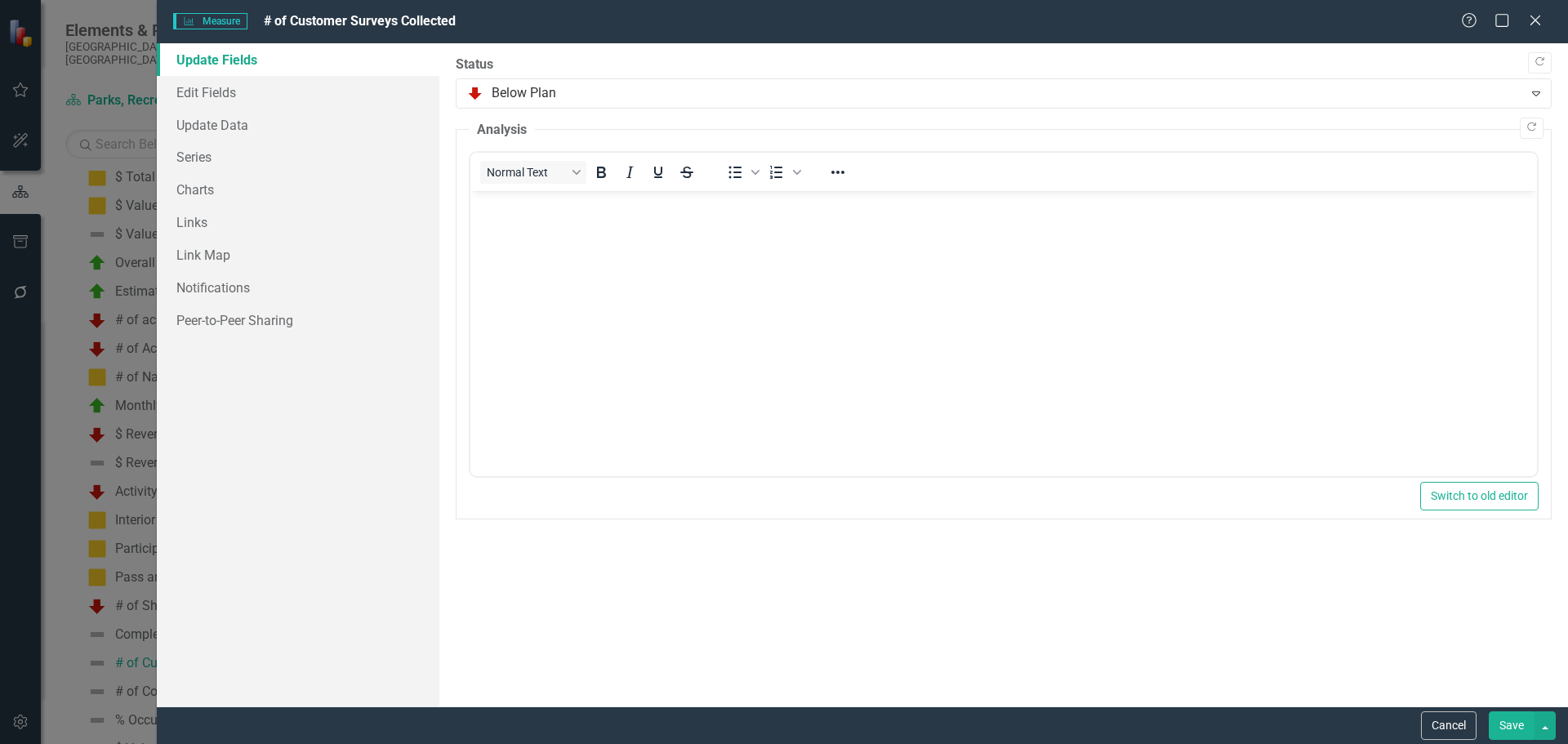
click at [1514, 730] on button "Save" at bounding box center [1511, 726] width 46 height 28
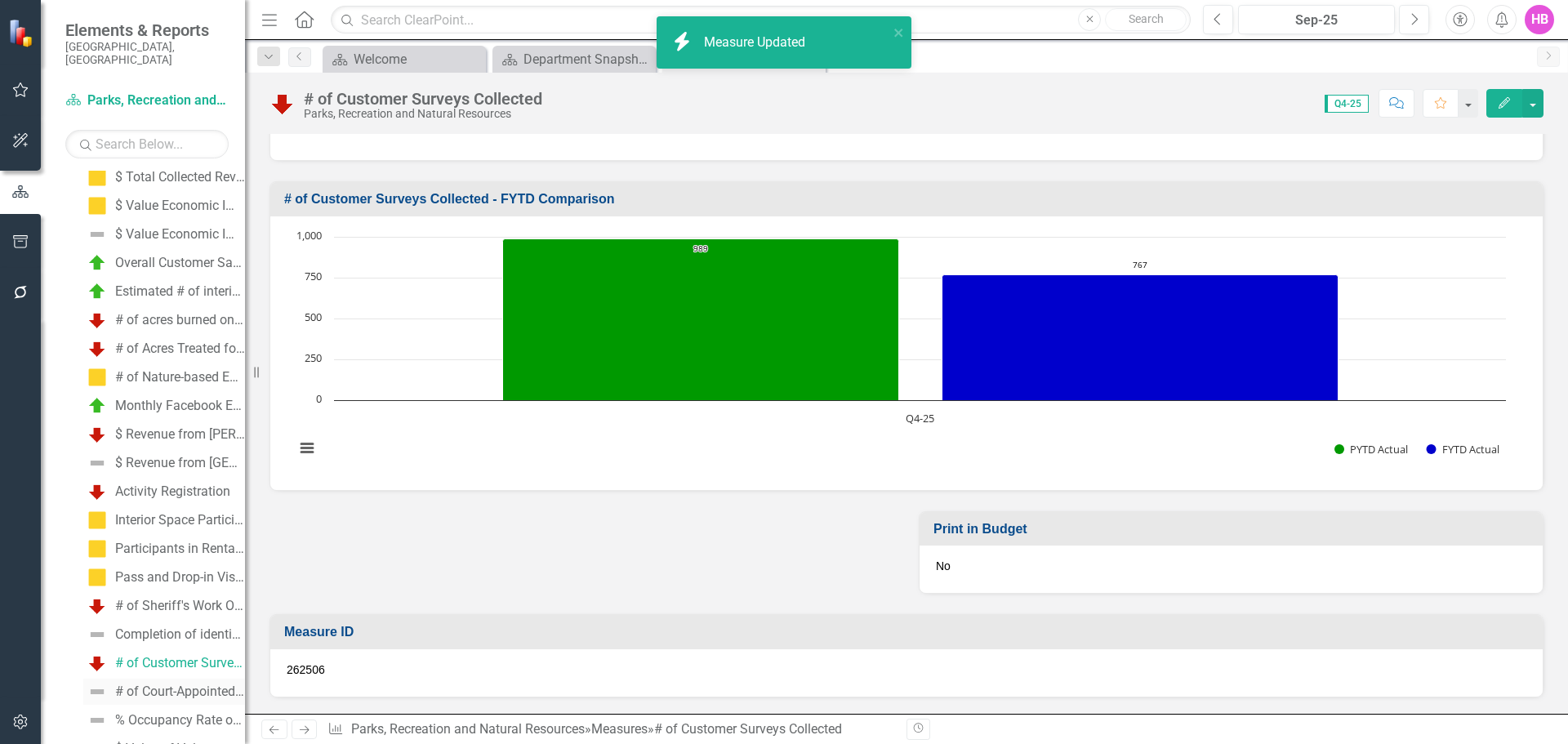
click at [149, 684] on div "# of Court-Appointed Service Hours Utilized" at bounding box center [180, 691] width 129 height 15
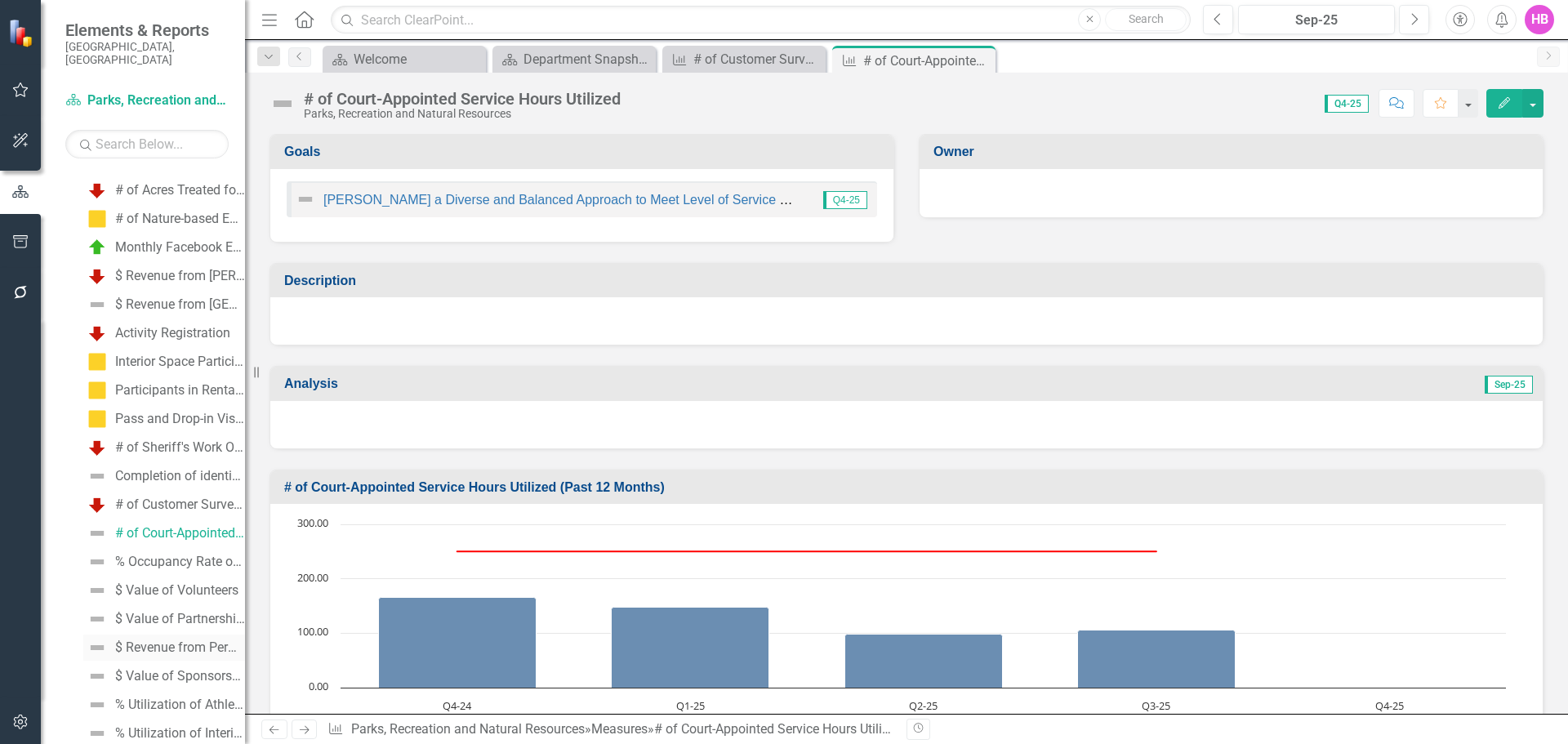
scroll to position [1236, 0]
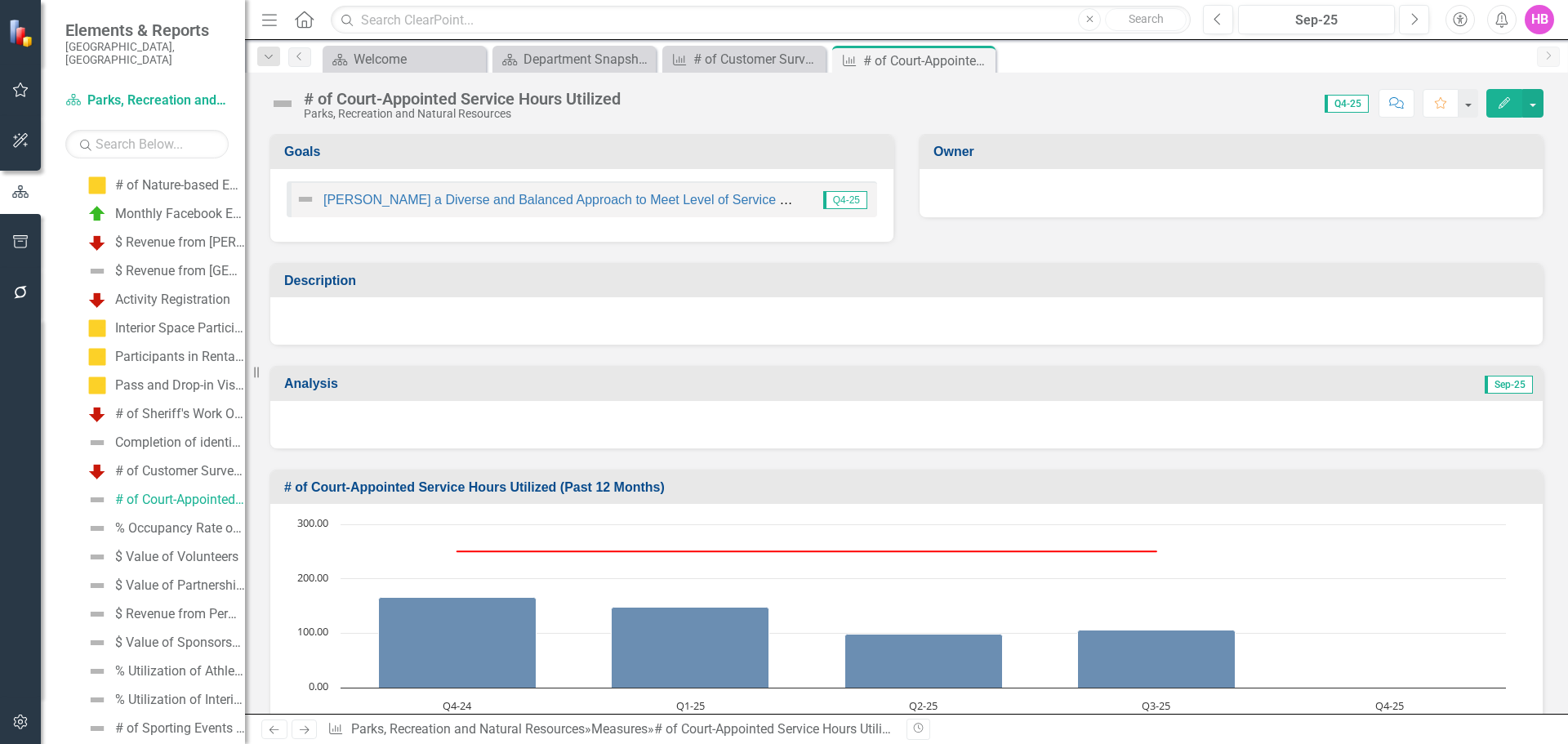
click at [1490, 111] on button "Edit" at bounding box center [1504, 104] width 36 height 28
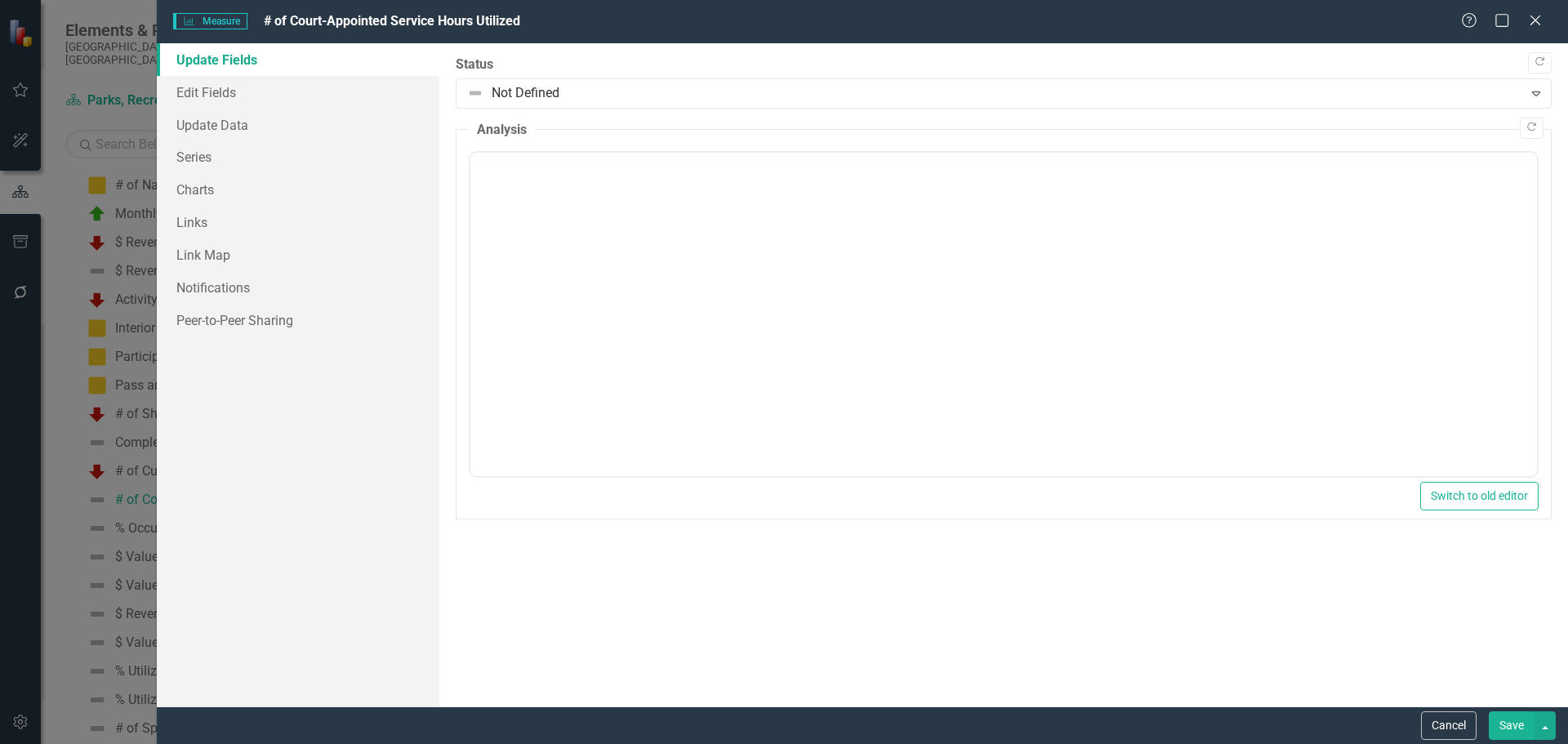
scroll to position [0, 0]
drag, startPoint x: 200, startPoint y: 121, endPoint x: 207, endPoint y: 129, distance: 10.6
click at [201, 121] on link "Update Data" at bounding box center [298, 124] width 282 height 33
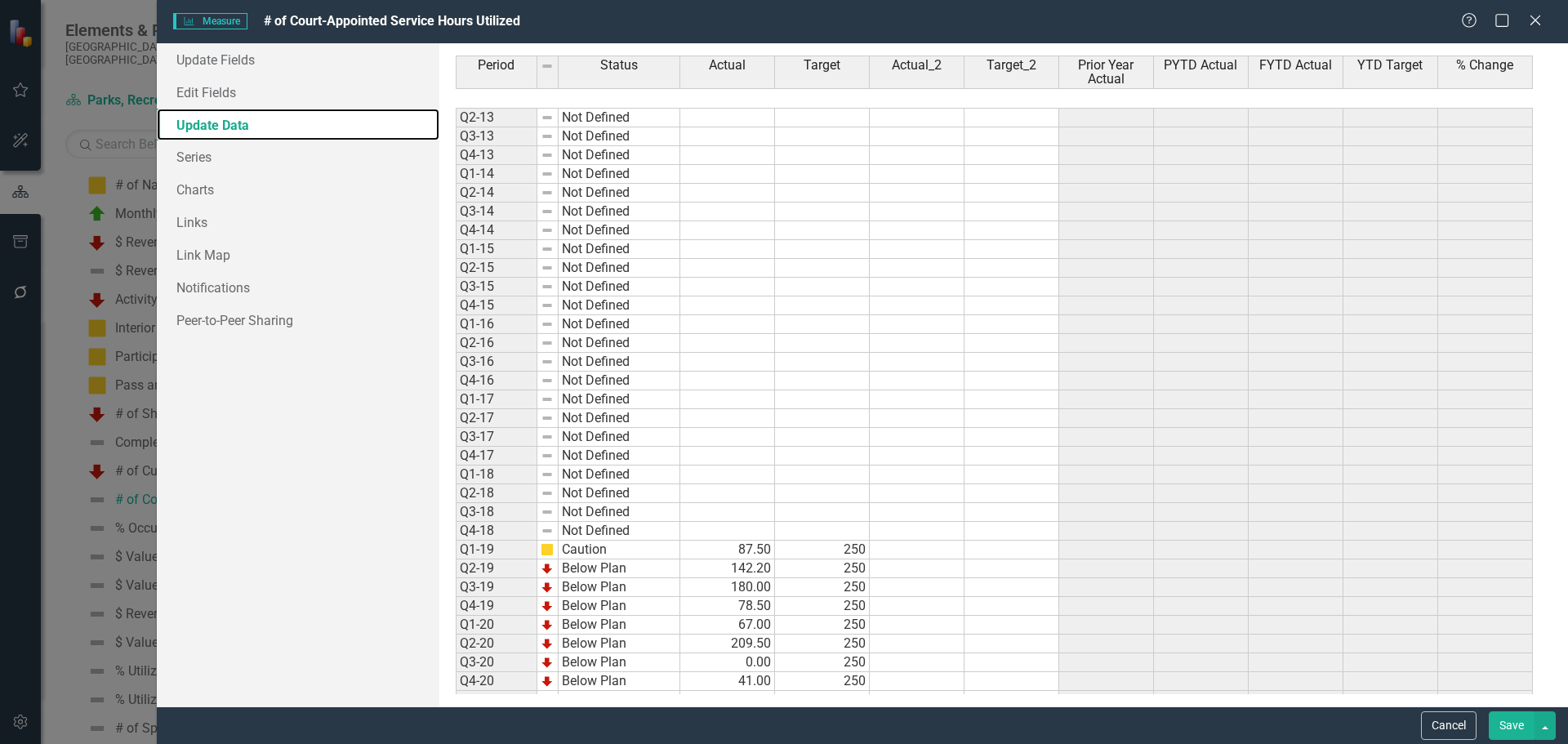
scroll to position [391, 0]
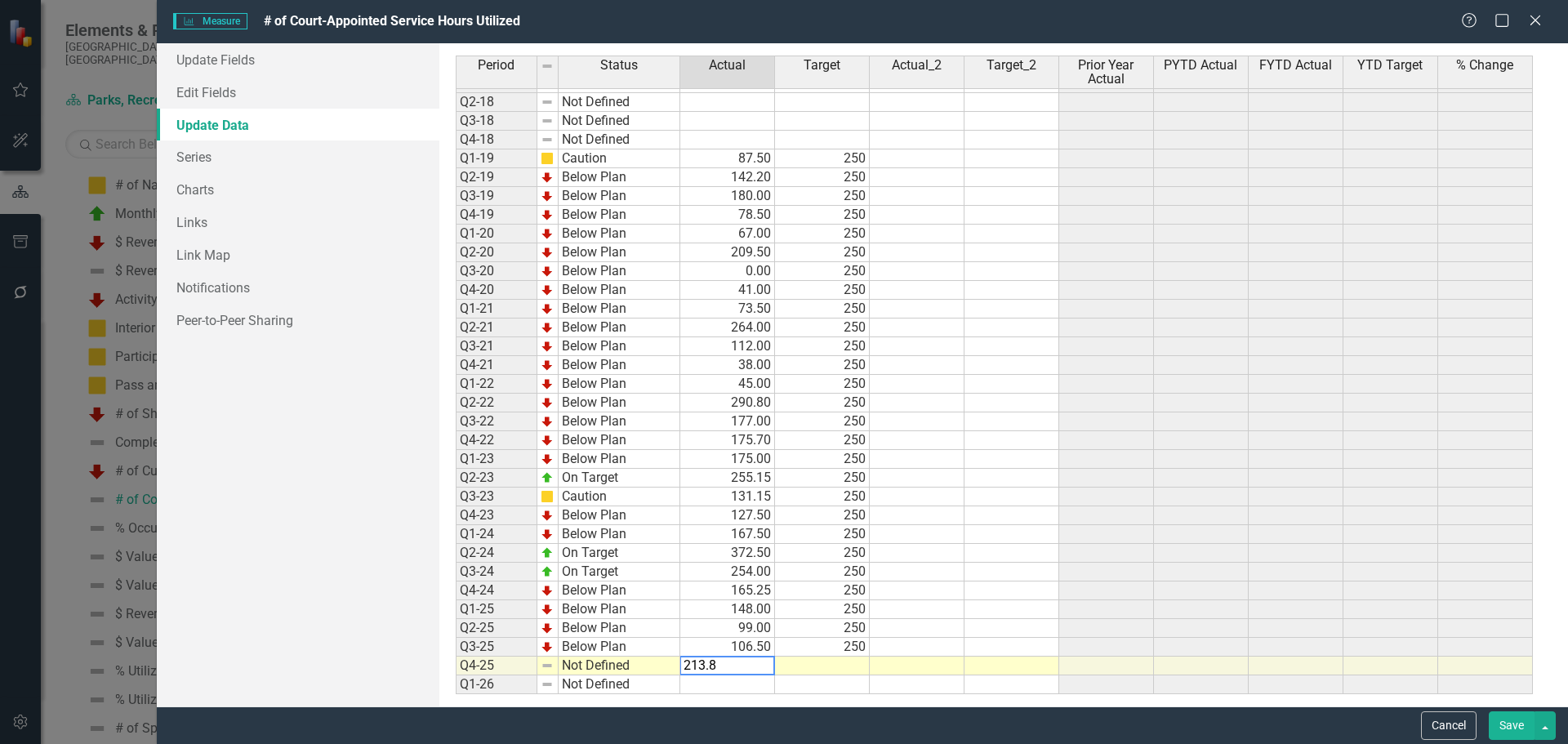
type textarea "213.8"
click at [821, 665] on td at bounding box center [822, 666] width 94 height 18
type textarea "250"
click at [208, 55] on link "Update Fields" at bounding box center [298, 59] width 282 height 33
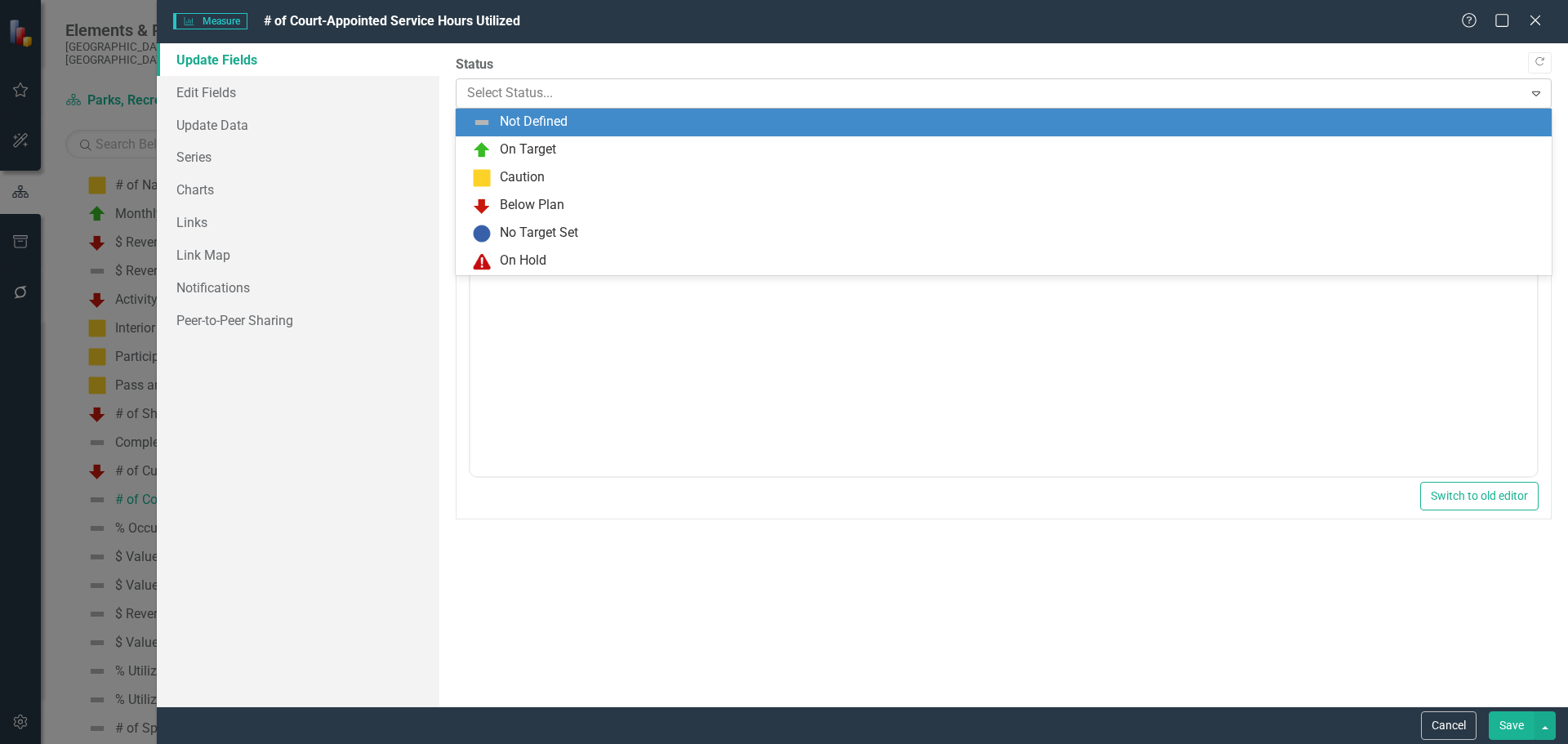
click at [598, 86] on div at bounding box center [990, 94] width 1046 height 22
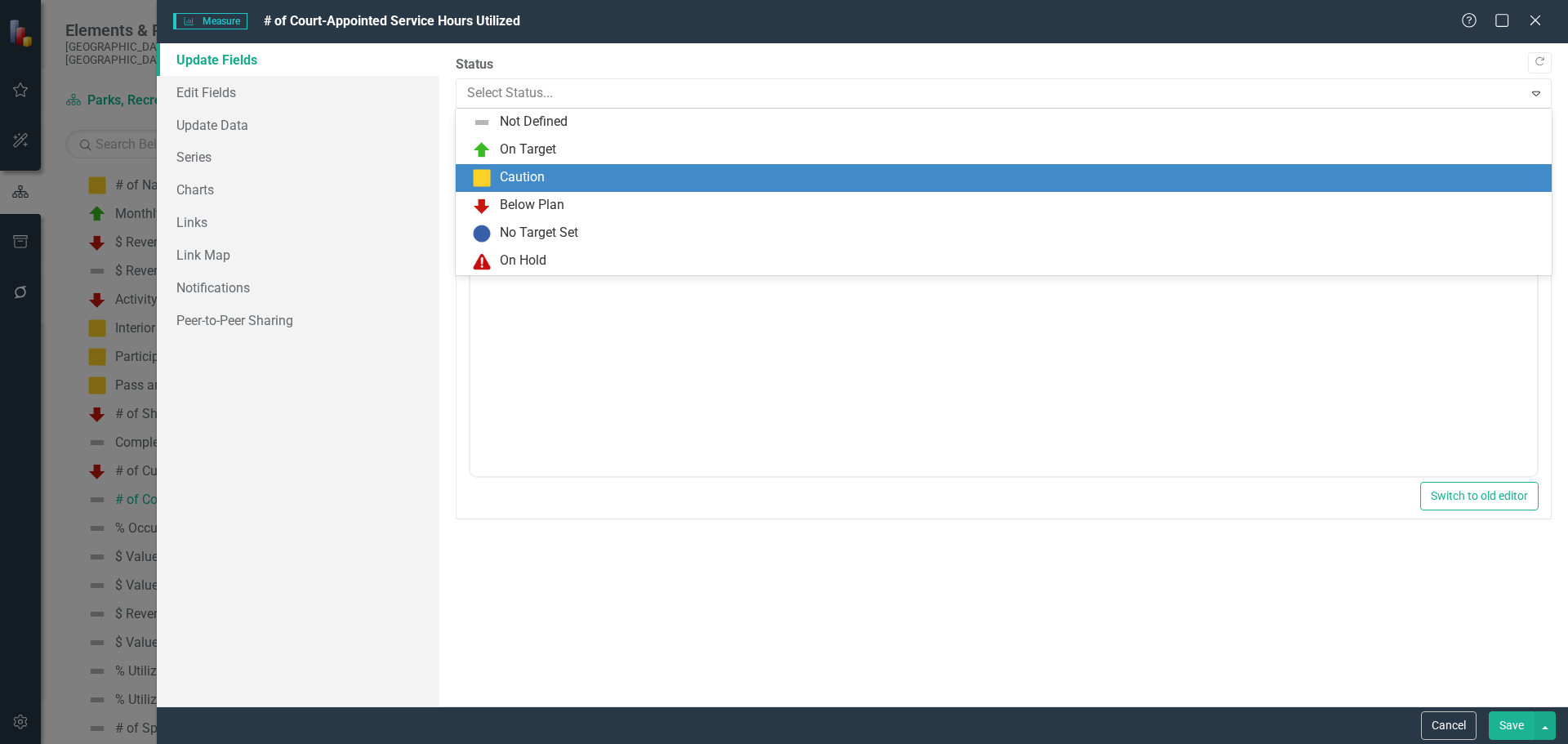
click at [524, 180] on div "Caution" at bounding box center [522, 177] width 45 height 18
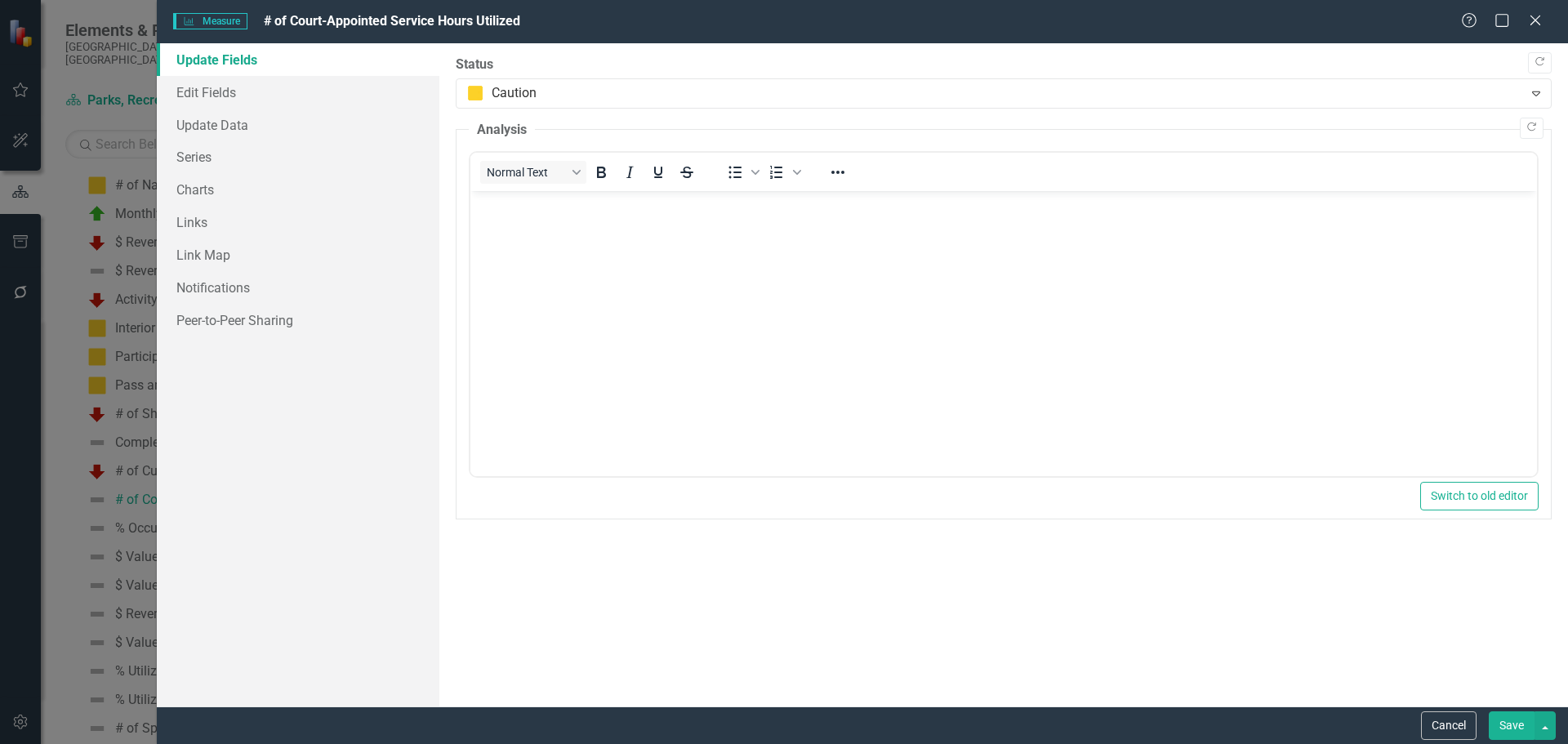
click at [1511, 729] on button "Save" at bounding box center [1511, 726] width 46 height 28
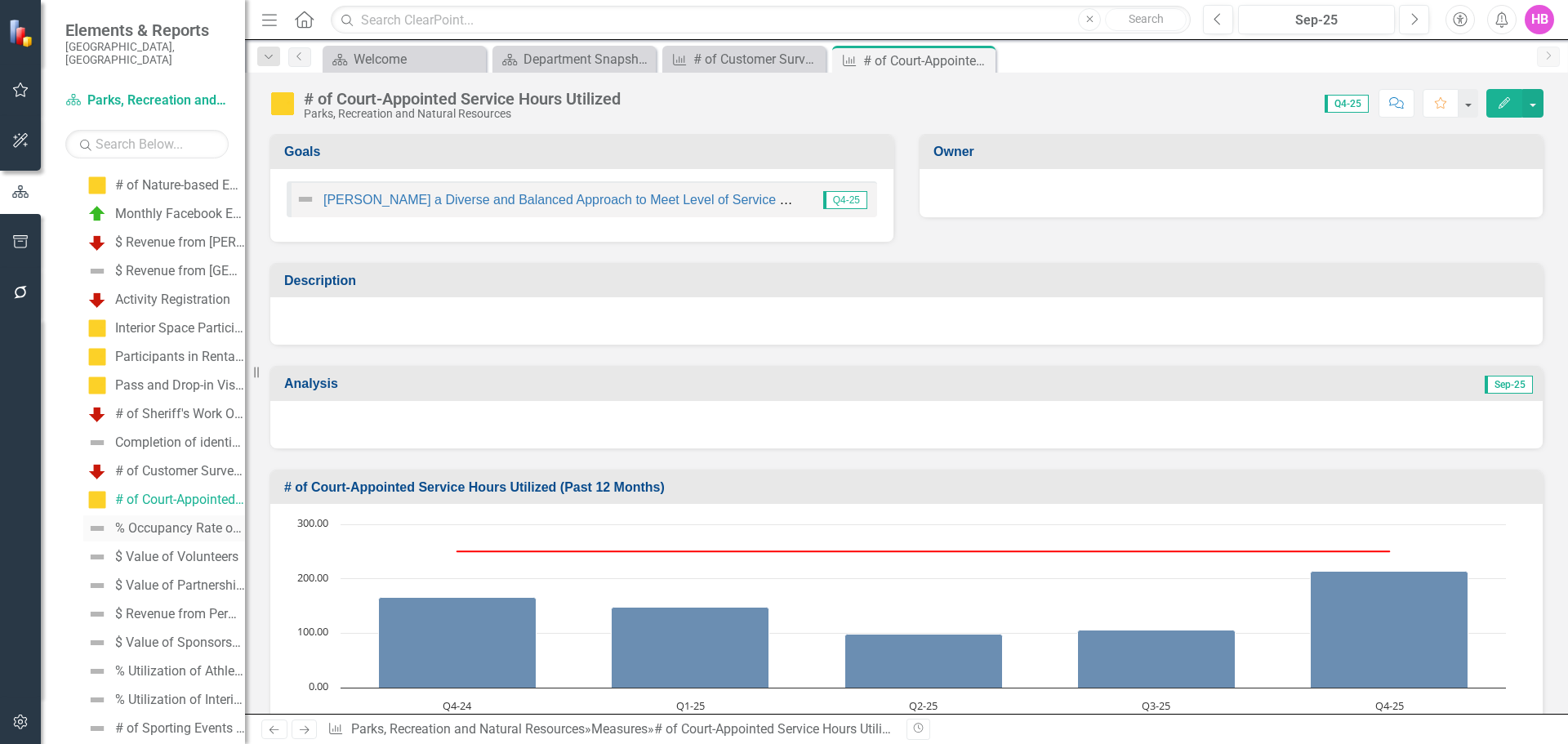
click at [173, 521] on div "% Occupancy Rate of [GEOGRAPHIC_DATA] Sites" at bounding box center [180, 529] width 129 height 15
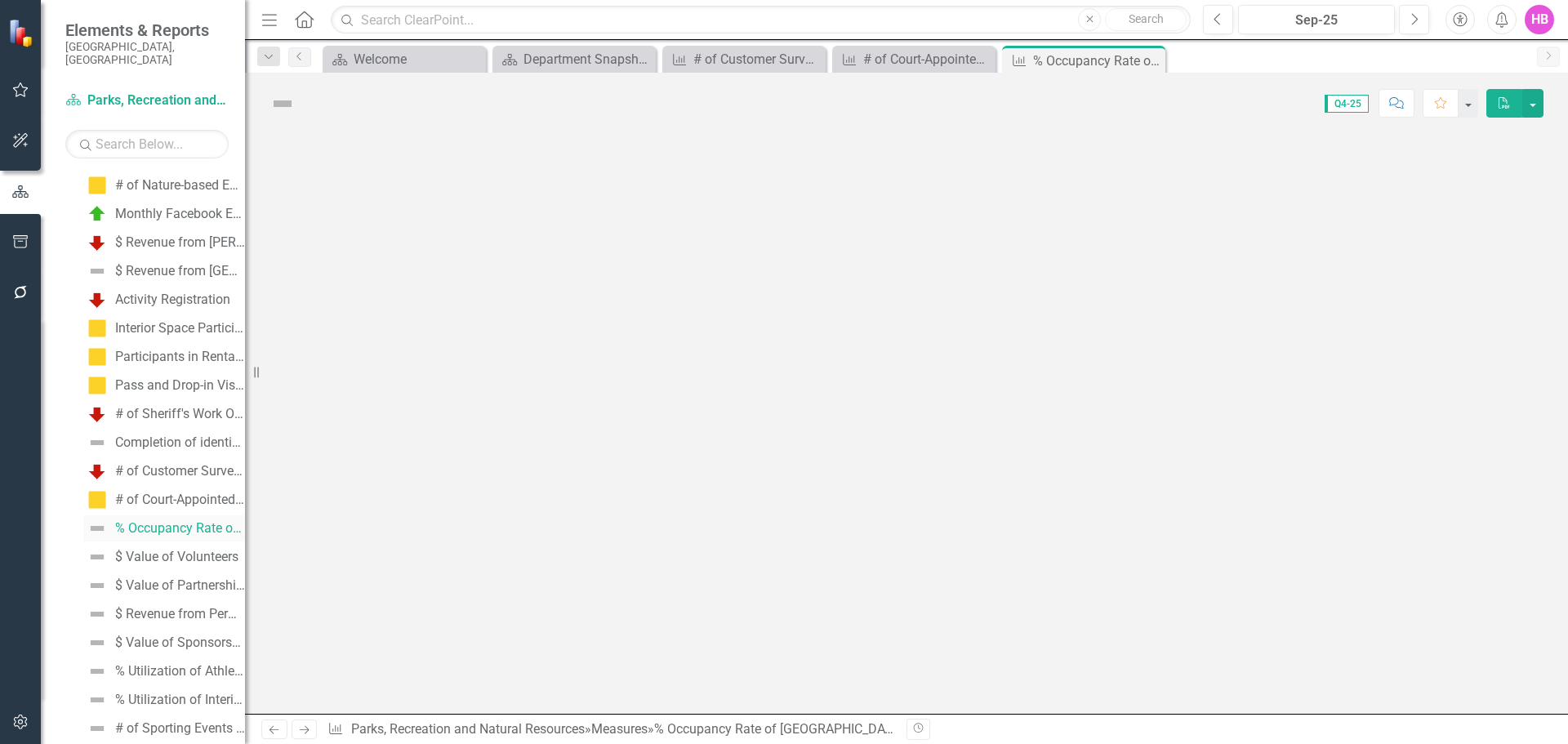
scroll to position [1020, 0]
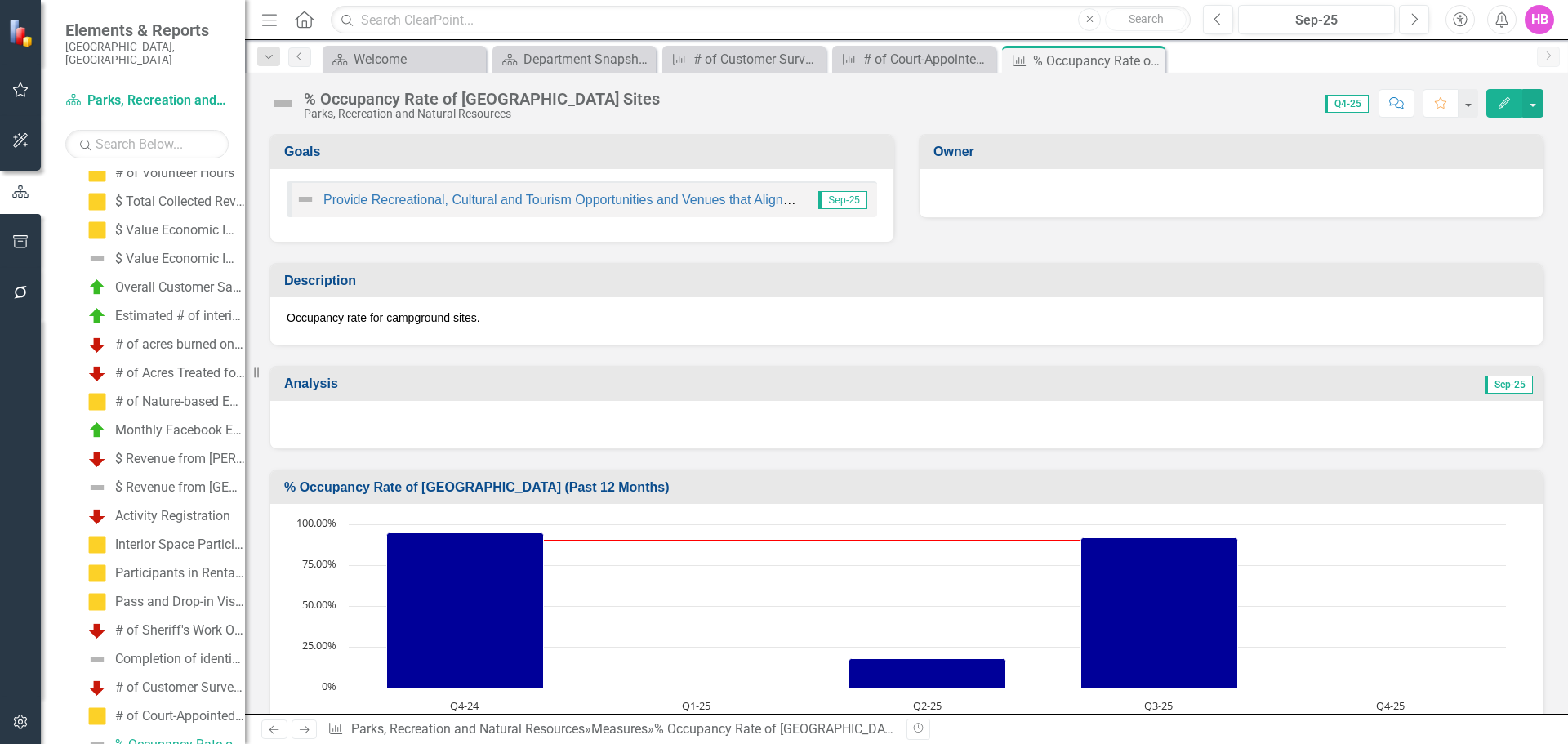
click at [1515, 100] on button "Edit" at bounding box center [1504, 104] width 36 height 28
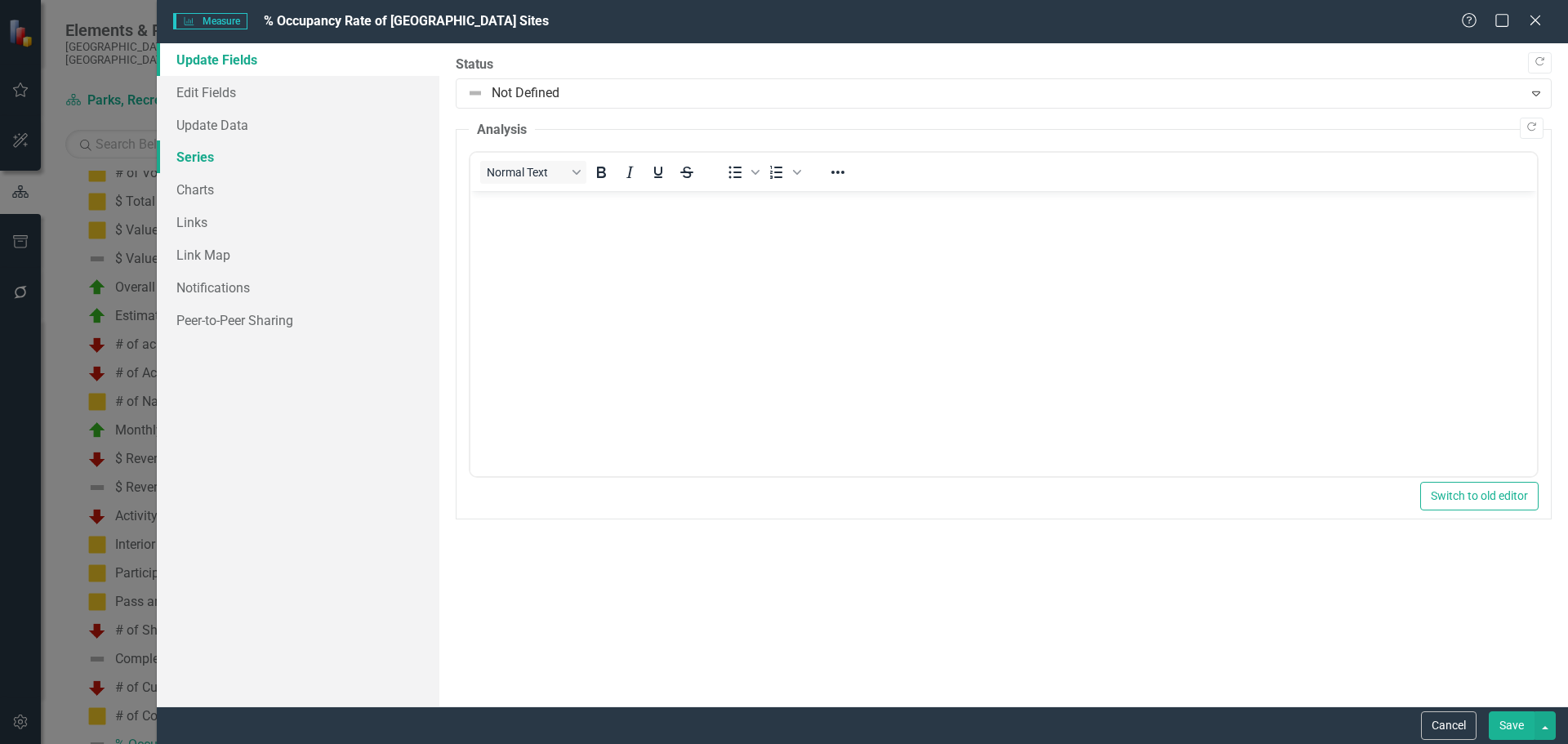
scroll to position [0, 0]
click at [270, 129] on link "Update Data" at bounding box center [298, 124] width 282 height 33
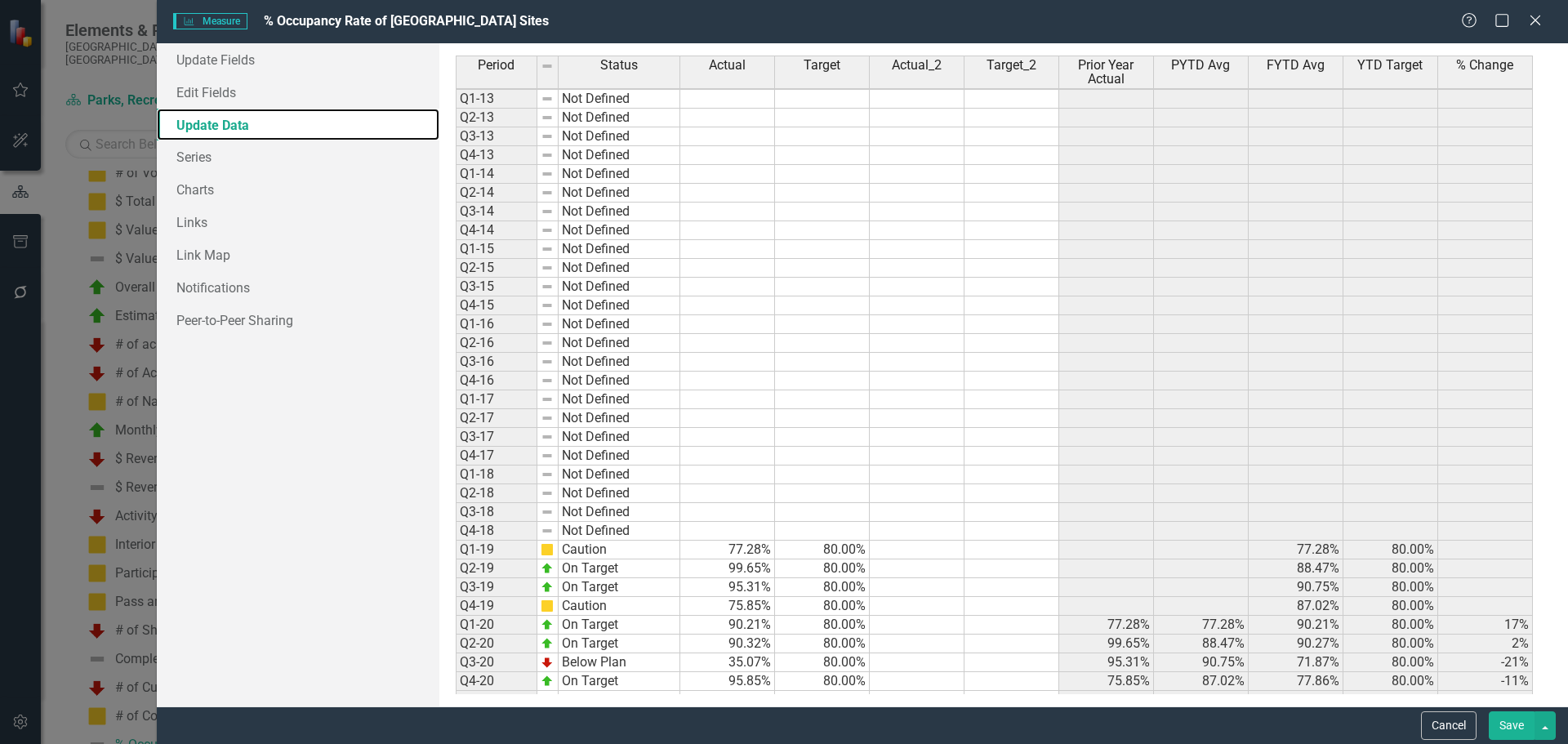
scroll to position [391, 0]
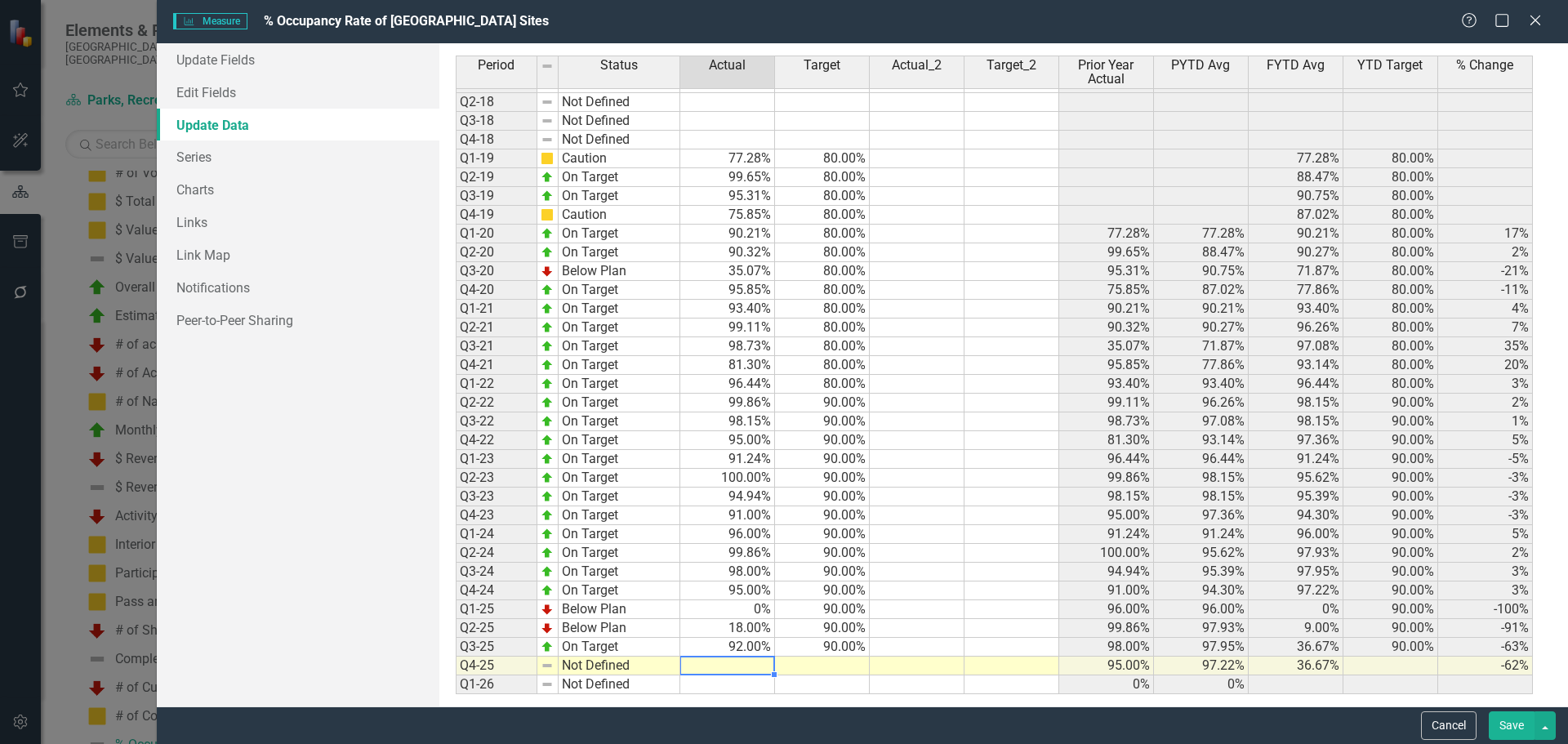
click at [738, 666] on td at bounding box center [727, 666] width 94 height 18
type textarea "82"
click at [829, 663] on td at bounding box center [822, 666] width 94 height 18
type textarea "90"
click at [206, 62] on link "Update Fields" at bounding box center [298, 59] width 282 height 33
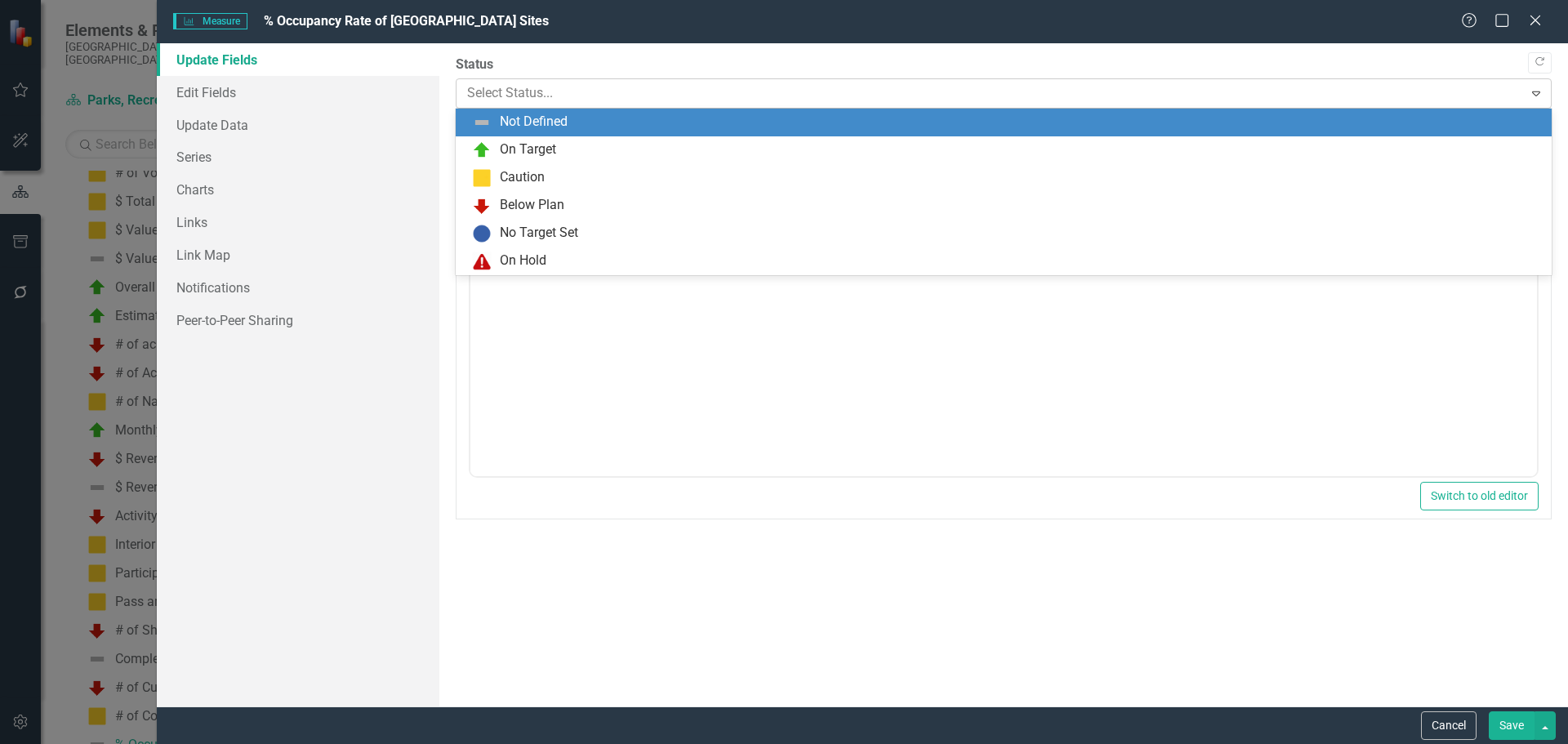
click at [520, 90] on div at bounding box center [990, 94] width 1046 height 22
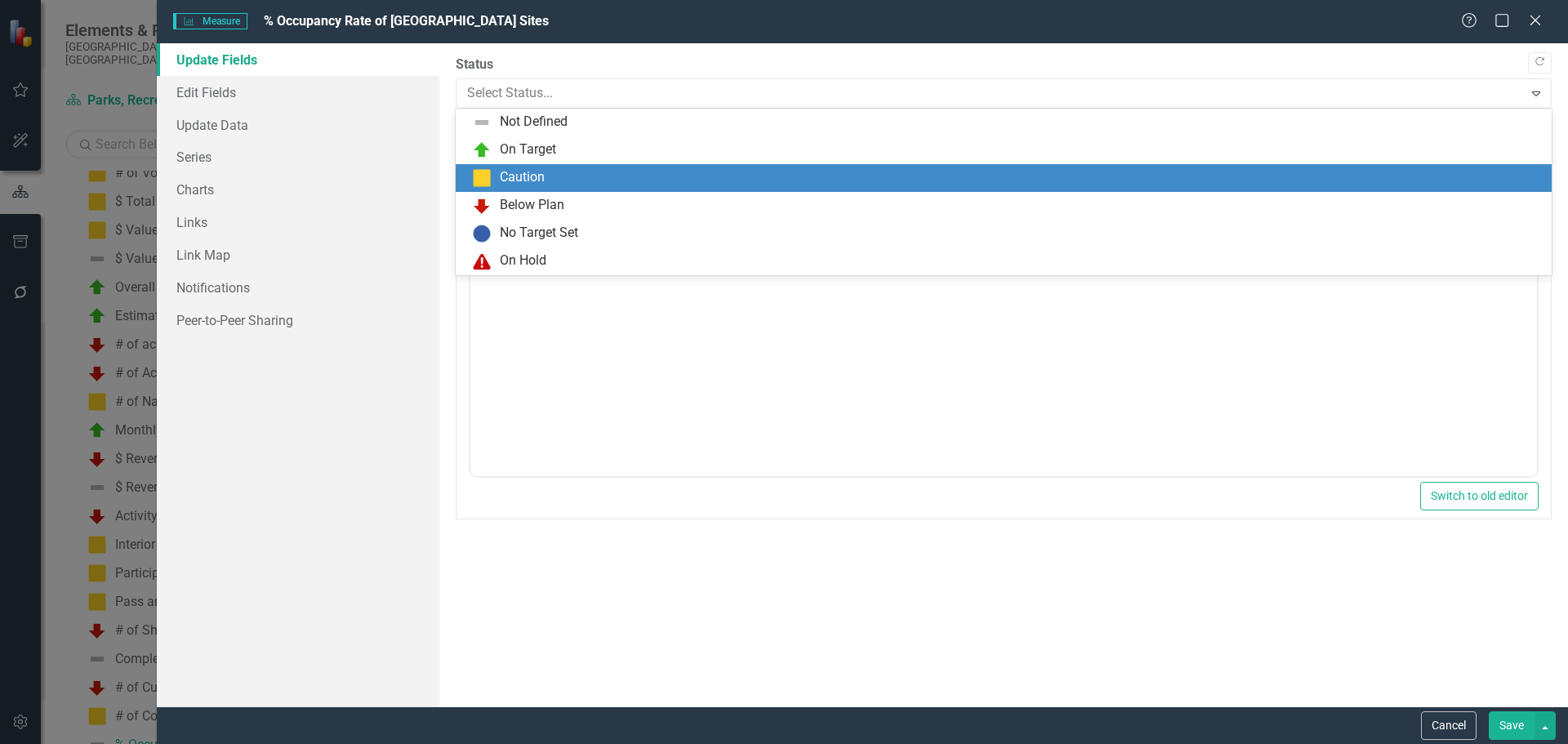
click at [524, 176] on div "Caution" at bounding box center [522, 177] width 45 height 18
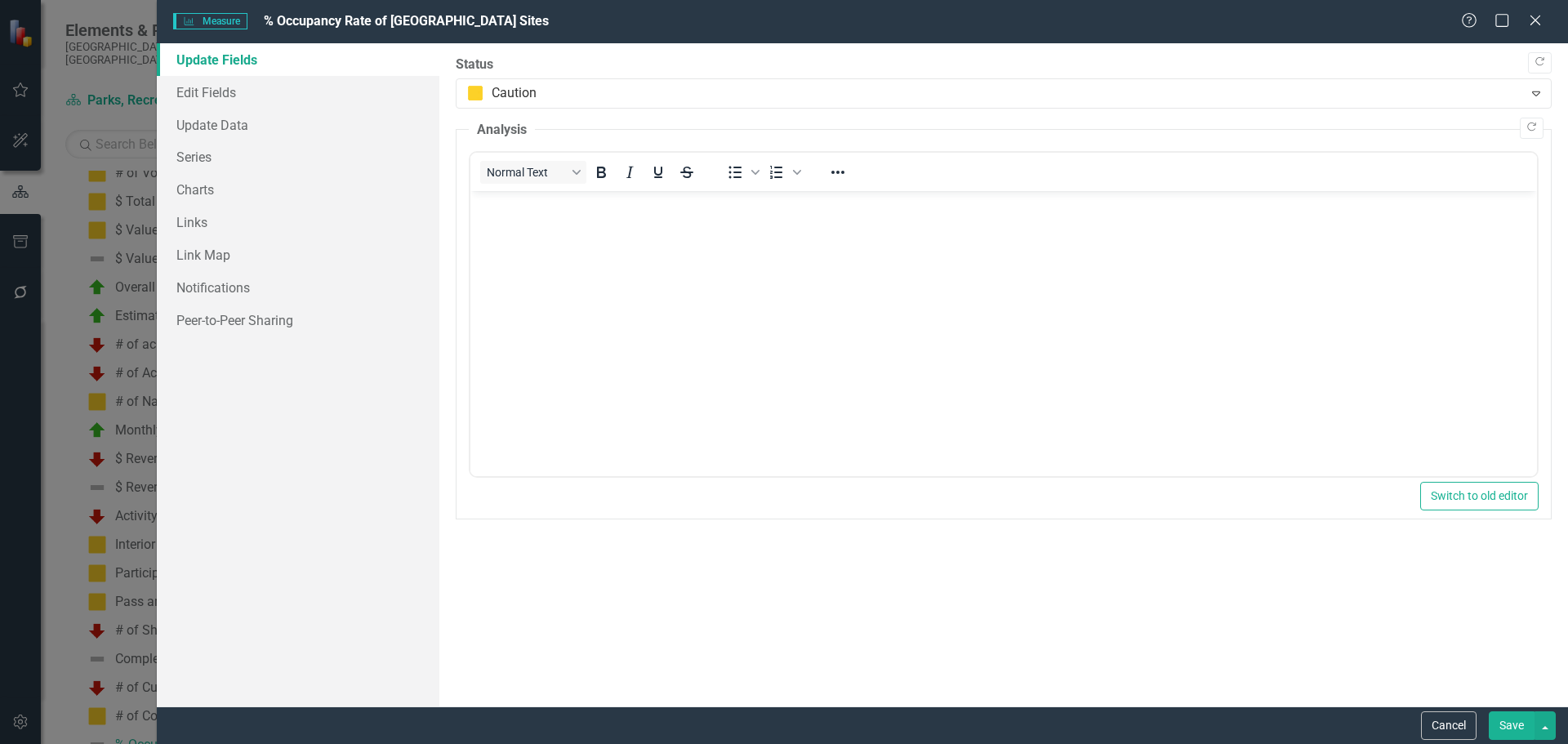
click at [1519, 731] on button "Save" at bounding box center [1511, 726] width 46 height 28
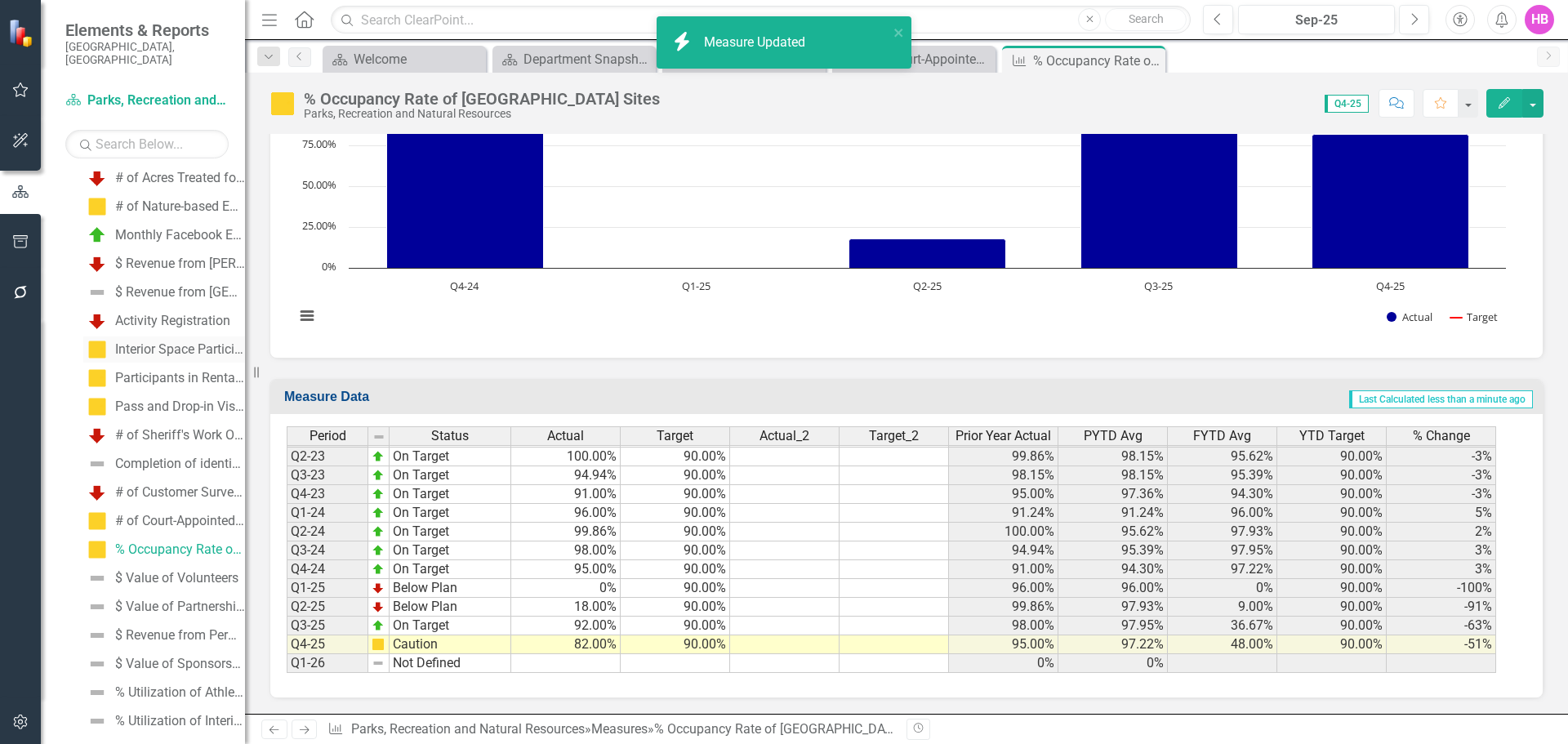
scroll to position [1265, 0]
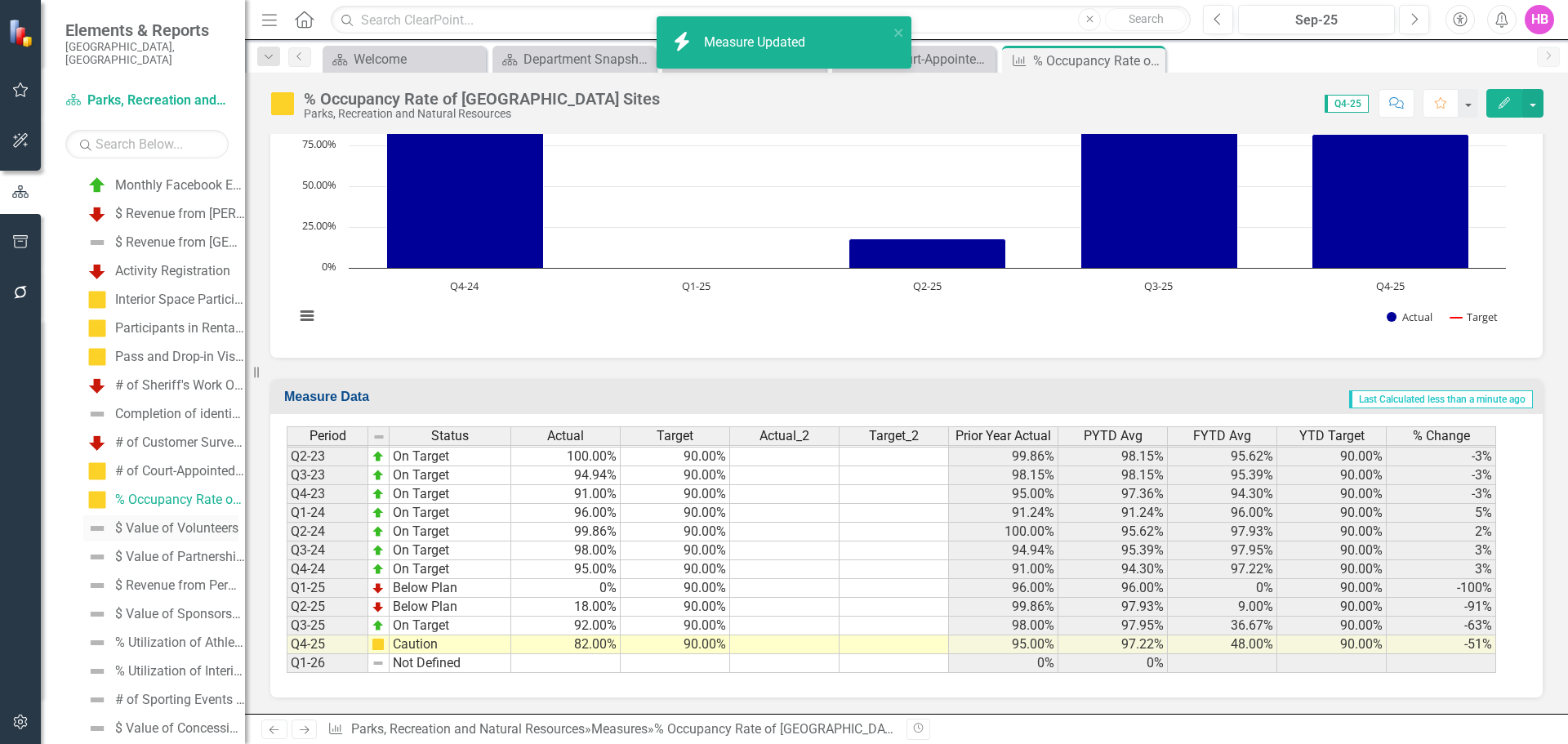
click at [150, 521] on div "$ Value of Volunteers" at bounding box center [177, 529] width 124 height 15
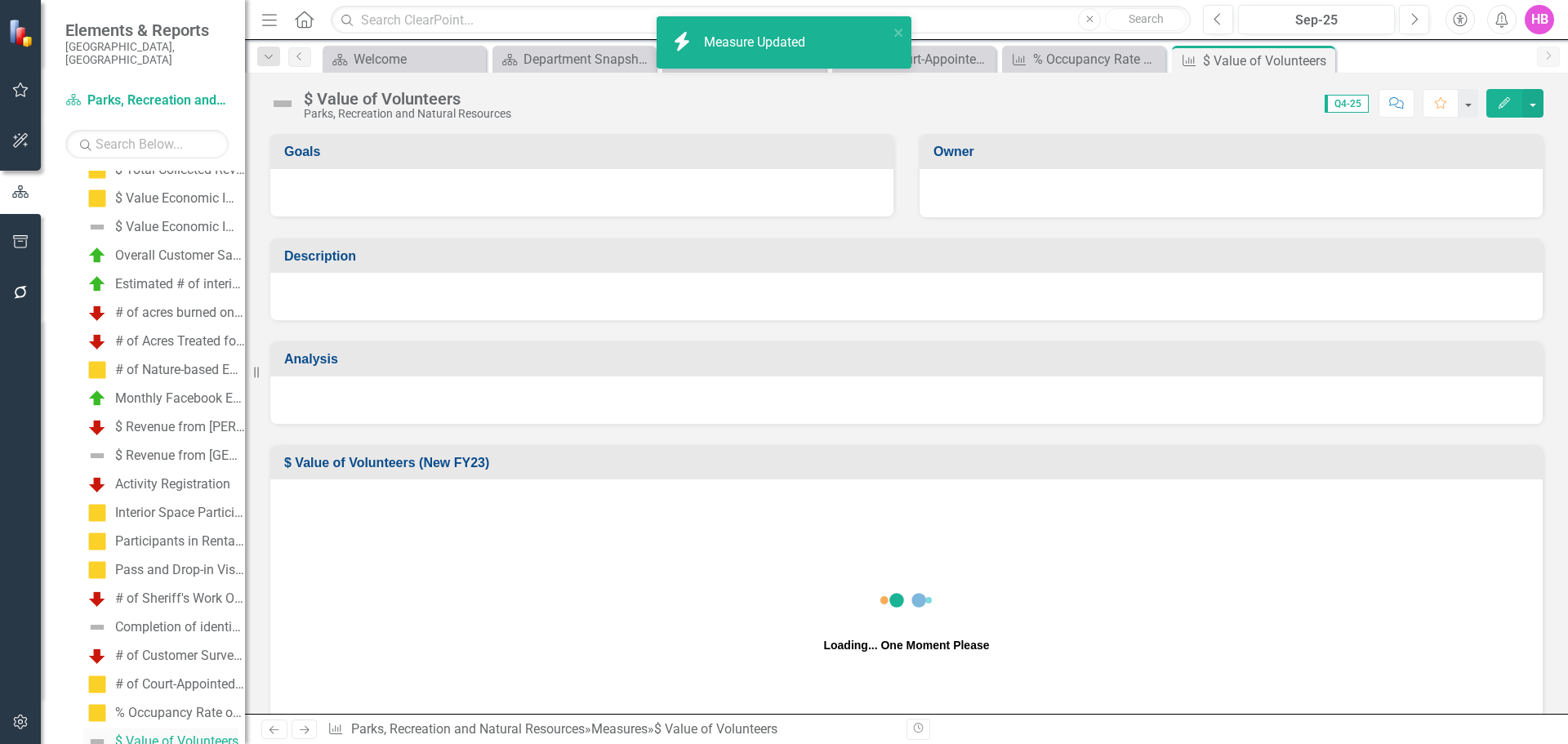
scroll to position [1048, 0]
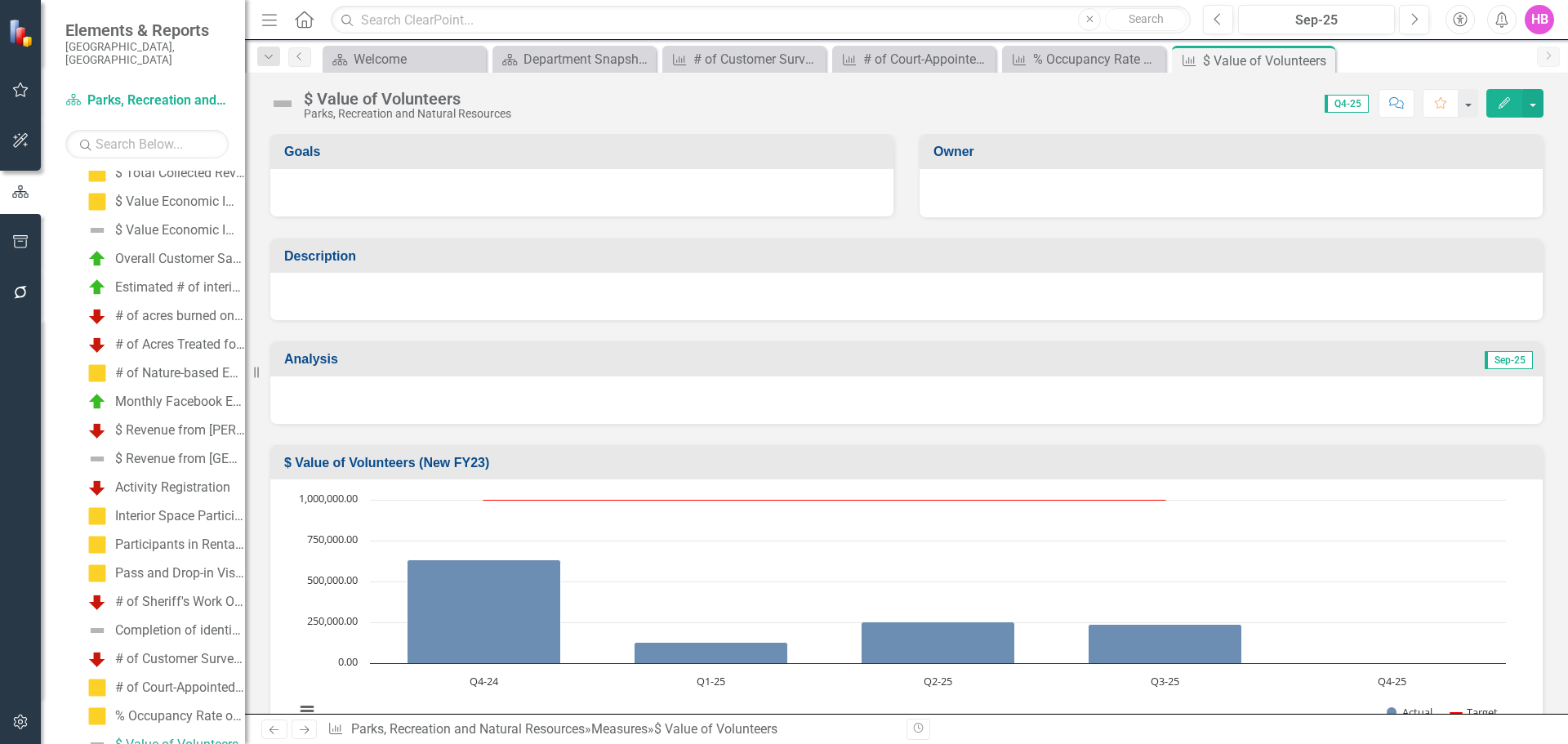
click at [1495, 102] on button "Edit" at bounding box center [1504, 104] width 36 height 28
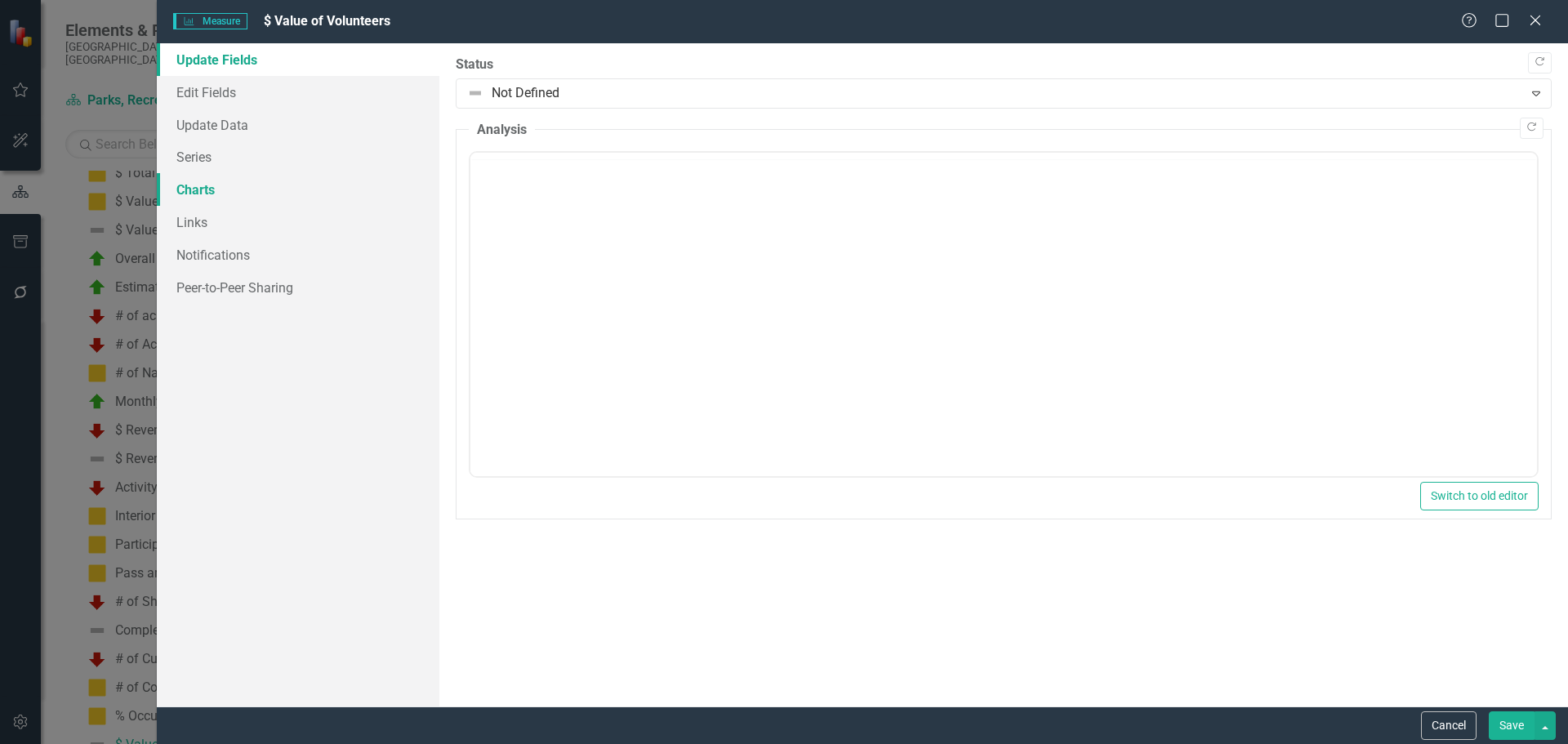
scroll to position [0, 0]
click at [224, 129] on link "Update Data" at bounding box center [298, 124] width 282 height 33
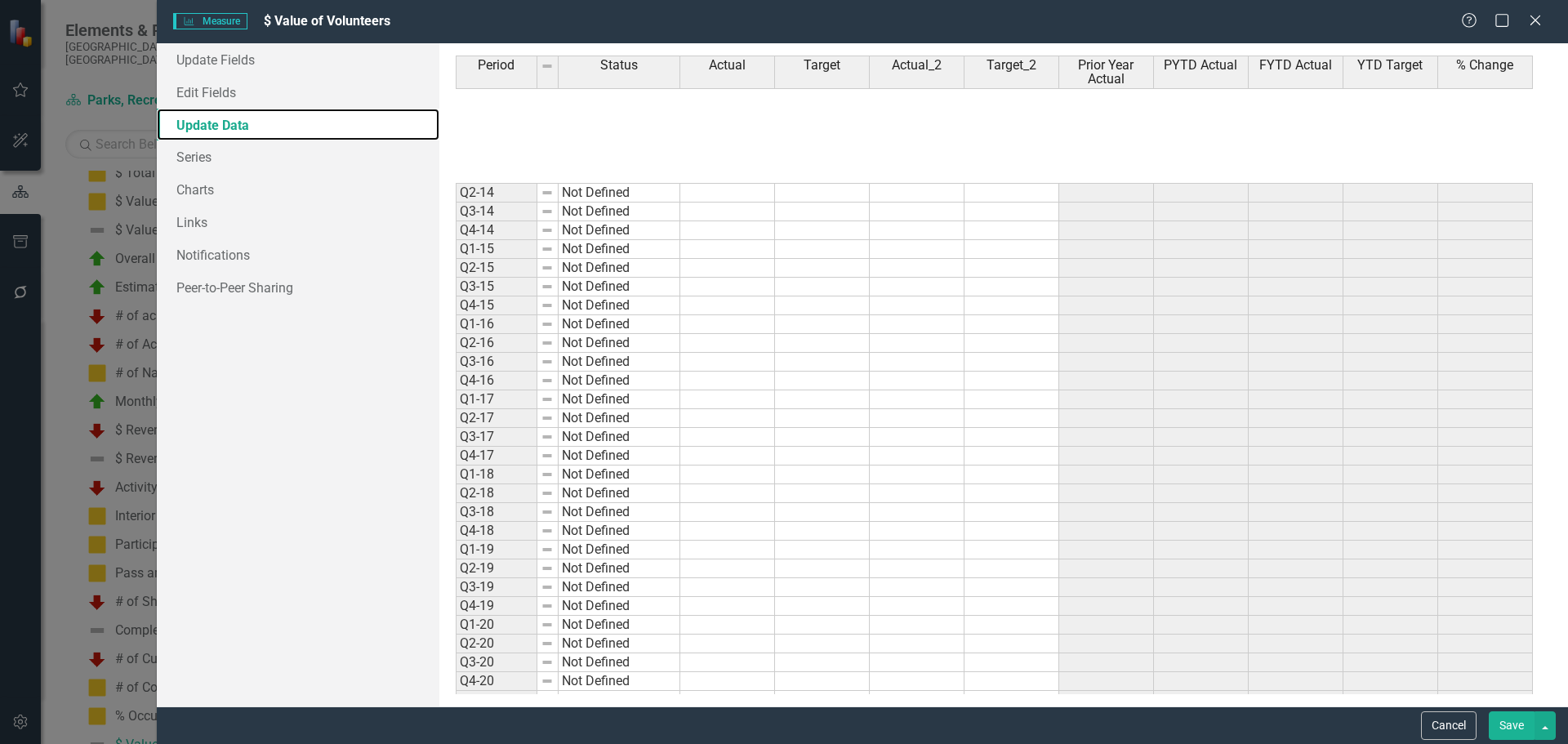
scroll to position [391, 0]
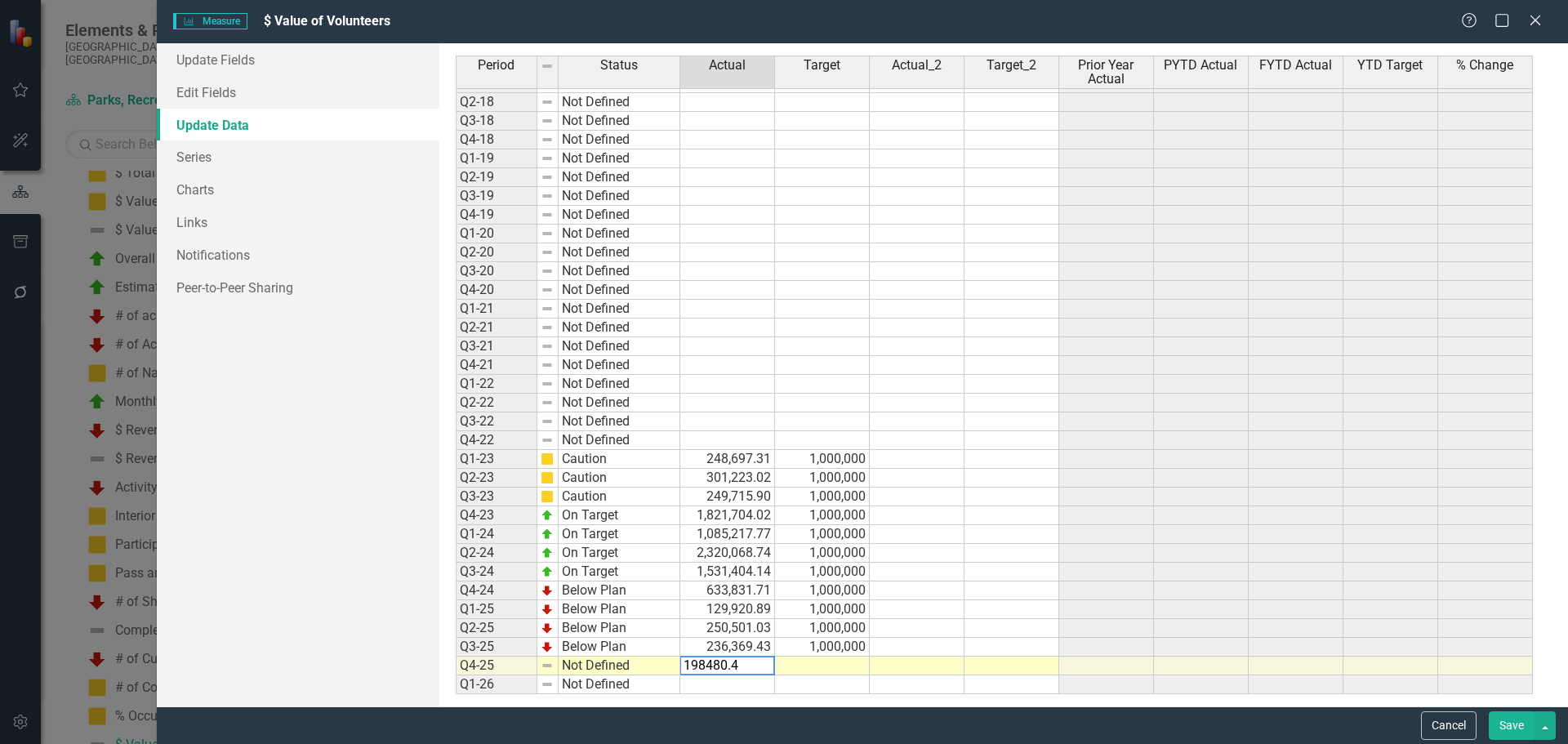
type textarea "198480.48"
type textarea "1000000"
click at [1219, 553] on td at bounding box center [1201, 553] width 94 height 18
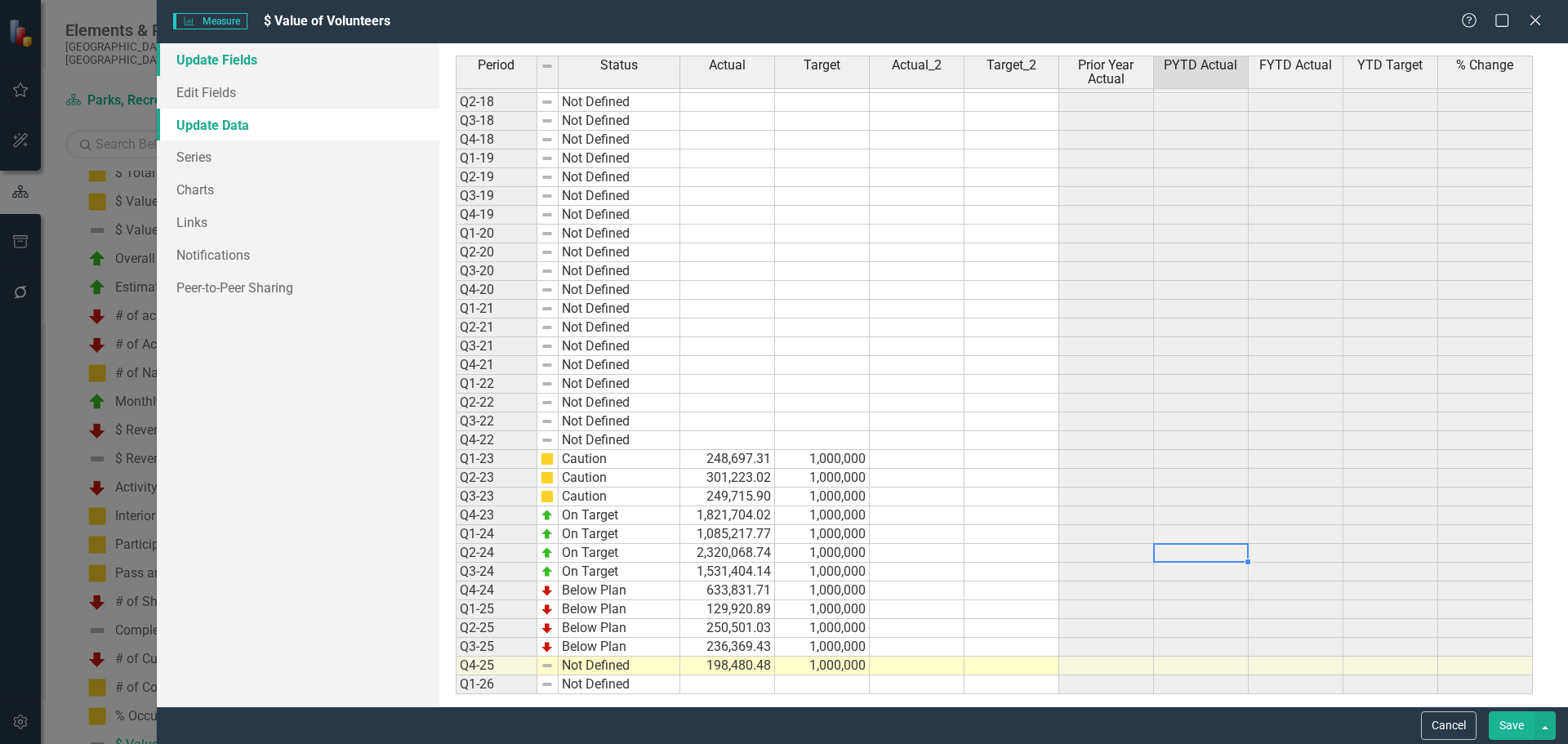
click at [216, 61] on link "Update Fields" at bounding box center [298, 59] width 282 height 33
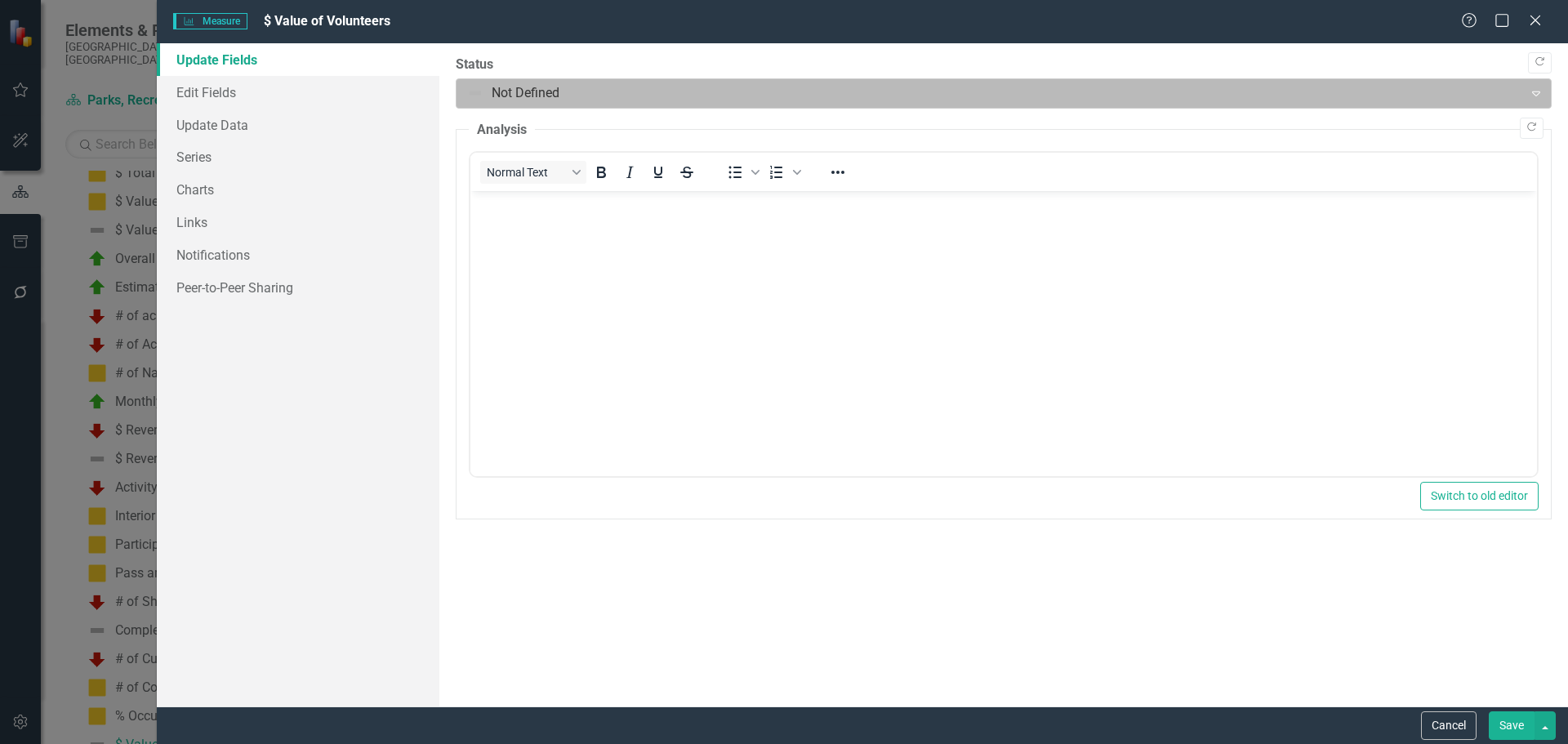
click at [510, 99] on div at bounding box center [990, 94] width 1046 height 22
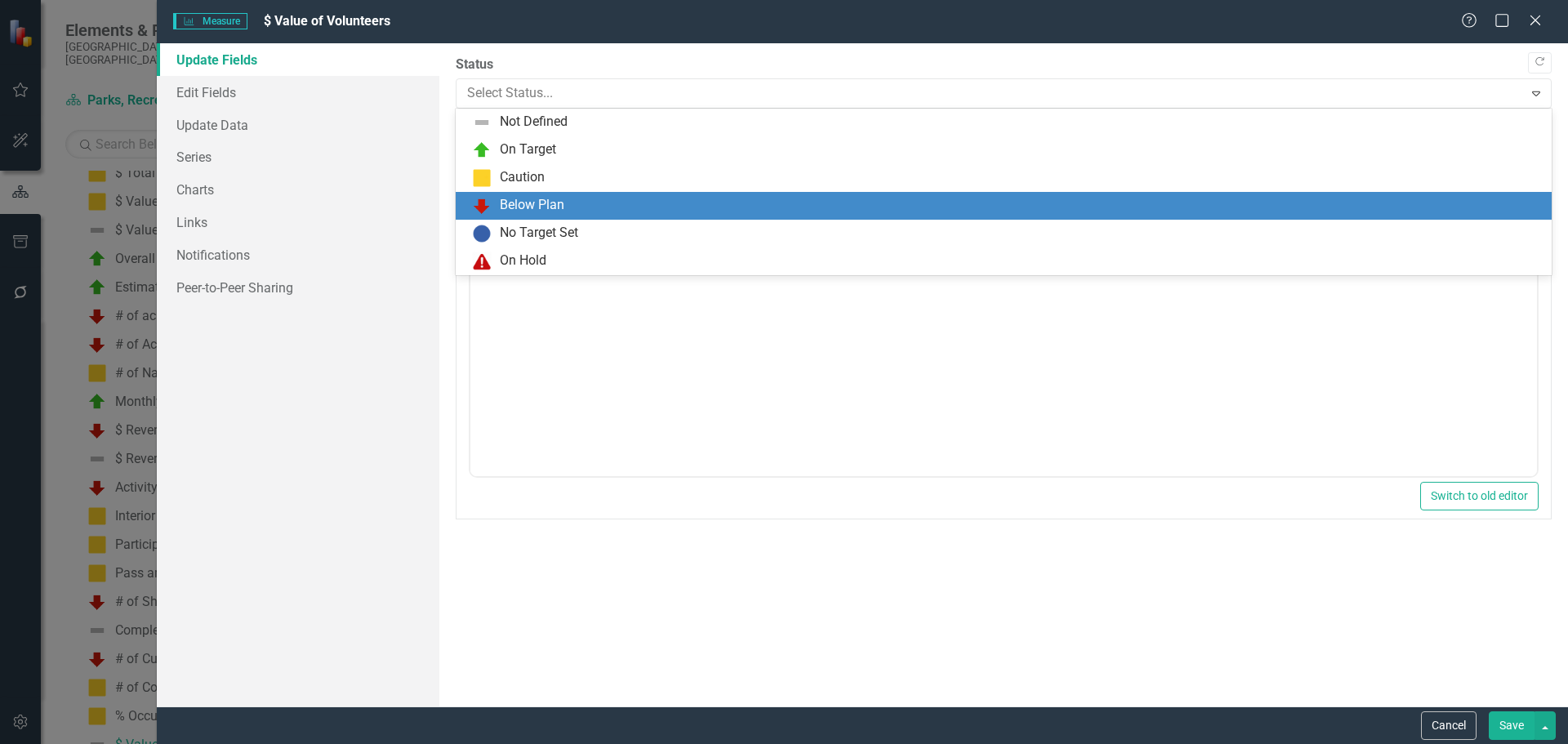
drag, startPoint x: 527, startPoint y: 210, endPoint x: 73, endPoint y: 20, distance: 492.2
click at [527, 210] on div "Below Plan" at bounding box center [531, 205] width 64 height 18
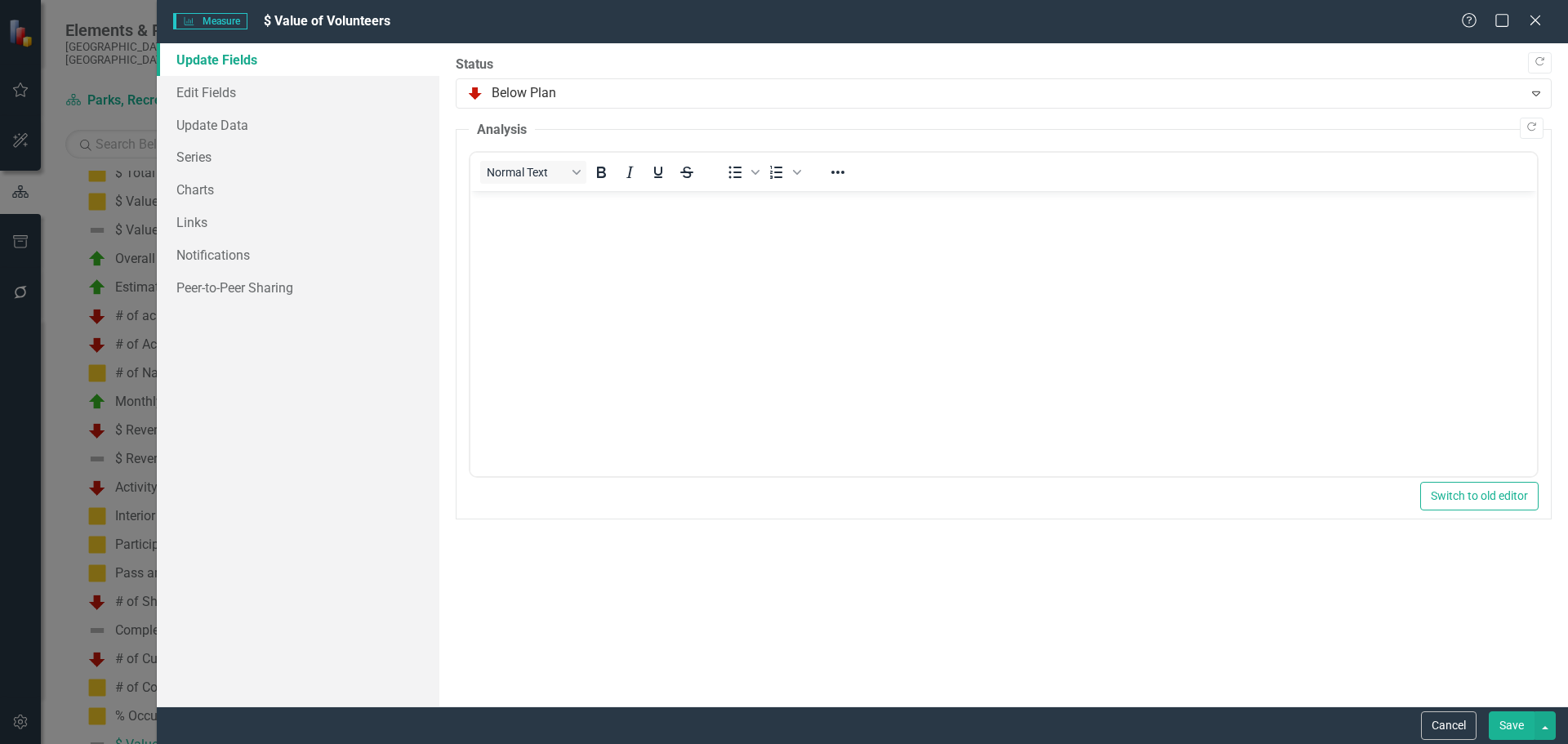
click at [1510, 725] on button "Save" at bounding box center [1511, 726] width 46 height 28
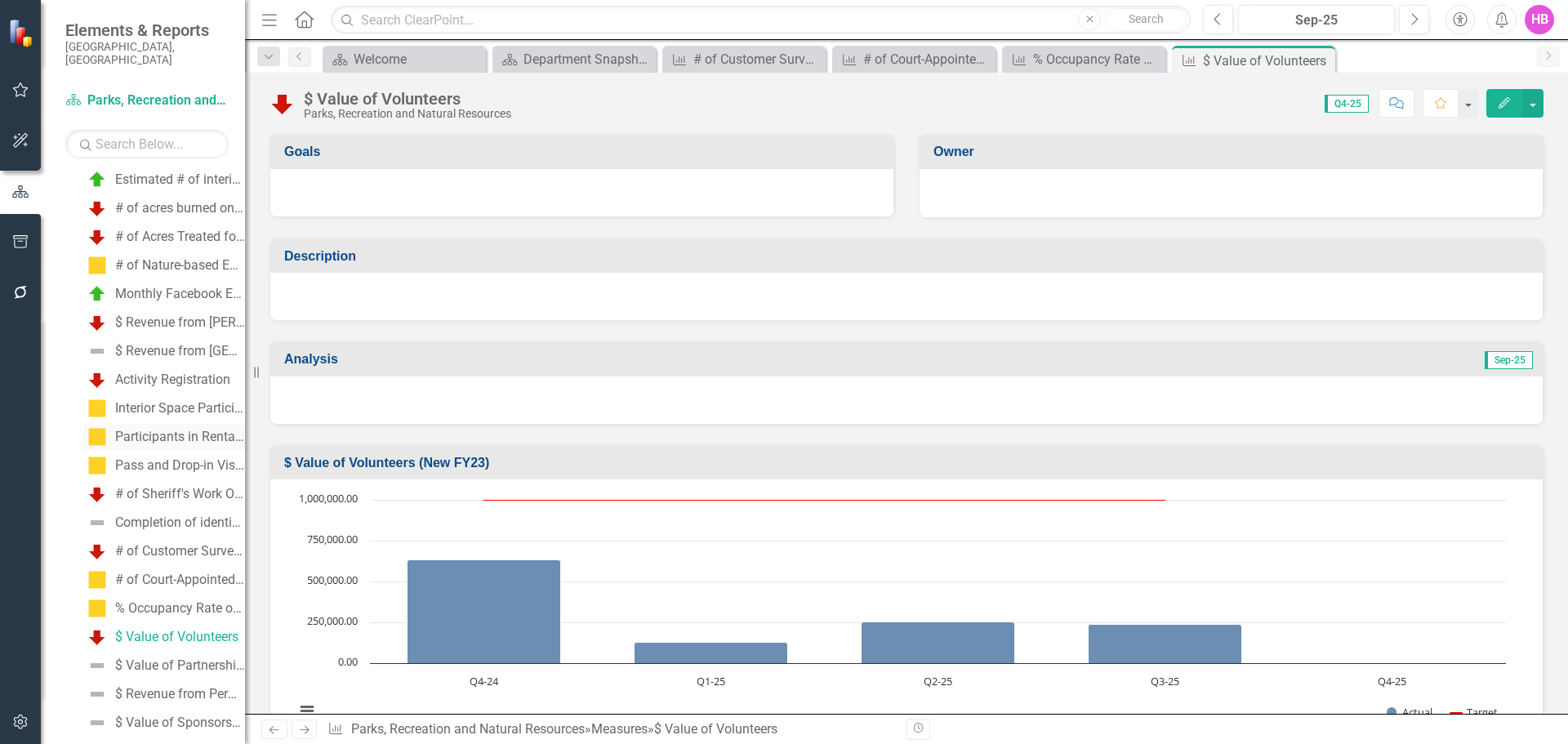
scroll to position [1293, 0]
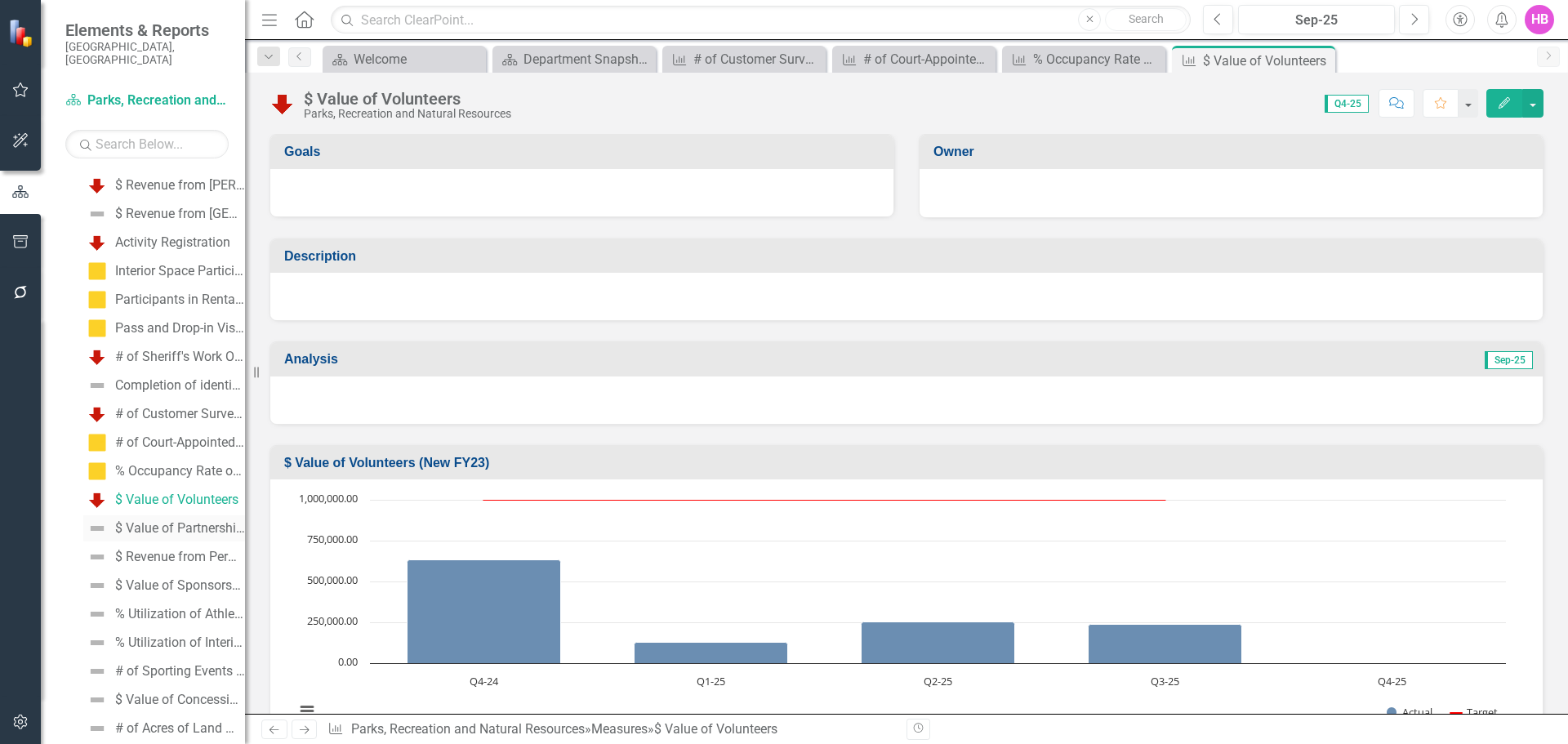
click at [156, 521] on div "$ Value of Partnerships" at bounding box center [180, 529] width 129 height 15
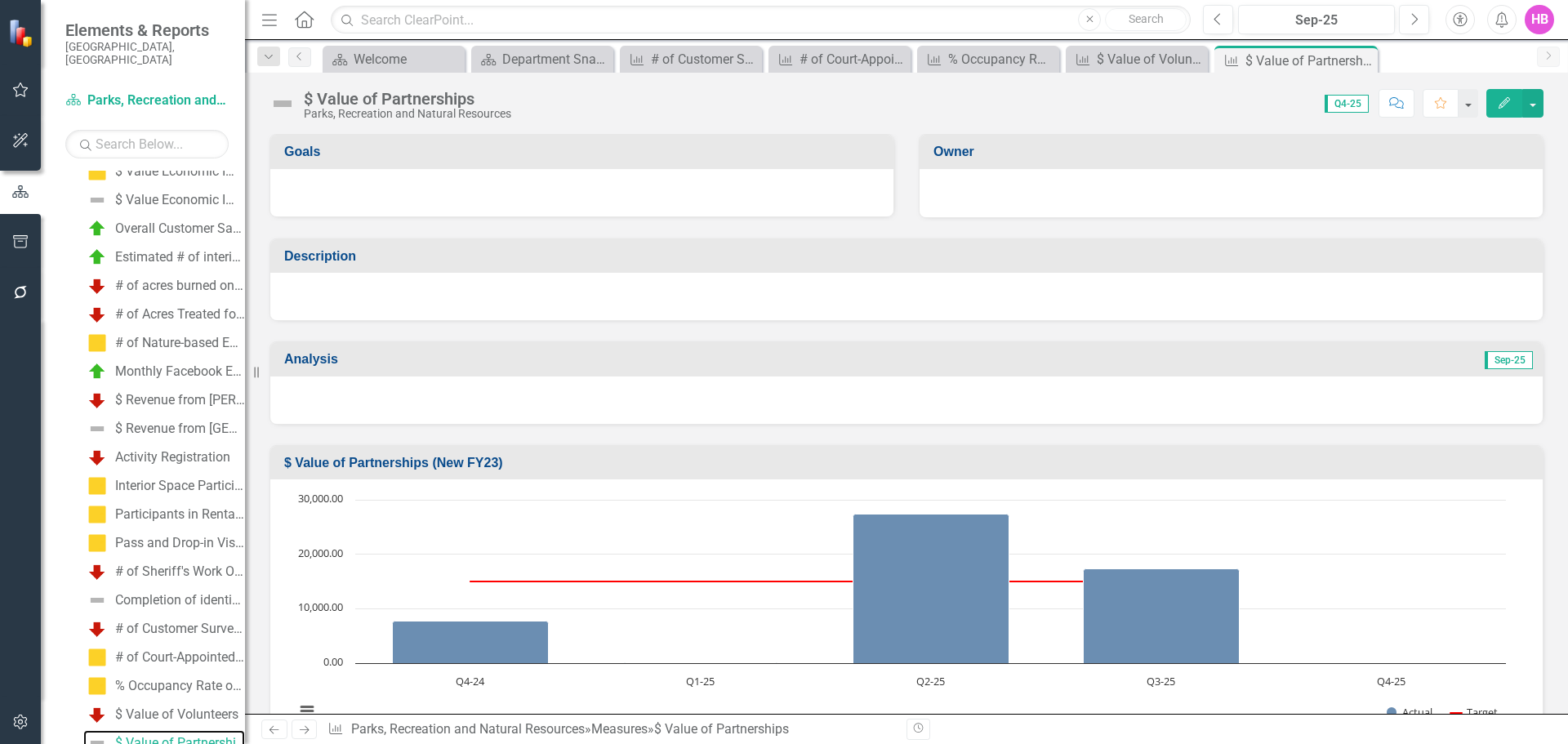
scroll to position [1077, 0]
click at [1510, 99] on icon "button" at bounding box center [1505, 103] width 12 height 12
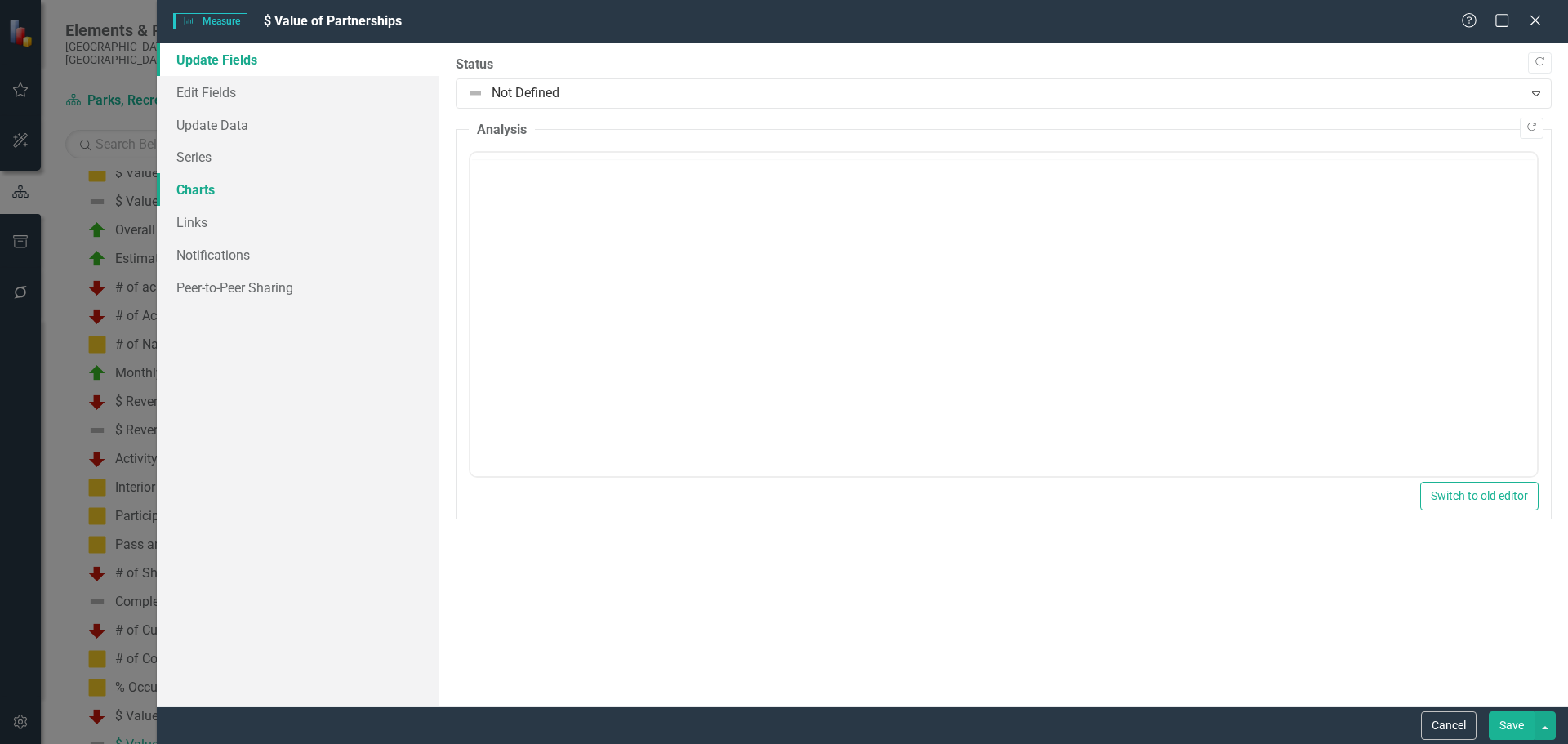
scroll to position [0, 0]
click at [216, 129] on link "Update Data" at bounding box center [298, 124] width 282 height 33
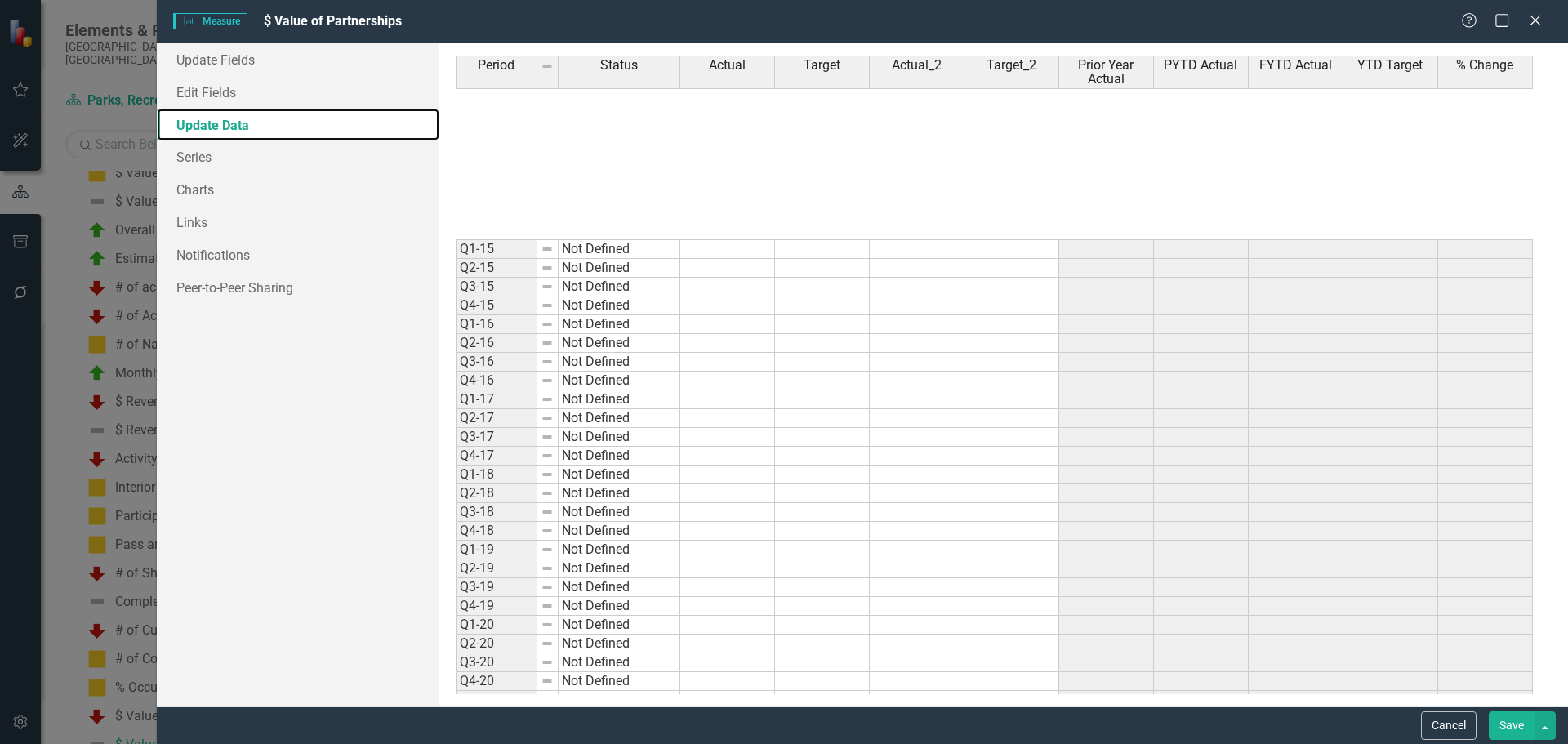
scroll to position [391, 0]
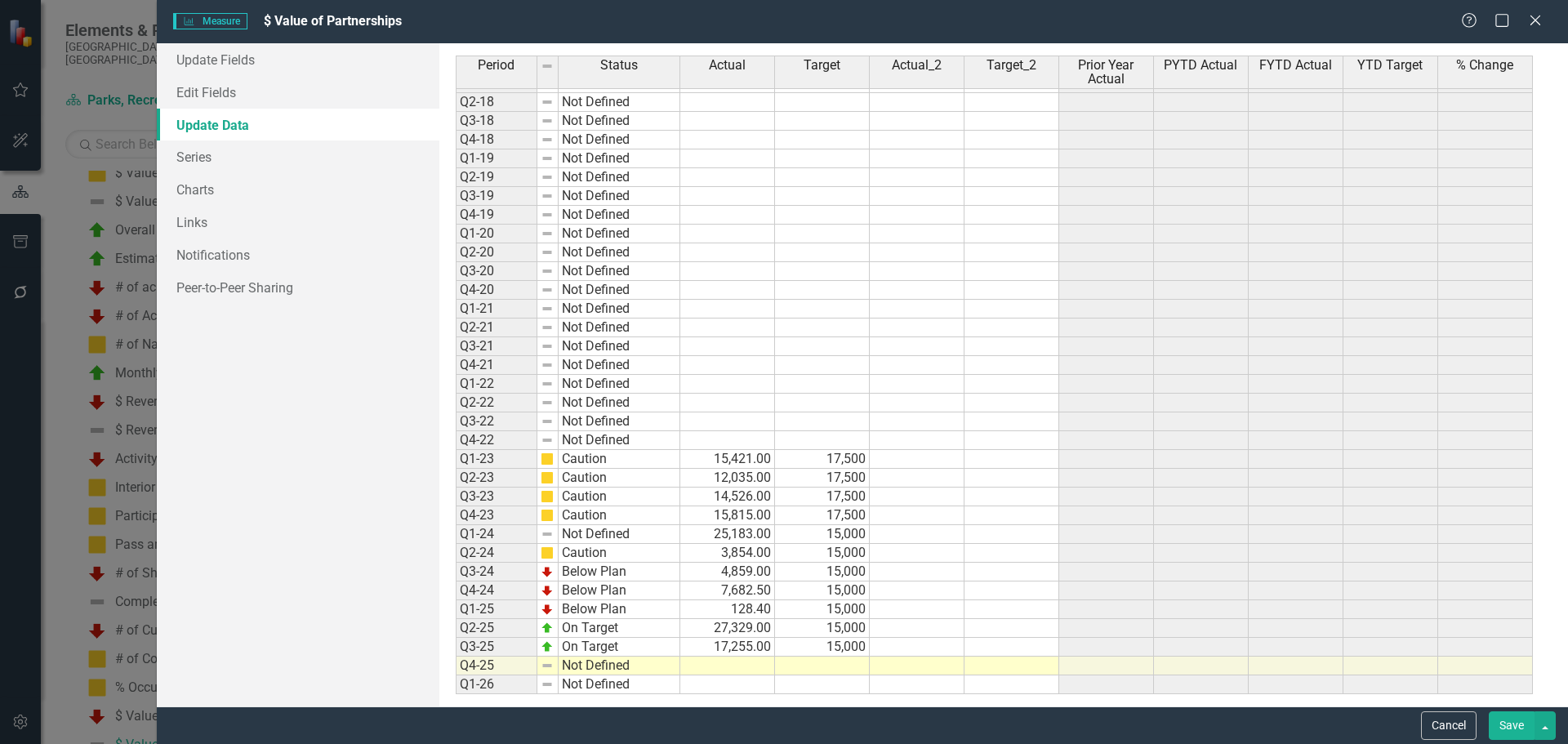
click at [724, 676] on td at bounding box center [727, 685] width 94 height 18
click at [719, 658] on td at bounding box center [727, 666] width 94 height 18
type textarea "18455"
click at [757, 665] on td "18,455.00" at bounding box center [727, 666] width 94 height 18
type textarea "18455.5"
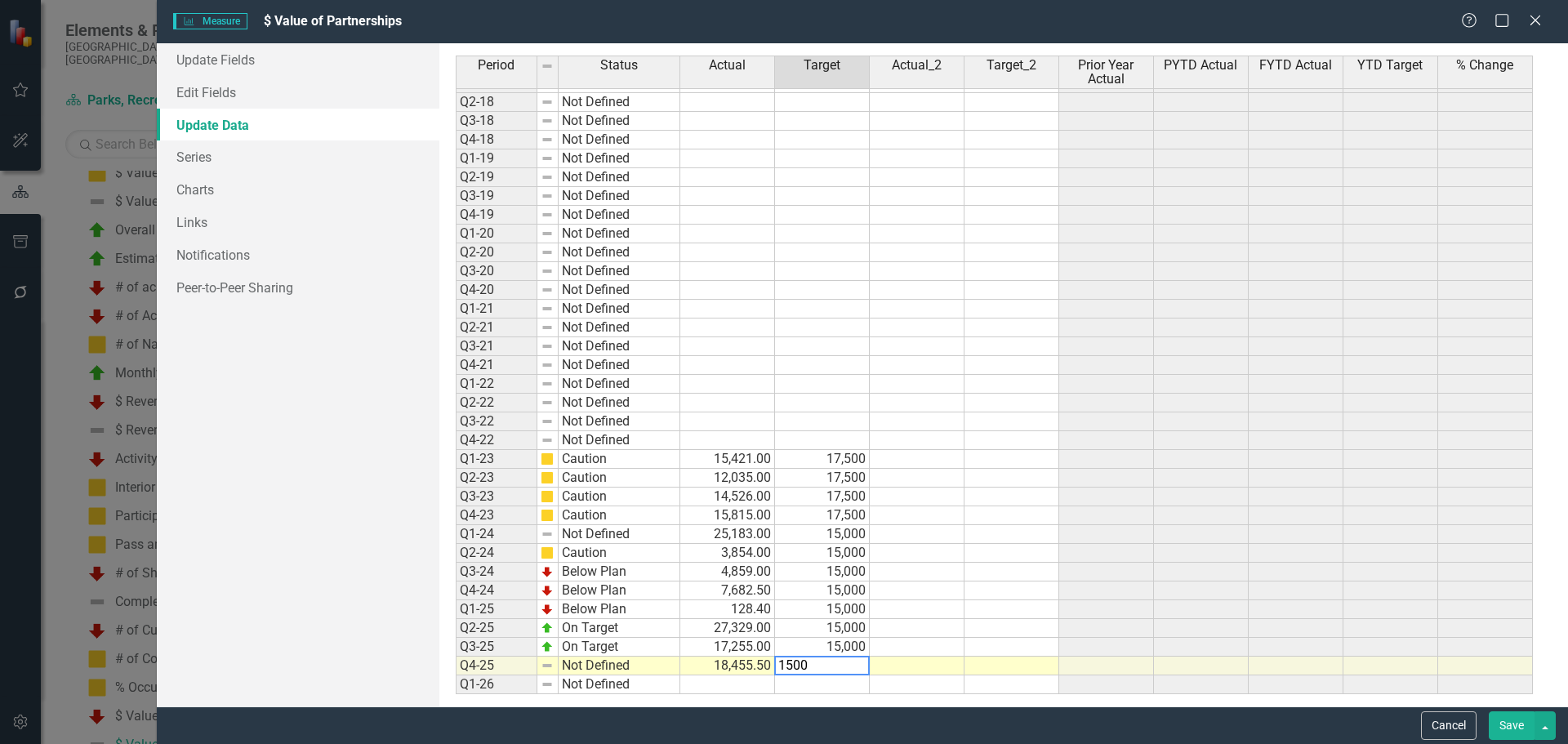
type textarea "15000"
click at [201, 60] on link "Update Fields" at bounding box center [298, 59] width 282 height 33
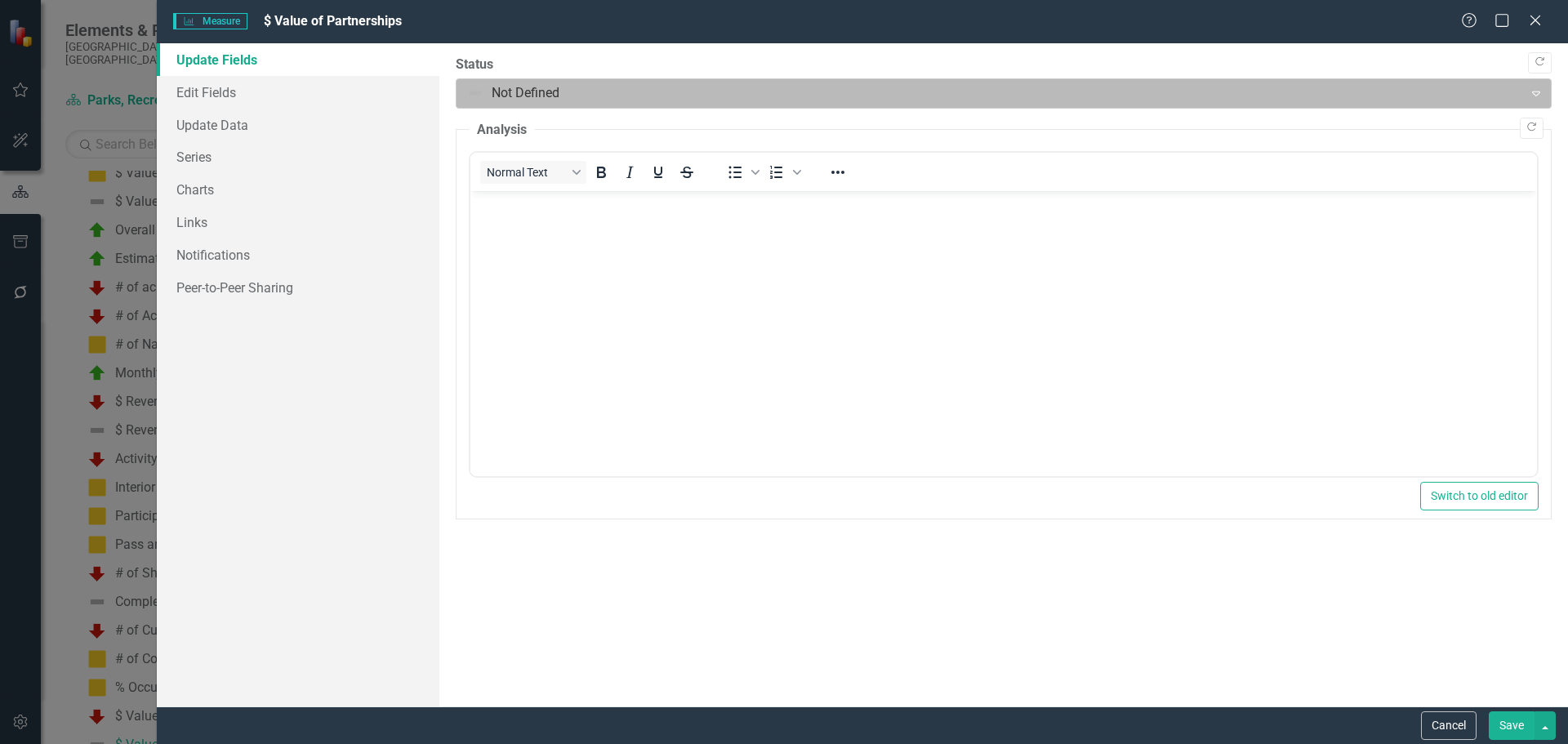
click at [541, 86] on div at bounding box center [990, 94] width 1046 height 22
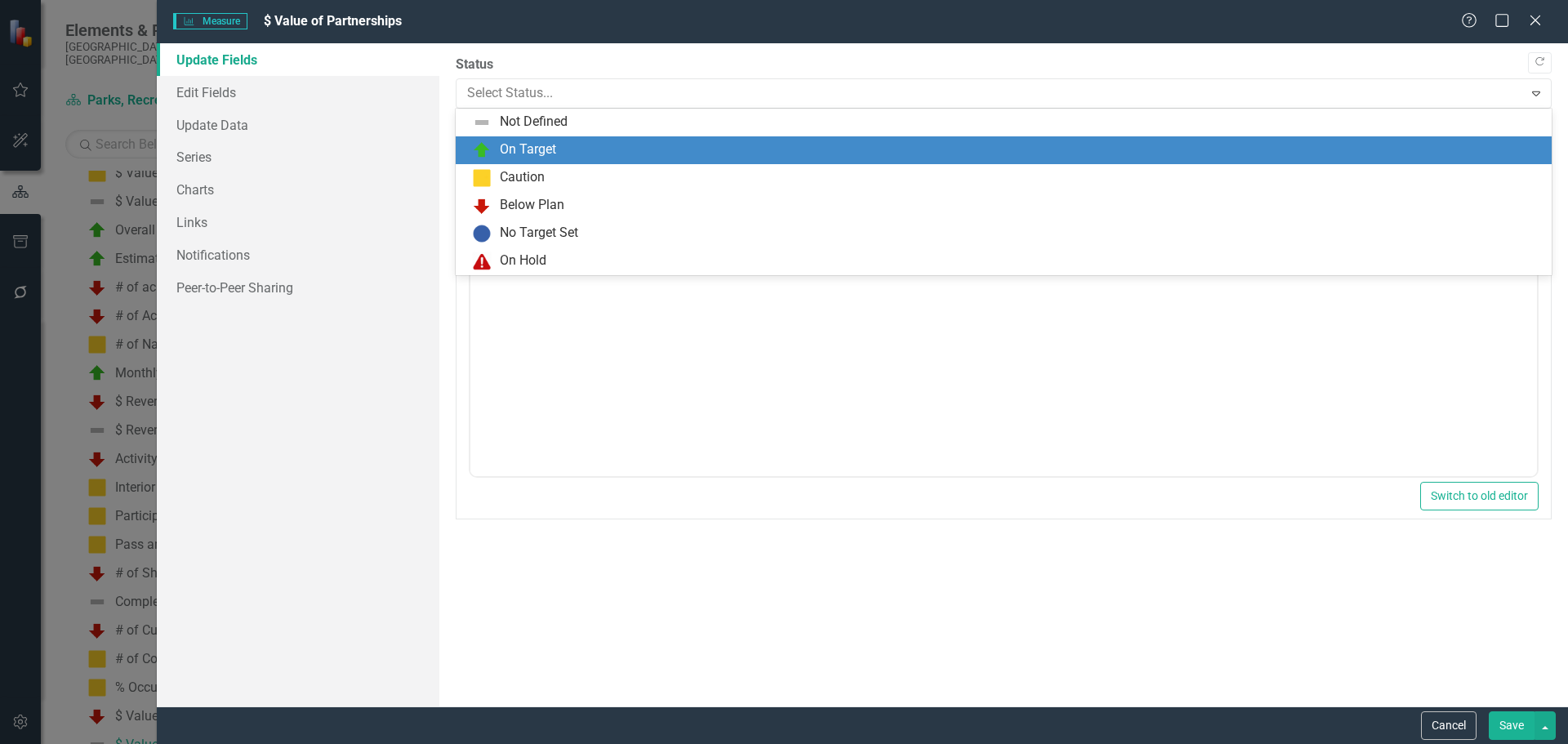
click at [528, 143] on div "On Target" at bounding box center [527, 149] width 56 height 18
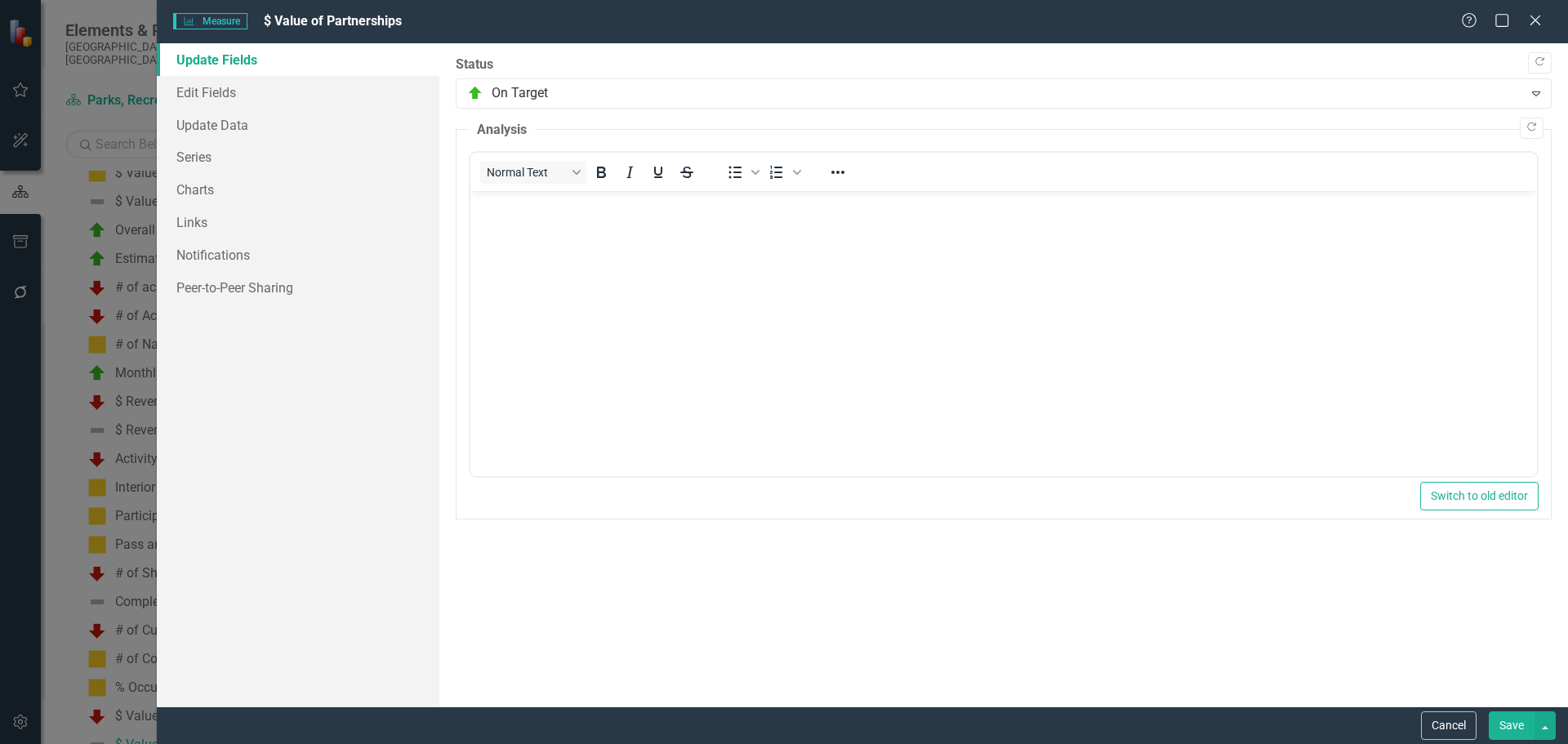
click at [1515, 731] on button "Save" at bounding box center [1511, 726] width 46 height 28
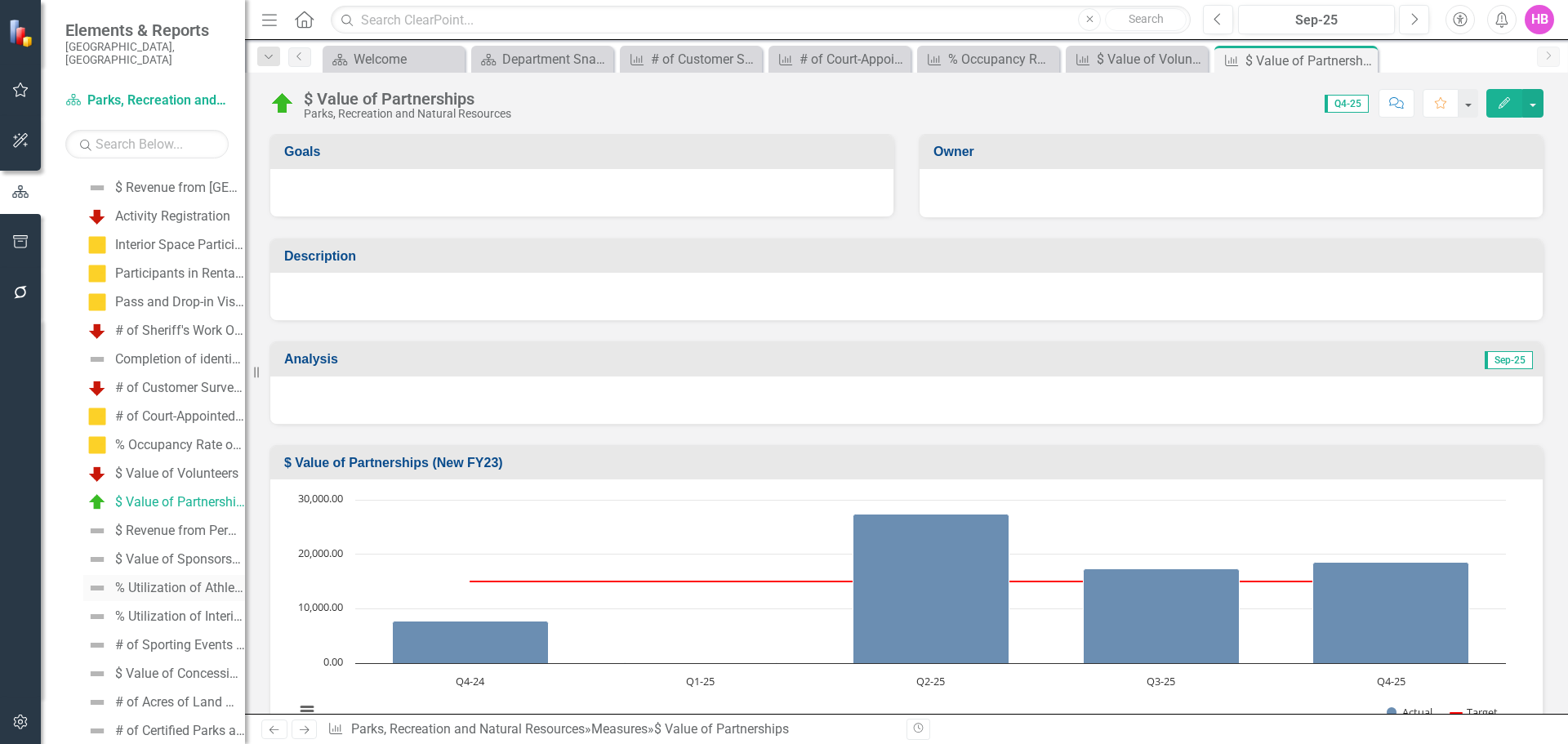
scroll to position [1322, 0]
click at [150, 521] on div "$ Revenue from Permitted Commercial Vendor Services" at bounding box center [180, 529] width 129 height 15
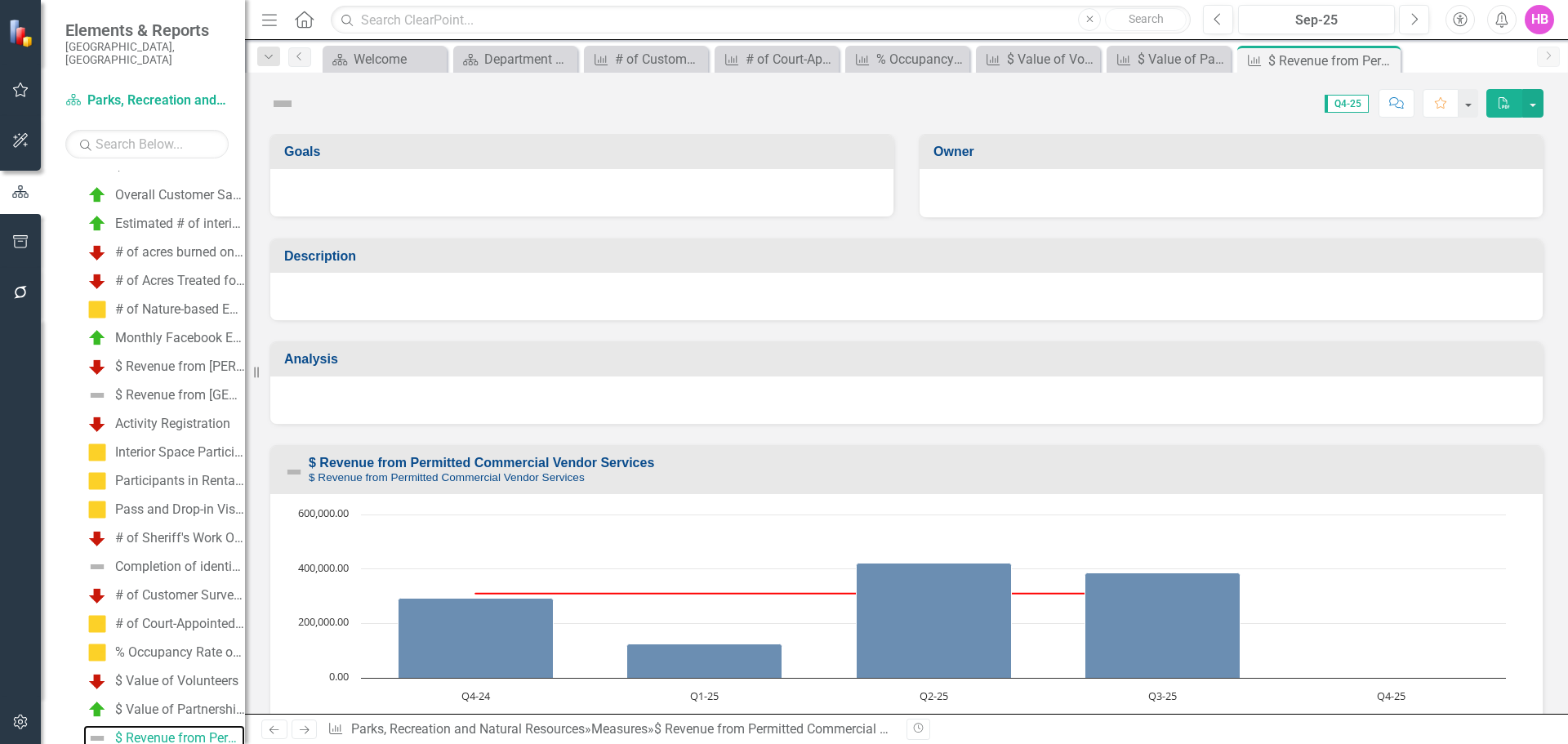
scroll to position [1106, 0]
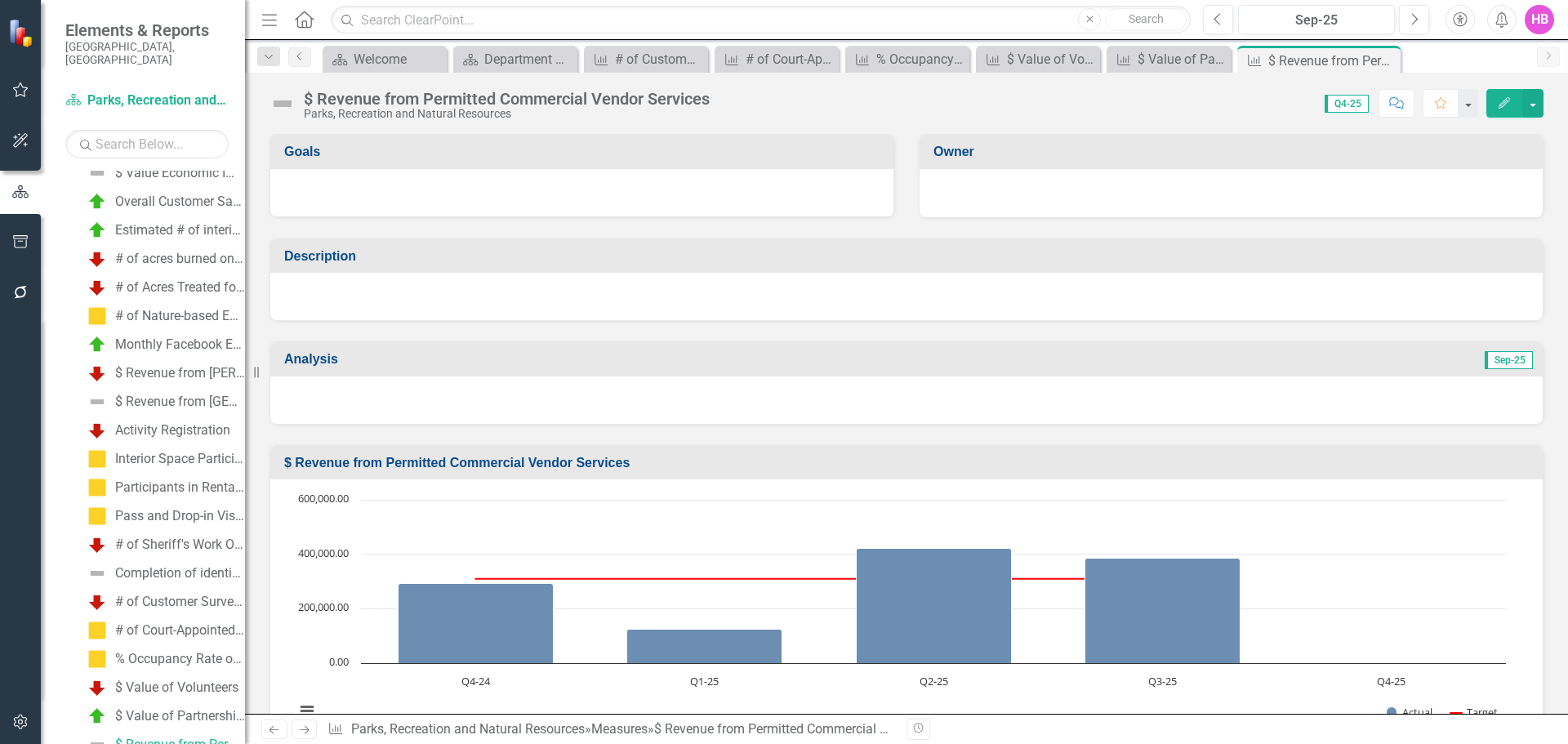
click at [1506, 97] on icon "Edit" at bounding box center [1505, 103] width 15 height 12
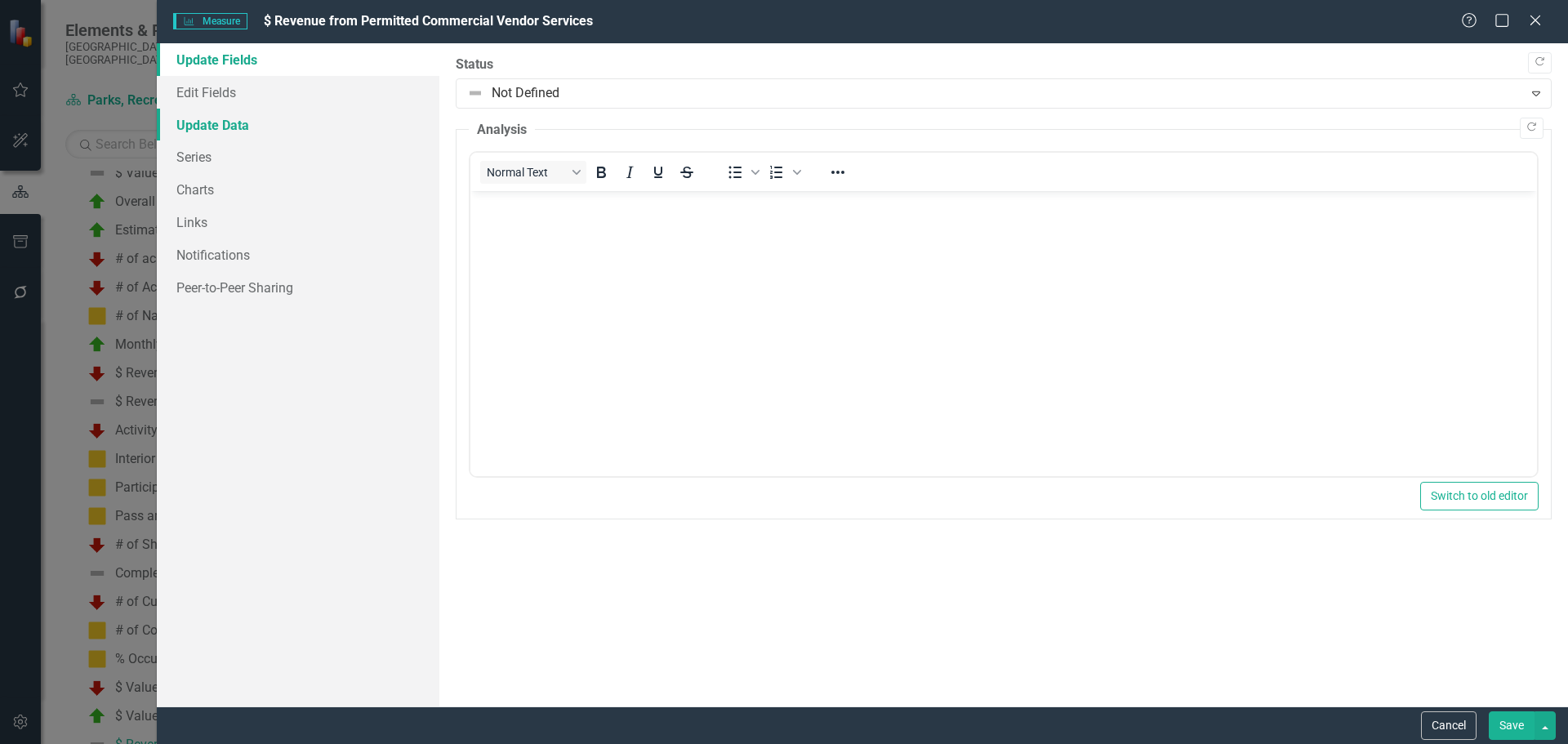
scroll to position [0, 0]
drag, startPoint x: 222, startPoint y: 120, endPoint x: 231, endPoint y: 123, distance: 9.5
click at [223, 121] on link "Update Data" at bounding box center [298, 124] width 282 height 33
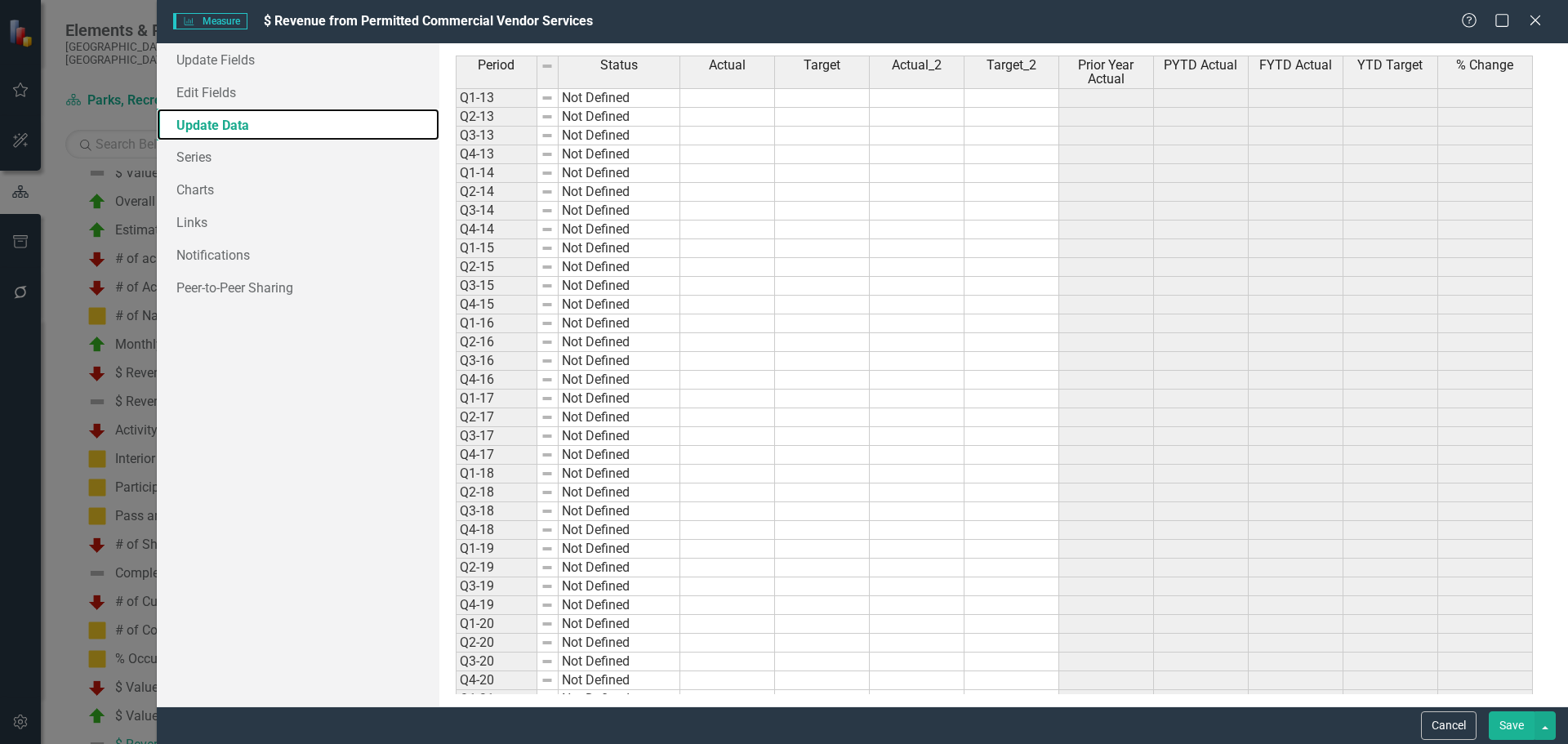
scroll to position [391, 0]
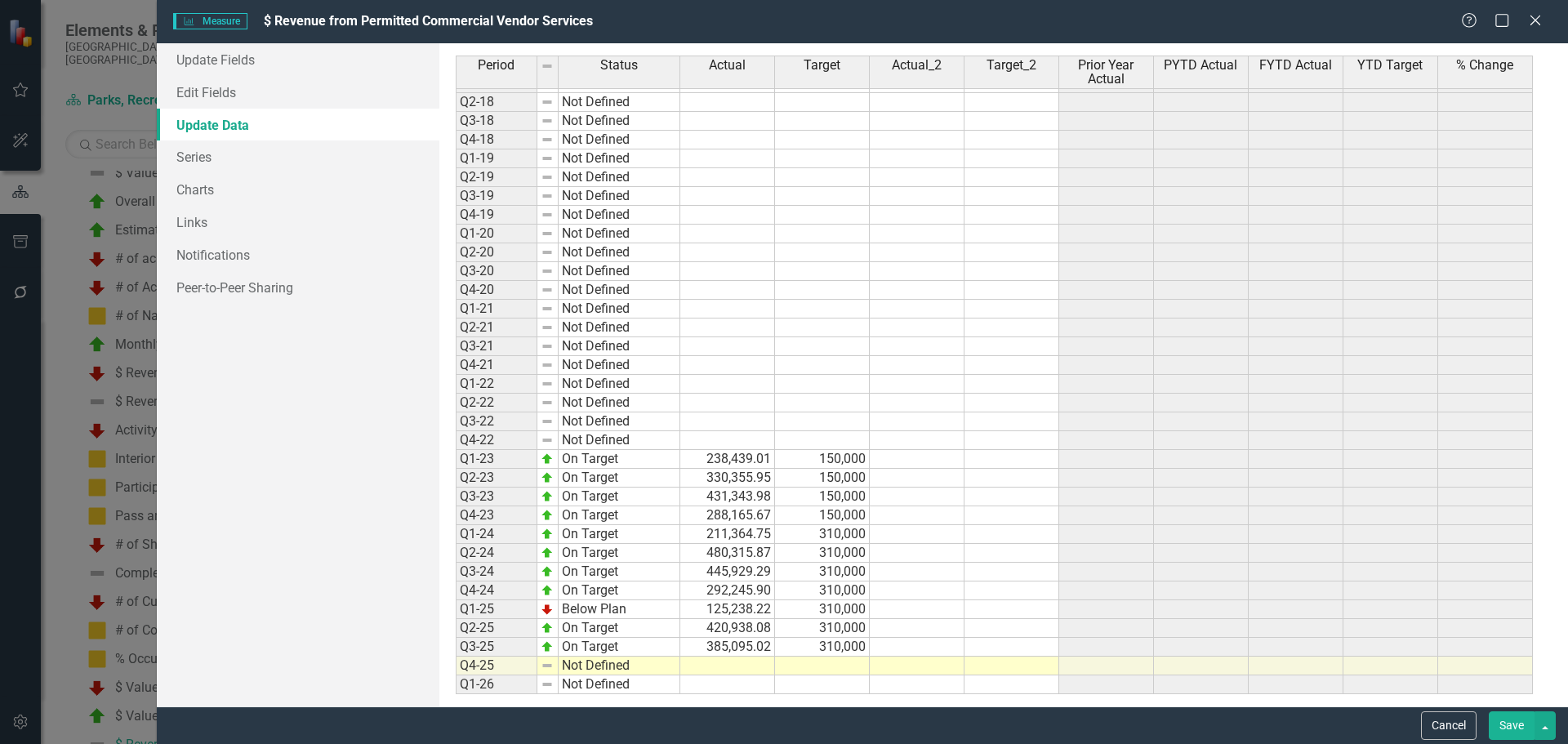
click at [735, 666] on td at bounding box center [727, 666] width 94 height 18
type textarea "272618.65"
click at [825, 668] on td at bounding box center [822, 666] width 94 height 18
type textarea "310000"
click at [241, 54] on link "Update Fields" at bounding box center [298, 59] width 282 height 33
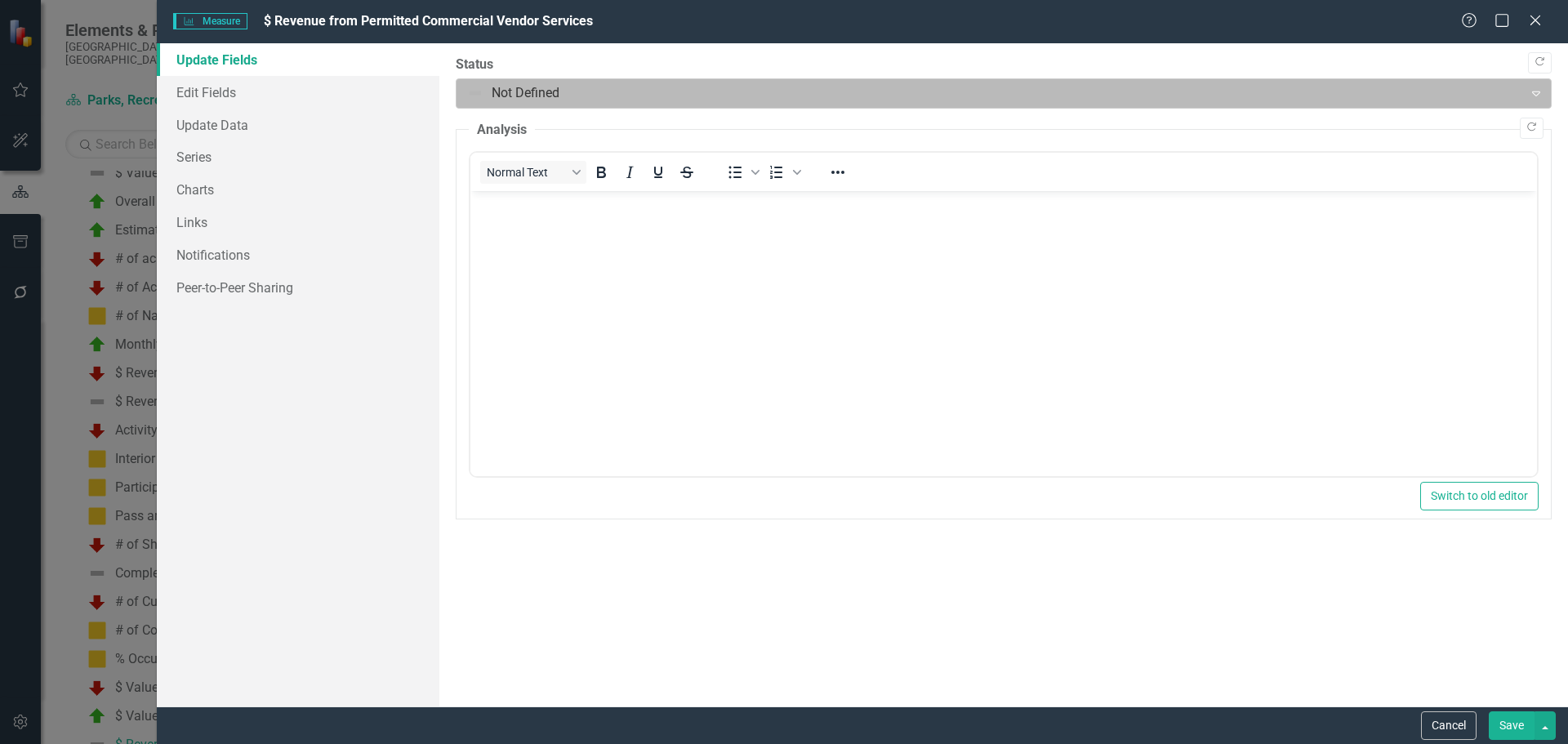
click at [530, 89] on div at bounding box center [990, 94] width 1046 height 22
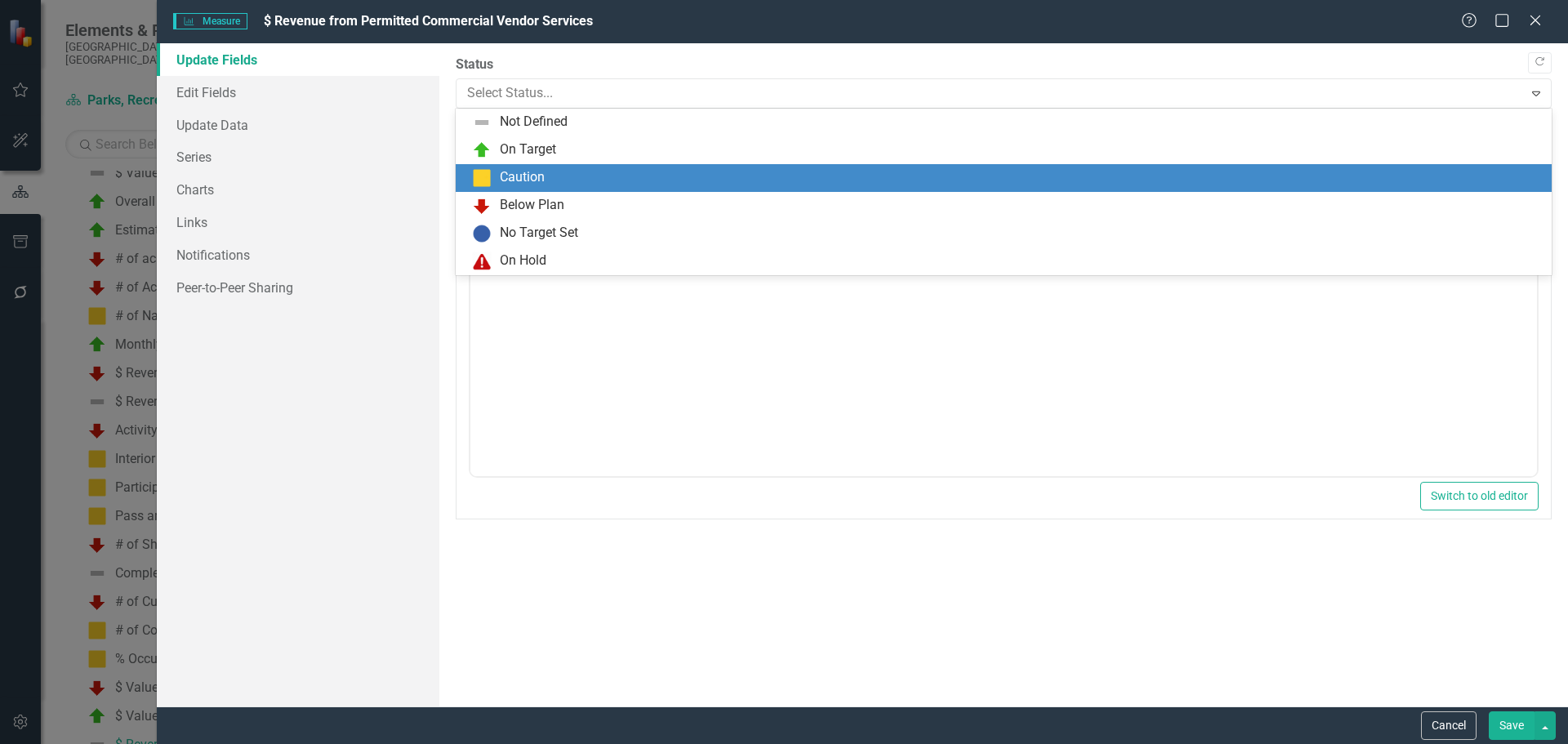
click at [518, 176] on div "Caution" at bounding box center [522, 177] width 45 height 18
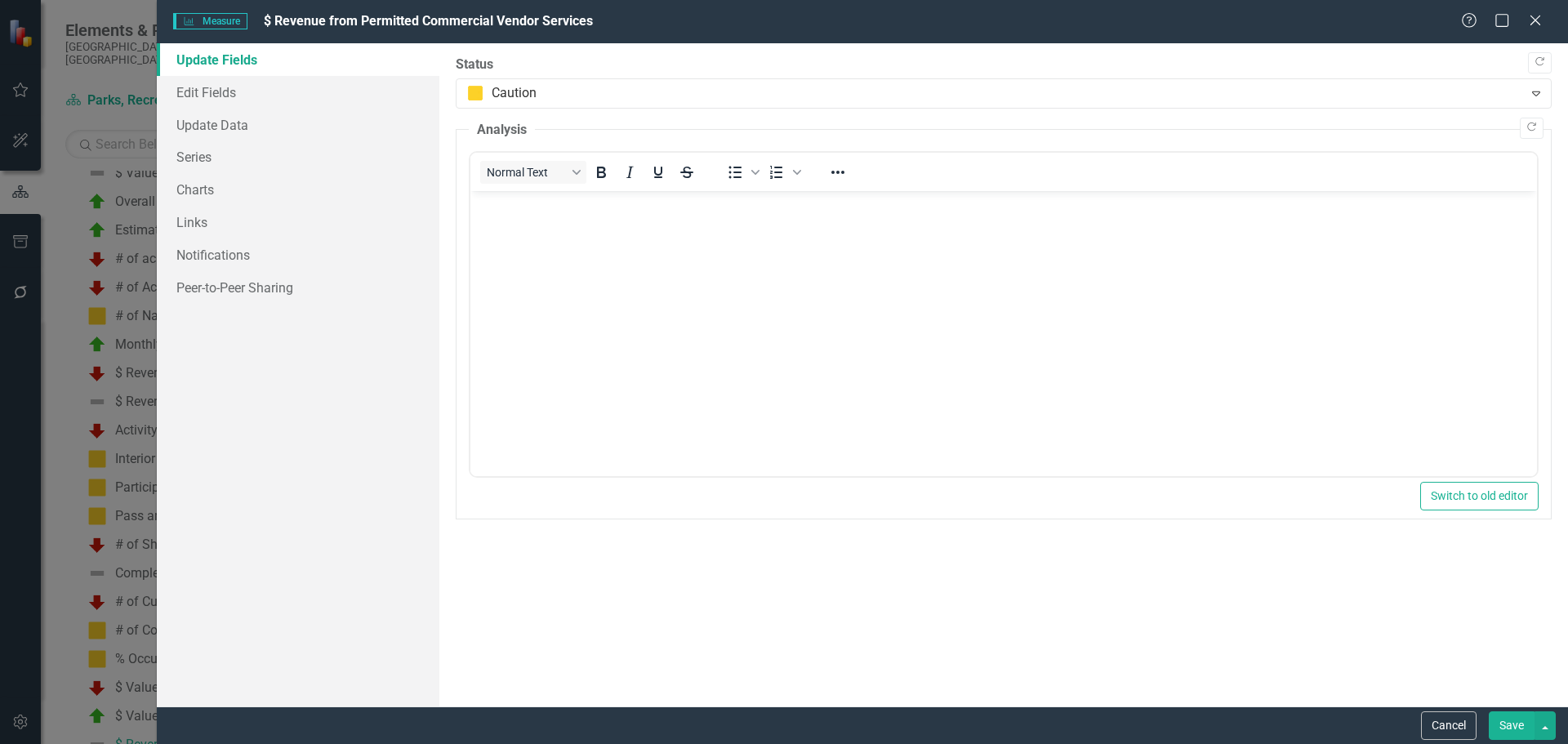
click at [1510, 721] on button "Save" at bounding box center [1511, 726] width 46 height 28
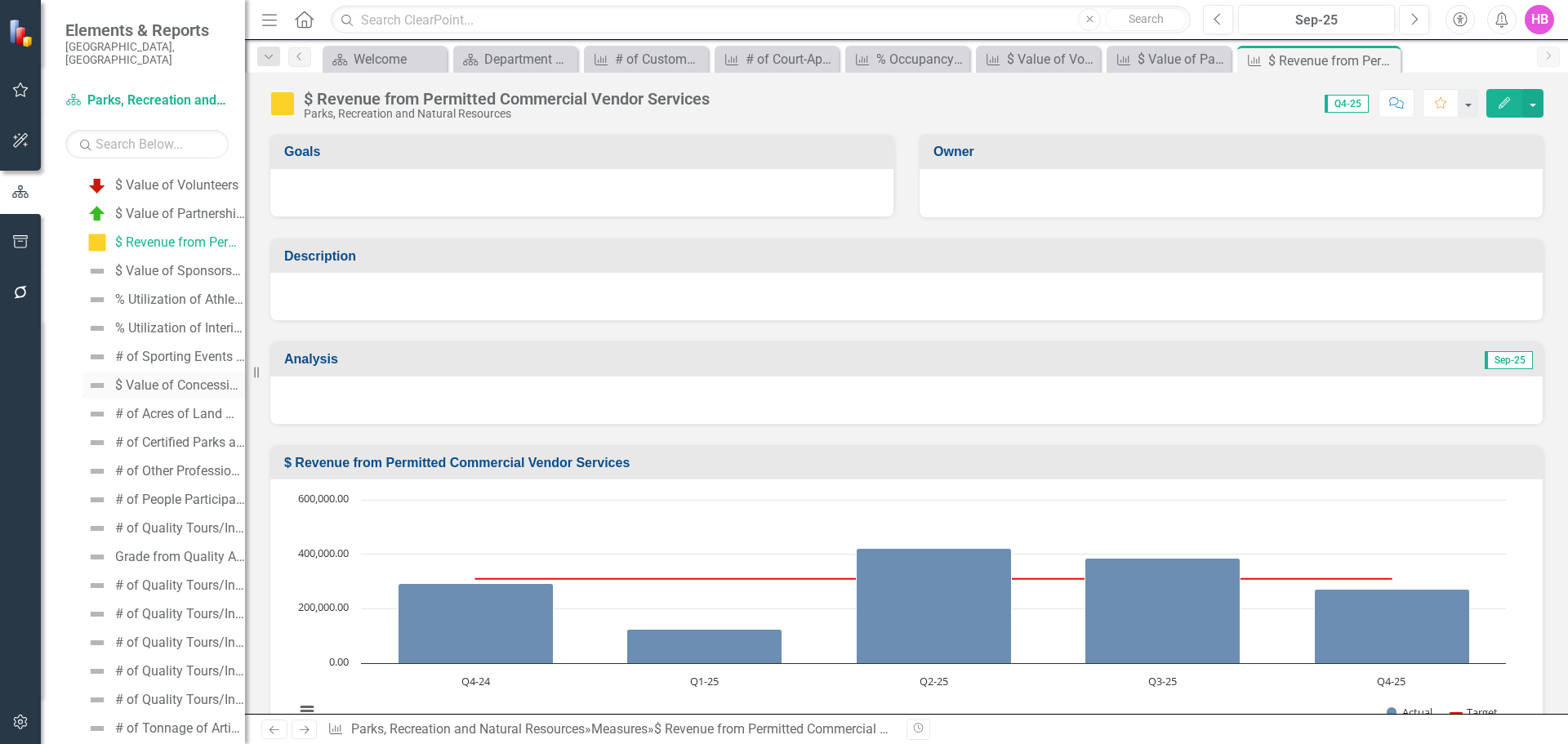
scroll to position [1514, 0]
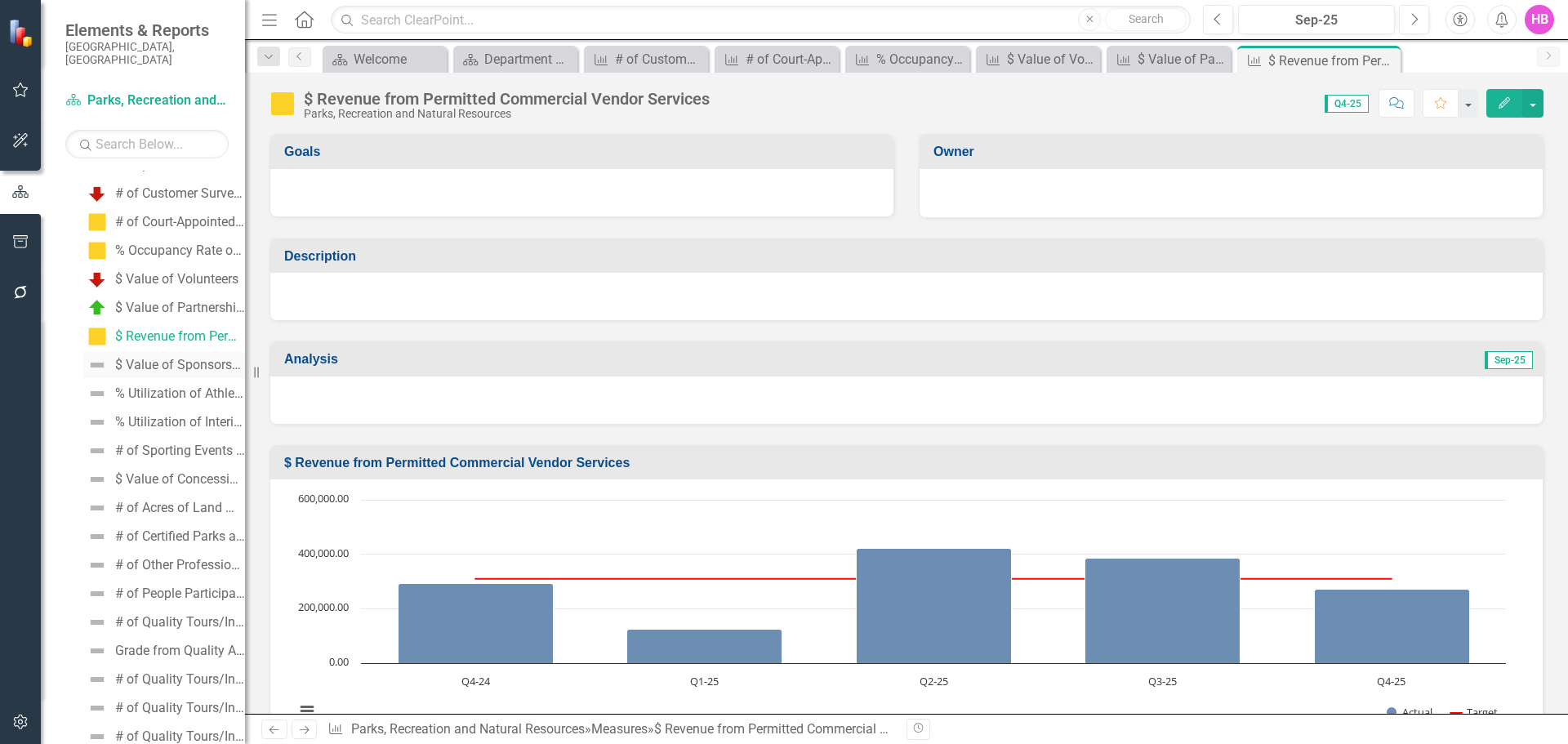
click at [169, 357] on div "$ Value of Sponsorships, Donations and In-Kind support." at bounding box center [180, 365] width 129 height 15
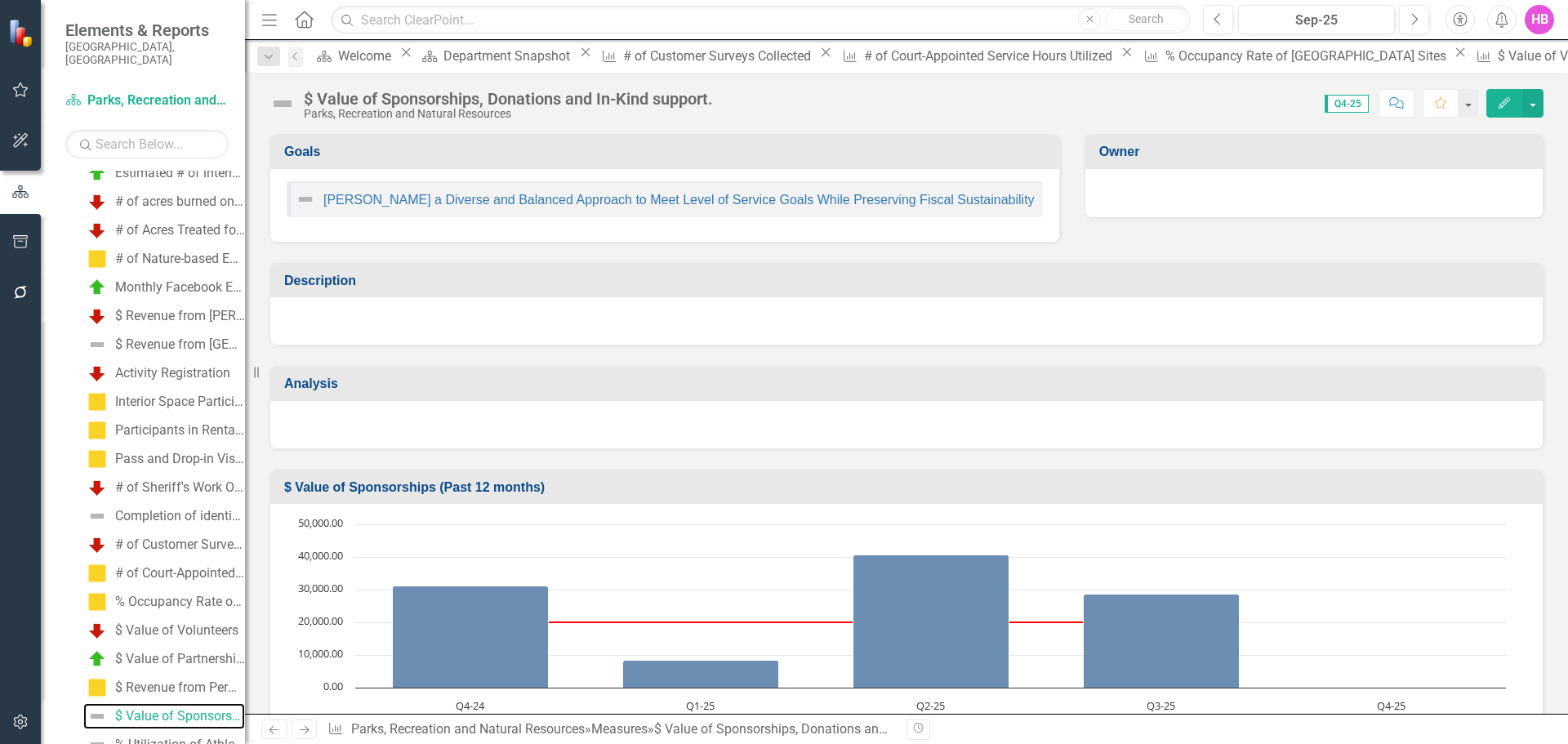
scroll to position [1134, 0]
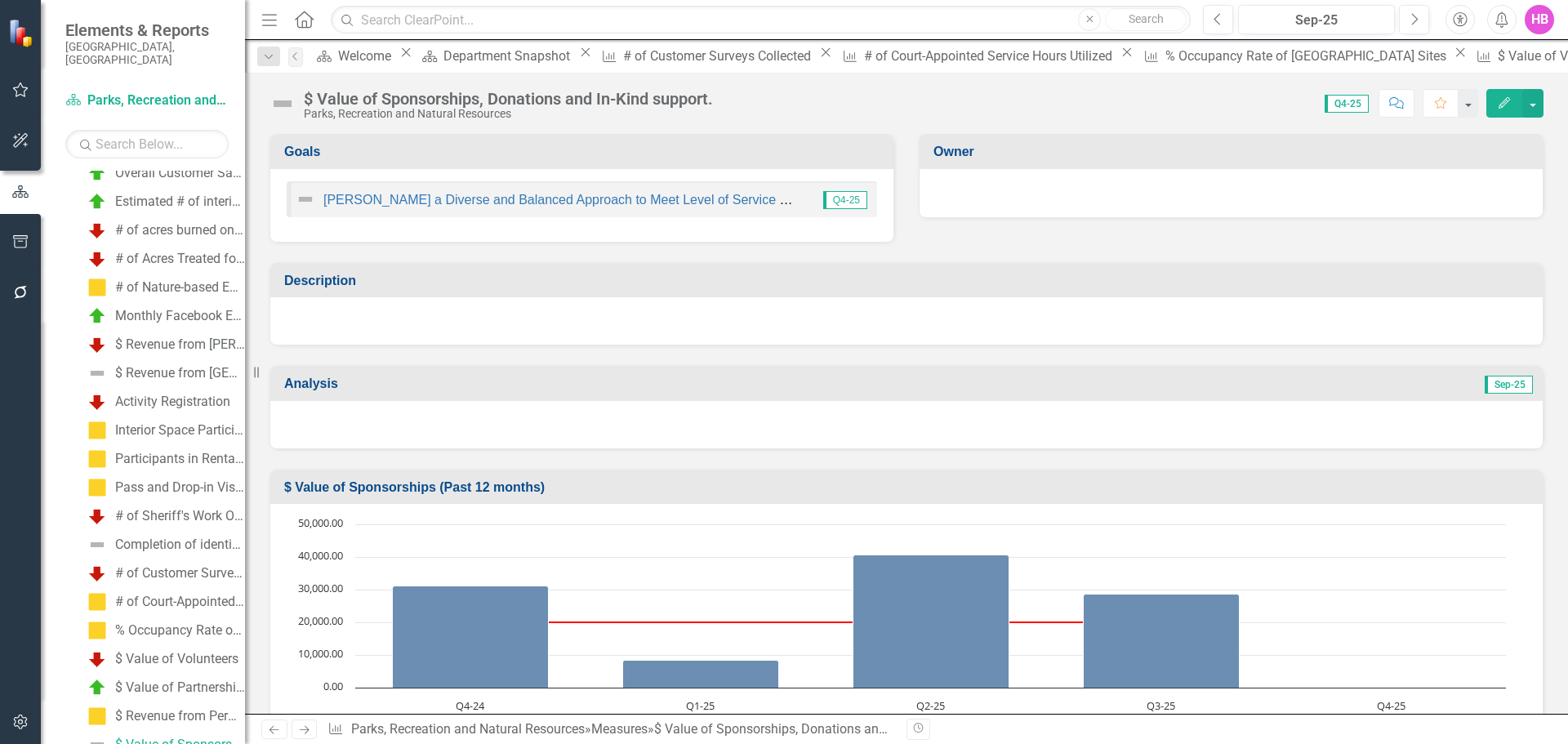
click at [1505, 108] on icon "Edit" at bounding box center [1505, 103] width 15 height 12
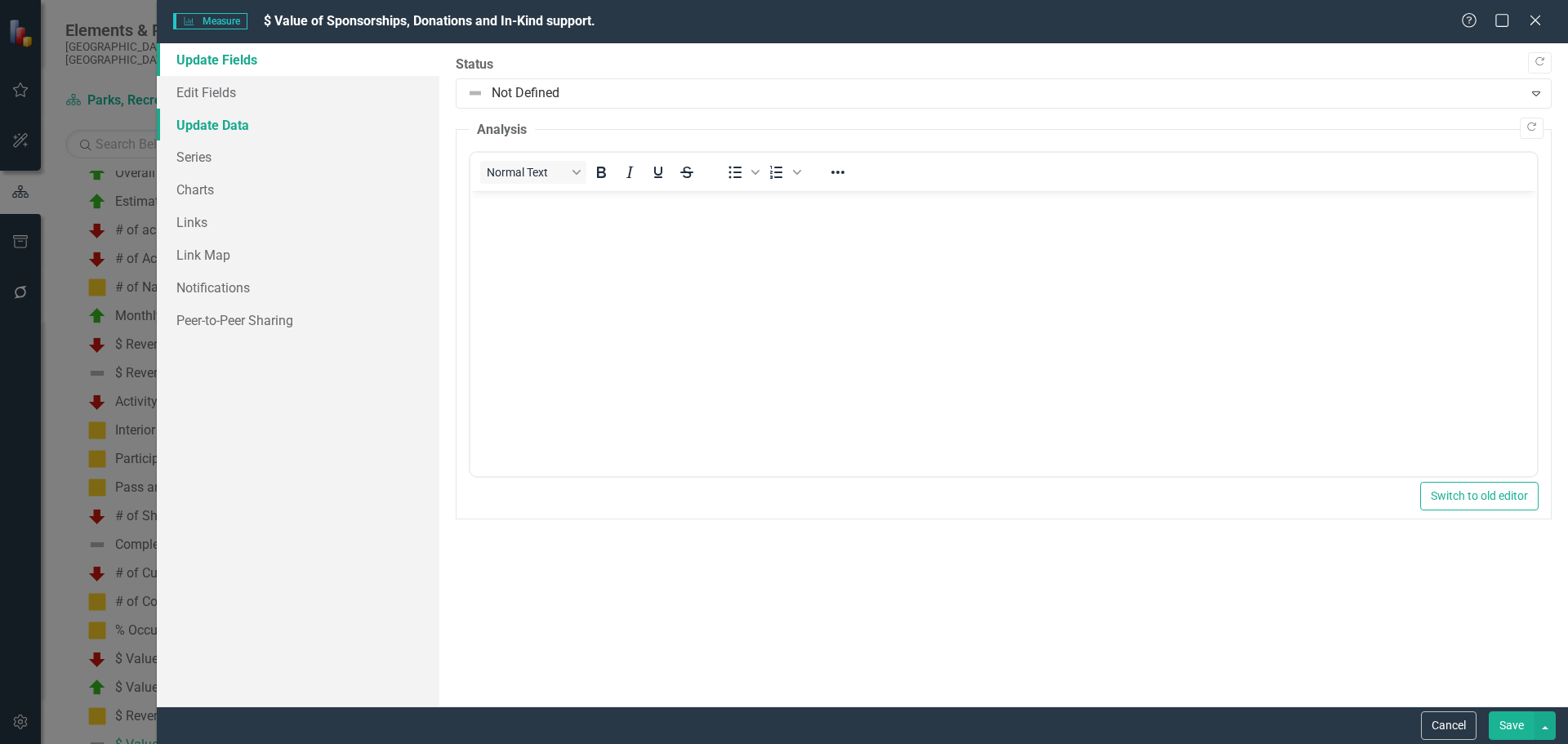
scroll to position [0, 0]
click at [241, 124] on link "Update Data" at bounding box center [298, 124] width 282 height 33
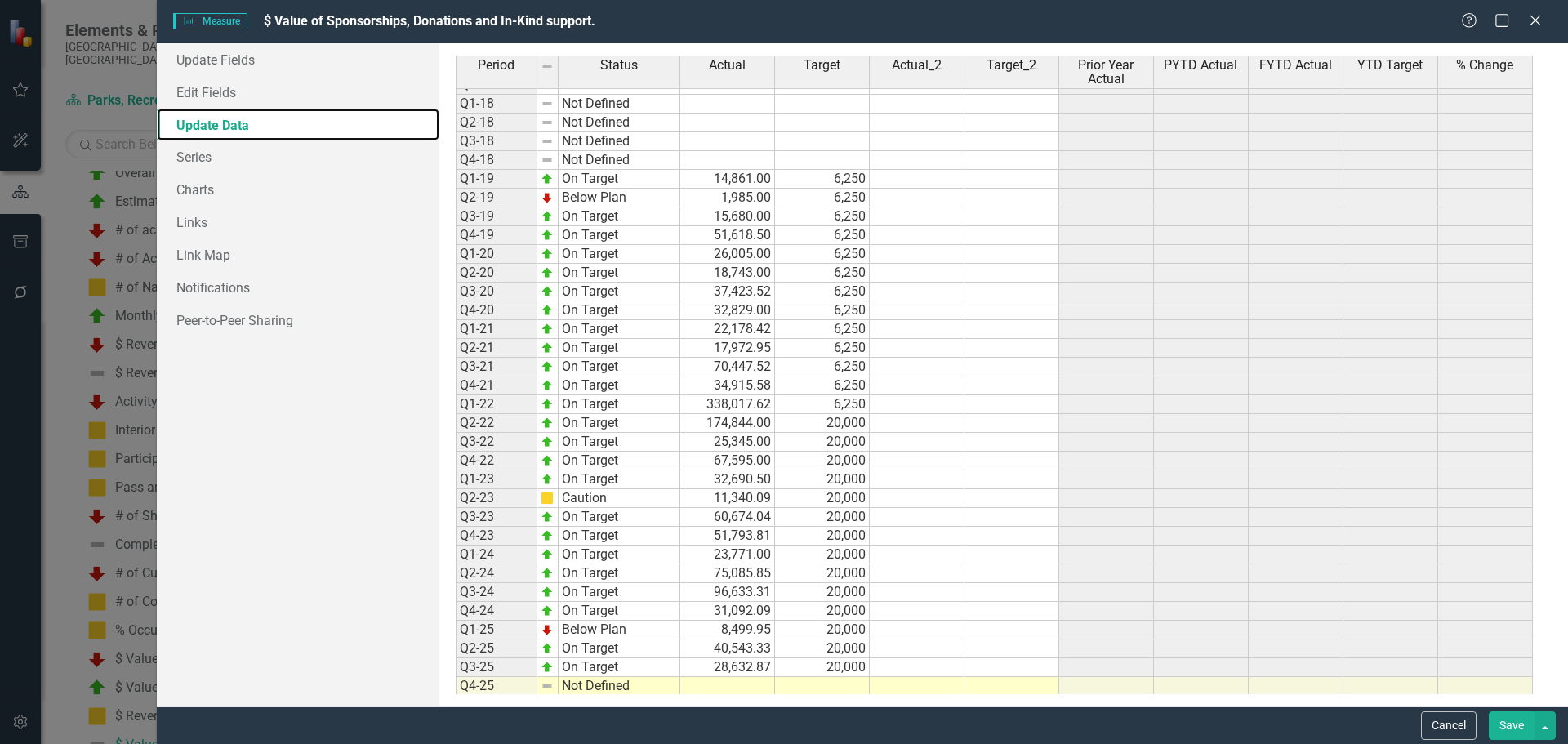
scroll to position [391, 0]
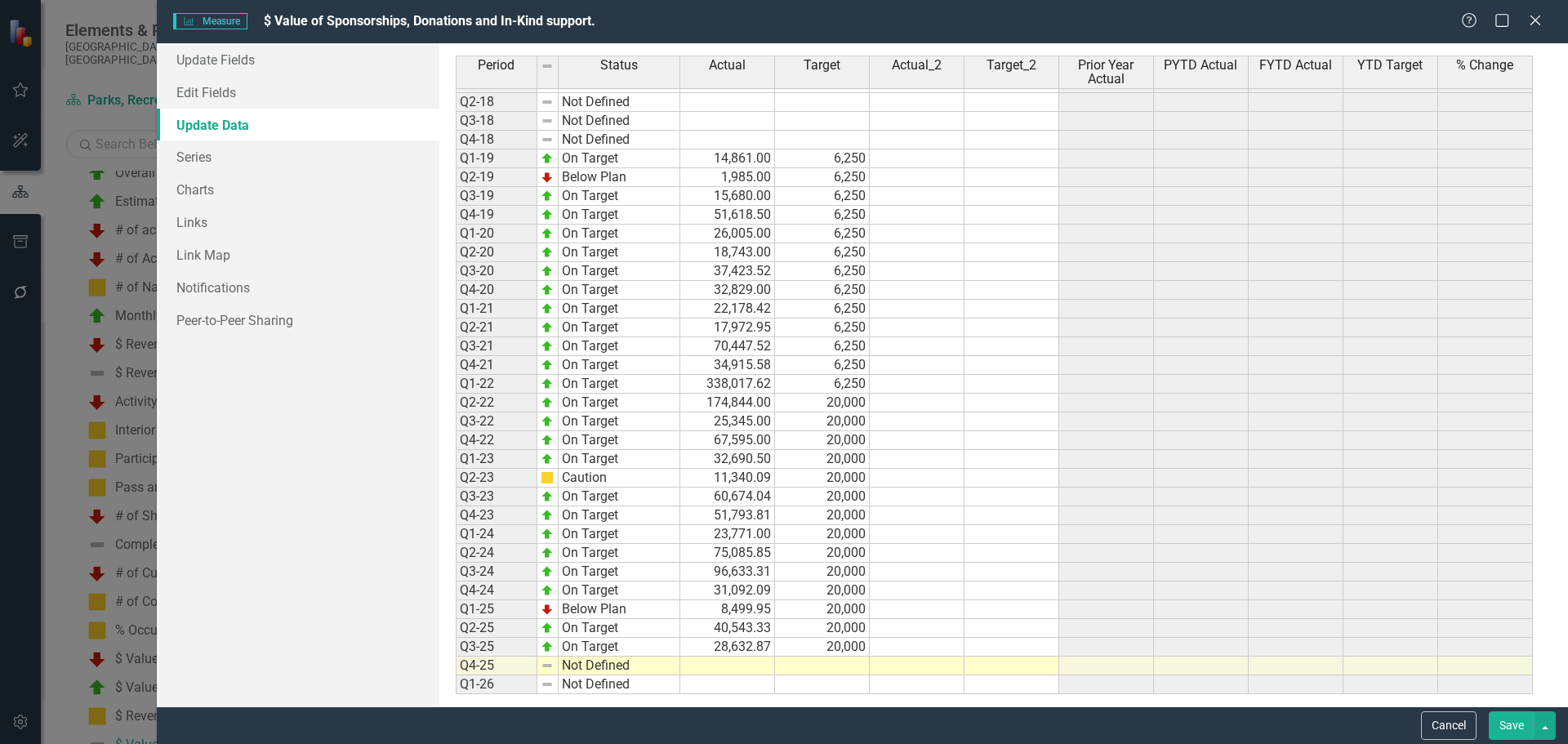
click at [743, 664] on td at bounding box center [727, 666] width 94 height 18
type textarea "35733.00"
type textarea "20000"
click at [235, 59] on link "Update Fields" at bounding box center [298, 59] width 282 height 33
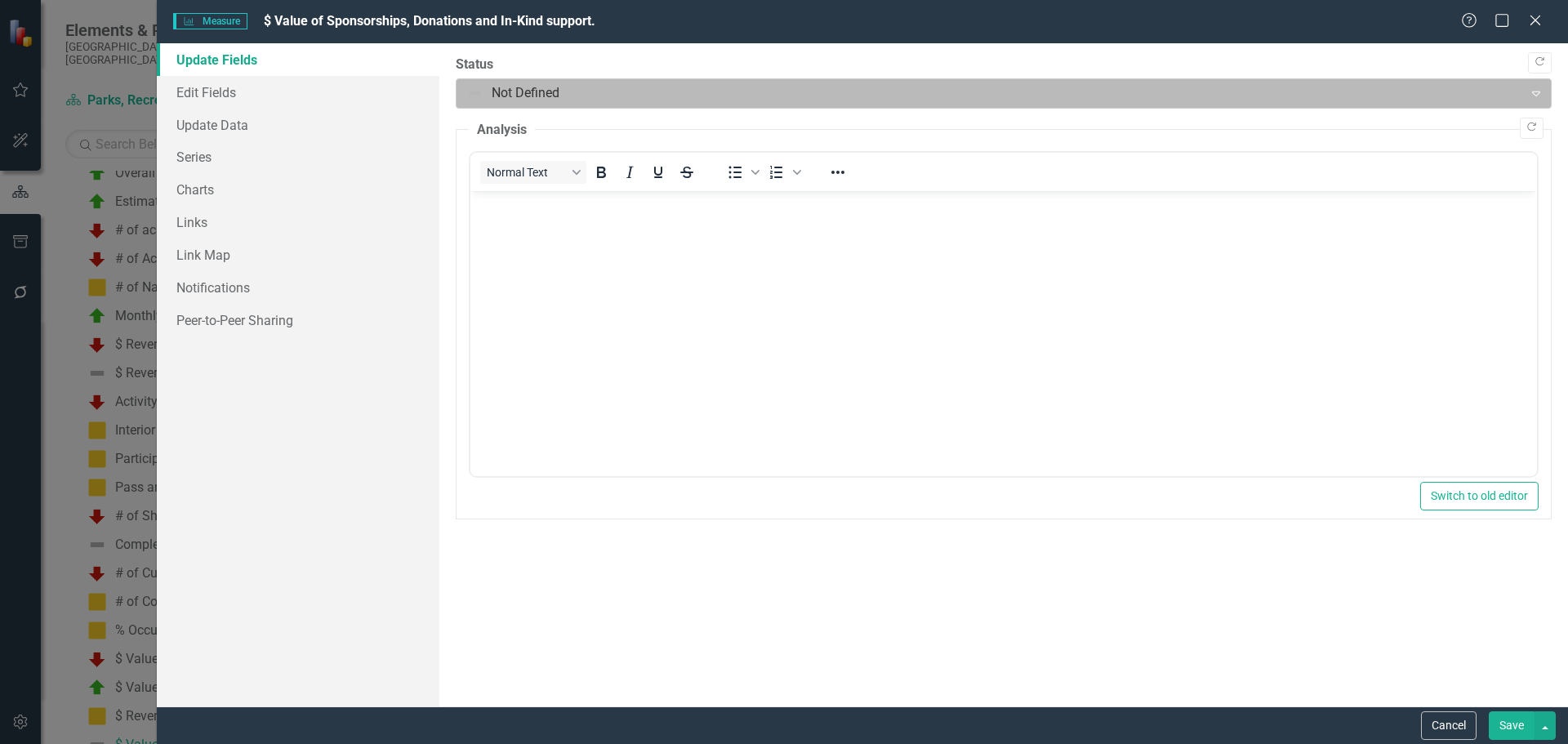
click at [527, 97] on div at bounding box center [990, 94] width 1046 height 22
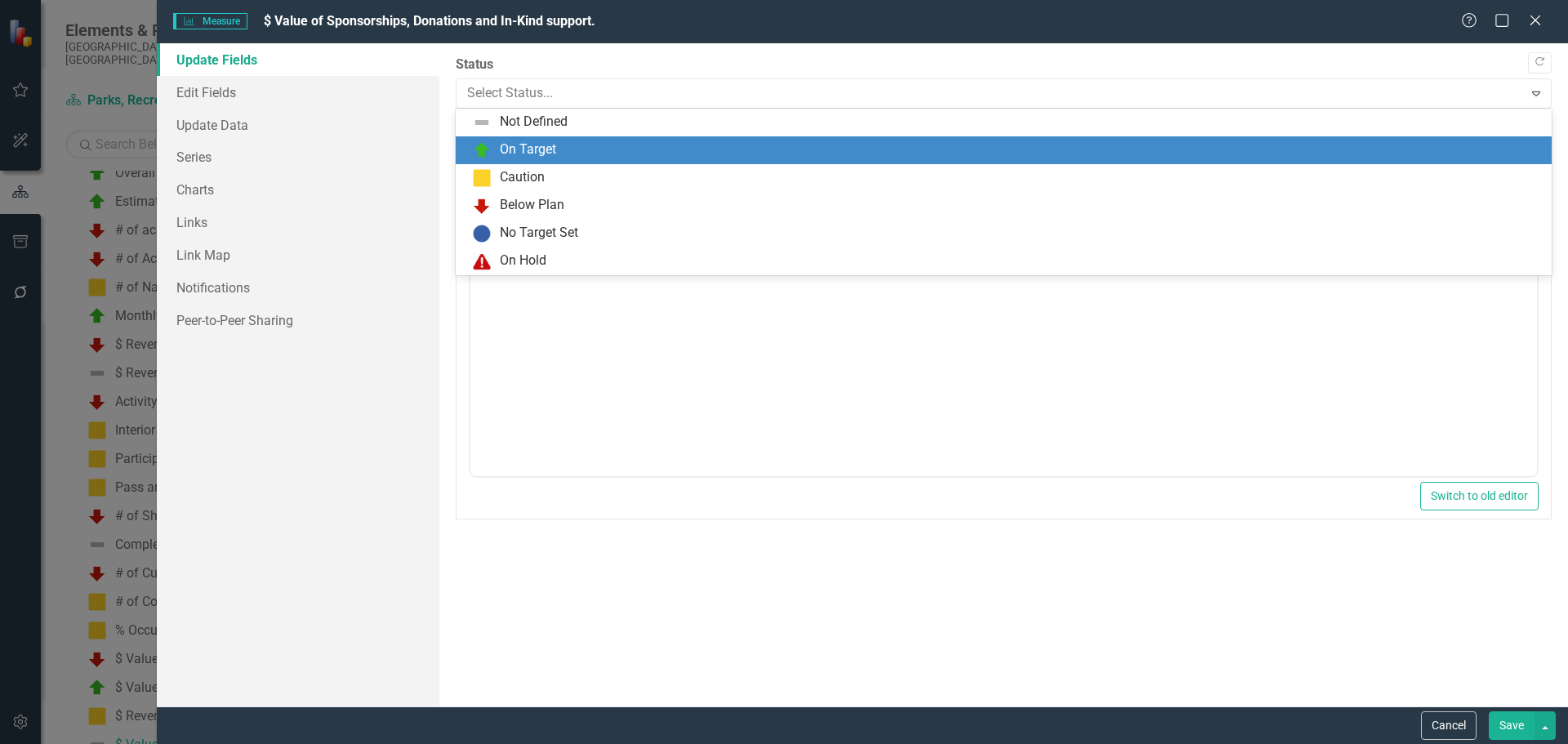
click at [520, 150] on div "On Target" at bounding box center [527, 149] width 56 height 18
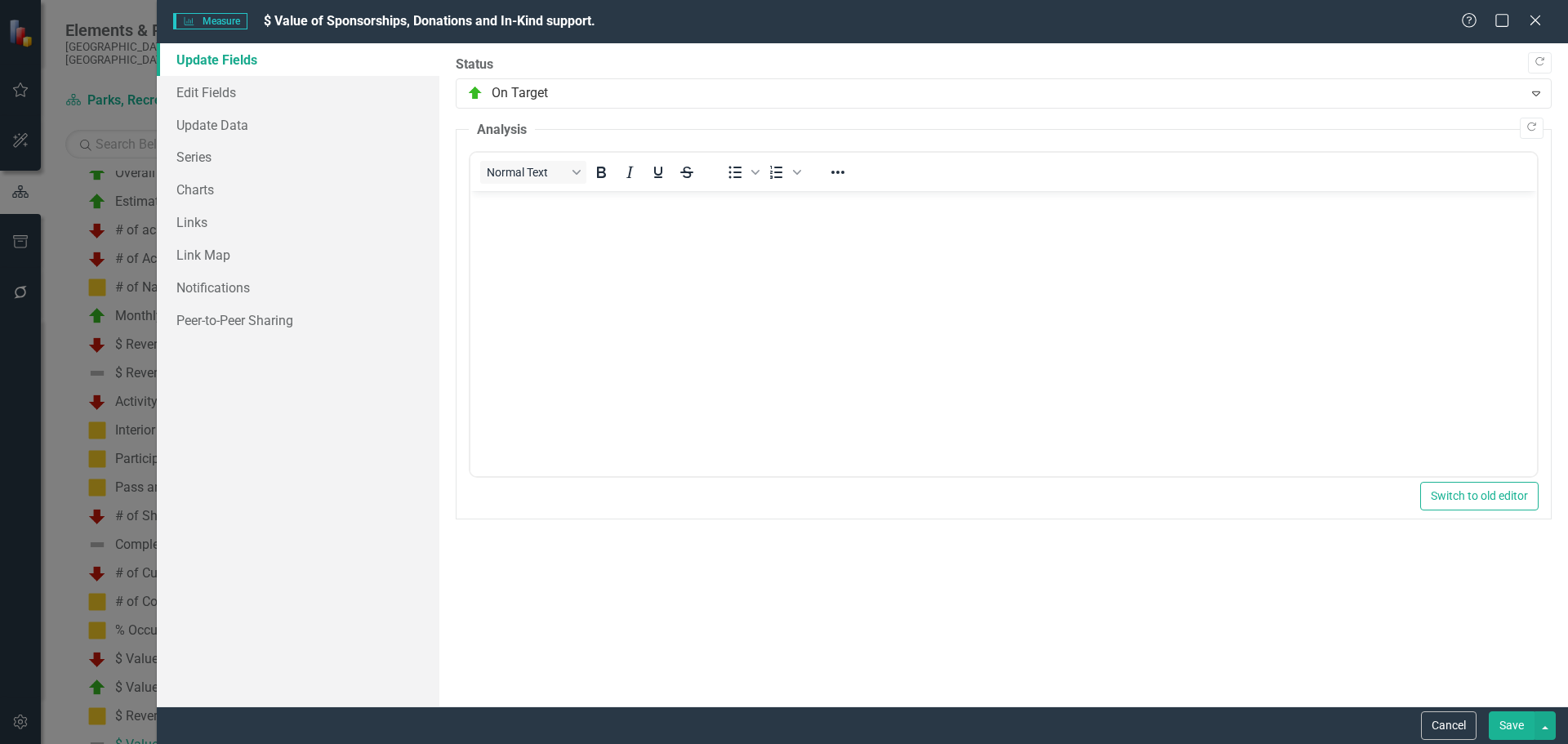
click at [1519, 731] on button "Save" at bounding box center [1511, 726] width 46 height 28
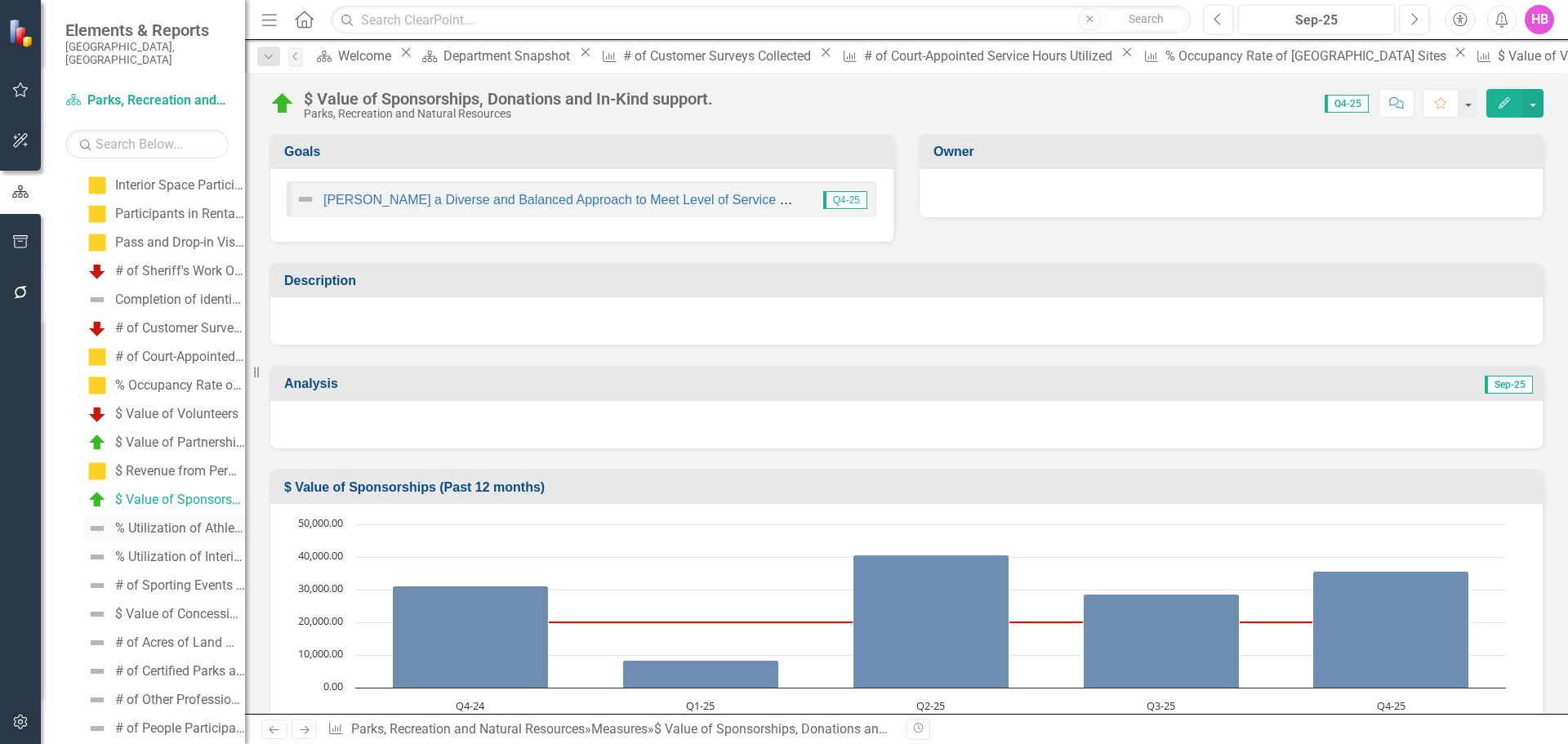
click at [165, 521] on div "% Utilization of Athletic Fields" at bounding box center [180, 529] width 129 height 15
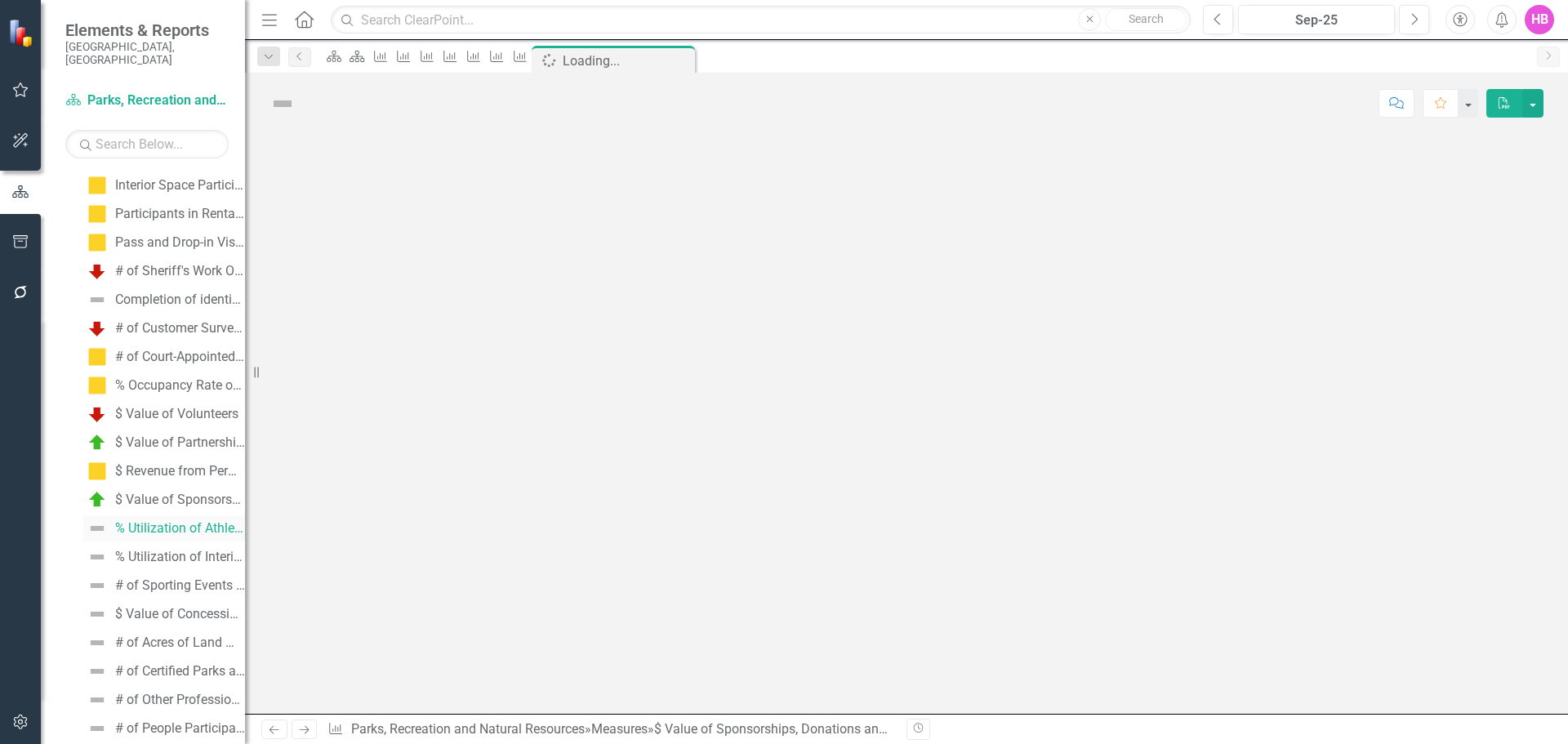
scroll to position [1162, 0]
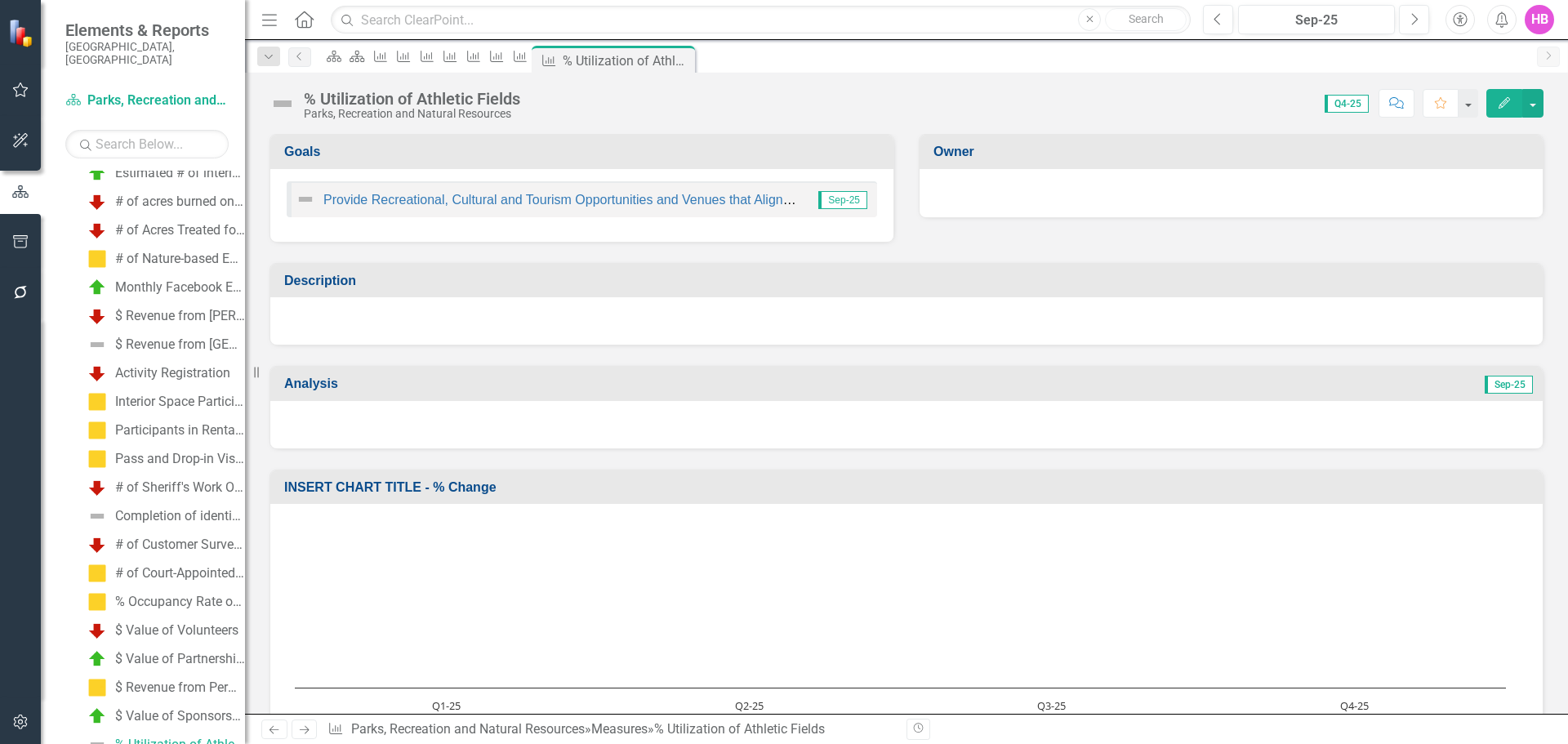
click at [1505, 105] on icon "Edit" at bounding box center [1505, 103] width 15 height 12
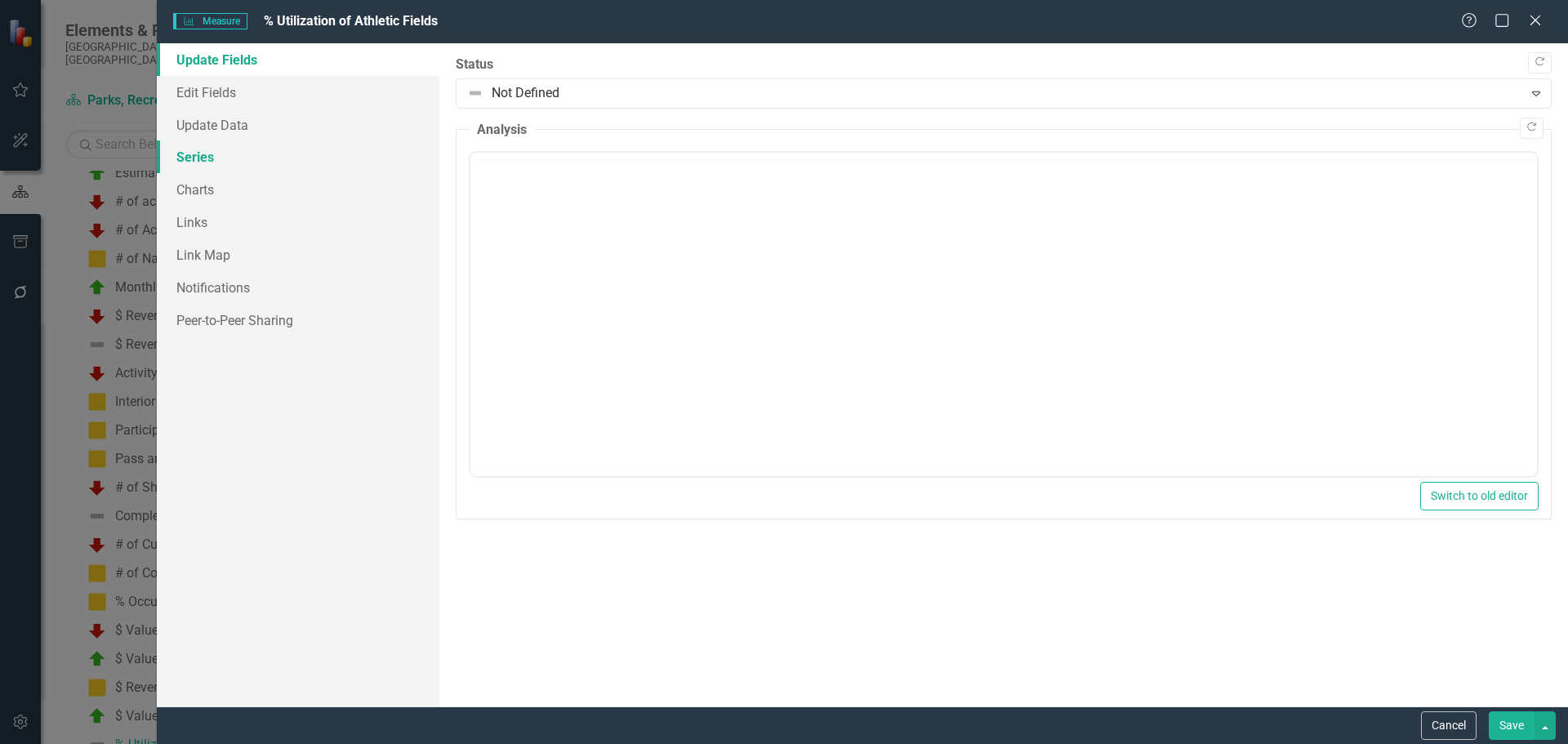
scroll to position [0, 0]
click at [245, 131] on link "Update Data" at bounding box center [298, 124] width 282 height 33
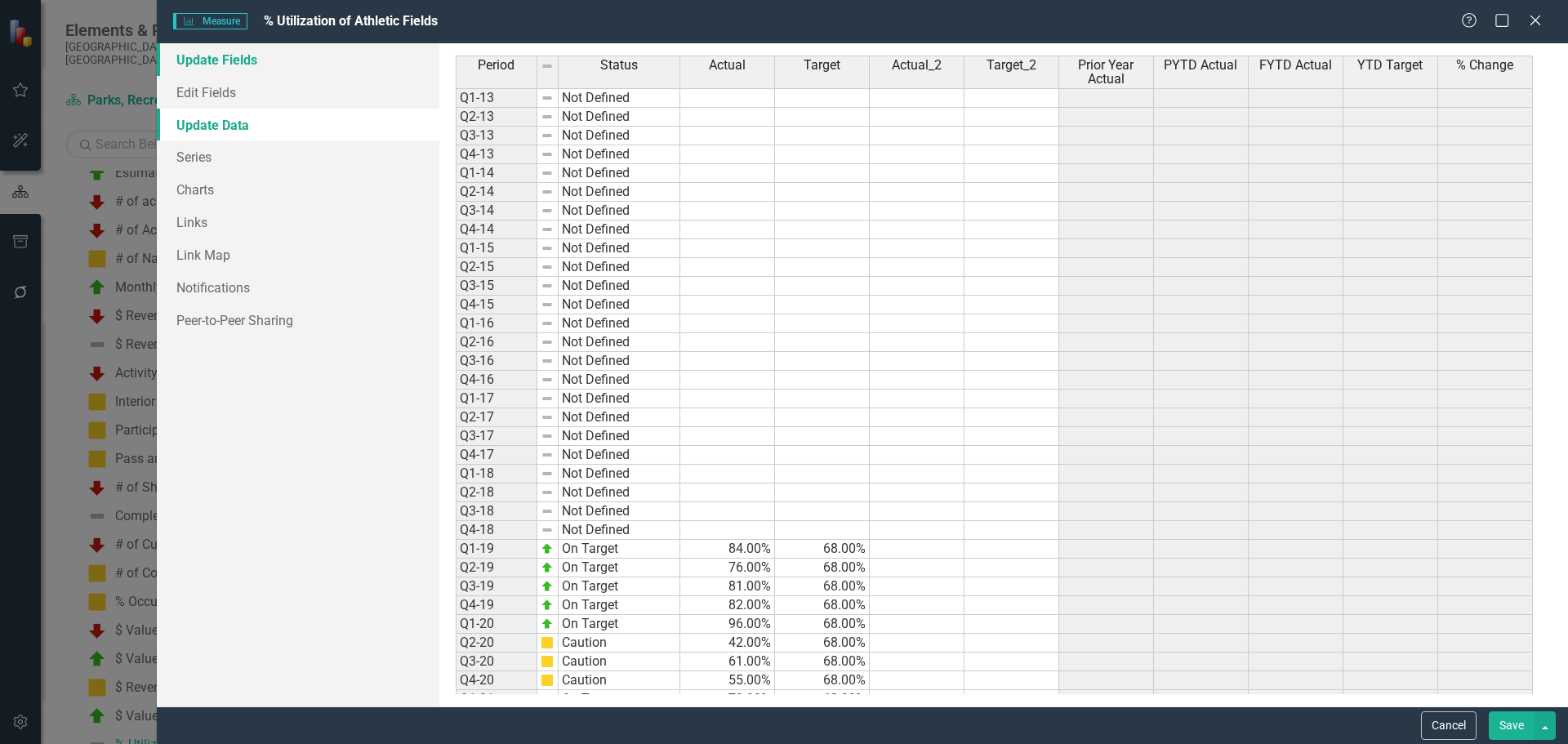
click at [266, 64] on link "Update Fields" at bounding box center [298, 59] width 282 height 33
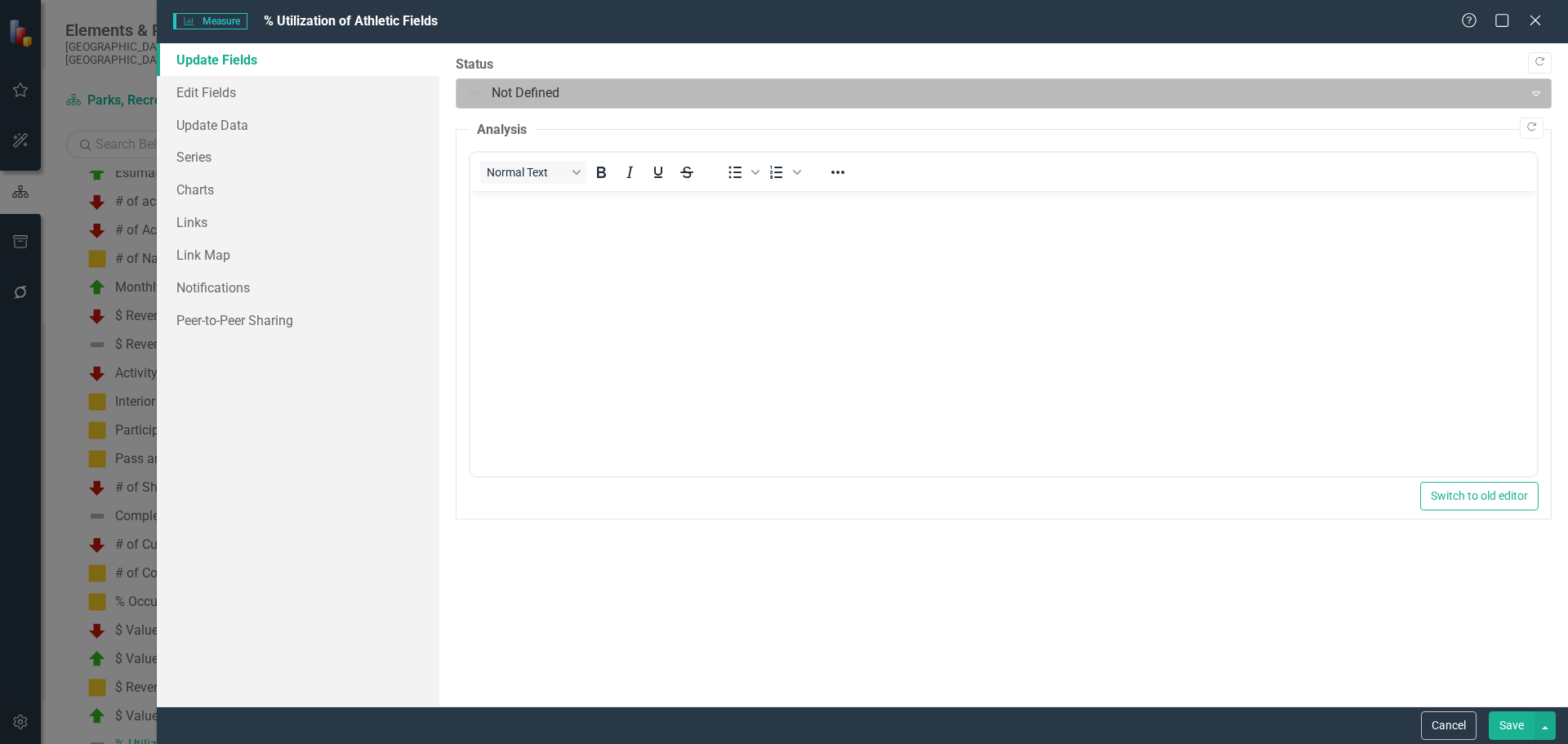
click at [532, 83] on div at bounding box center [990, 94] width 1046 height 22
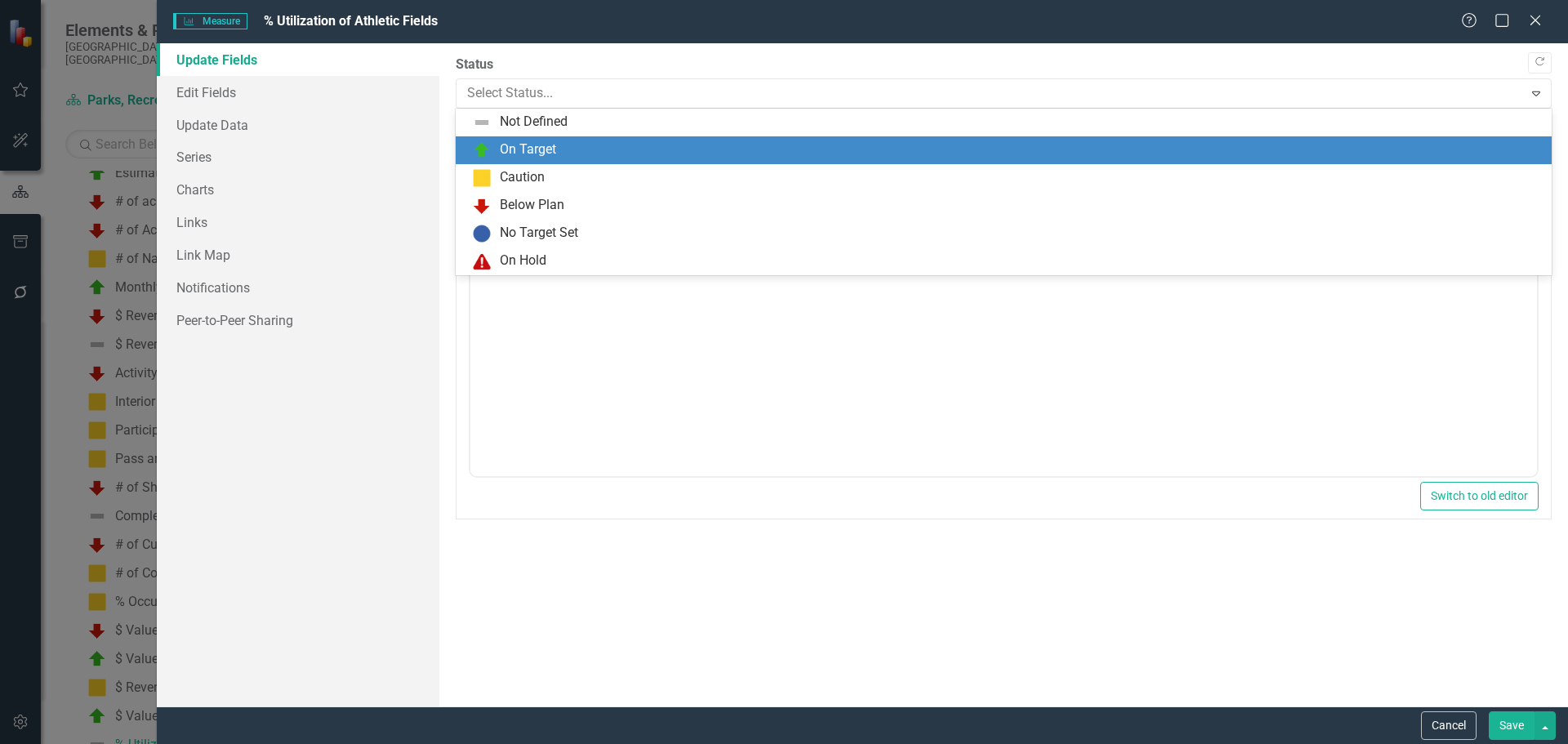
click at [531, 147] on div "On Target" at bounding box center [527, 149] width 56 height 18
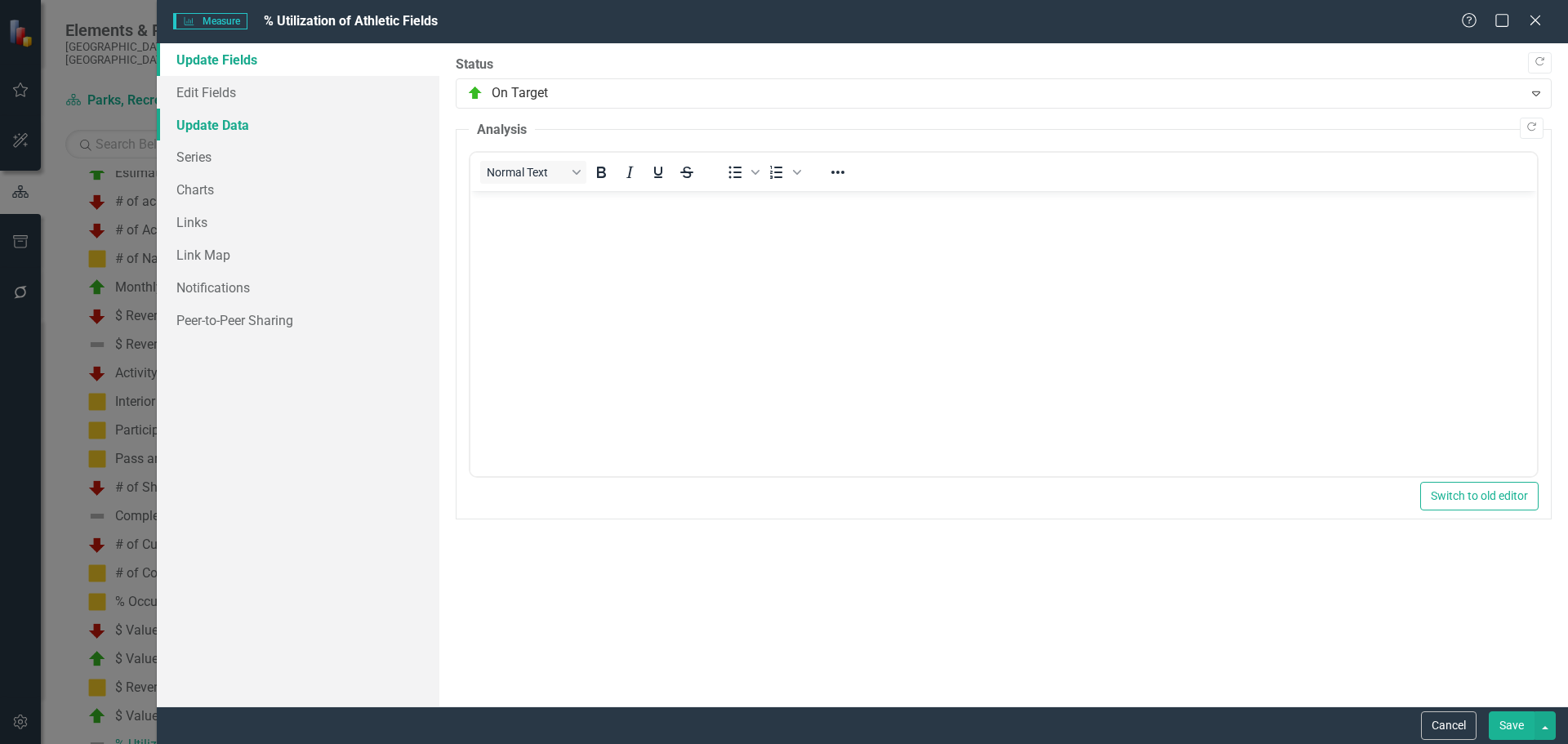
click at [256, 126] on link "Update Data" at bounding box center [298, 124] width 282 height 33
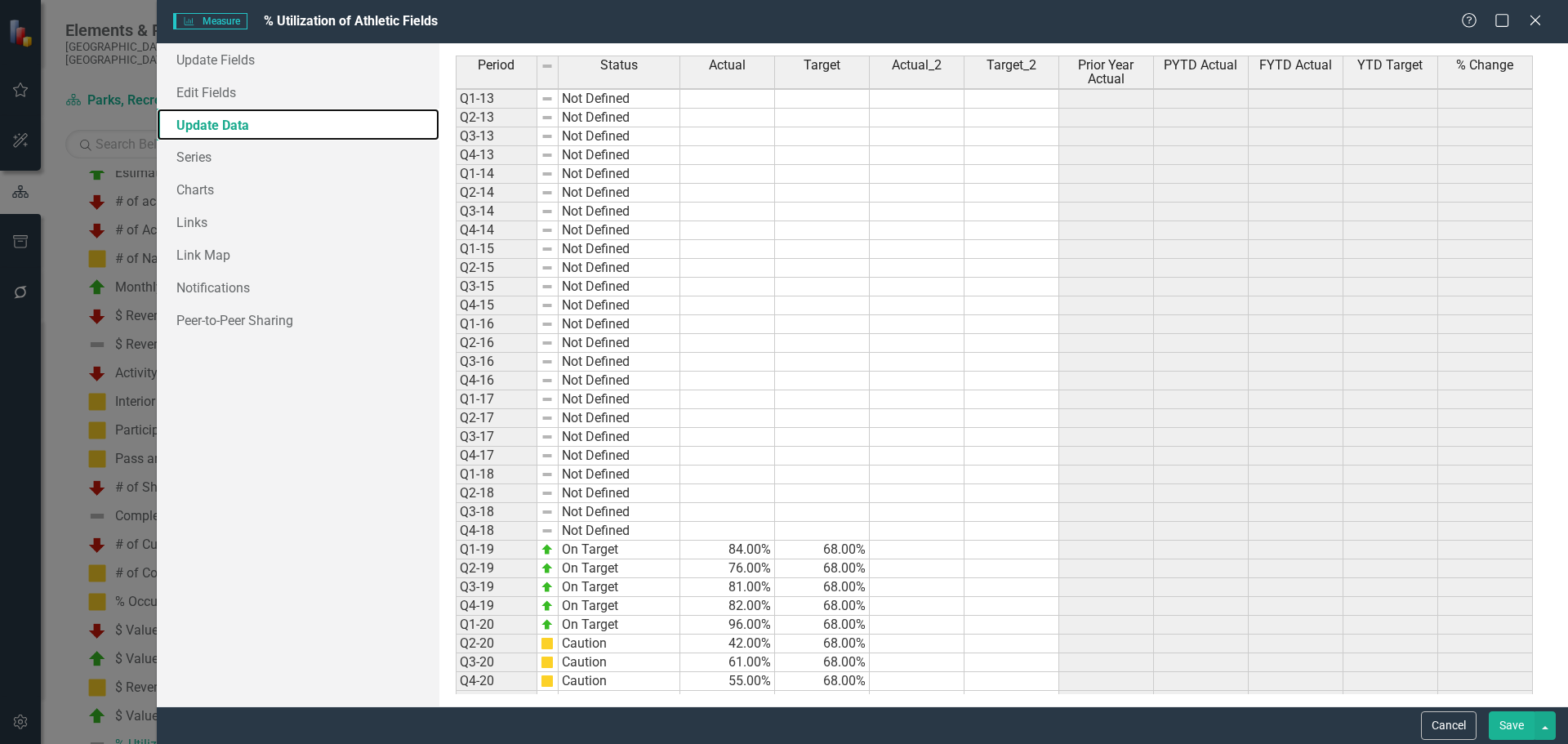
scroll to position [391, 0]
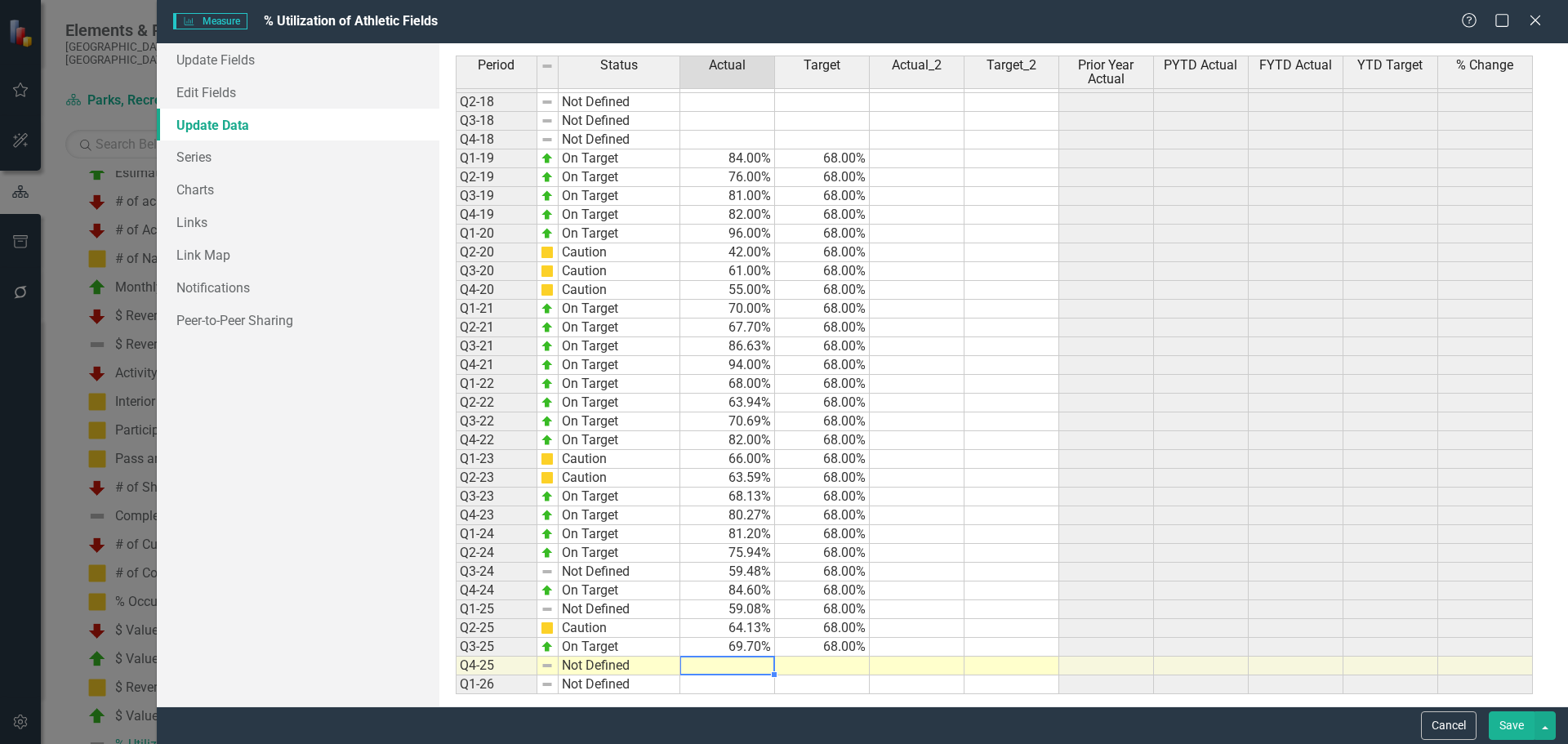
click at [755, 662] on td at bounding box center [727, 666] width 94 height 18
type textarea "76.14"
type textarea "68"
click at [926, 644] on td at bounding box center [916, 647] width 94 height 18
click at [278, 64] on link "Update Fields" at bounding box center [298, 59] width 282 height 33
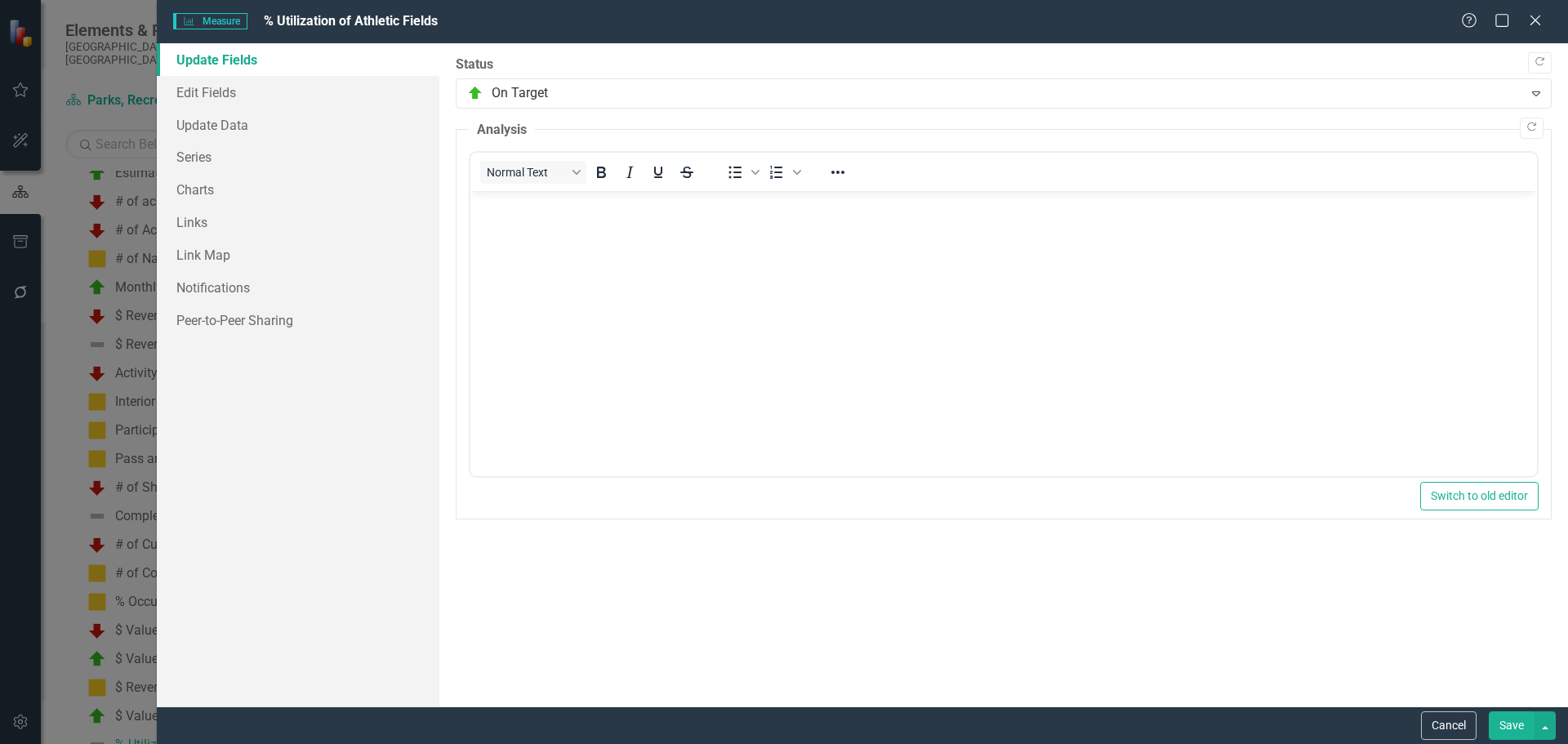
click at [1511, 722] on button "Save" at bounding box center [1511, 726] width 46 height 28
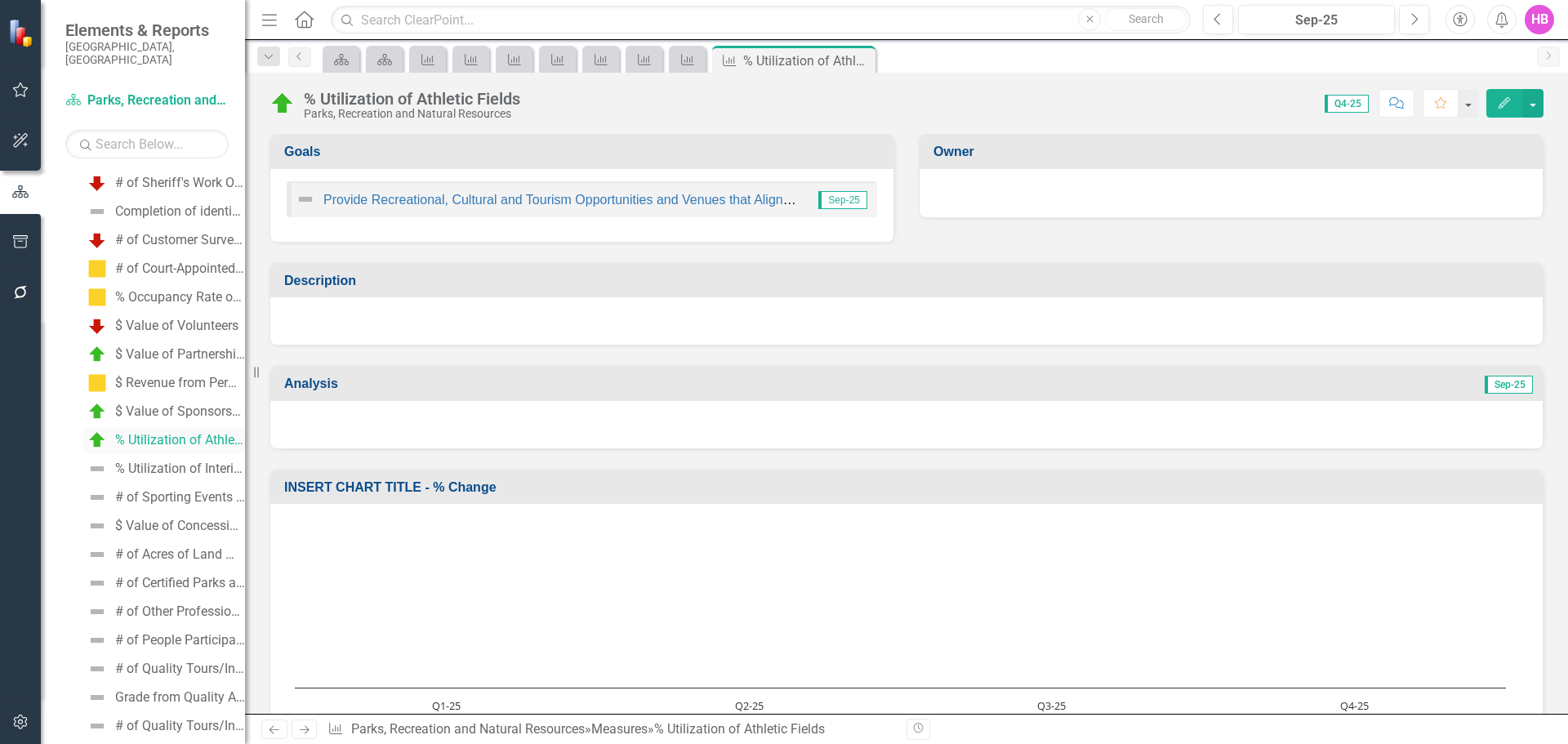
scroll to position [1489, 0]
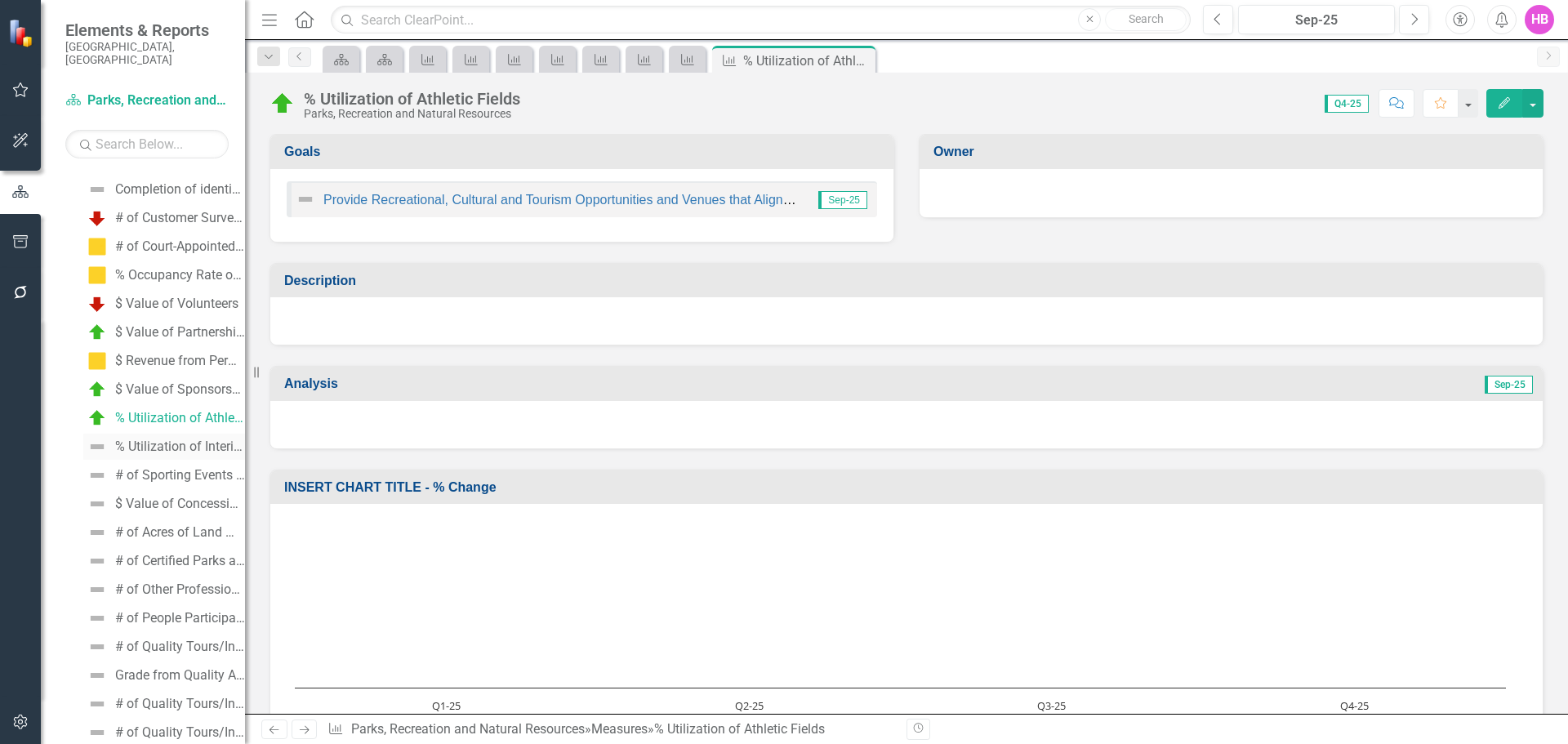
click at [179, 439] on div "% Utilization of Interior Rental Space NEW" at bounding box center [180, 447] width 129 height 15
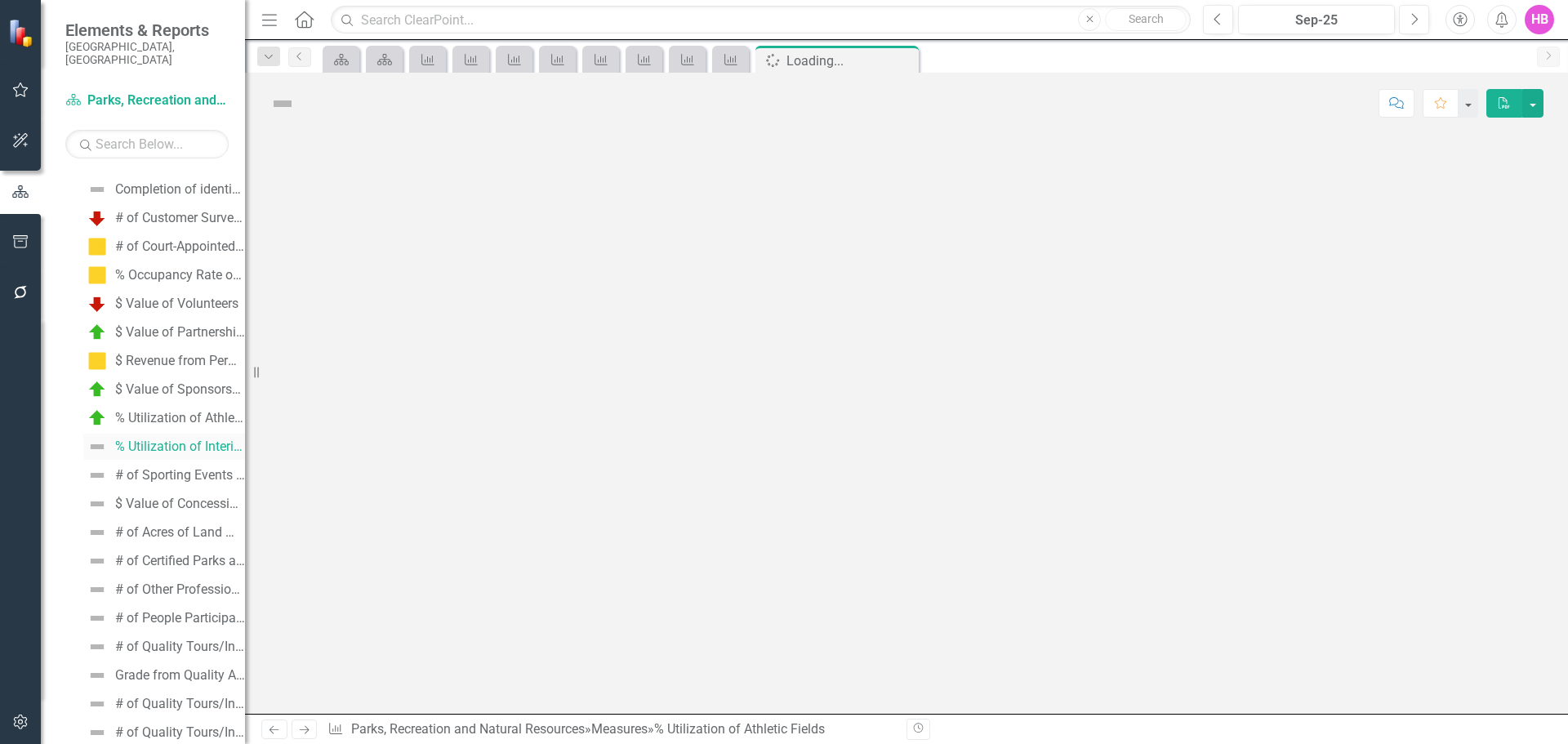
scroll to position [1192, 0]
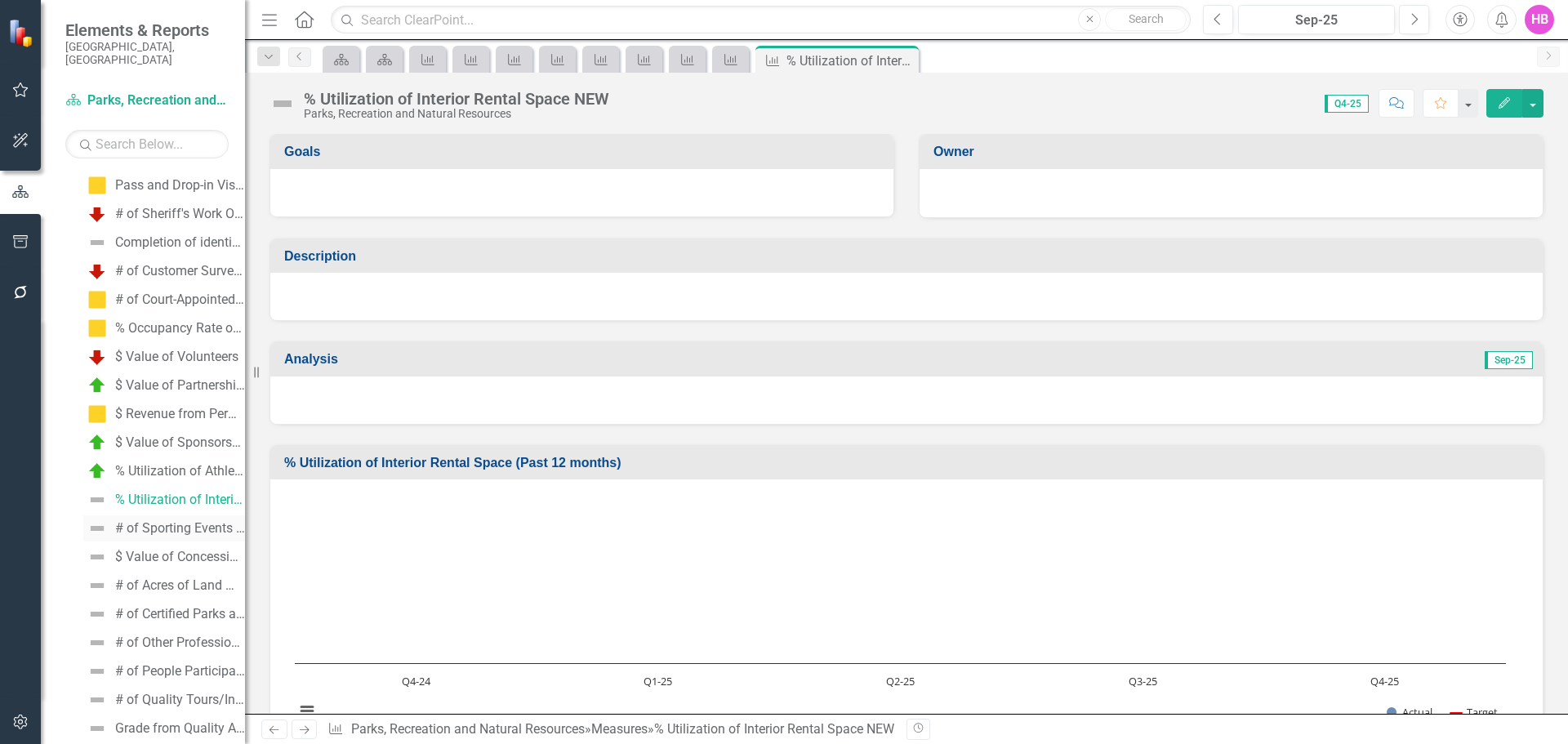
click at [169, 524] on link "# of Sporting Events to Increase Sports Tourism" at bounding box center [165, 528] width 162 height 26
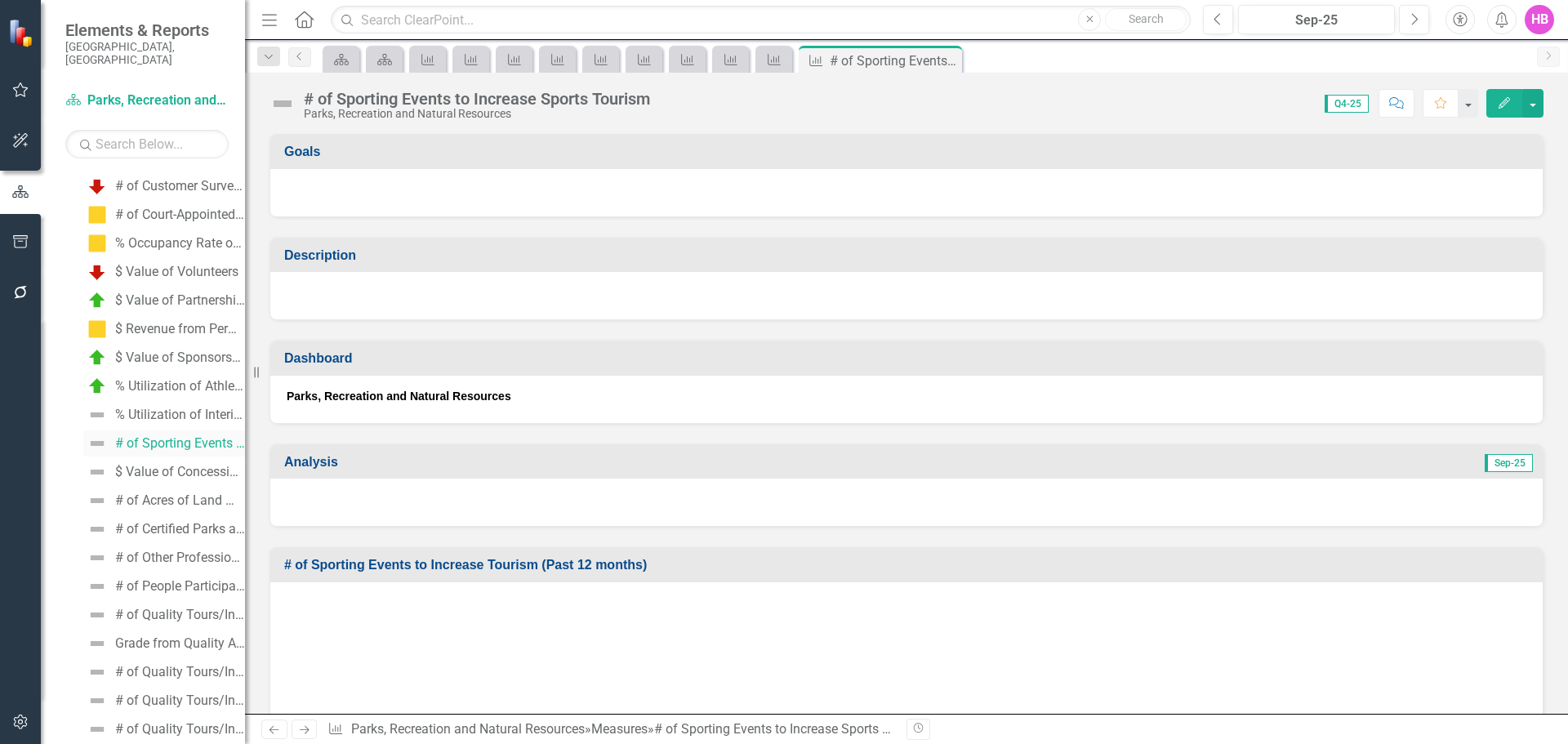
scroll to position [1546, 0]
click at [150, 439] on div "$ Value of Concessions (Concessions + CRTO)" at bounding box center [180, 447] width 129 height 15
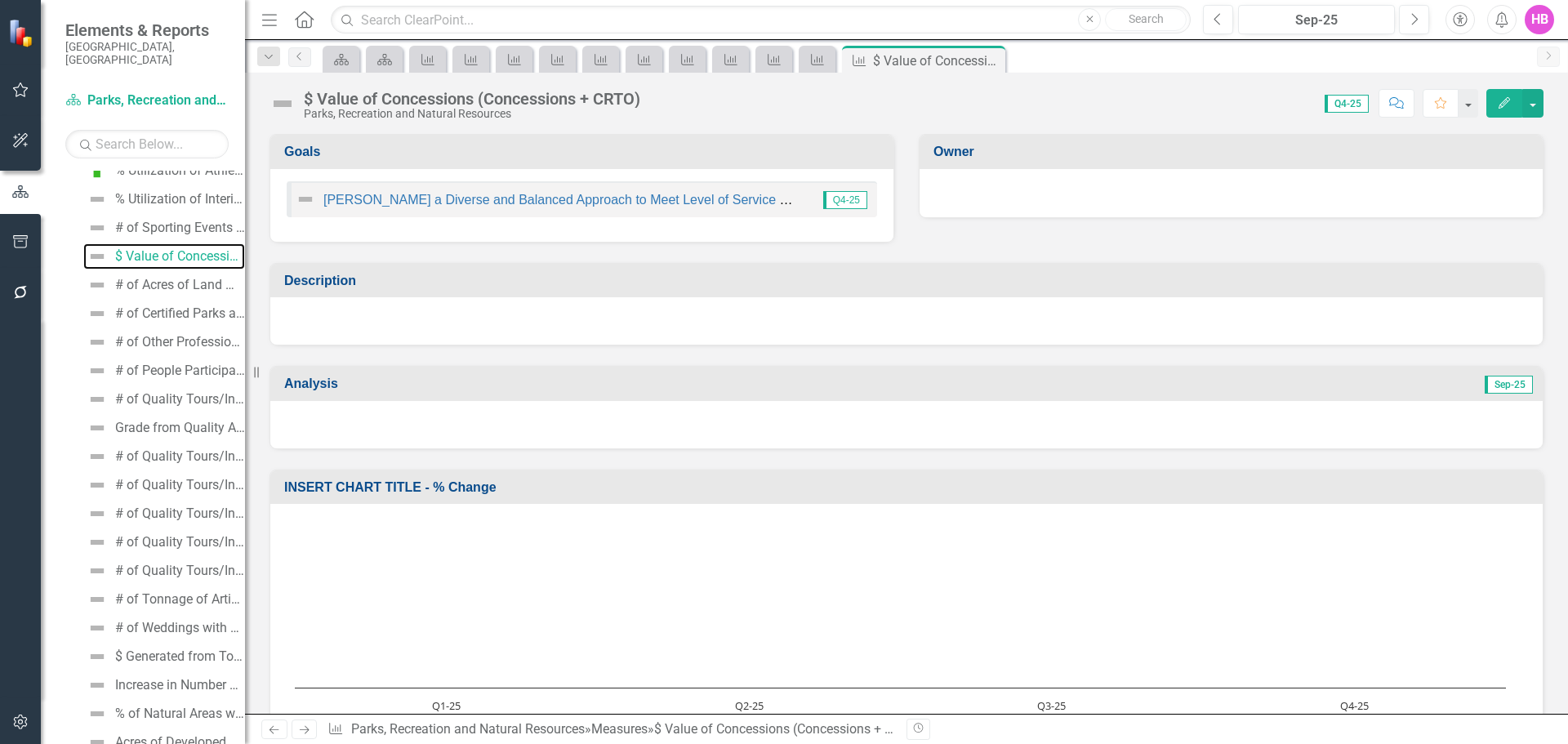
scroll to position [1690, 0]
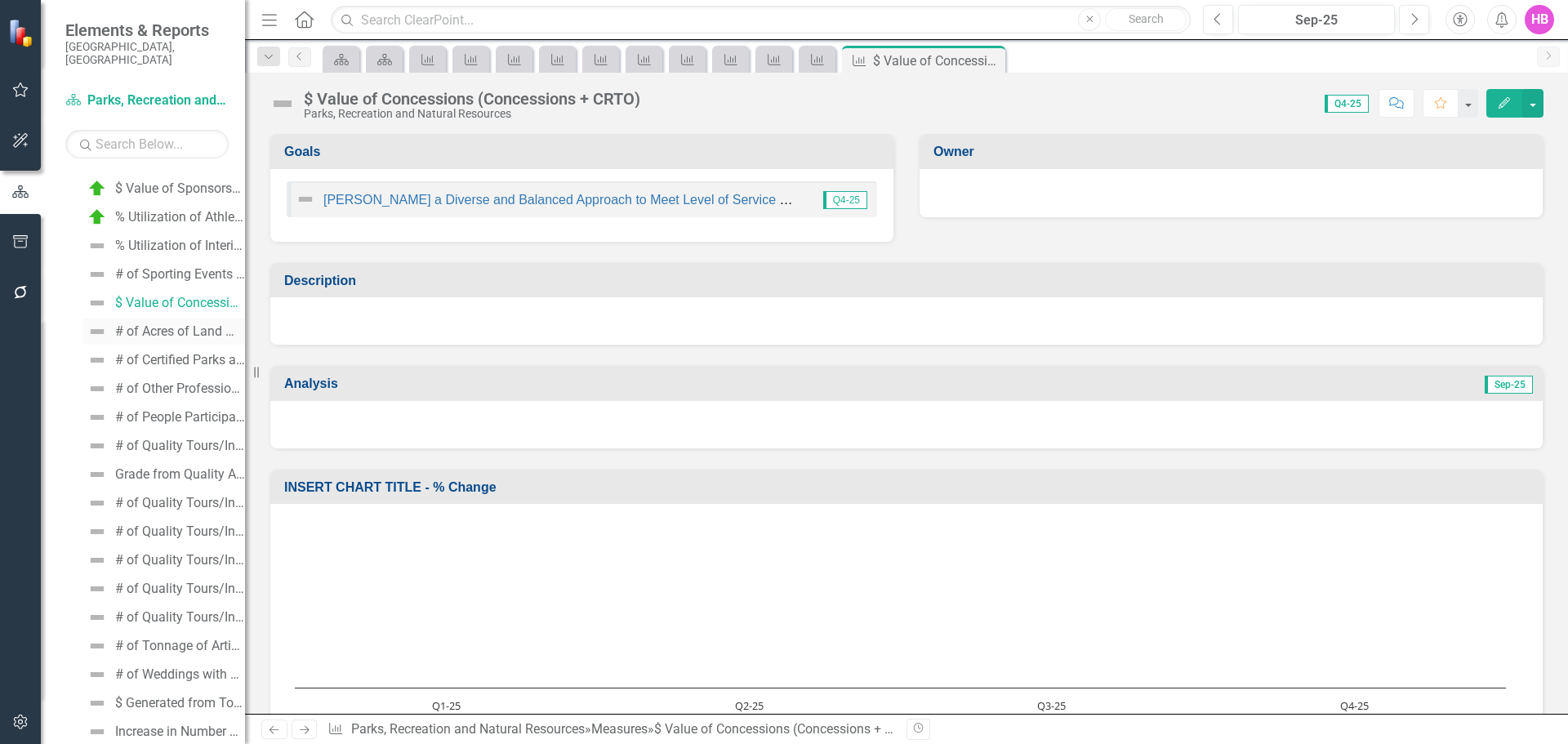
click at [170, 324] on div "# of Acres of Land Managed per Natural Area Parks, Preserves and Trails Staff A…" at bounding box center [180, 332] width 129 height 15
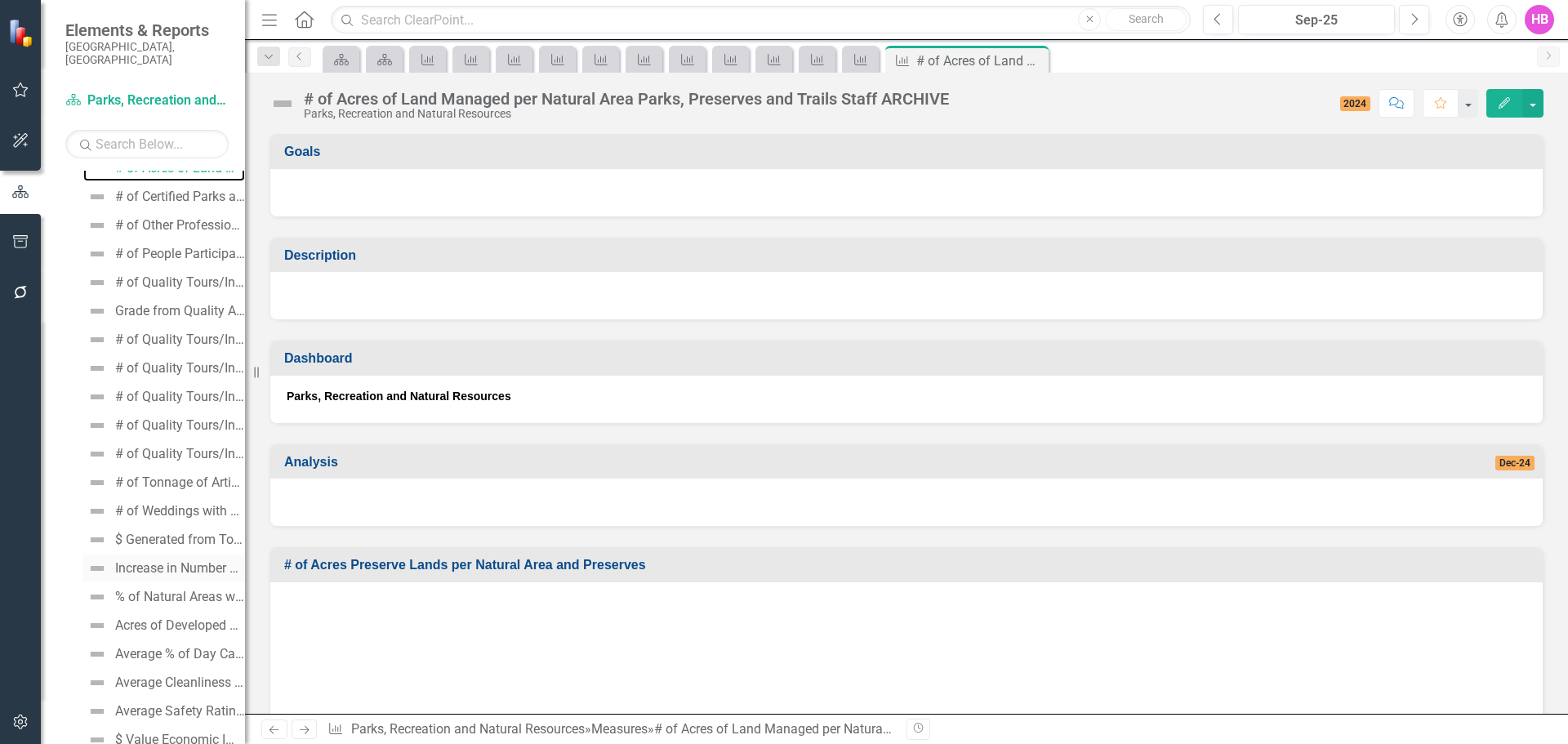
scroll to position [1772, 0]
click at [160, 271] on div "# of Certified Parks and Recreation Professional (CPRP) staff KEEP" at bounding box center [180, 279] width 129 height 15
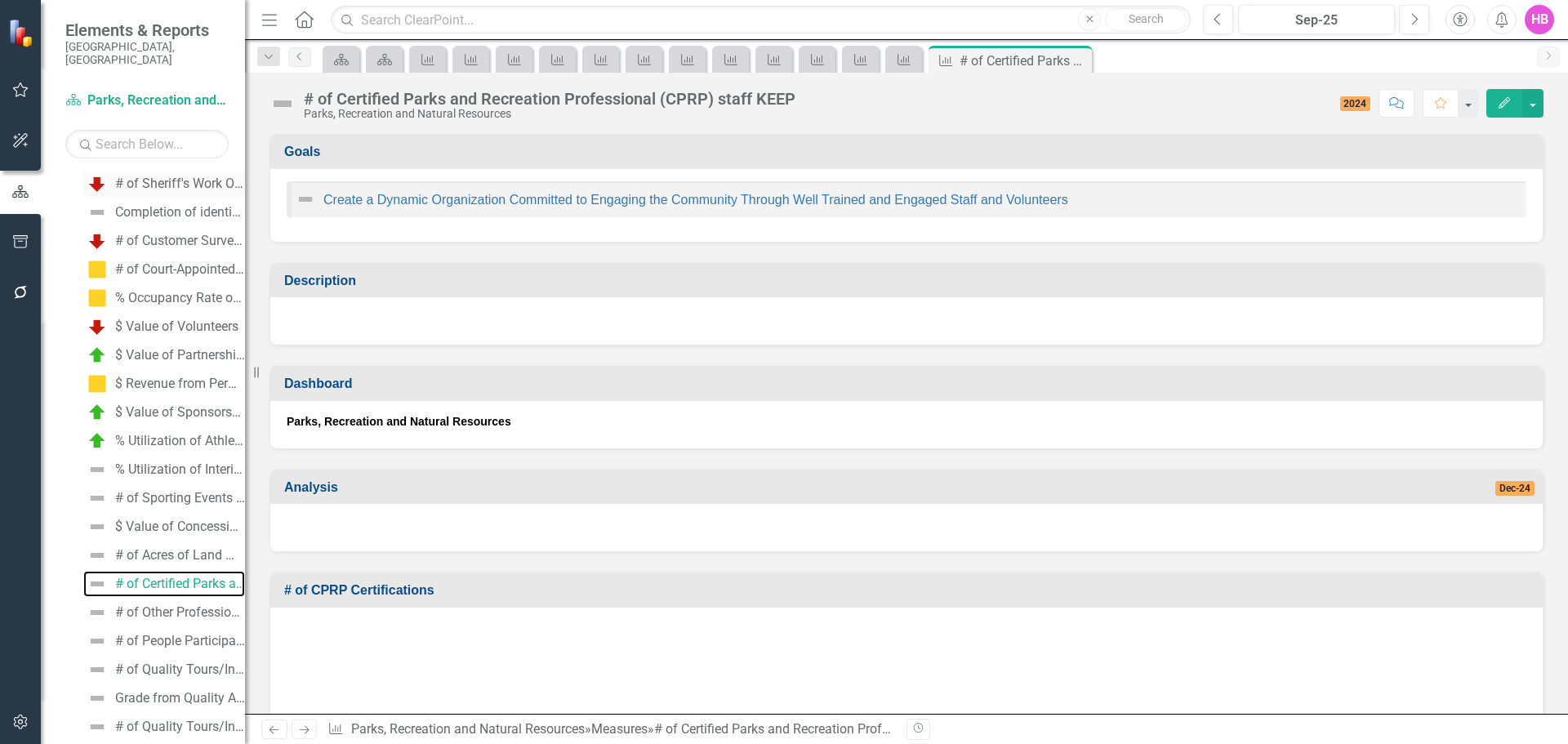
scroll to position [1305, 0]
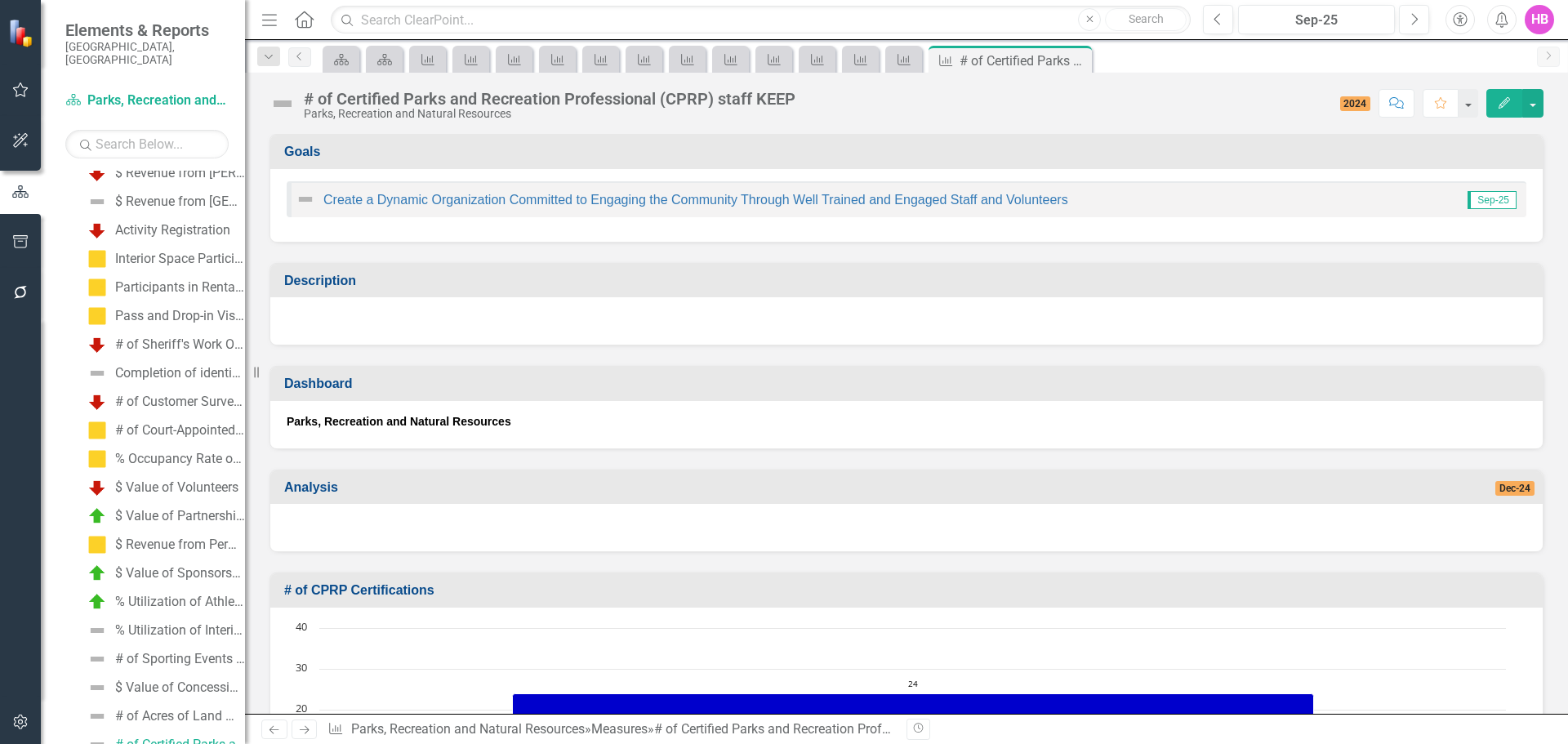
click at [1503, 104] on icon "Edit" at bounding box center [1505, 103] width 15 height 12
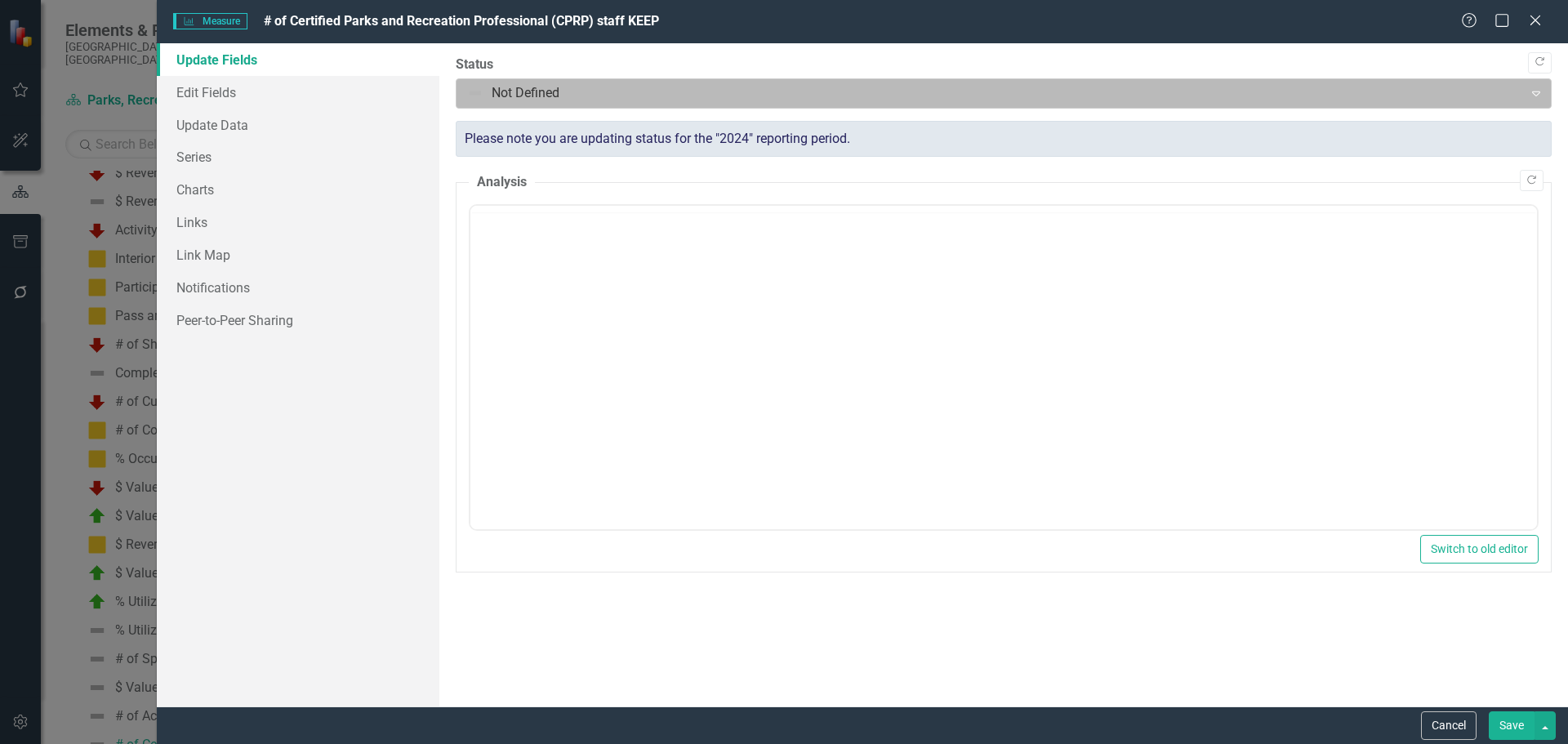
scroll to position [0, 0]
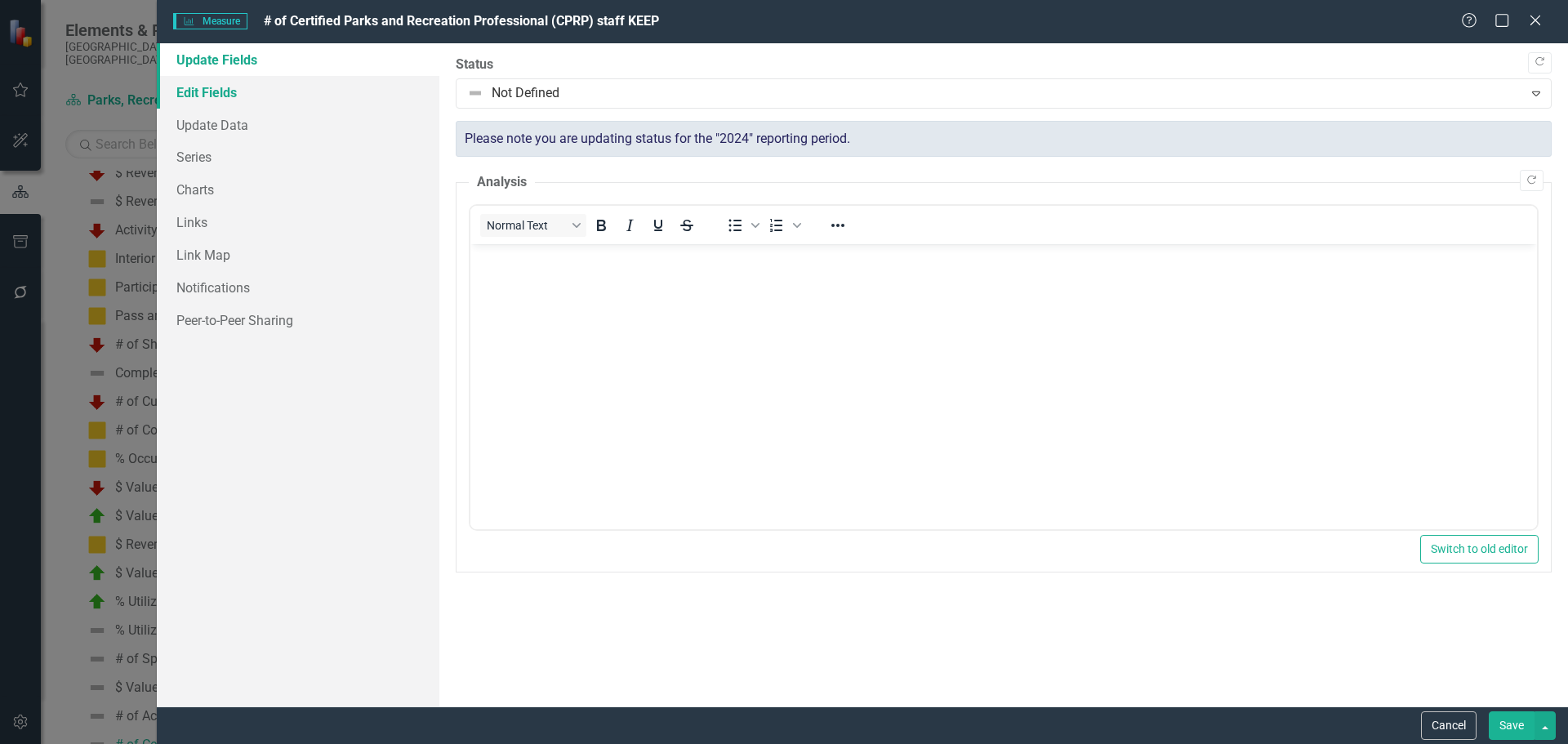
click at [246, 89] on link "Edit Fields" at bounding box center [298, 92] width 282 height 33
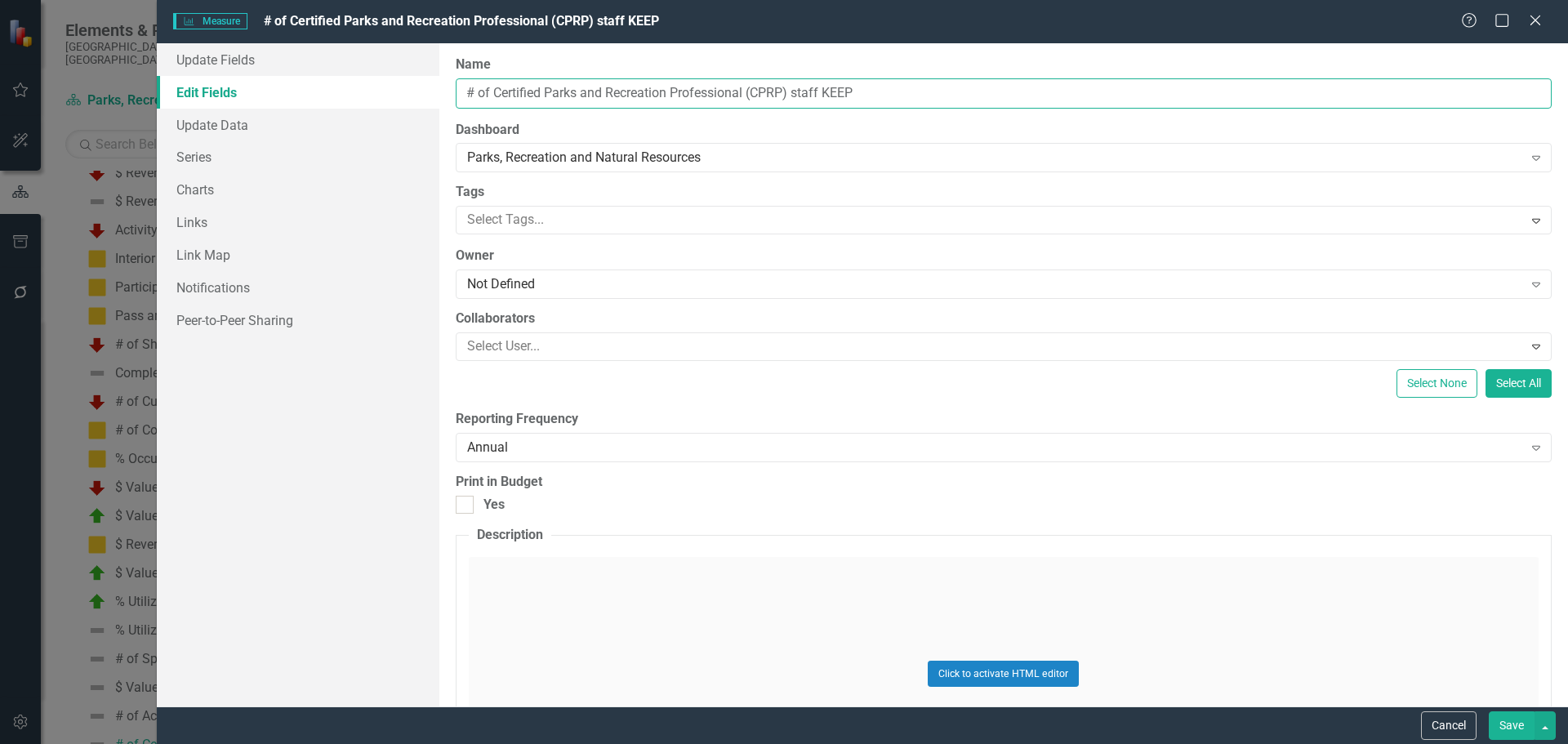
click at [820, 94] on input "# of Certified Parks and Recreation Professional (CPRP) staff KEEP" at bounding box center [1004, 94] width 1096 height 30
drag, startPoint x: 865, startPoint y: 93, endPoint x: 789, endPoint y: 93, distance: 76.0
click at [789, 93] on input "# of Certified Parks and Recreation Professional (CPRP) staff KEEP" at bounding box center [1004, 94] width 1096 height 30
click at [738, 92] on input "# of Certified Parks and Recreation Professional (CPRP) staff KEEP" at bounding box center [1004, 94] width 1096 height 30
click at [785, 92] on input "# of Certified Parks and Recreation Professional (CPRP) staff KEEP" at bounding box center [1004, 94] width 1096 height 30
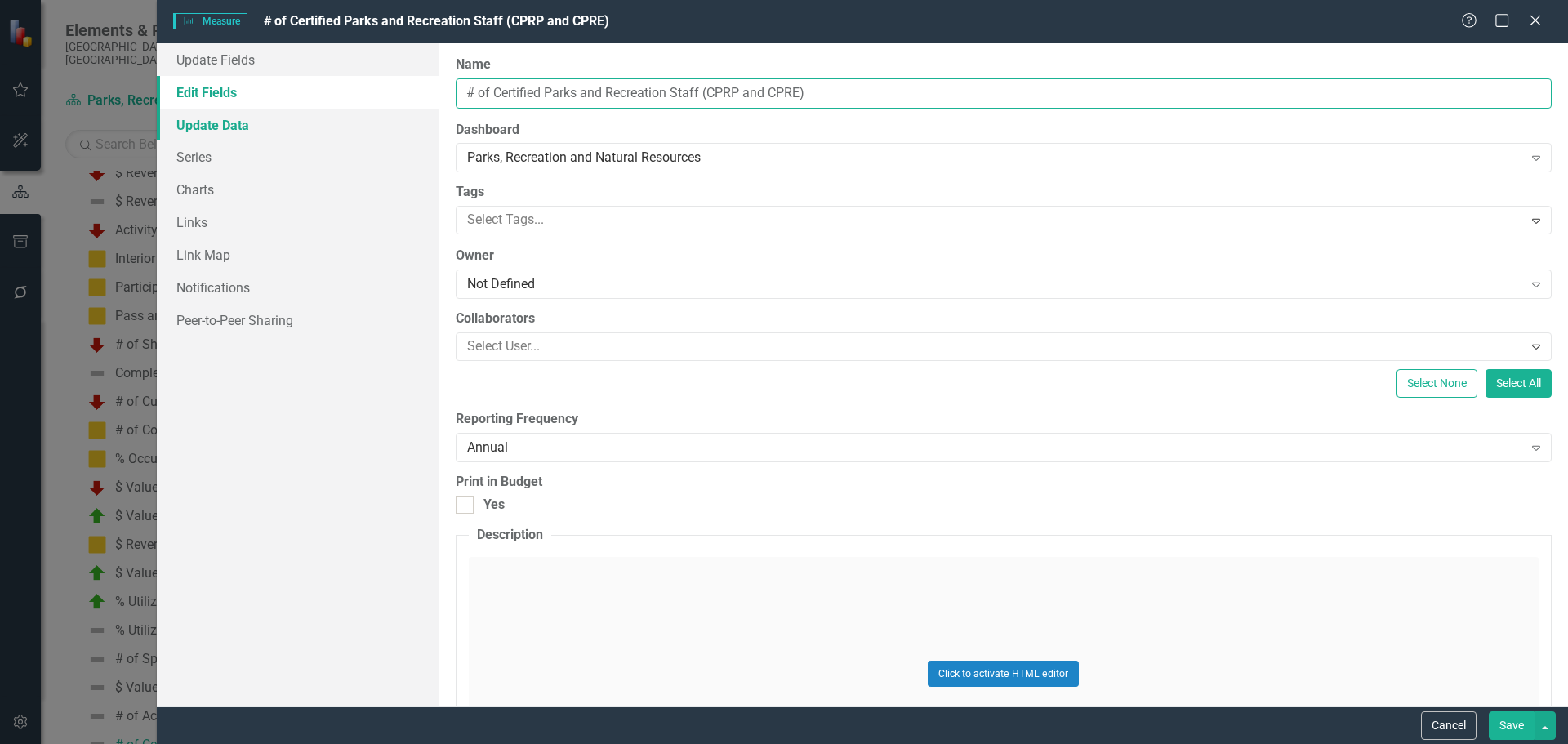
type input "# of Certified Parks and Recreation Staff (CPRP and CPRE)"
click at [228, 128] on link "Update Data" at bounding box center [298, 124] width 282 height 33
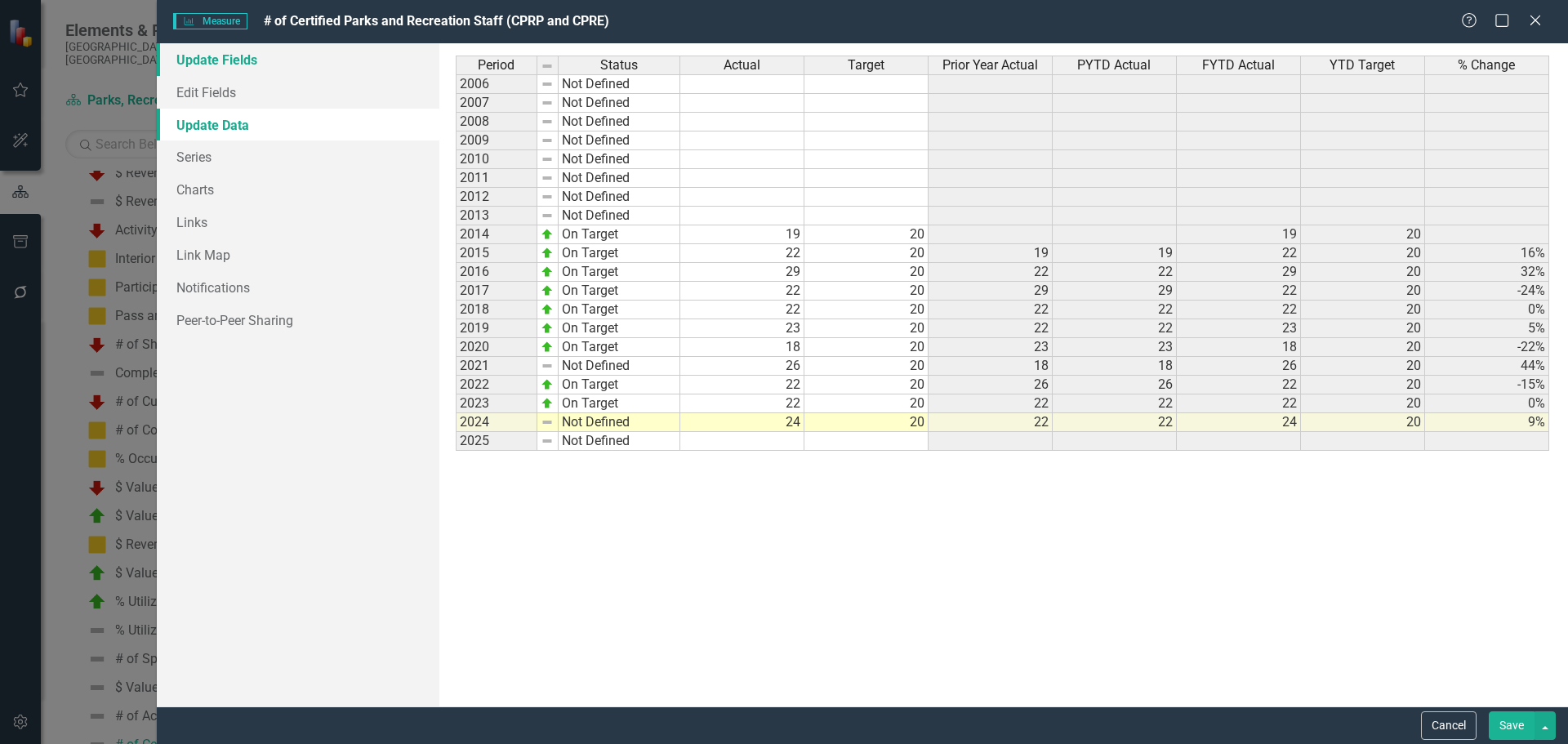
click at [193, 64] on link "Update Fields" at bounding box center [298, 59] width 282 height 33
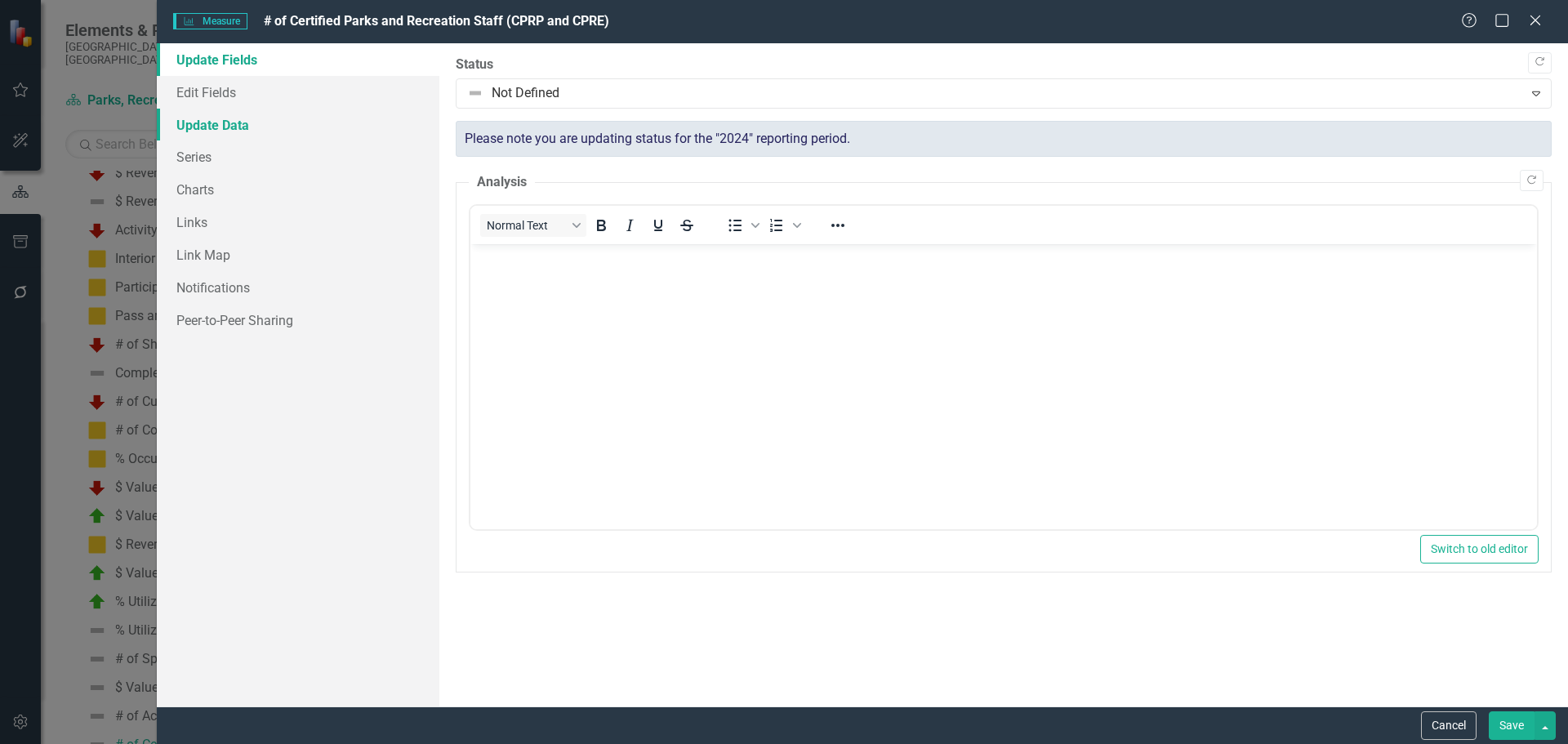
click at [226, 119] on link "Update Data" at bounding box center [298, 124] width 282 height 33
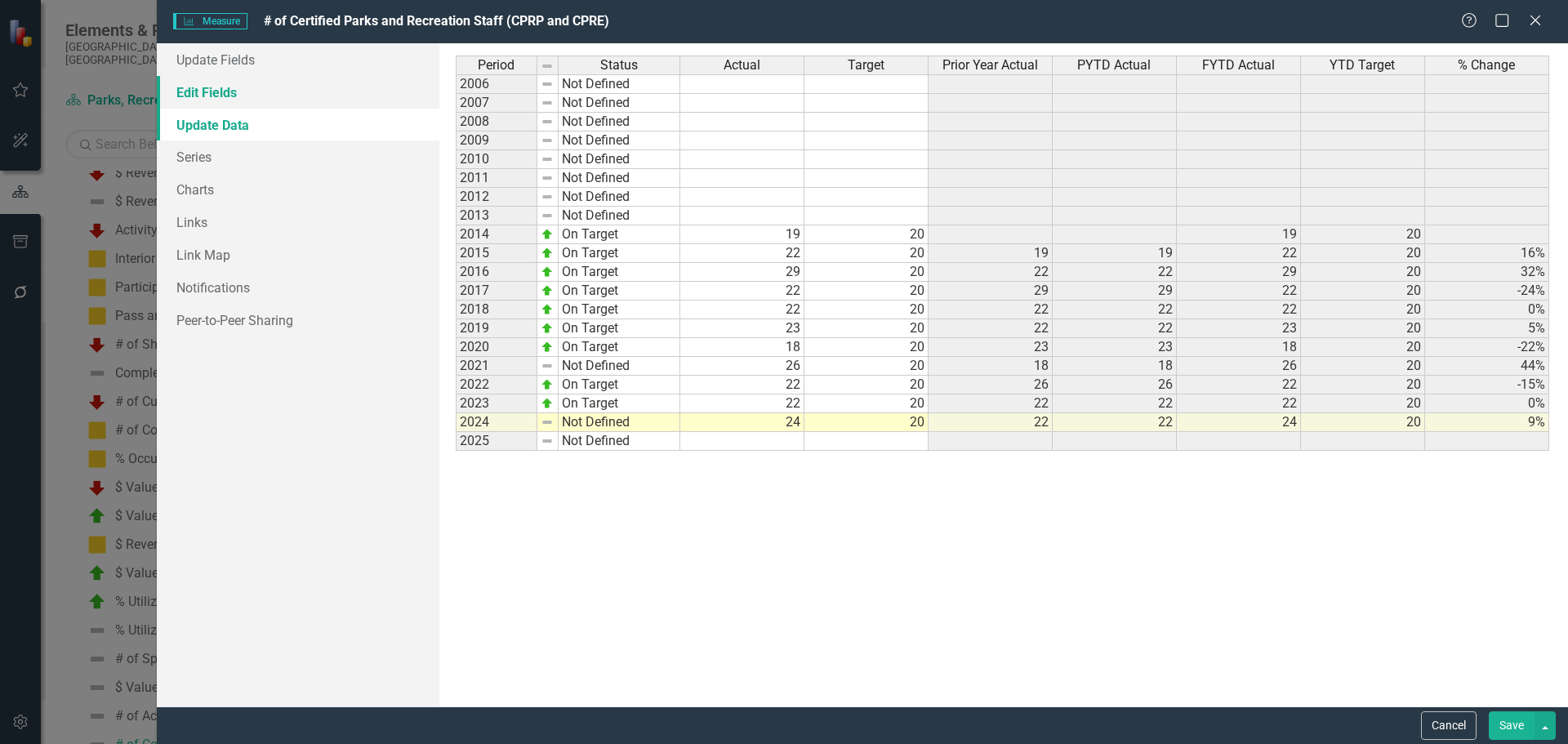
click at [208, 99] on link "Edit Fields" at bounding box center [298, 92] width 282 height 33
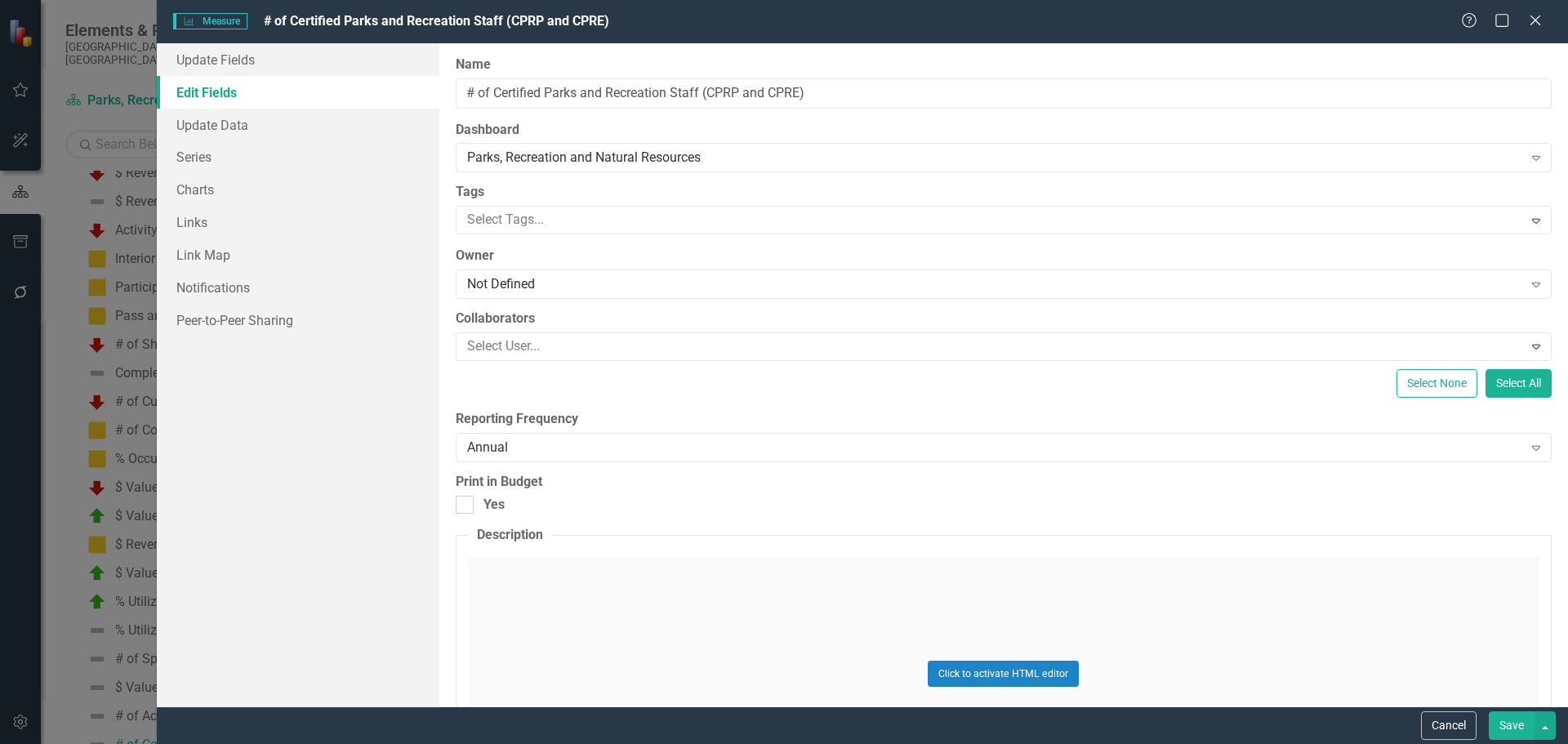
click at [1515, 719] on button "Save" at bounding box center [1511, 726] width 46 height 28
checkbox input "true"
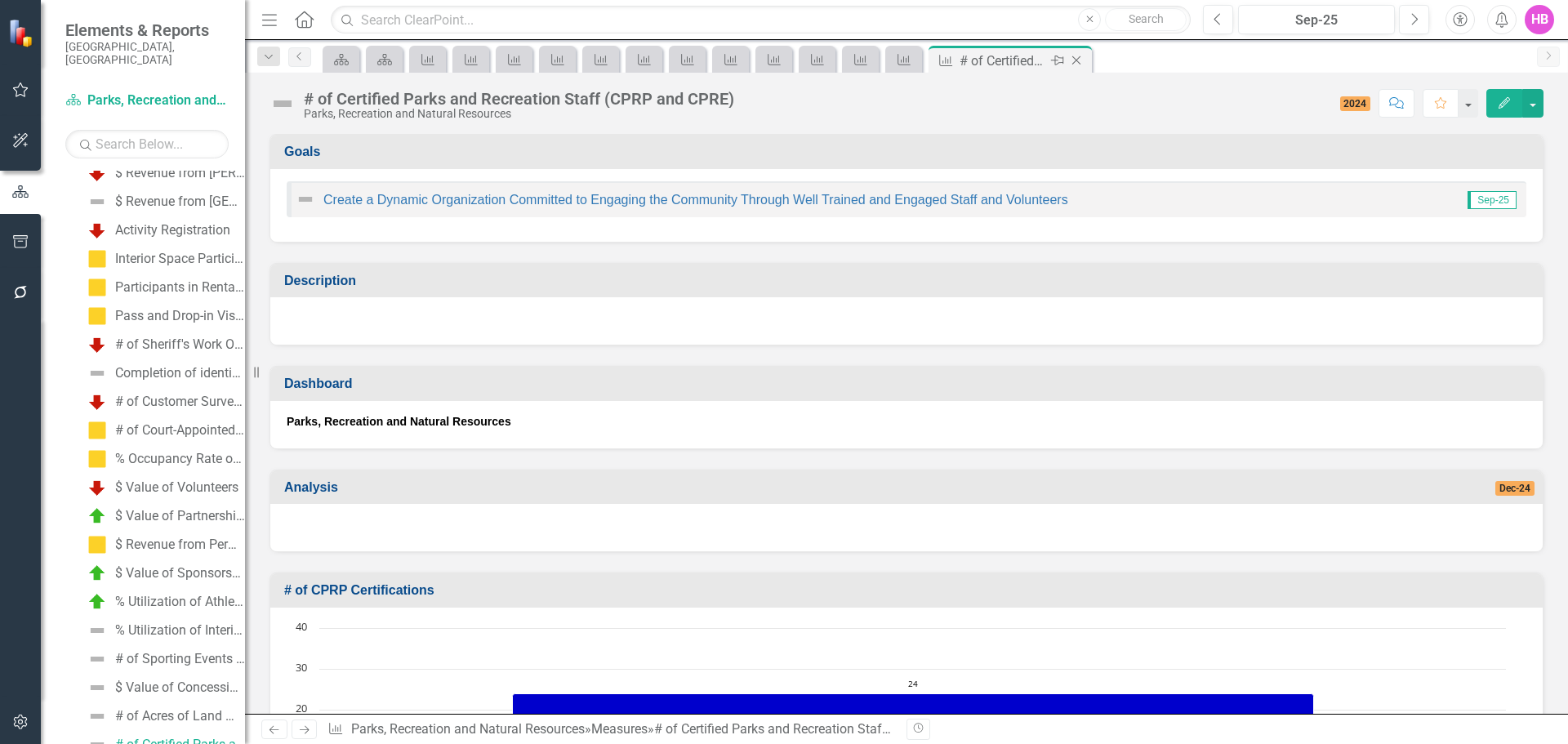
click at [1079, 59] on icon "Close" at bounding box center [1077, 61] width 17 height 13
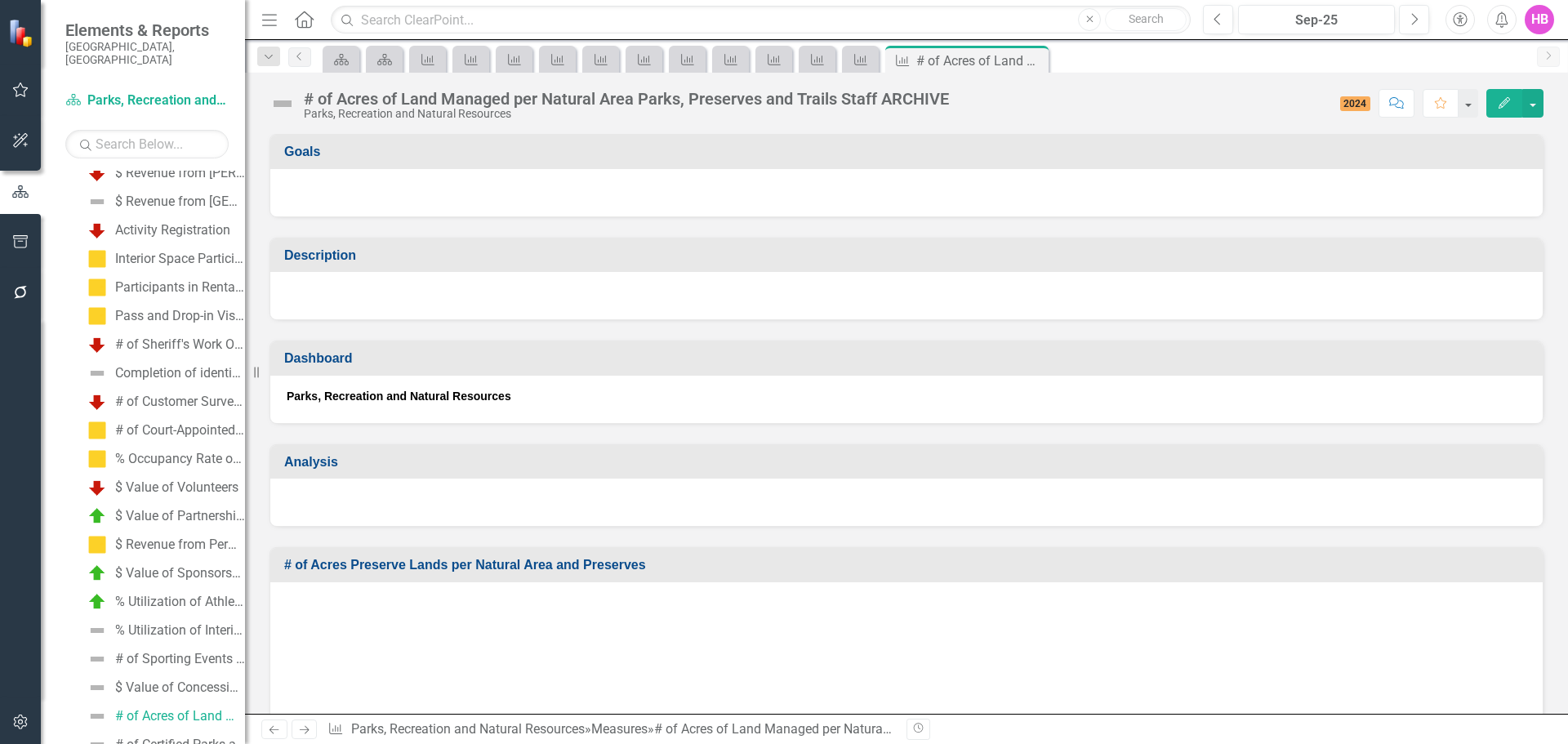
scroll to position [1277, 0]
click at [1036, 59] on icon "Close" at bounding box center [1033, 61] width 17 height 13
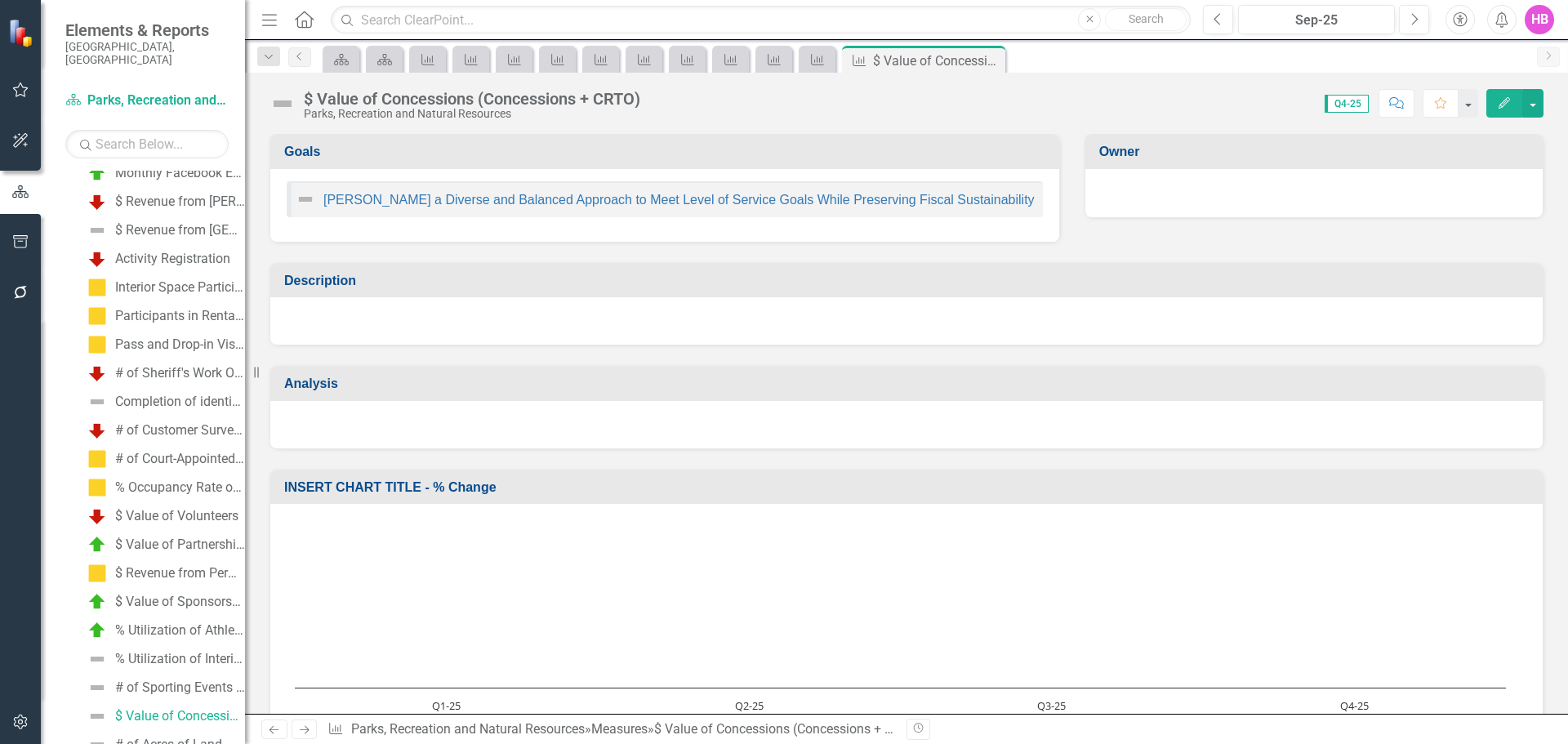
scroll to position [1248, 0]
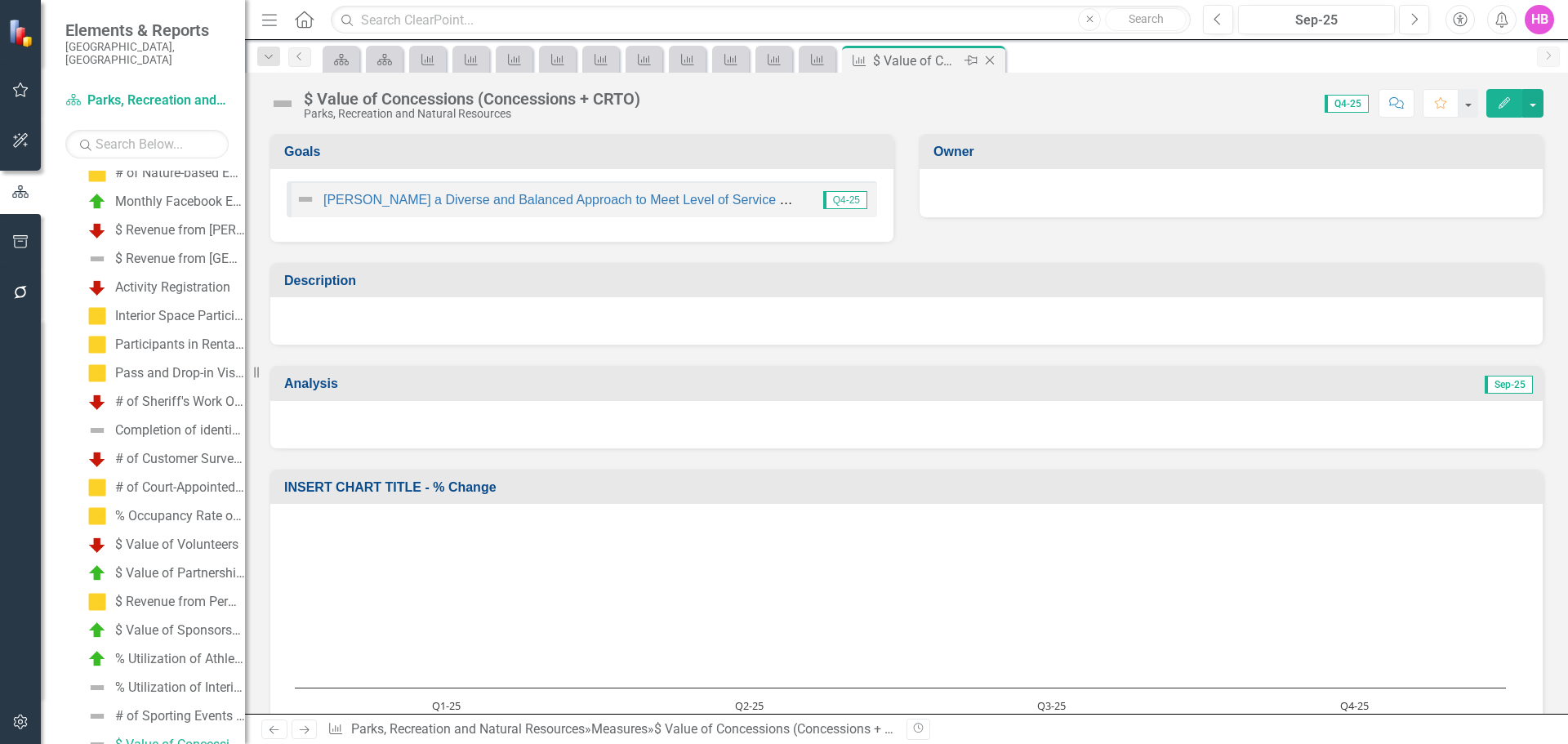
click at [992, 63] on icon "Close" at bounding box center [990, 61] width 17 height 13
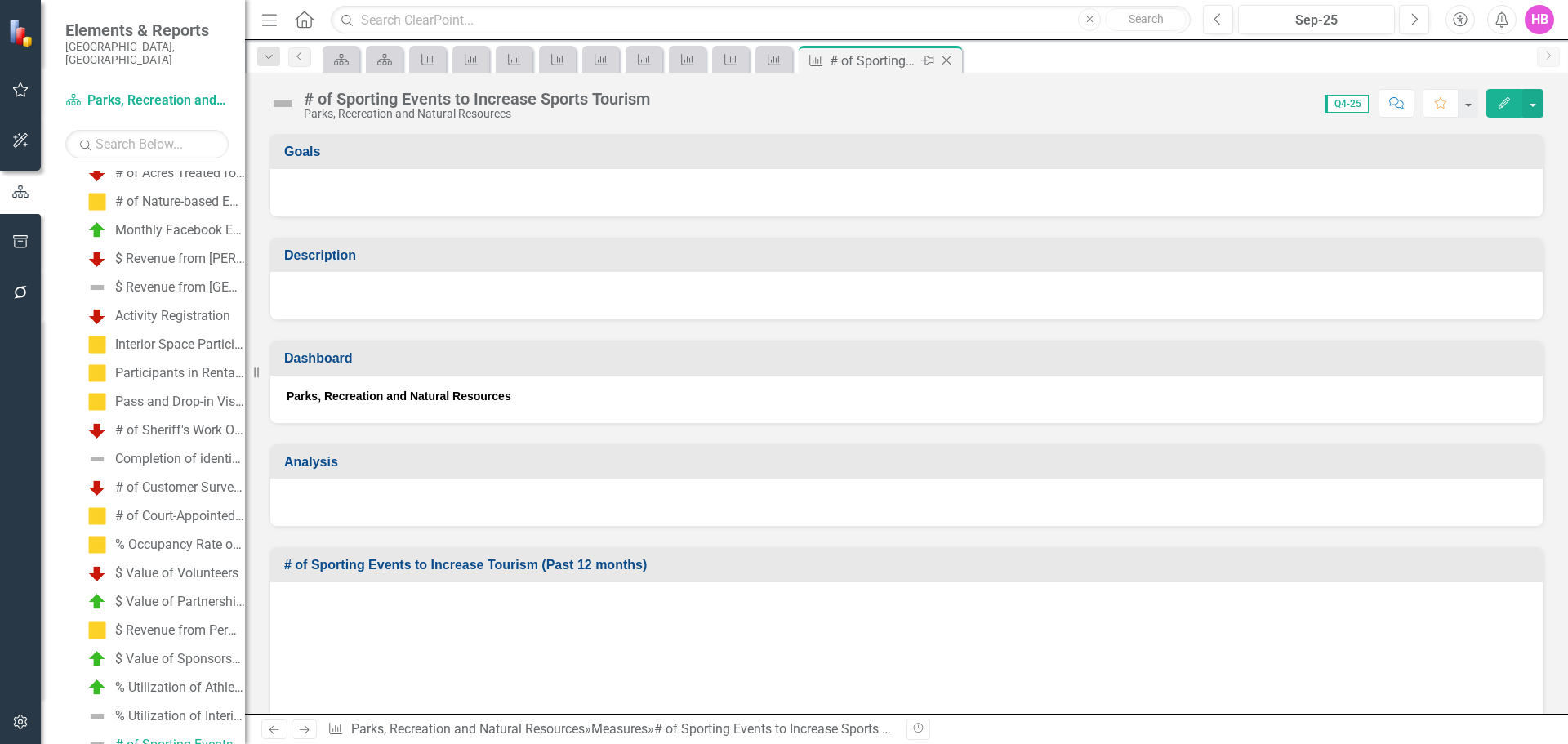
click at [948, 59] on icon "Close" at bounding box center [946, 61] width 17 height 13
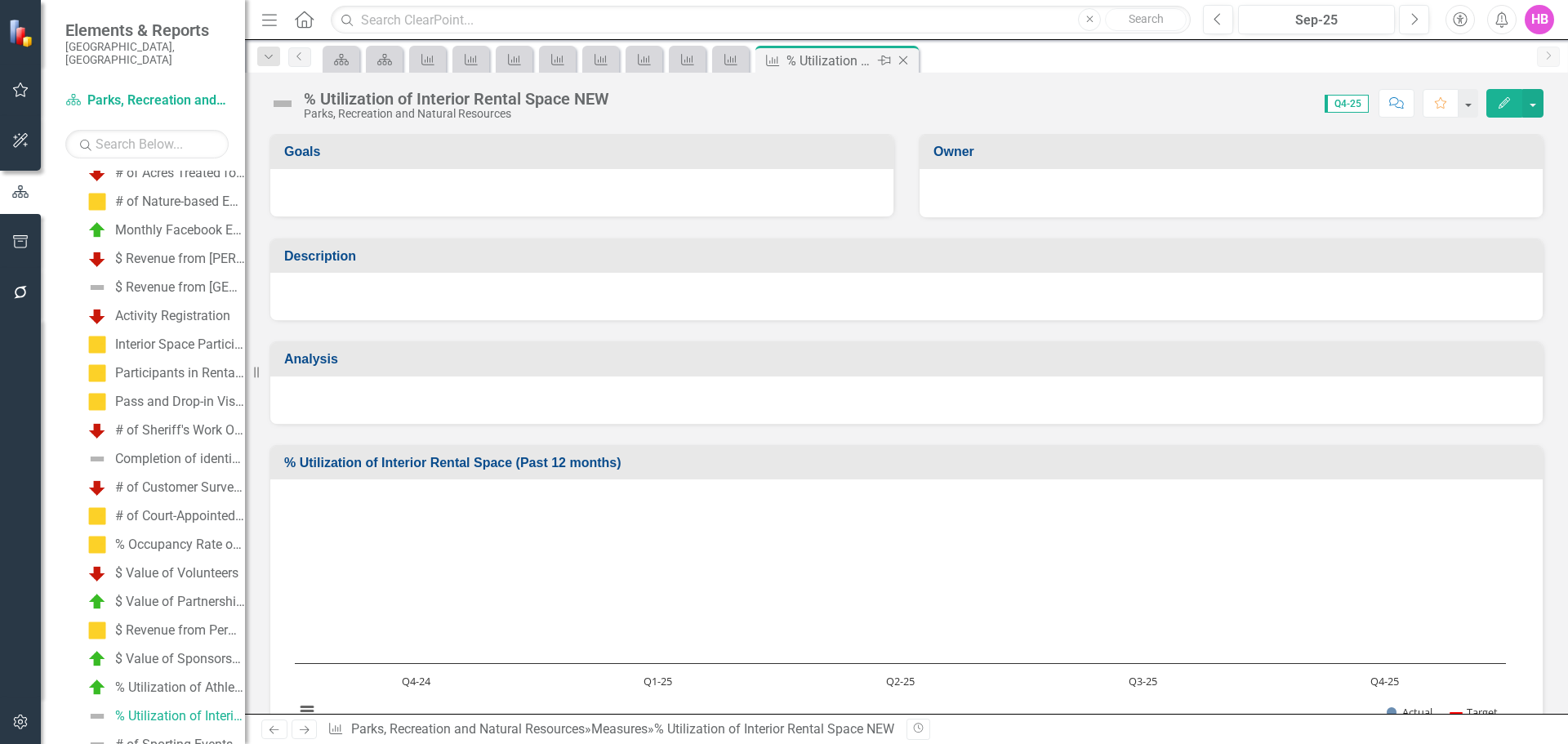
scroll to position [1192, 0]
click at [906, 61] on icon "Close" at bounding box center [904, 61] width 17 height 13
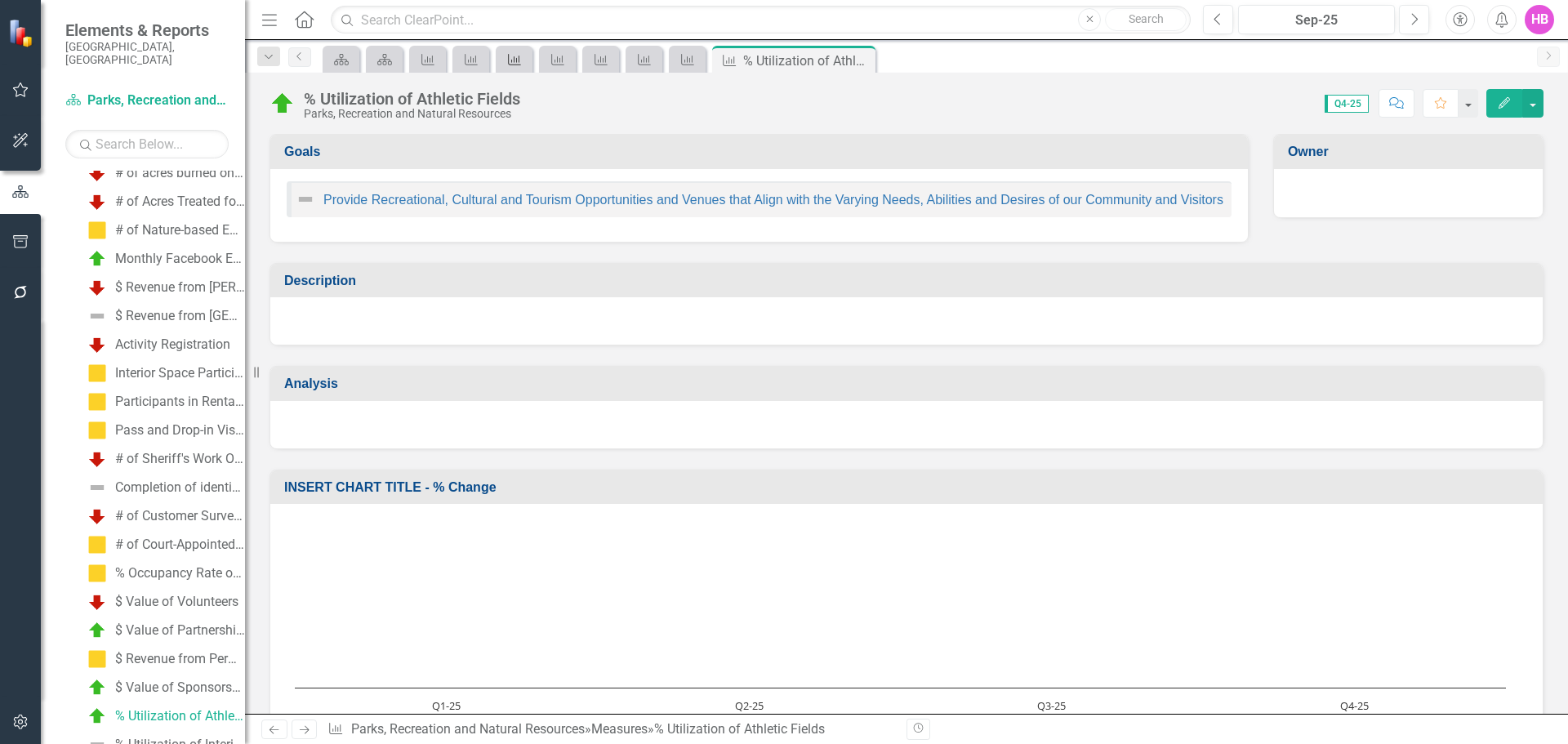
click at [0, 0] on icon "Close" at bounding box center [0, 0] width 0 height 0
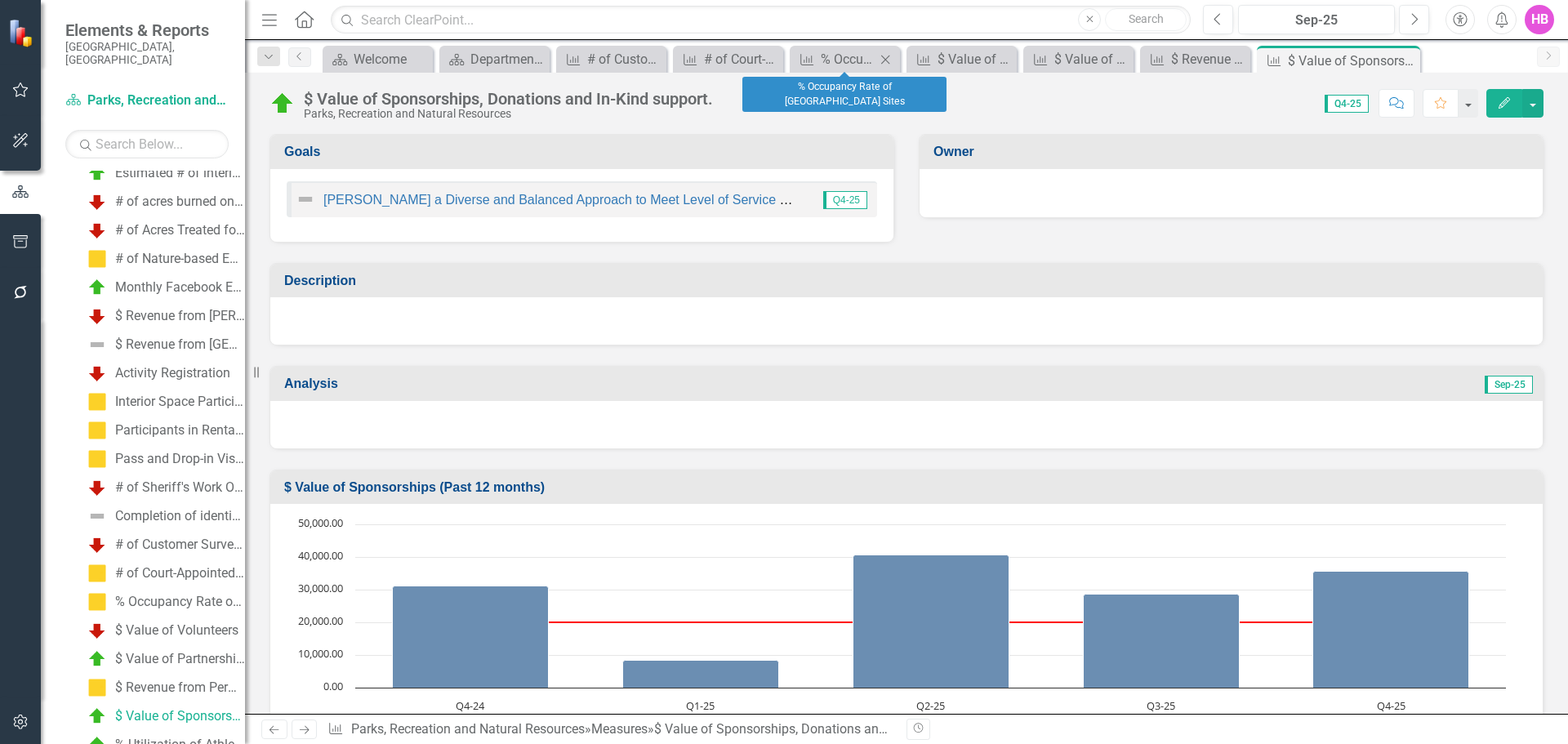
scroll to position [1134, 0]
click at [881, 58] on icon "Close" at bounding box center [885, 60] width 17 height 13
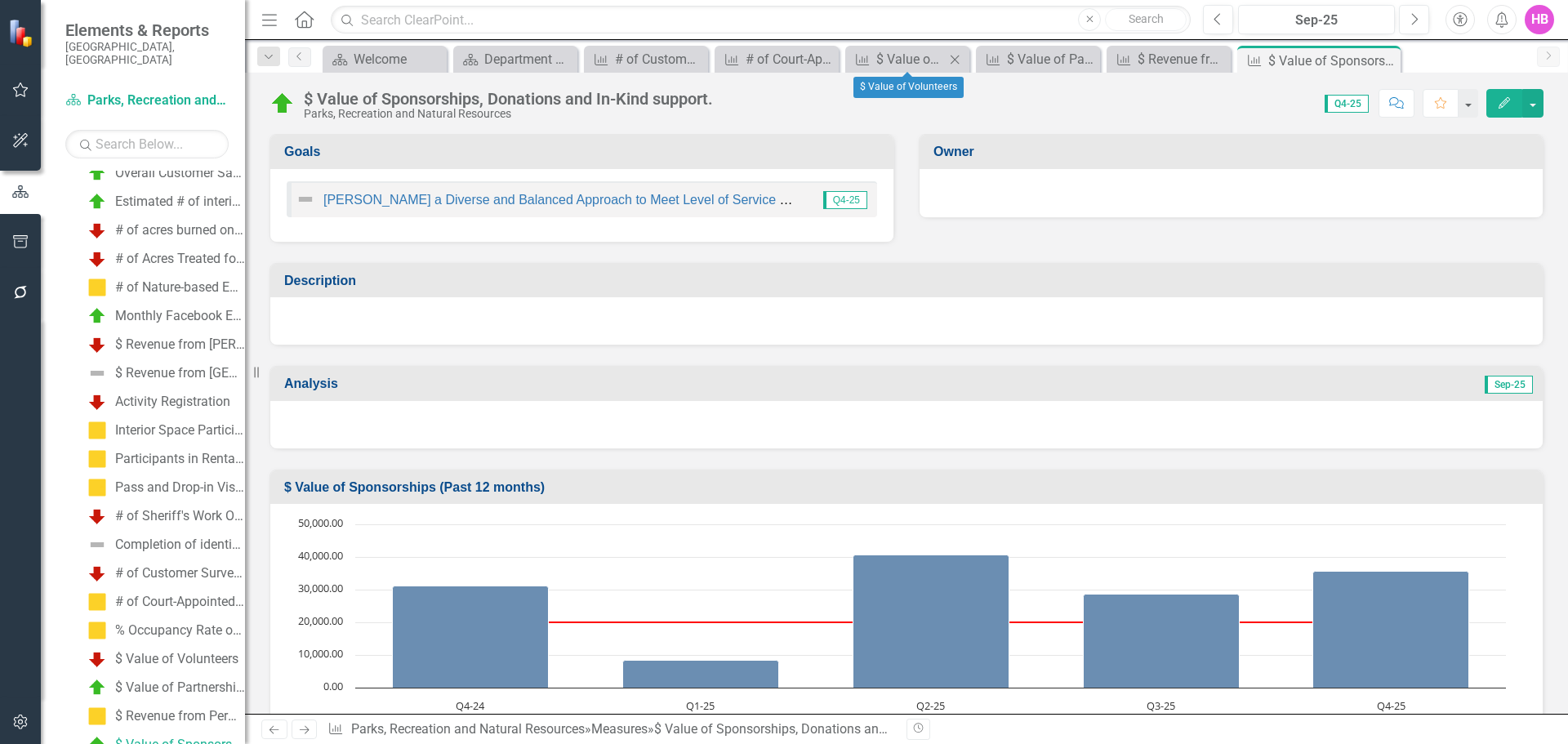
click at [955, 58] on icon at bounding box center [955, 59] width 9 height 9
click at [1040, 58] on icon "Close" at bounding box center [1045, 60] width 17 height 13
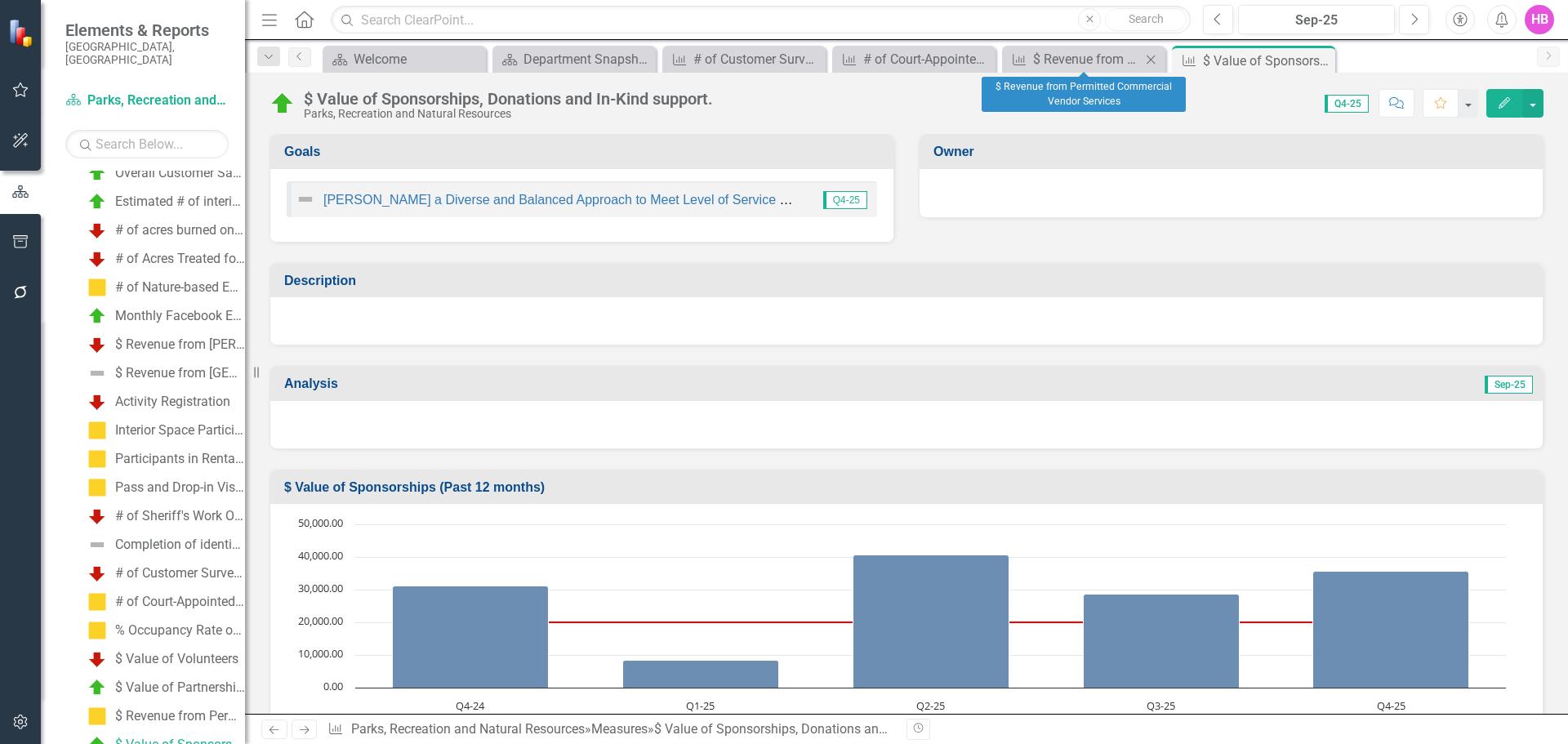
click at [1142, 58] on div "Close" at bounding box center [1151, 59] width 20 height 20
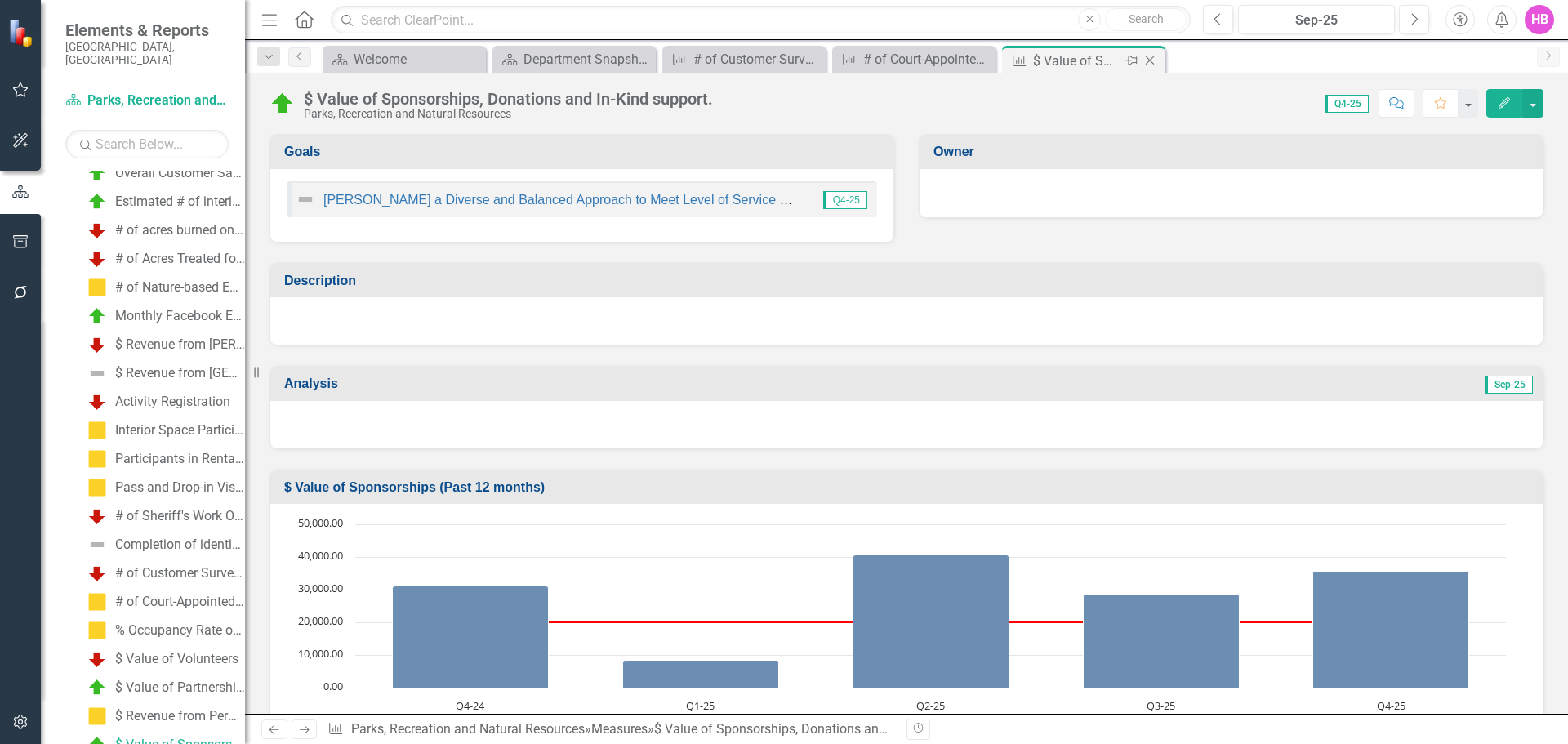
click at [1144, 58] on icon "Close" at bounding box center [1150, 61] width 17 height 13
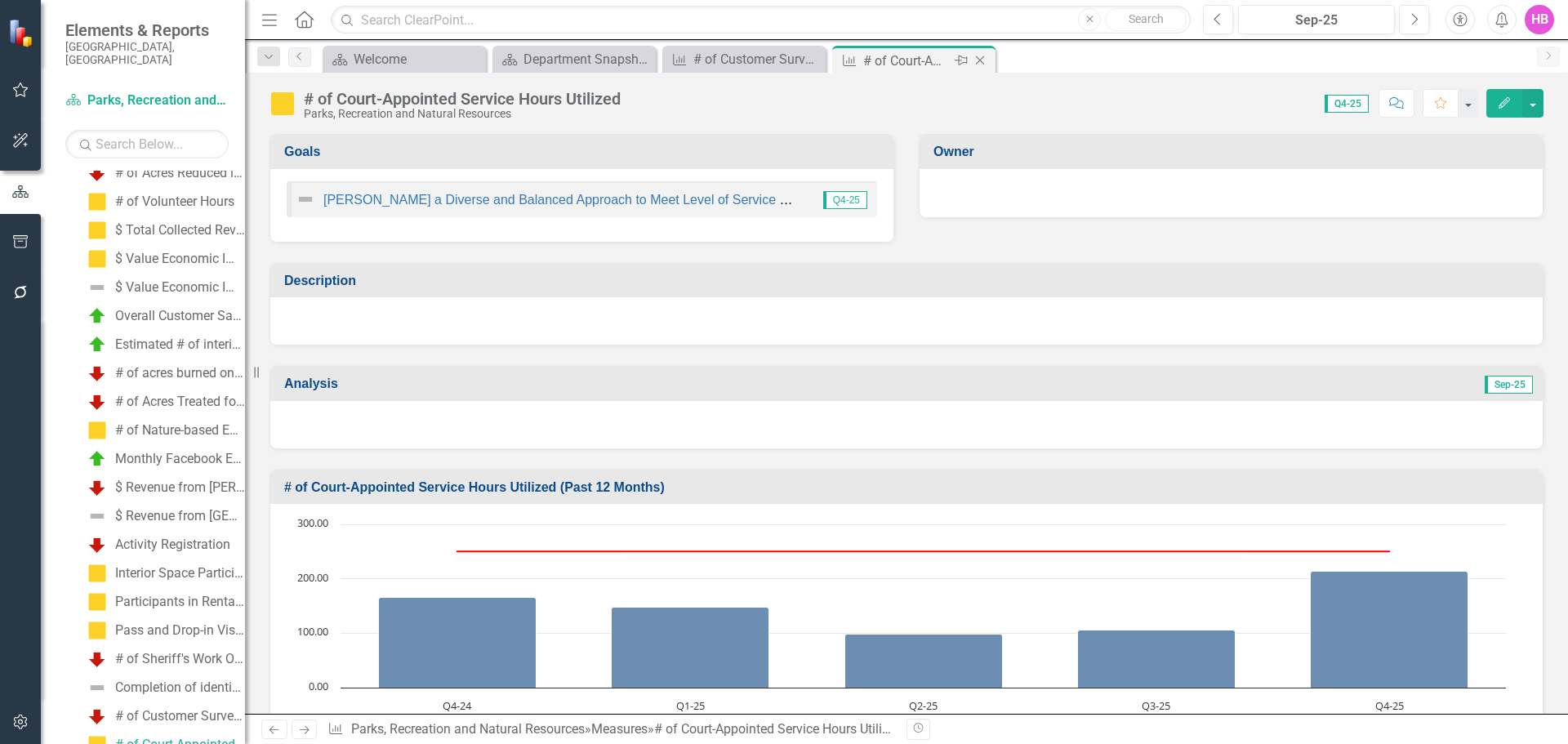
click at [987, 61] on icon "Close" at bounding box center [980, 61] width 17 height 13
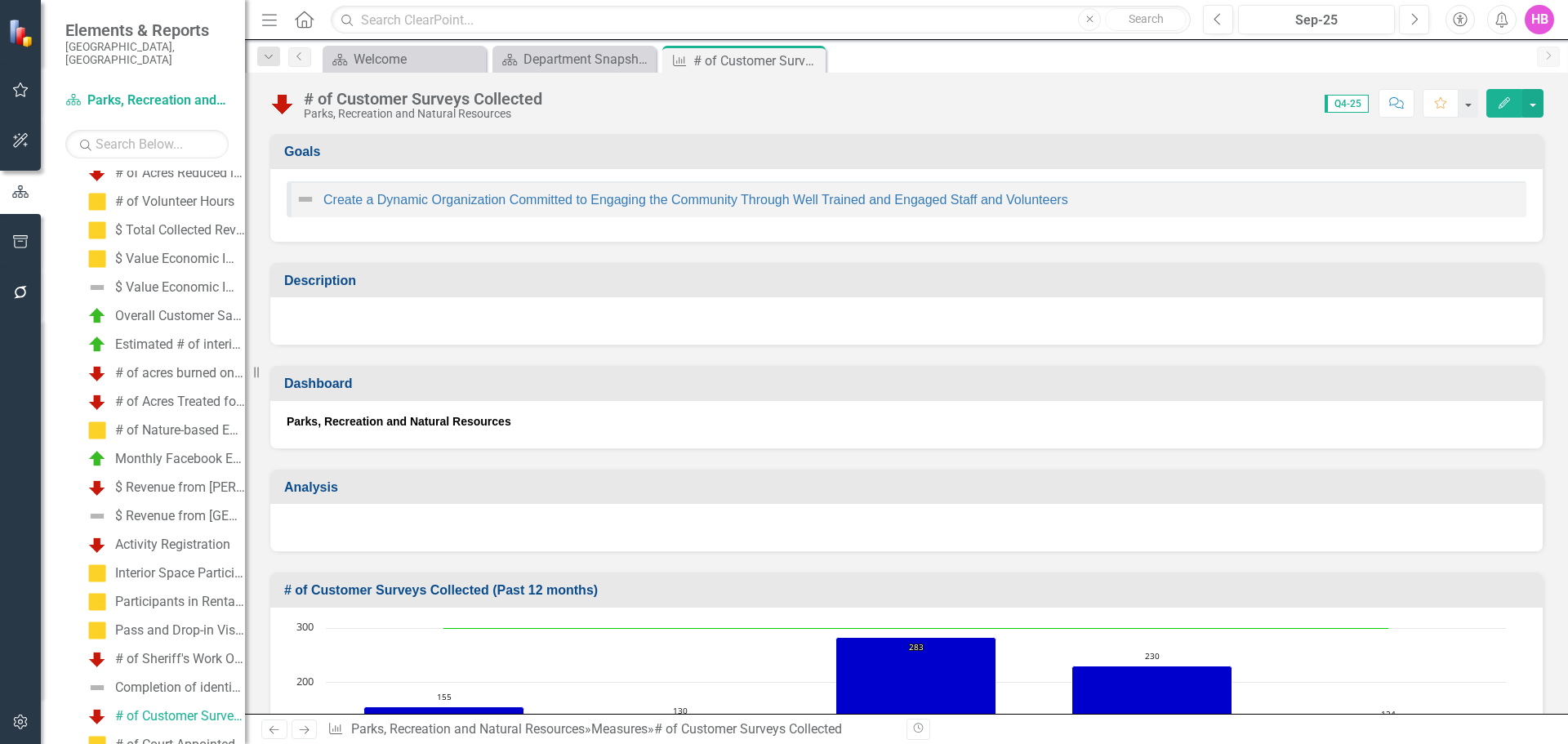
scroll to position [963, 0]
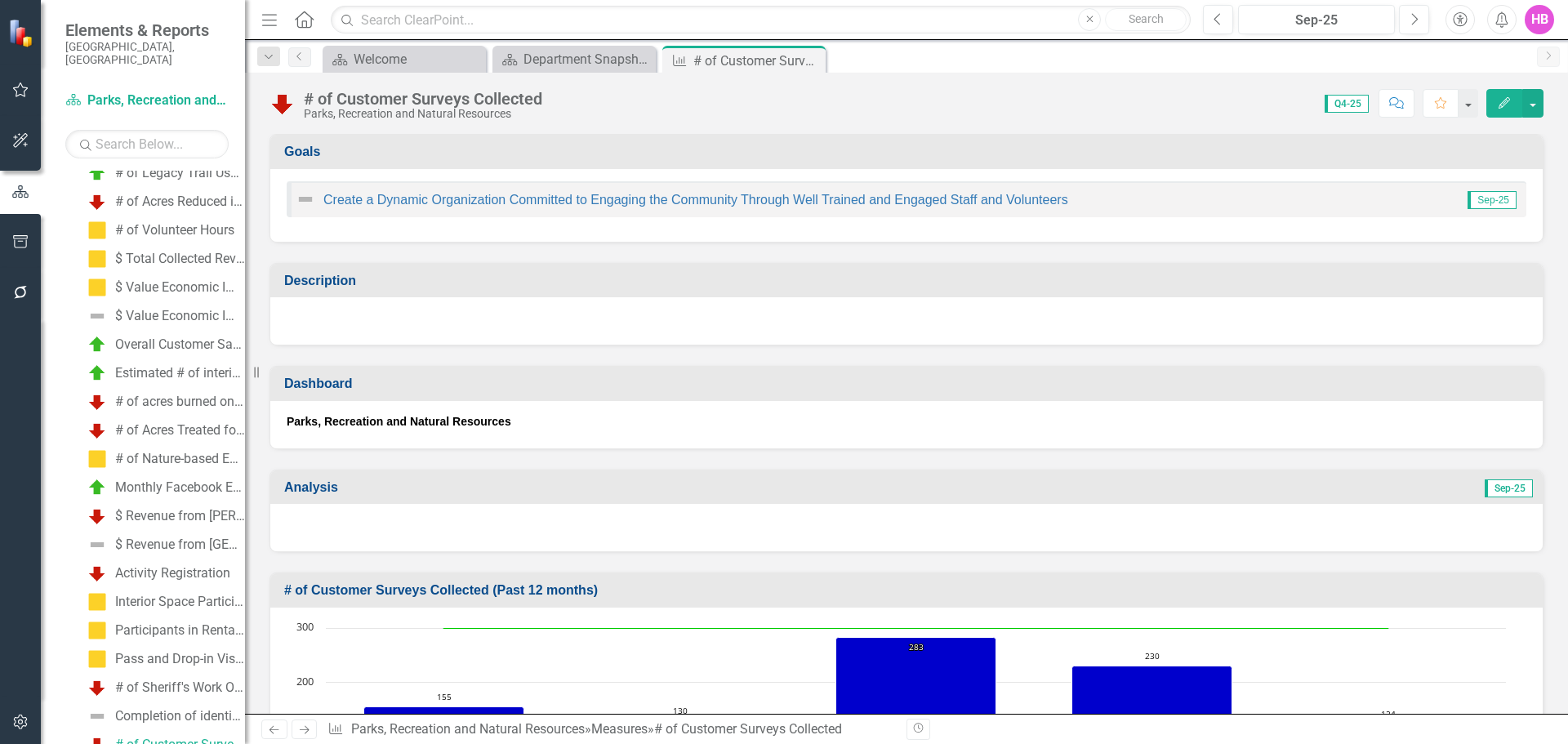
click at [0, 0] on icon "Close" at bounding box center [0, 0] width 0 height 0
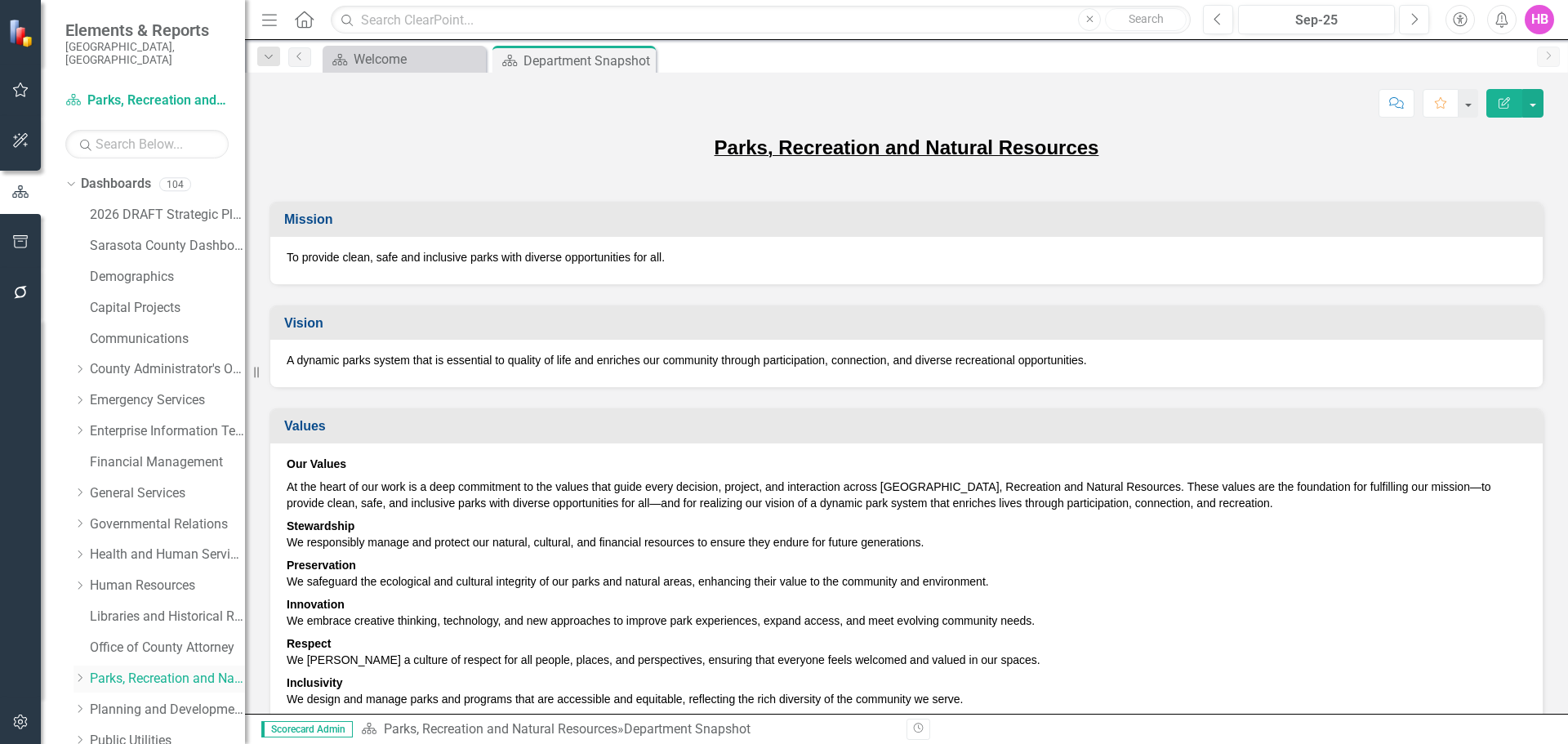
click at [153, 670] on link "Parks, Recreation and Natural Resources" at bounding box center [168, 679] width 155 height 18
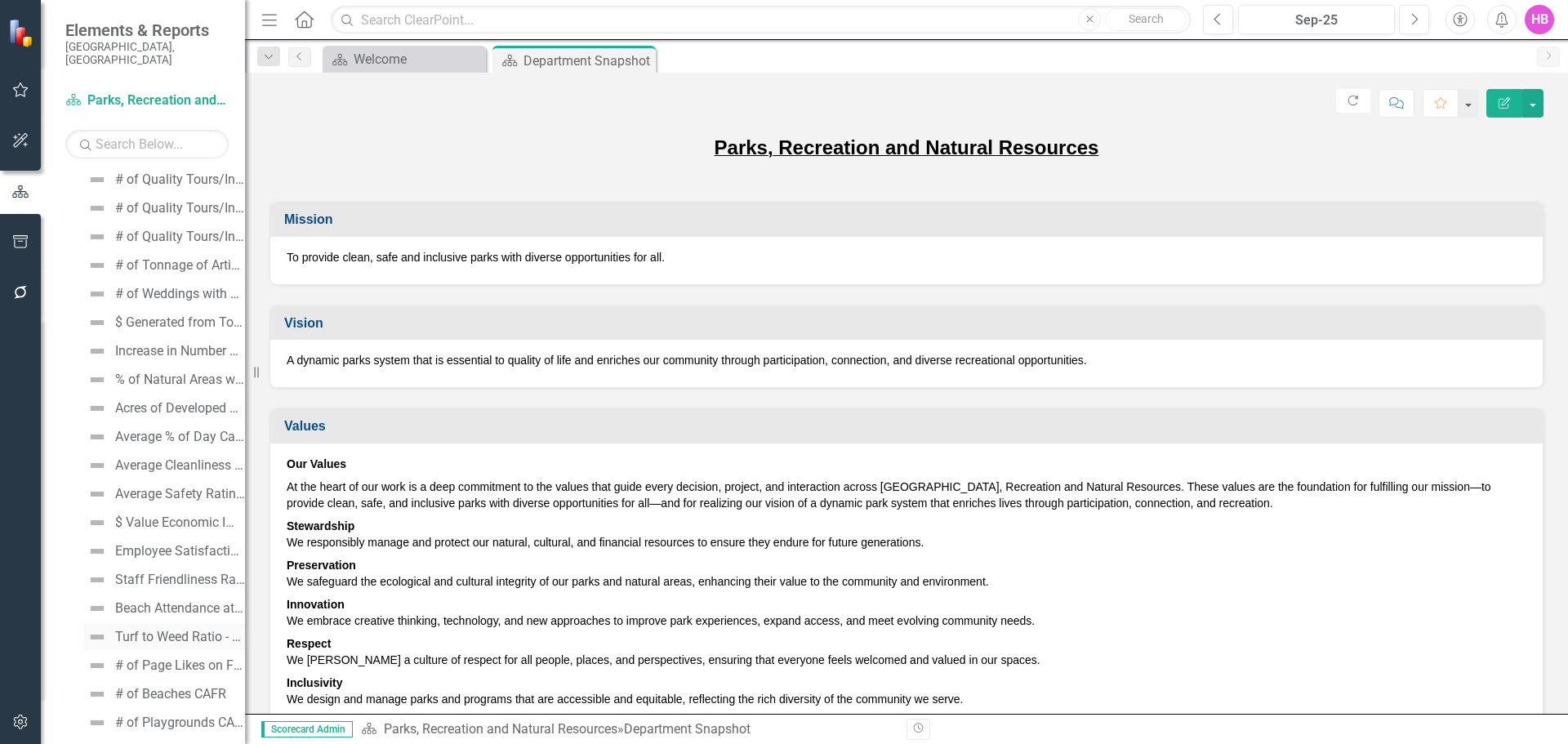
scroll to position [2123, 0]
click at [164, 635] on div "# of Beaches CAFR" at bounding box center [170, 642] width 111 height 15
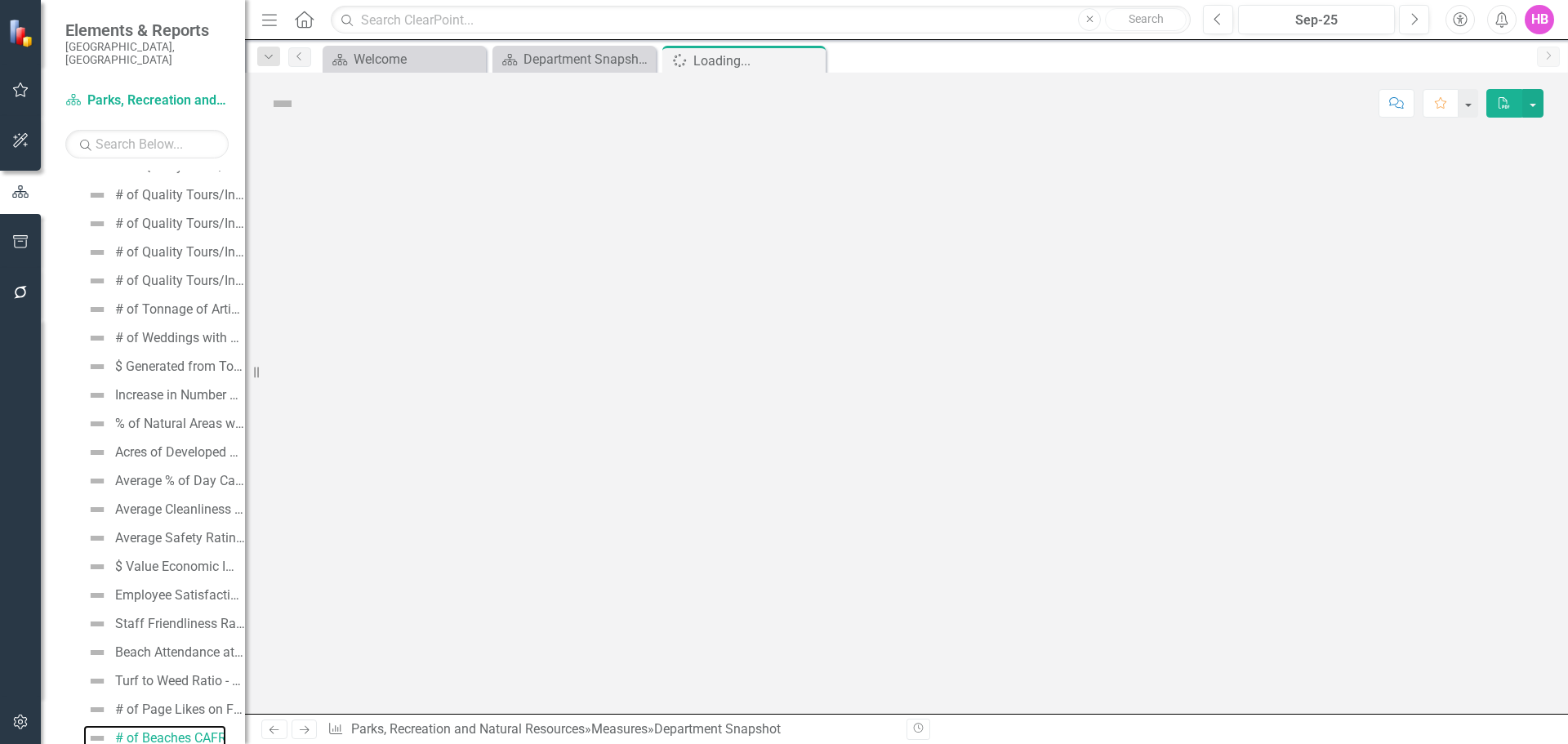
scroll to position [2020, 0]
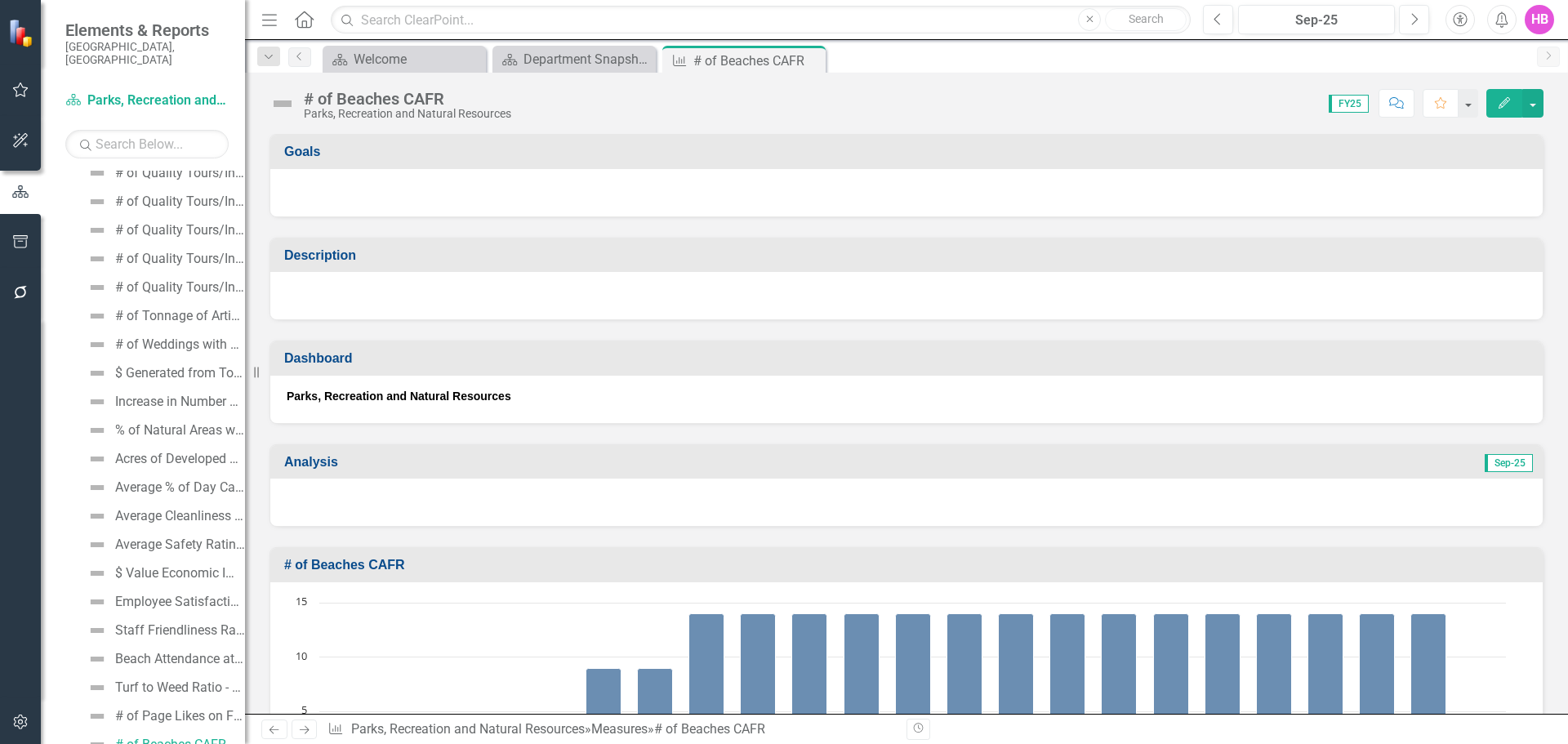
click at [1499, 108] on icon "button" at bounding box center [1505, 103] width 12 height 12
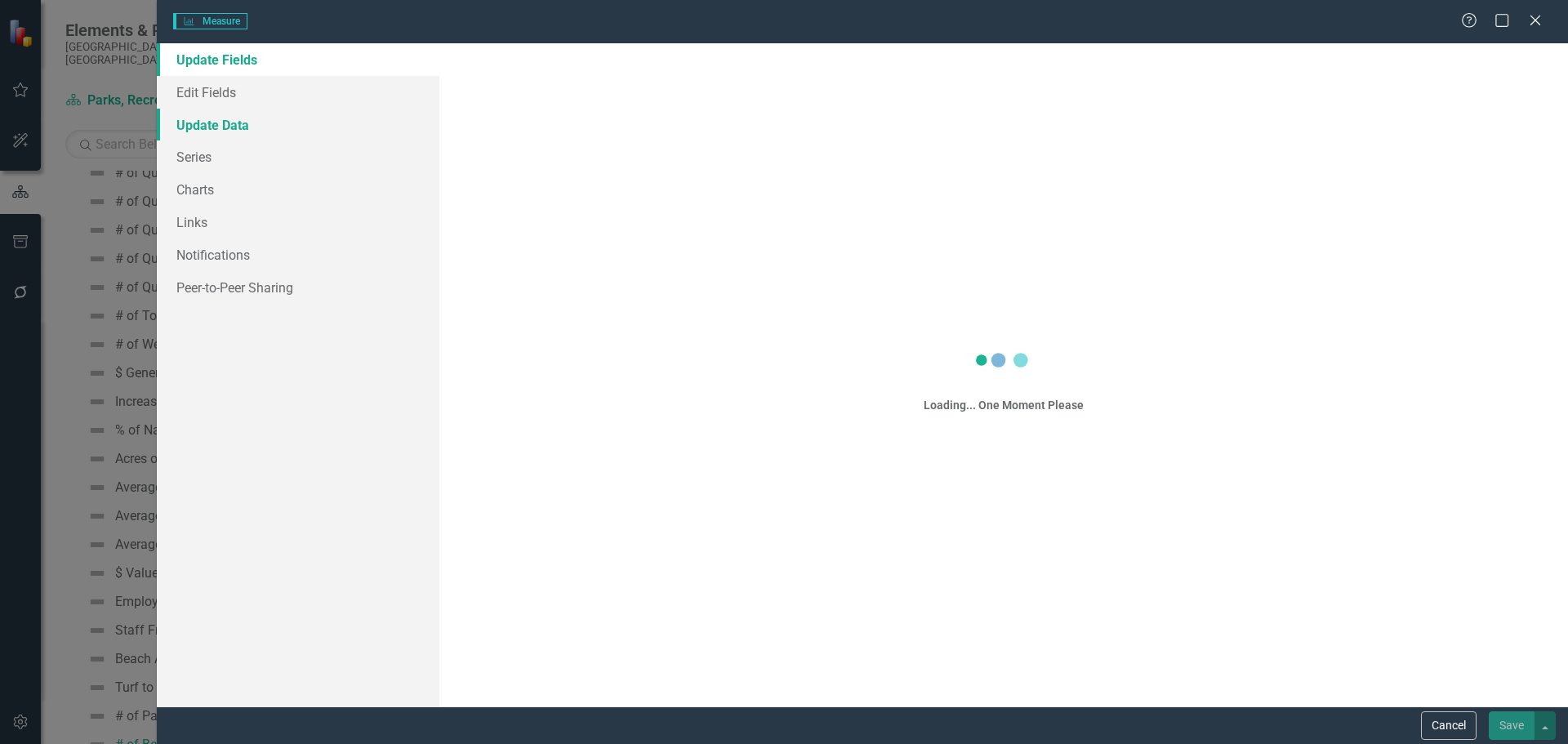
click at [211, 129] on link "Update Data" at bounding box center [298, 124] width 282 height 33
click at [236, 127] on link "Update Data" at bounding box center [298, 124] width 282 height 33
click at [1530, 25] on icon at bounding box center [1535, 20] width 13 height 13
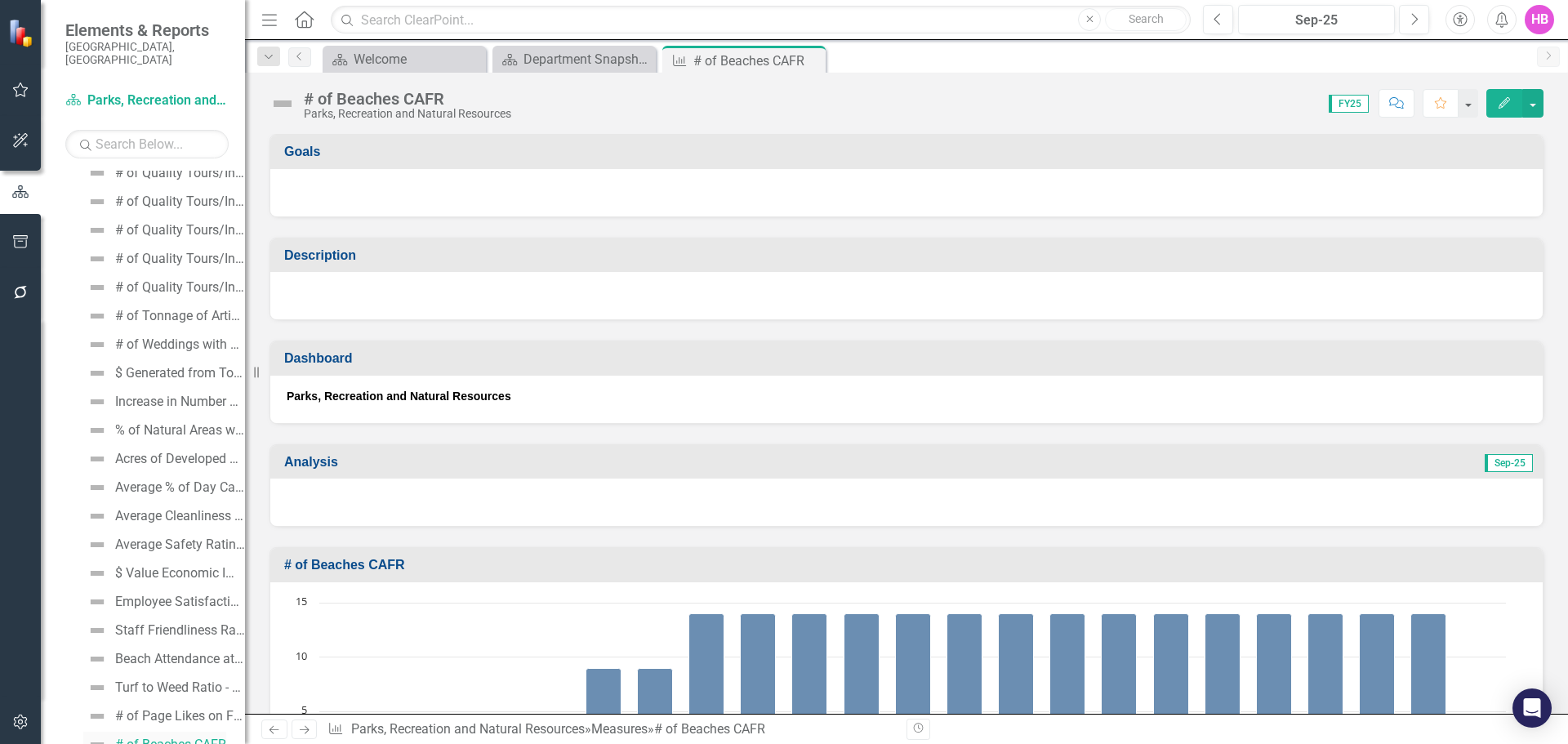
click at [170, 737] on div "# of Beaches CAFR" at bounding box center [170, 745] width 111 height 15
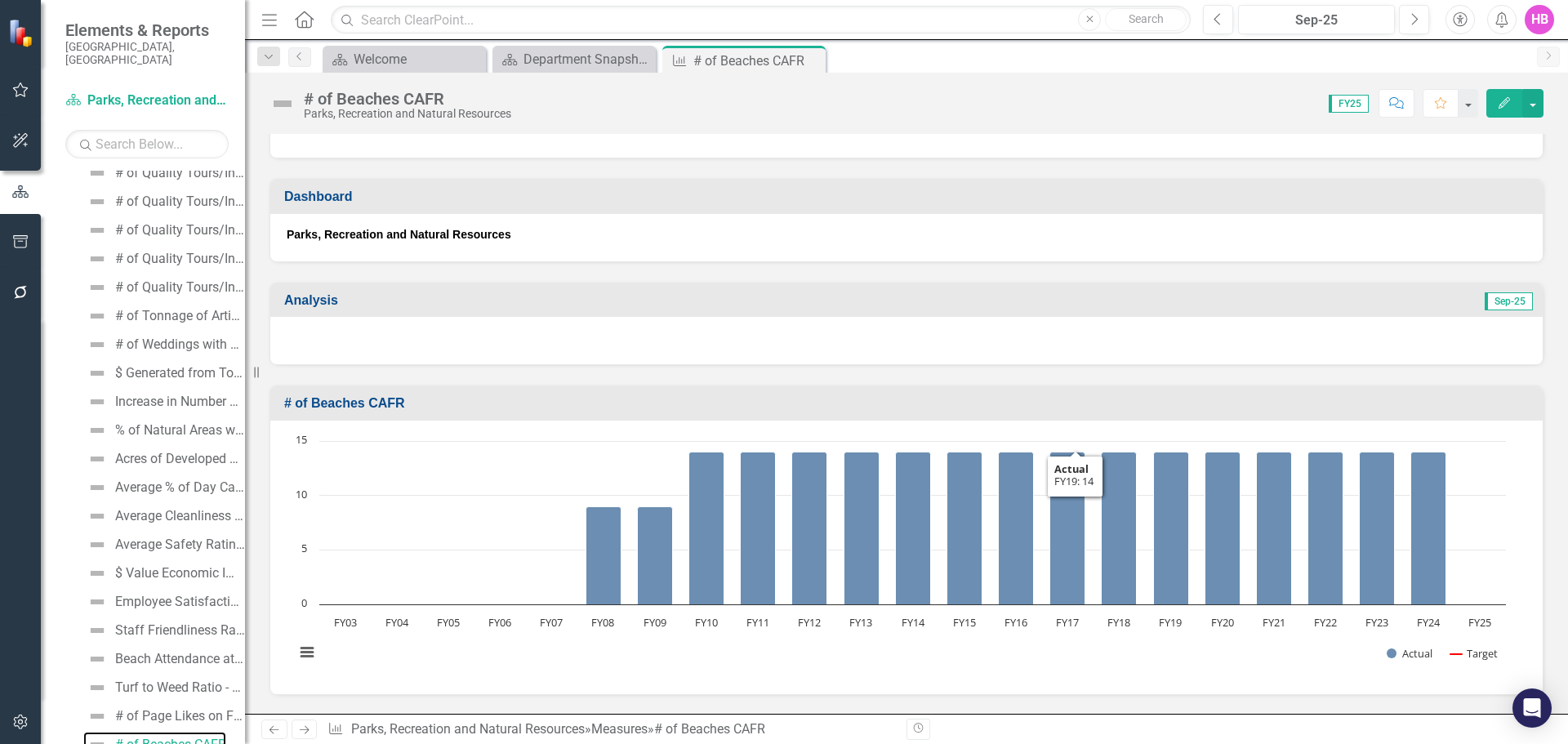
scroll to position [164, 0]
click at [1500, 104] on icon "button" at bounding box center [1505, 103] width 12 height 12
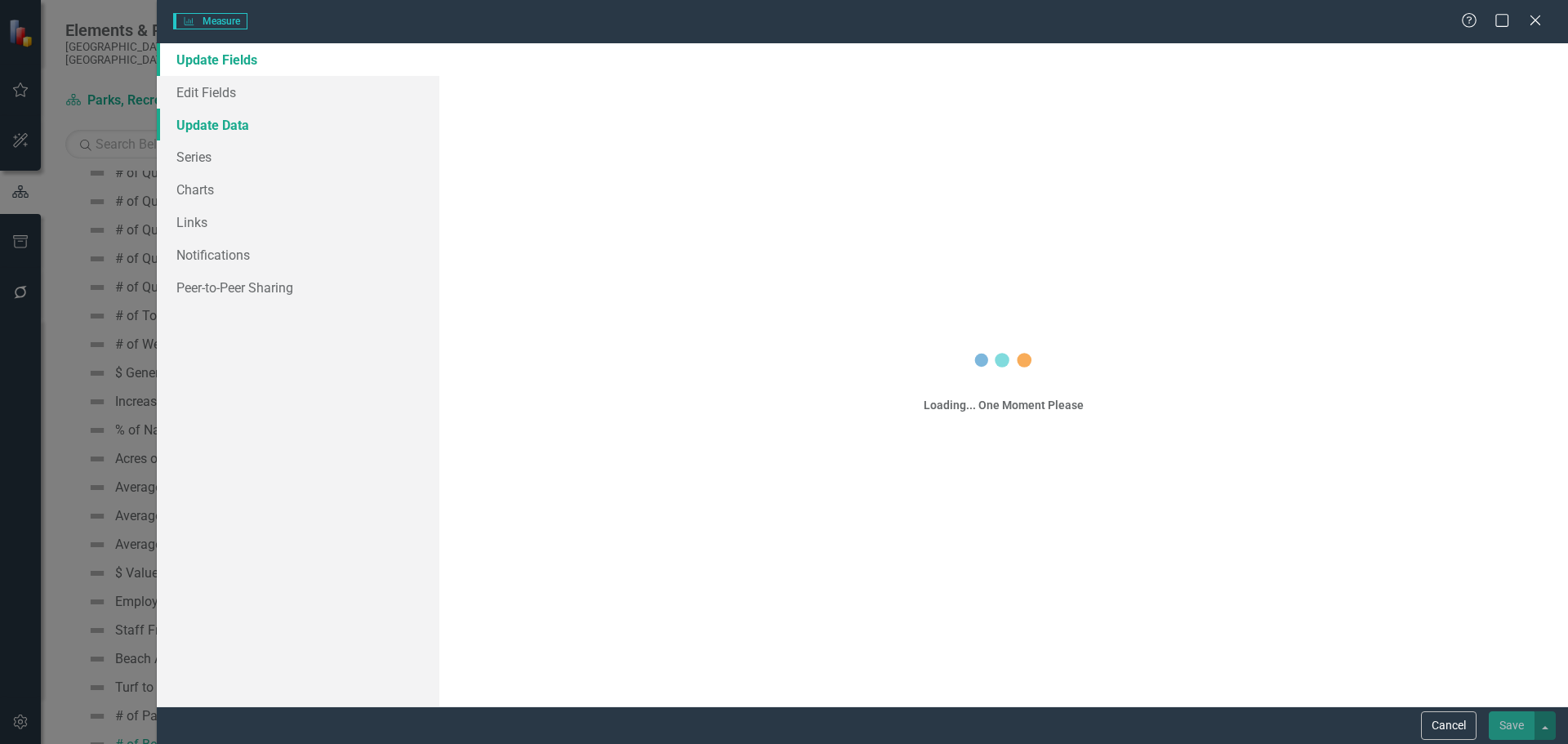
click at [215, 130] on link "Update Data" at bounding box center [298, 124] width 282 height 33
click at [231, 126] on link "Update Data" at bounding box center [298, 124] width 282 height 33
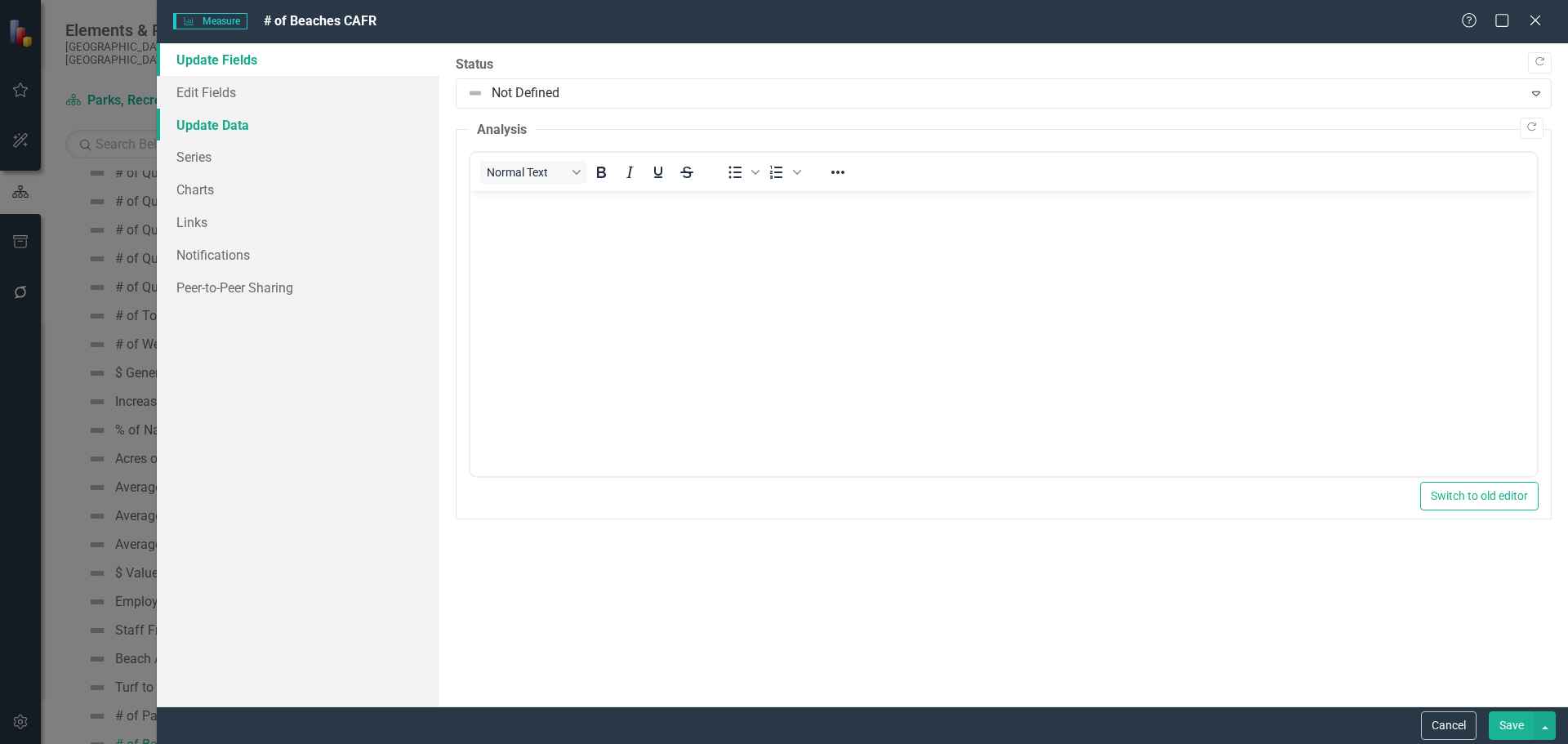
scroll to position [0, 0]
click at [196, 122] on link "Update Data" at bounding box center [298, 124] width 282 height 33
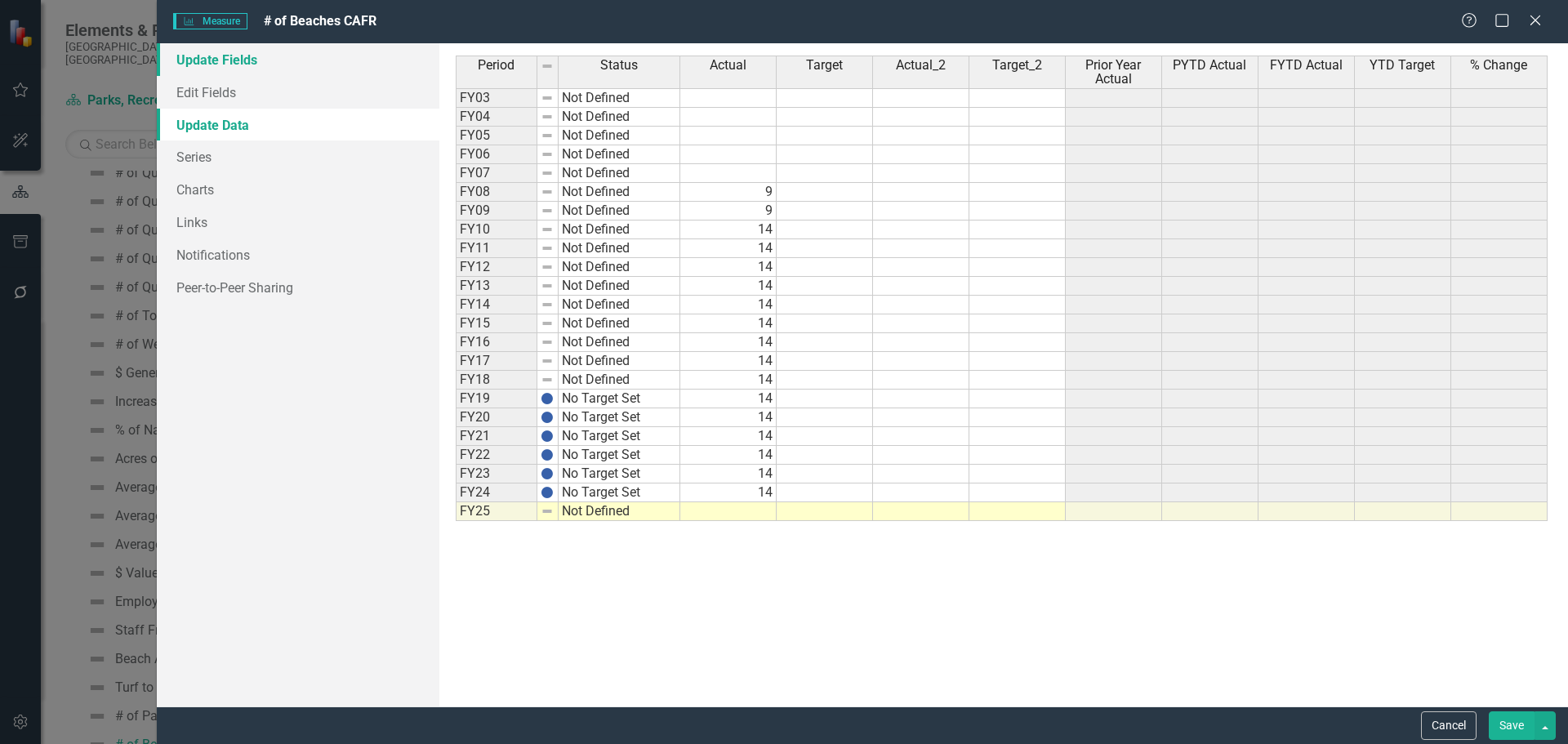
click at [197, 61] on link "Update Fields" at bounding box center [298, 59] width 282 height 33
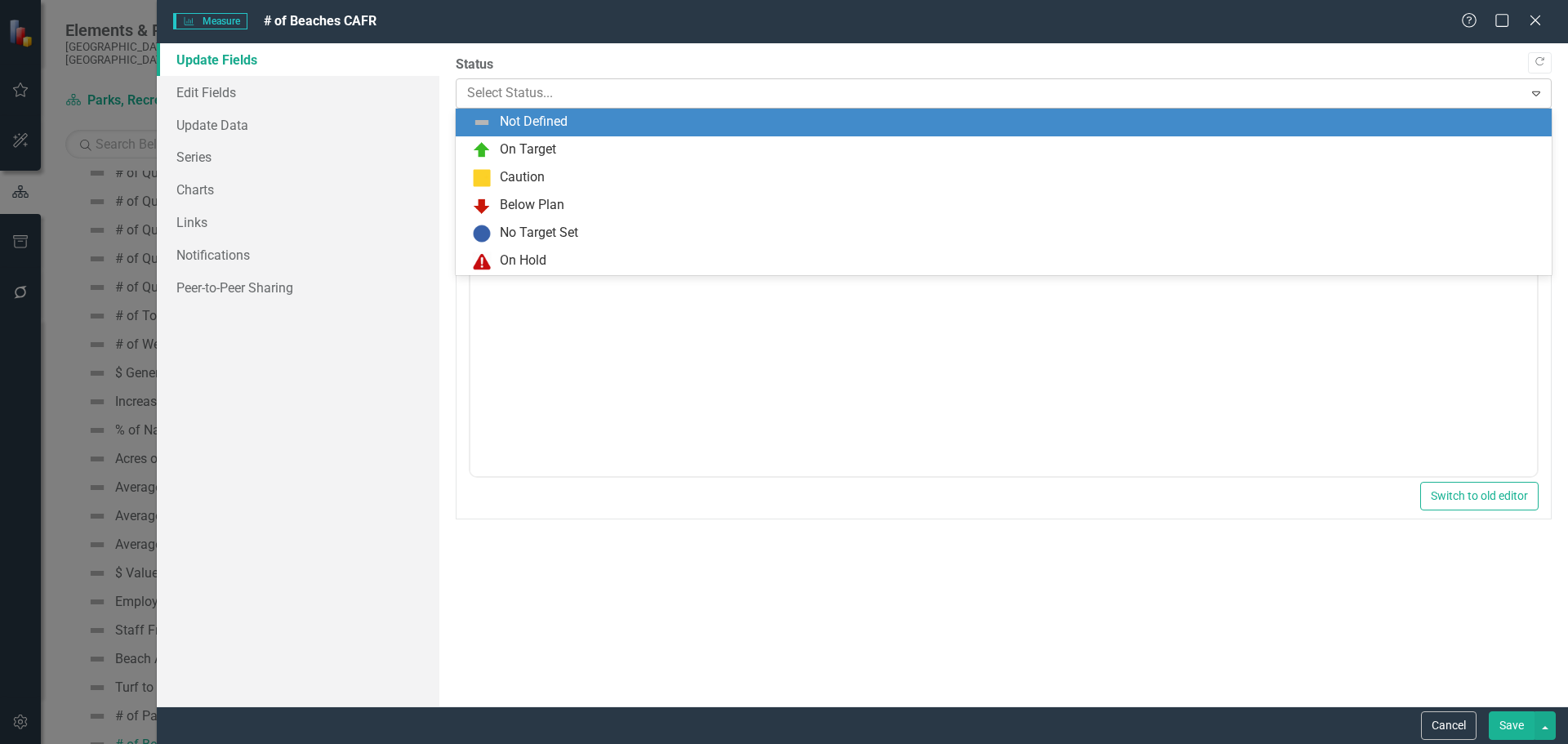
click at [493, 94] on div at bounding box center [990, 94] width 1046 height 22
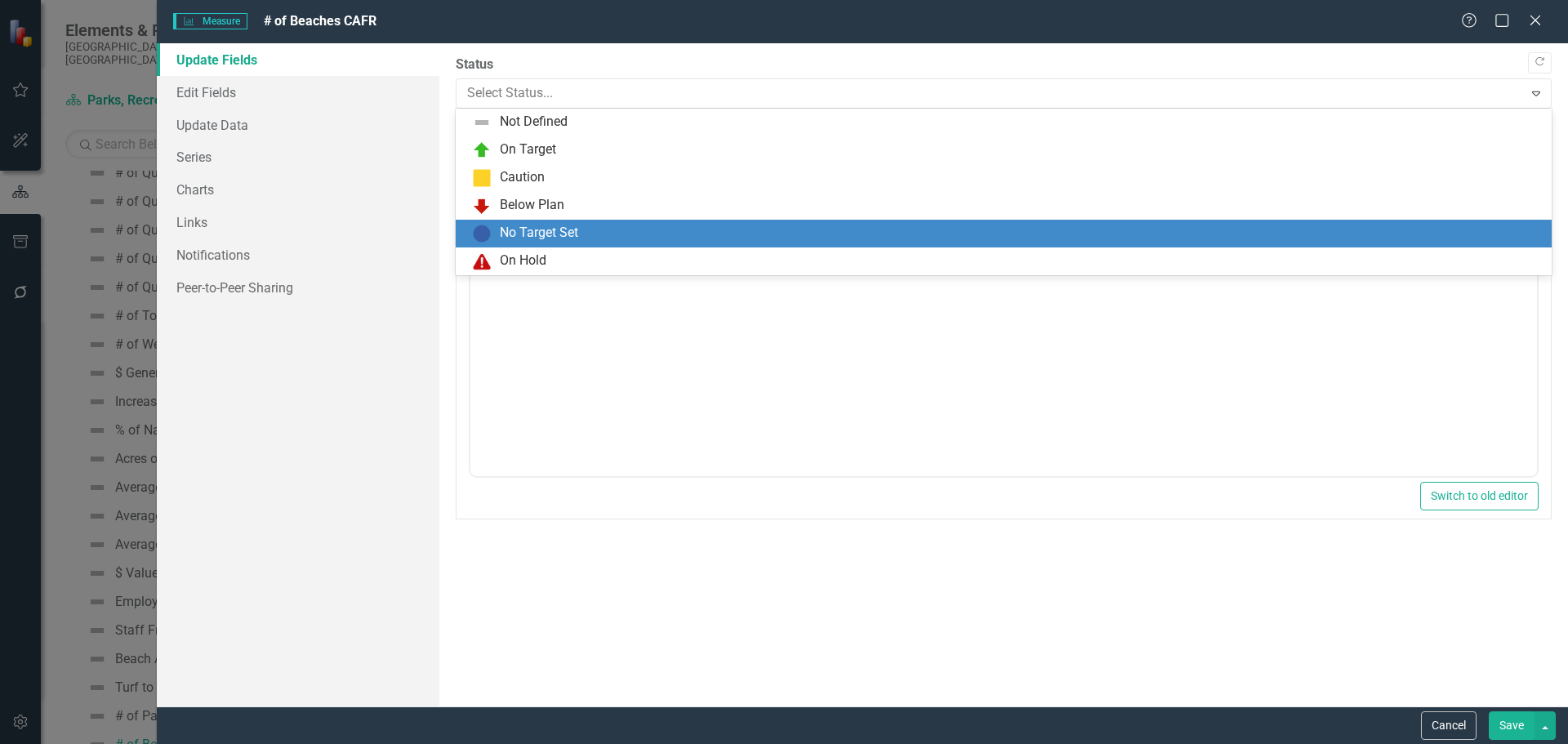
click at [513, 233] on div "No Target Set" at bounding box center [539, 233] width 79 height 18
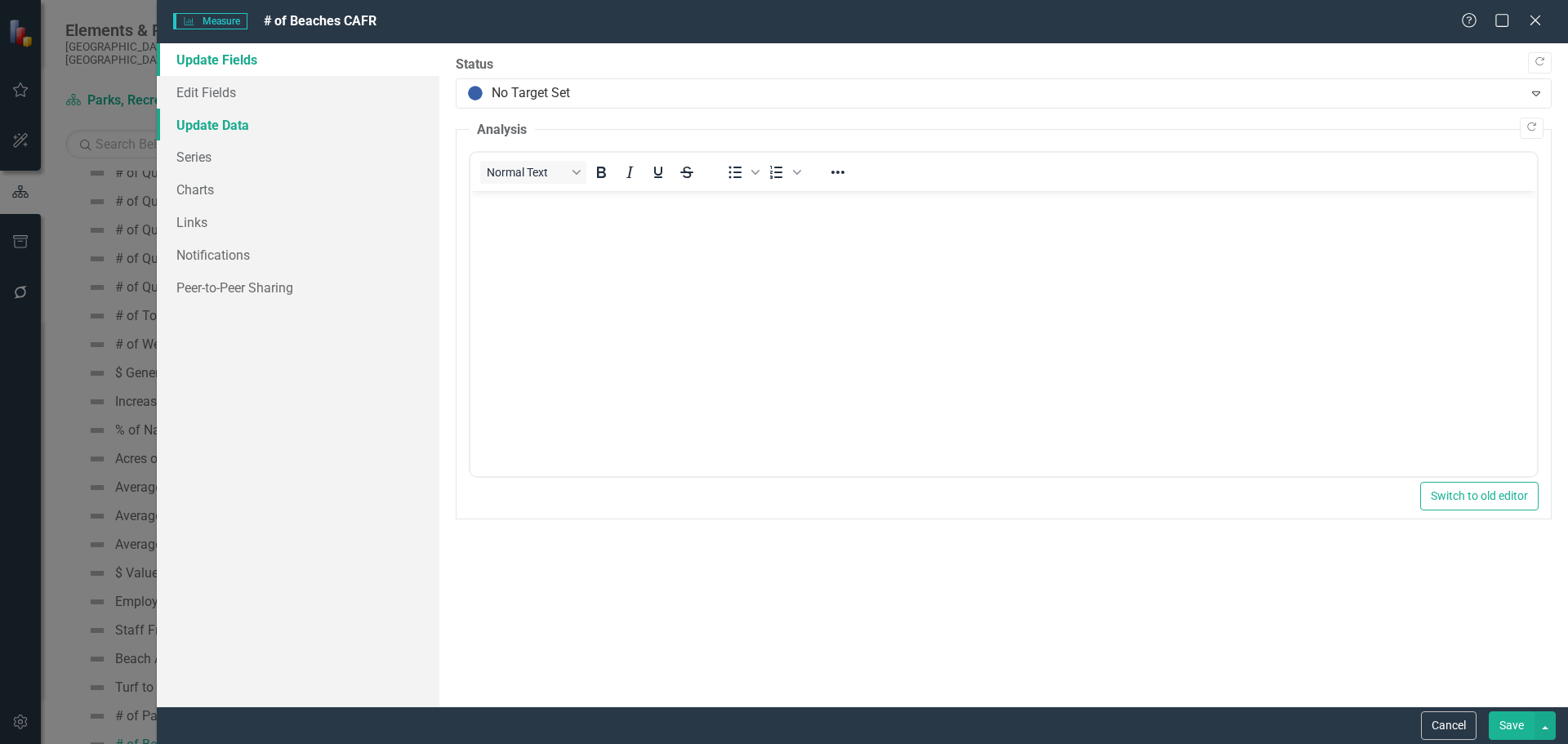
click at [235, 122] on link "Update Data" at bounding box center [298, 124] width 282 height 33
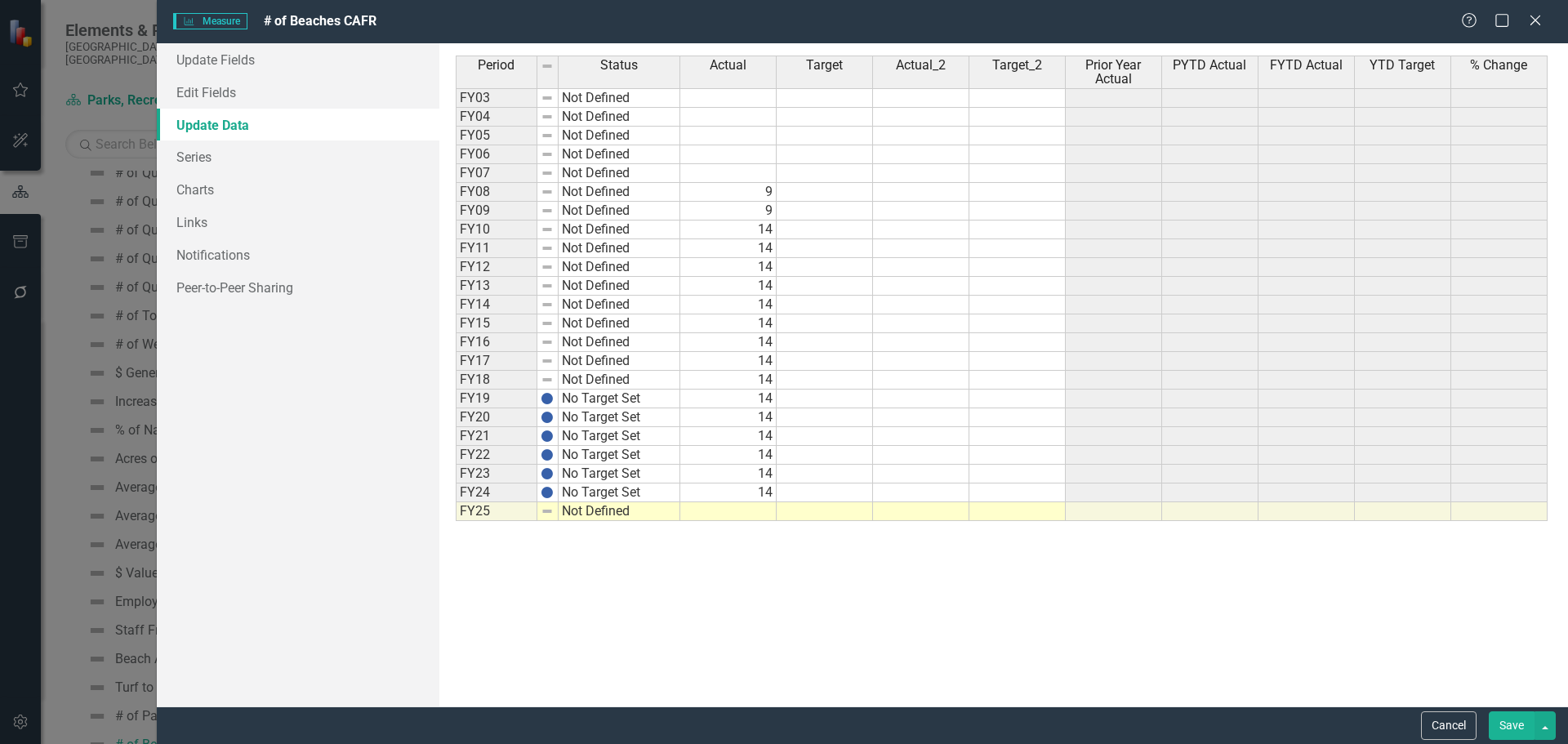
click at [723, 516] on td at bounding box center [728, 511] width 96 height 18
type textarea "14"
click at [1509, 728] on button "Save" at bounding box center [1511, 726] width 46 height 28
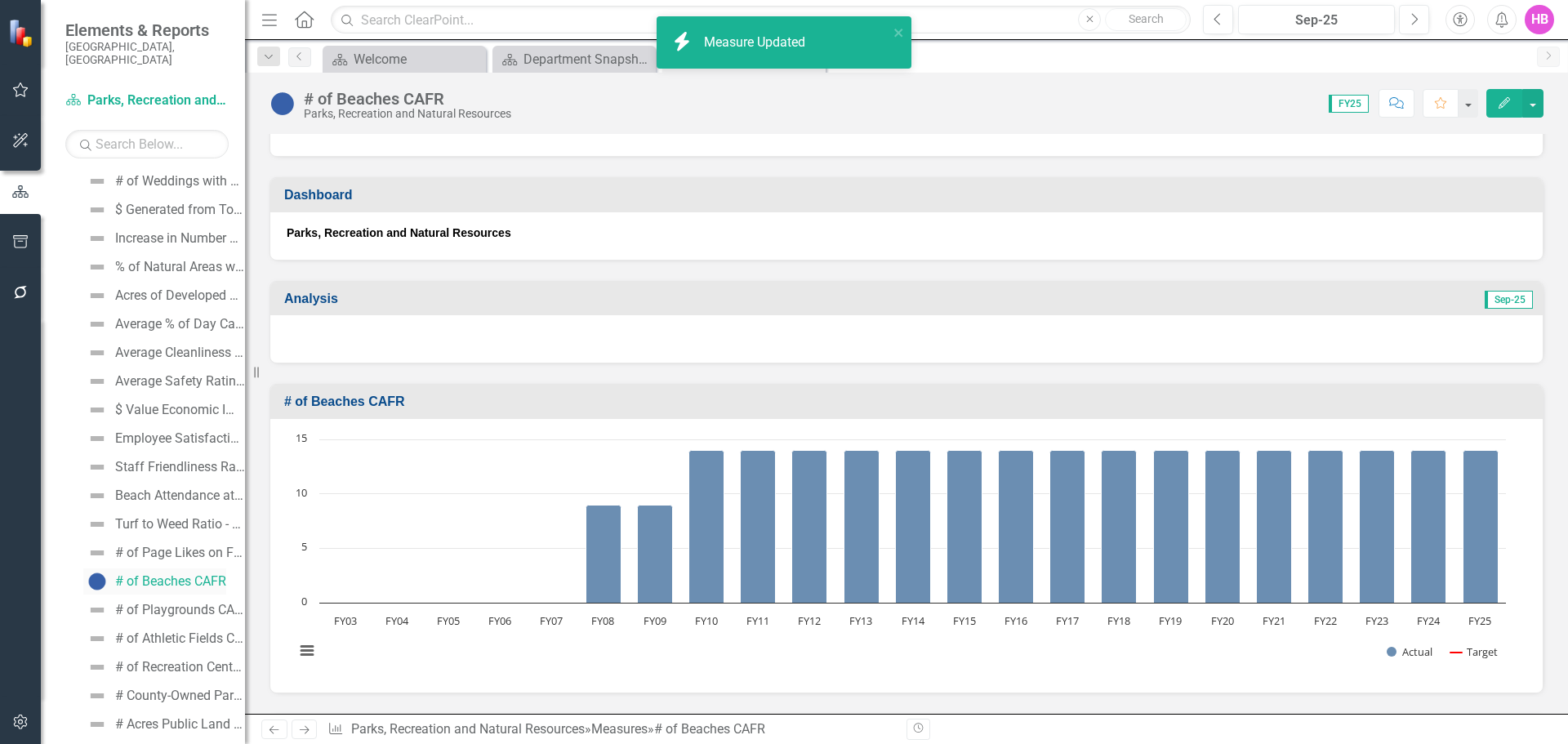
scroll to position [2265, 0]
click at [152, 521] on div "# of Playgrounds CAFR" at bounding box center [180, 529] width 129 height 15
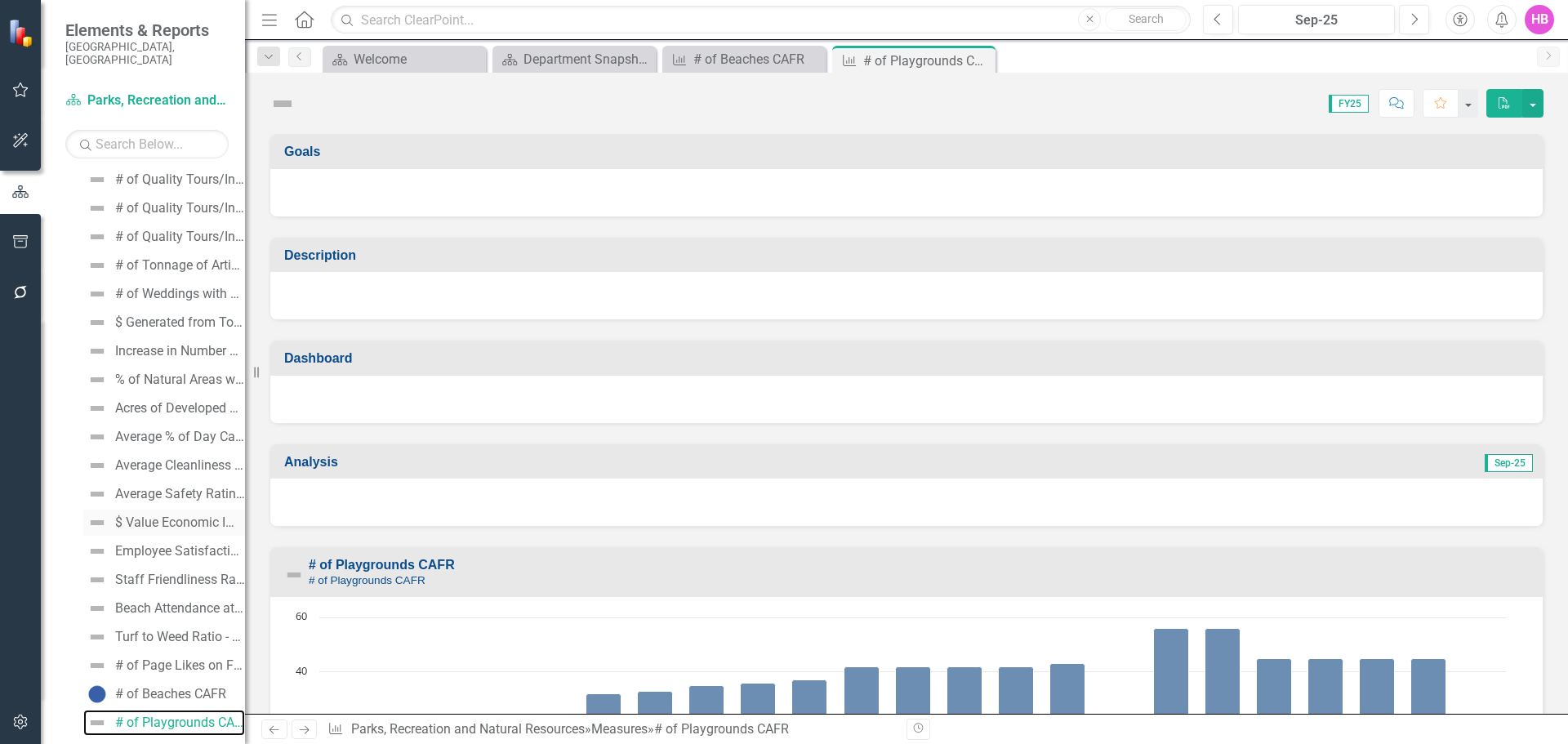
scroll to position [2048, 0]
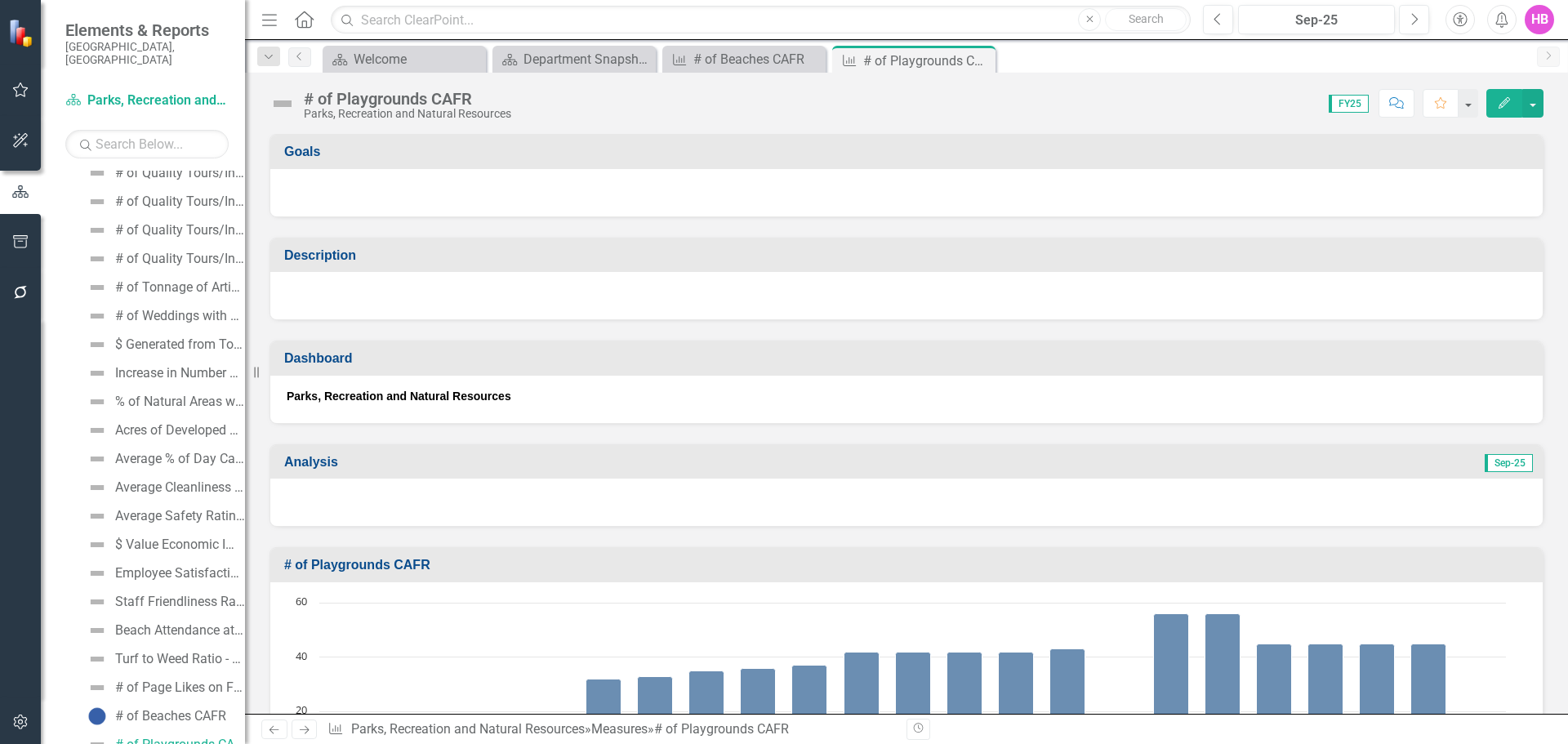
click at [1500, 101] on icon "Edit" at bounding box center [1505, 103] width 15 height 12
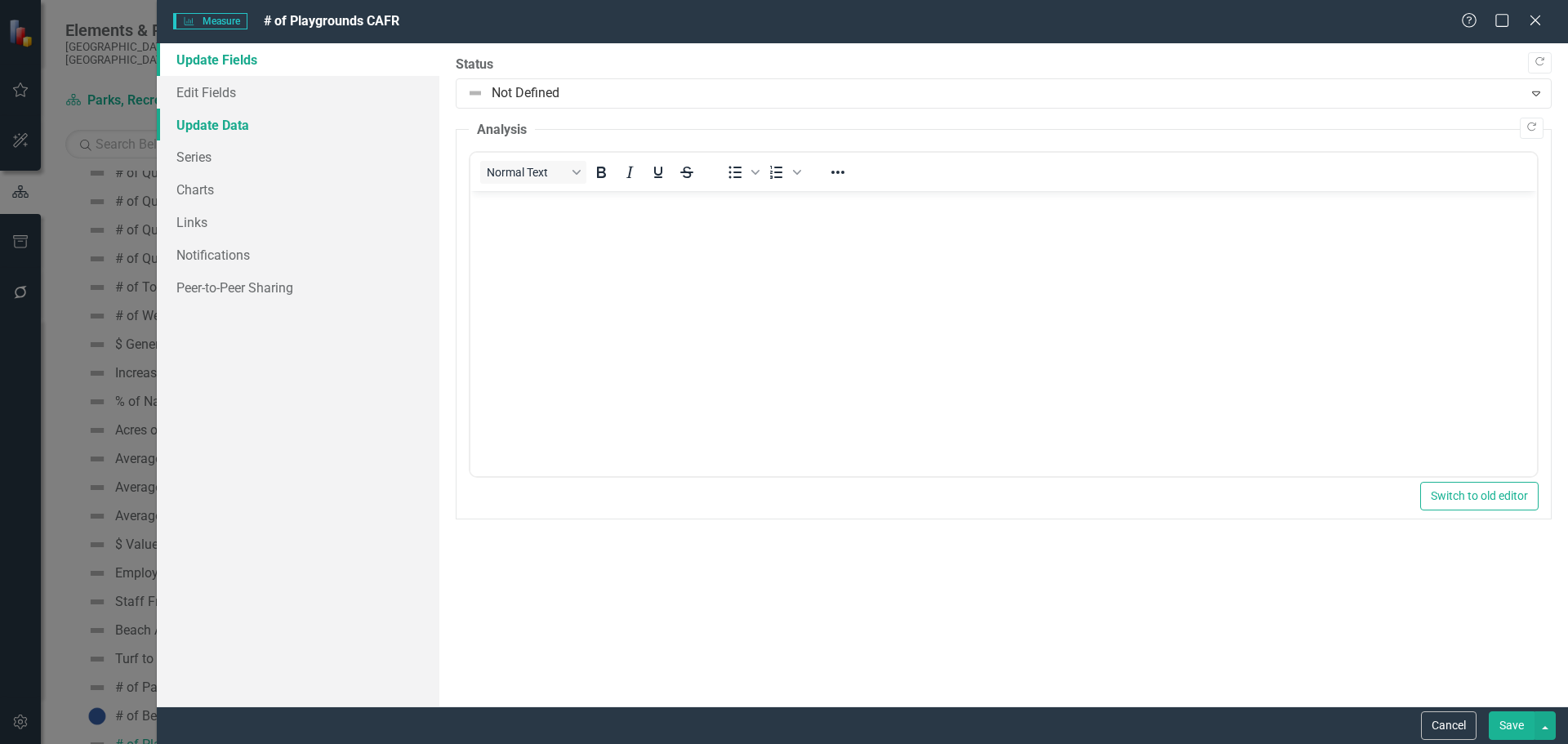
scroll to position [0, 0]
click at [233, 131] on link "Update Data" at bounding box center [298, 124] width 282 height 33
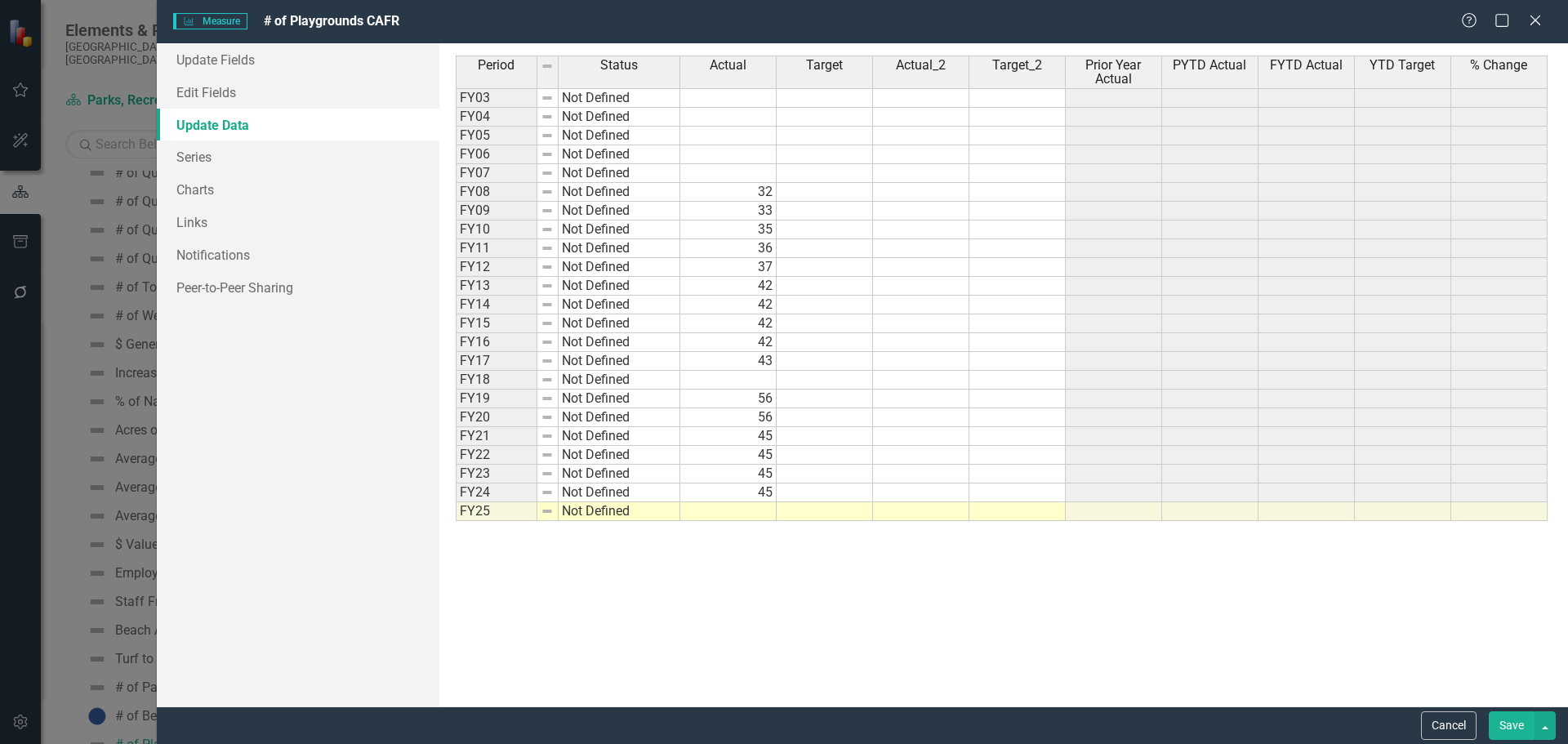
click at [759, 509] on td at bounding box center [728, 511] width 96 height 18
type textarea "45"
click at [219, 59] on link "Update Fields" at bounding box center [298, 59] width 282 height 33
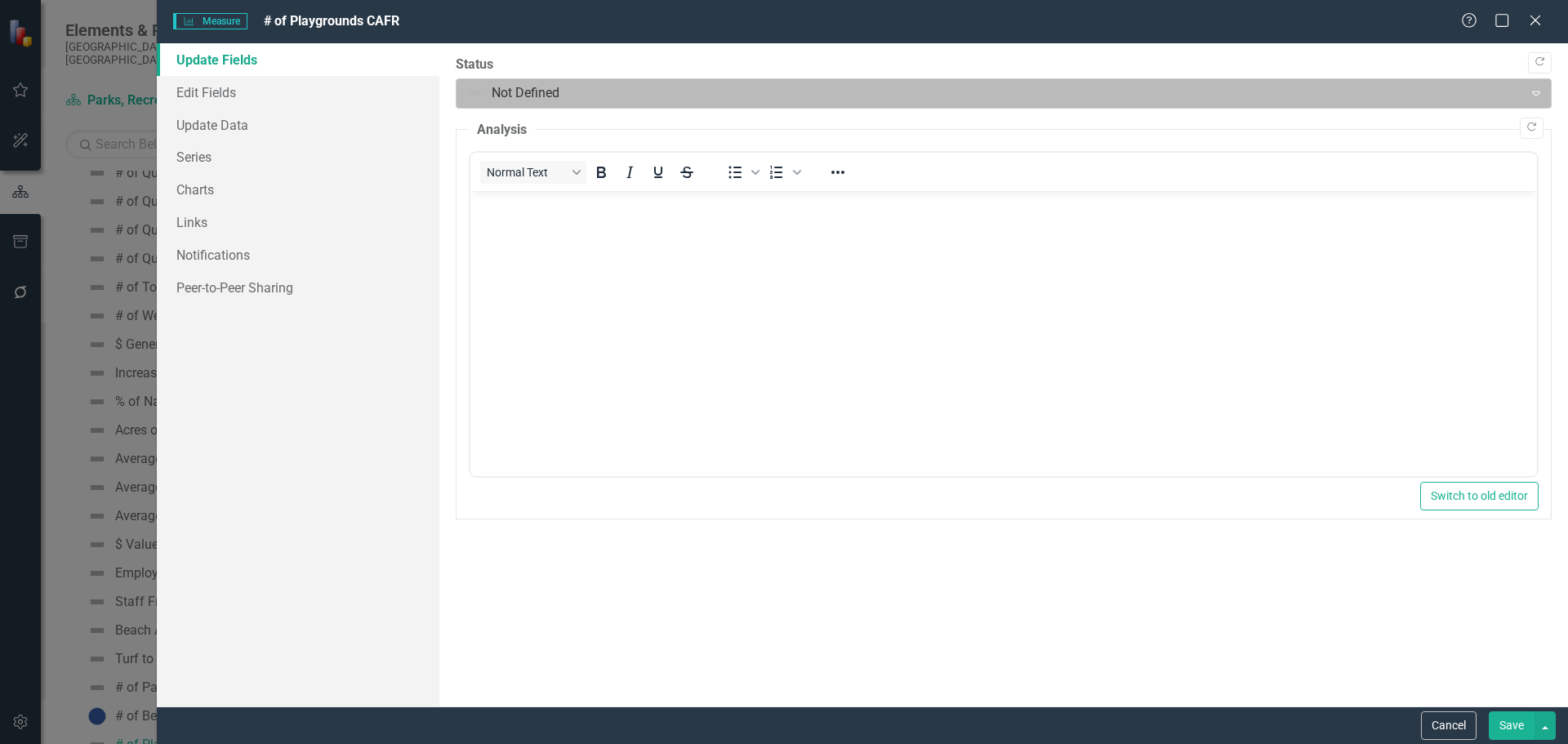
click at [481, 84] on div at bounding box center [990, 94] width 1046 height 22
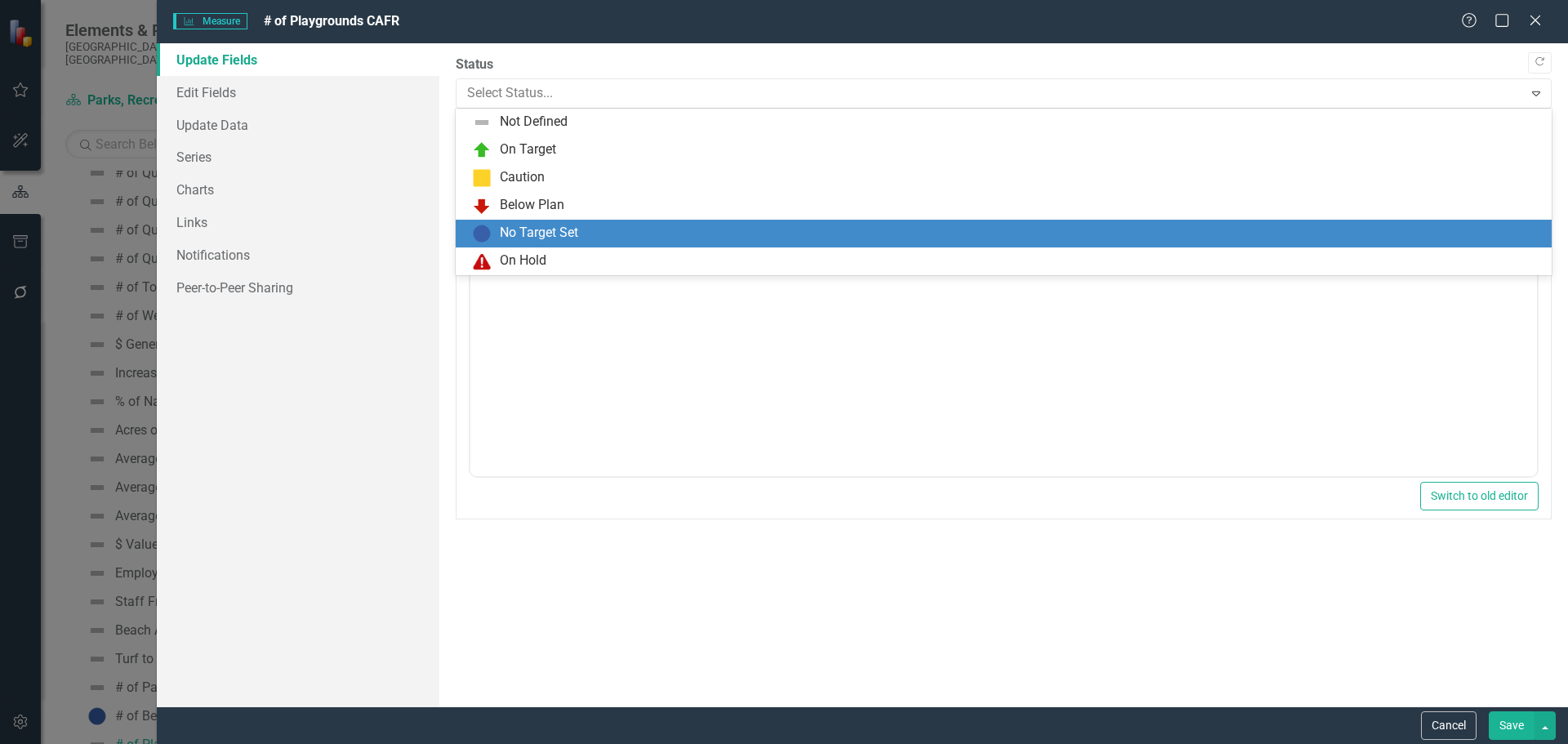
click at [520, 228] on div "No Target Set" at bounding box center [539, 233] width 79 height 18
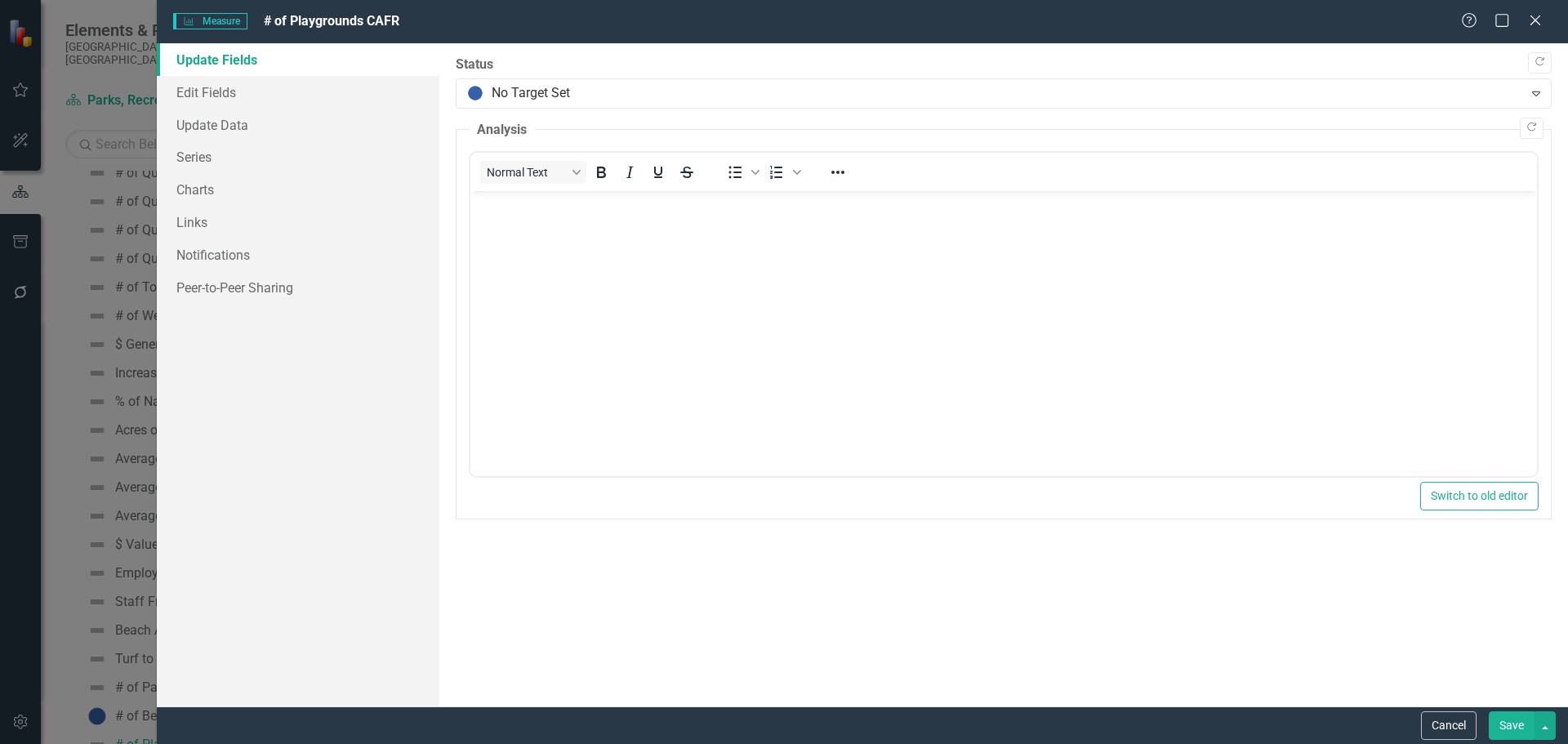
click at [1506, 728] on button "Save" at bounding box center [1511, 726] width 46 height 28
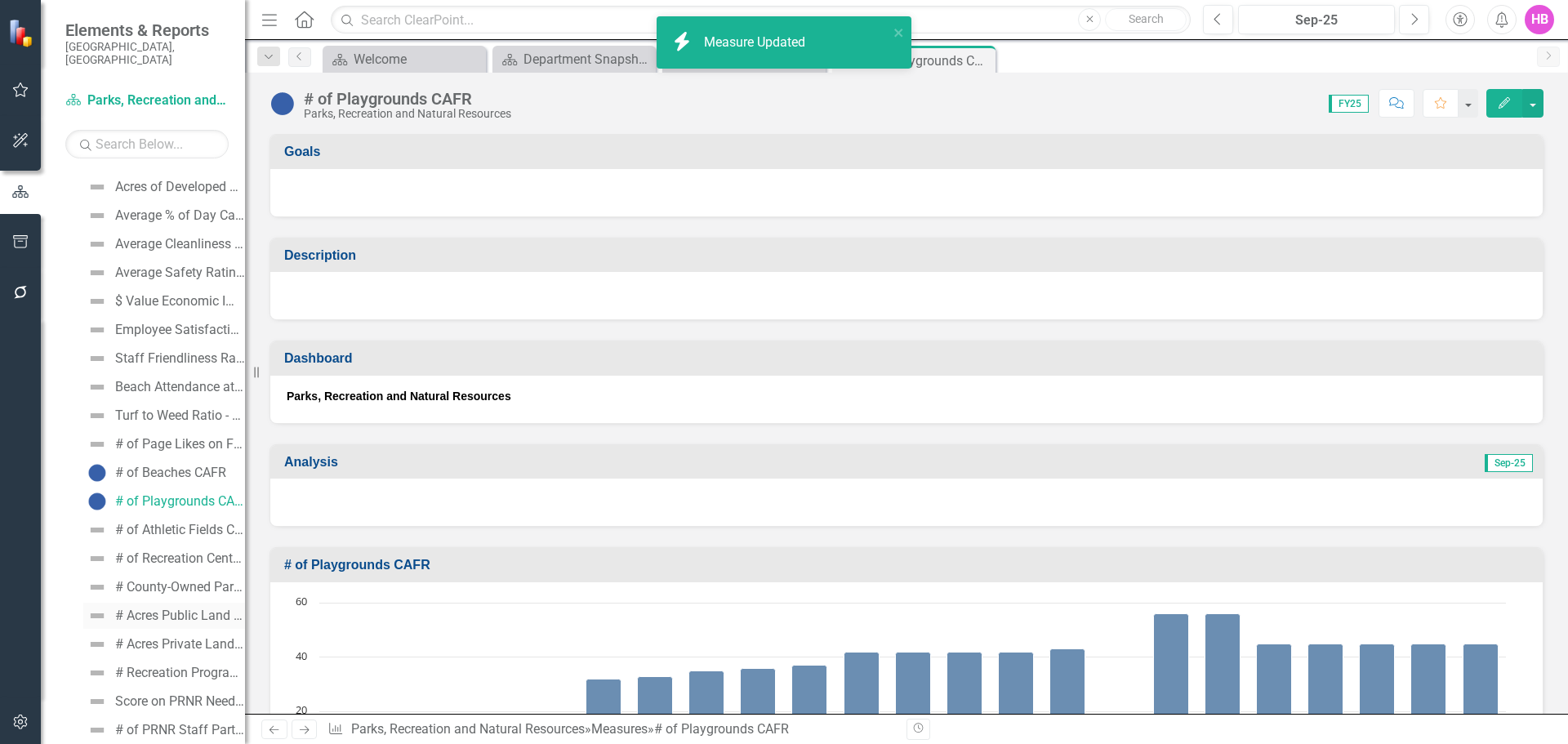
scroll to position [2293, 0]
click at [158, 521] on div "# of Athletic Fields CAFR" at bounding box center [180, 529] width 129 height 15
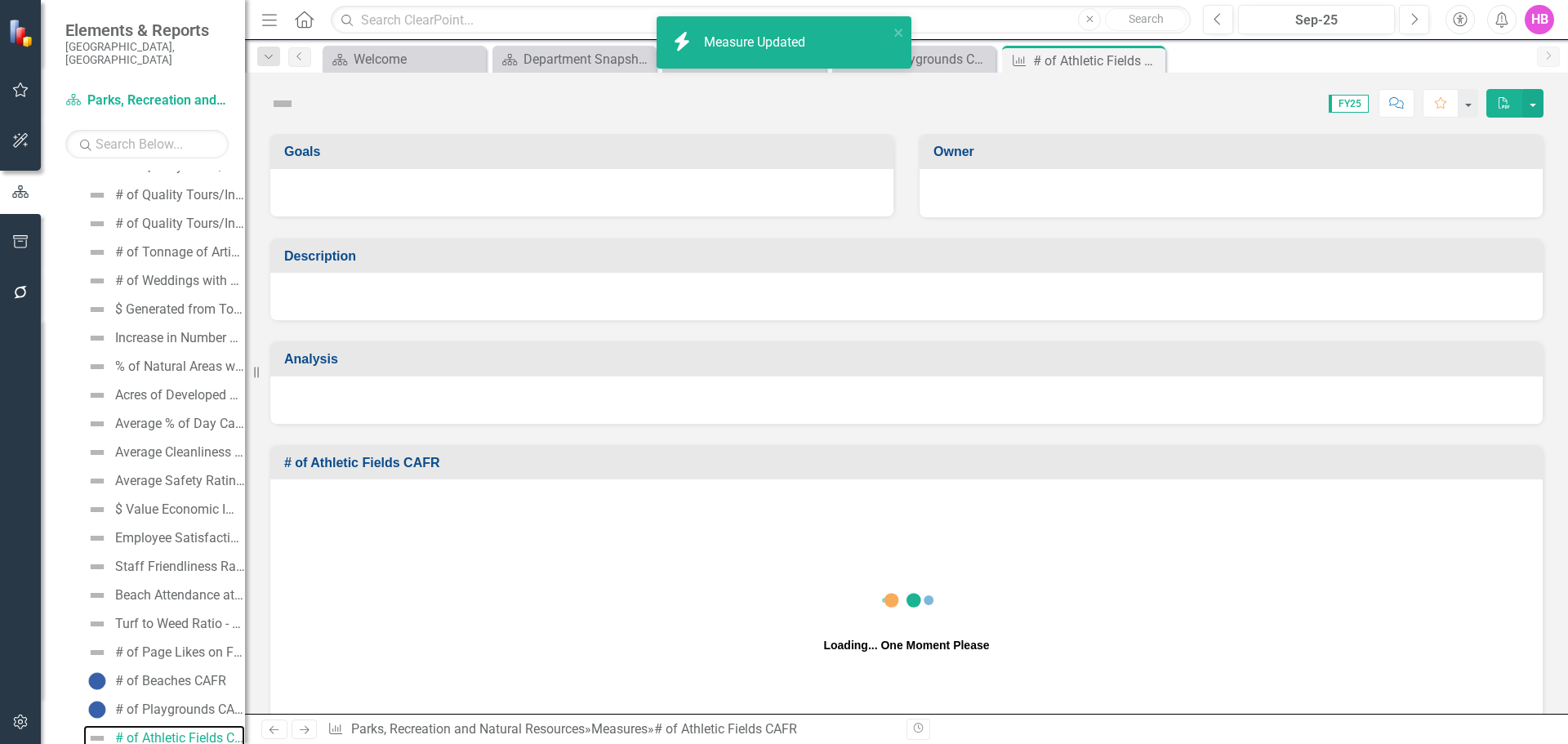
scroll to position [2077, 0]
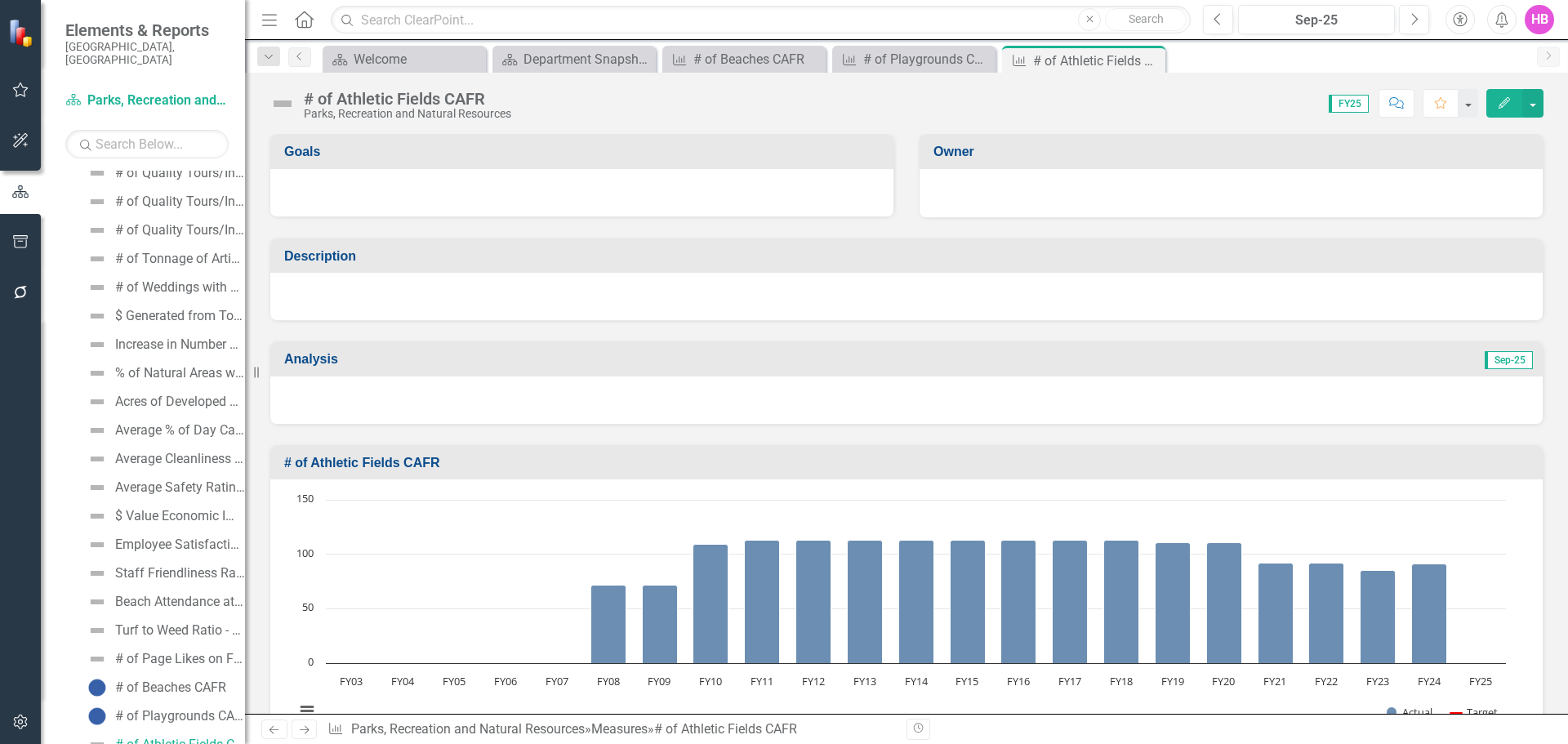
click at [1502, 101] on icon "Edit" at bounding box center [1505, 103] width 15 height 12
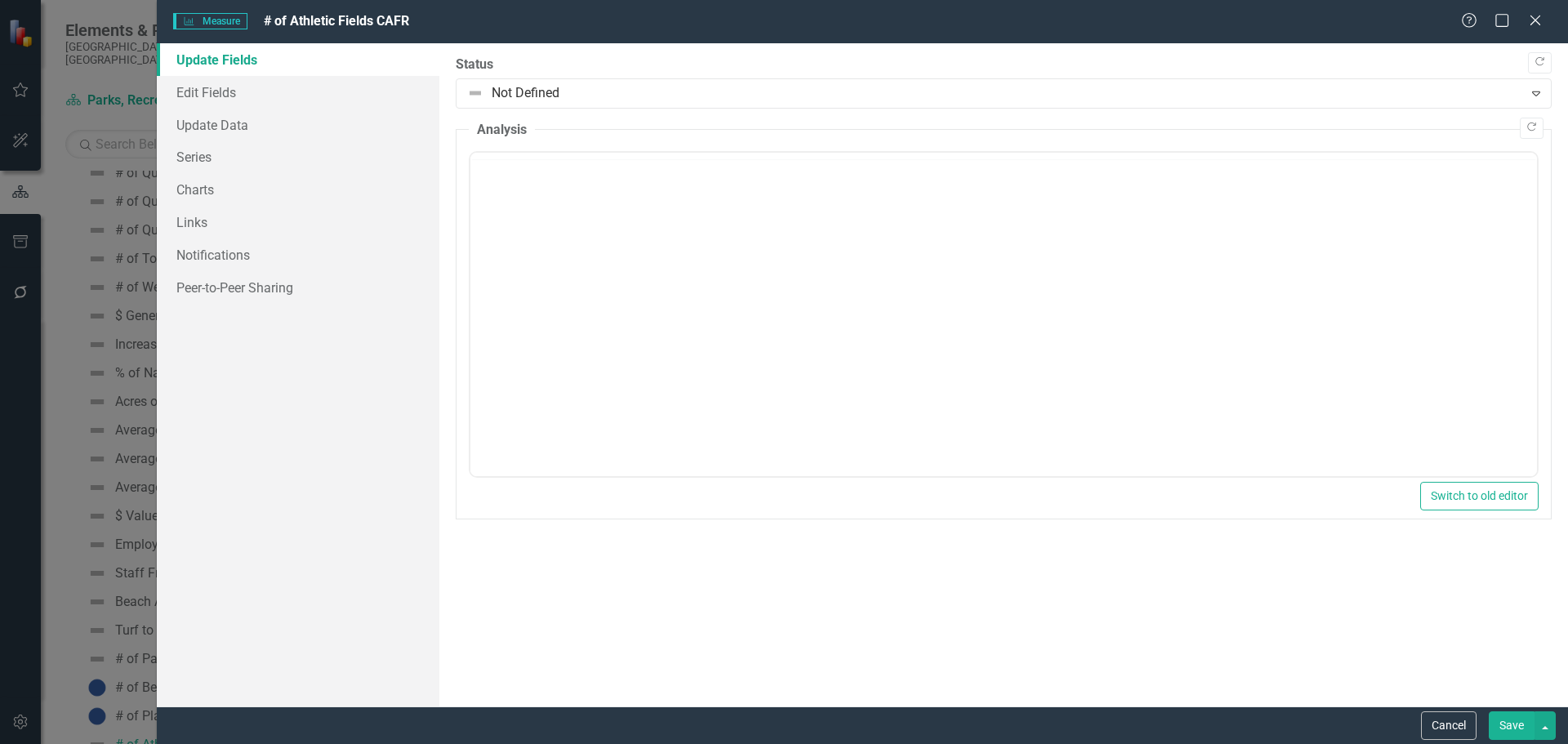
scroll to position [0, 0]
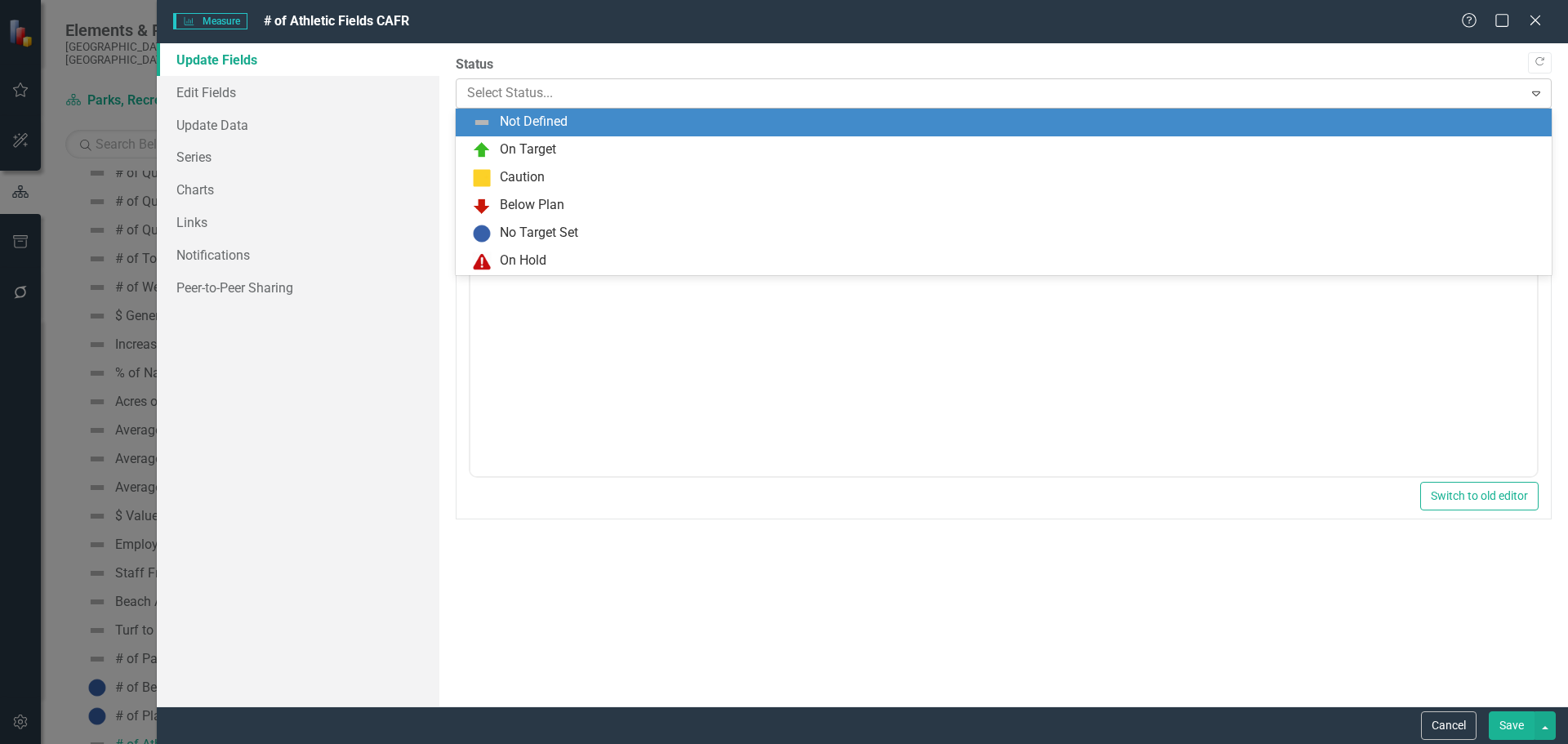
click at [548, 84] on div at bounding box center [990, 94] width 1046 height 22
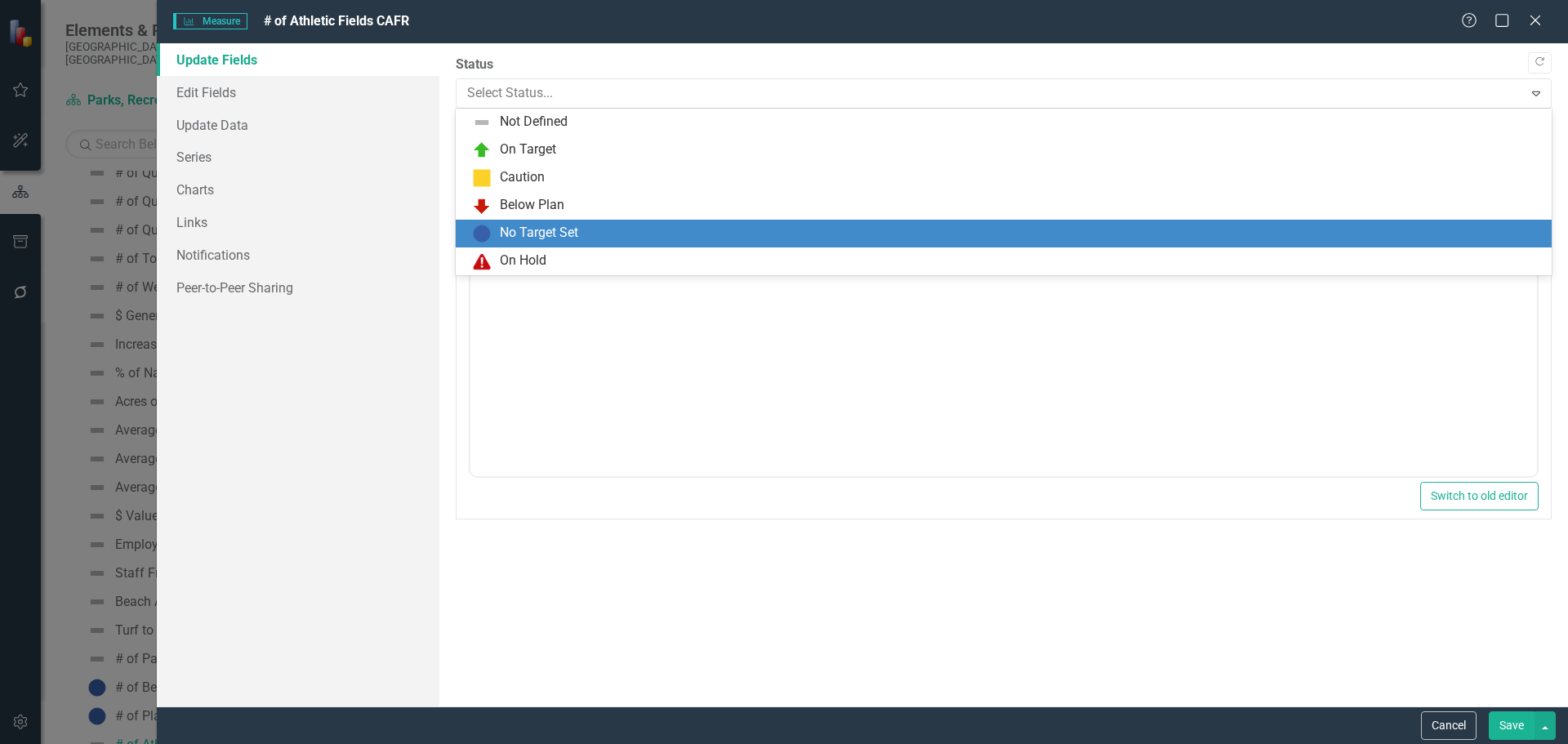
click at [517, 221] on div "No Target Set" at bounding box center [1004, 233] width 1096 height 28
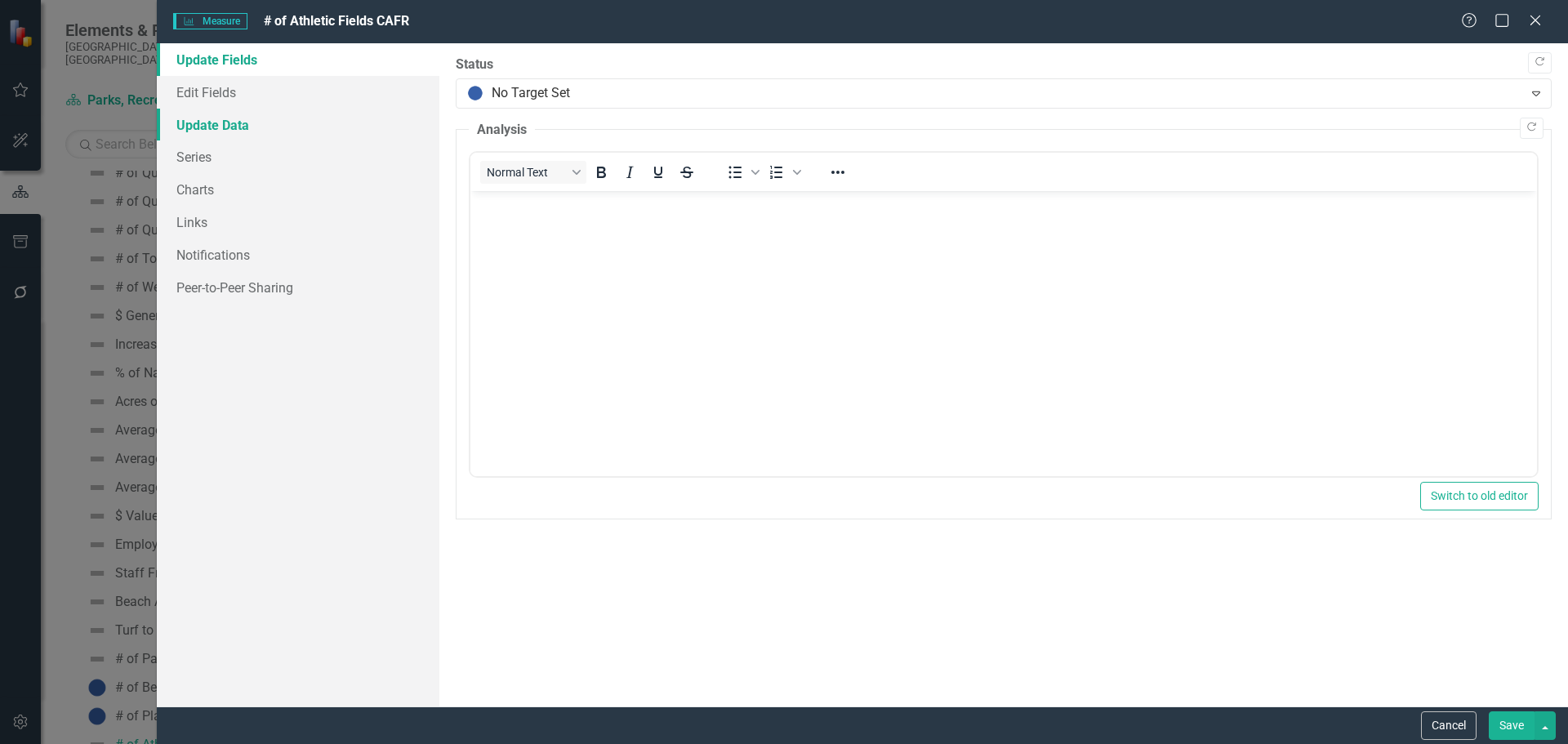
click at [253, 126] on link "Update Data" at bounding box center [298, 124] width 282 height 33
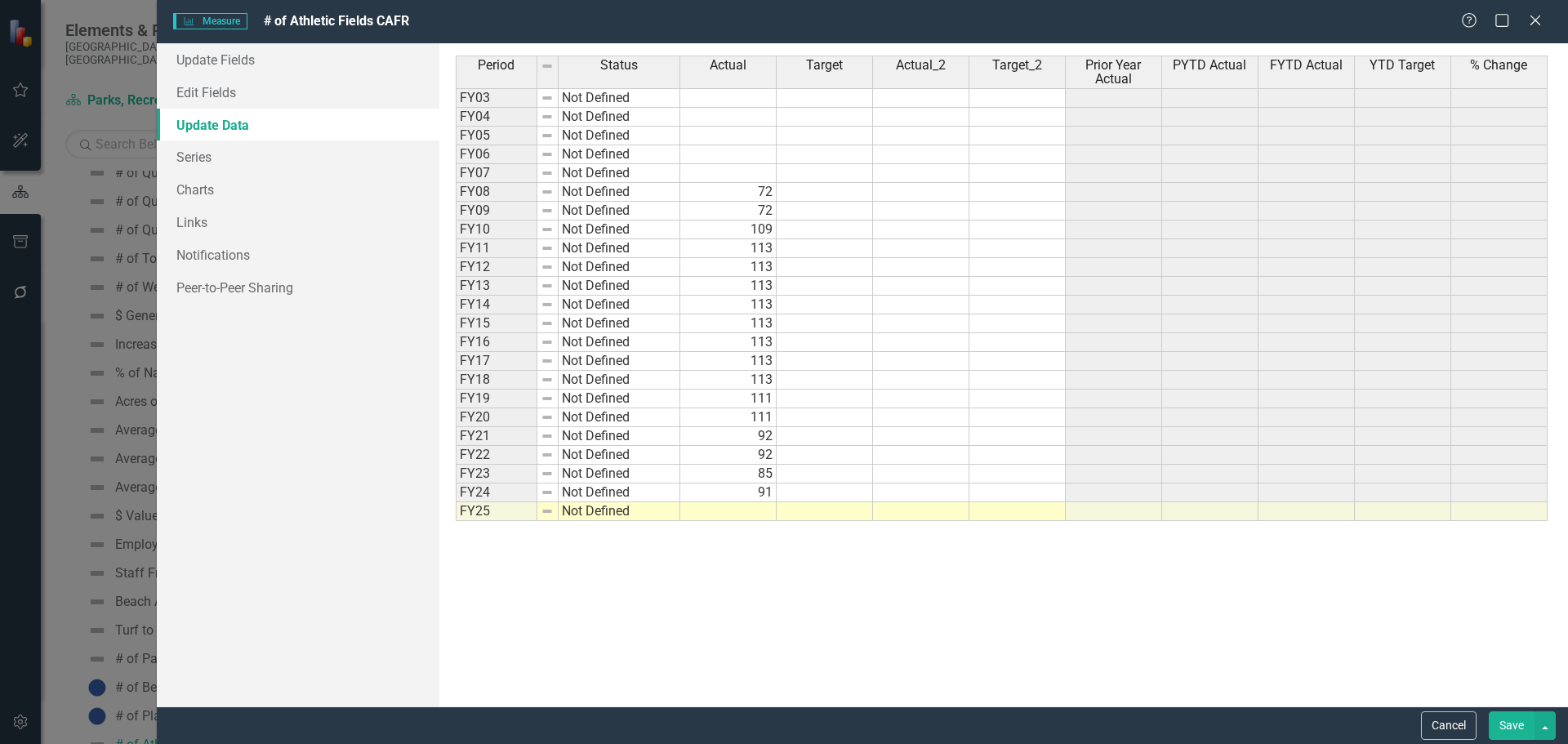
click at [752, 510] on td at bounding box center [728, 511] width 96 height 18
type textarea "86"
click at [1513, 718] on button "Save" at bounding box center [1511, 726] width 46 height 28
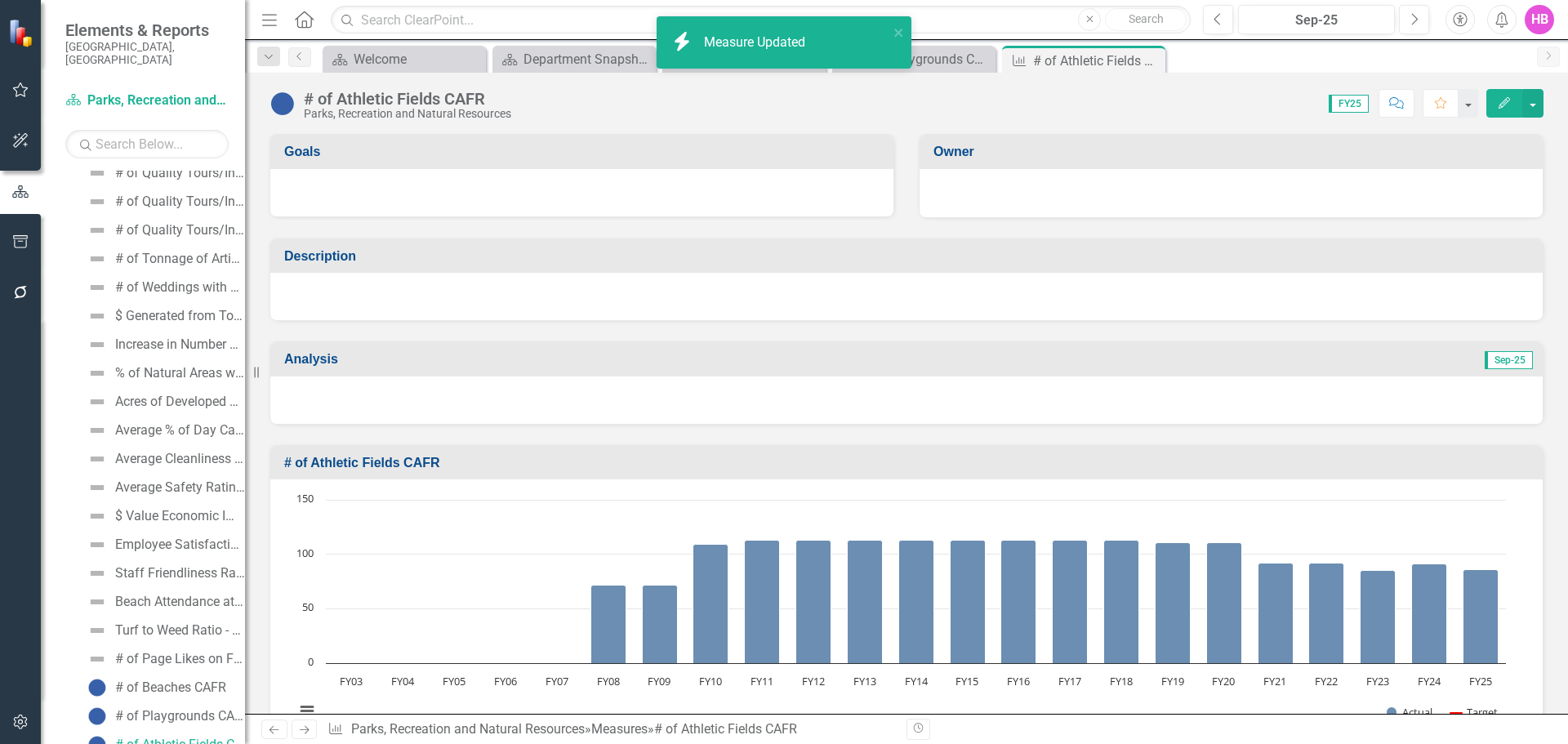
scroll to position [2322, 0]
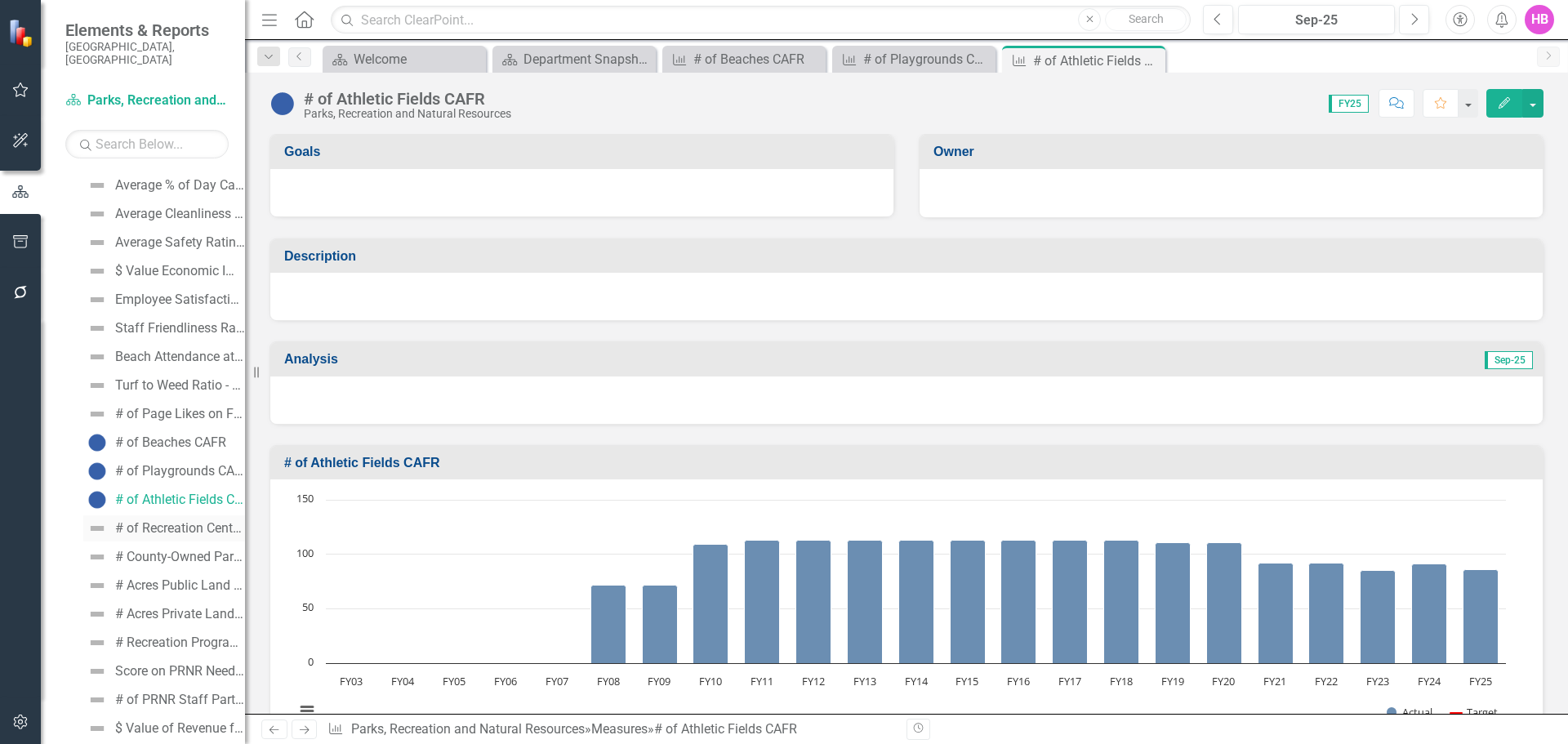
click at [153, 521] on div "# of Recreation Centers CAFR" at bounding box center [180, 529] width 129 height 15
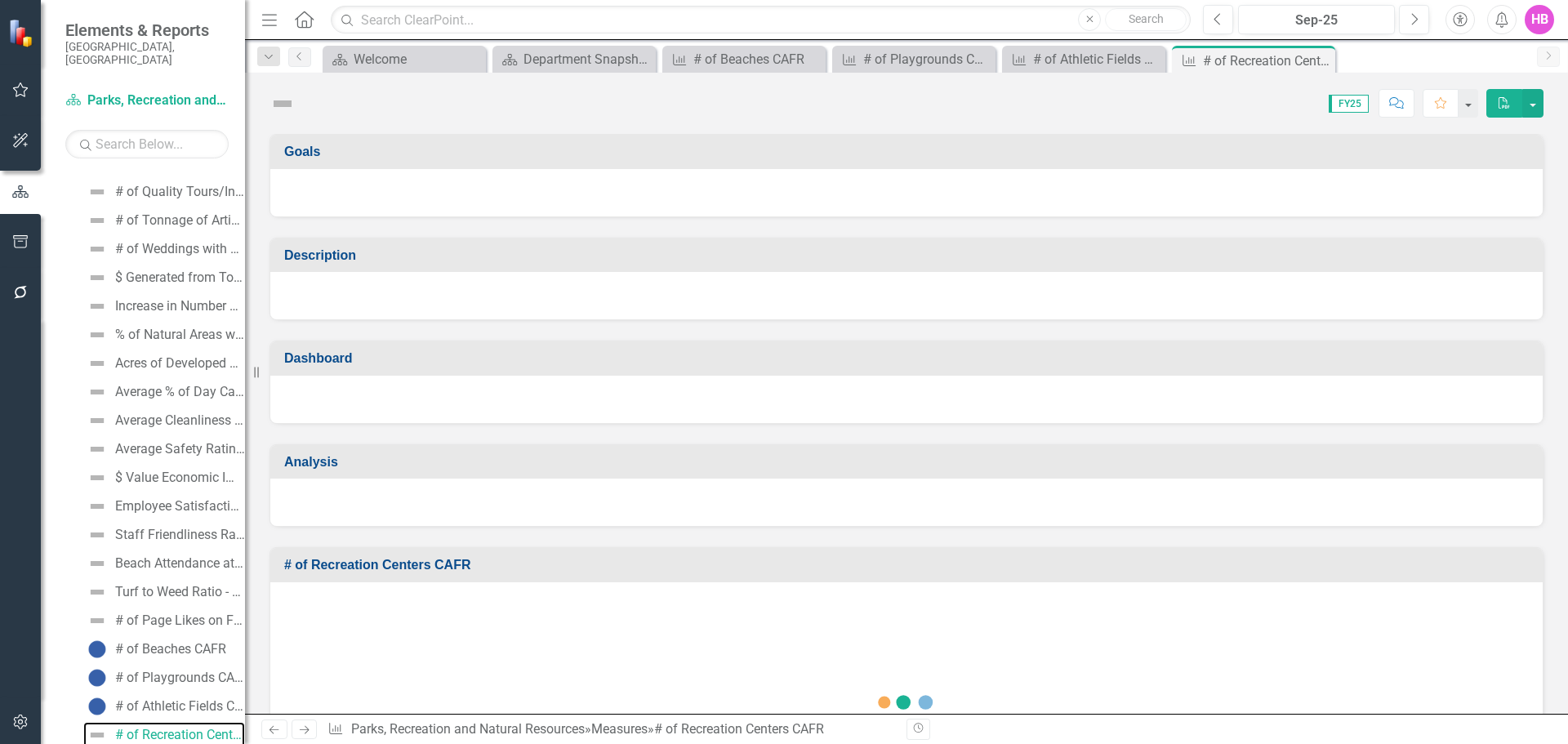
scroll to position [2106, 0]
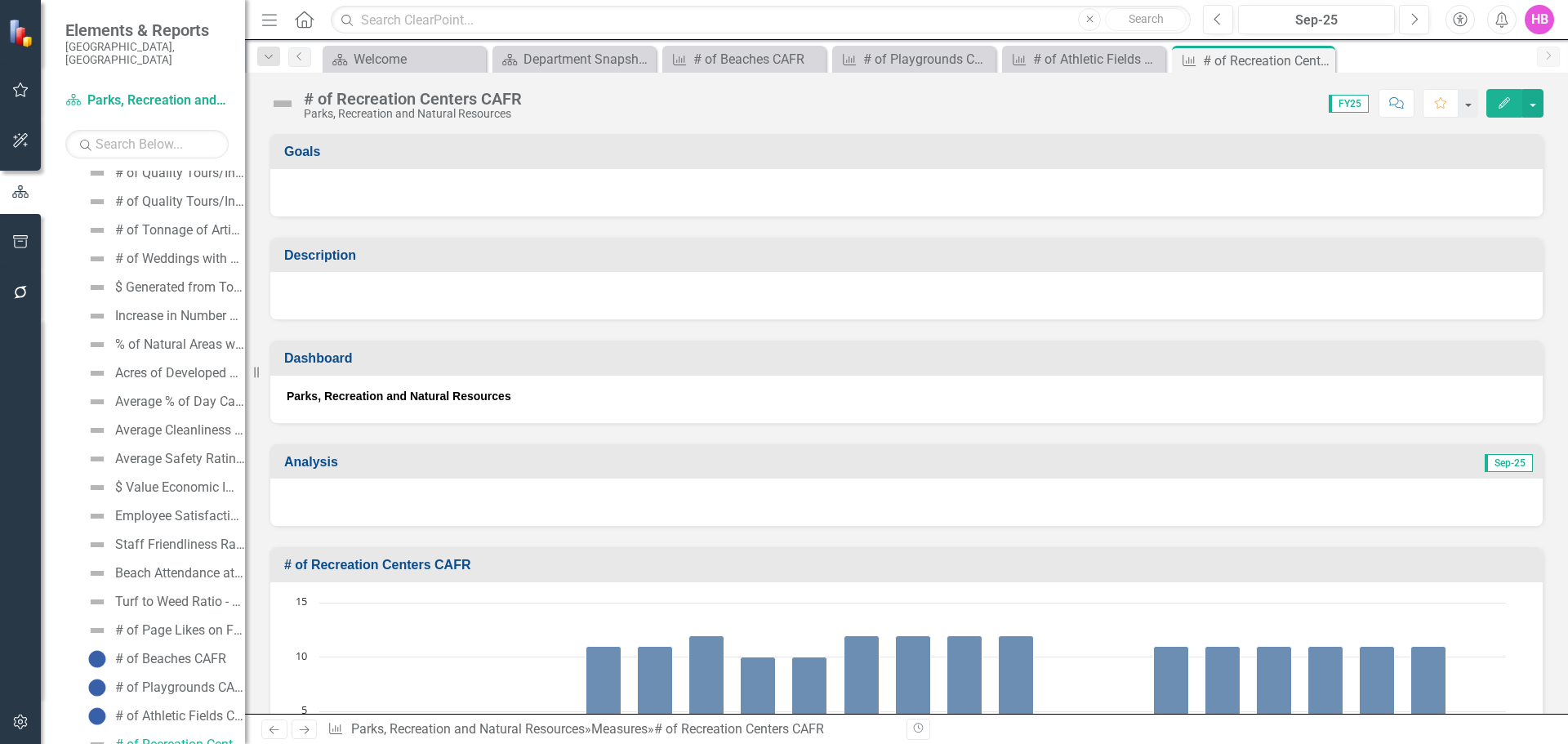
click at [1506, 104] on icon "button" at bounding box center [1505, 103] width 12 height 12
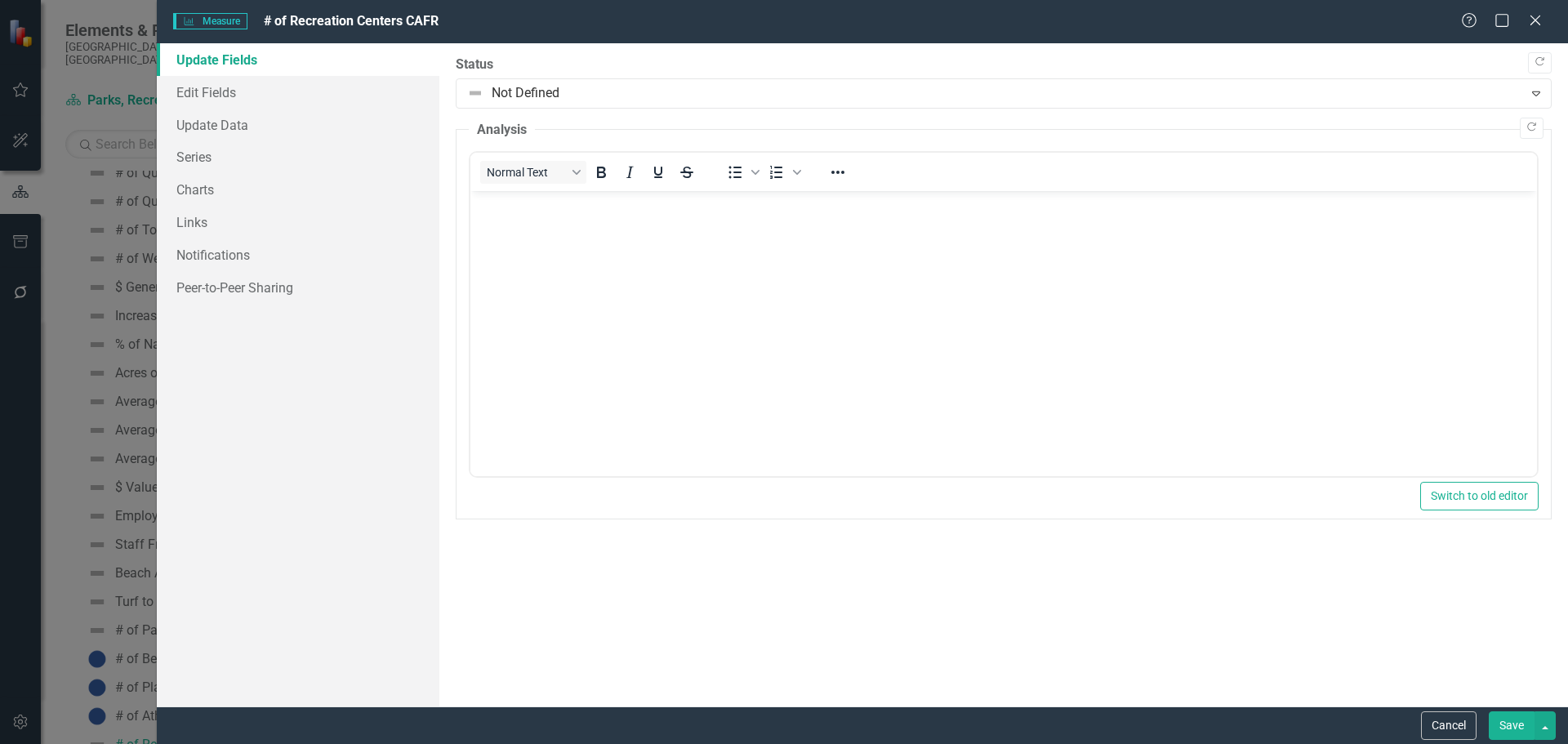
scroll to position [0, 0]
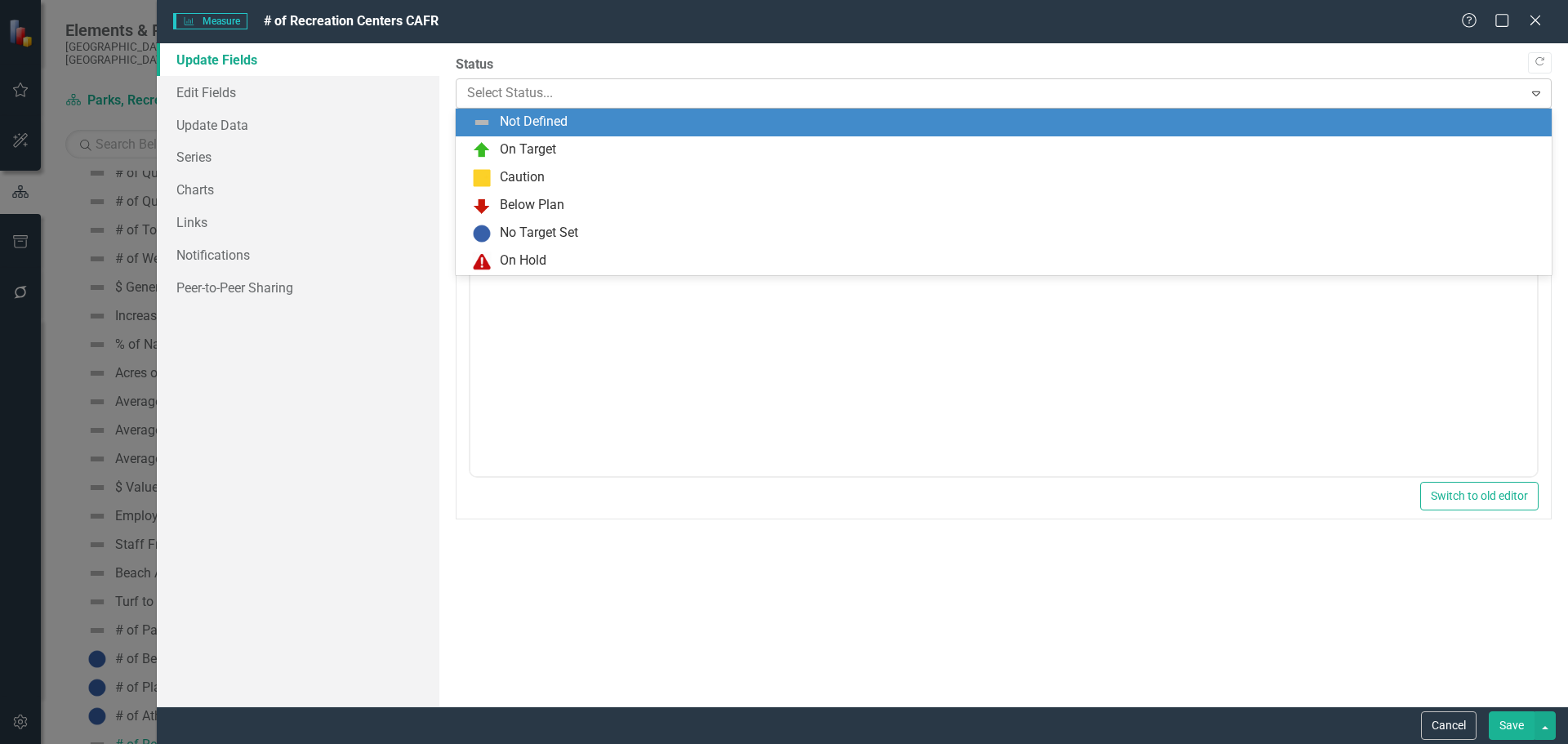
click at [562, 90] on div at bounding box center [990, 94] width 1046 height 22
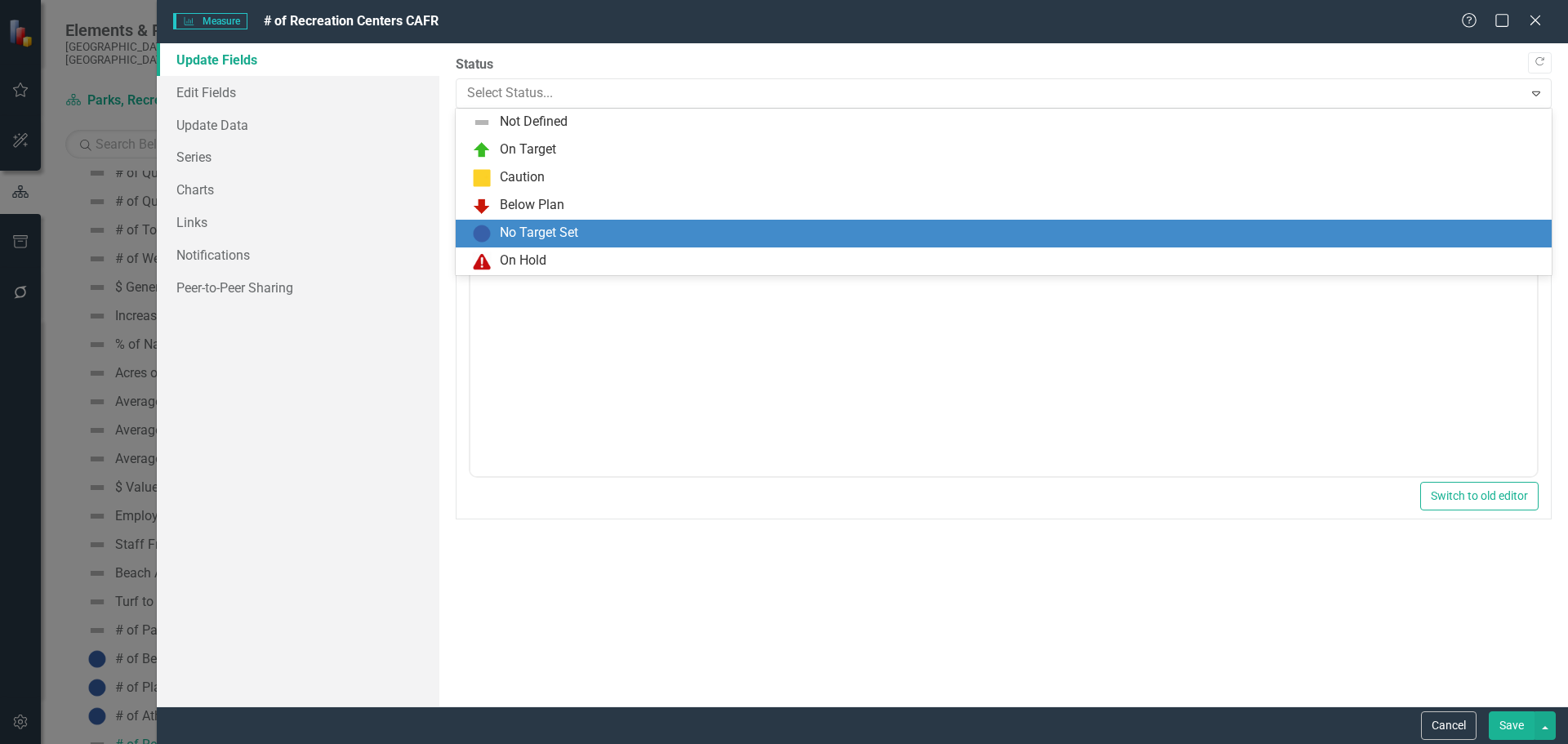
drag, startPoint x: 525, startPoint y: 233, endPoint x: 3, endPoint y: 20, distance: 563.8
click at [525, 233] on div "No Target Set" at bounding box center [539, 233] width 79 height 18
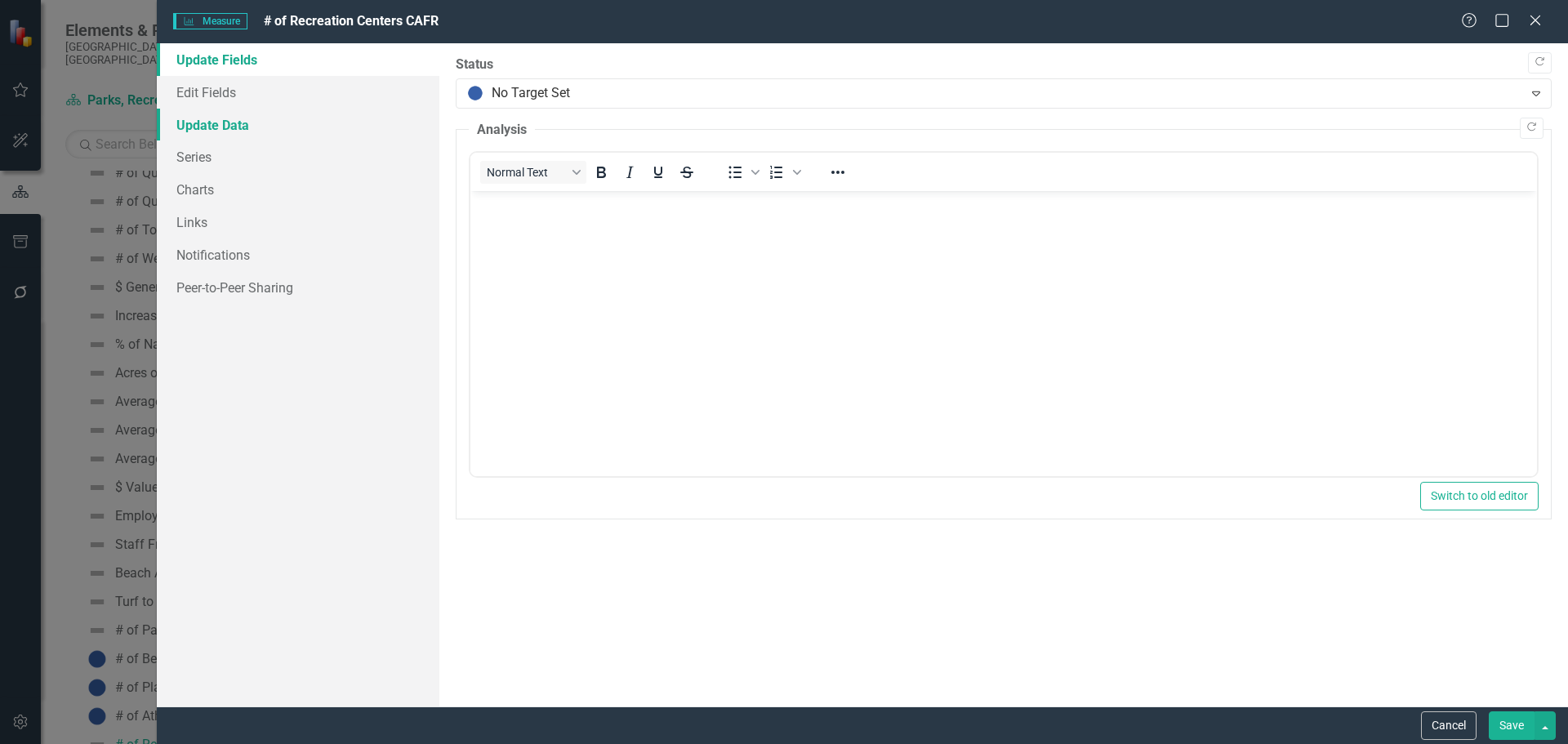
click at [257, 126] on link "Update Data" at bounding box center [298, 124] width 282 height 33
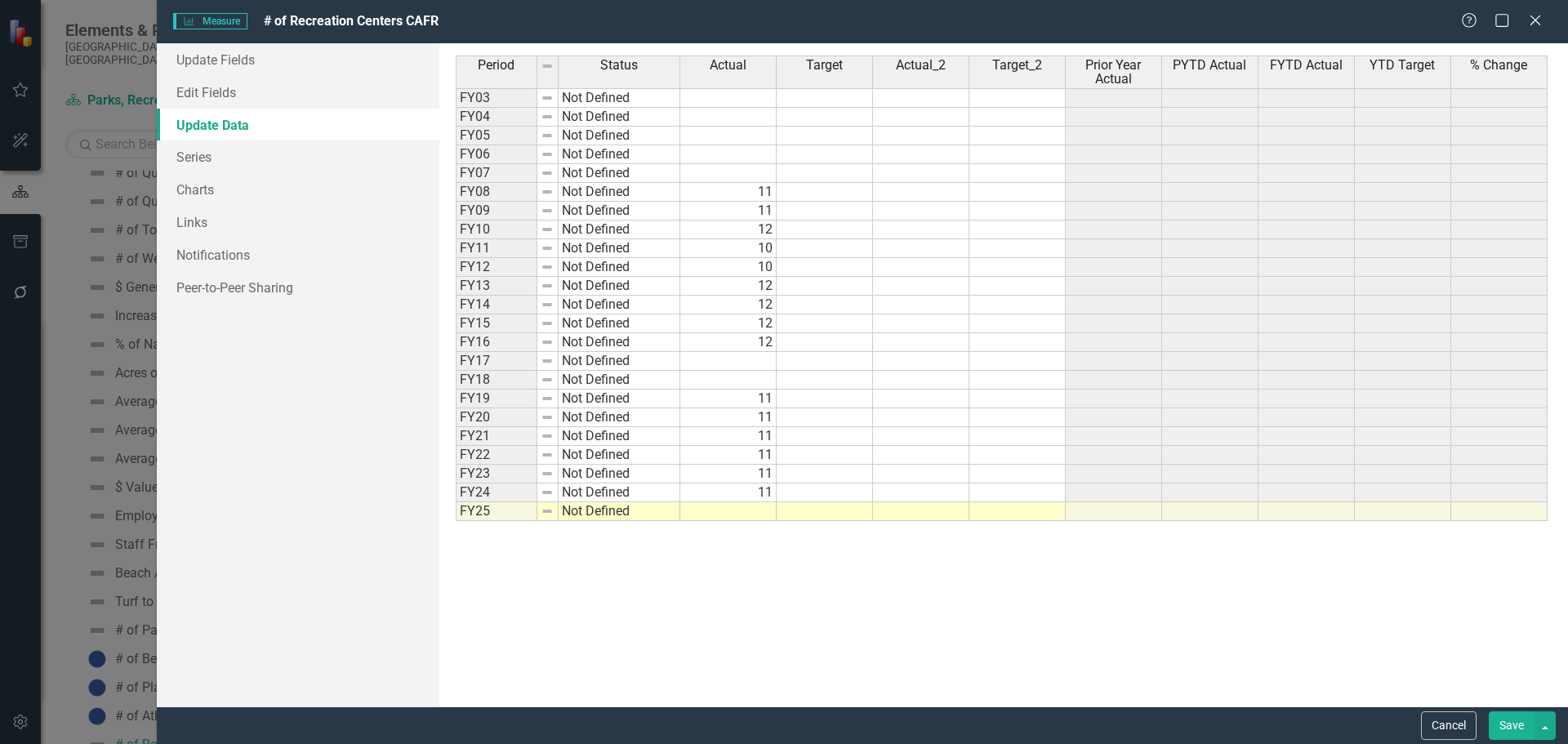
click at [764, 511] on td at bounding box center [728, 511] width 96 height 18
type textarea "11"
click at [1510, 724] on button "Save" at bounding box center [1511, 726] width 46 height 28
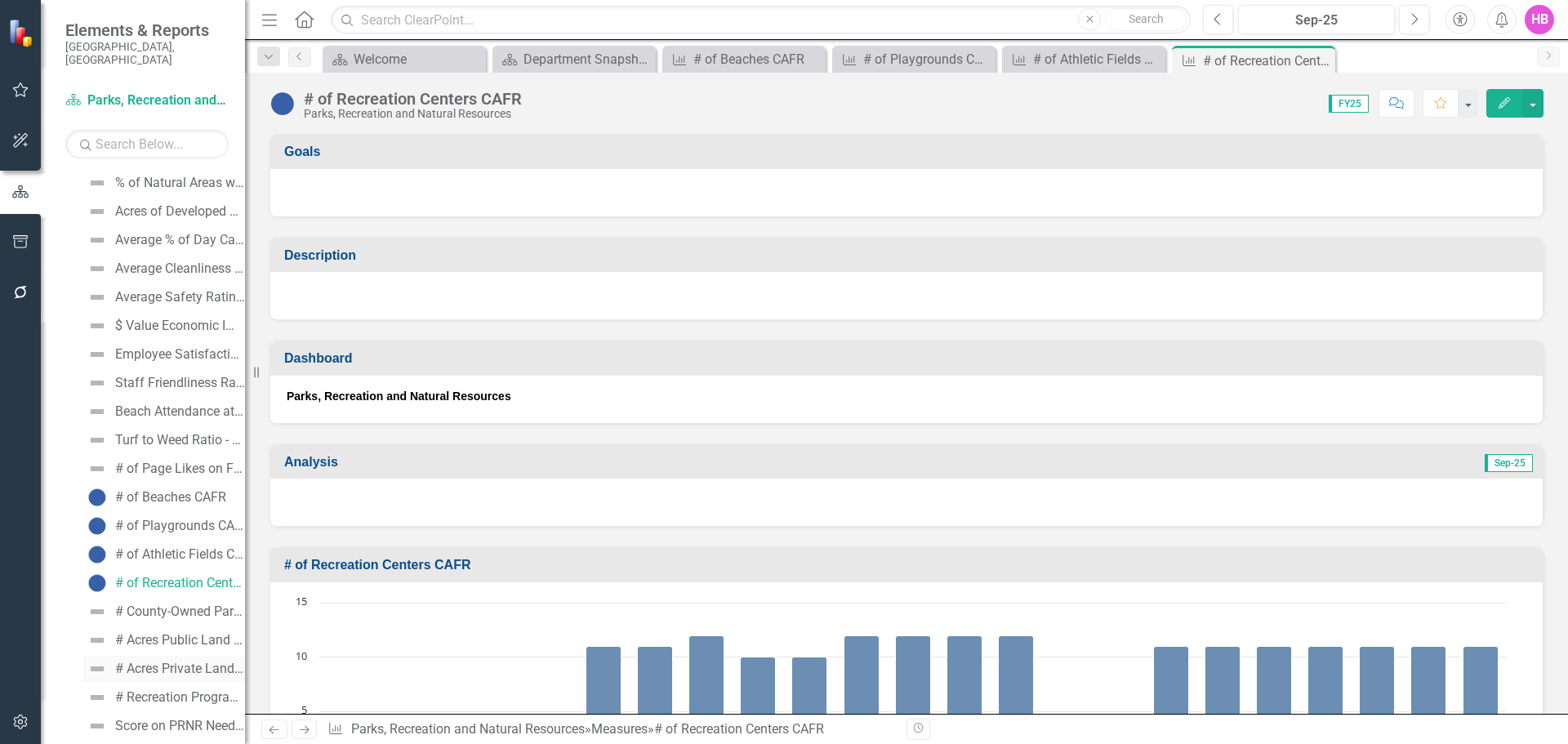
scroll to position [2269, 0]
click at [145, 603] on div "# County-Owned Parks CAFR" at bounding box center [180, 610] width 129 height 15
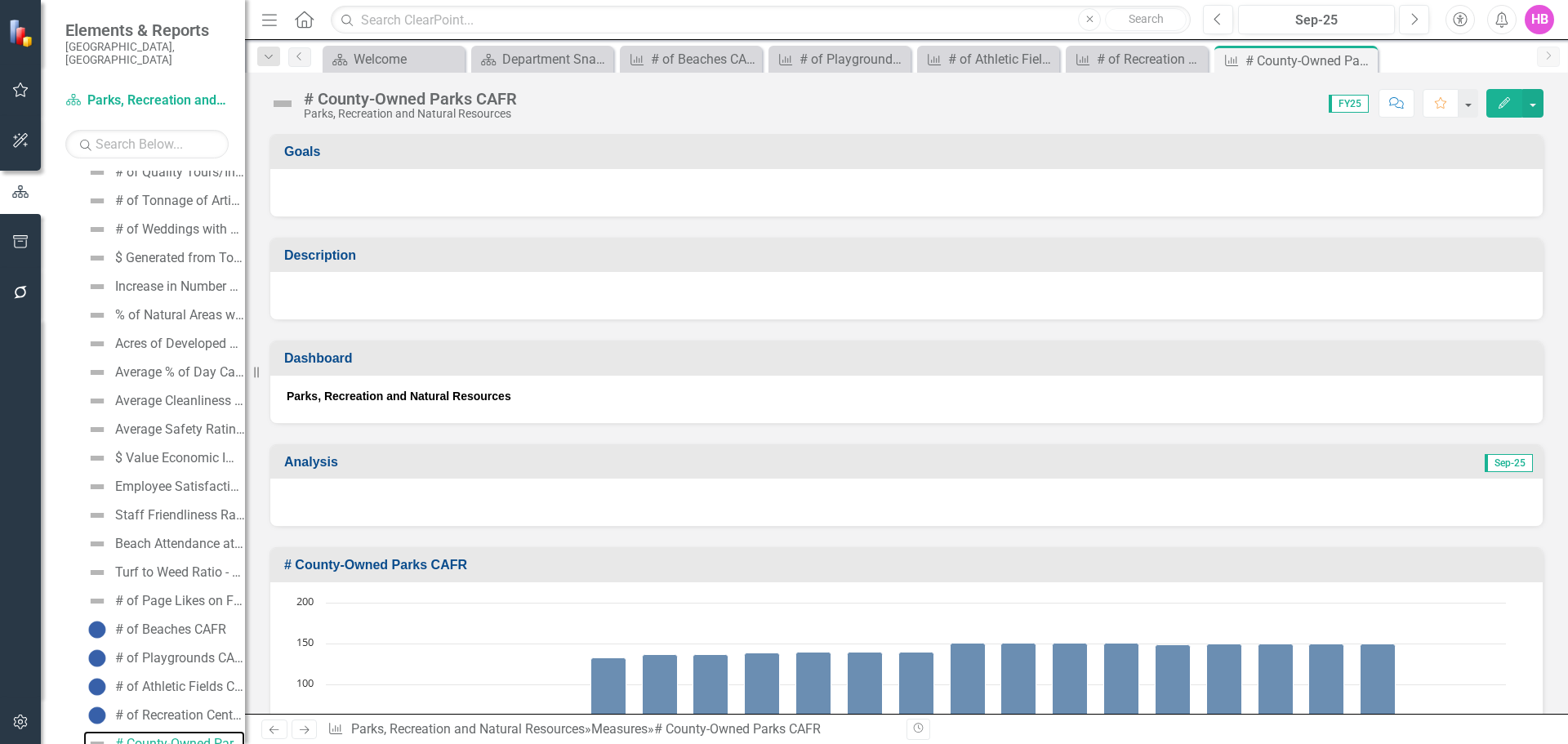
scroll to position [2134, 0]
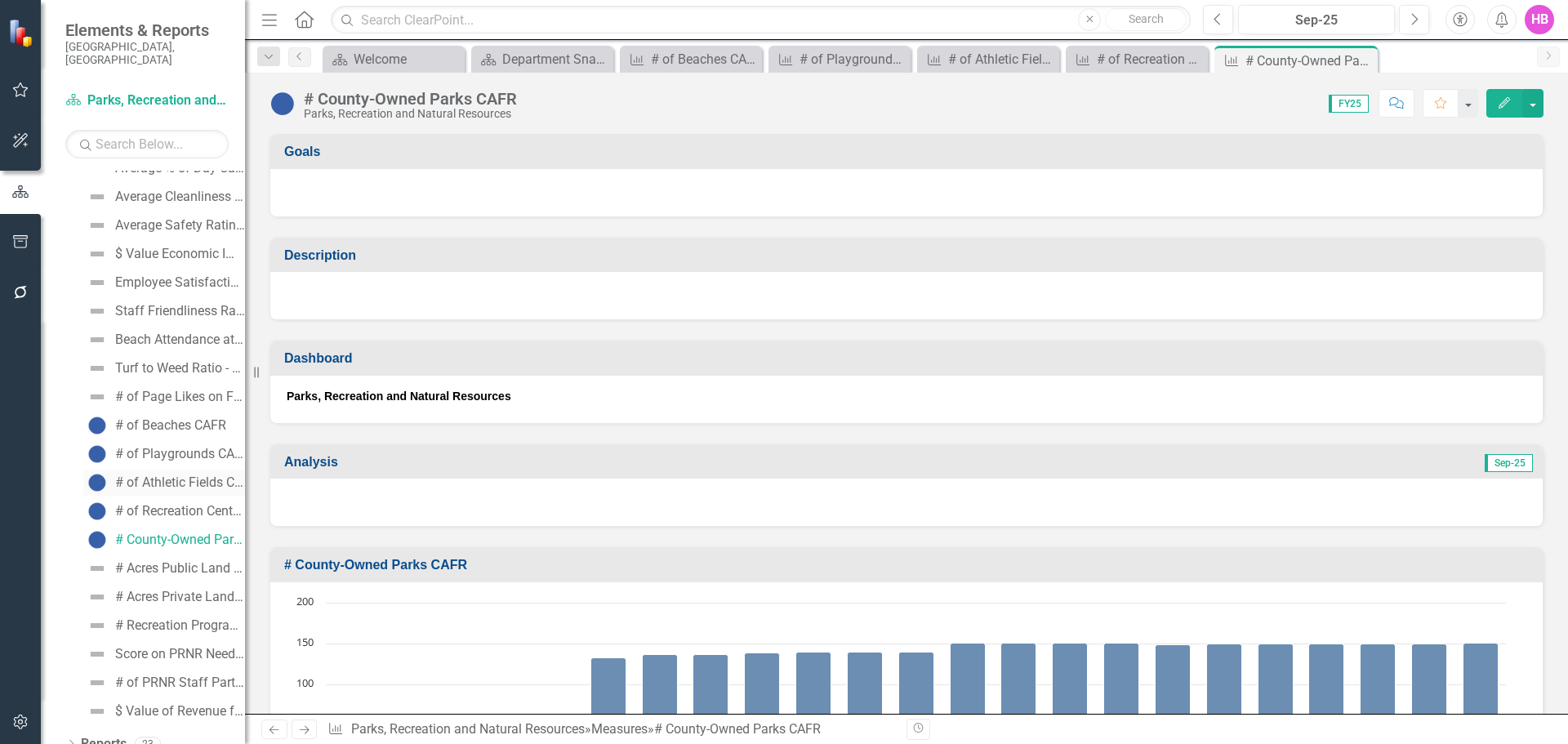
scroll to position [2343, 0]
click at [140, 271] on div "Employee Satisfaction Rating (Annual Survey) KEEP" at bounding box center [180, 279] width 129 height 15
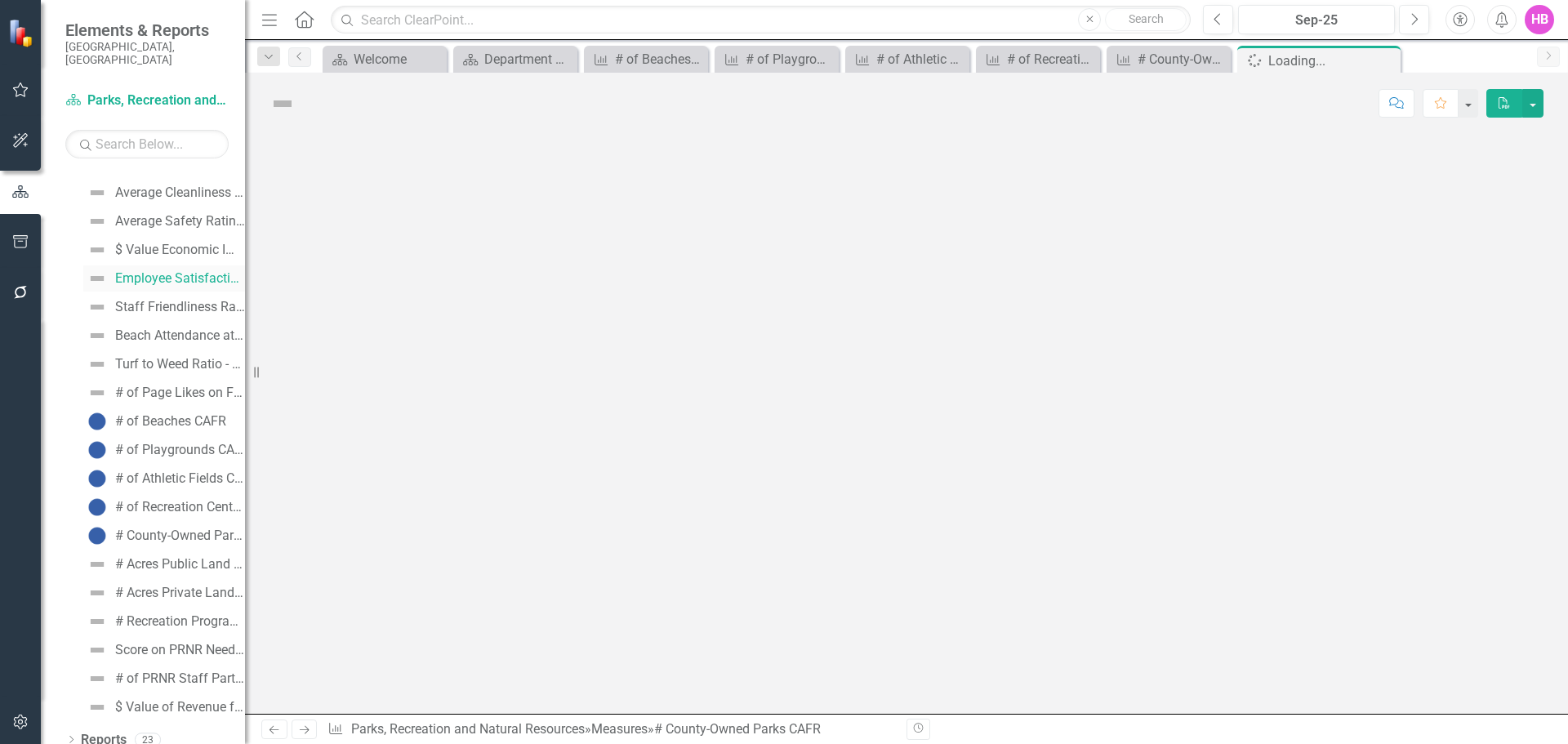
scroll to position [1877, 0]
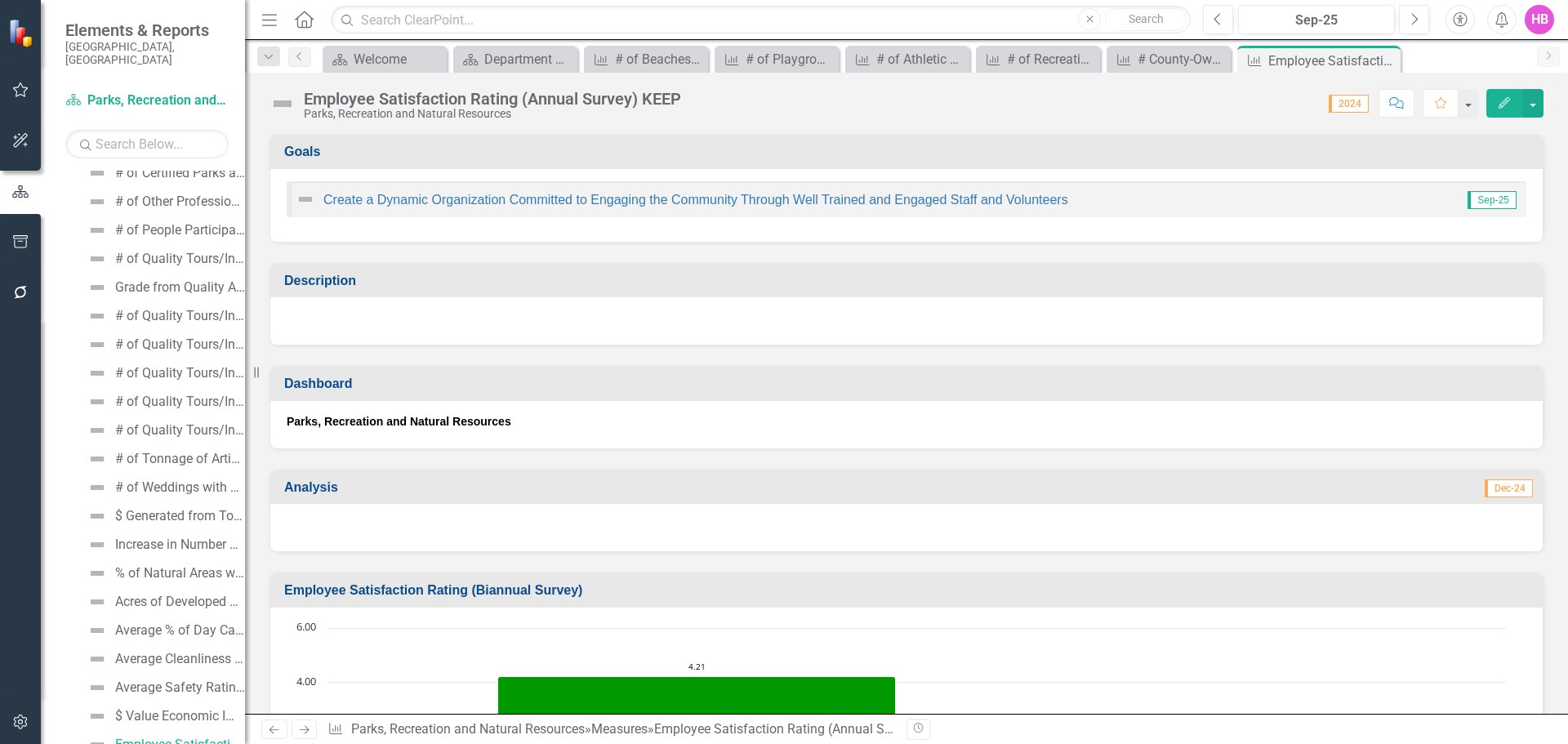
click at [1502, 104] on icon "Edit" at bounding box center [1505, 103] width 15 height 12
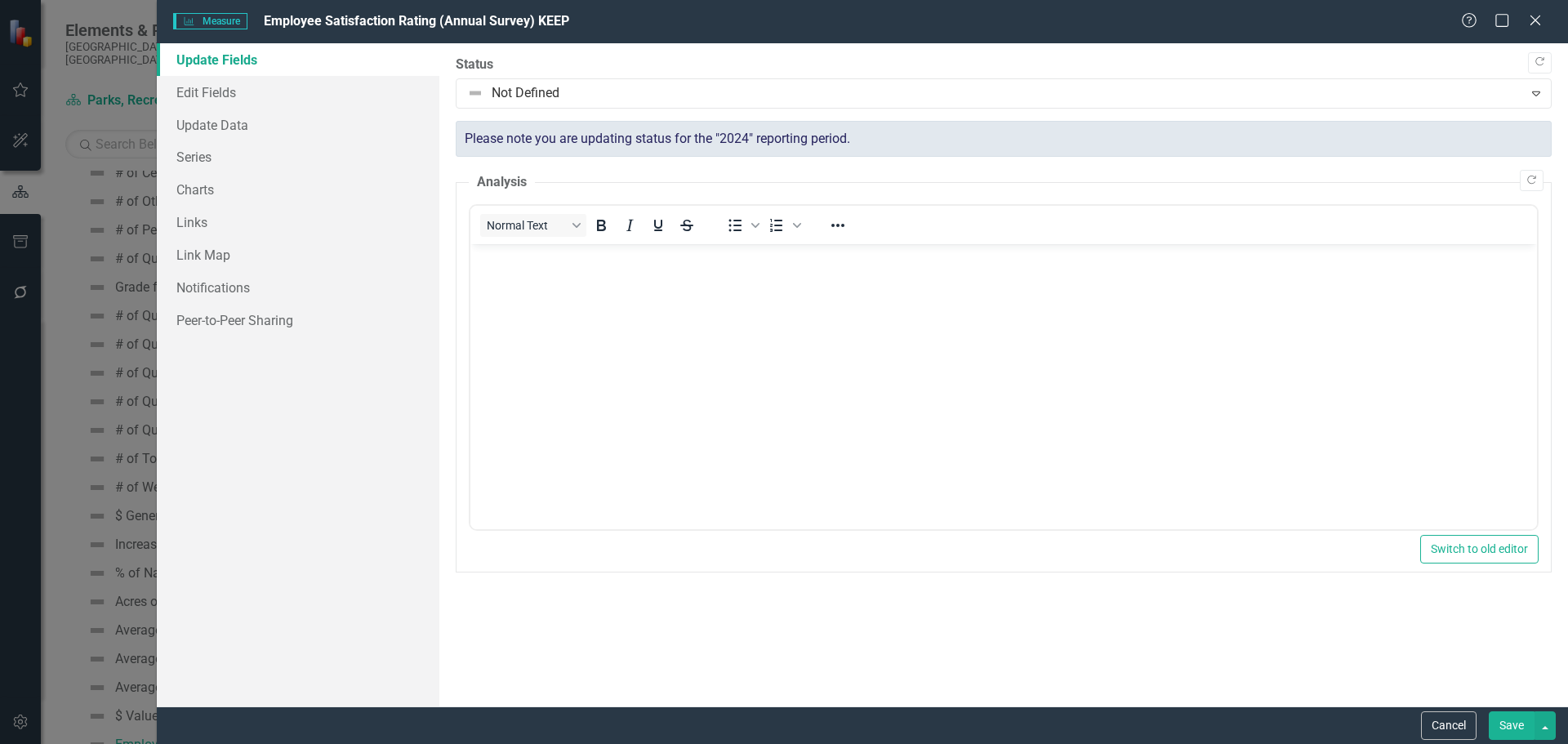
scroll to position [0, 0]
click at [232, 130] on link "Update Data" at bounding box center [298, 124] width 282 height 33
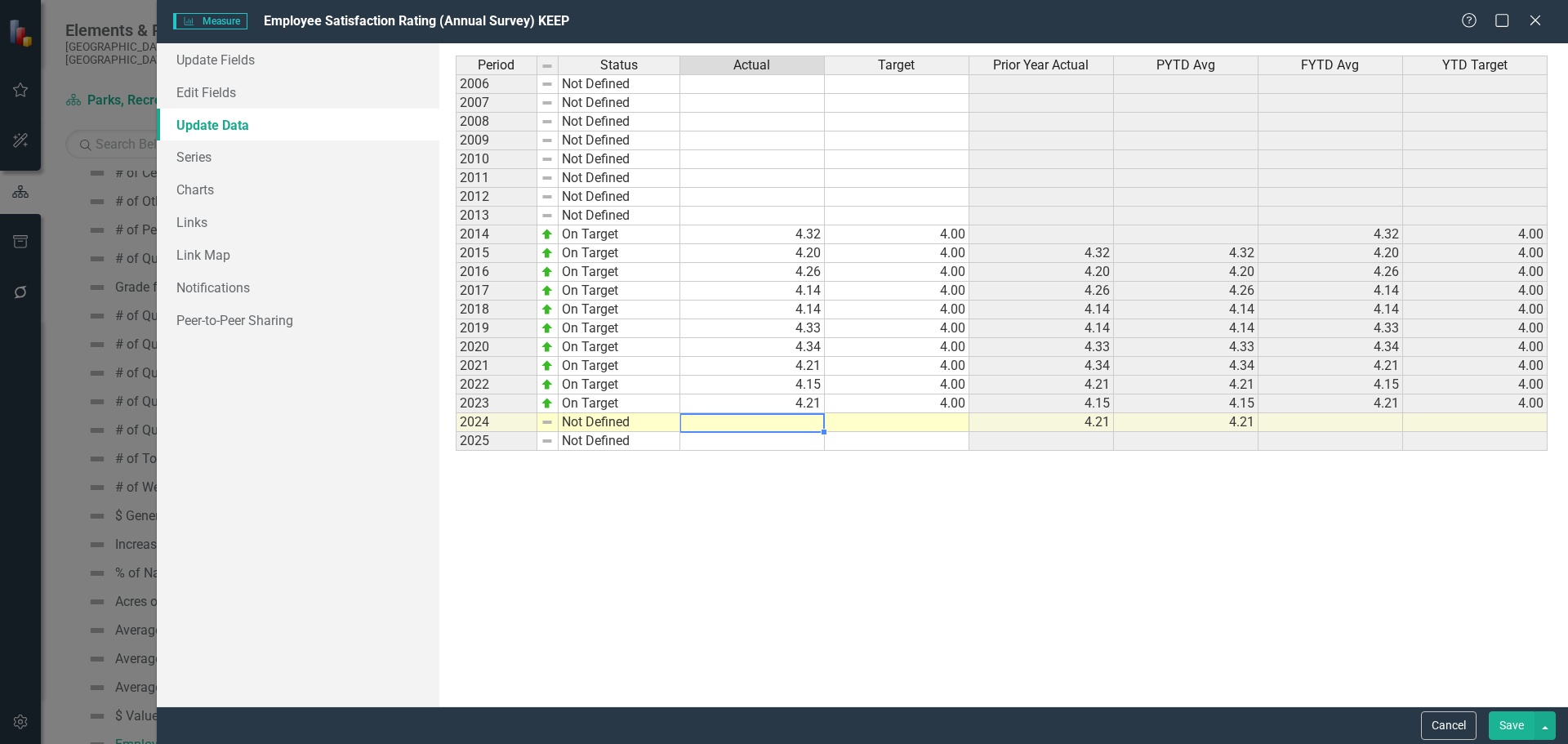
click at [788, 422] on td at bounding box center [752, 423] width 145 height 18
drag, startPoint x: 761, startPoint y: 423, endPoint x: 693, endPoint y: 420, distance: 68.1
click at [693, 420] on textarea "418" at bounding box center [752, 423] width 145 height 19
type textarea "4.18"
click at [933, 422] on td at bounding box center [897, 423] width 145 height 18
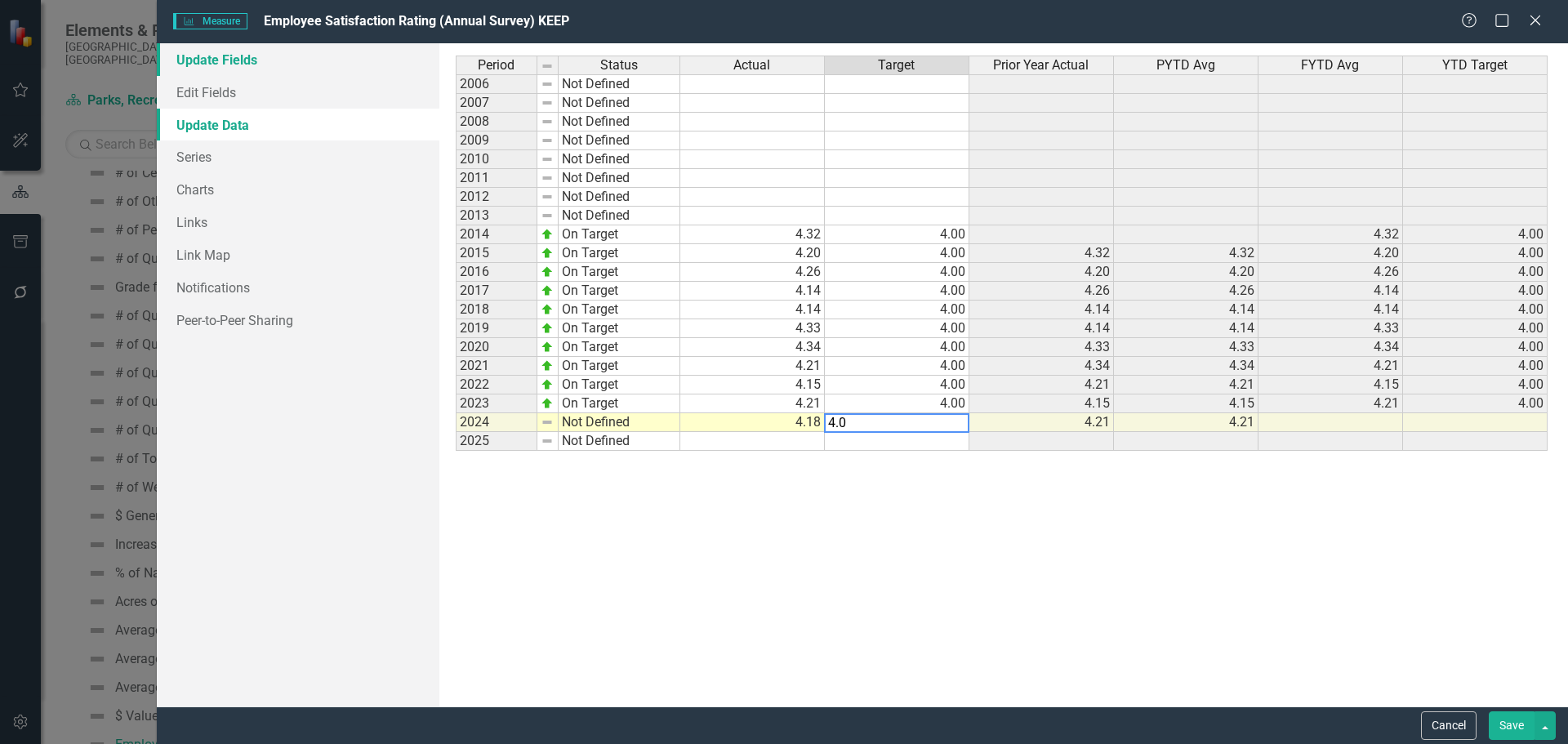
type textarea "4.0"
click at [216, 70] on link "Update Fields" at bounding box center [298, 59] width 282 height 33
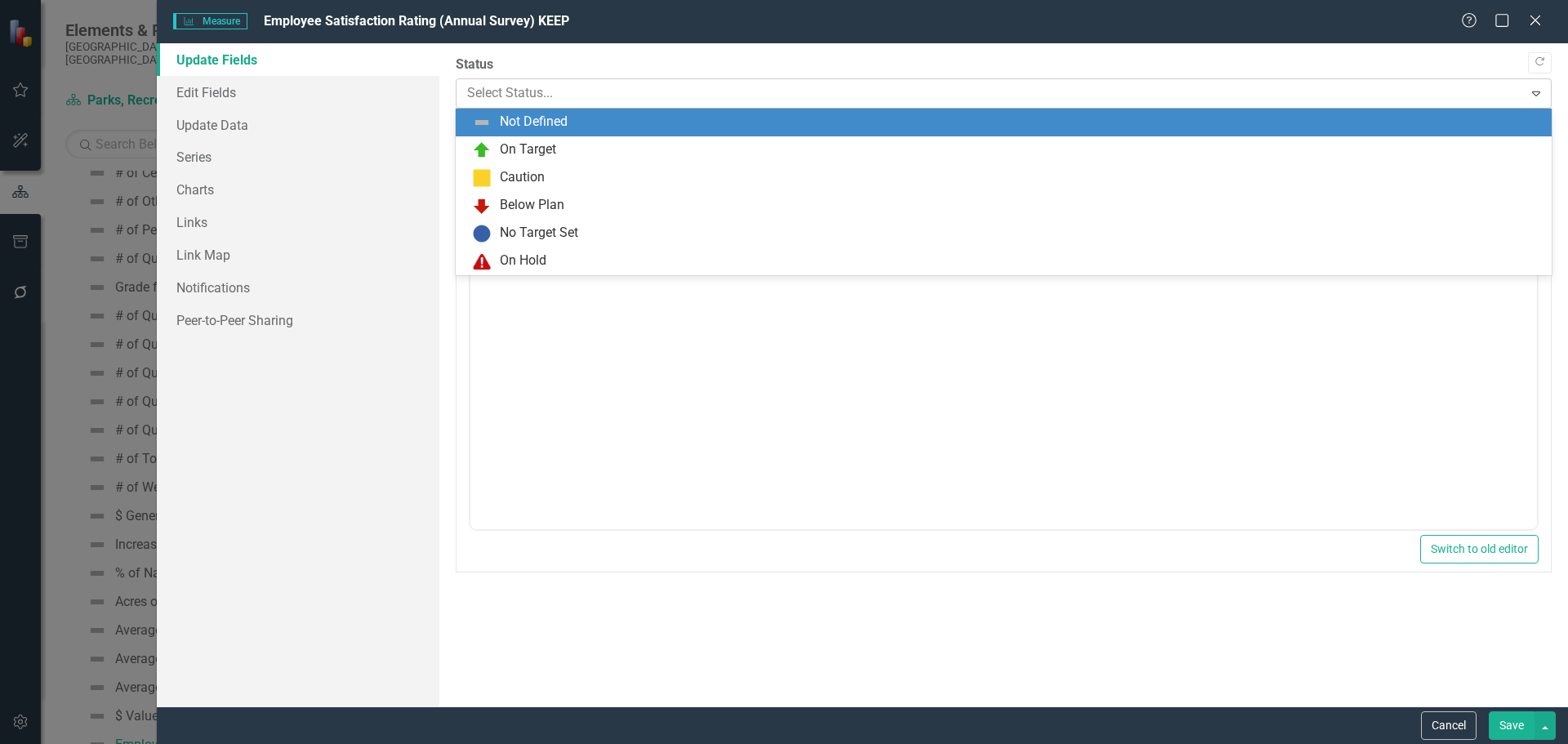
click at [546, 89] on div at bounding box center [990, 94] width 1046 height 22
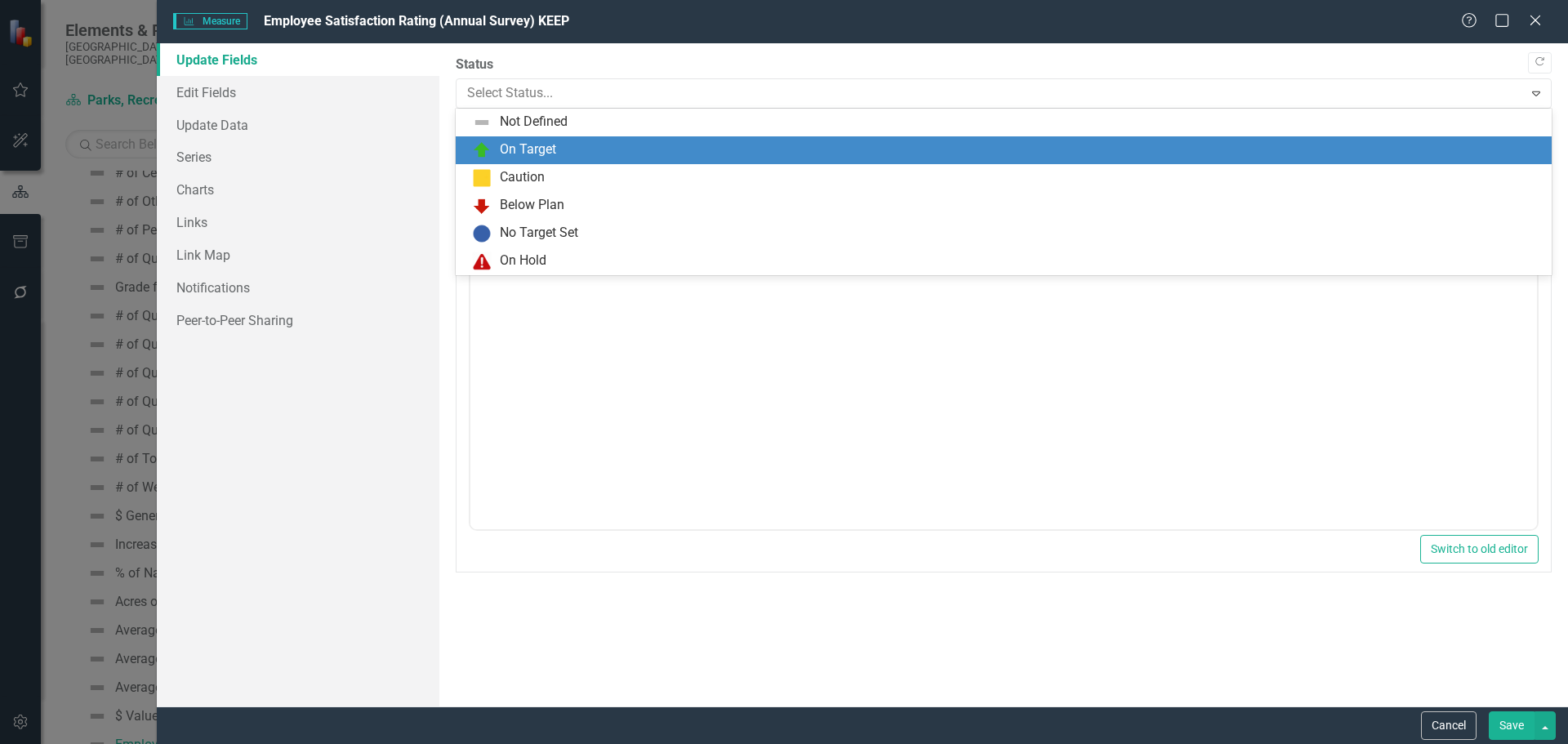
click at [520, 152] on div "On Target" at bounding box center [527, 149] width 56 height 18
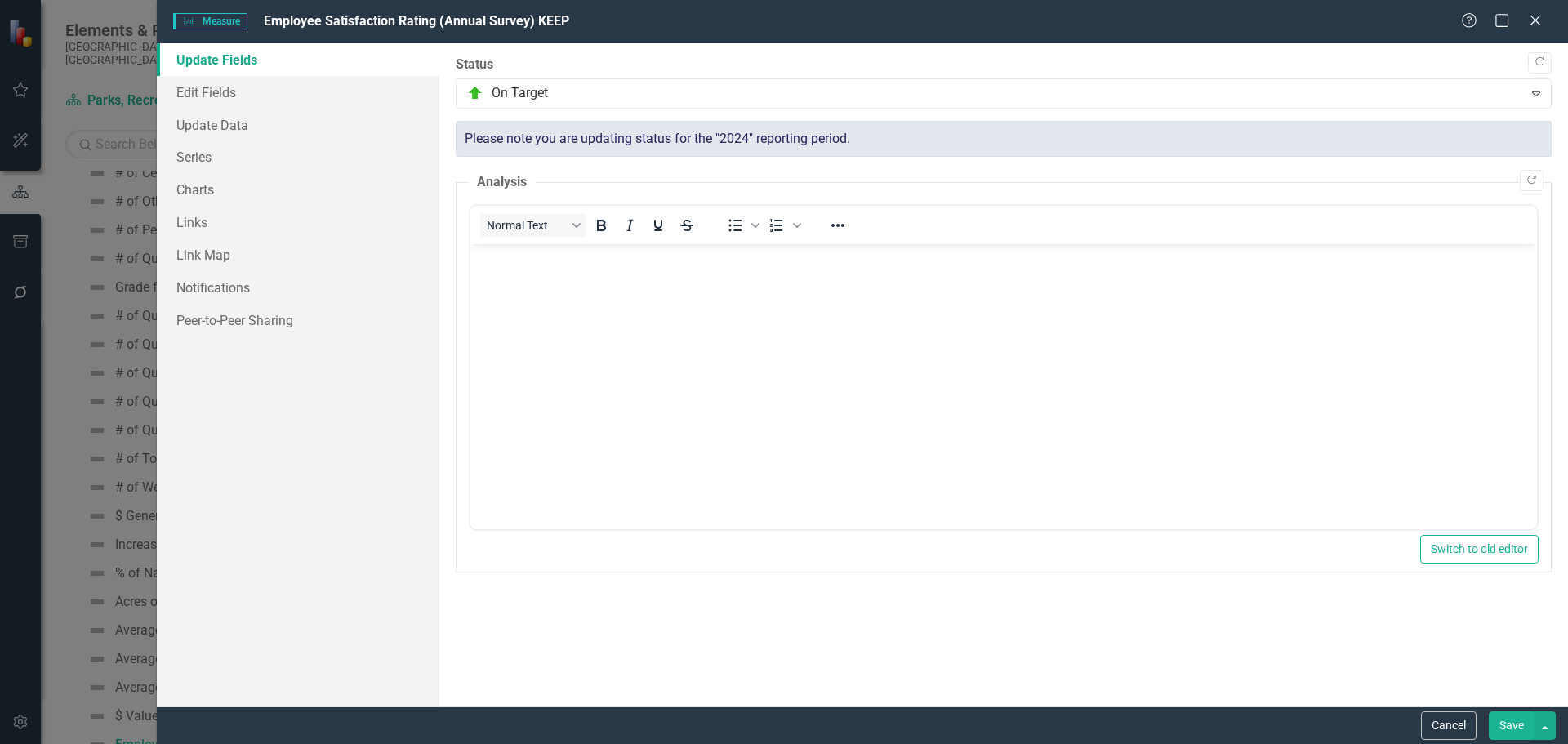
click at [1510, 718] on button "Save" at bounding box center [1511, 726] width 46 height 28
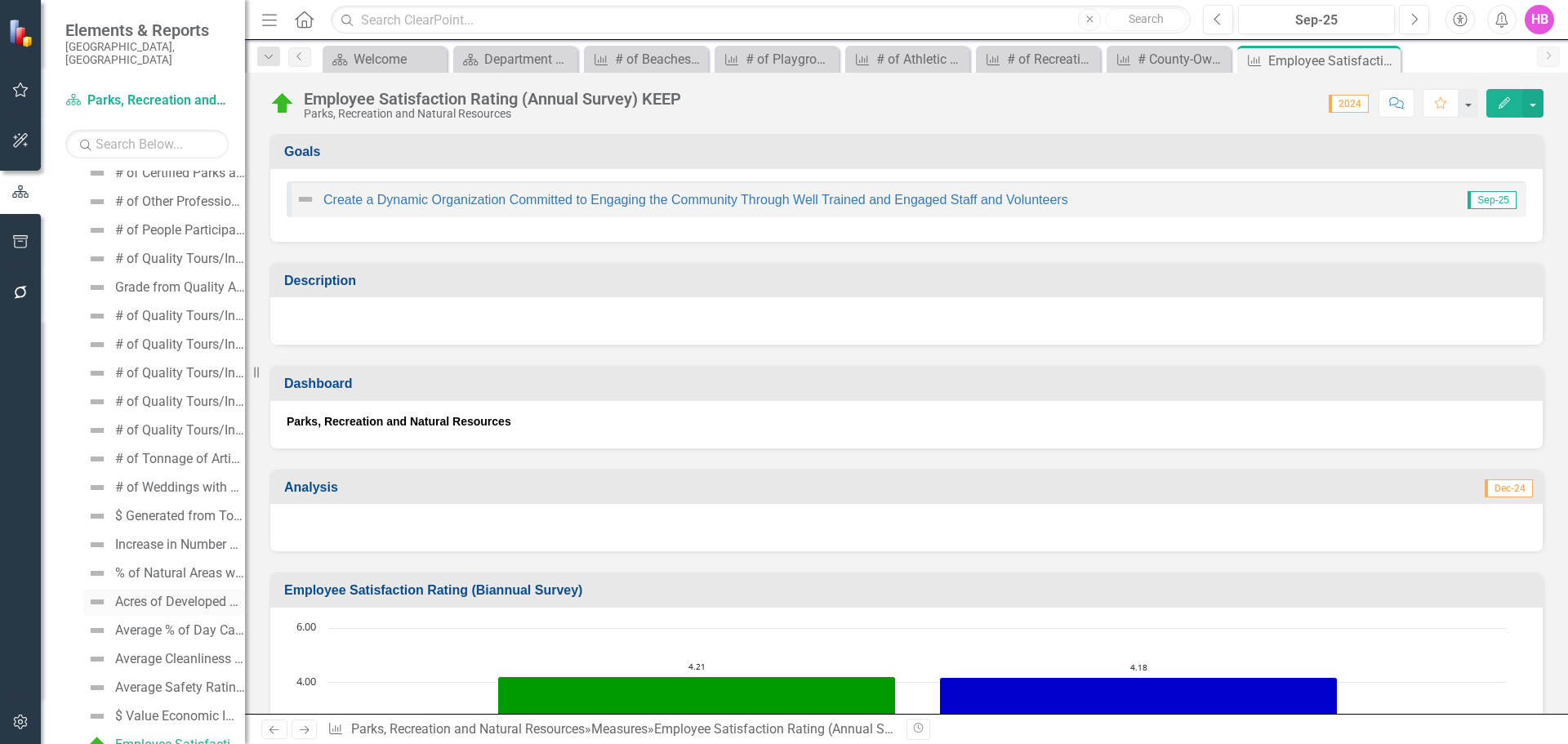
click at [158, 595] on div "Acres of Developed Parks CAFR" at bounding box center [180, 602] width 129 height 15
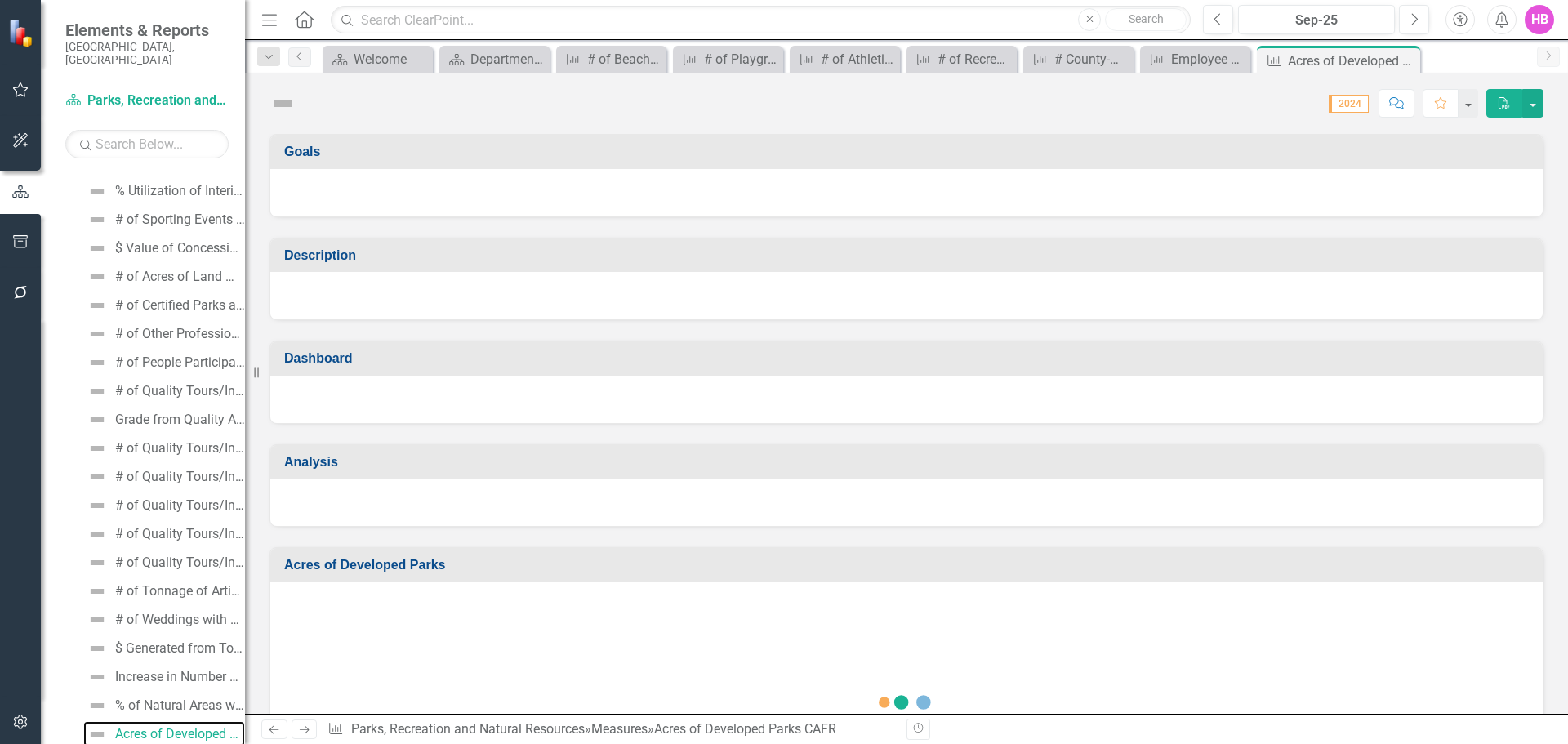
scroll to position [1734, 0]
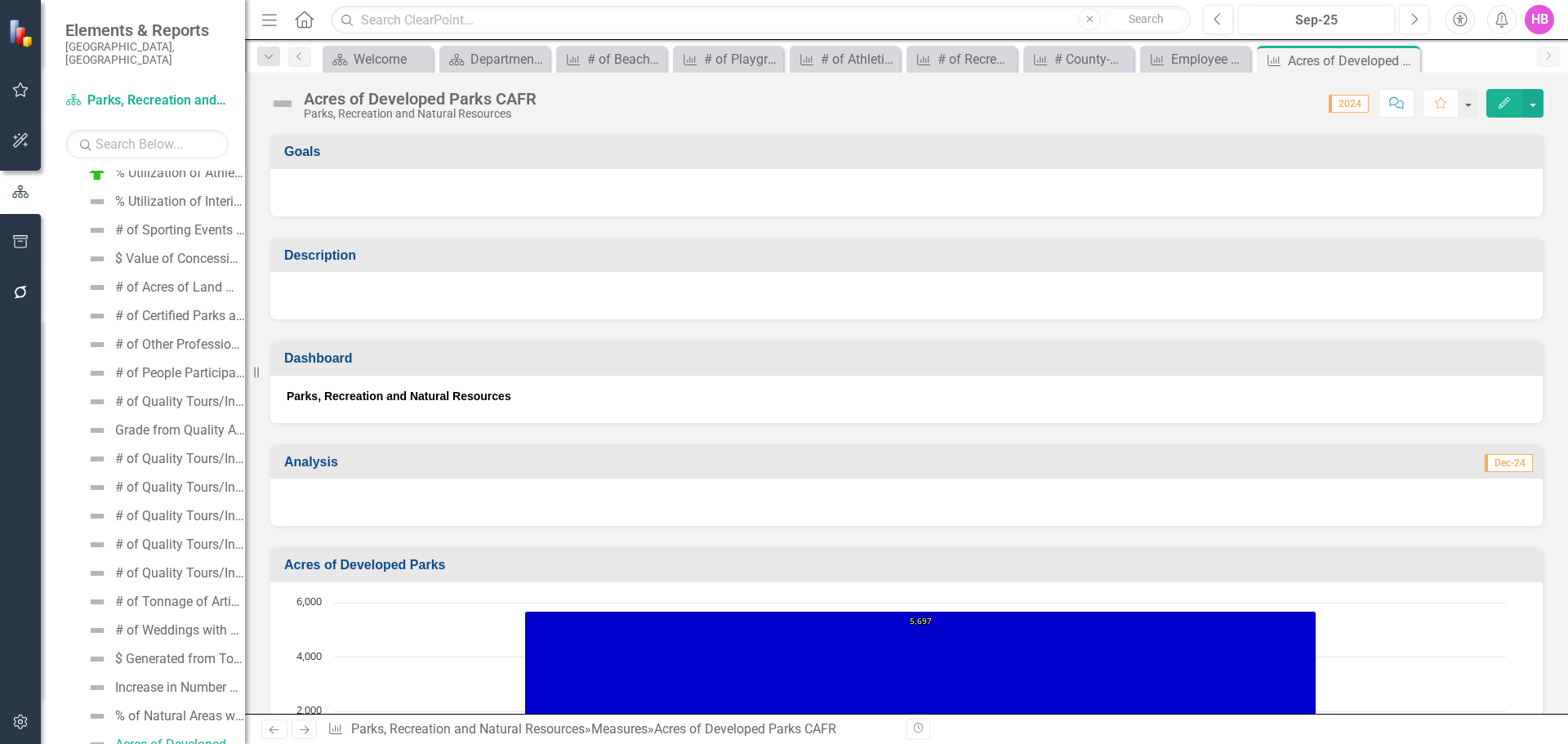
click at [1510, 104] on icon "Edit" at bounding box center [1505, 103] width 15 height 12
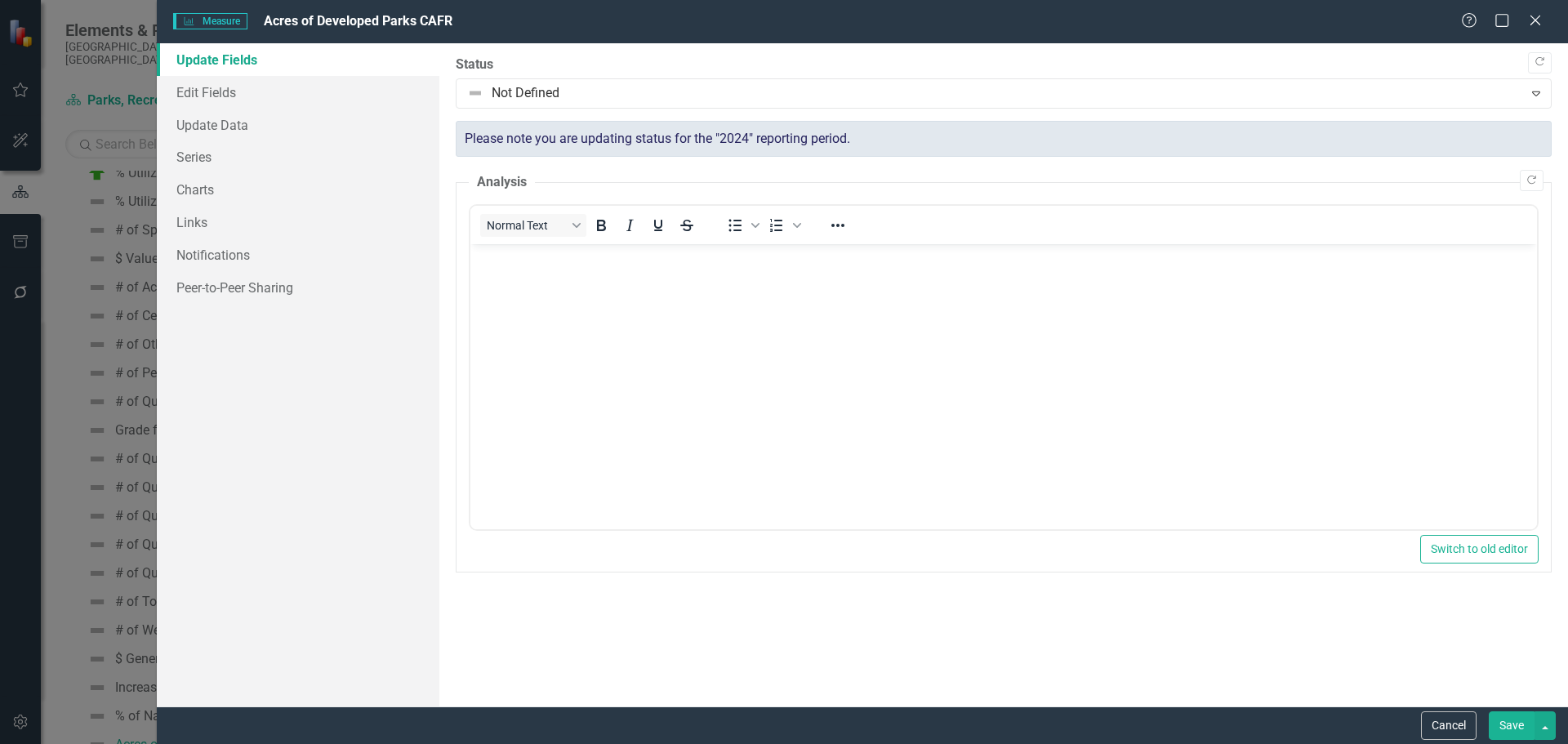
scroll to position [0, 0]
click at [248, 124] on link "Update Data" at bounding box center [298, 124] width 282 height 33
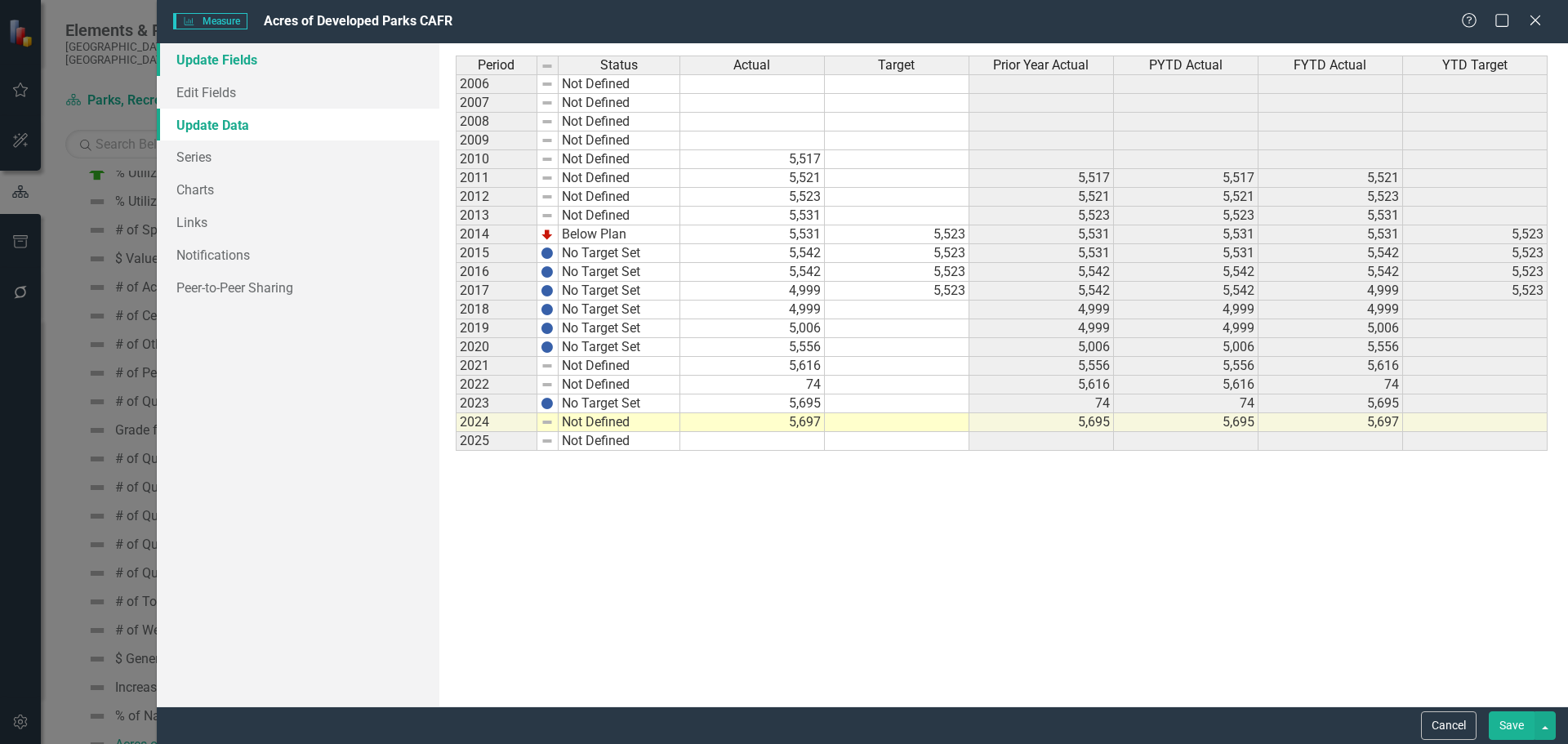
click at [230, 63] on link "Update Fields" at bounding box center [298, 59] width 282 height 33
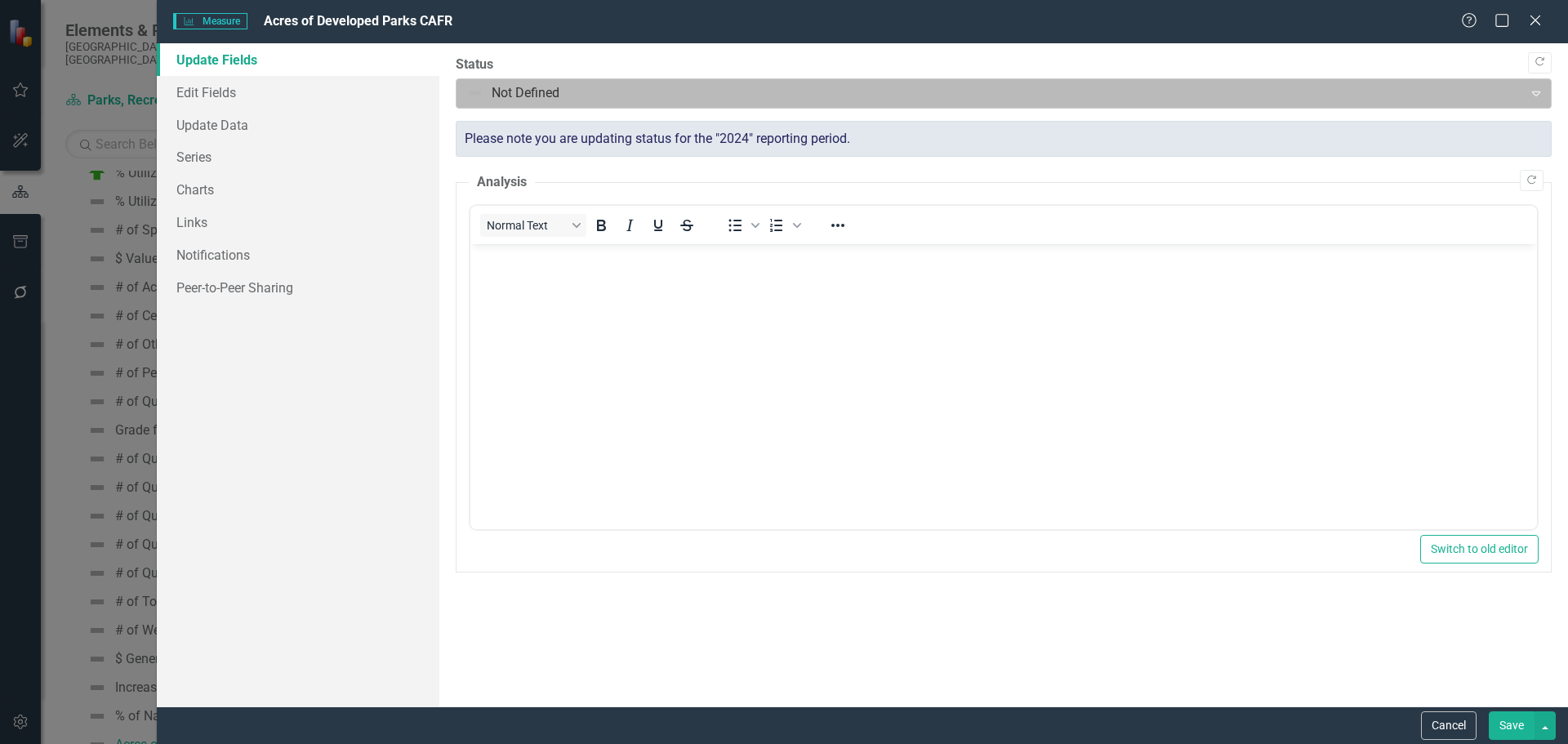
click at [529, 94] on div at bounding box center [990, 94] width 1046 height 22
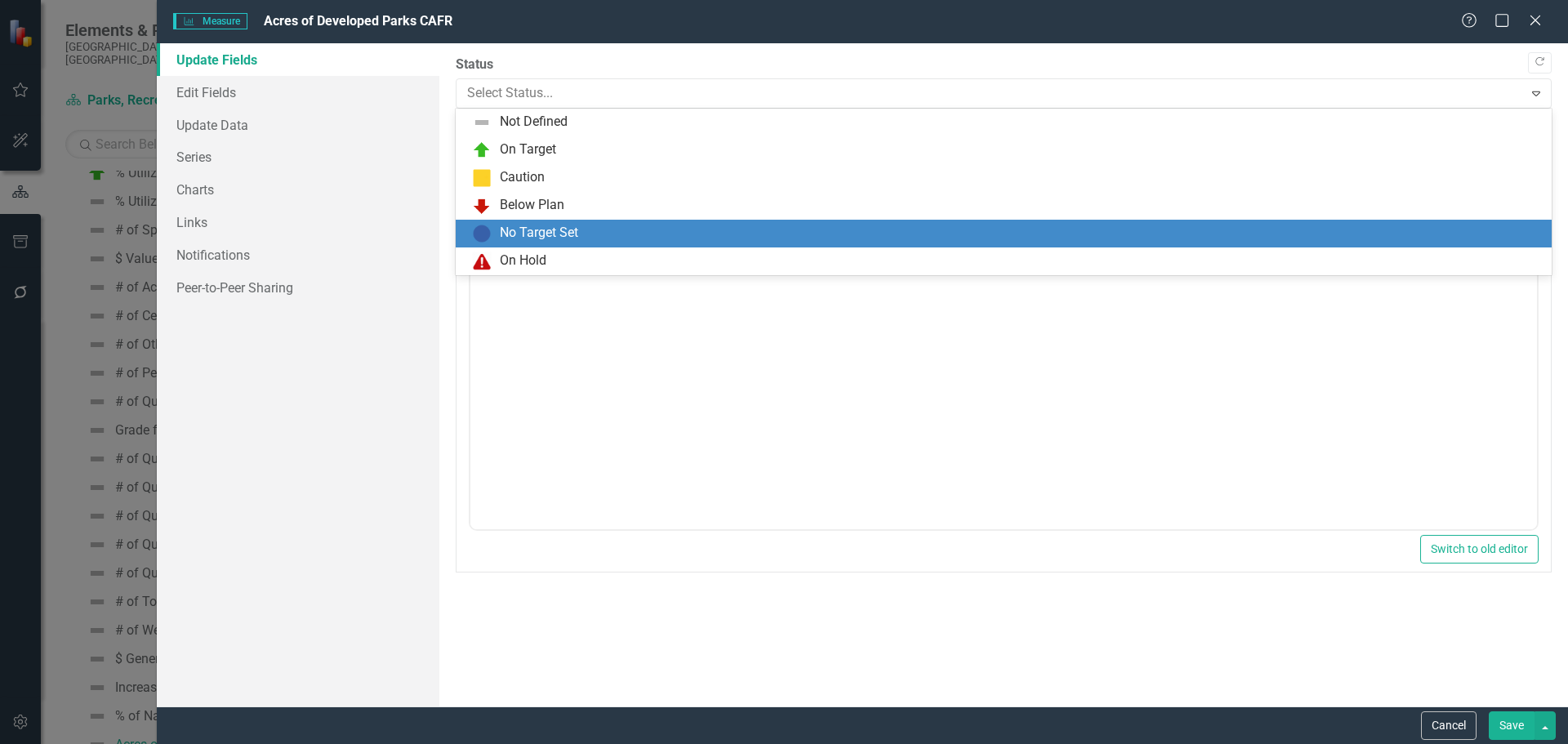
click at [525, 233] on div "No Target Set" at bounding box center [539, 233] width 79 height 18
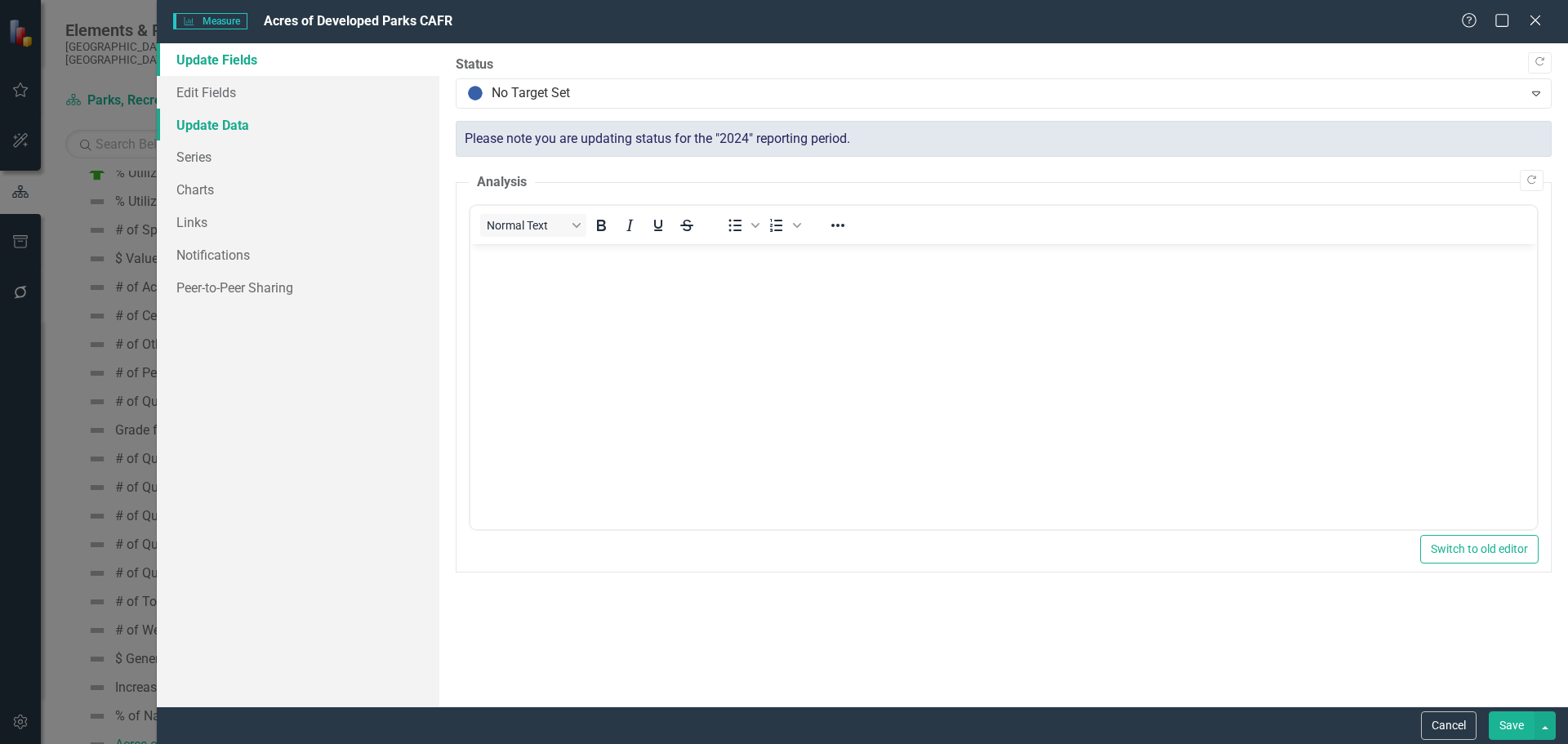
click at [212, 128] on link "Update Data" at bounding box center [298, 124] width 282 height 33
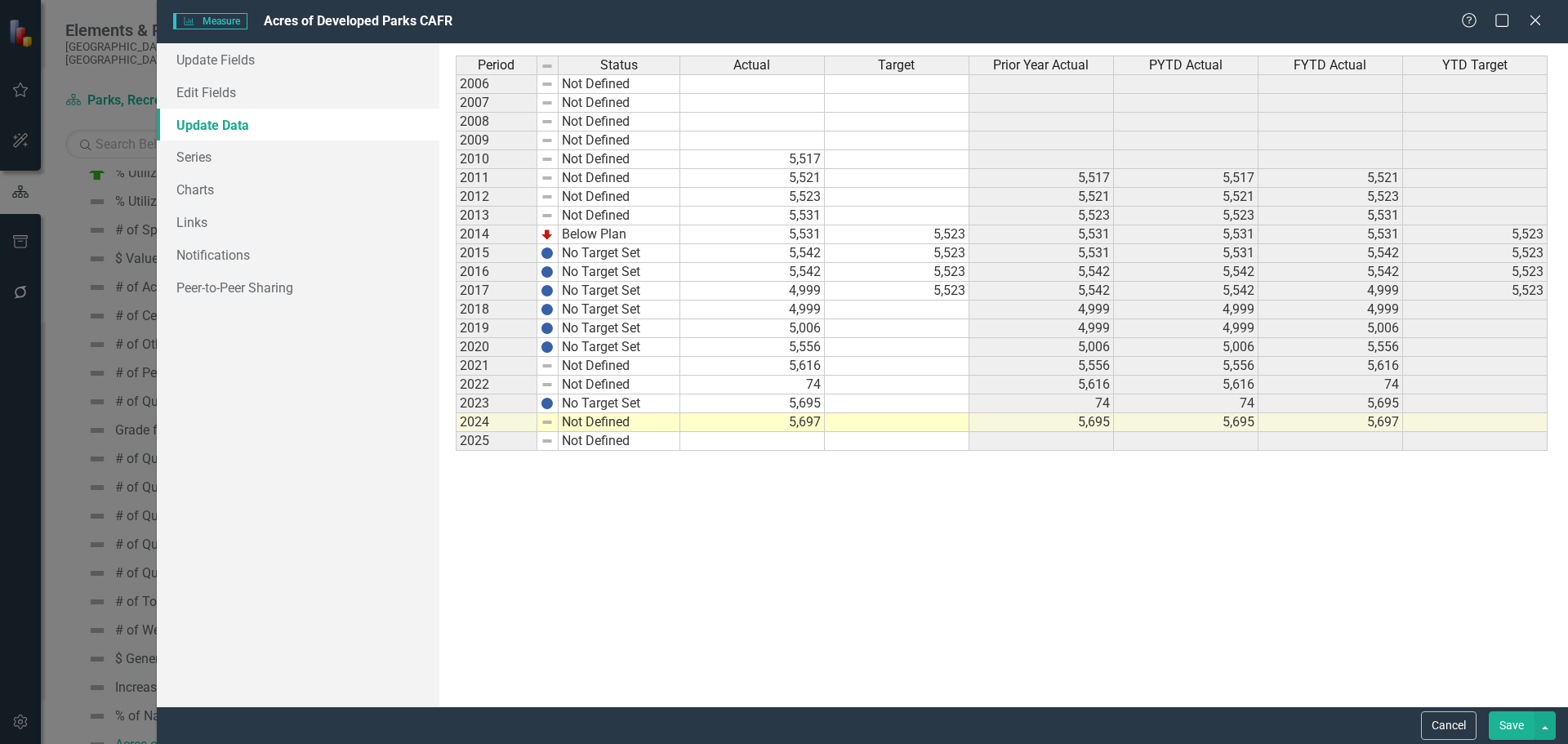
click at [792, 438] on td at bounding box center [752, 441] width 145 height 18
type textarea "3"
type textarea "5703.64"
click at [212, 68] on link "Update Fields" at bounding box center [298, 59] width 282 height 33
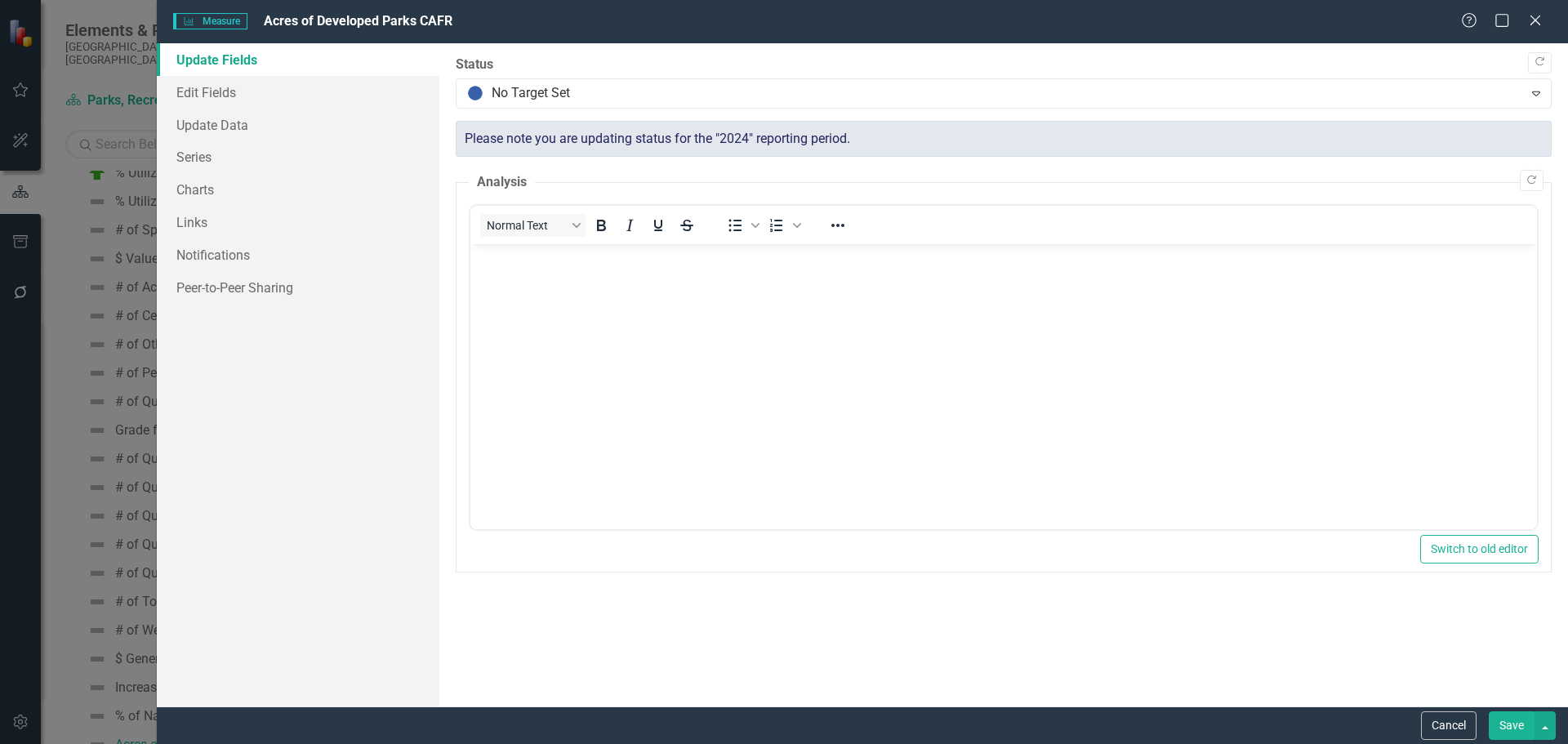
click at [1519, 726] on button "Save" at bounding box center [1511, 726] width 46 height 28
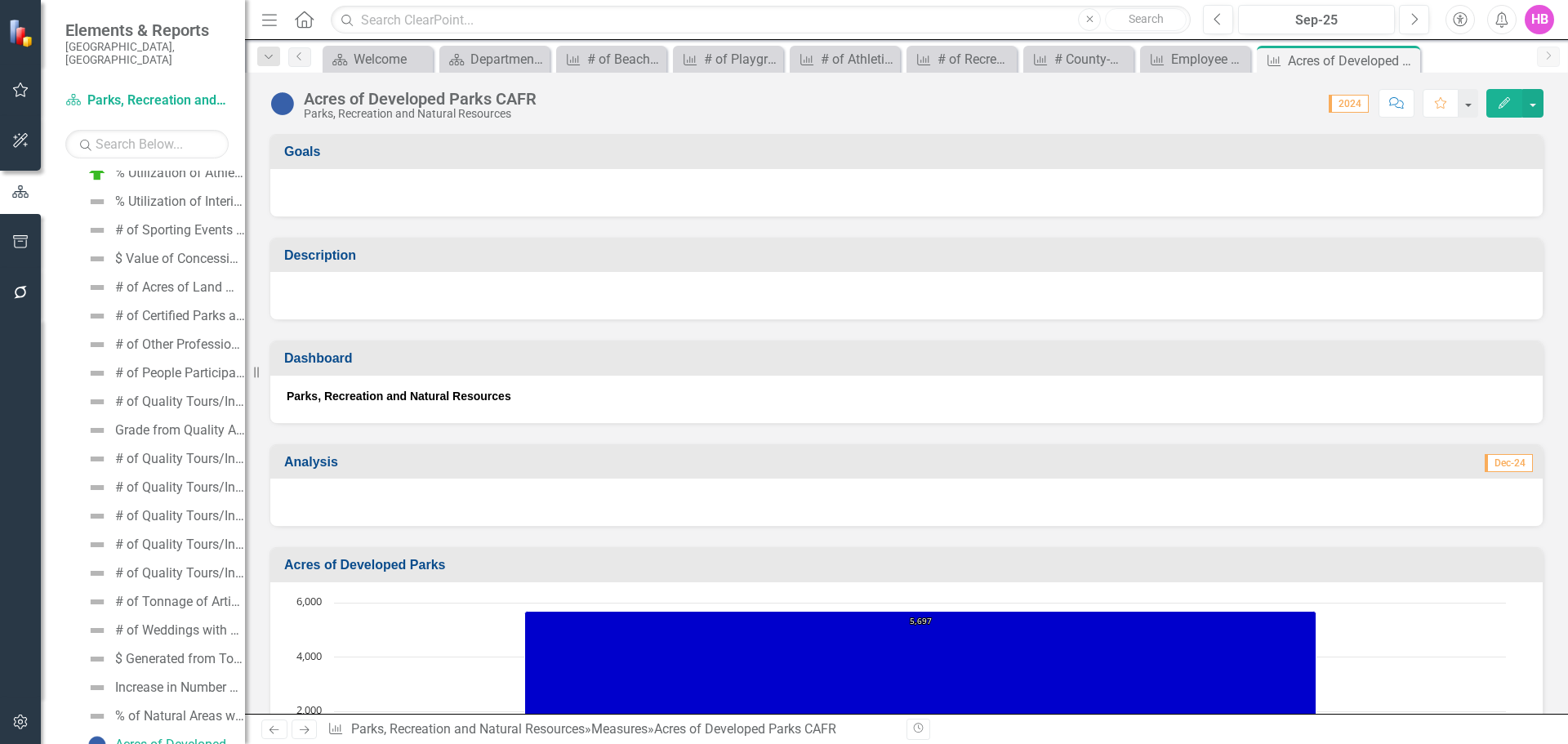
click at [1495, 104] on button "Edit" at bounding box center [1504, 104] width 36 height 28
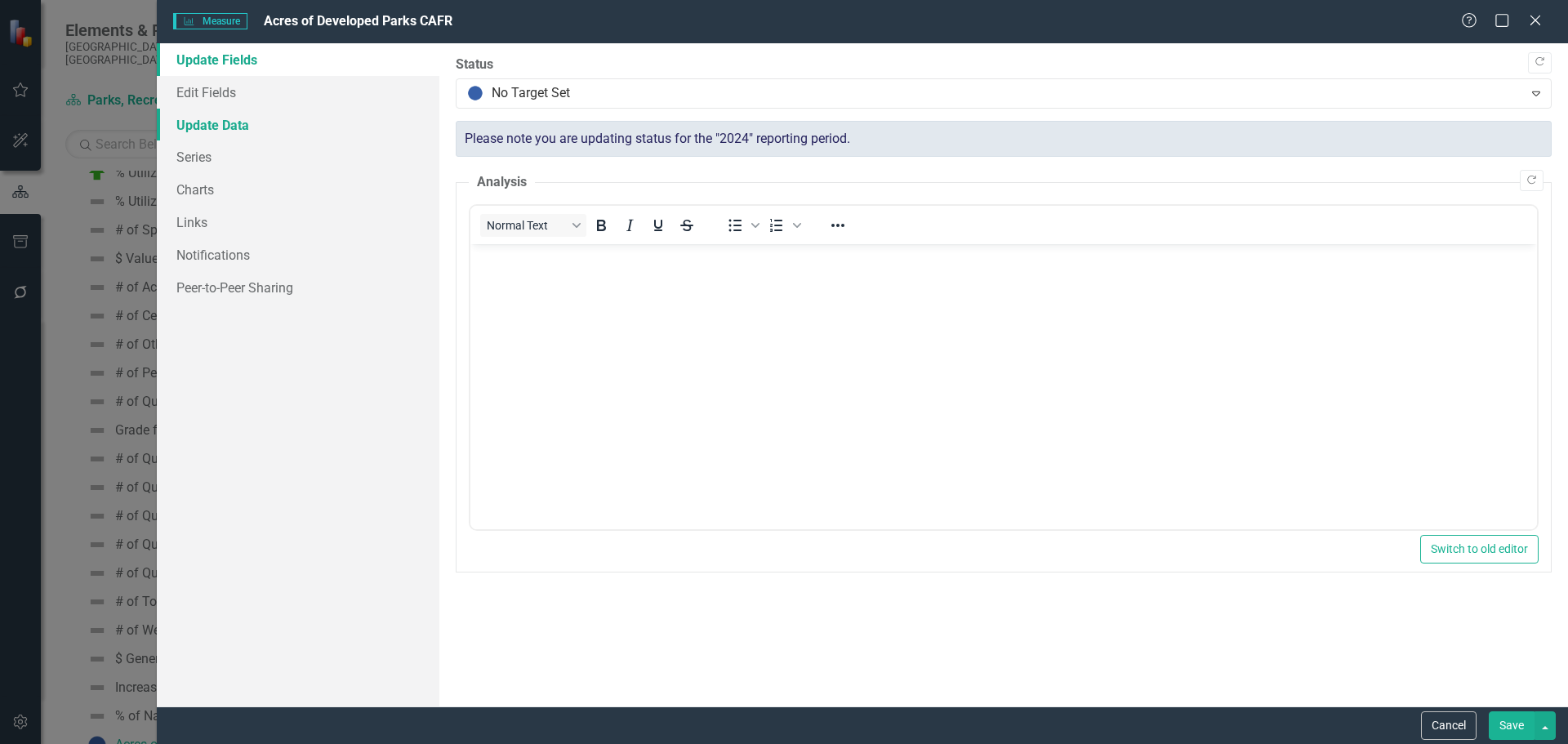
click at [235, 124] on link "Update Data" at bounding box center [298, 124] width 282 height 33
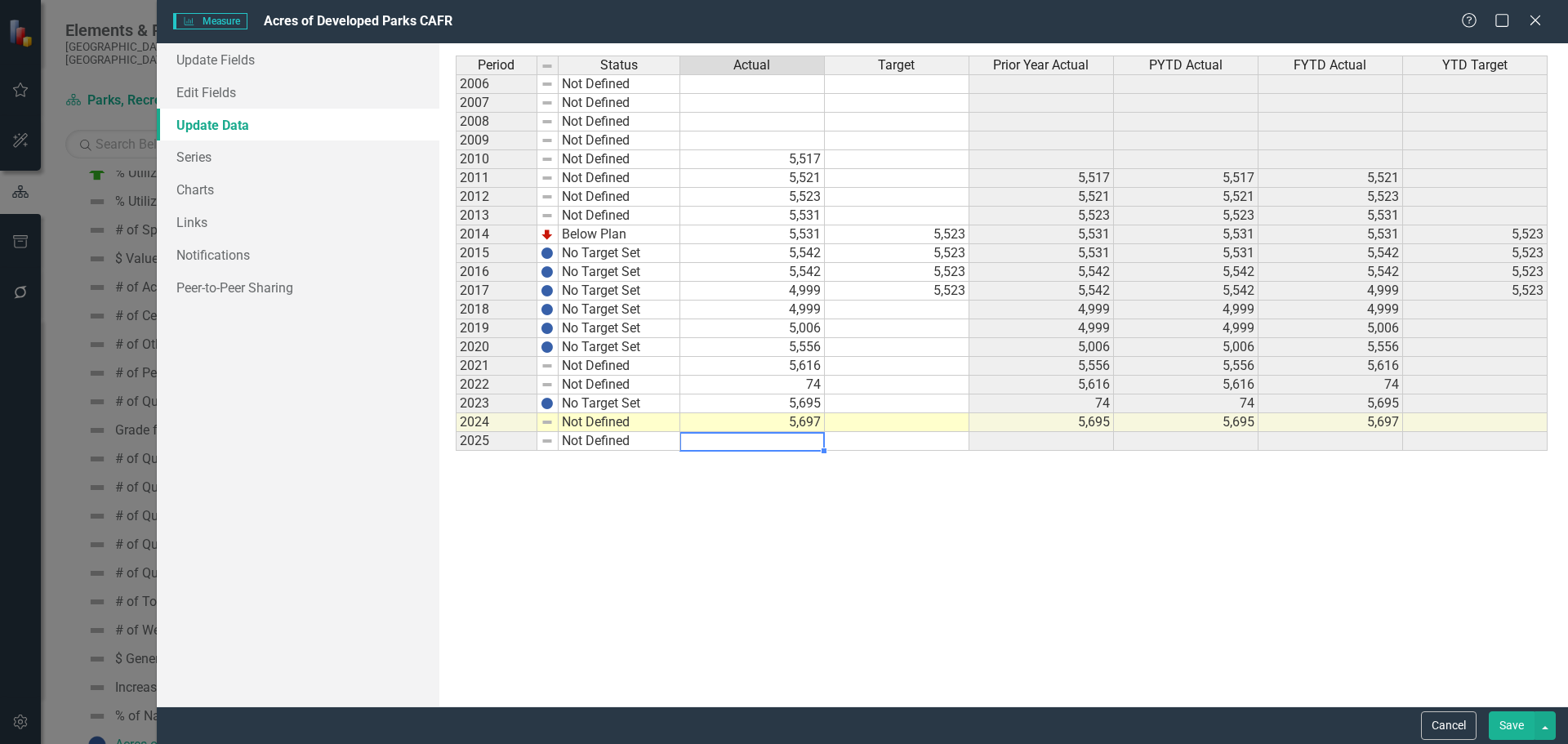
click at [804, 438] on td at bounding box center [752, 441] width 145 height 18
type textarea "5703.64"
click at [1515, 728] on button "Save" at bounding box center [1511, 726] width 46 height 28
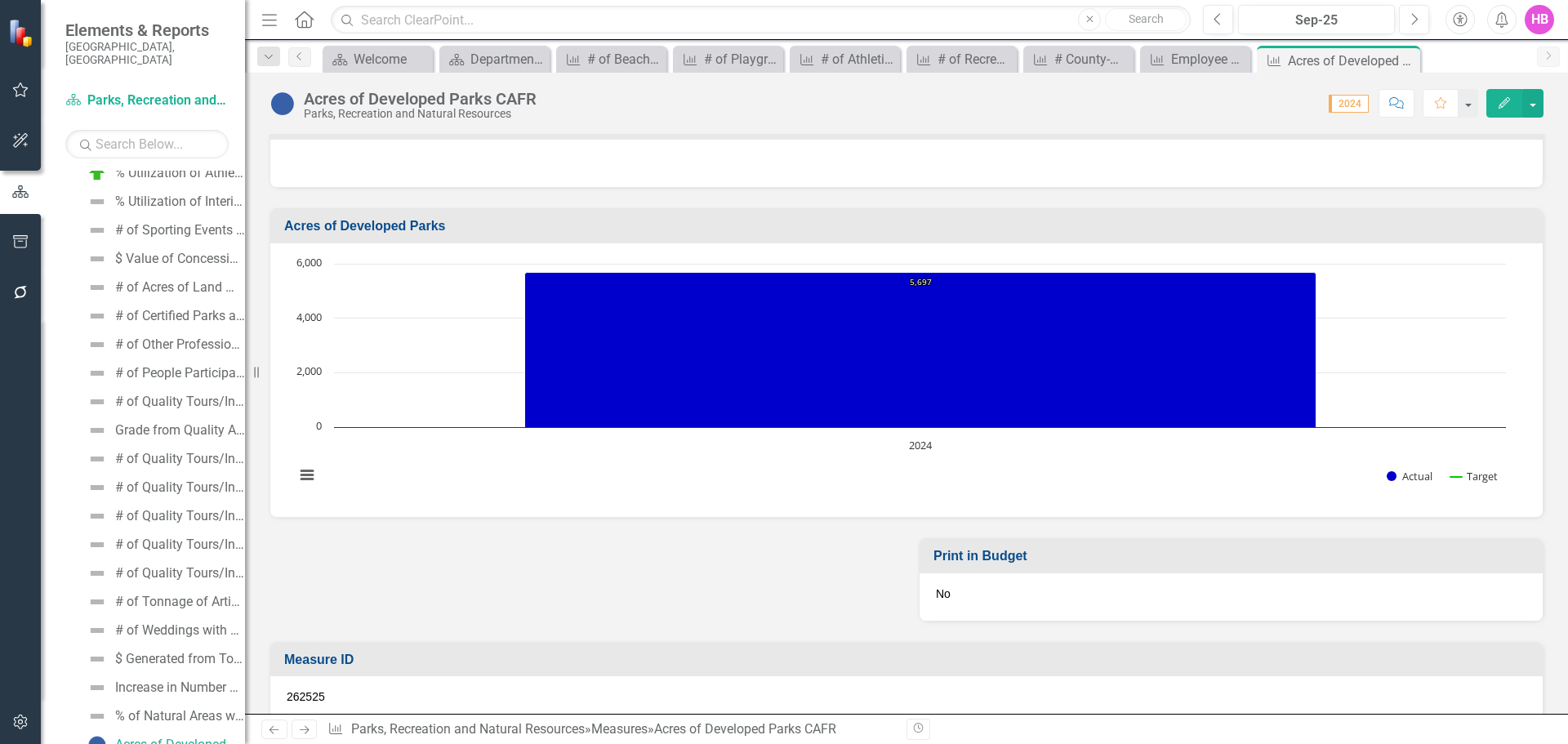
scroll to position [366, 0]
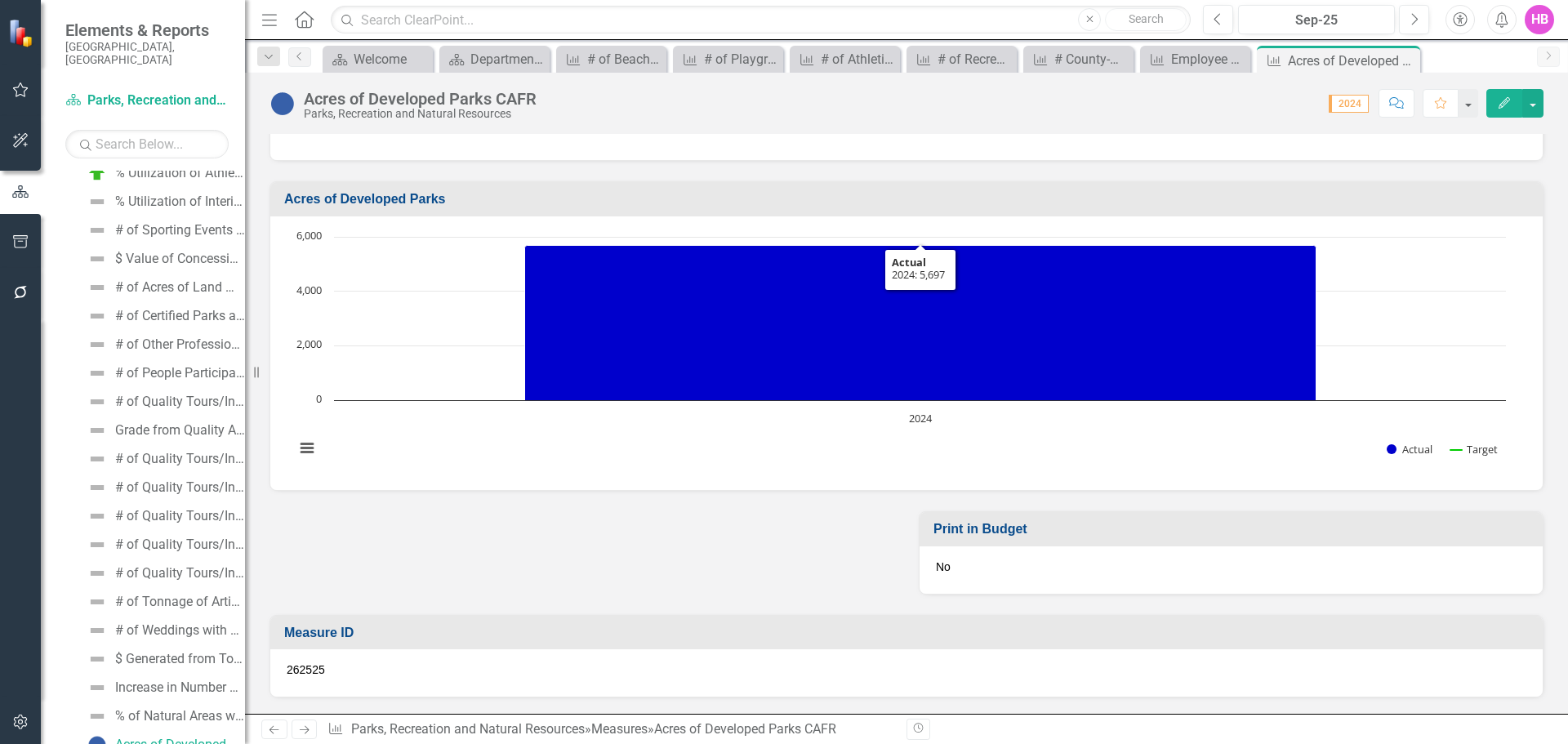
click at [1489, 107] on button "Edit" at bounding box center [1504, 104] width 36 height 28
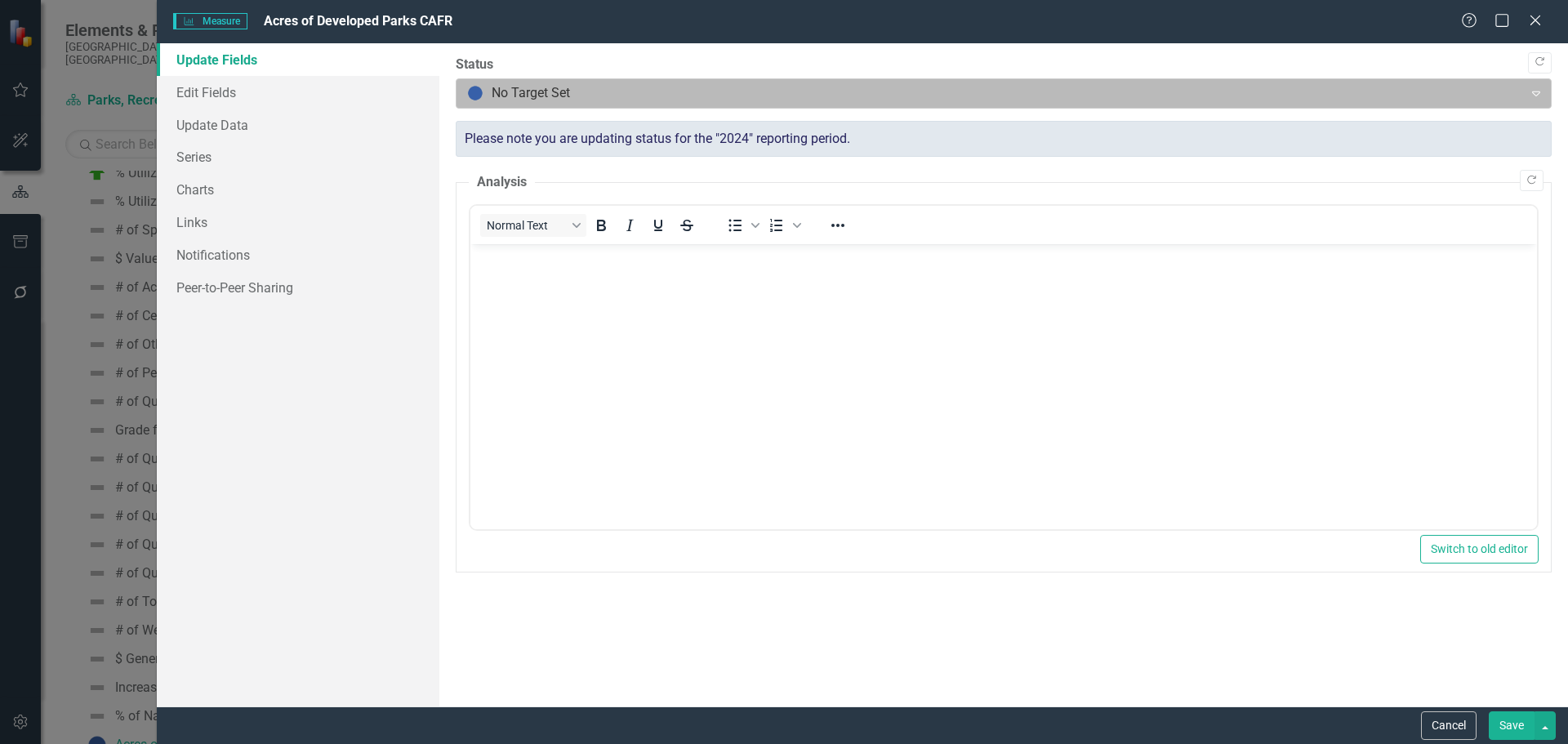
scroll to position [0, 0]
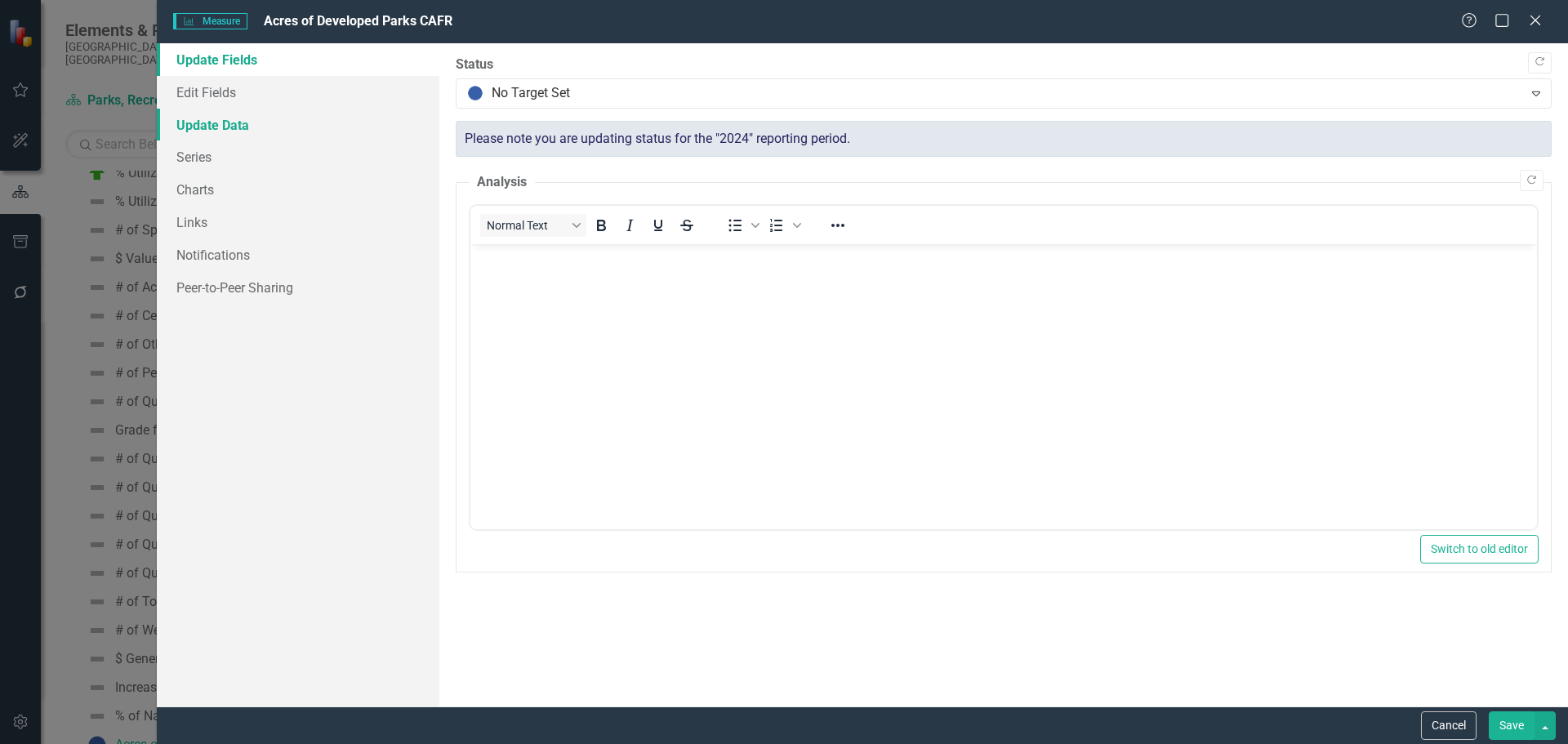
click at [226, 129] on link "Update Data" at bounding box center [298, 124] width 282 height 33
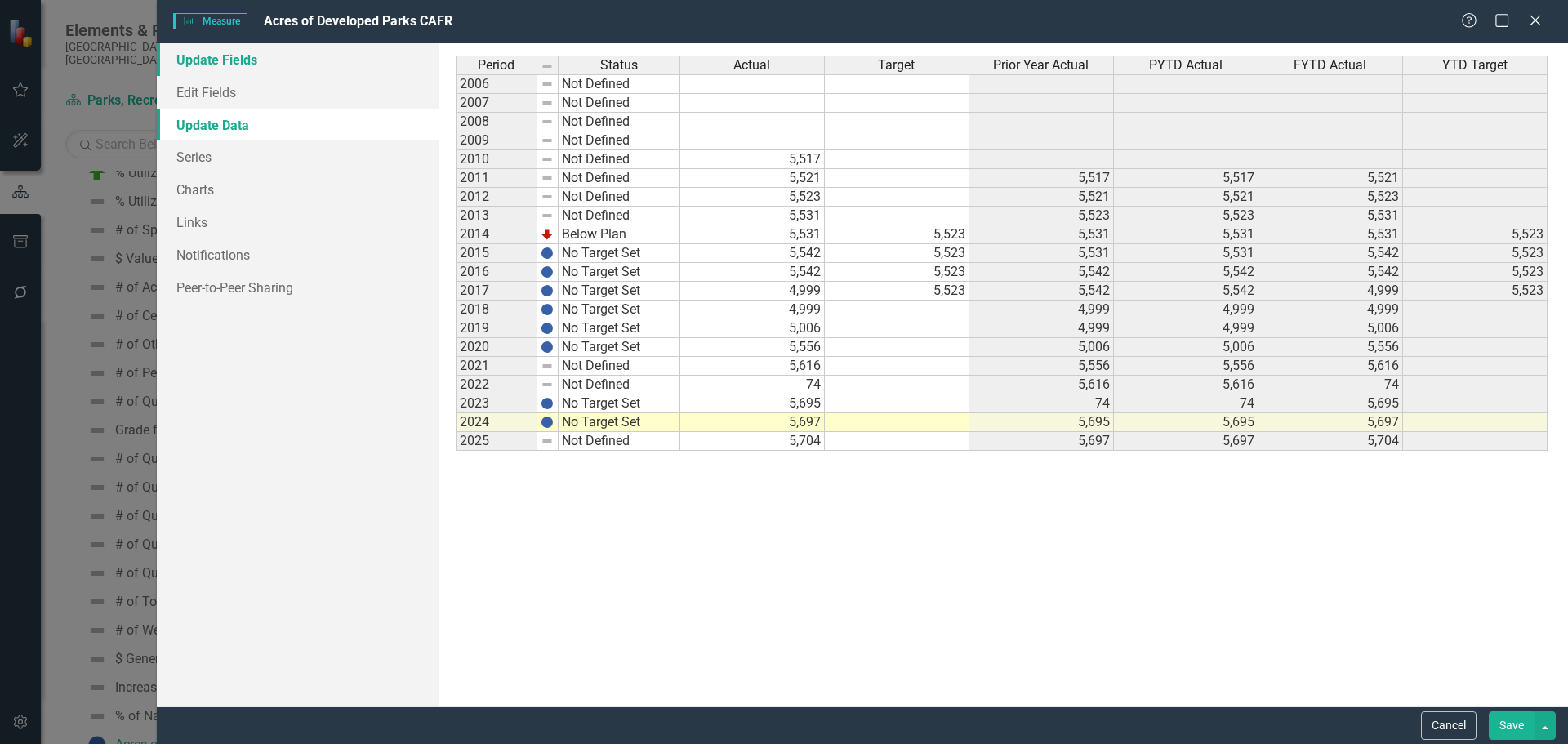
click at [233, 54] on link "Update Fields" at bounding box center [298, 59] width 282 height 33
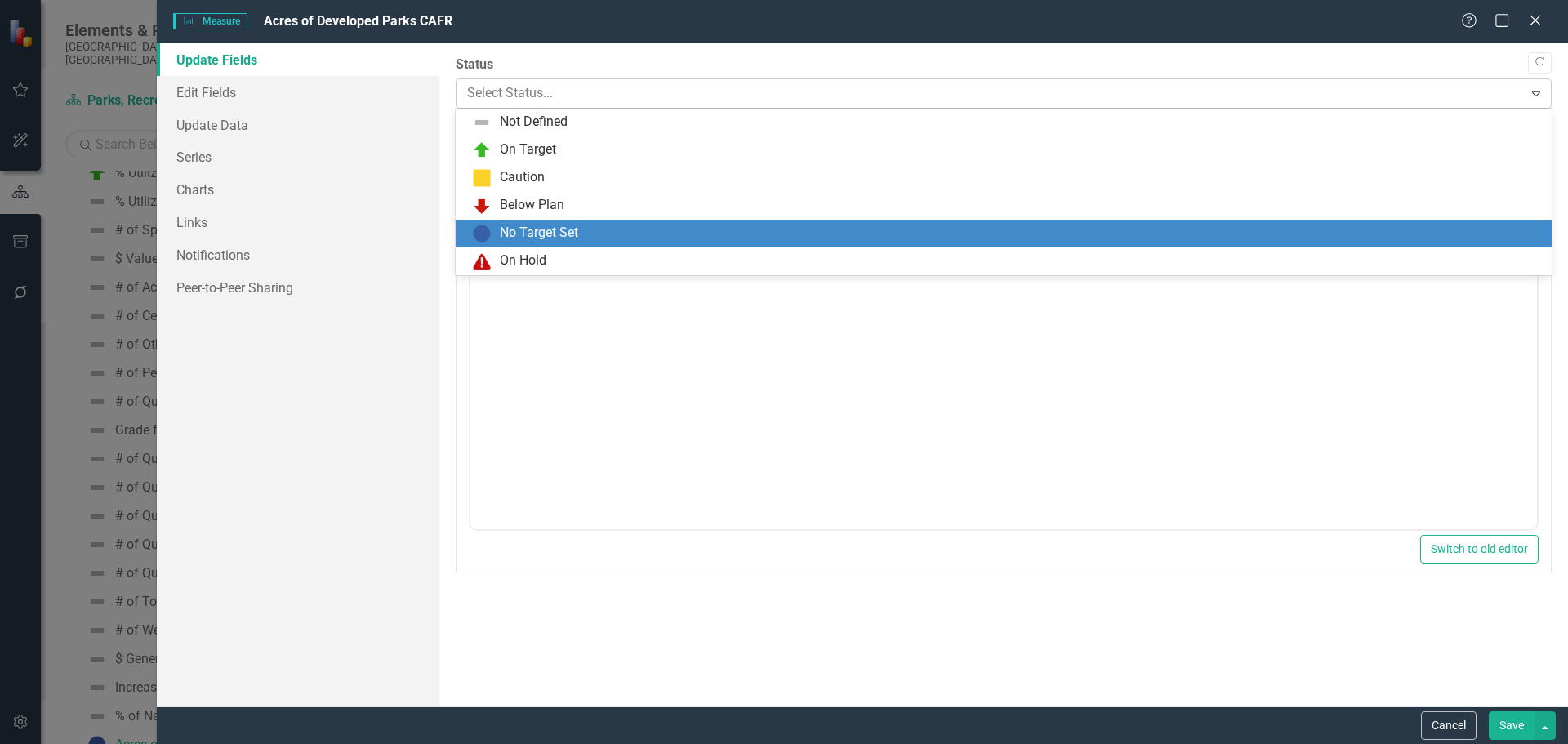
click at [535, 87] on div at bounding box center [990, 94] width 1046 height 22
click at [514, 224] on div "No Target Set" at bounding box center [539, 233] width 79 height 18
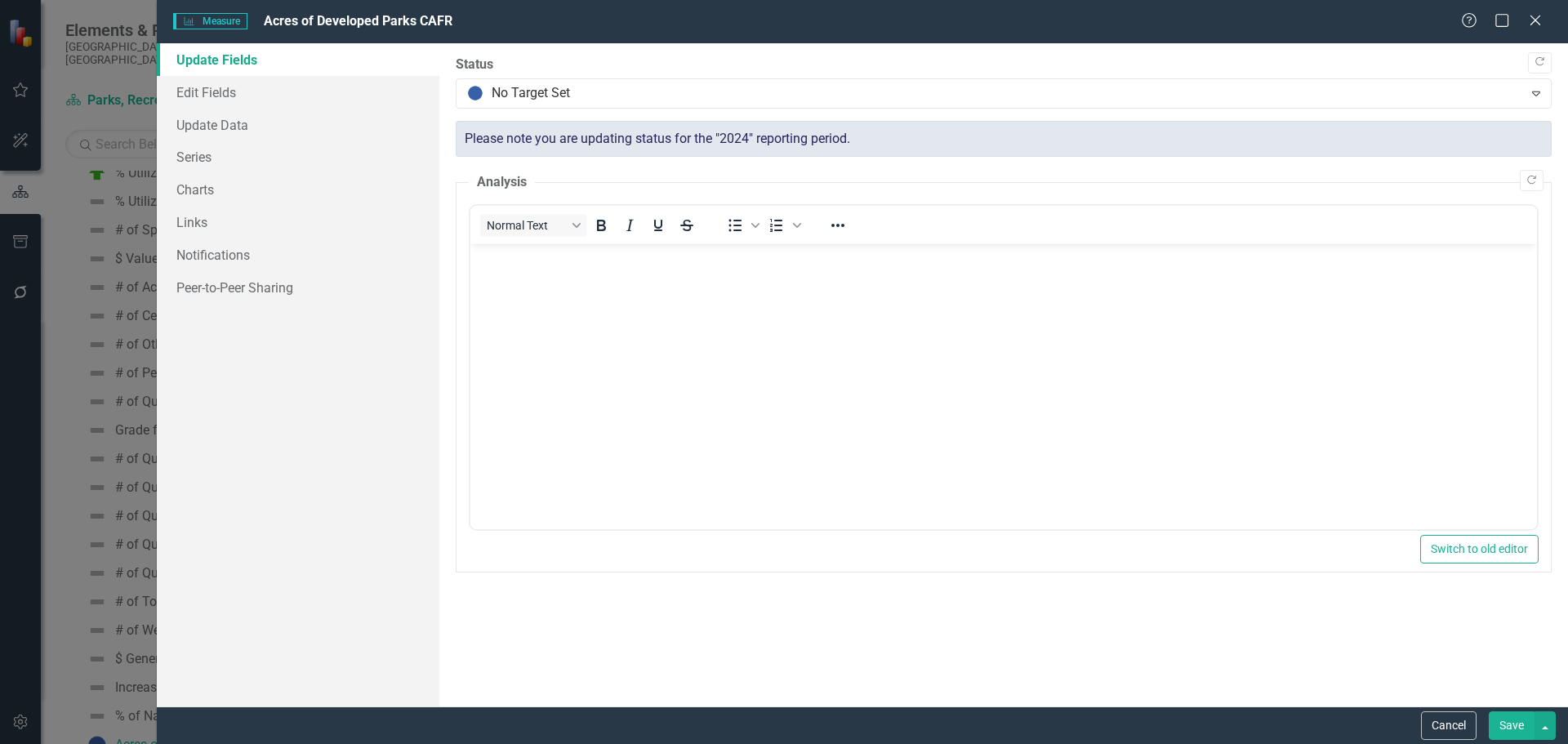
click at [1519, 722] on button "Save" at bounding box center [1511, 726] width 46 height 28
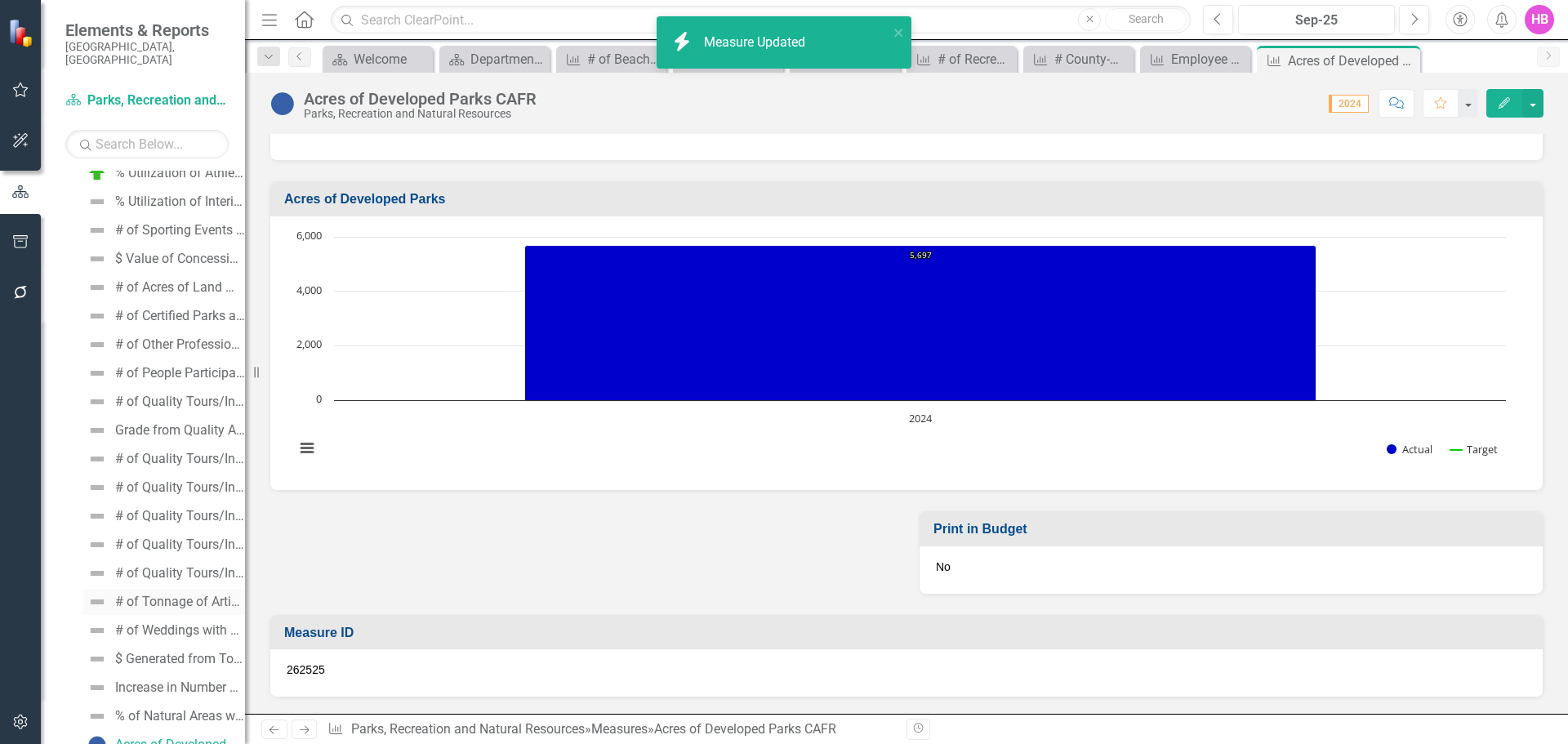
click at [155, 595] on div "# of Tonnage of Artificial Reefs CAFR" at bounding box center [180, 602] width 129 height 15
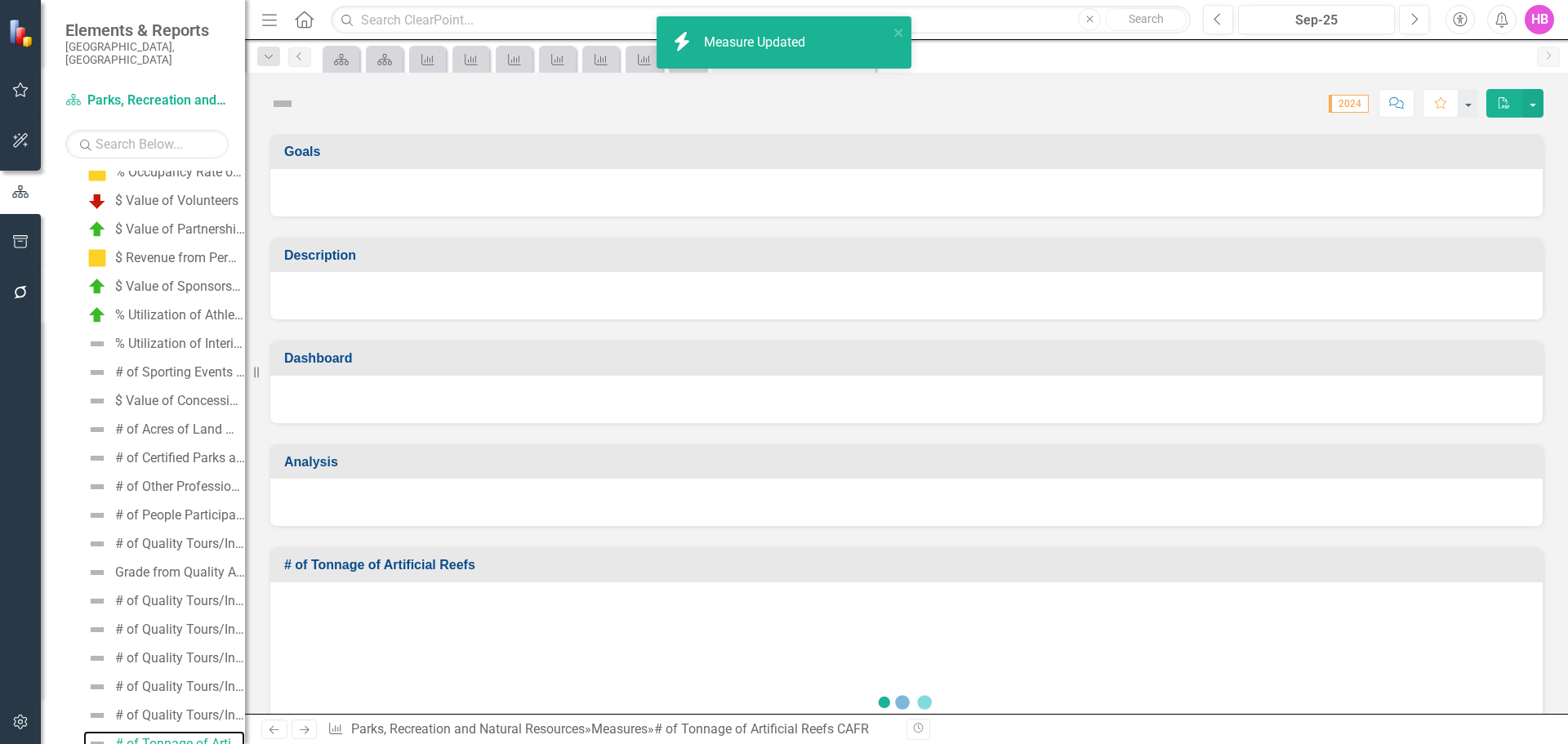
scroll to position [1592, 0]
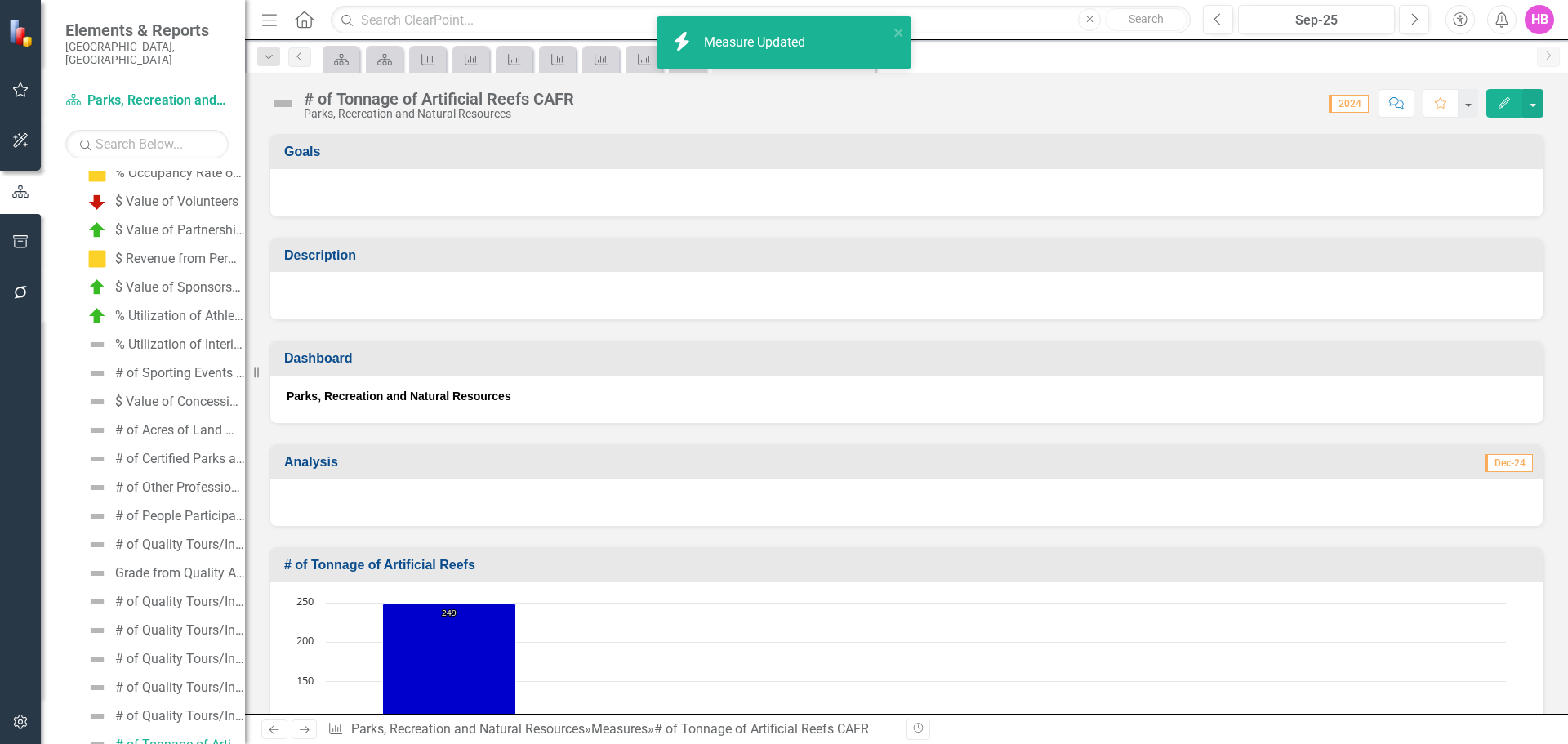
click at [1502, 100] on icon "Edit" at bounding box center [1505, 103] width 15 height 12
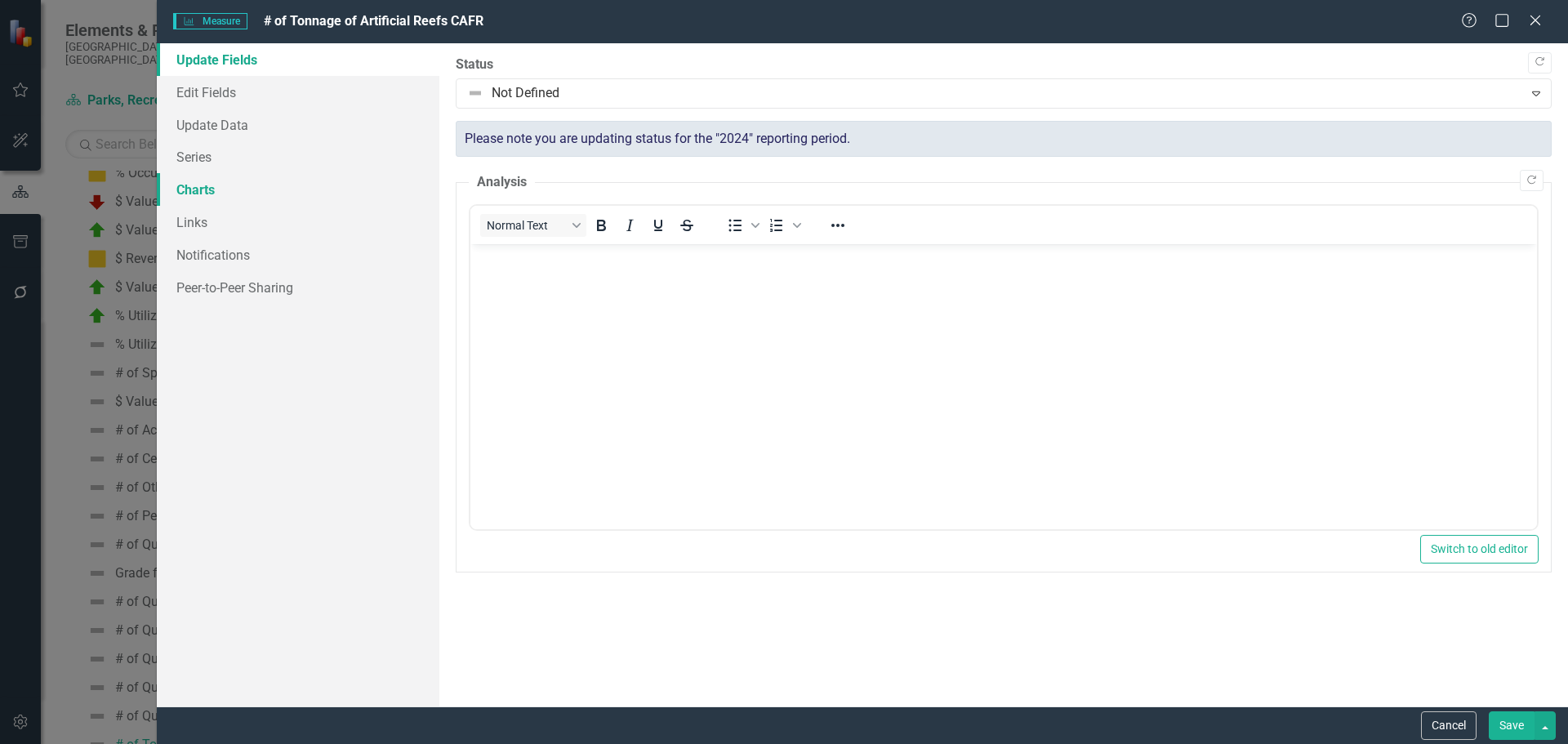
scroll to position [0, 0]
click at [203, 119] on link "Update Data" at bounding box center [298, 124] width 282 height 33
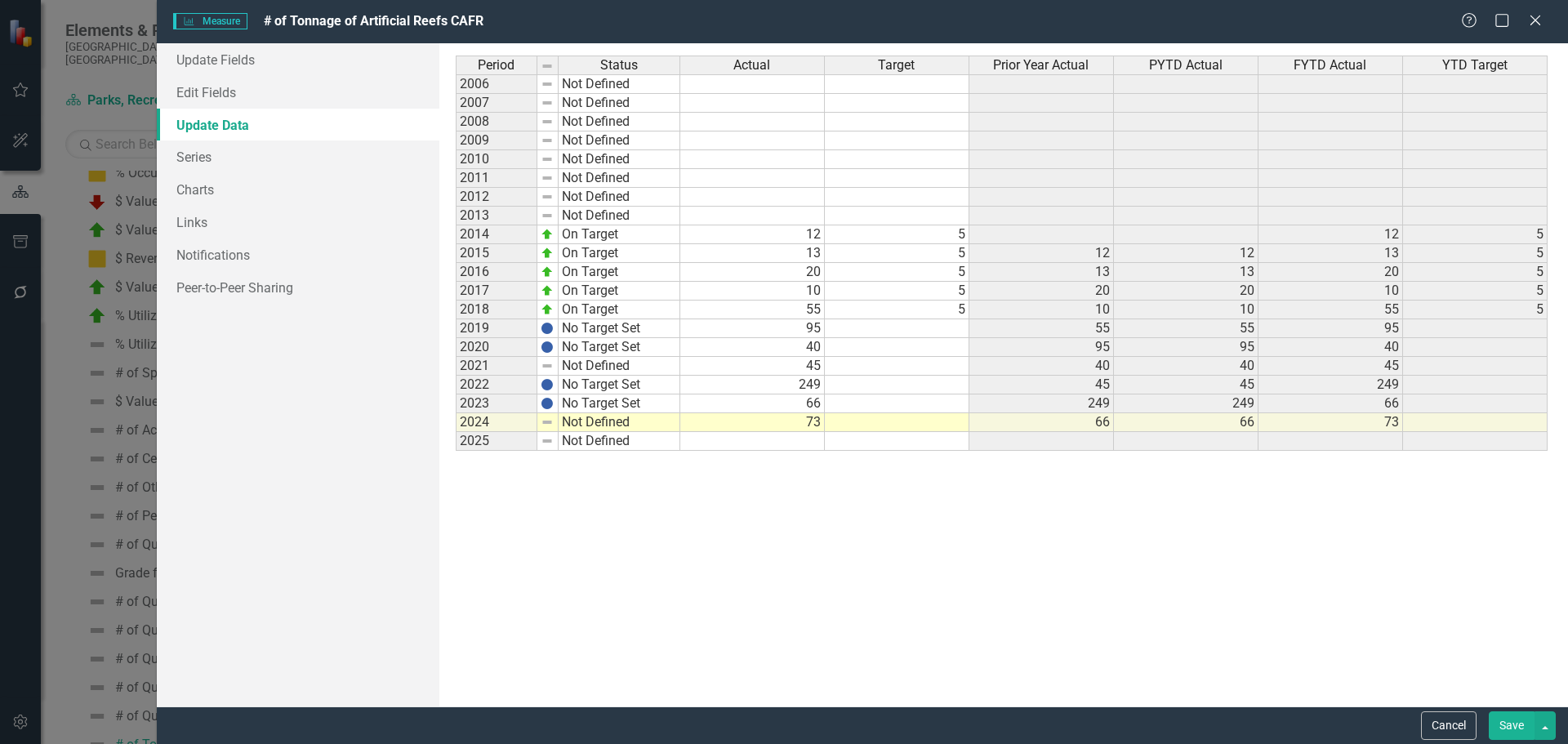
click at [807, 444] on td at bounding box center [752, 441] width 145 height 18
type textarea "70.76"
click at [206, 55] on link "Update Fields" at bounding box center [298, 59] width 282 height 33
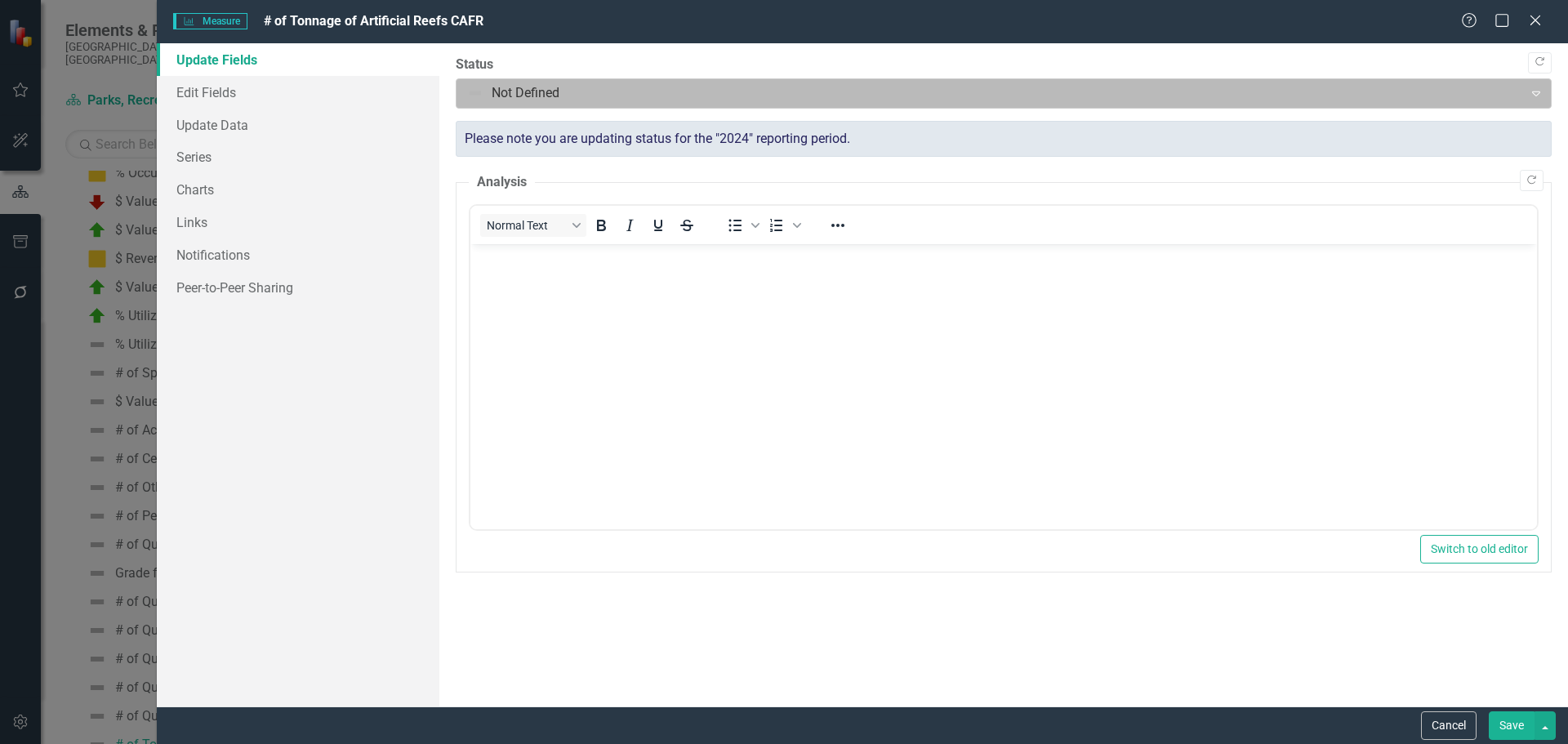
click at [570, 84] on div at bounding box center [990, 94] width 1046 height 22
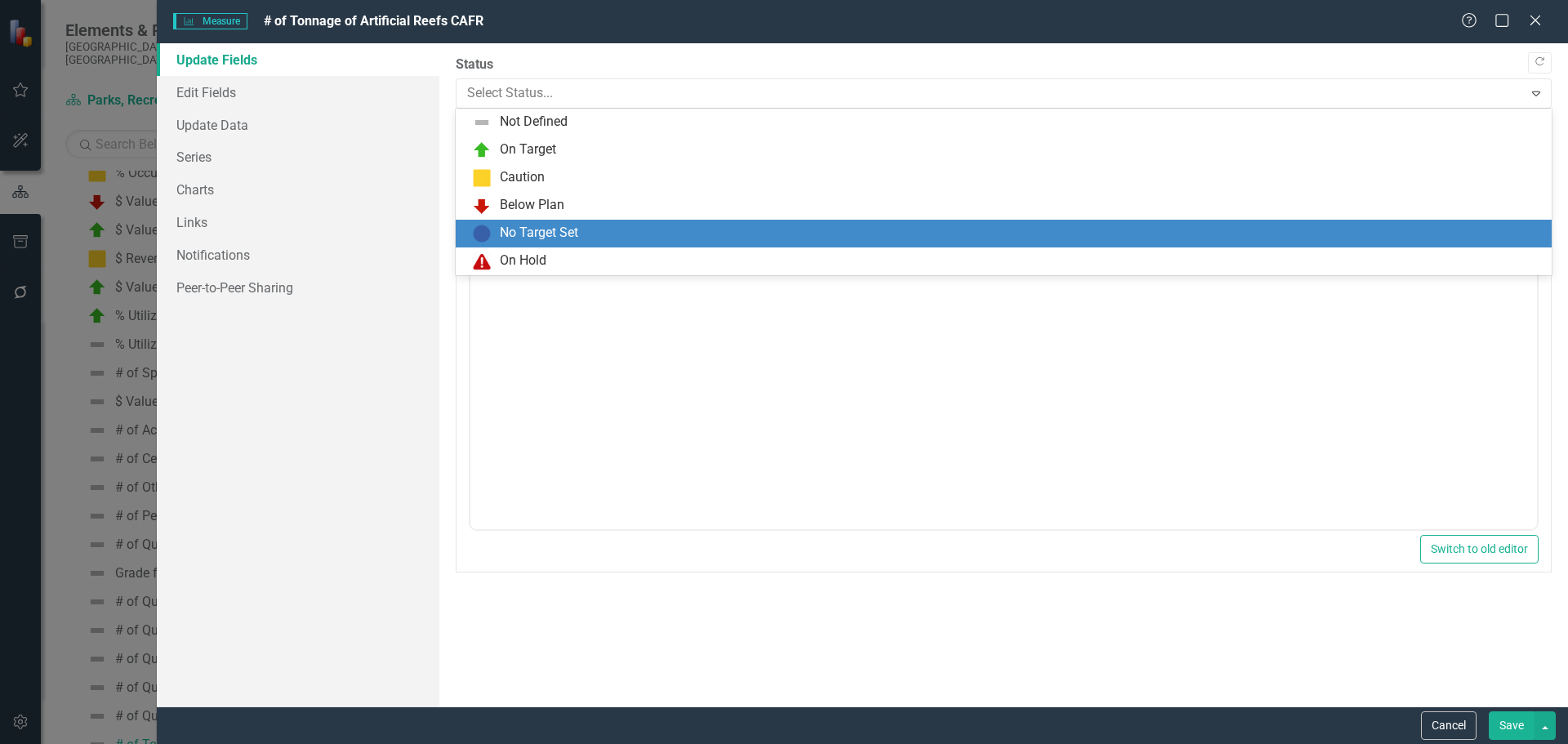
click at [514, 228] on div "No Target Set" at bounding box center [539, 233] width 79 height 18
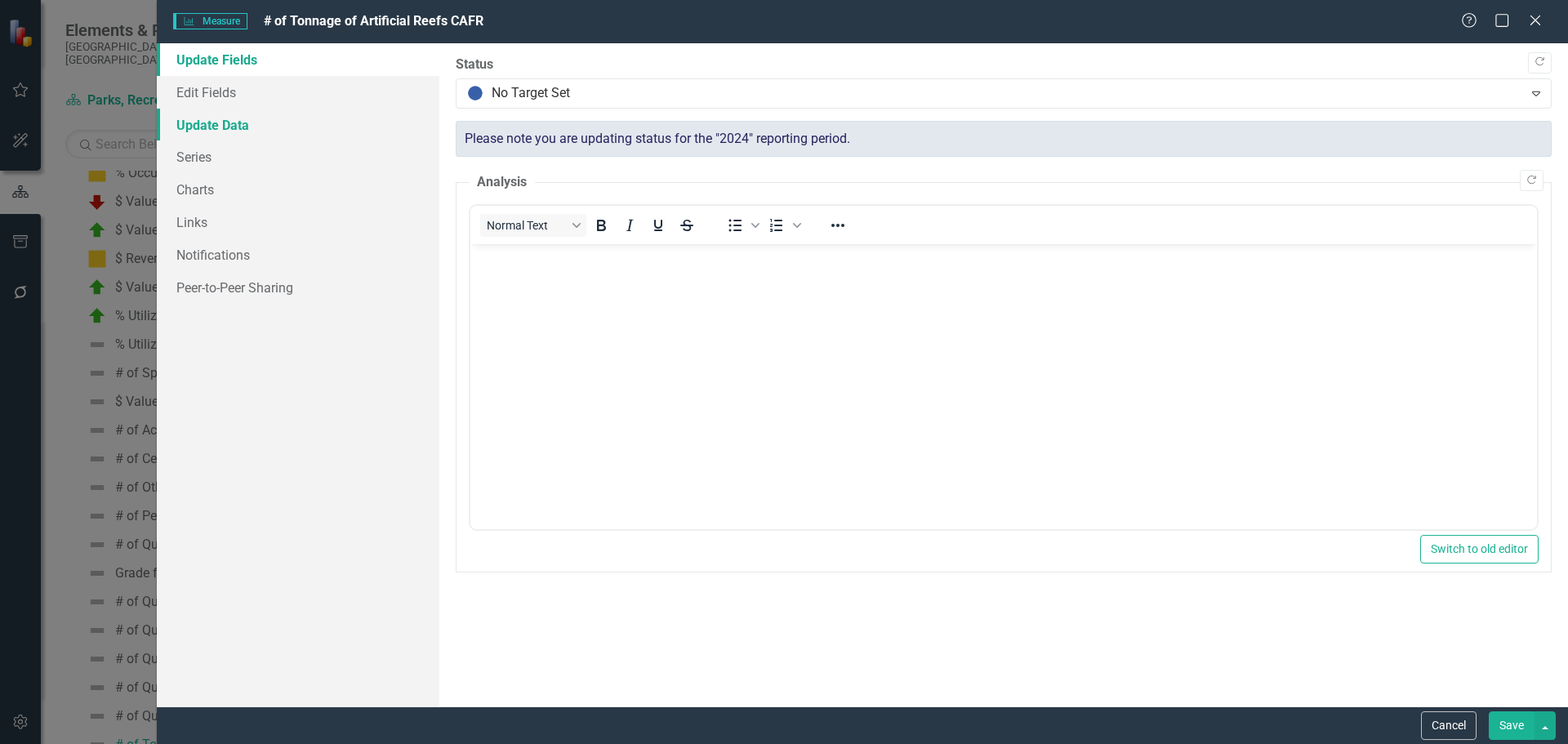
click at [231, 121] on link "Update Data" at bounding box center [298, 124] width 282 height 33
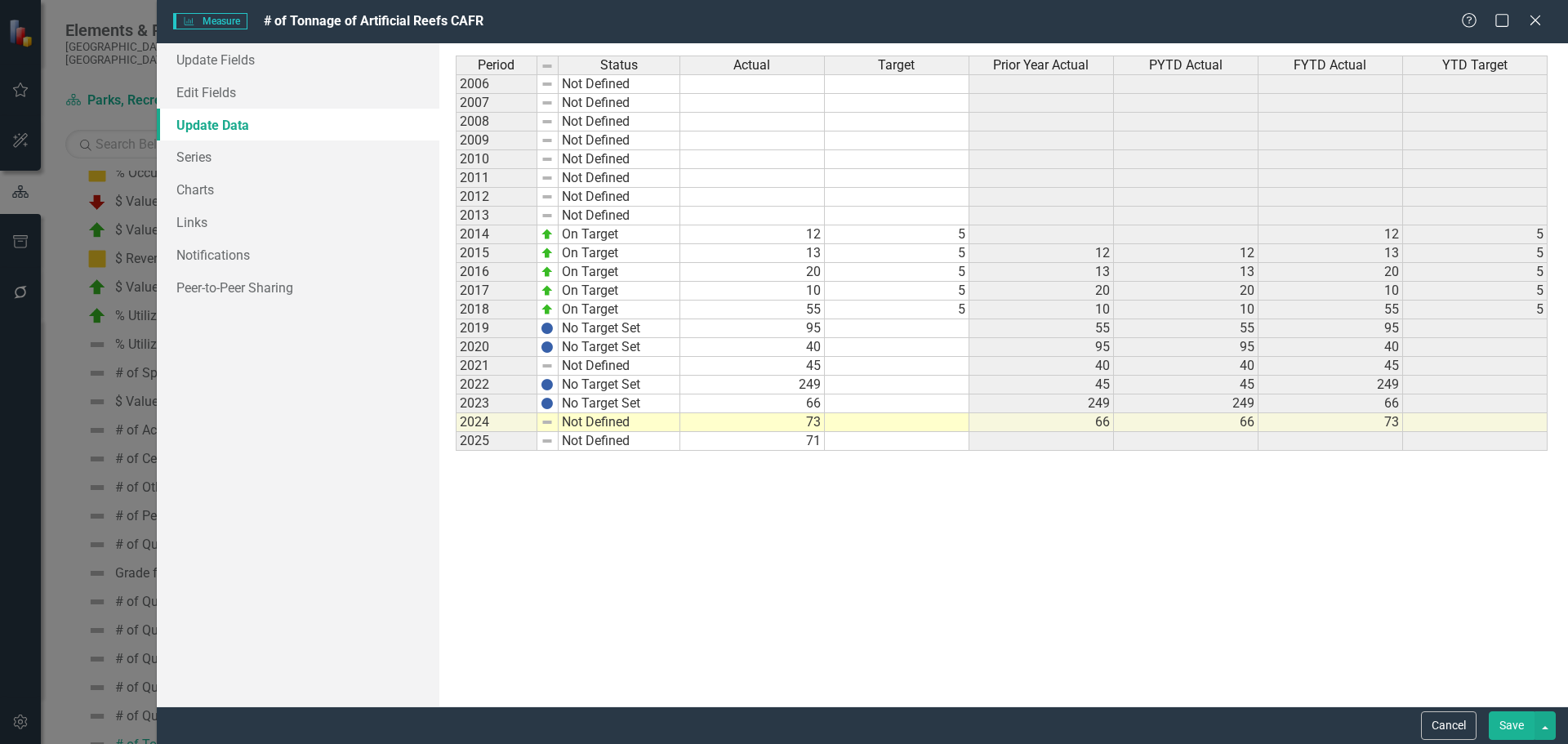
click at [1509, 720] on button "Save" at bounding box center [1511, 726] width 46 height 28
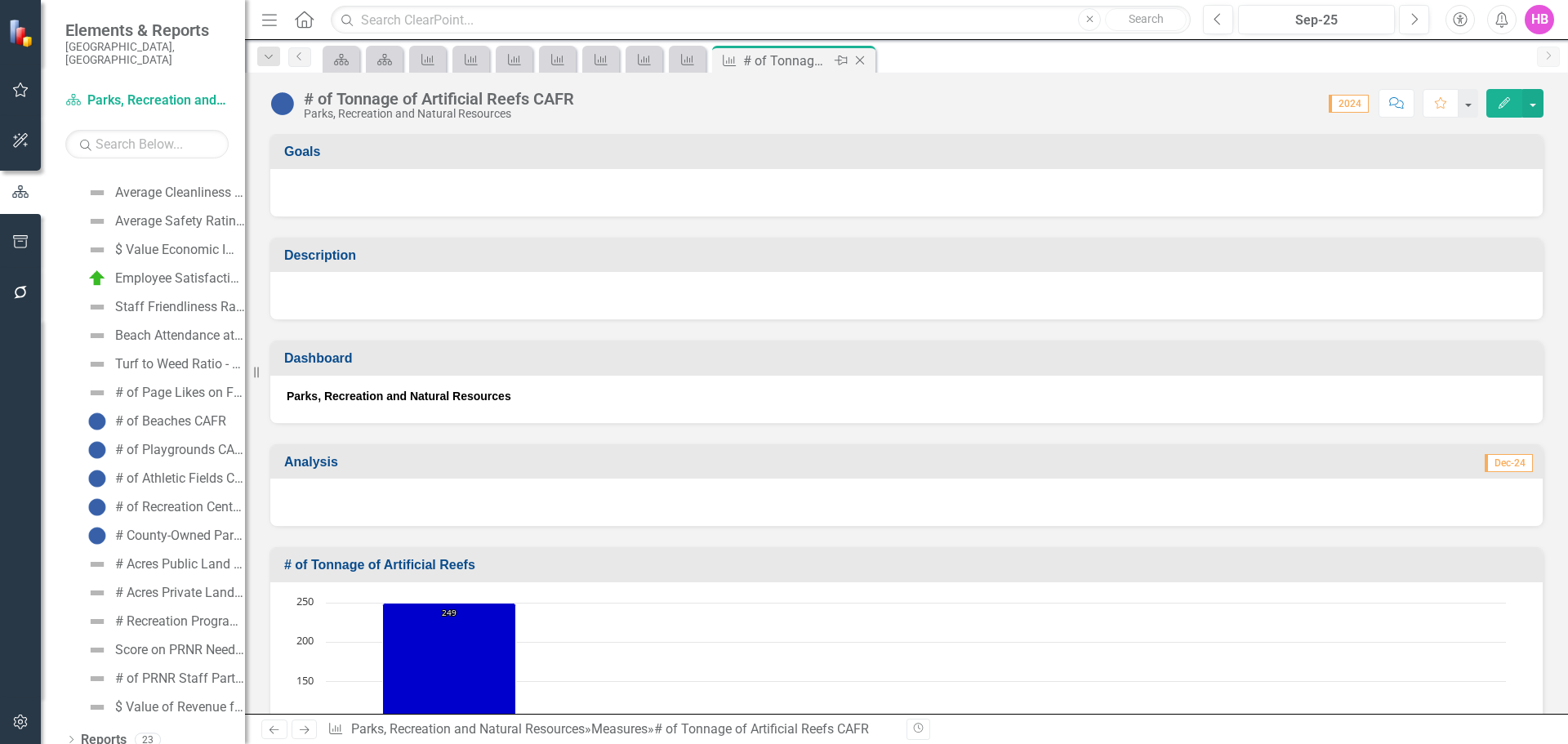
click at [859, 59] on icon "Close" at bounding box center [860, 61] width 17 height 13
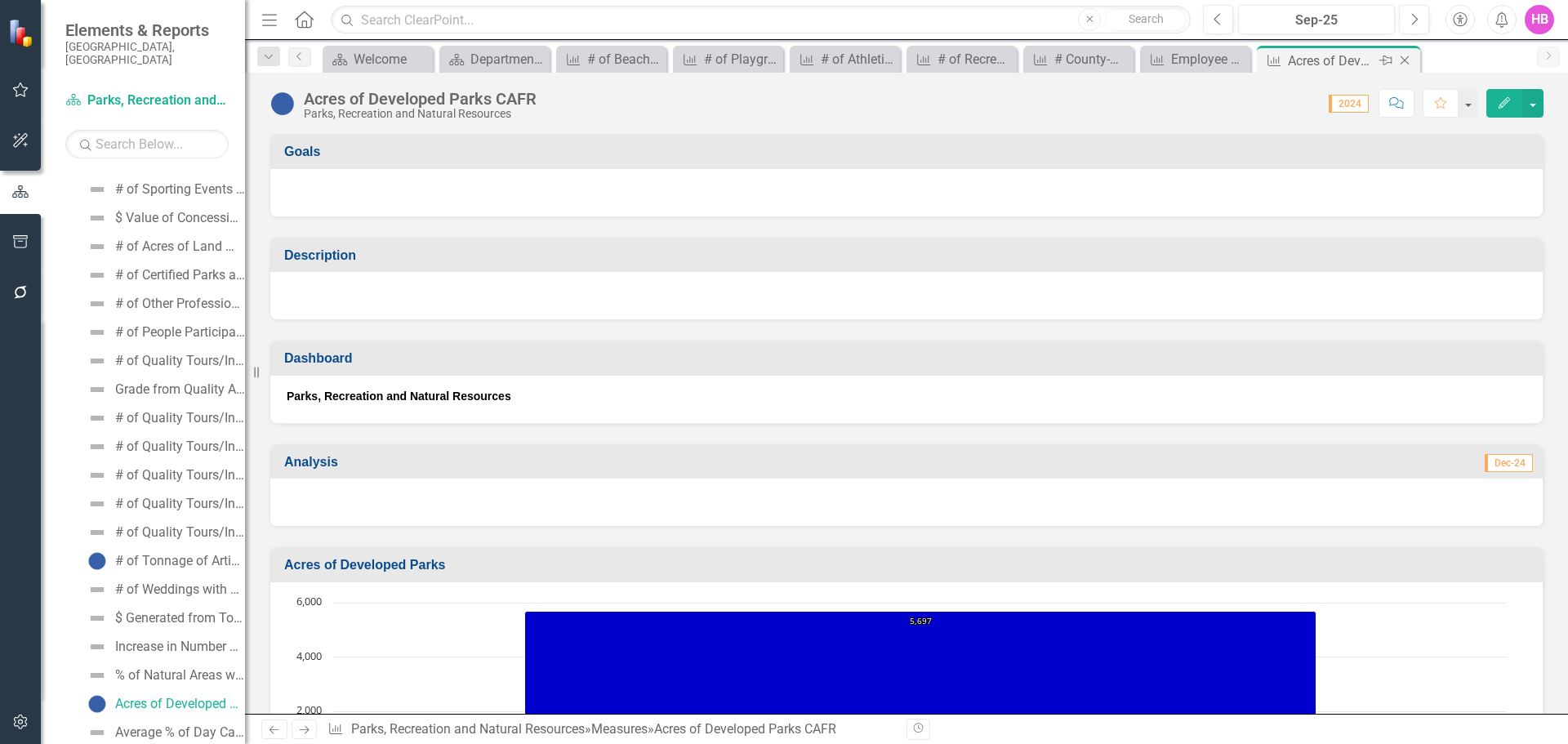
scroll to position [1734, 0]
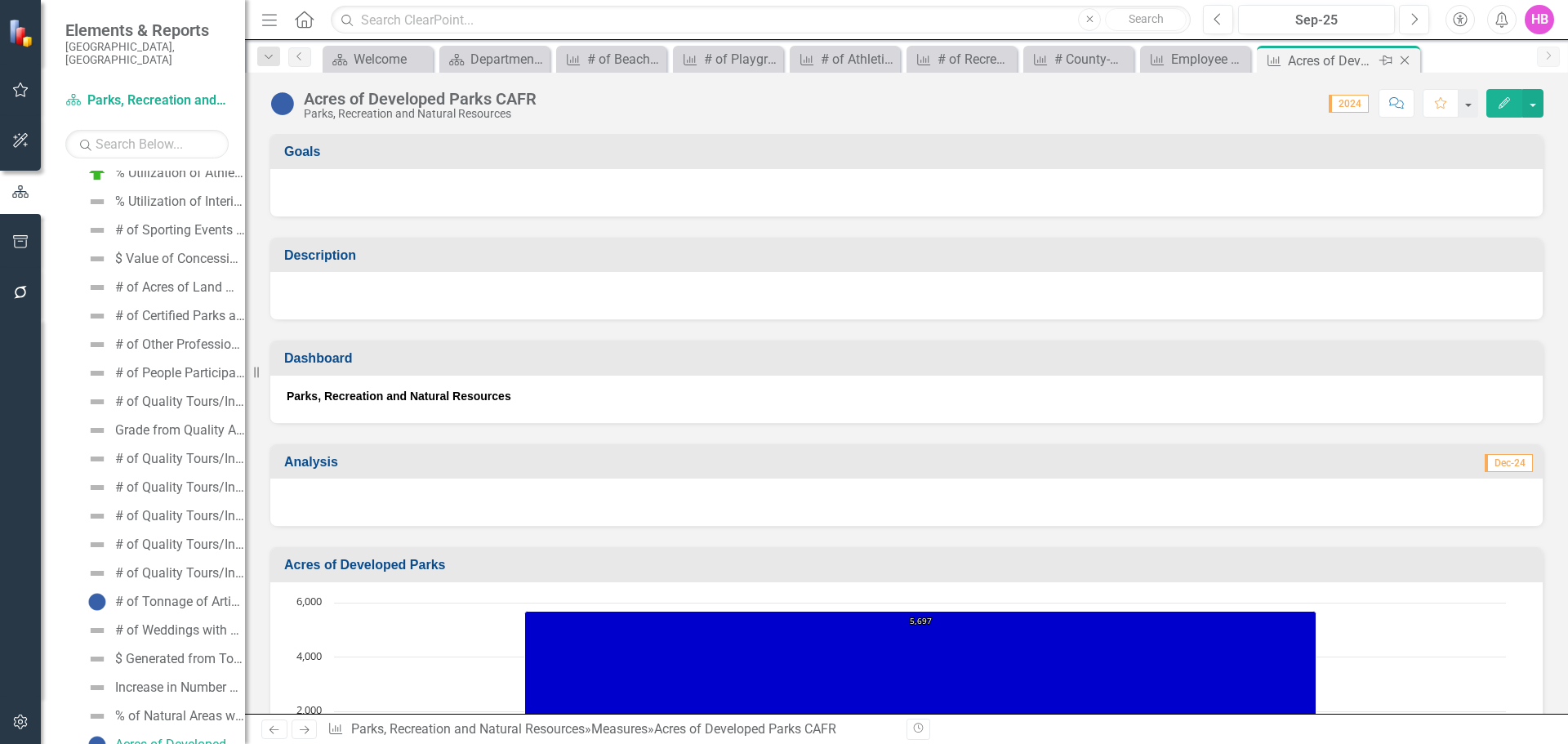
click at [1403, 59] on icon "Close" at bounding box center [1405, 61] width 17 height 13
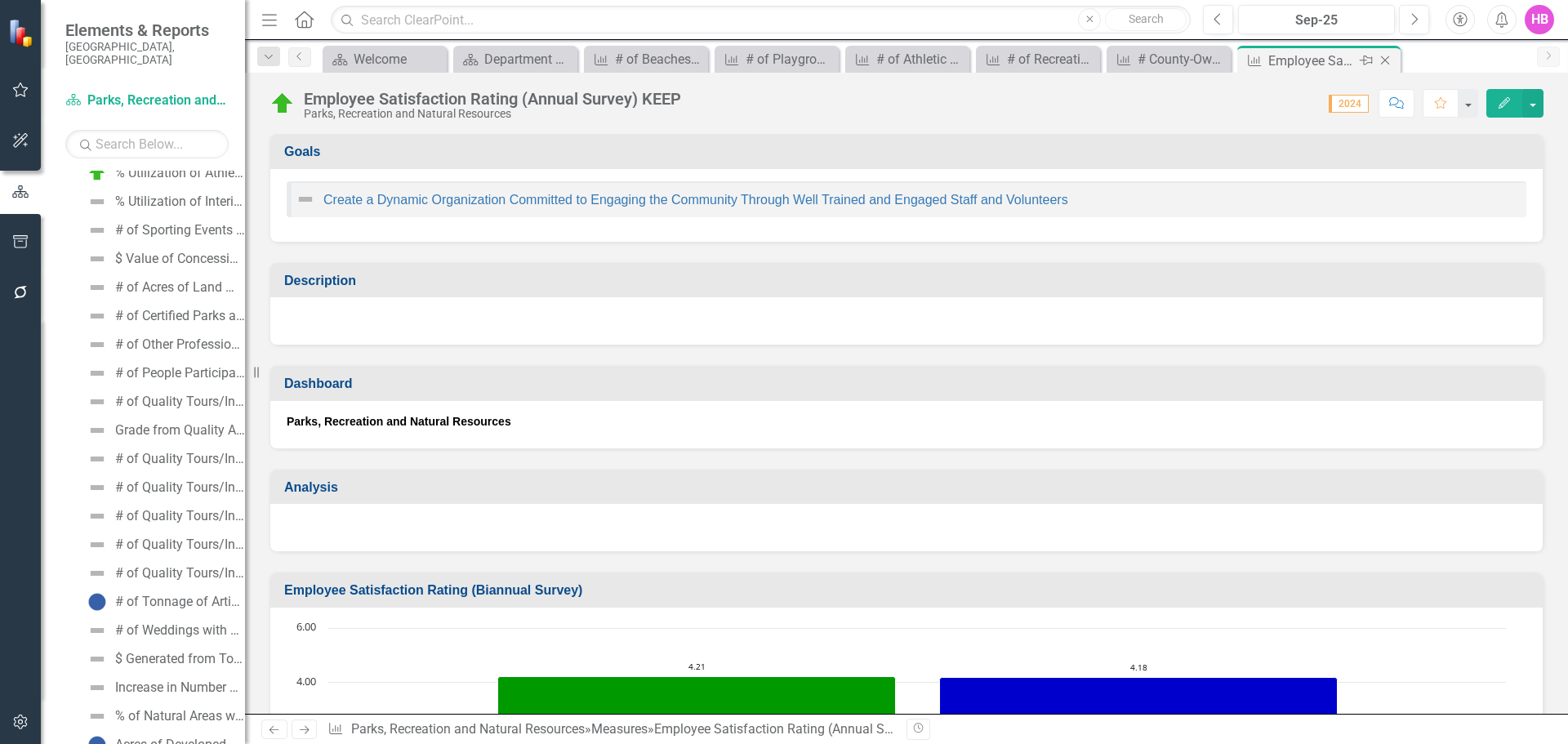
scroll to position [1877, 0]
click at [1388, 58] on icon at bounding box center [1385, 60] width 9 height 9
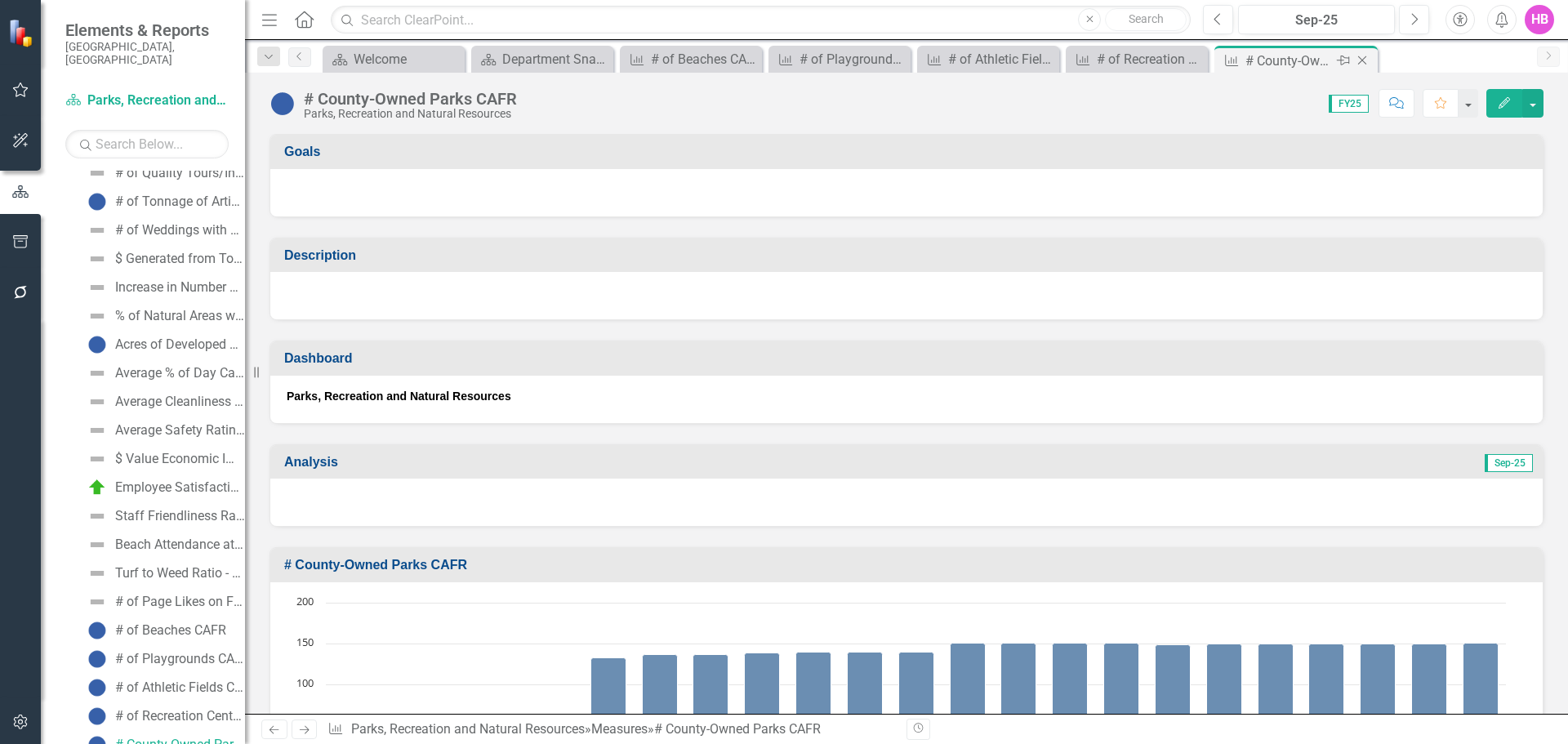
click at [1362, 59] on icon at bounding box center [1362, 60] width 9 height 9
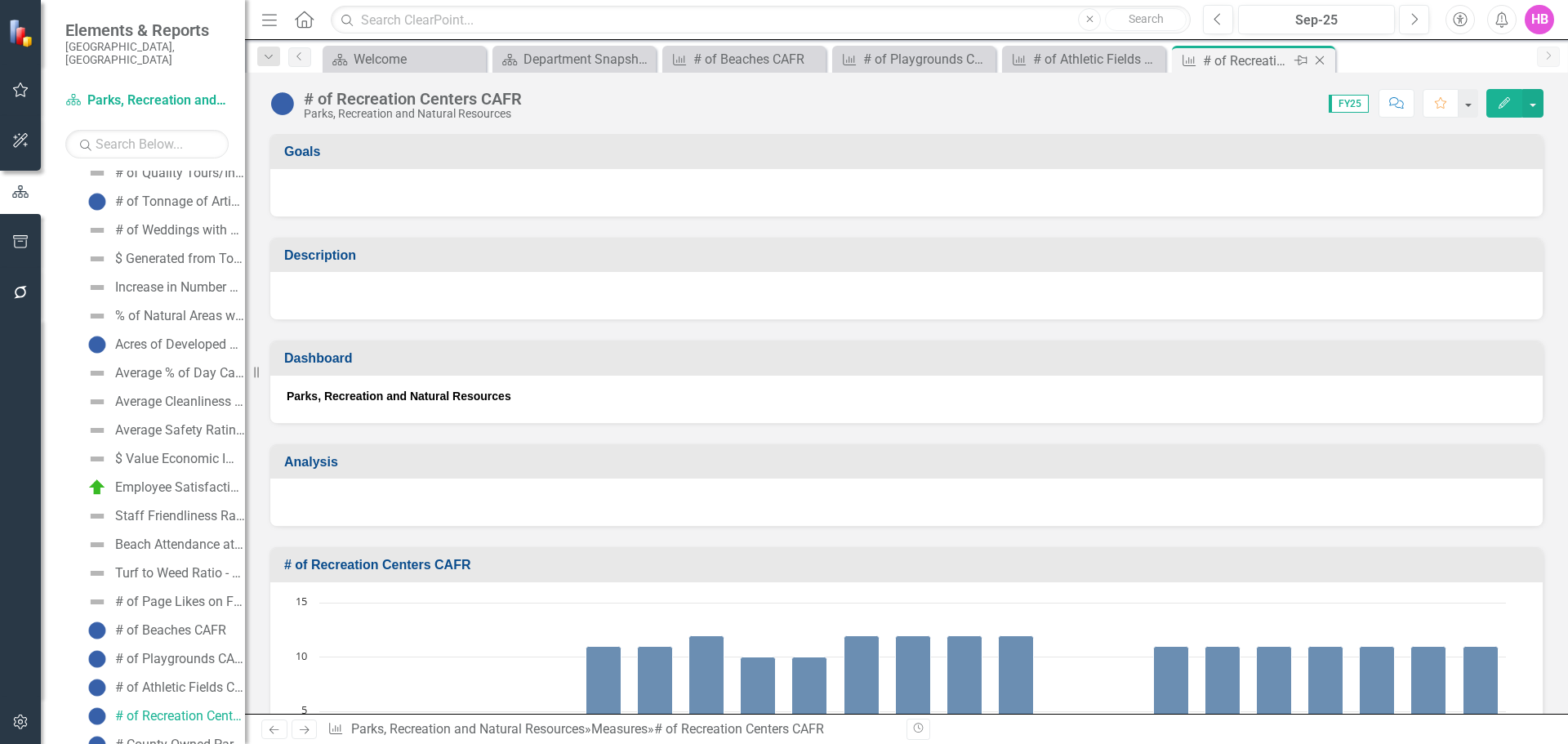
scroll to position [2106, 0]
click at [1327, 58] on icon "Close" at bounding box center [1320, 61] width 17 height 13
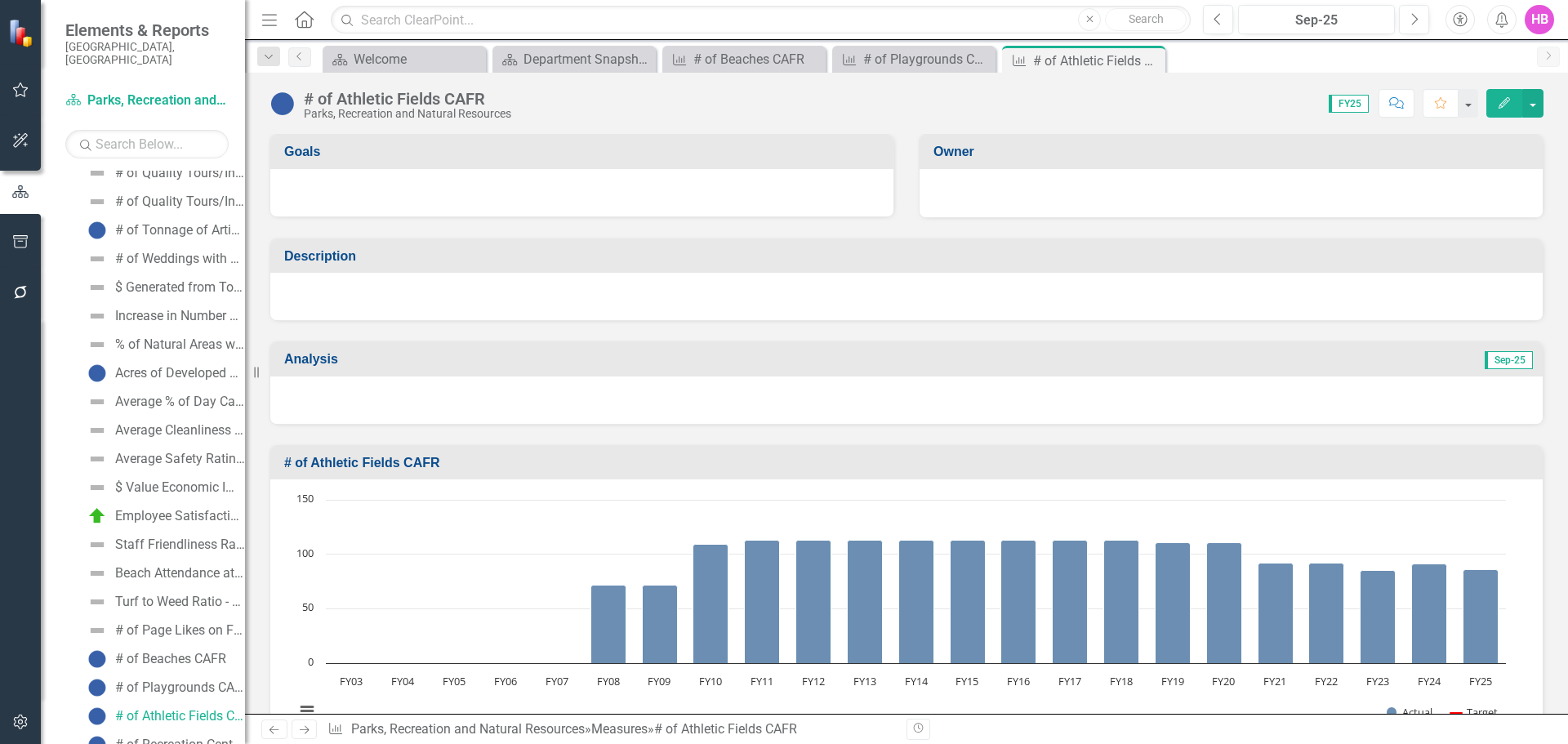
scroll to position [2077, 0]
click at [1153, 63] on icon "Close" at bounding box center [1150, 61] width 17 height 13
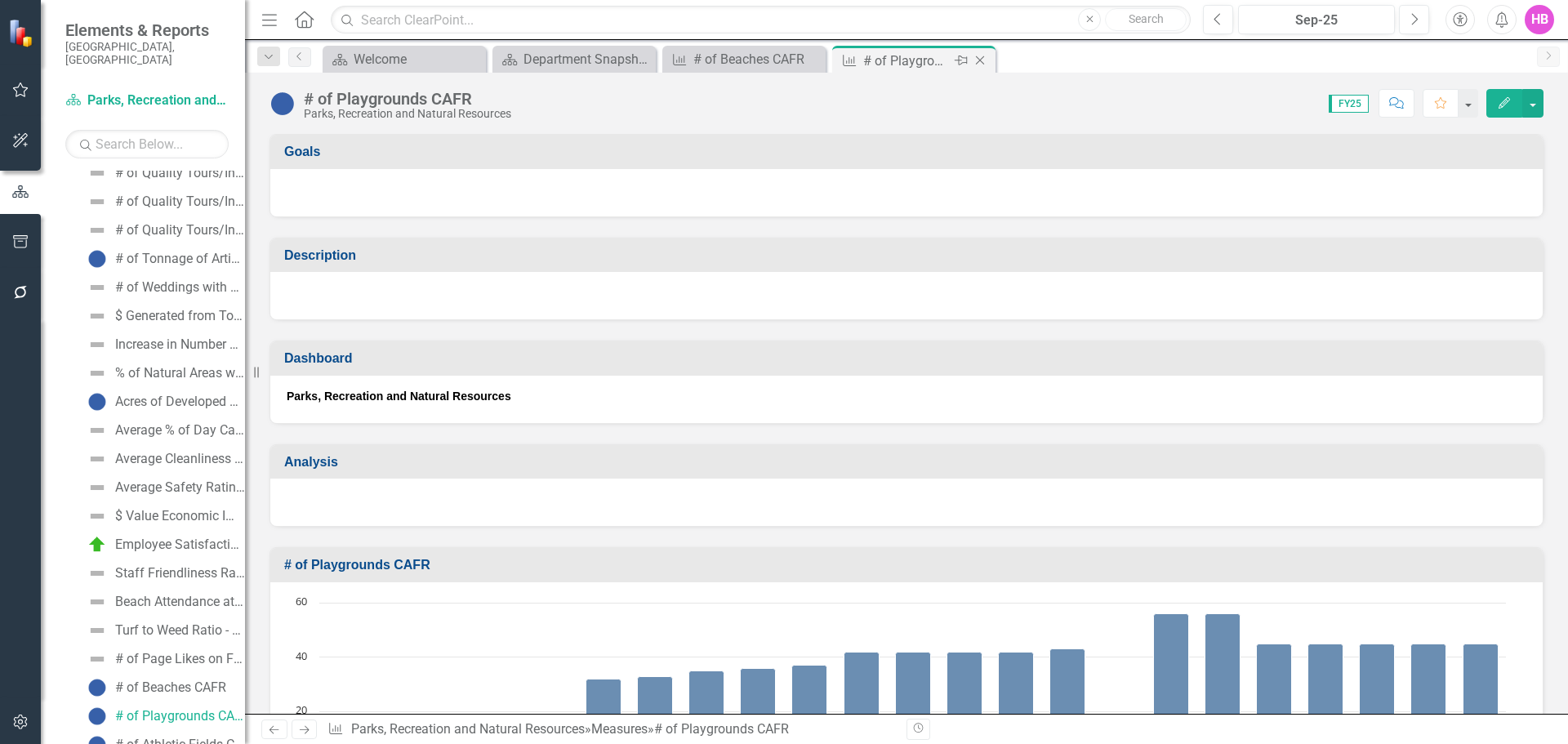
scroll to position [2048, 0]
drag, startPoint x: 982, startPoint y: 63, endPoint x: 804, endPoint y: 41, distance: 179.4
click at [0, 0] on icon at bounding box center [0, 0] width 0 height 0
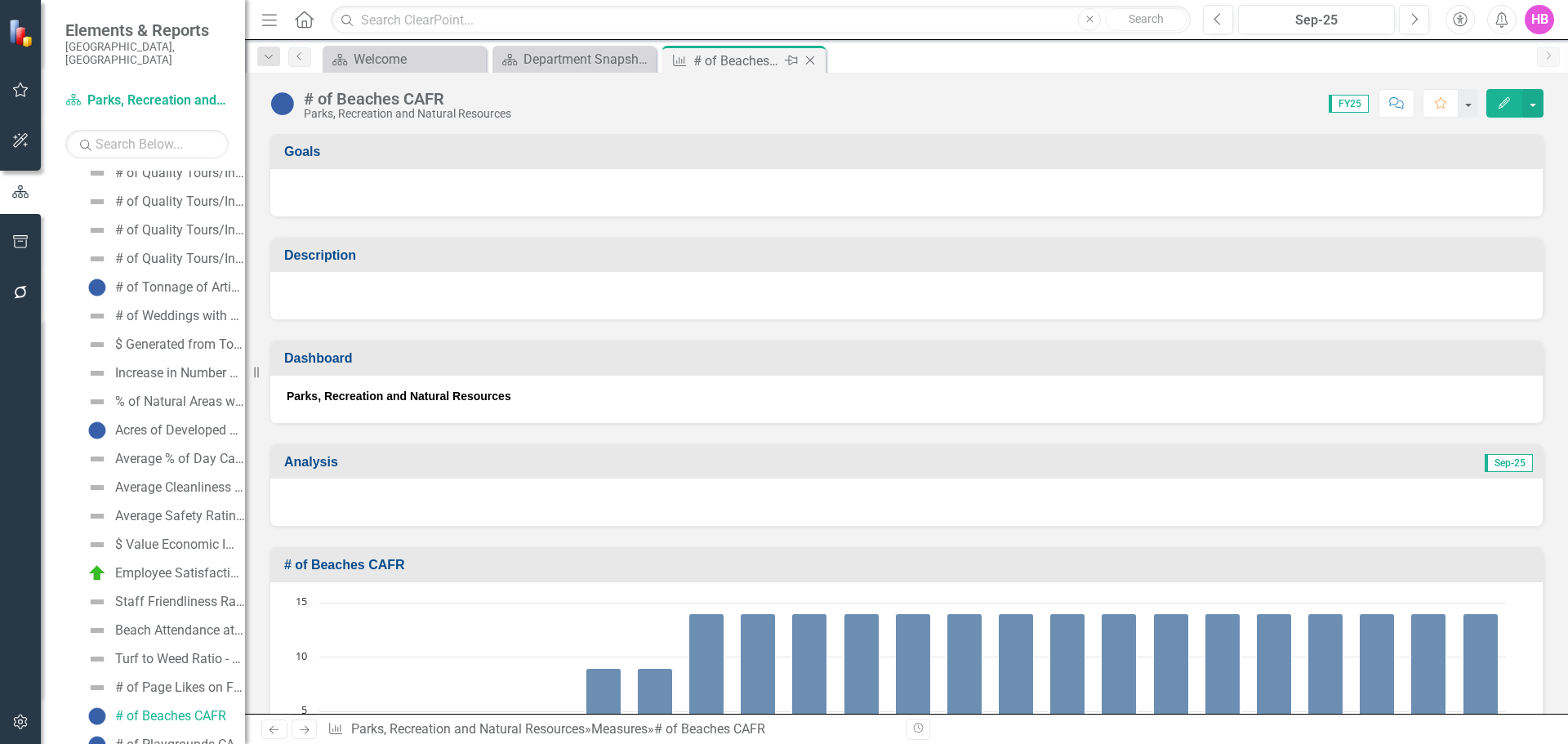
scroll to position [2020, 0]
click at [812, 58] on icon "Close" at bounding box center [810, 61] width 17 height 13
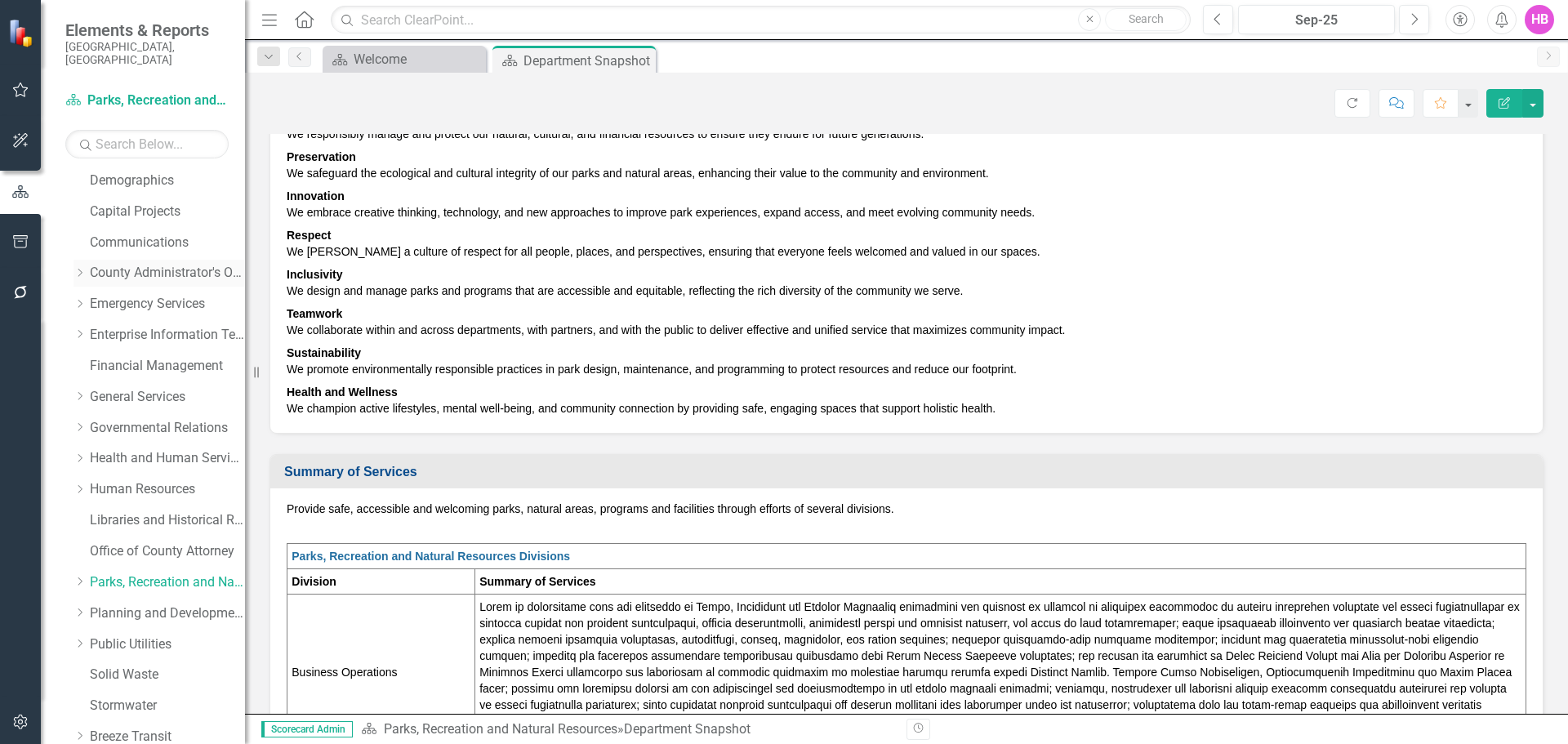
scroll to position [60, 0]
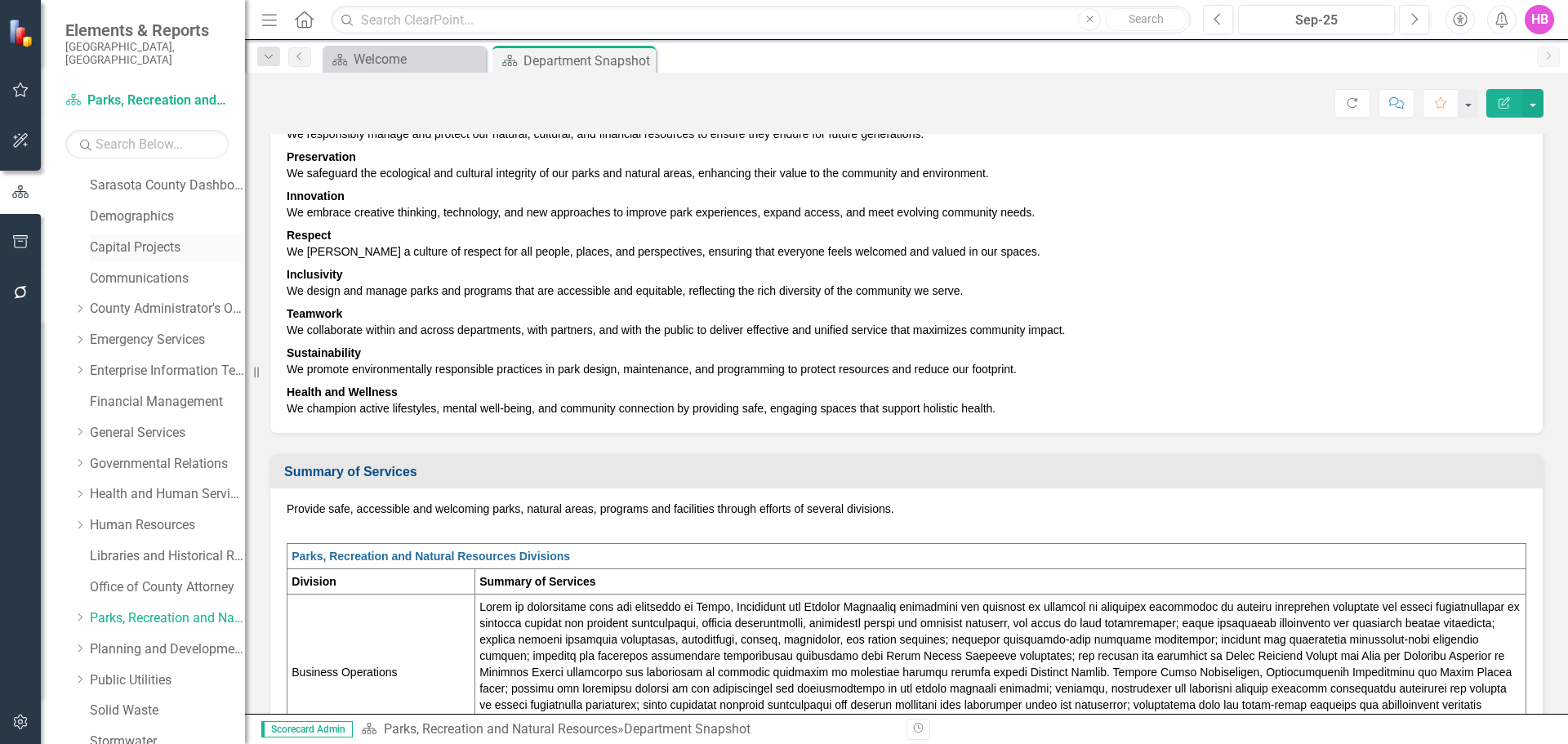
click at [116, 240] on link "Capital Projects" at bounding box center [168, 247] width 155 height 18
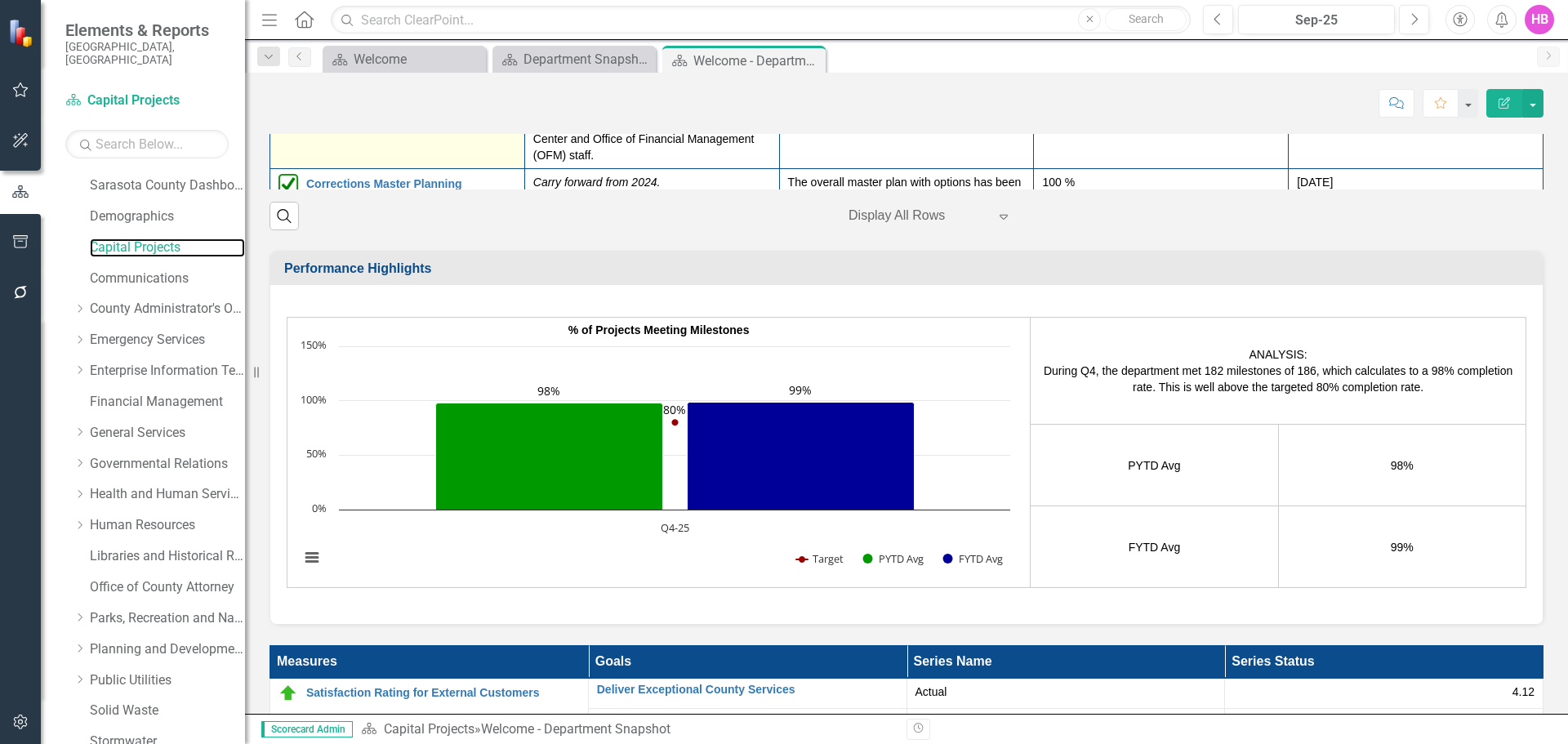
scroll to position [164, 0]
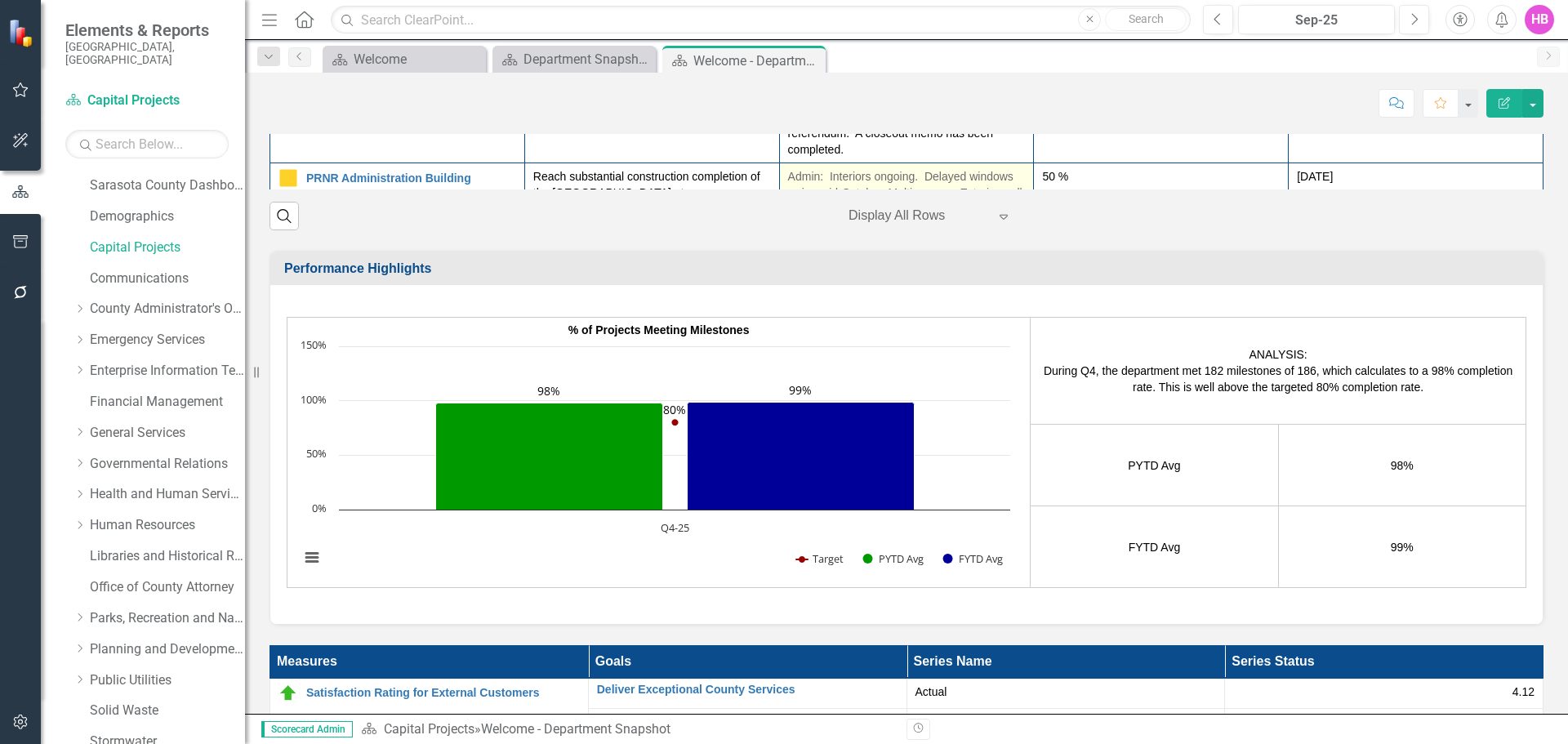
click at [919, 348] on p "Admin: Interiors ongoing. Delayed windows arrive mid-October. Multipurpose: Ext…" at bounding box center [907, 257] width 238 height 180
click at [918, 348] on p "Admin: Interiors ongoing. Delayed windows arrive mid-October. Multipurpose: Ext…" at bounding box center [907, 257] width 238 height 180
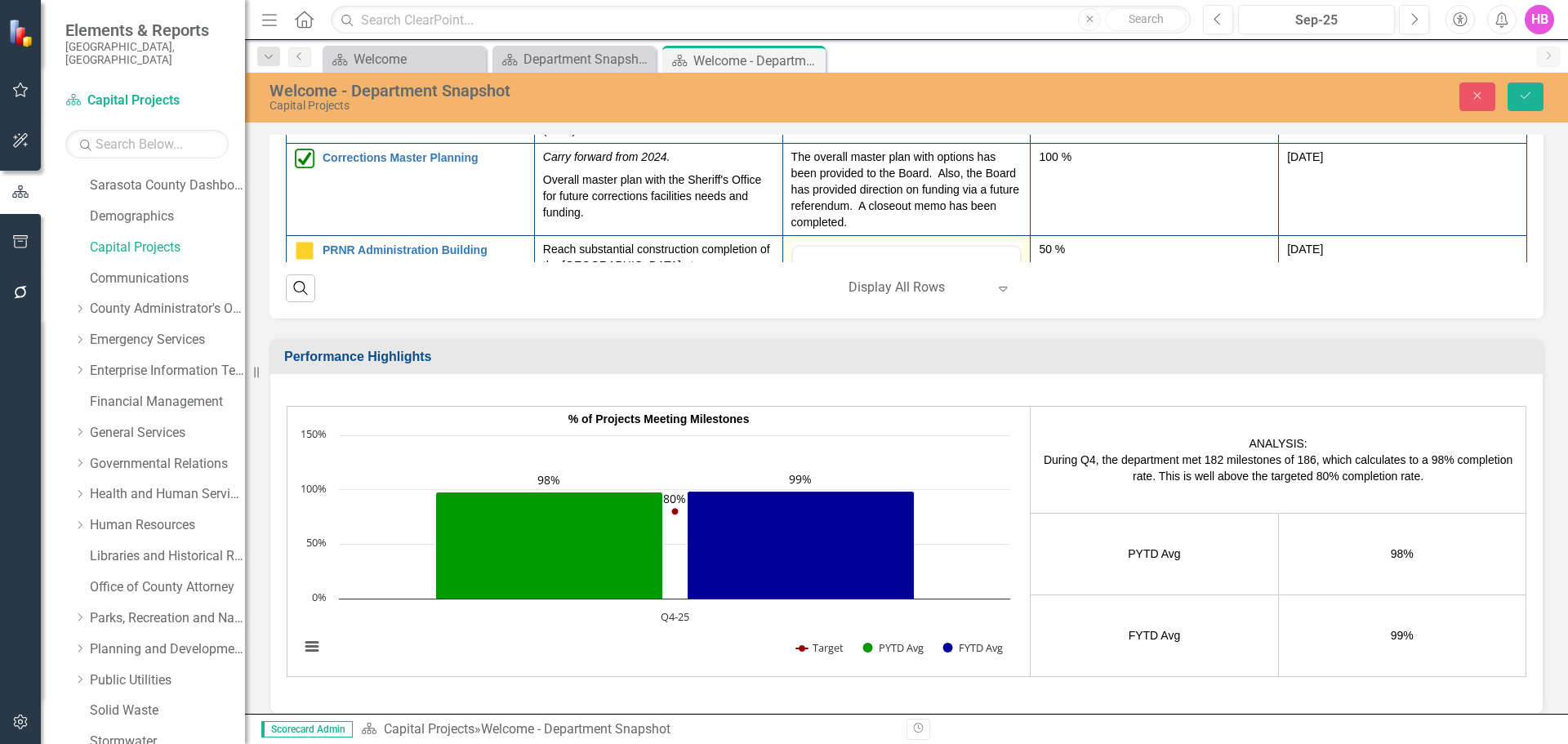
click at [918, 421] on td "<p>Admin: &nbsp;Interiors ongoing. &nbsp;Delayed windows arrive mid-October. Mu…" at bounding box center [906, 428] width 248 height 386
click at [858, 306] on p "Admin: Interiors ongoing. Delayed windows arrive mid-October. Multipurpose: Ext…" at bounding box center [906, 415] width 220 height 255
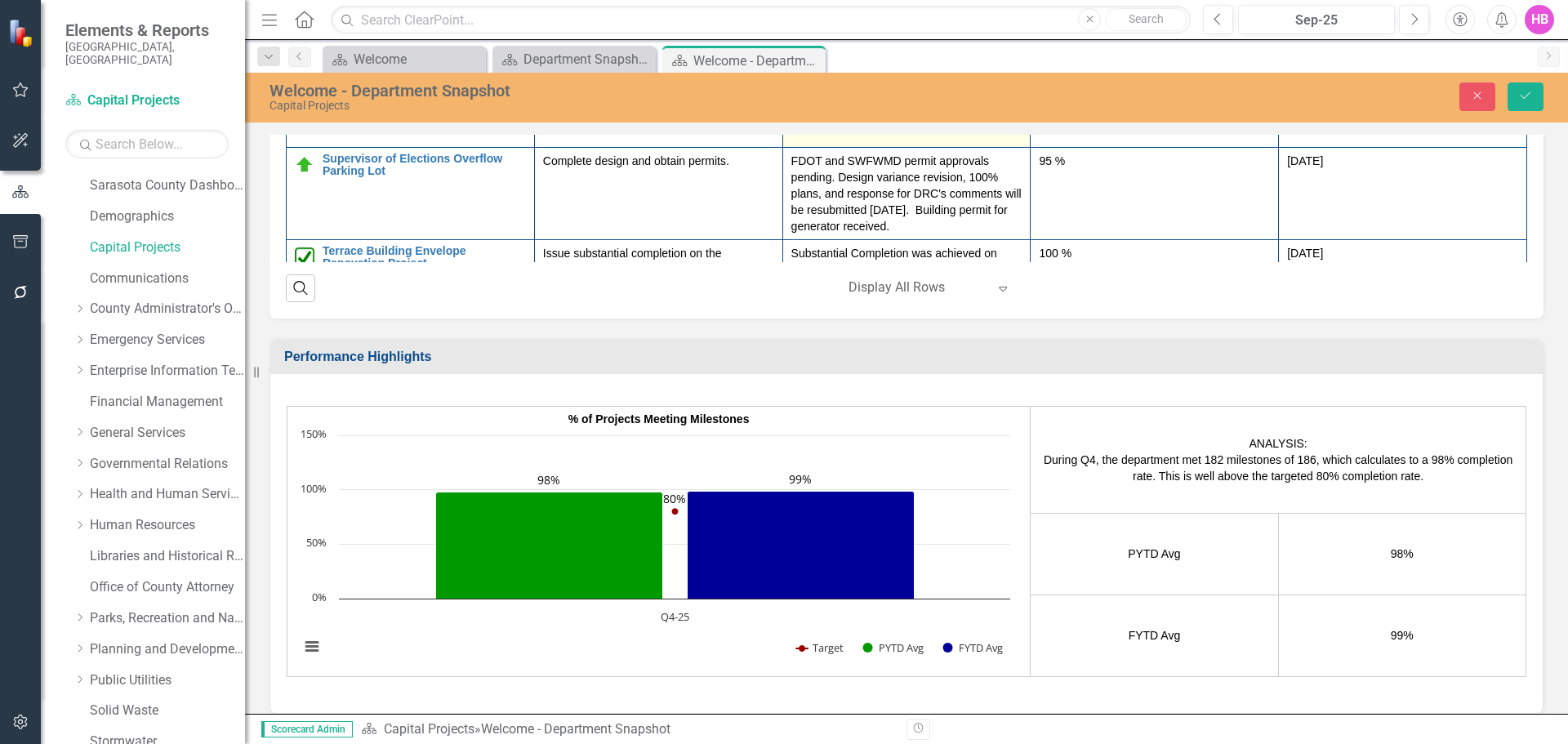
scroll to position [736, 0]
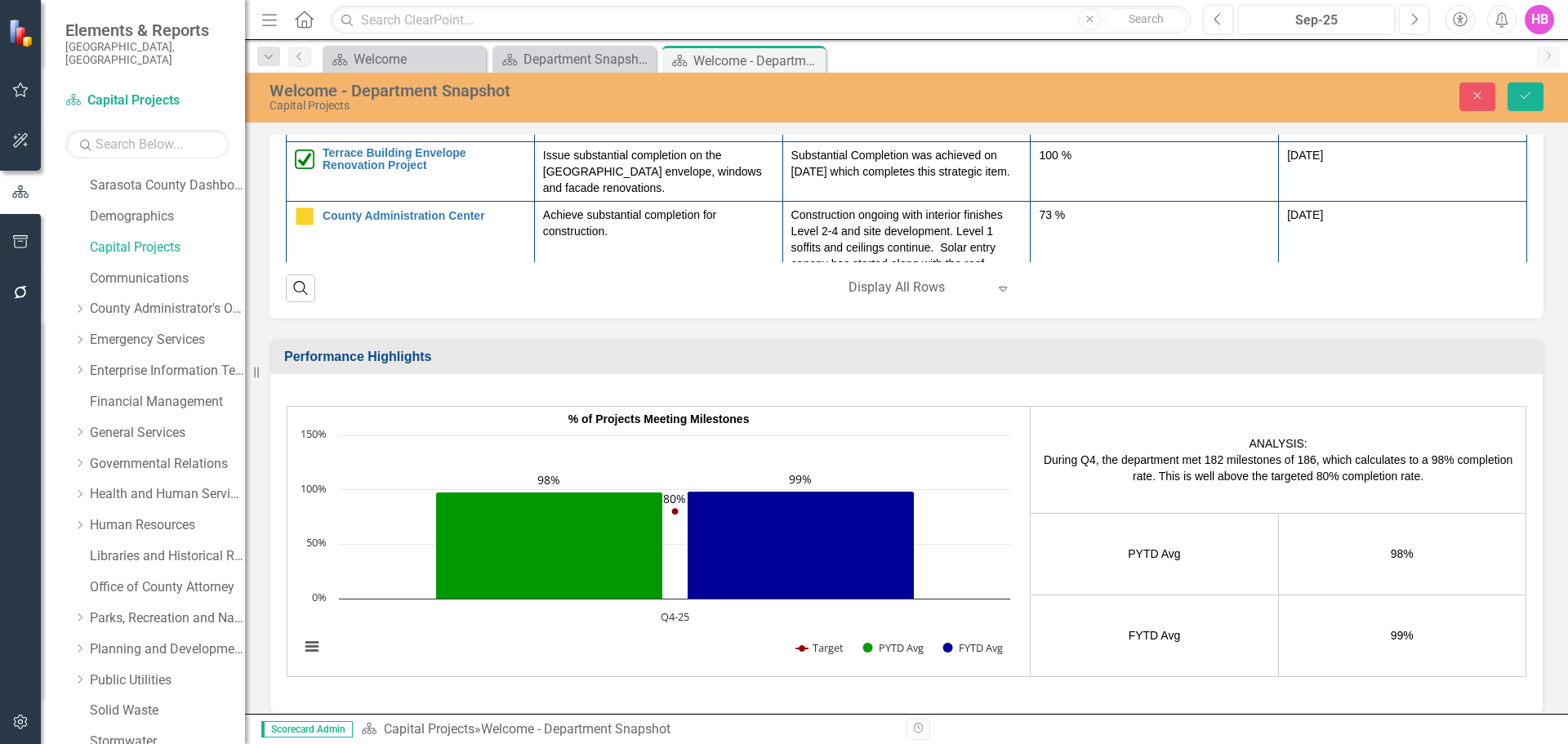
drag, startPoint x: 797, startPoint y: -275, endPoint x: 1116, endPoint y: -11, distance: 414.1
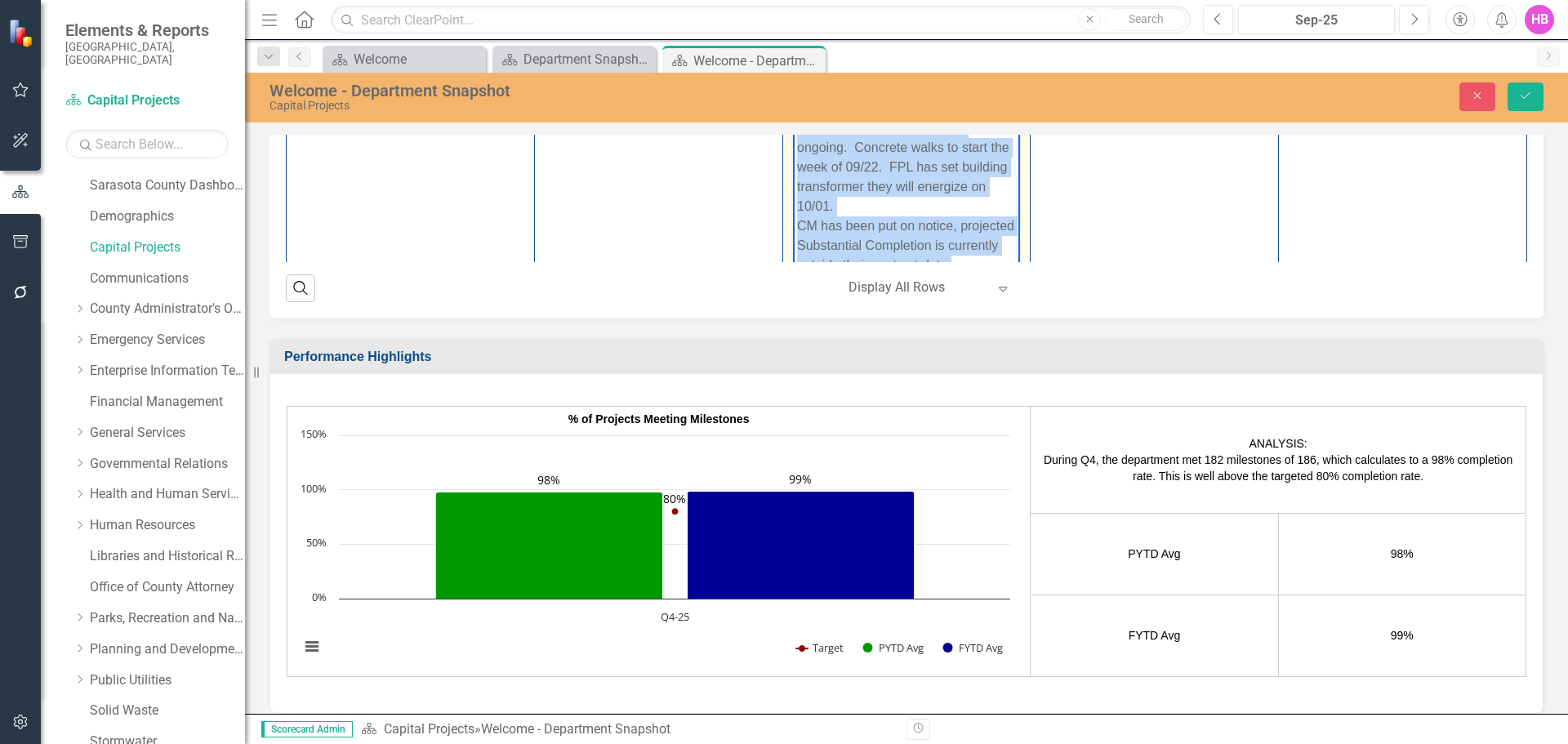
scroll to position [409, 0]
copy p "Admin: Interiors ongoing. Delayed windows arrive mid-October. Multipurpose: Ext…"
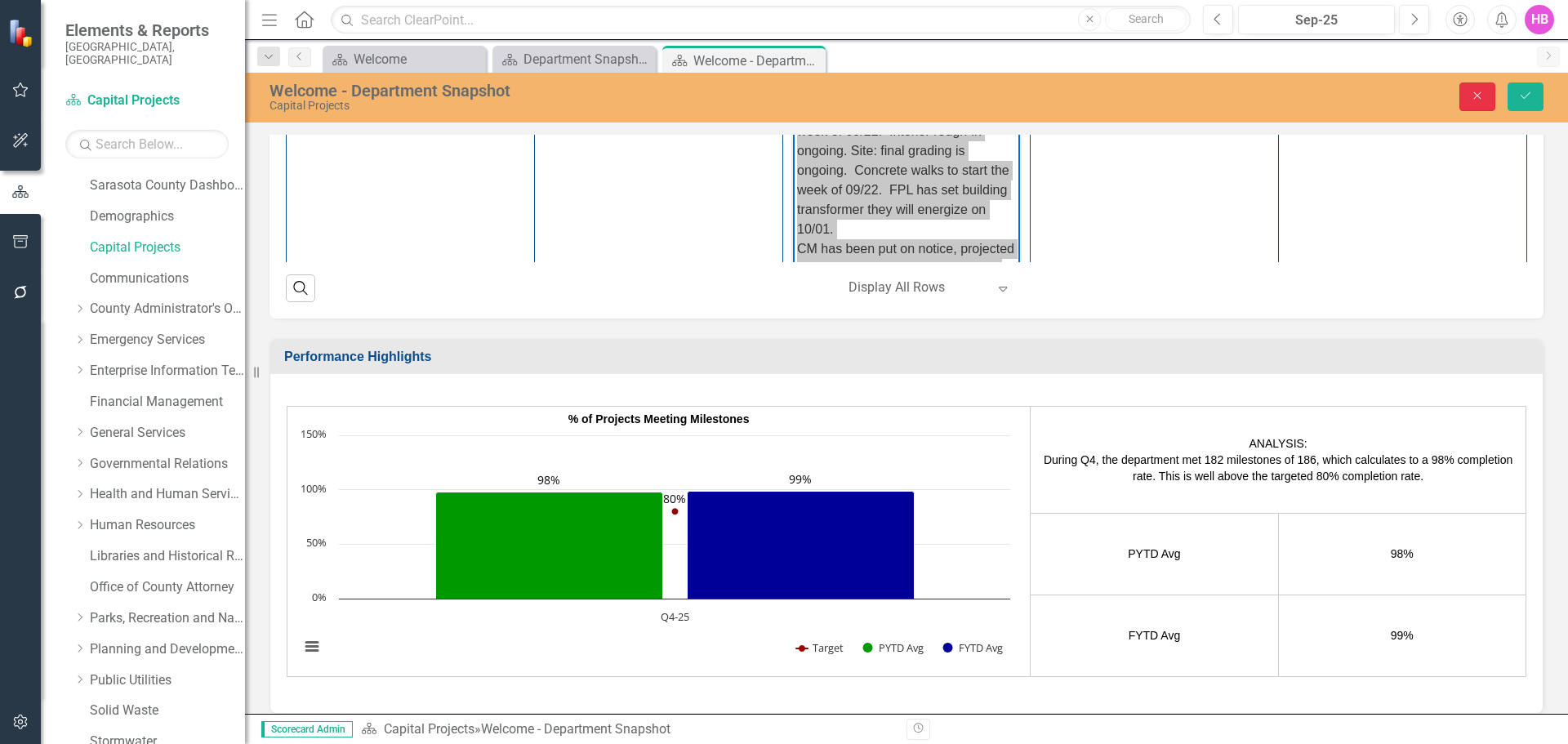
click at [1482, 103] on button "Close" at bounding box center [1477, 97] width 36 height 28
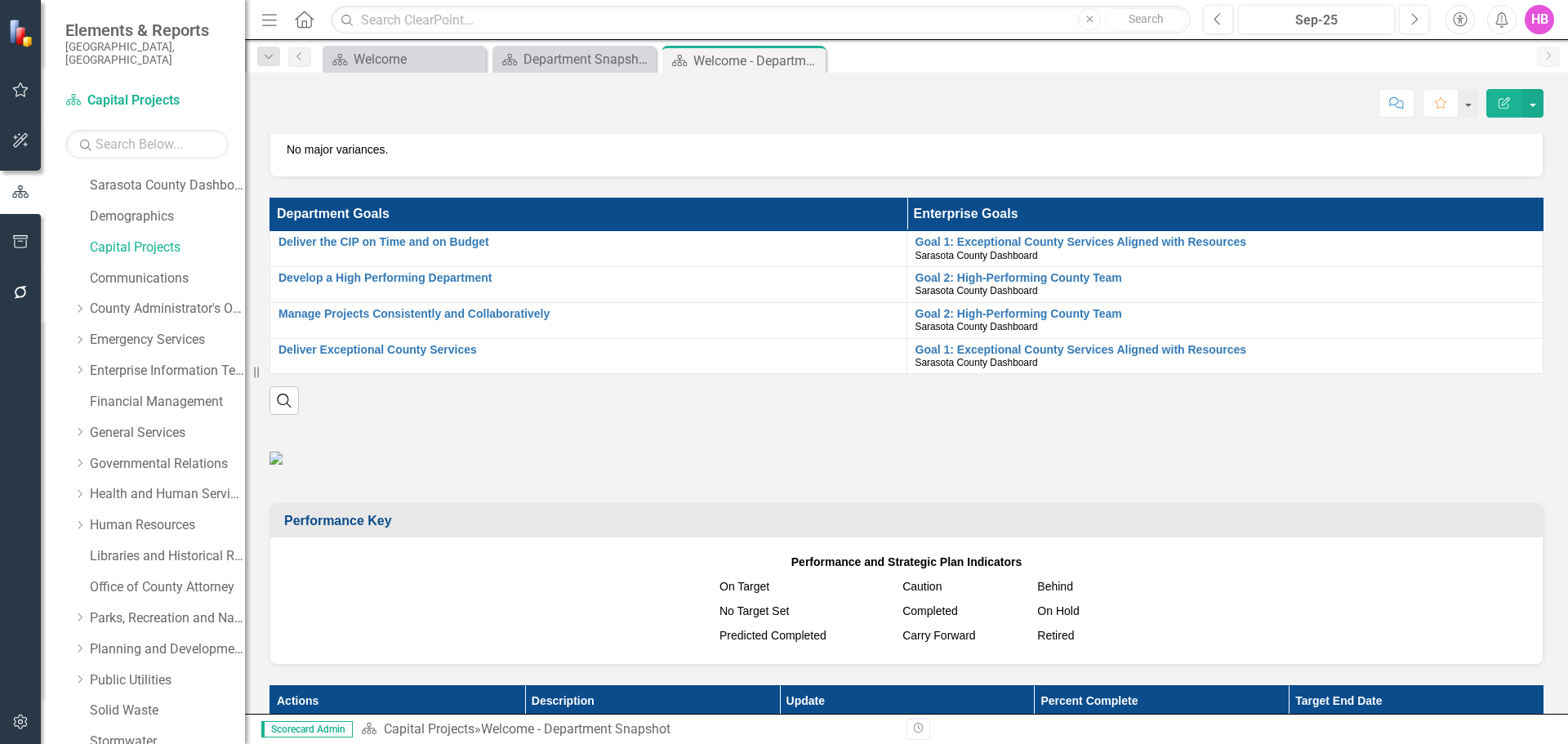
scroll to position [653, 0]
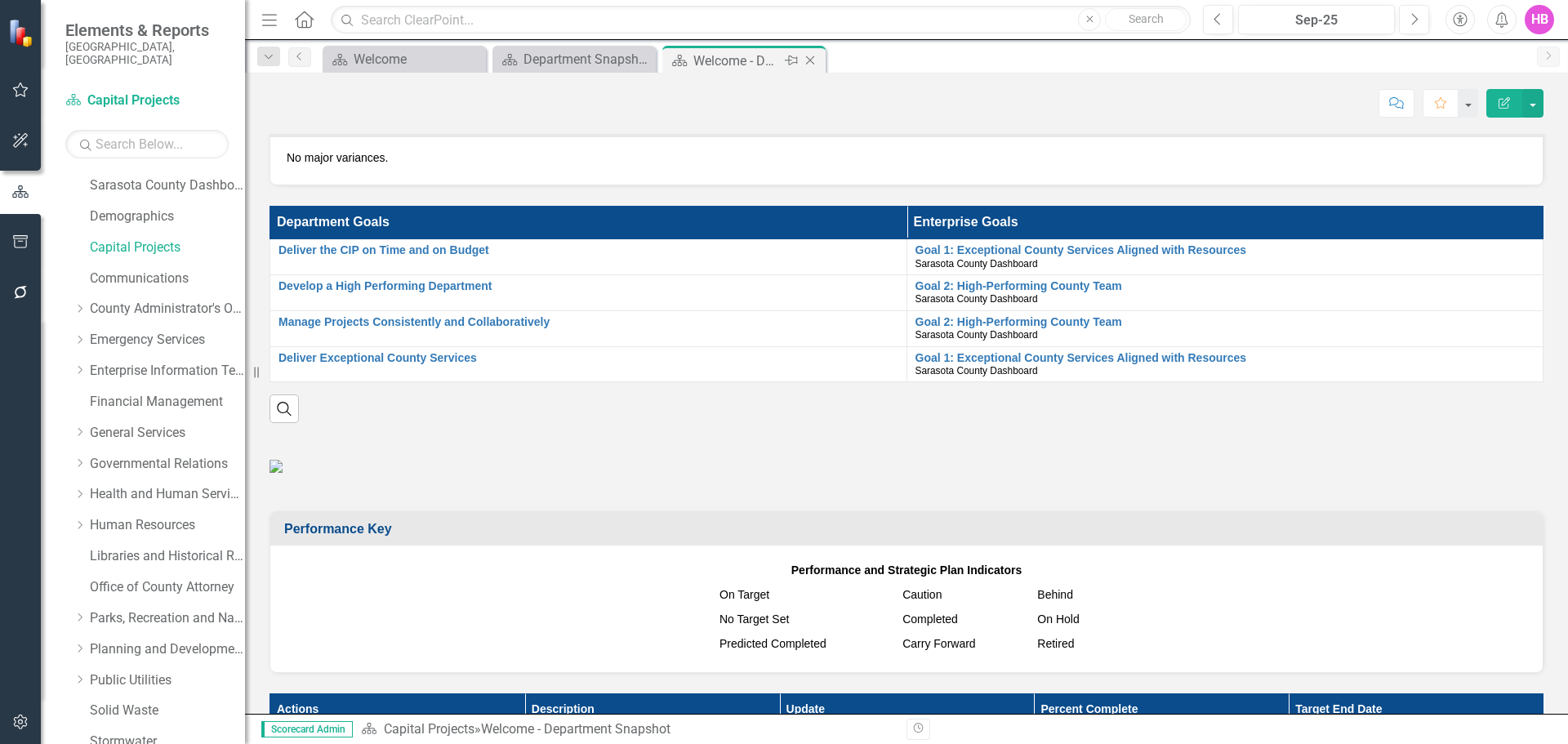
click at [808, 61] on icon "Close" at bounding box center [810, 61] width 17 height 13
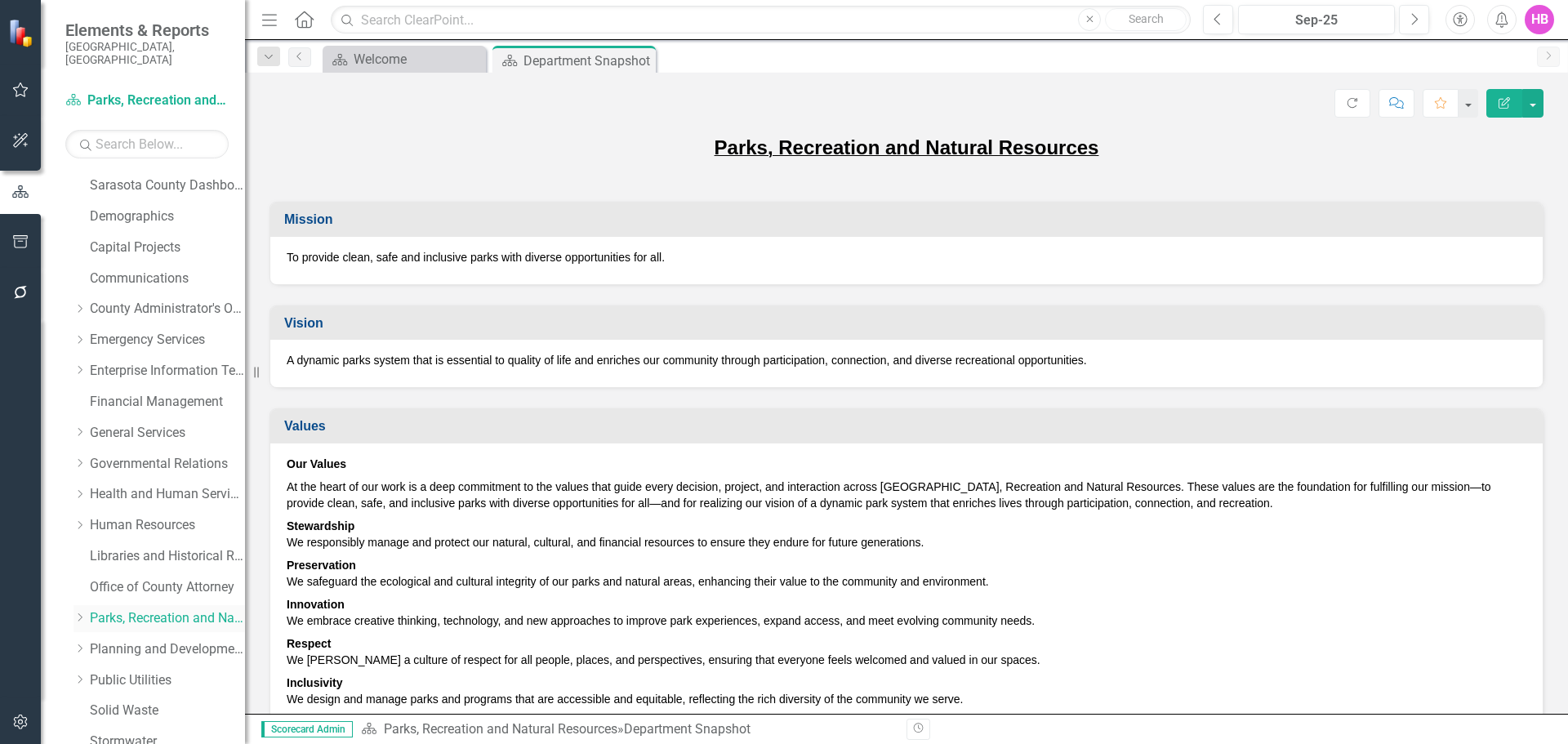
click at [129, 609] on link "Parks, Recreation and Natural Resources" at bounding box center [168, 618] width 155 height 18
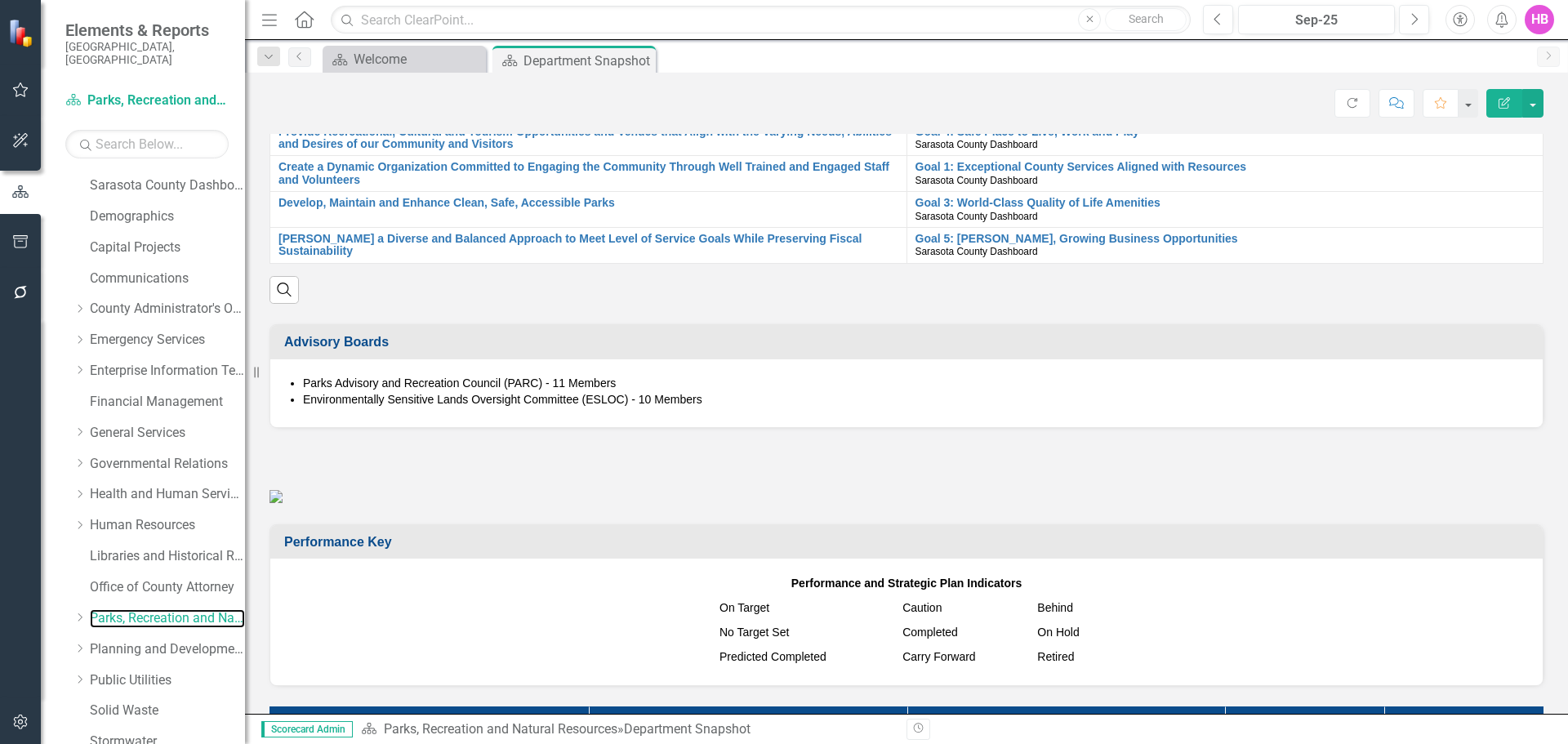
scroll to position [1470, 0]
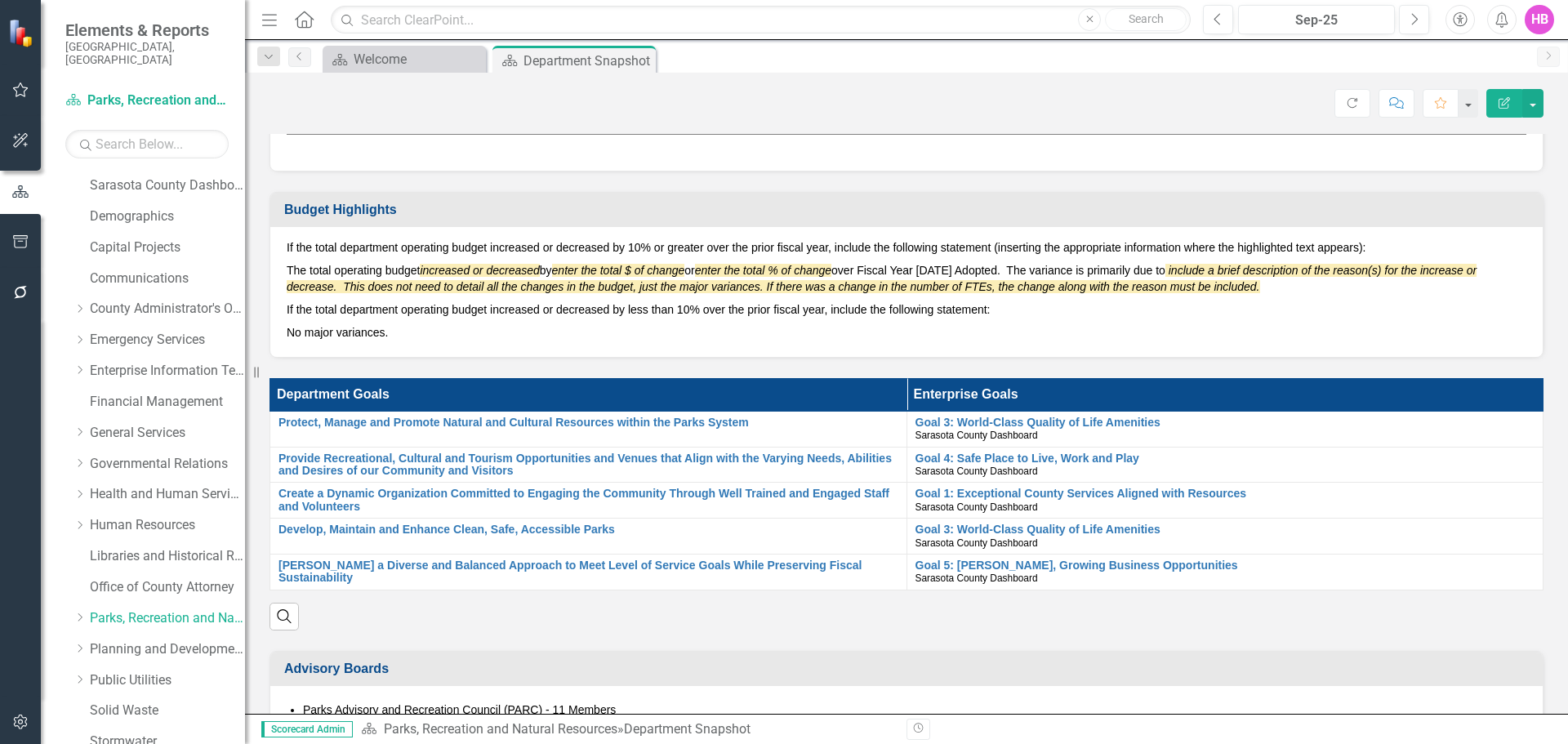
click at [982, 259] on p "If the total department operating budget increased or decreased by 10% or great…" at bounding box center [906, 248] width 1240 height 19
click at [289, 259] on p "If the total department operating budget increased or decreased by 10% or great…" at bounding box center [906, 248] width 1240 height 19
drag, startPoint x: 285, startPoint y: 284, endPoint x: 390, endPoint y: 286, distance: 105.0
click at [390, 286] on div "If the total department operating budget increased or decreased by 10% or great…" at bounding box center [906, 291] width 1272 height 129
click at [402, 287] on p "The total operating budget increased or decreased by enter the total $ of chang…" at bounding box center [906, 278] width 1240 height 39
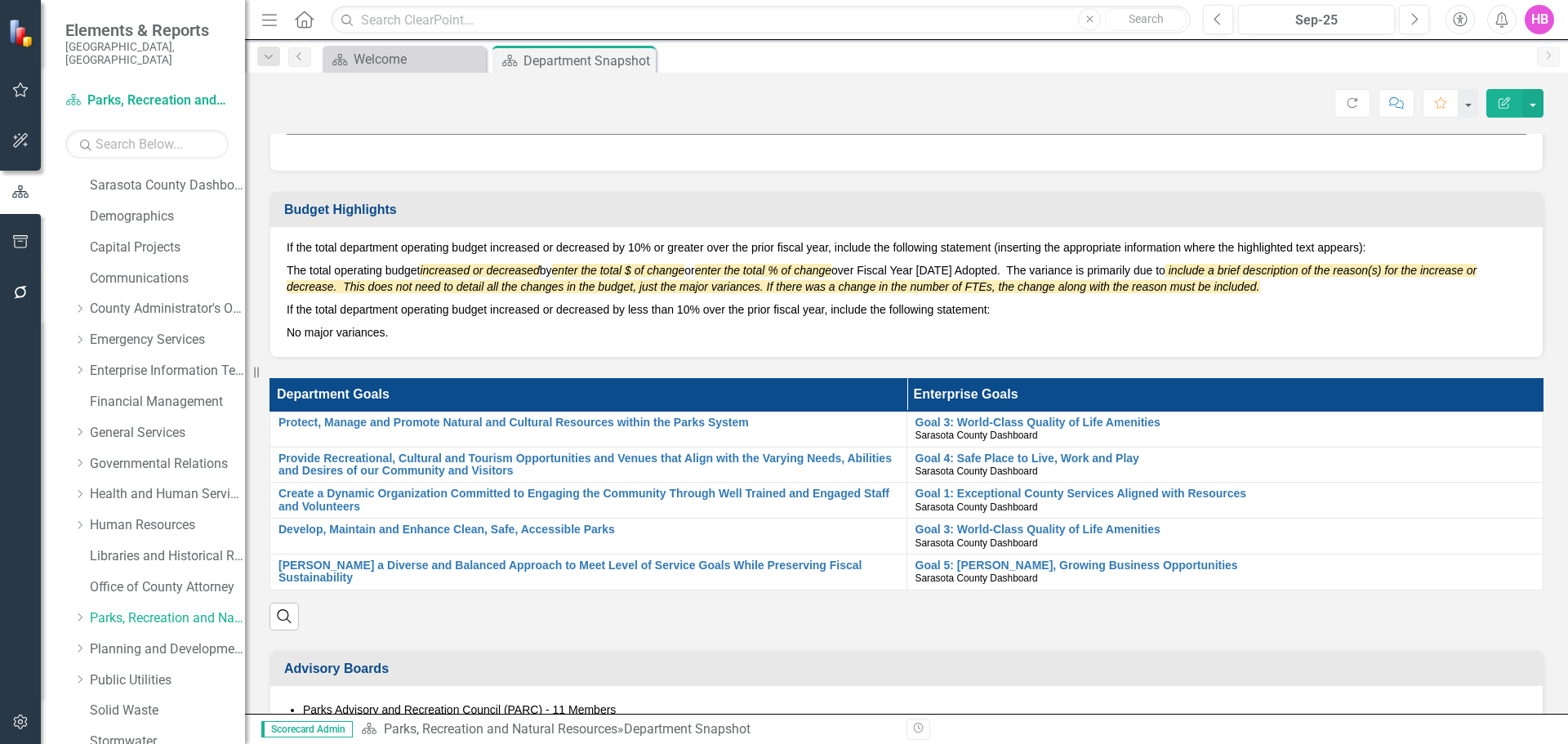
click at [951, 321] on p "If the total department operating budget increased or decreased by less than 10…" at bounding box center [906, 309] width 1240 height 23
drag, startPoint x: 1008, startPoint y: 324, endPoint x: 780, endPoint y: 325, distance: 228.0
click at [780, 321] on p "If the total department operating budget increased or decreased by less than 10…" at bounding box center [906, 309] width 1240 height 23
click at [1504, 105] on icon "Edit Report" at bounding box center [1505, 103] width 15 height 12
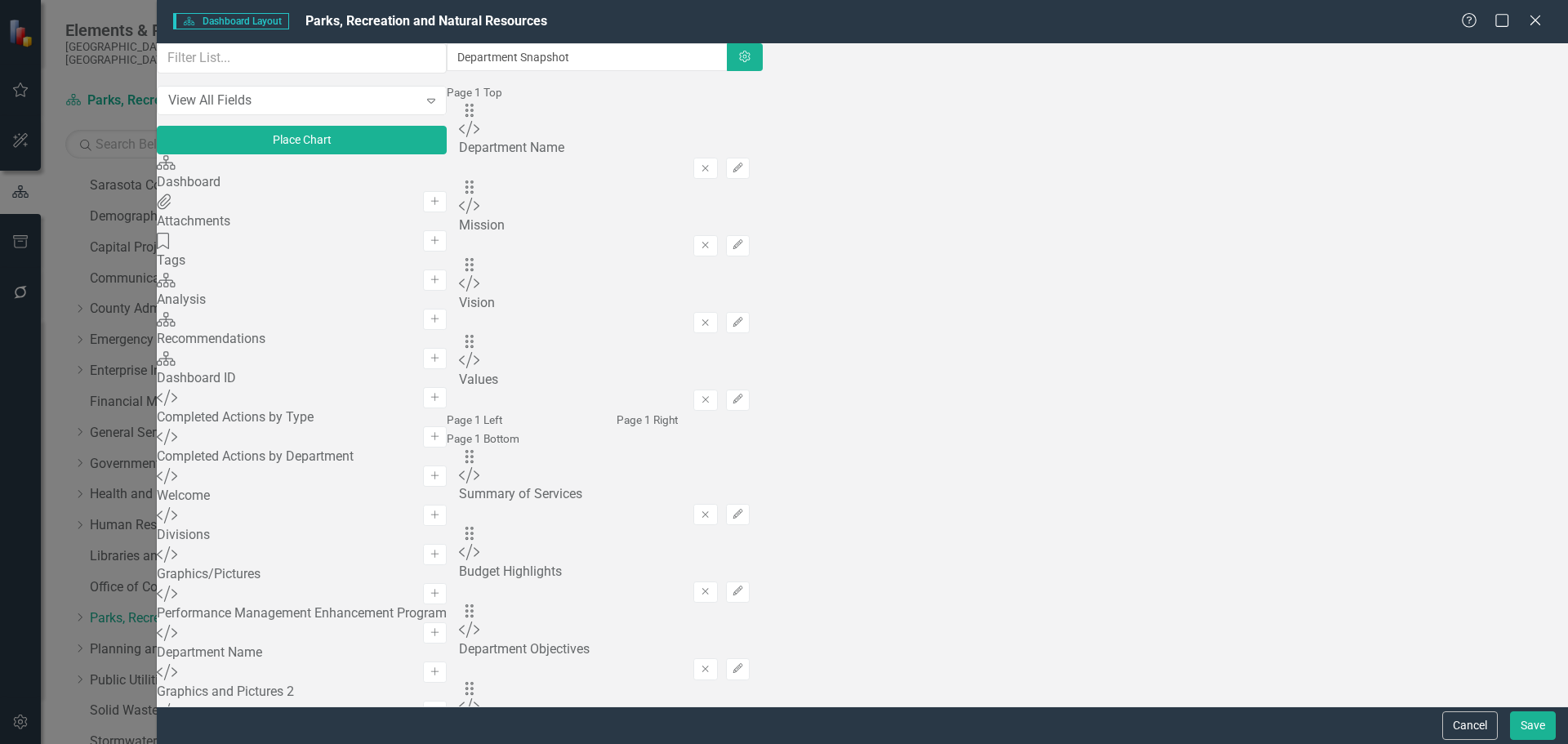
scroll to position [245, 0]
click at [1539, 25] on icon "Close" at bounding box center [1535, 20] width 20 height 16
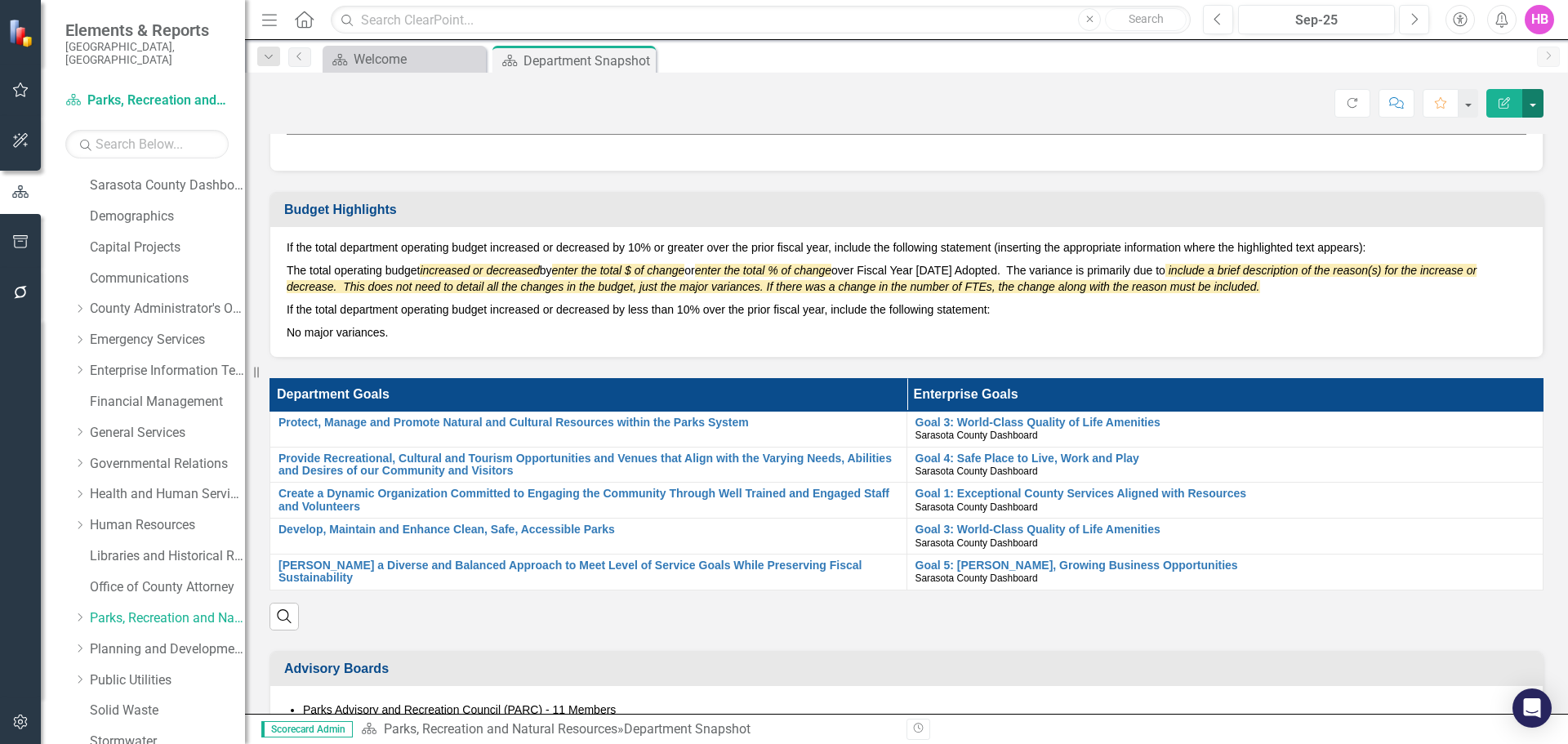
click at [1536, 109] on button "button" at bounding box center [1532, 104] width 21 height 28
click at [1459, 137] on link "Edit Edit Dashboard" at bounding box center [1477, 134] width 132 height 30
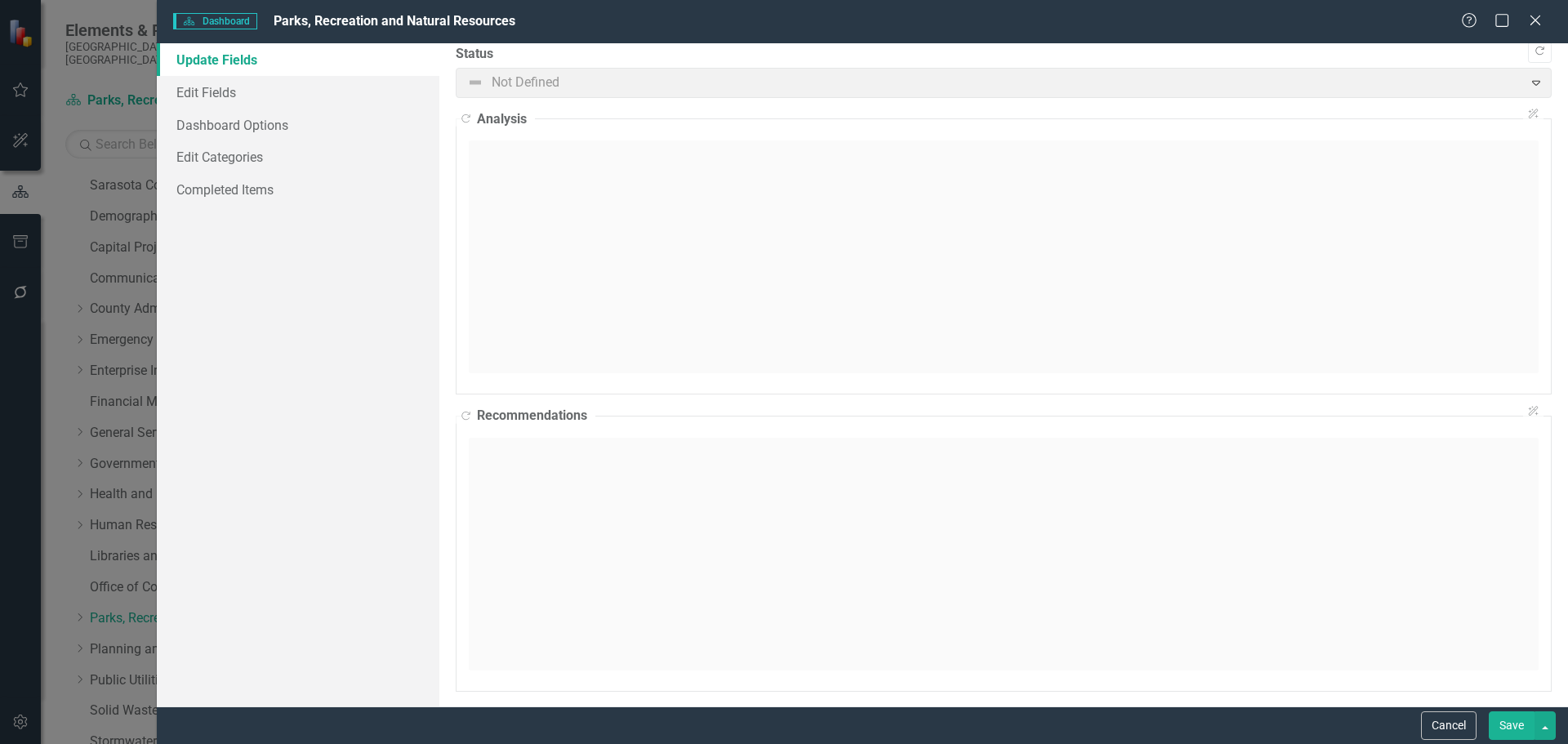
scroll to position [20, 0]
click at [226, 99] on link "Edit Fields" at bounding box center [298, 92] width 282 height 33
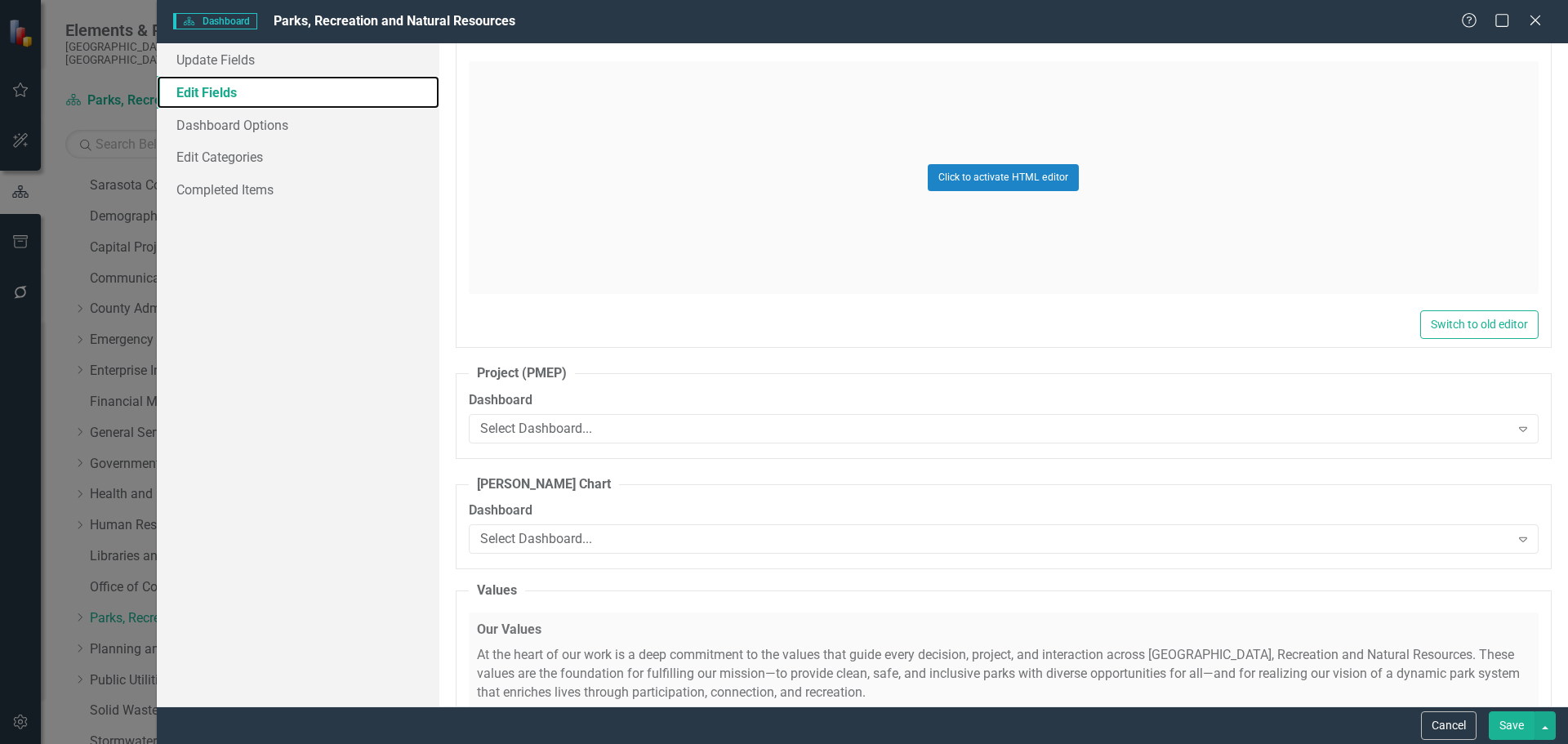
scroll to position [6858, 0]
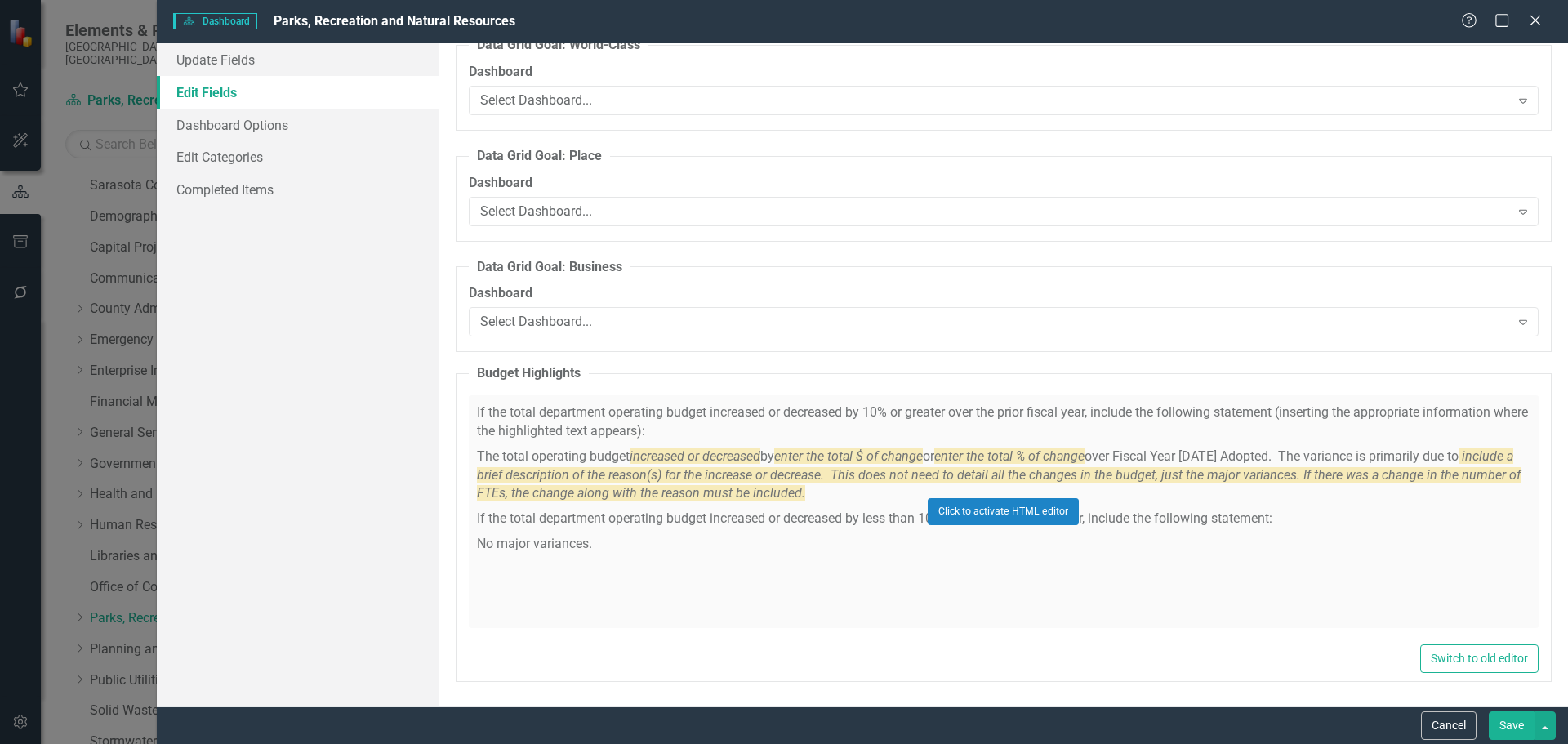
click at [688, 441] on div "Click to activate HTML editor" at bounding box center [1003, 511] width 1070 height 233
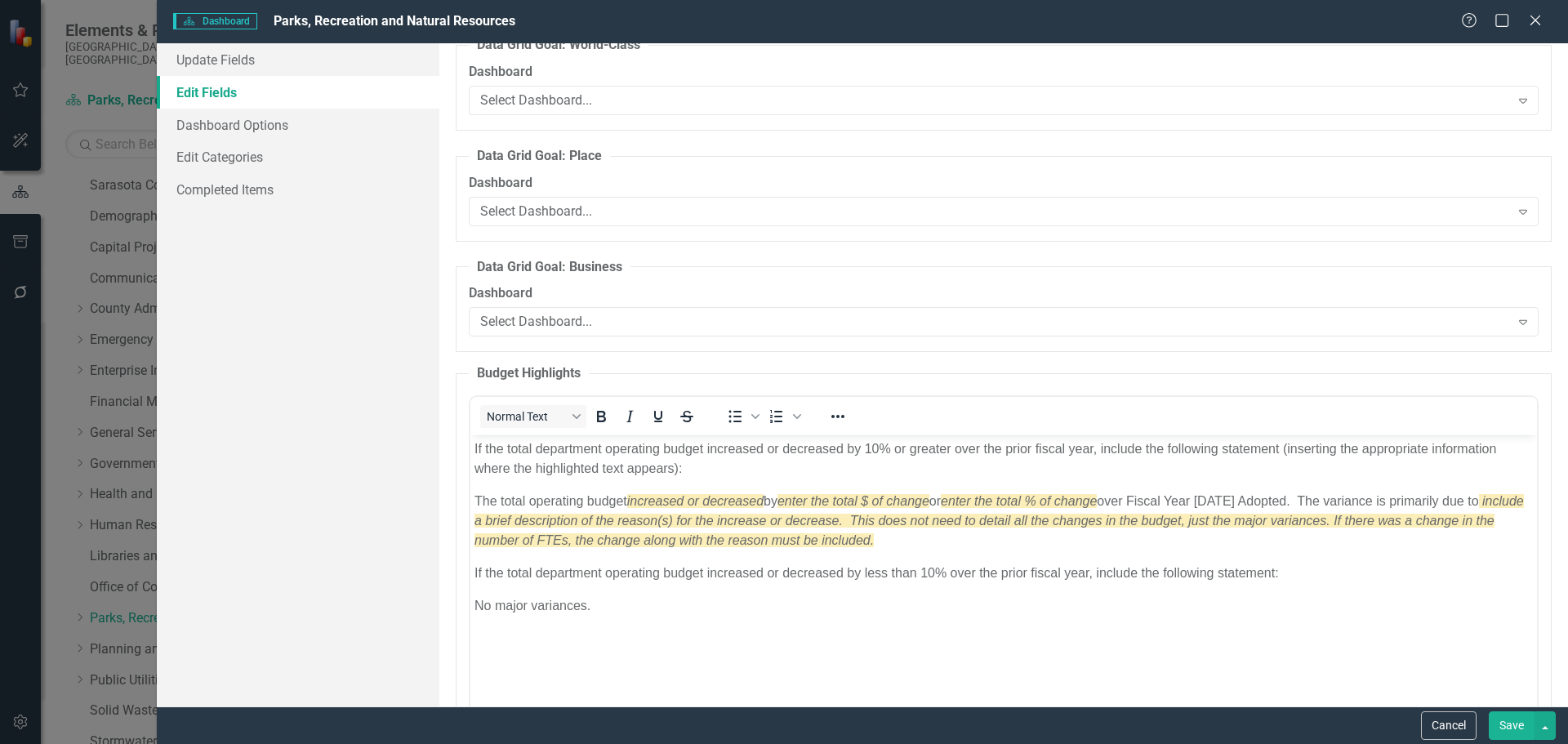
scroll to position [0, 0]
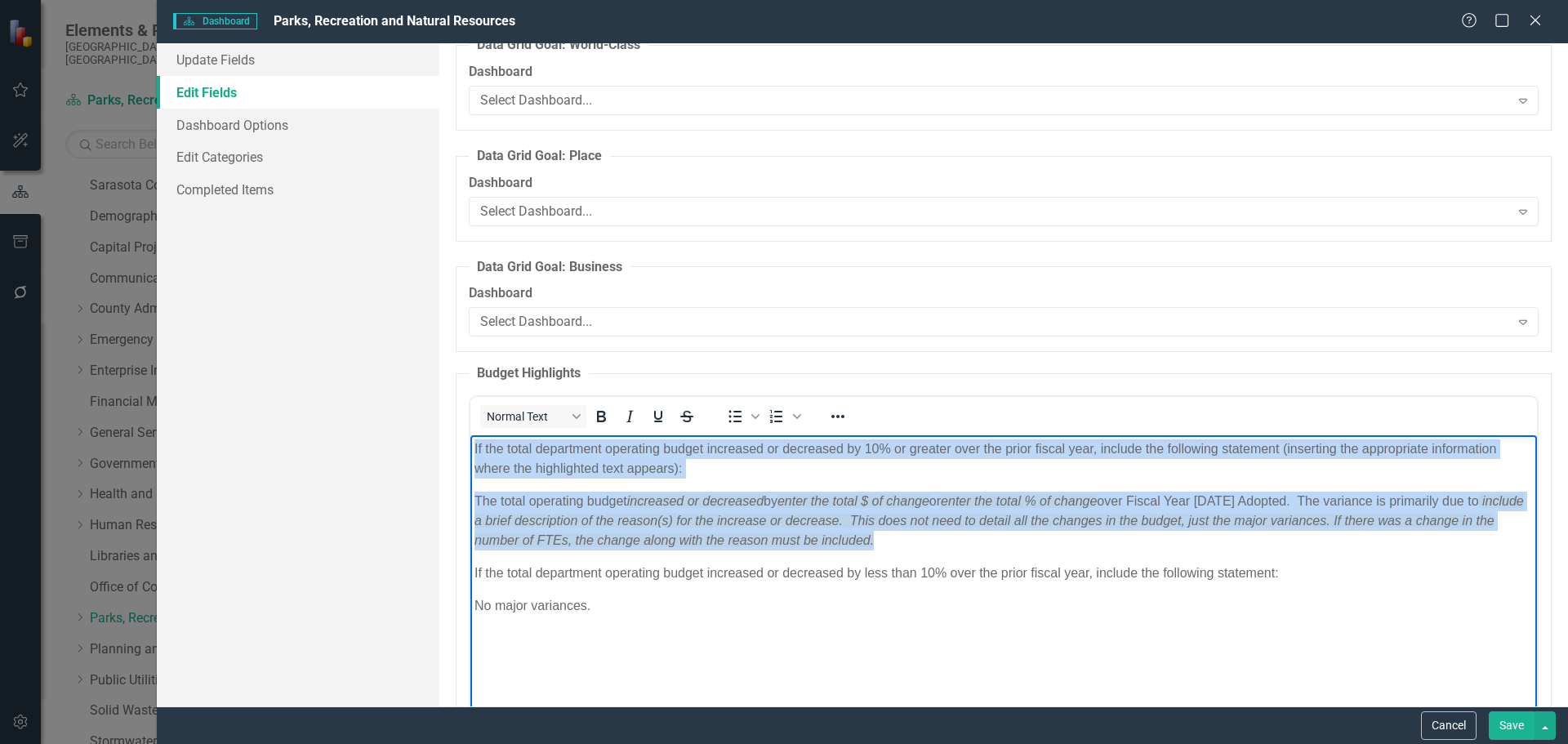
drag, startPoint x: 833, startPoint y: 530, endPoint x: 459, endPoint y: 437, distance: 385.4
click at [469, 437] on html "If the total department operating budget increased or decreased by 10% or great…" at bounding box center [1002, 557] width 1067 height 245
copy body "If the total department operating budget increased or decreased by 10% or great…"
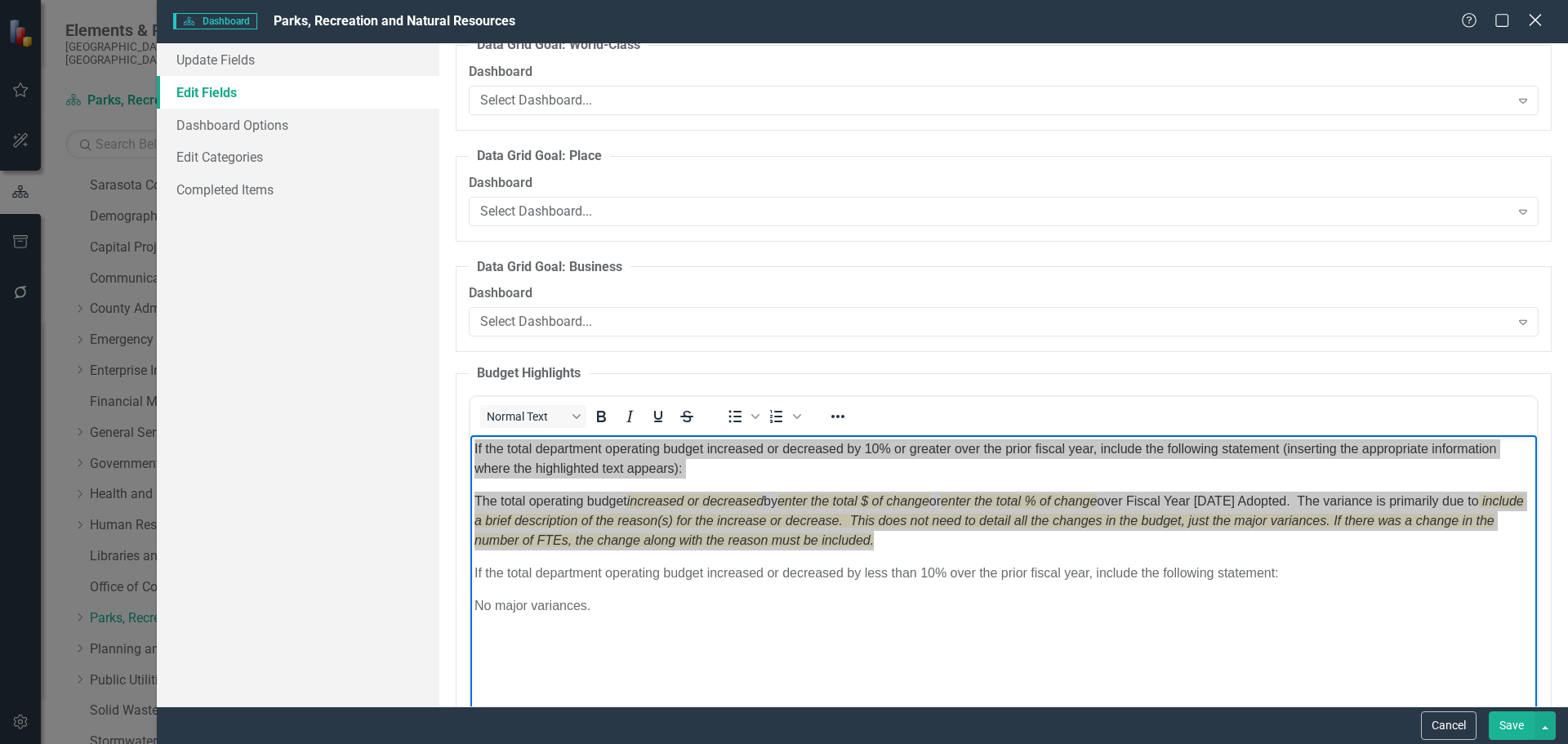
click at [1534, 18] on icon at bounding box center [1535, 20] width 13 height 13
